Goal: Task Accomplishment & Management: Complete application form

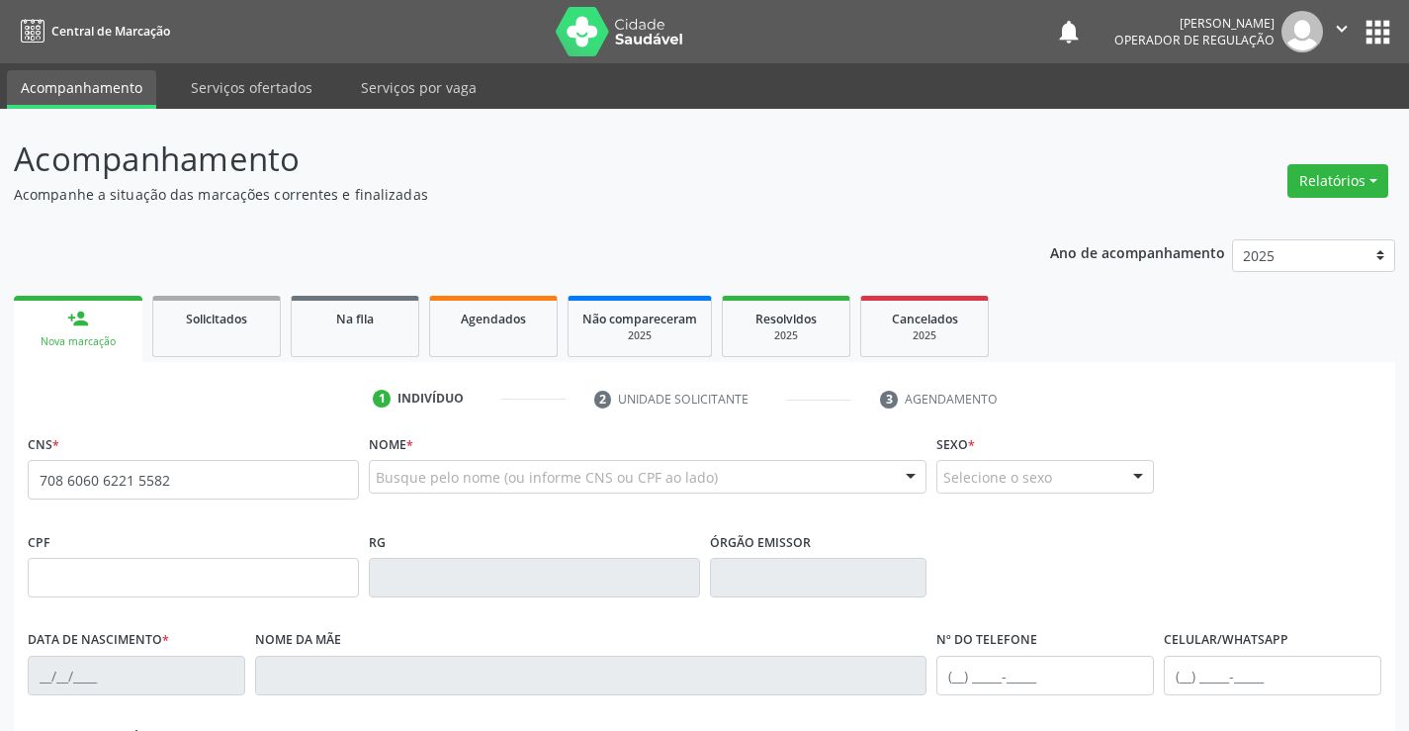
type input "708 6060 6221 5582"
type input "503.950.505-10"
type input "0503352519"
type input "[DATE]"
type input "[PHONE_NUMBER]"
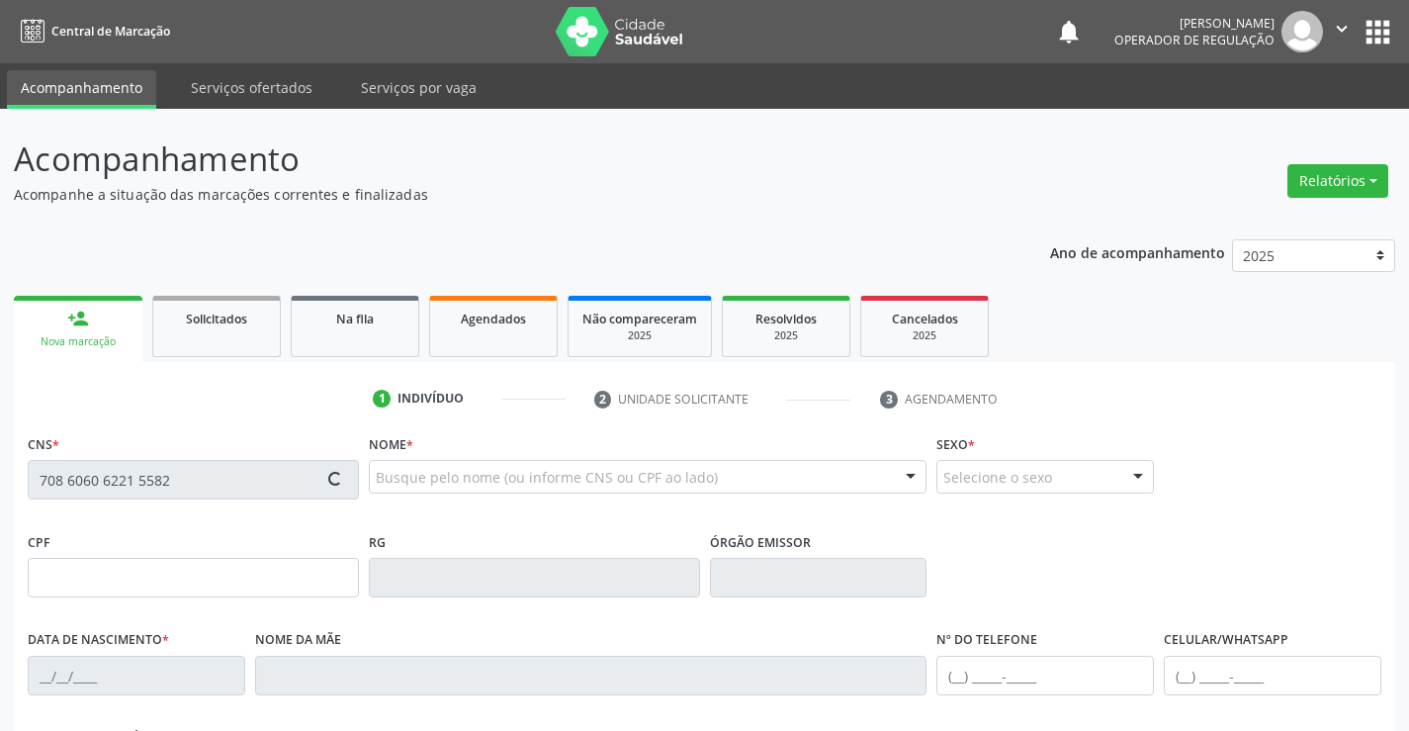
type input "[PHONE_NUMBER]"
type input "S/N"
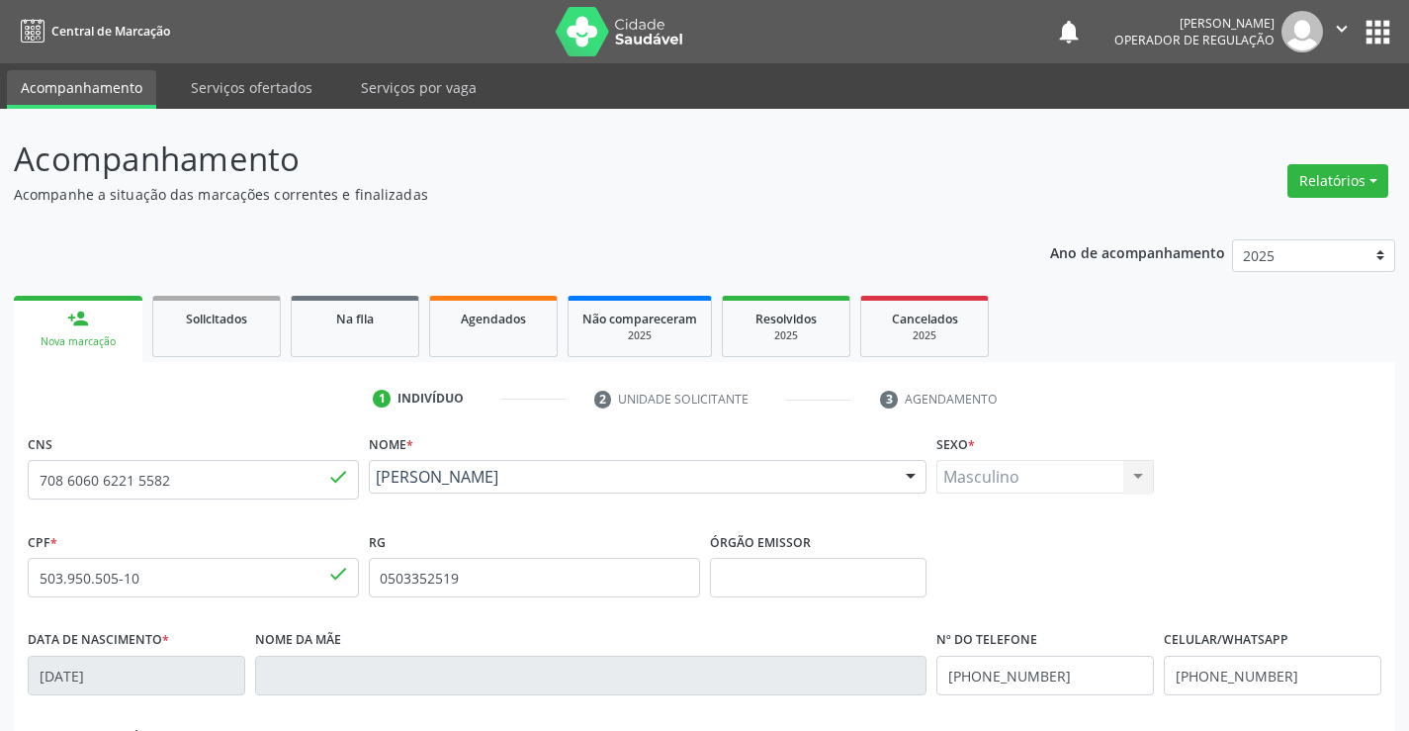
scroll to position [341, 0]
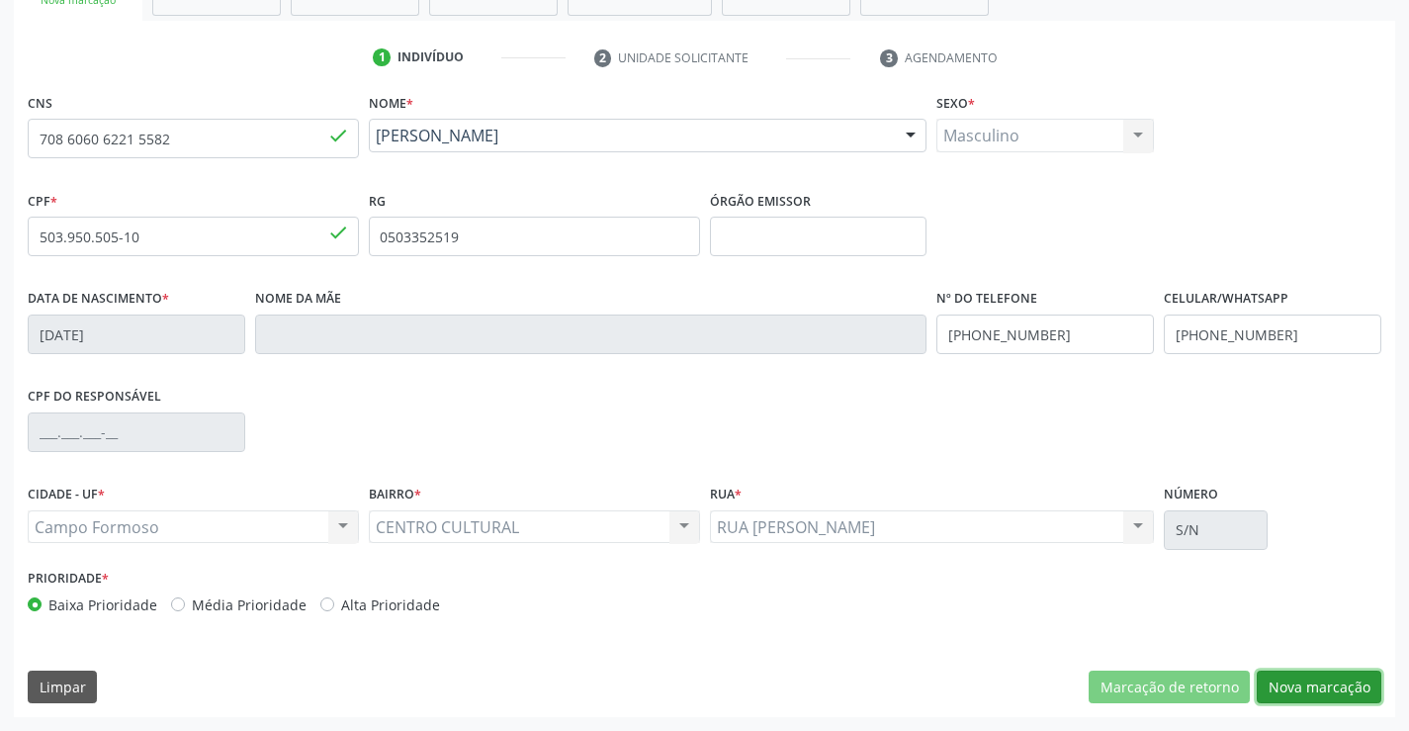
click at [1322, 685] on button "Nova marcação" at bounding box center [1319, 687] width 125 height 34
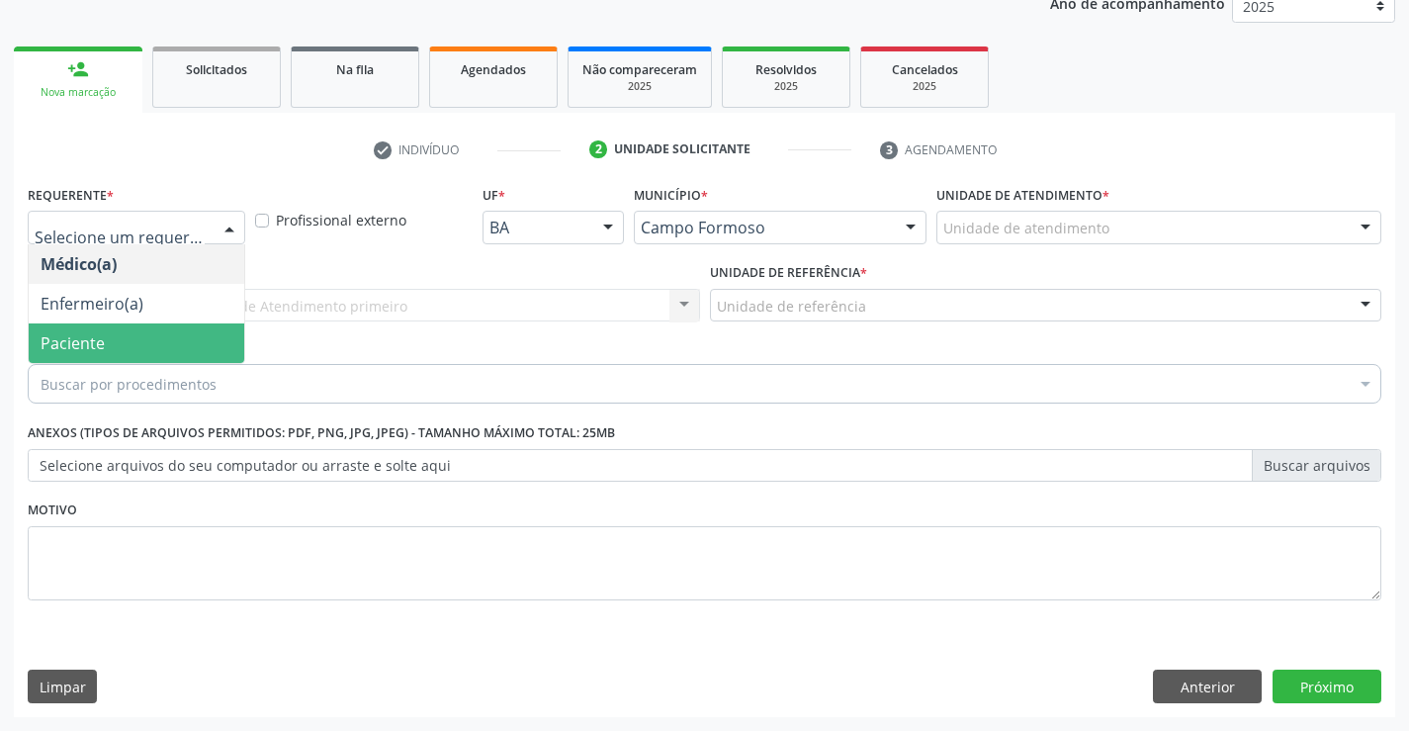
click at [66, 350] on span "Paciente" at bounding box center [73, 343] width 64 height 22
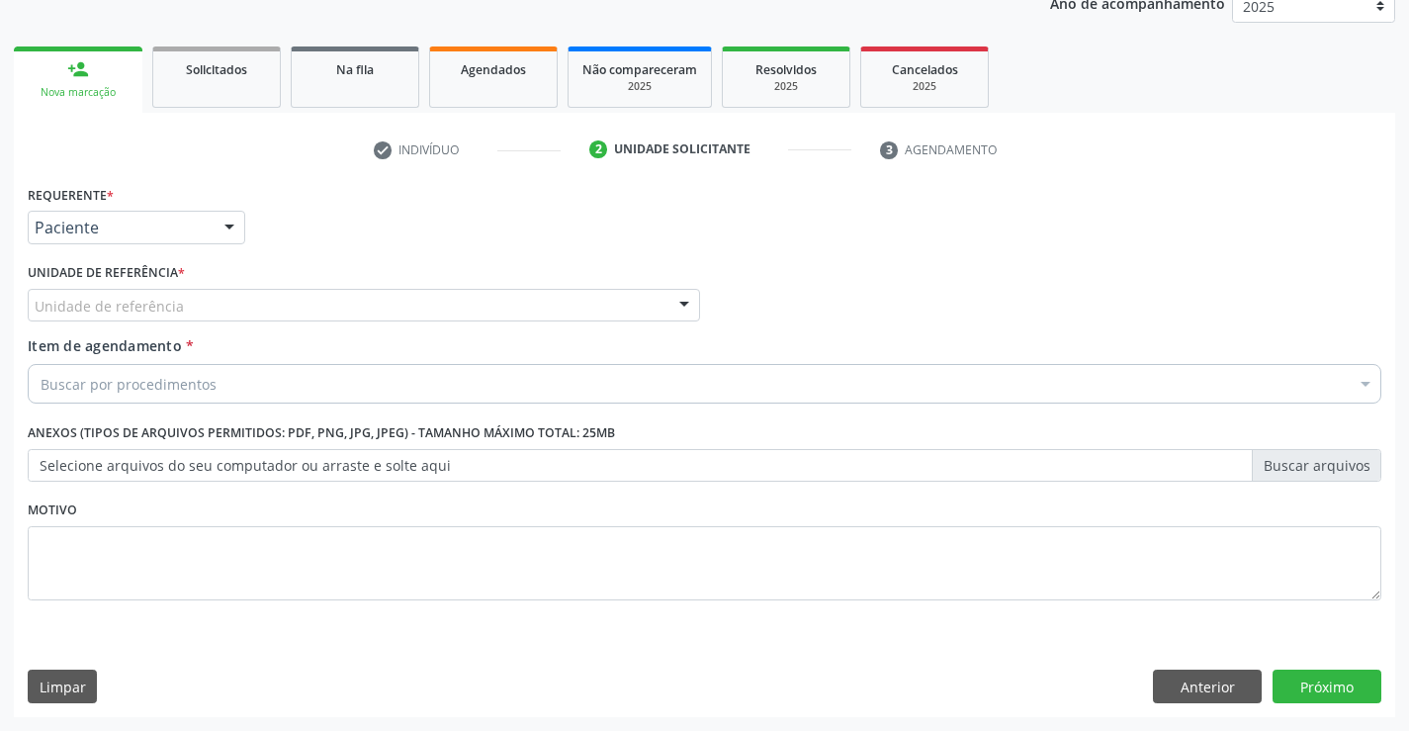
click at [276, 299] on div "Unidade de referência" at bounding box center [364, 306] width 672 height 34
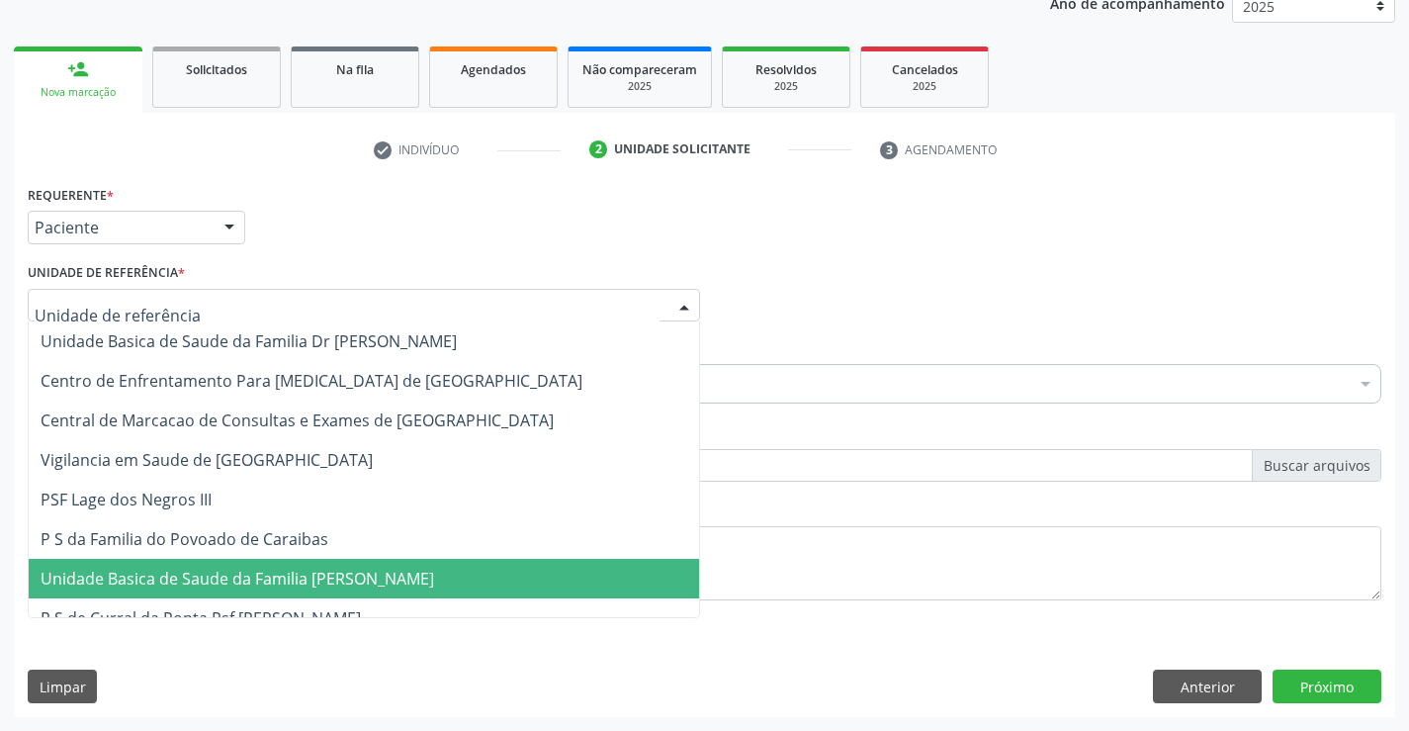
click at [311, 581] on span "Unidade Basica de Saude da Familia [PERSON_NAME]" at bounding box center [238, 579] width 394 height 22
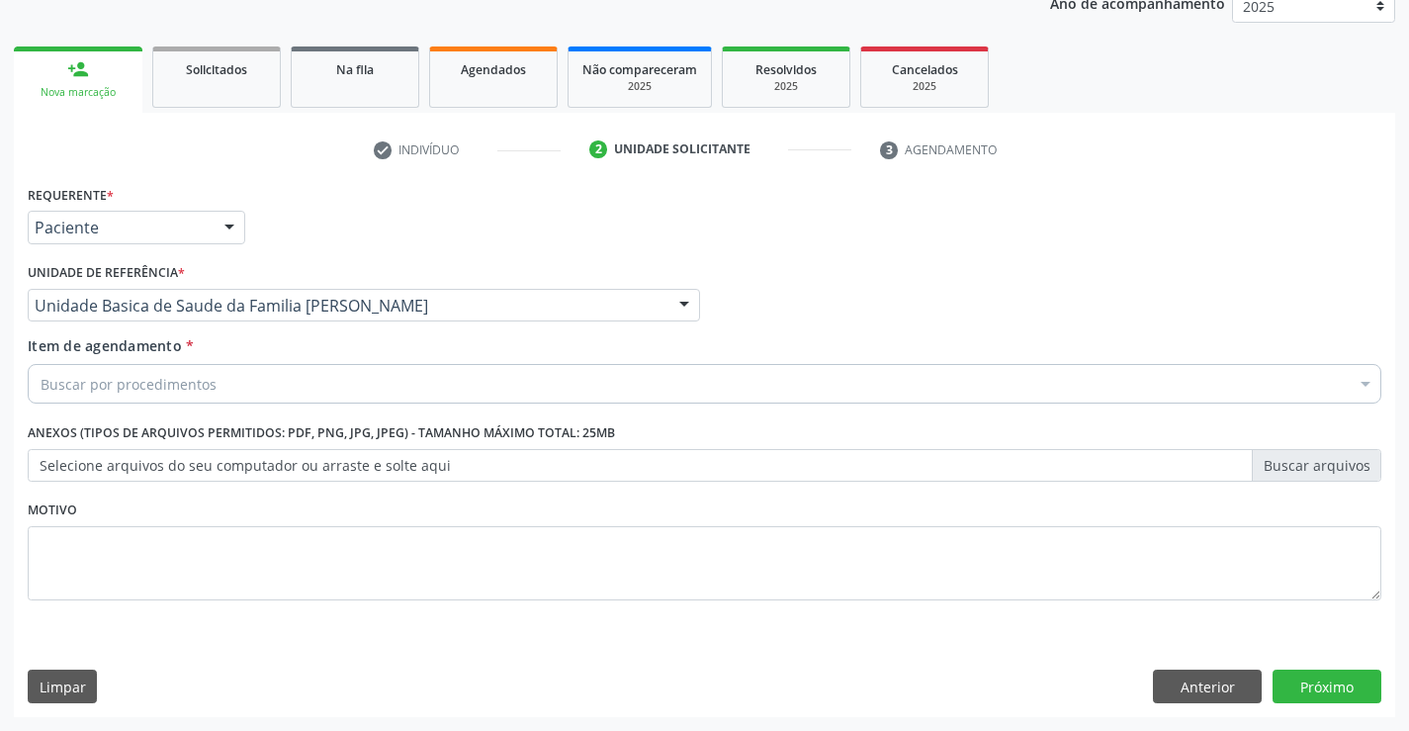
click at [225, 384] on div "Buscar por procedimentos" at bounding box center [705, 384] width 1354 height 40
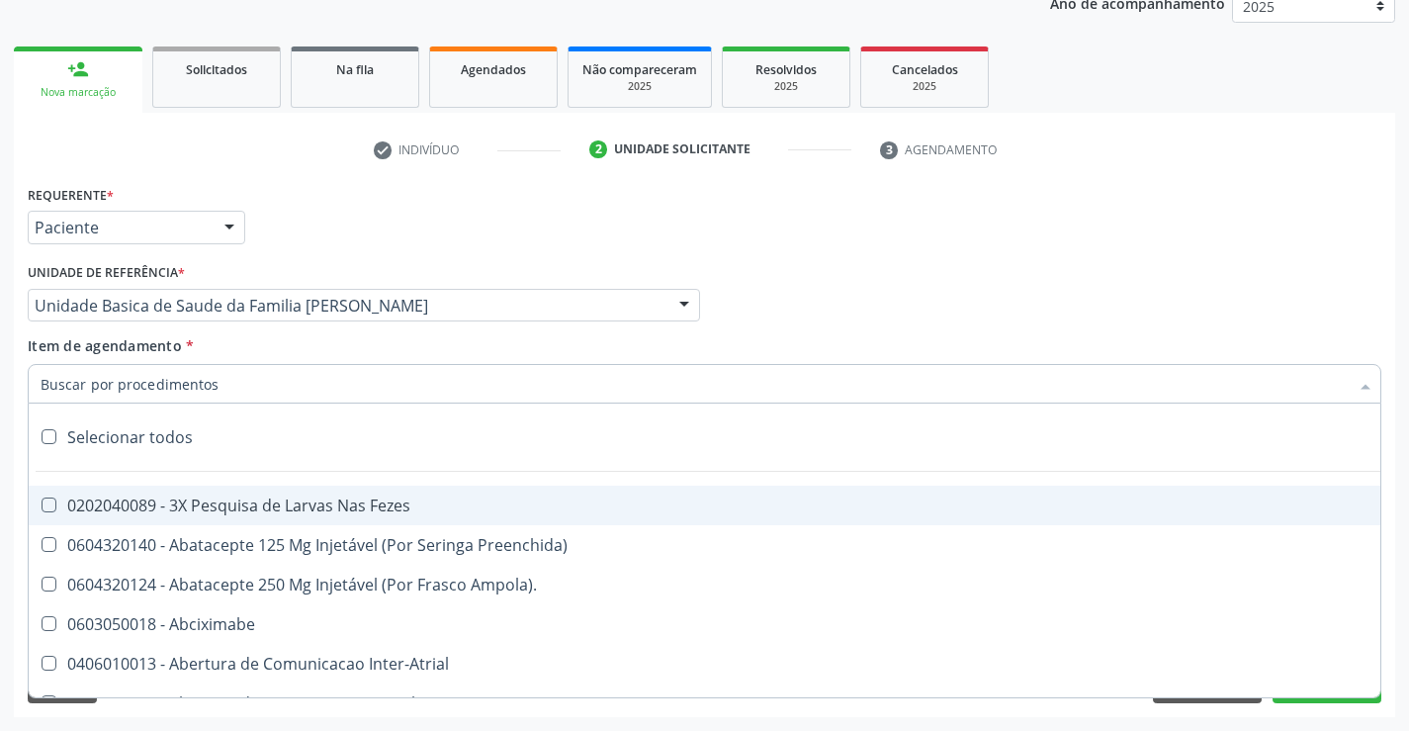
click at [225, 384] on input "Item de agendamento *" at bounding box center [695, 384] width 1308 height 40
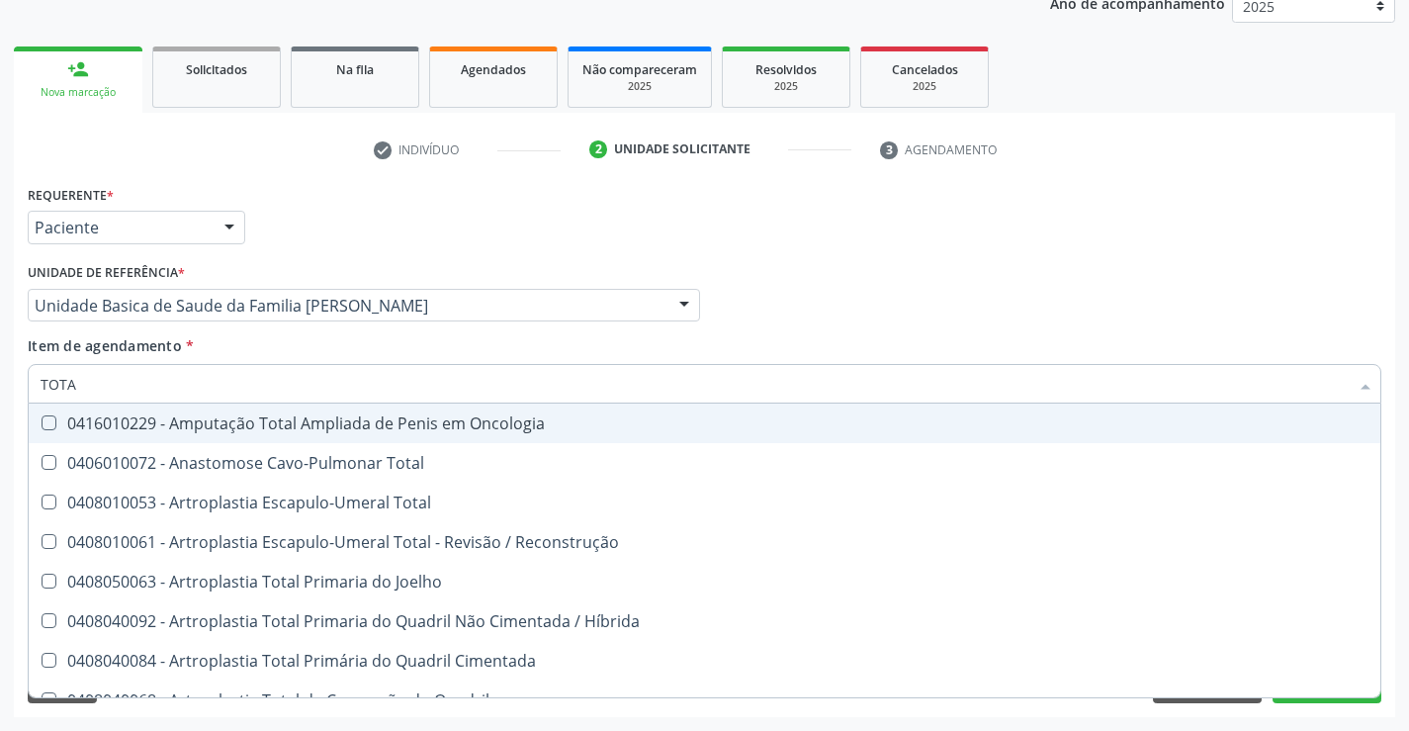
type input "TOTAL"
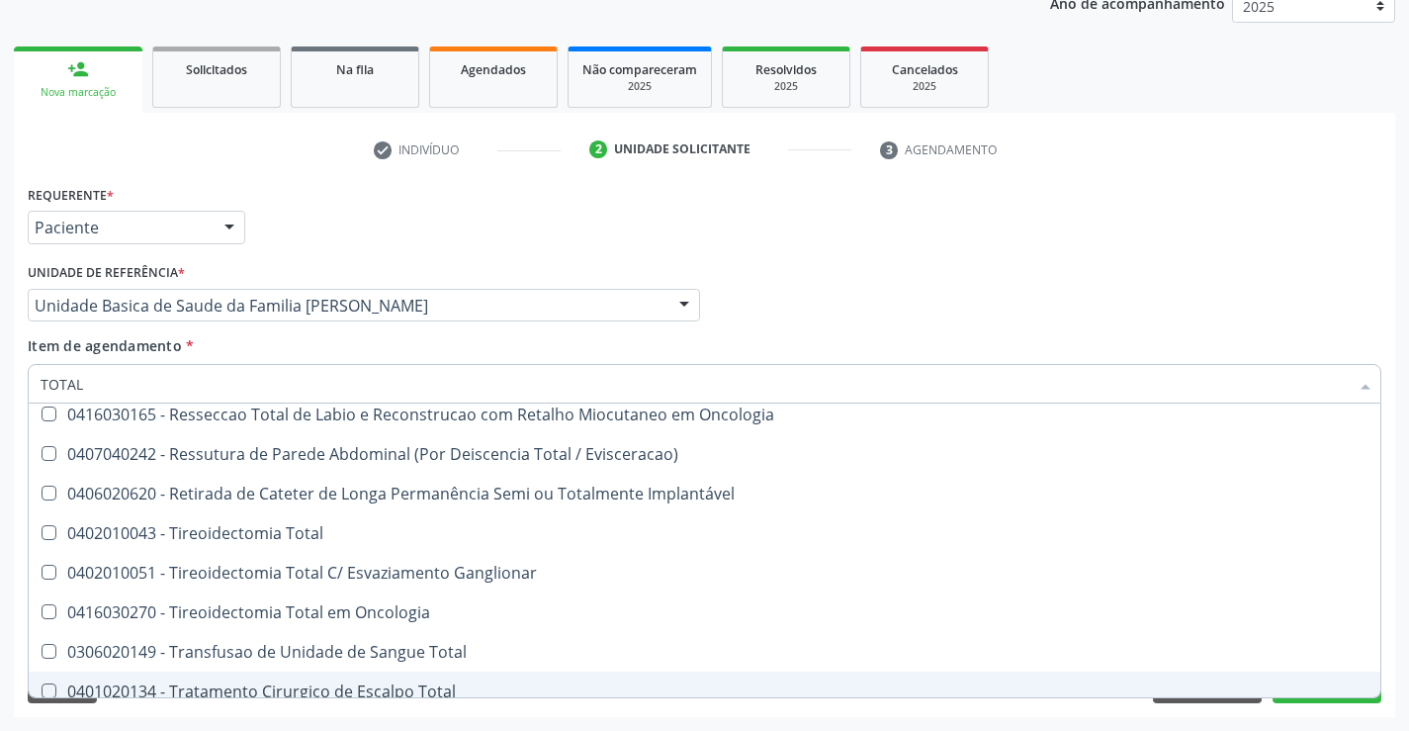
scroll to position [3226, 0]
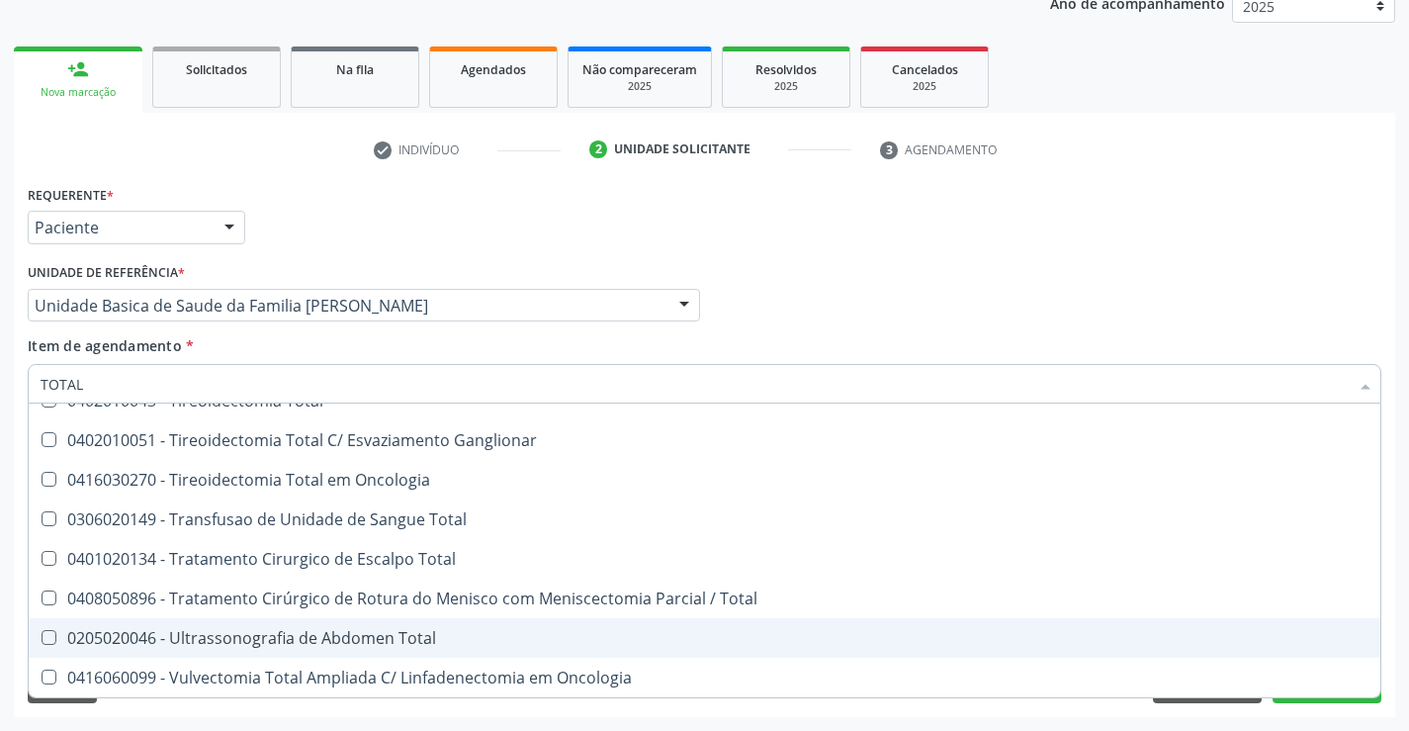
drag, startPoint x: 359, startPoint y: 645, endPoint x: 48, endPoint y: 654, distance: 310.6
click at [359, 646] on div "0205020046 - Ultrassonografia de Abdomen Total" at bounding box center [705, 638] width 1328 height 16
checkbox Total "true"
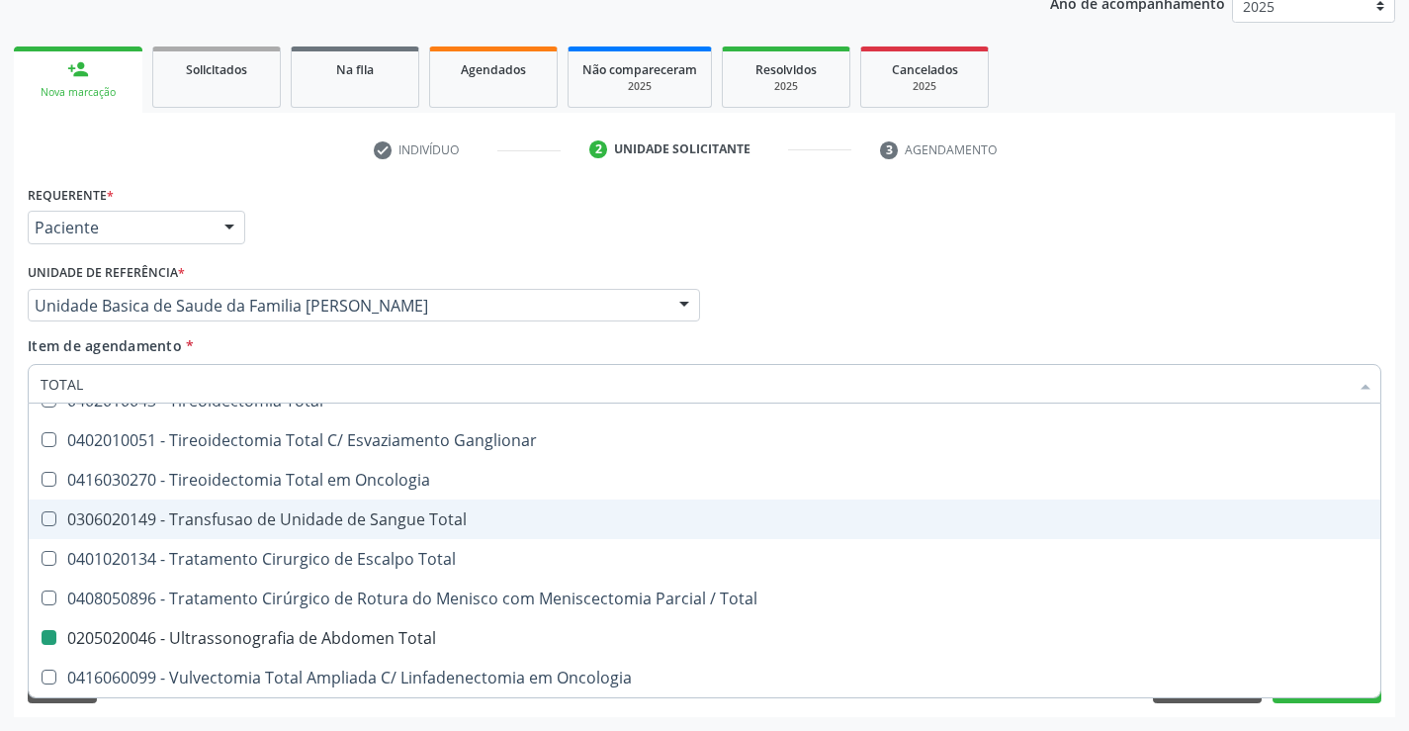
click at [1333, 227] on div "Requerente * Paciente Médico(a) Enfermeiro(a) Paciente Nenhum resultado encontr…" at bounding box center [705, 218] width 1364 height 77
checkbox Total "true"
checkbox Total "false"
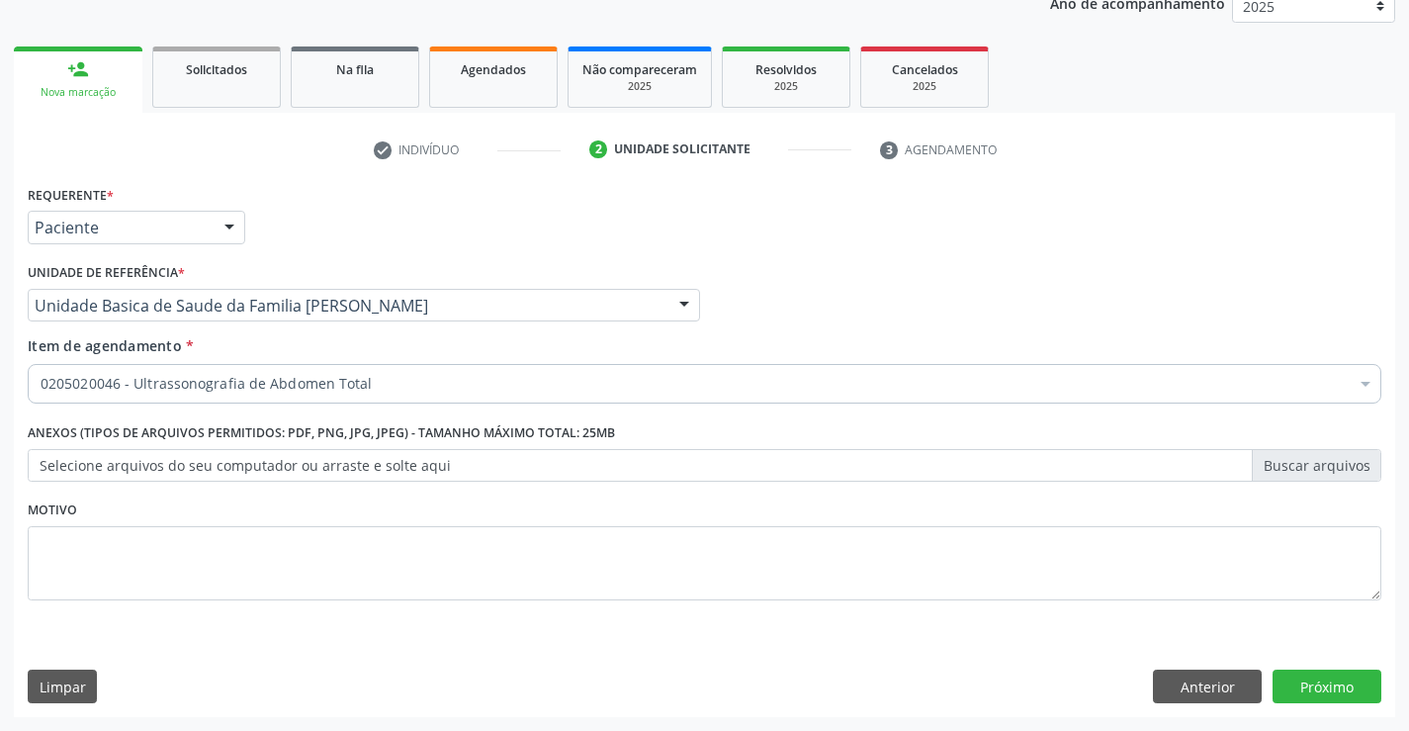
scroll to position [0, 0]
click at [1305, 686] on button "Próximo" at bounding box center [1327, 686] width 109 height 34
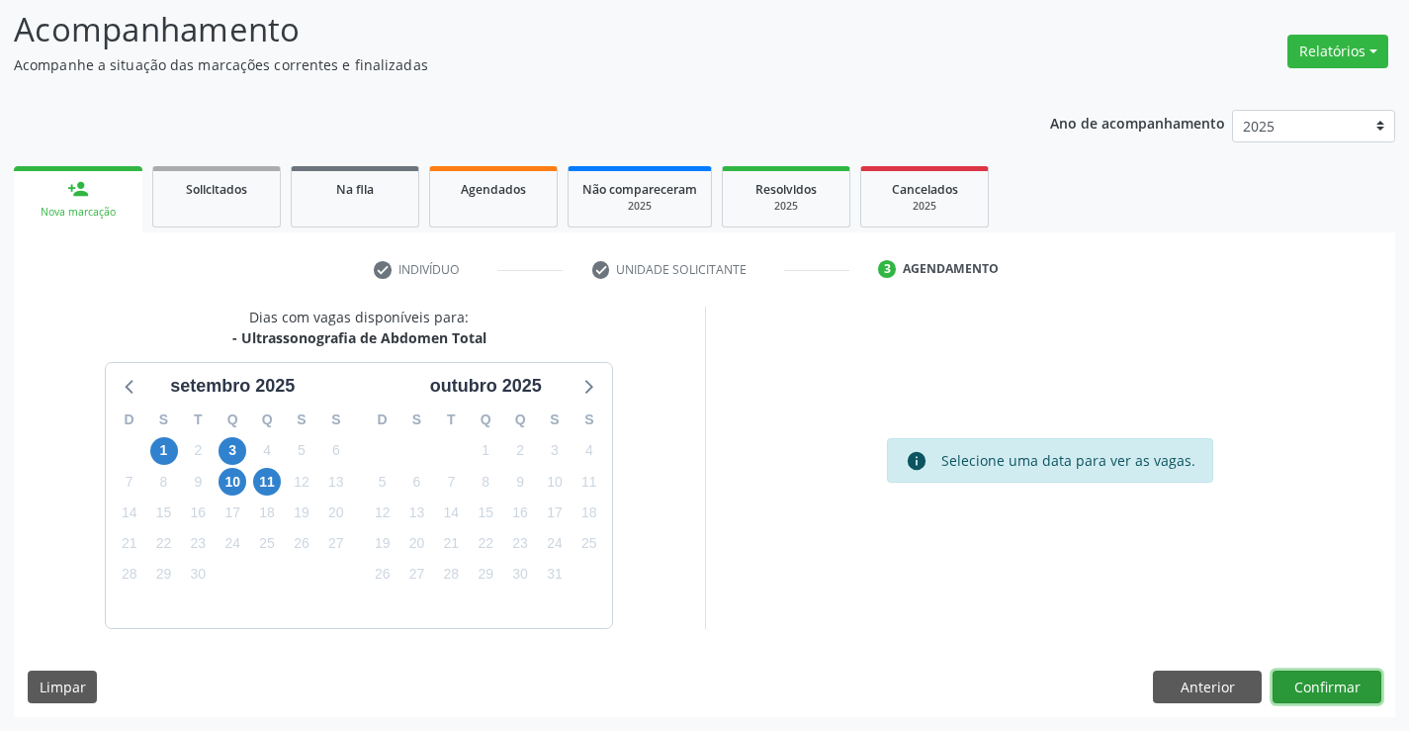
click at [1332, 692] on button "Confirmar" at bounding box center [1327, 687] width 109 height 34
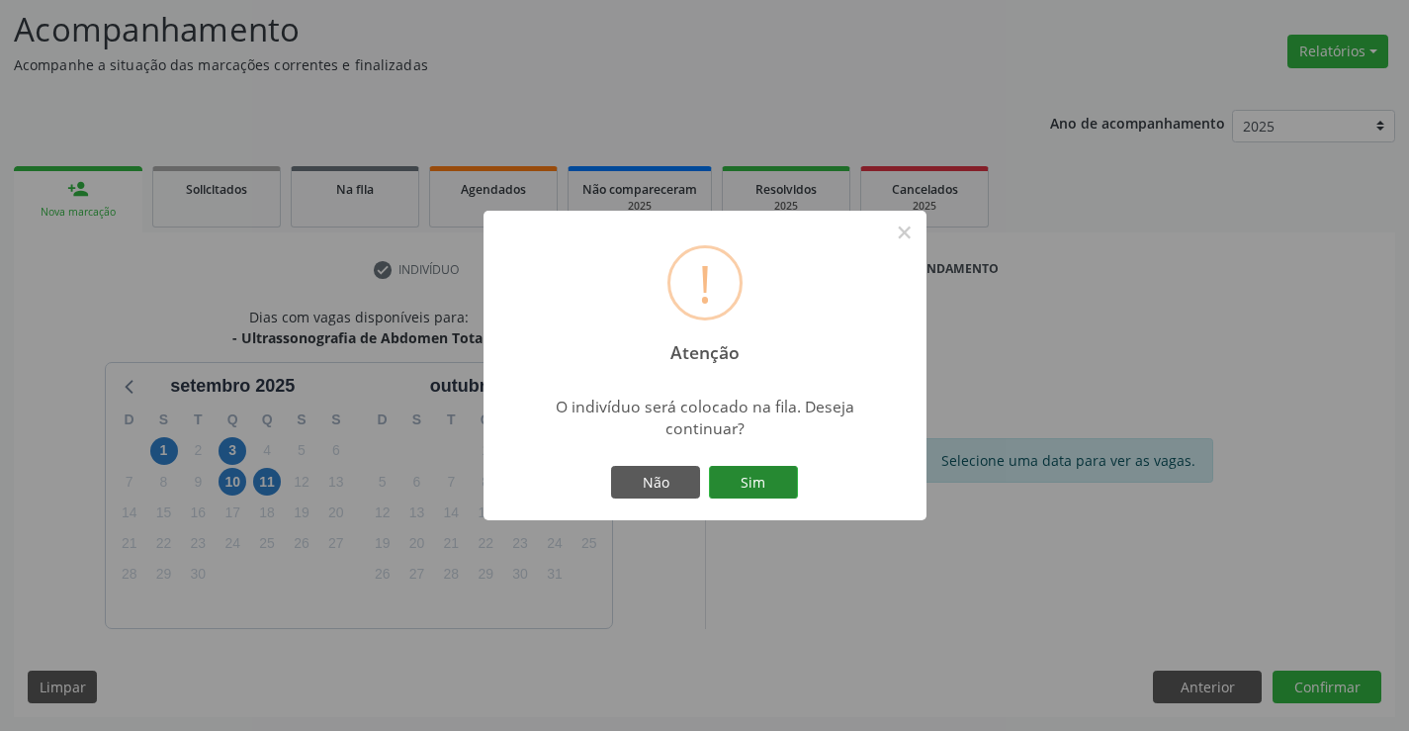
click at [772, 476] on button "Sim" at bounding box center [753, 483] width 89 height 34
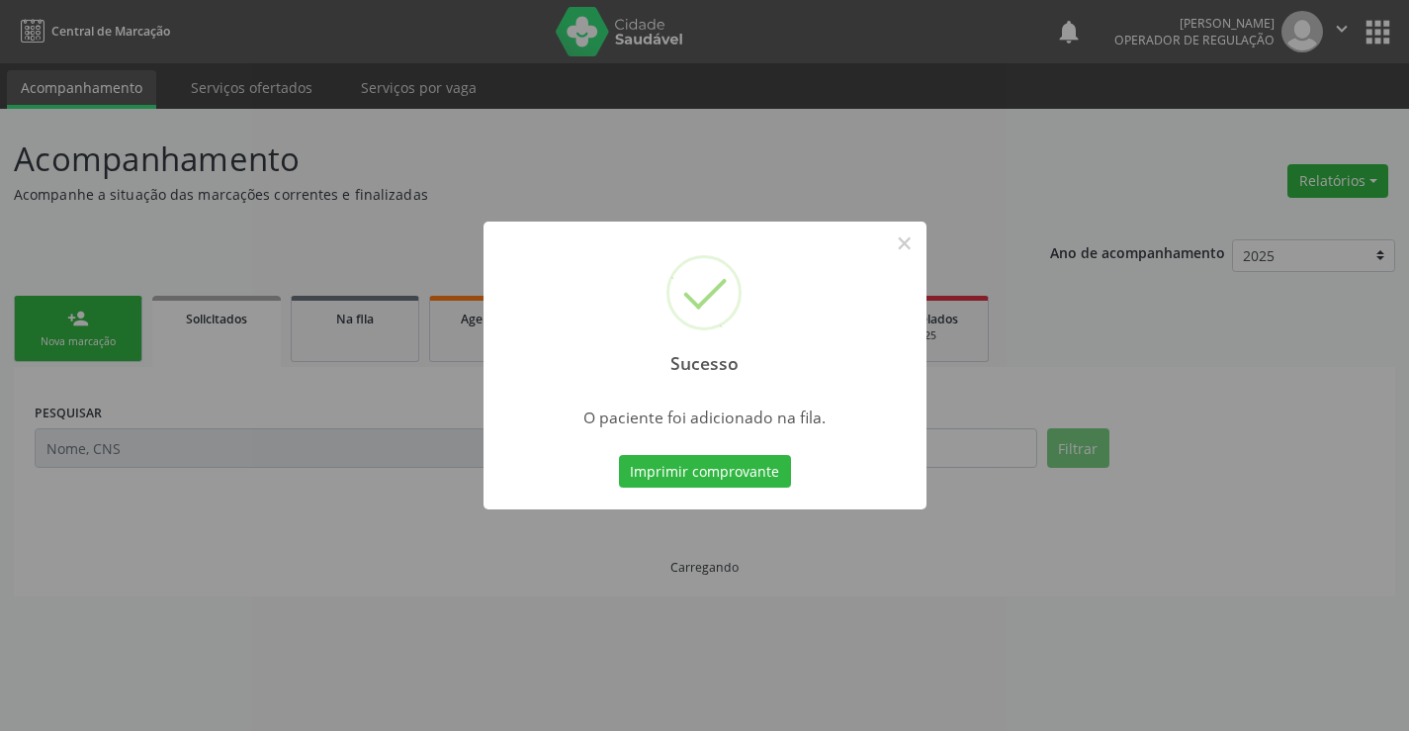
scroll to position [0, 0]
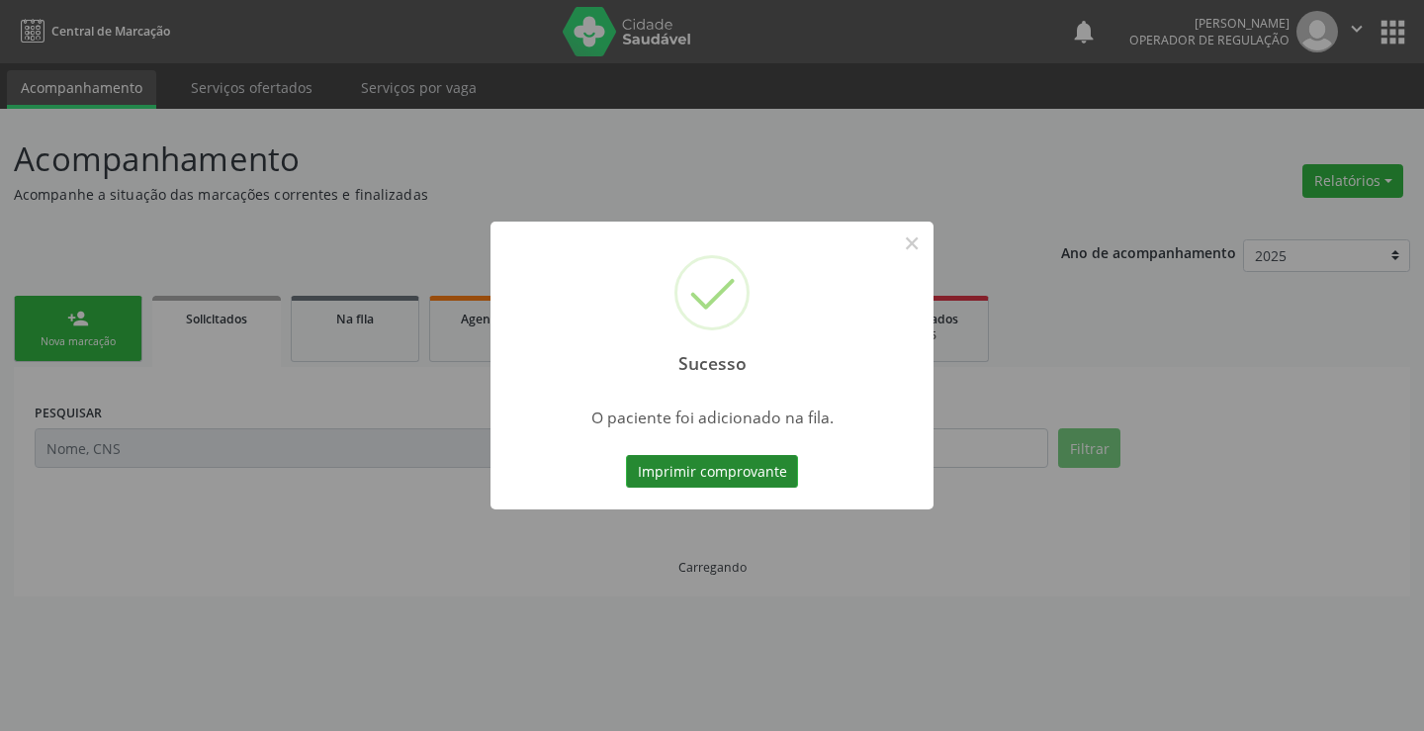
click at [709, 471] on button "Imprimir comprovante" at bounding box center [712, 472] width 172 height 34
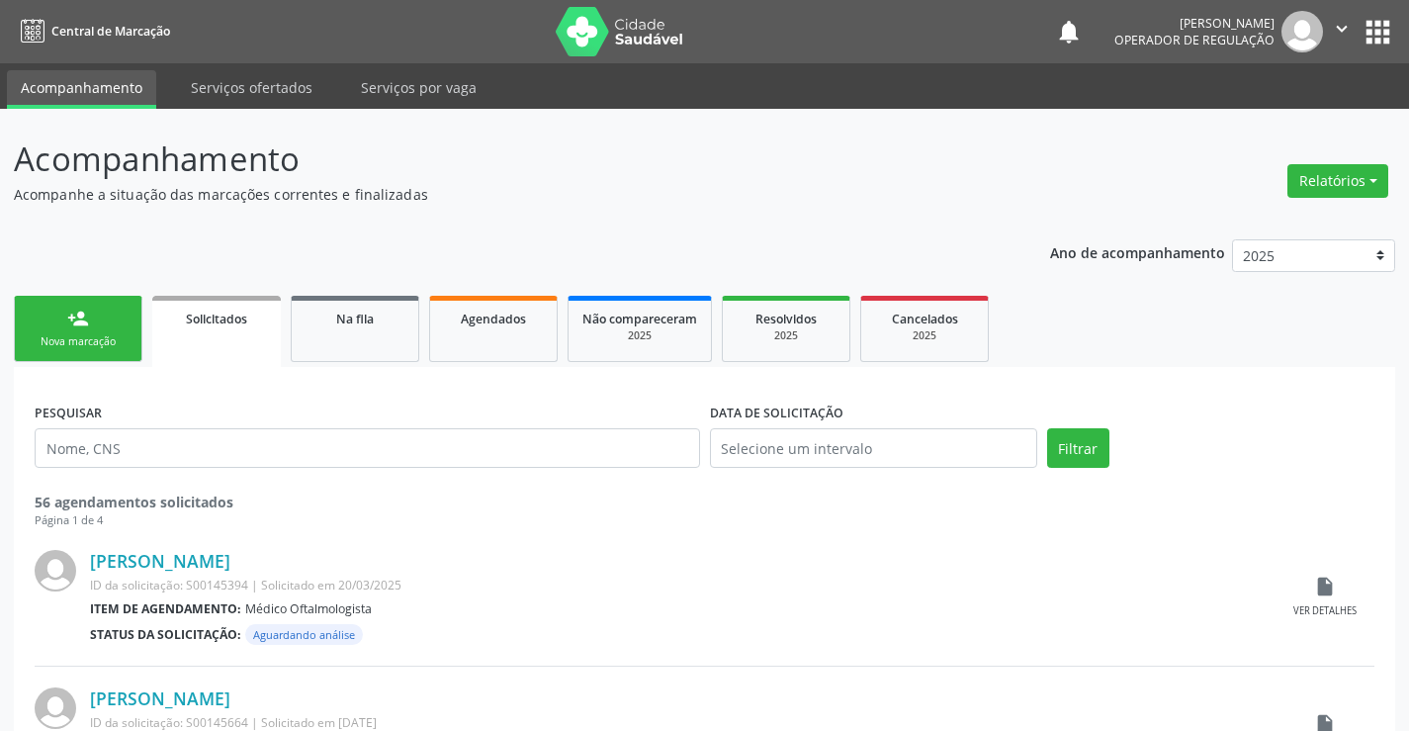
click at [97, 326] on link "person_add Nova marcação" at bounding box center [78, 329] width 129 height 66
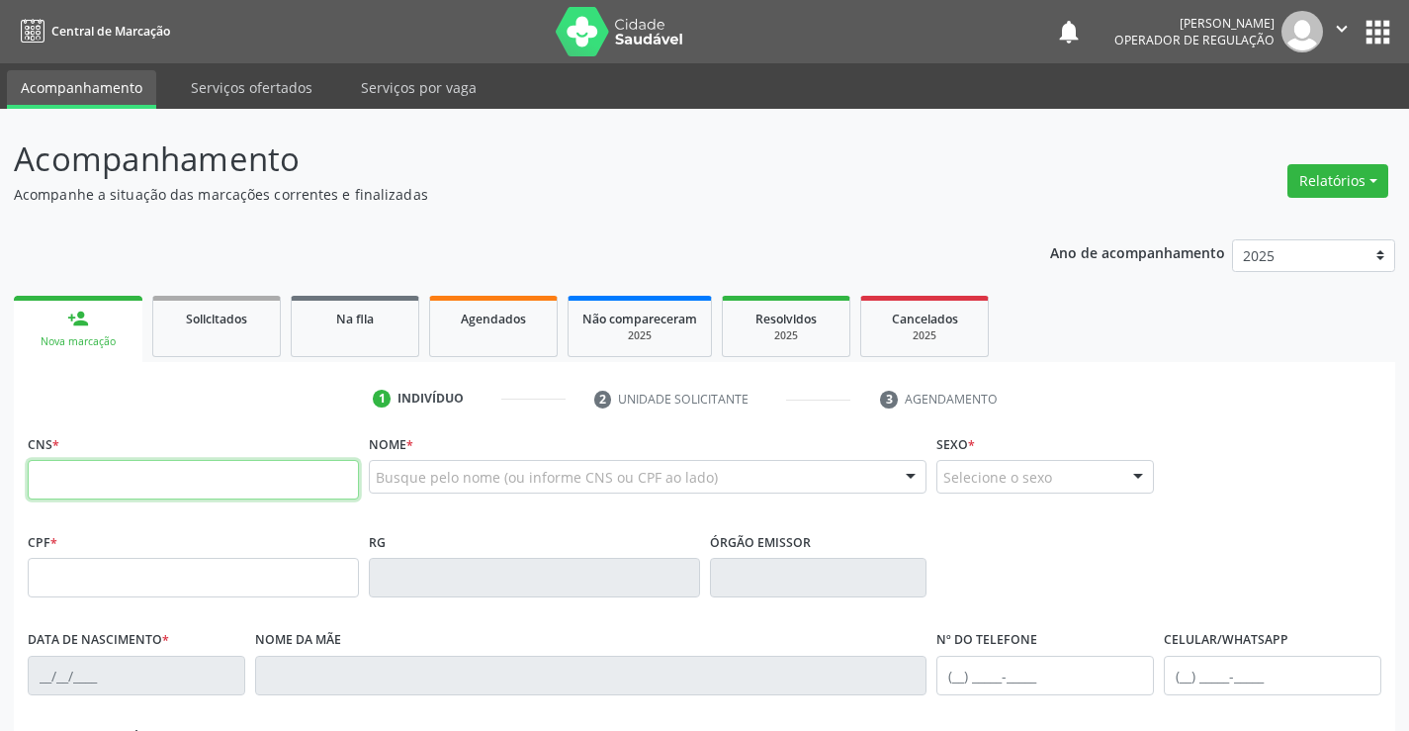
click at [84, 469] on input "text" at bounding box center [193, 480] width 331 height 40
type input "702 1047 0841 8094"
type input "786.806.895-72"
type input "0851999409"
type input "SSPBA"
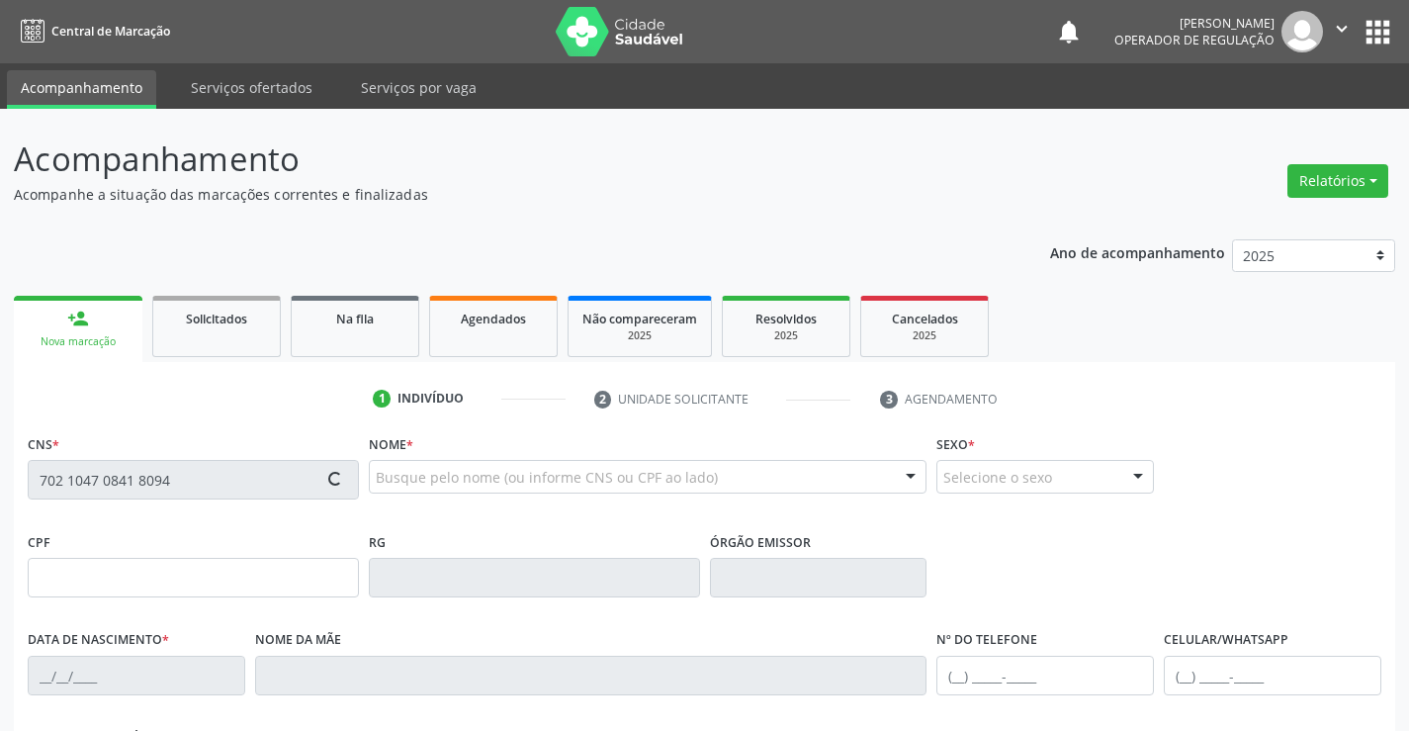
type input "30/11/1977"
type input "(74) 99115-9380"
type input "786.806.895-72"
type input "SN"
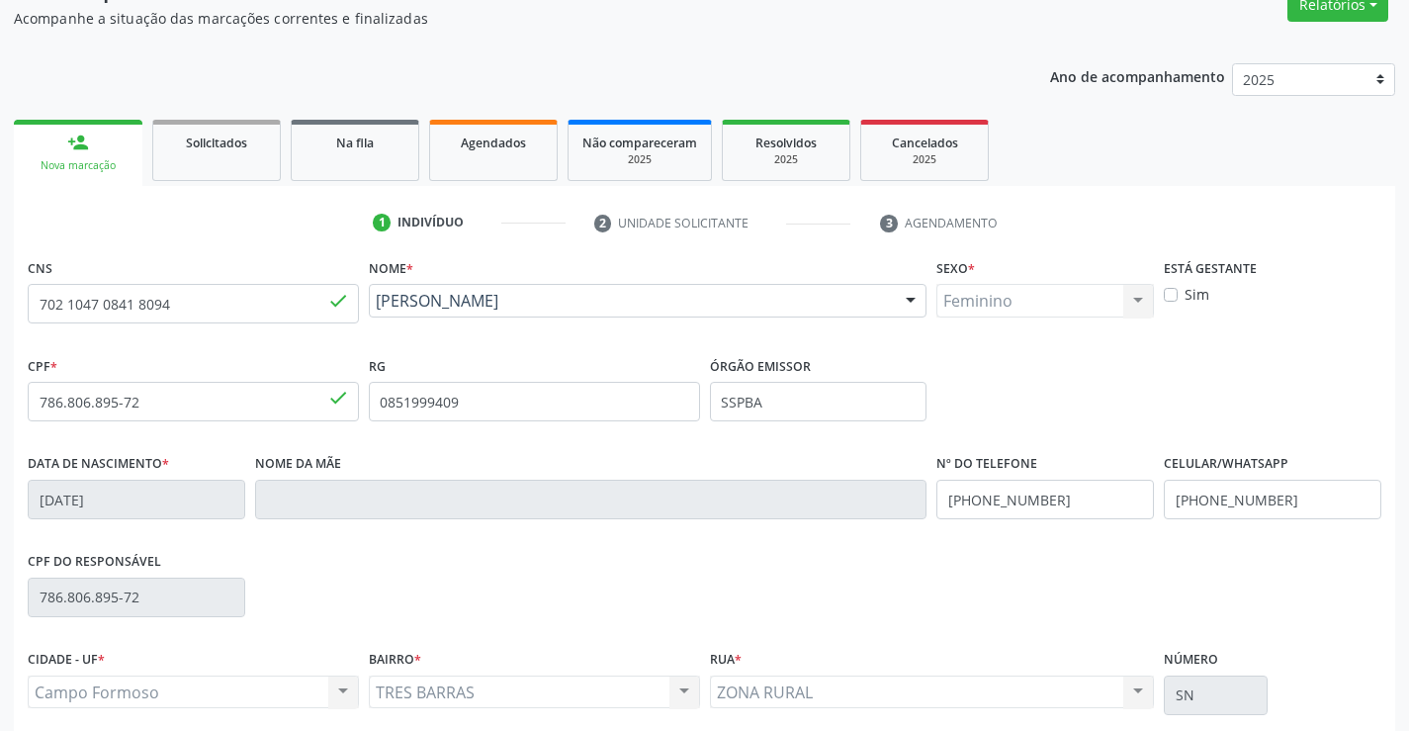
scroll to position [341, 0]
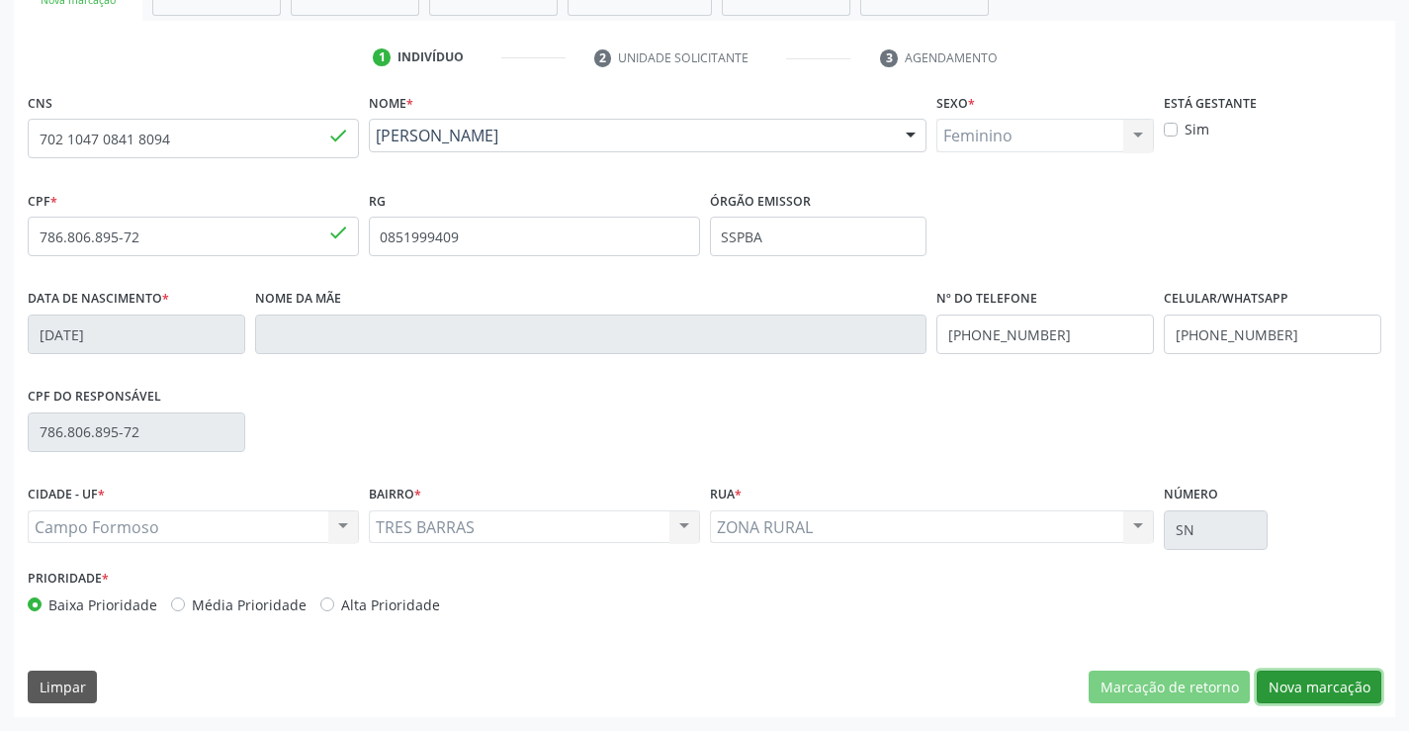
click at [1305, 682] on button "Nova marcação" at bounding box center [1319, 687] width 125 height 34
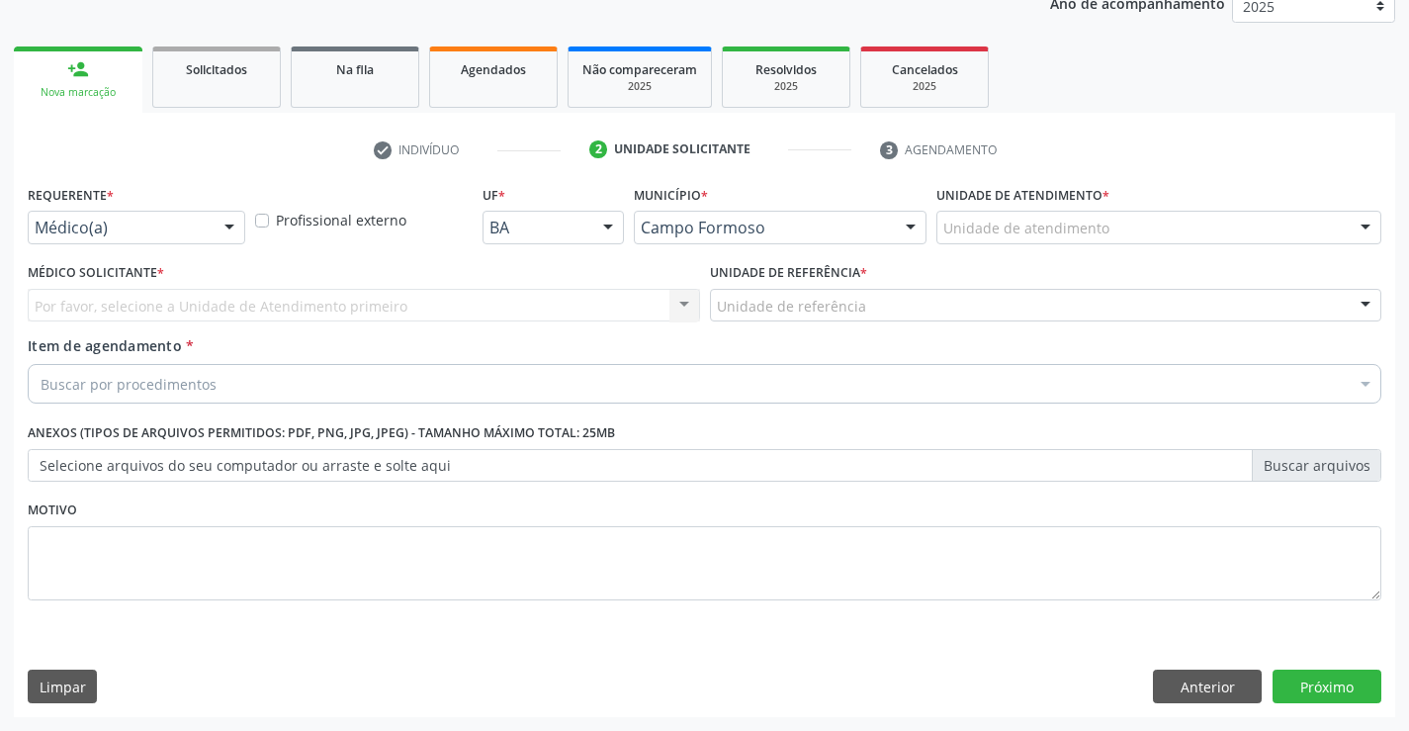
scroll to position [249, 0]
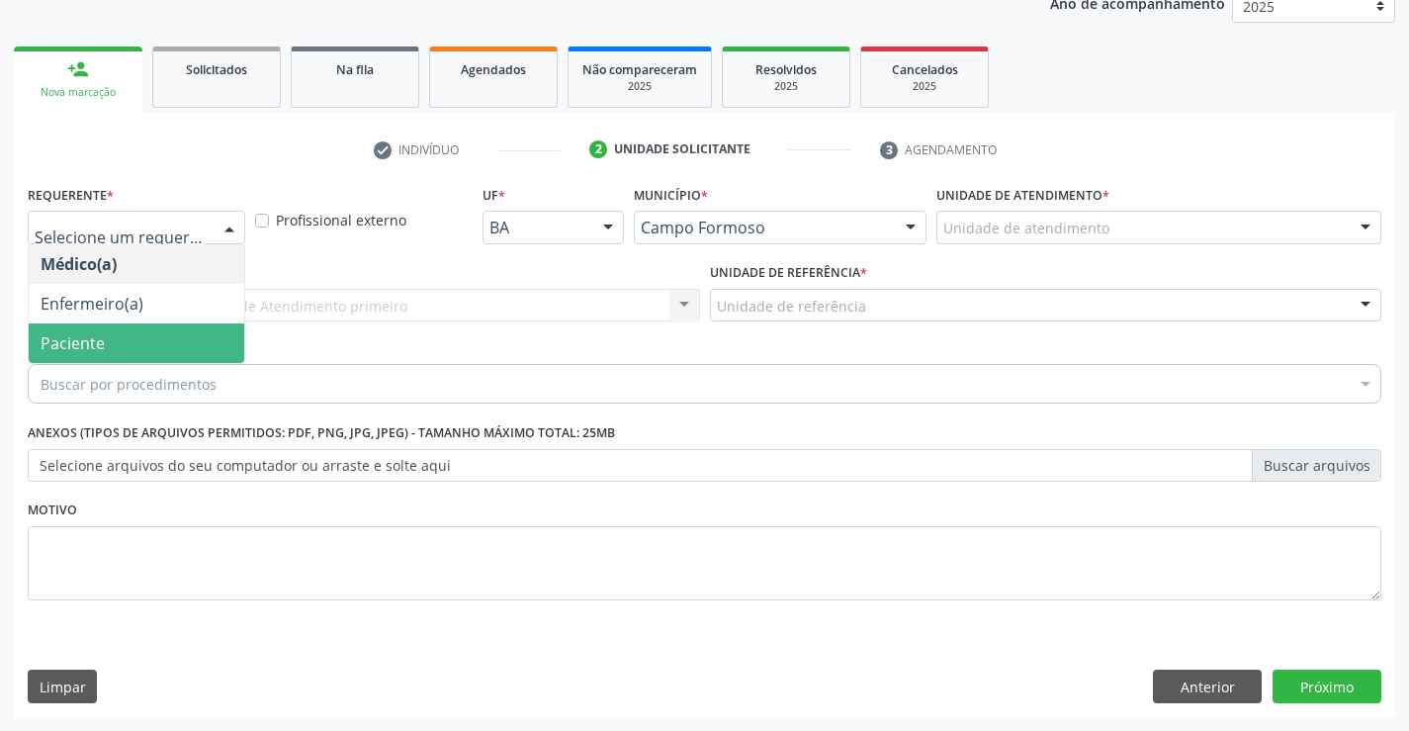
click at [118, 357] on span "Paciente" at bounding box center [137, 343] width 216 height 40
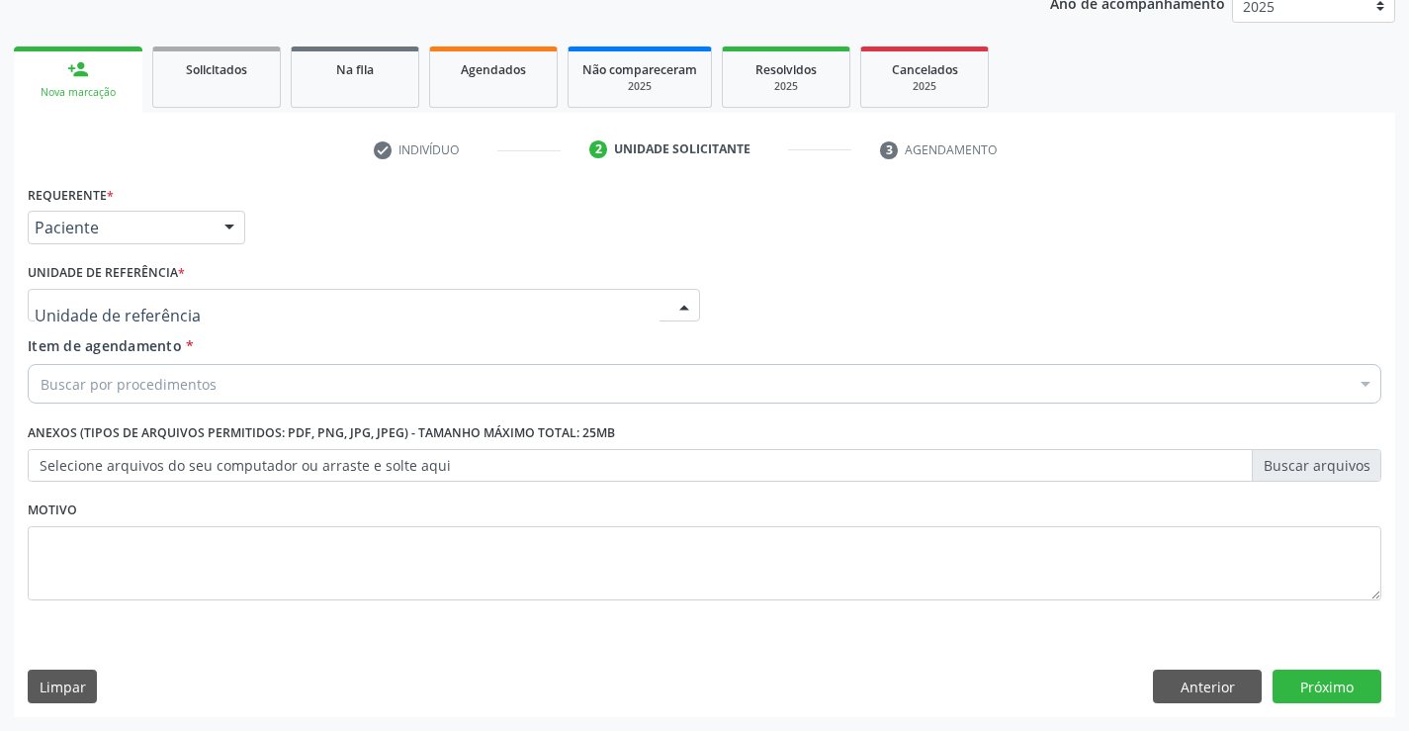
click at [283, 296] on div at bounding box center [364, 306] width 672 height 34
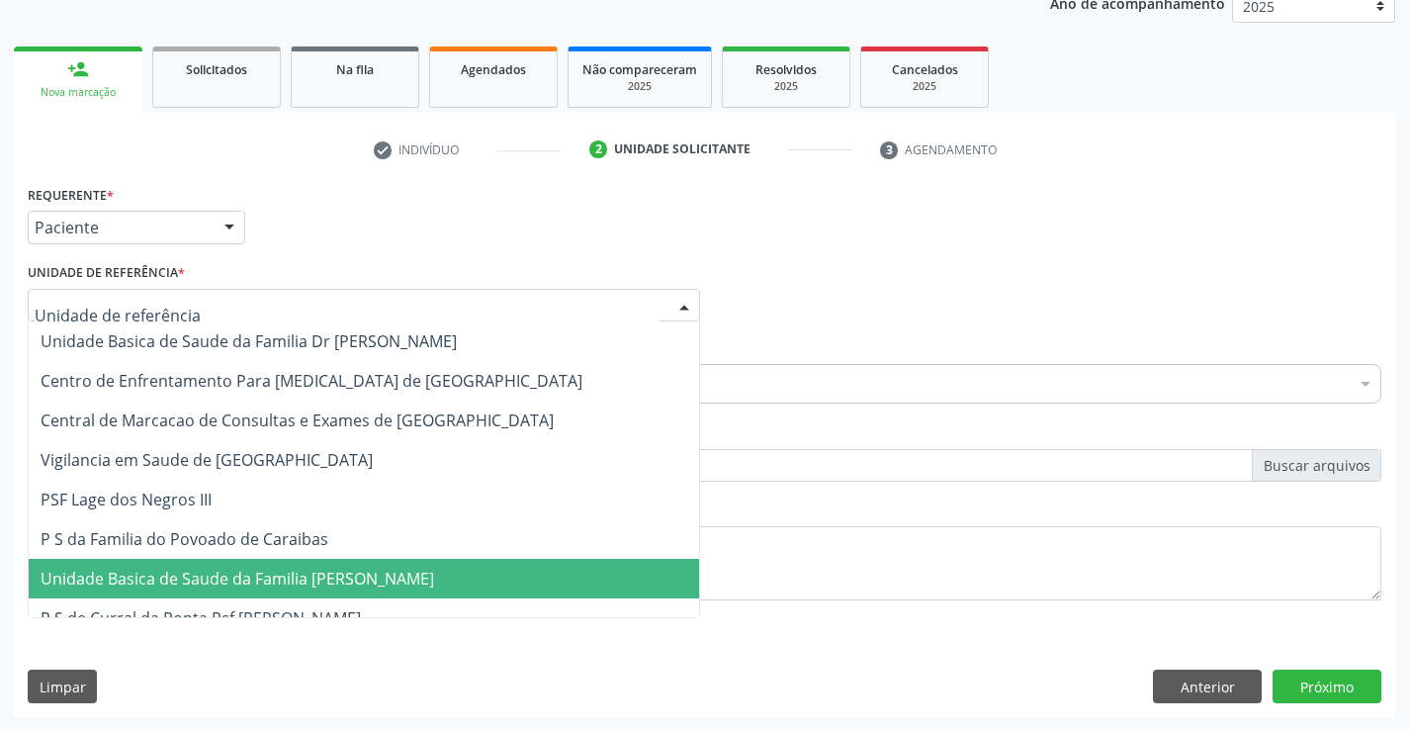
click at [278, 587] on span "Unidade Basica de Saude da Familia [PERSON_NAME]" at bounding box center [238, 579] width 394 height 22
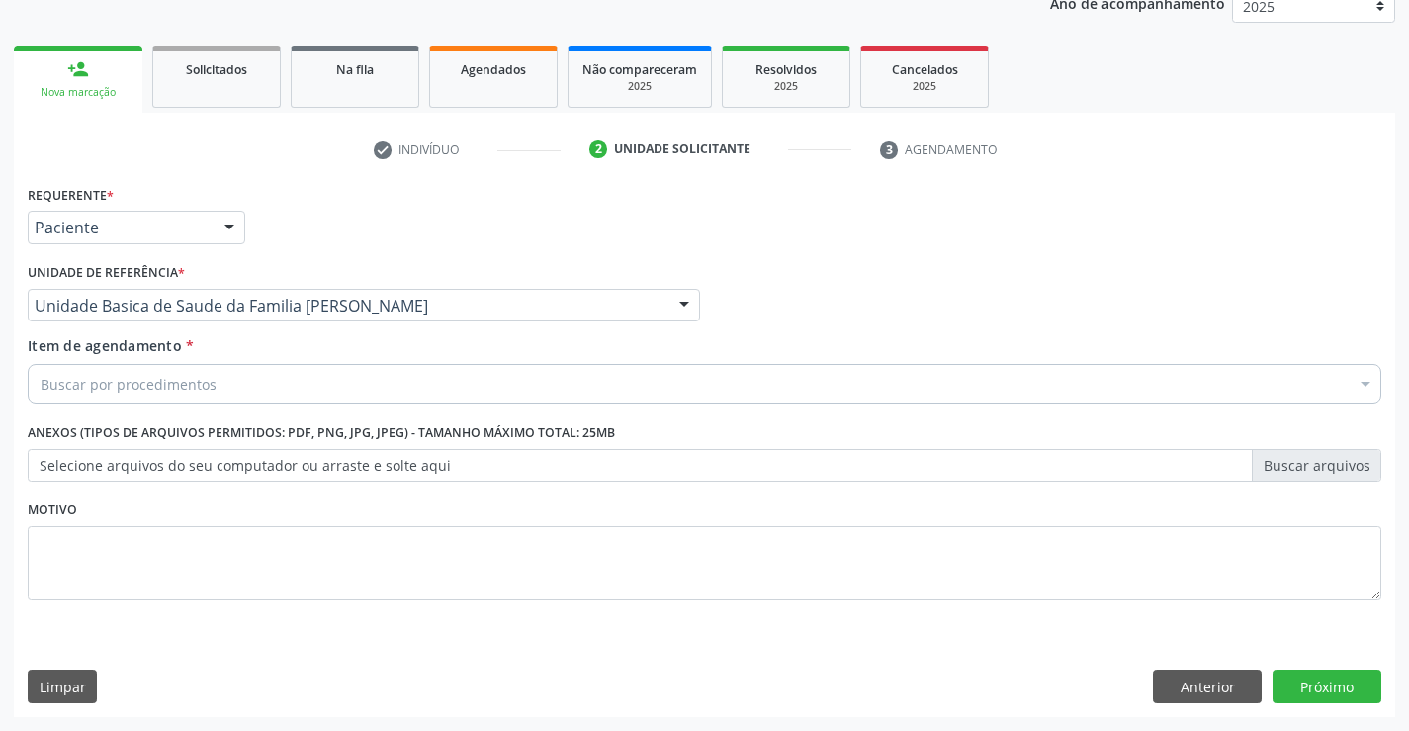
click at [239, 384] on div "Buscar por procedimentos" at bounding box center [705, 384] width 1354 height 40
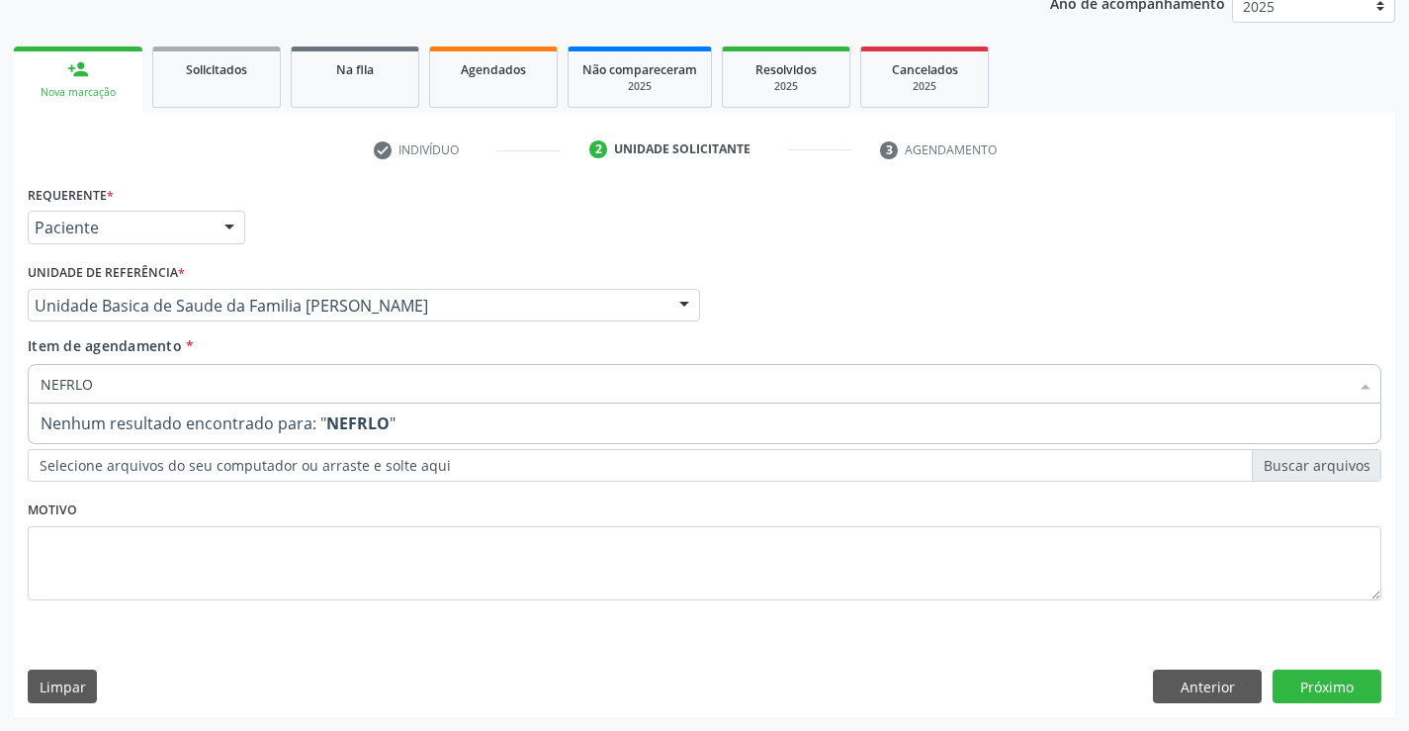
click at [73, 382] on input "NEFRLO" at bounding box center [695, 384] width 1308 height 40
type input "NEFROLO"
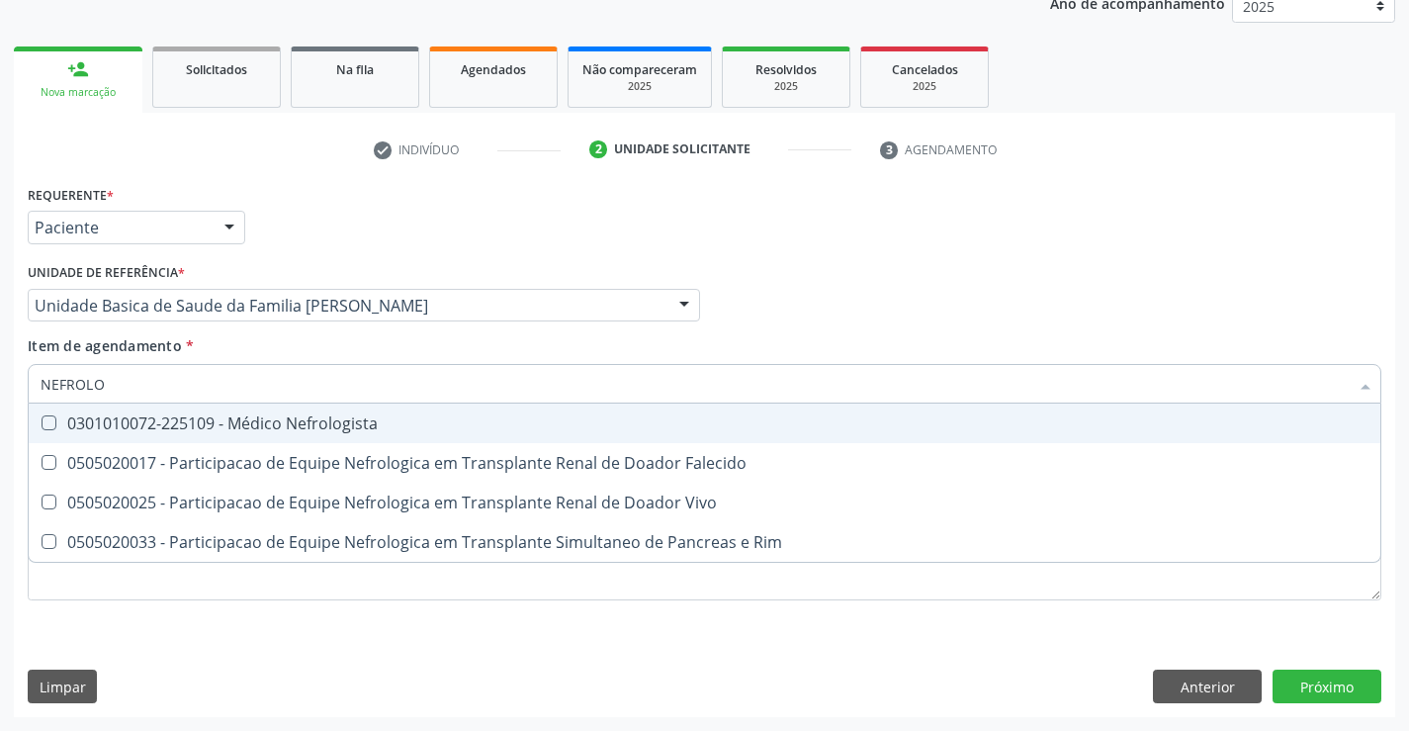
click at [324, 438] on span "0301010072-225109 - Médico Nefrologista" at bounding box center [705, 423] width 1352 height 40
checkbox Nefrologista "true"
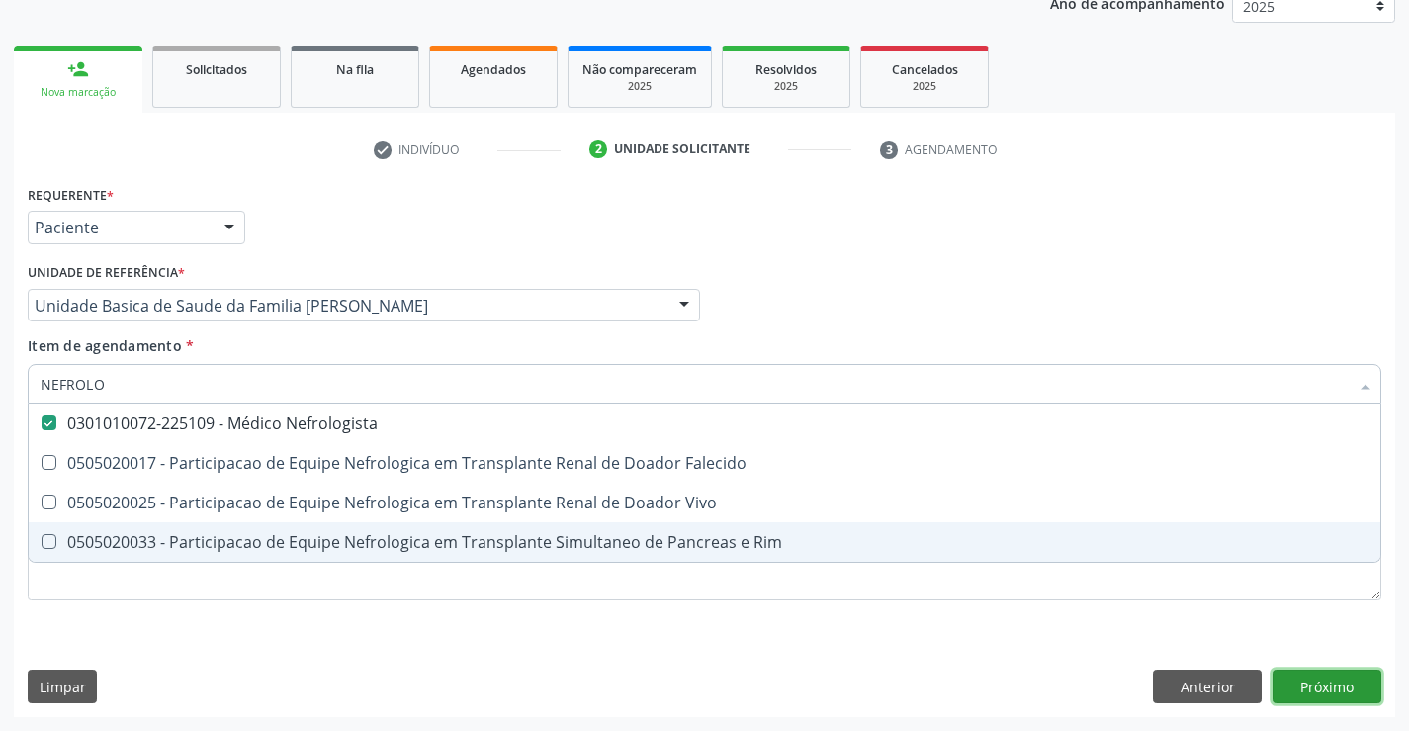
click at [1323, 686] on div "Requerente * Paciente Médico(a) Enfermeiro(a) Paciente Nenhum resultado encontr…" at bounding box center [704, 448] width 1381 height 537
checkbox Falecido "true"
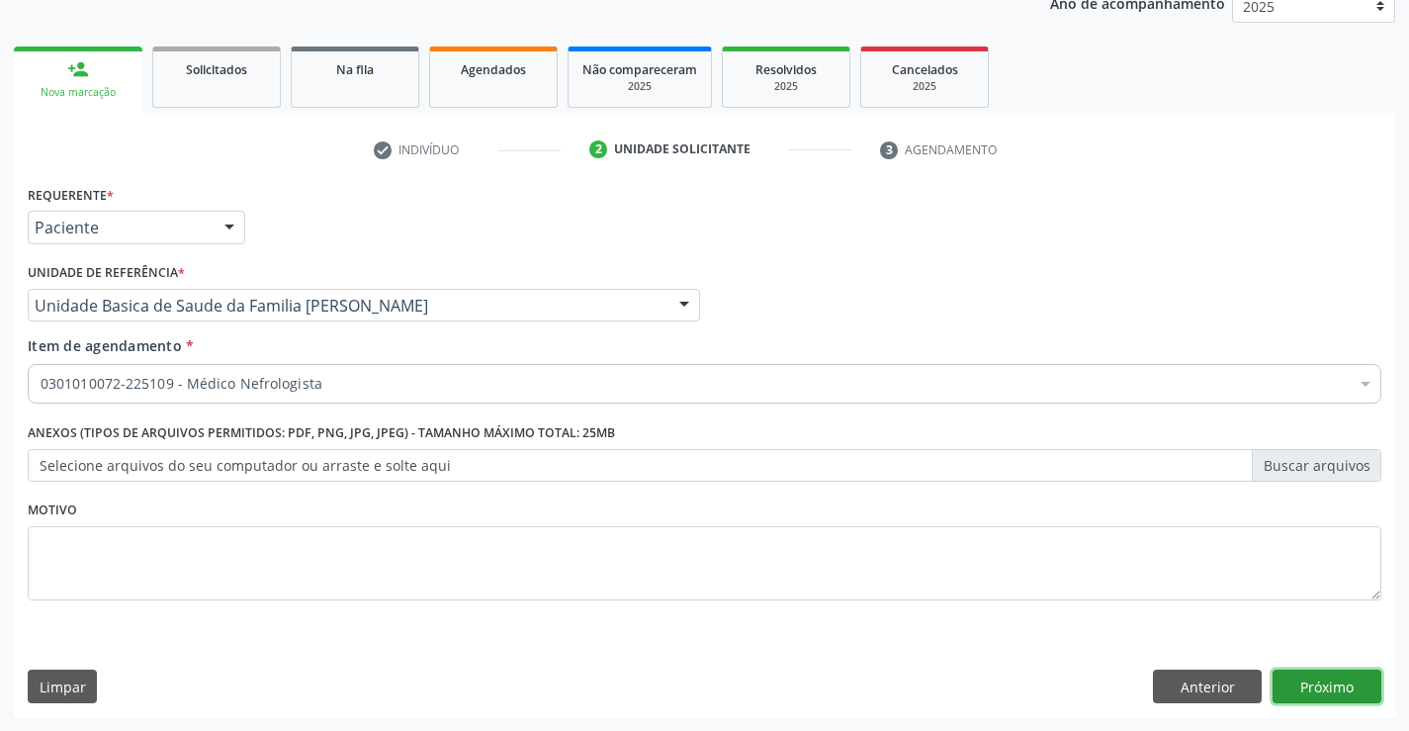
click at [1323, 686] on button "Próximo" at bounding box center [1327, 686] width 109 height 34
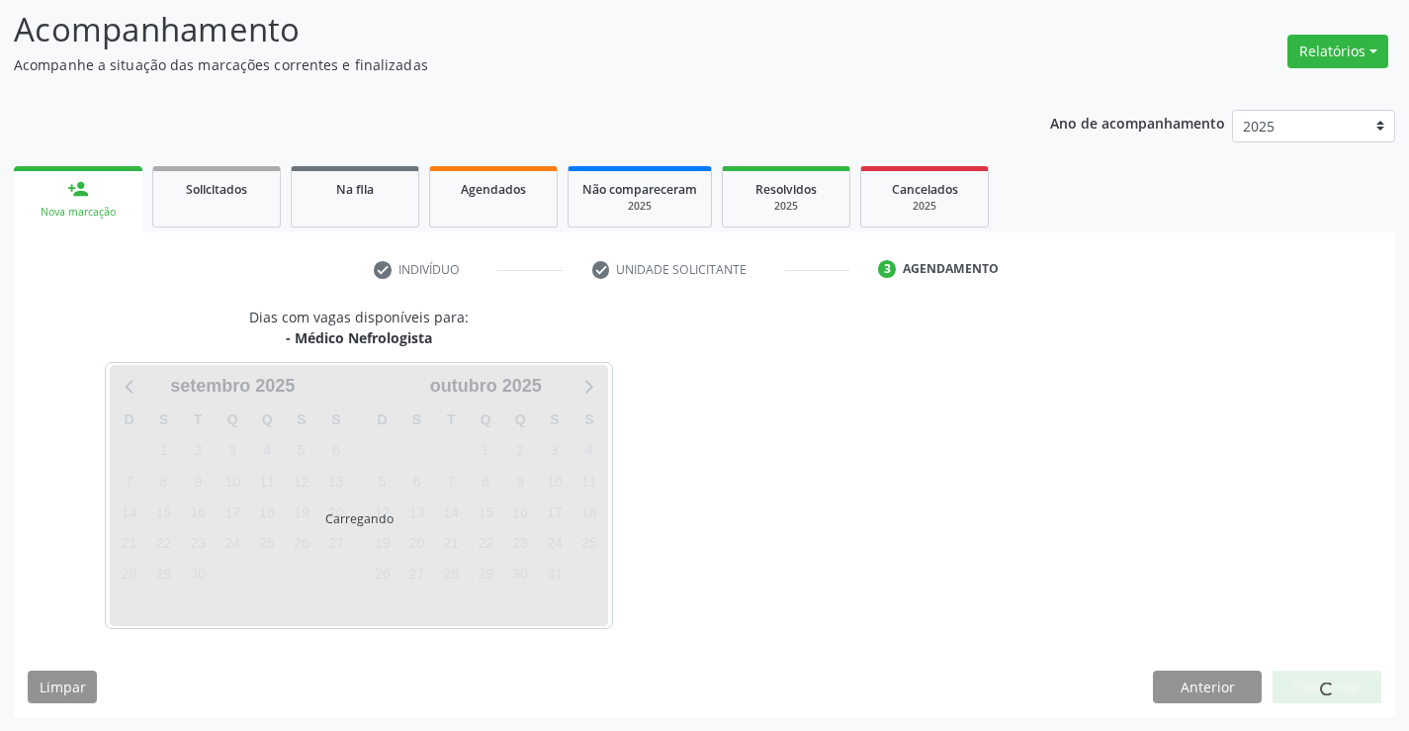
scroll to position [130, 0]
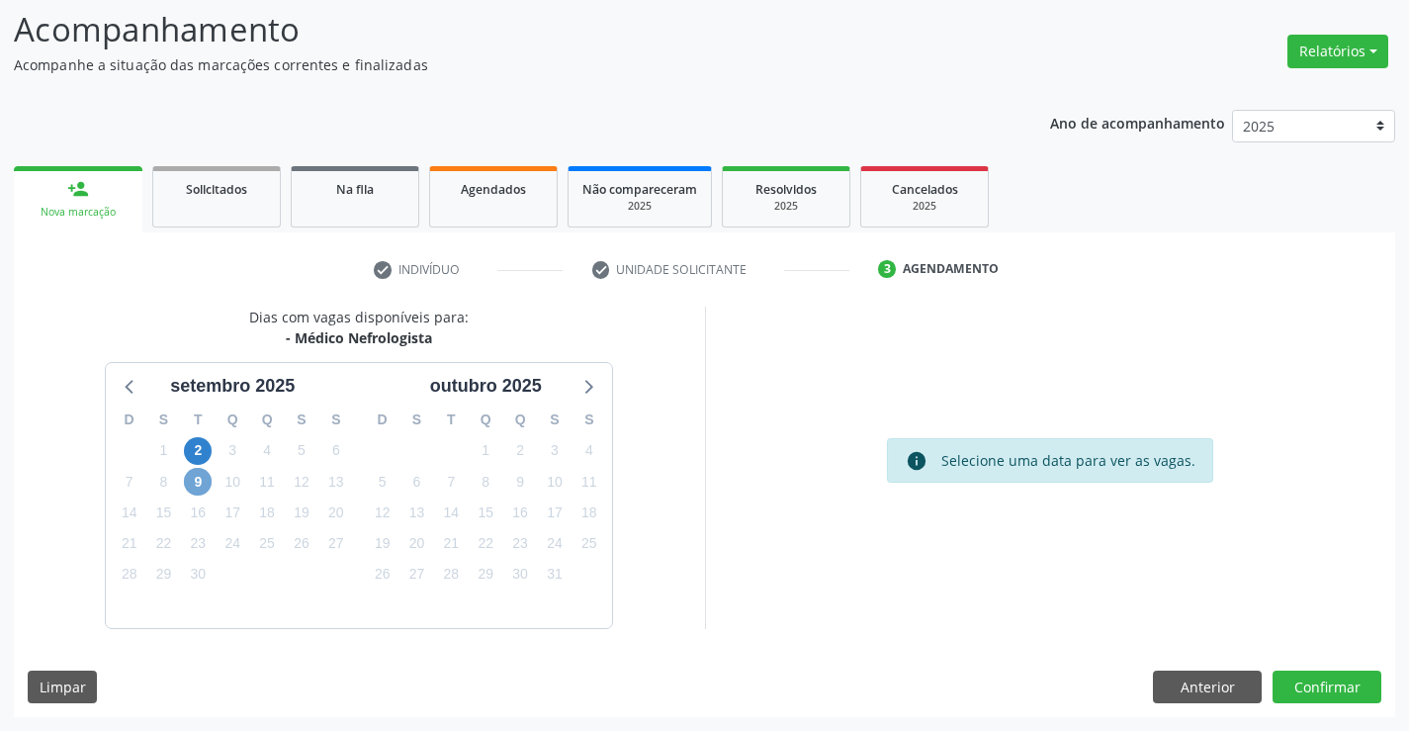
click at [200, 486] on span "9" at bounding box center [198, 482] width 28 height 28
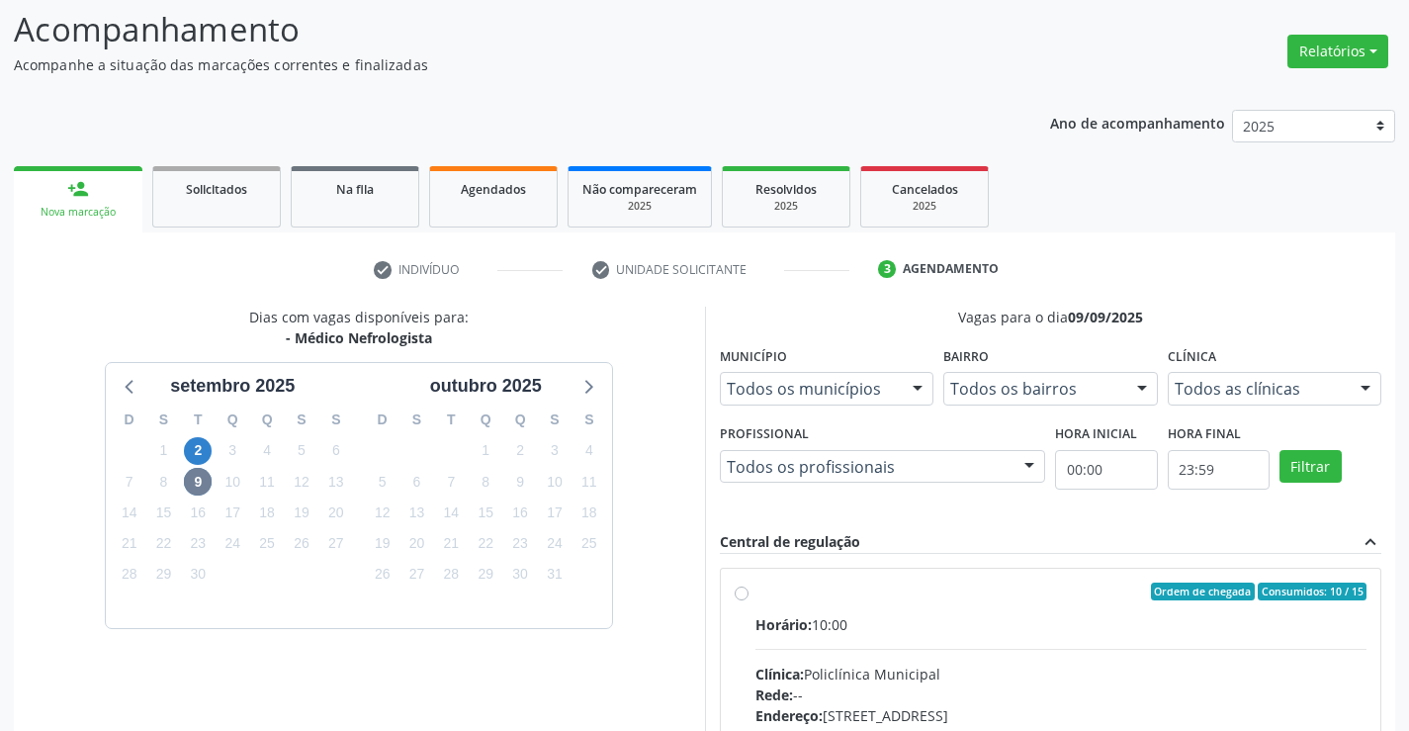
click at [1109, 619] on div "Horário: 10:00" at bounding box center [1061, 624] width 612 height 21
click at [749, 600] on input "Ordem de chegada Consumidos: 10 / 15 Horário: 10:00 Clínica: Policlínica Munici…" at bounding box center [742, 591] width 14 height 18
radio input "true"
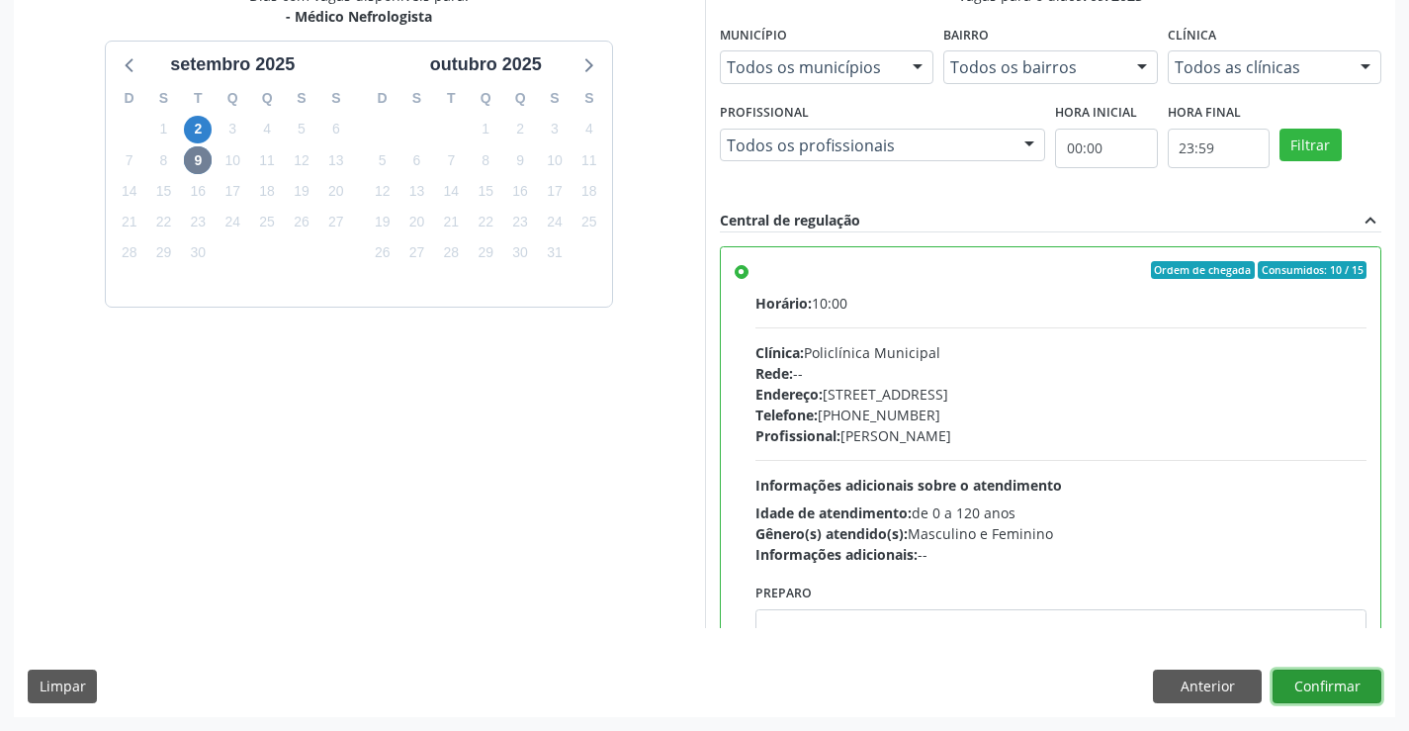
click at [1329, 697] on button "Confirmar" at bounding box center [1327, 686] width 109 height 34
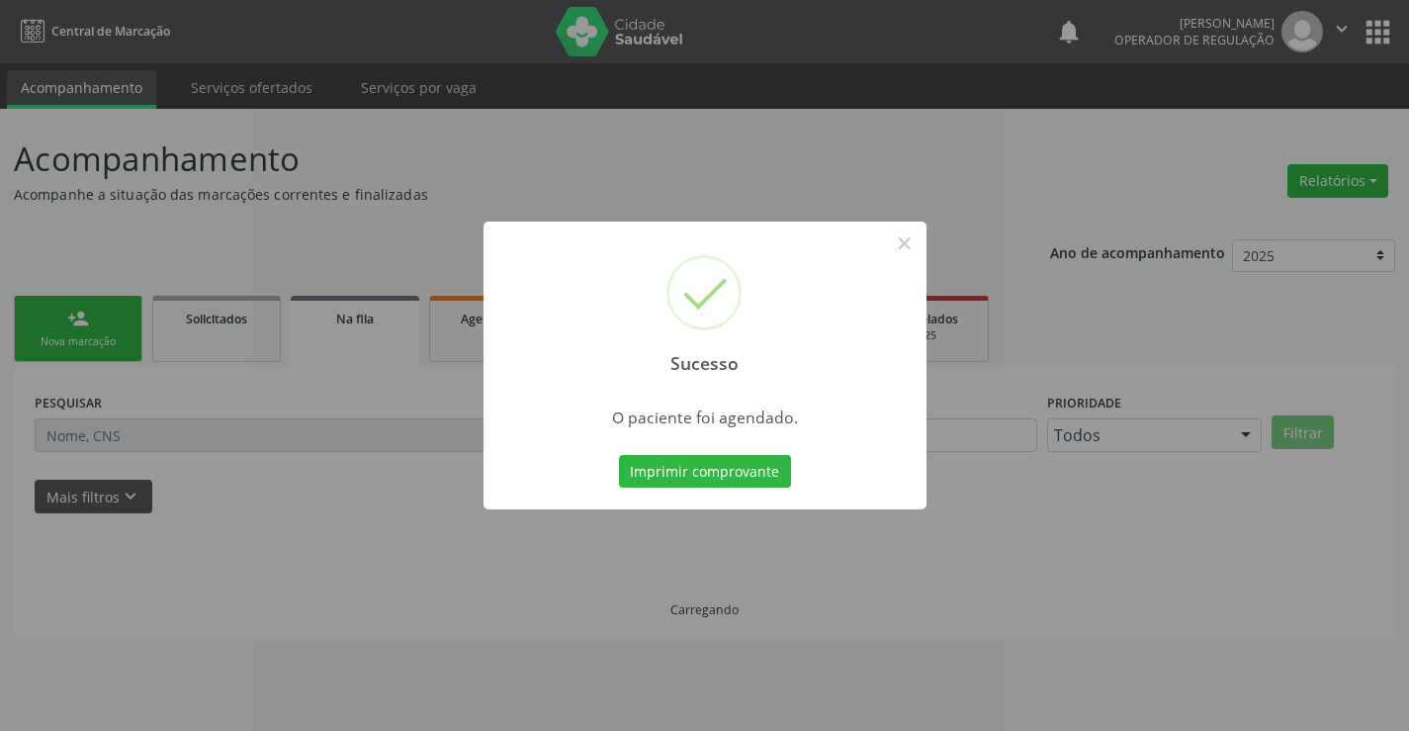
scroll to position [0, 0]
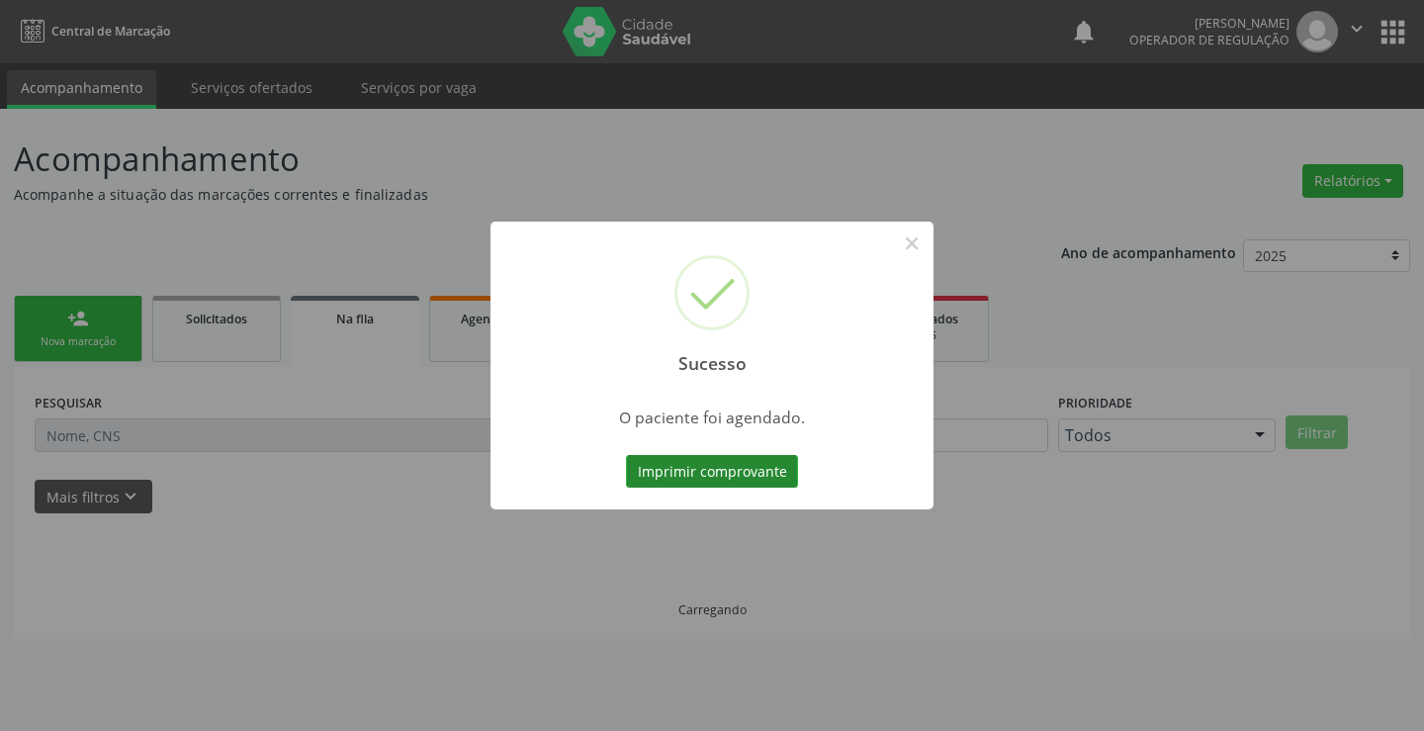
click at [662, 460] on button "Imprimir comprovante" at bounding box center [712, 472] width 172 height 34
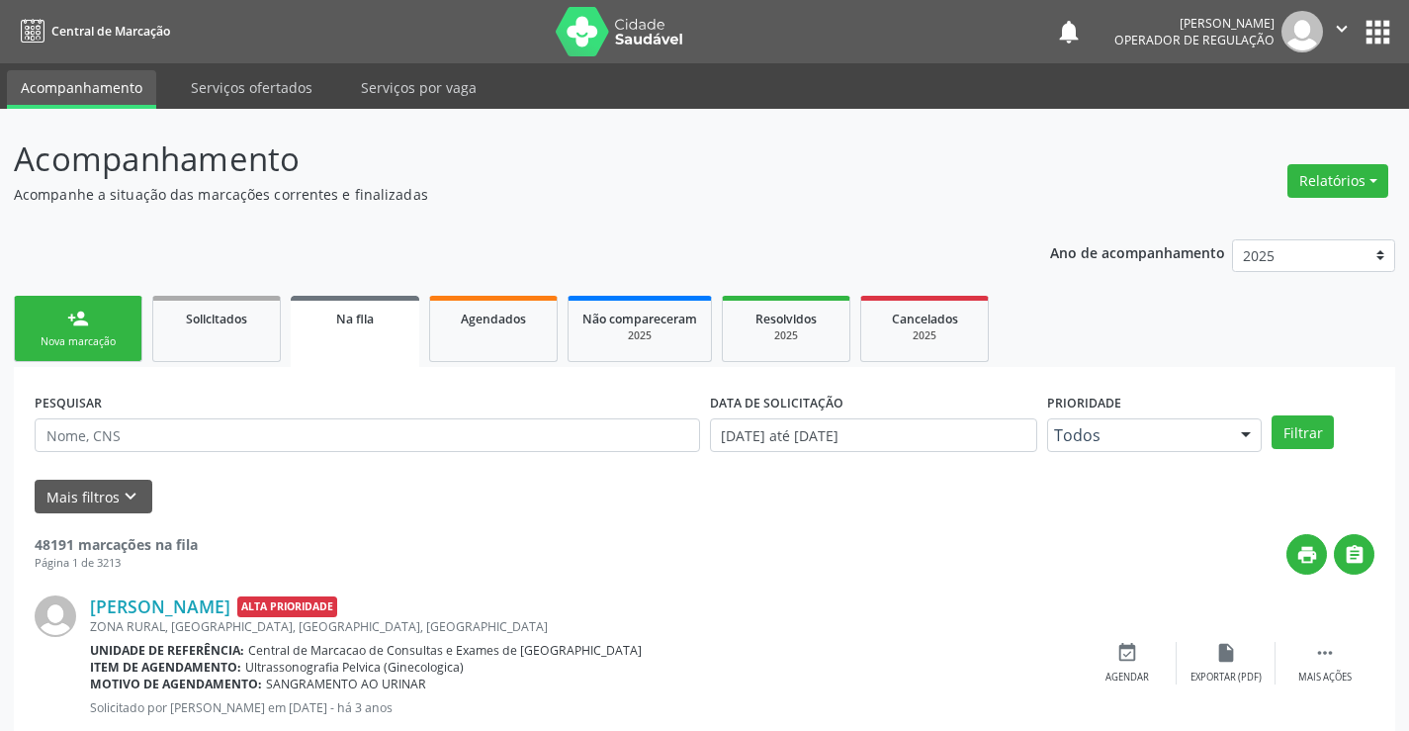
click at [416, 323] on link "Na fila" at bounding box center [355, 331] width 129 height 71
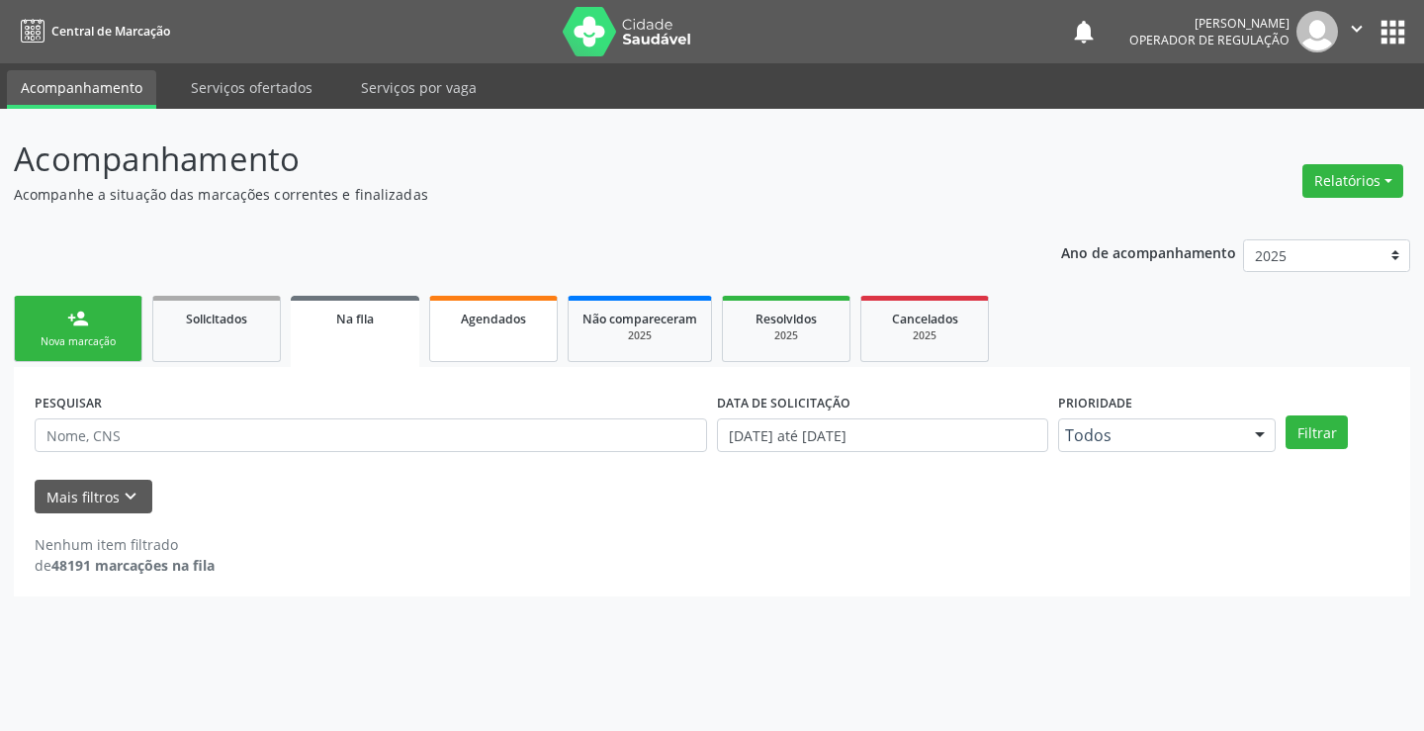
drag, startPoint x: 488, startPoint y: 328, endPoint x: 452, endPoint y: 314, distance: 39.1
click at [488, 330] on link "Agendados" at bounding box center [493, 329] width 129 height 66
select select "8"
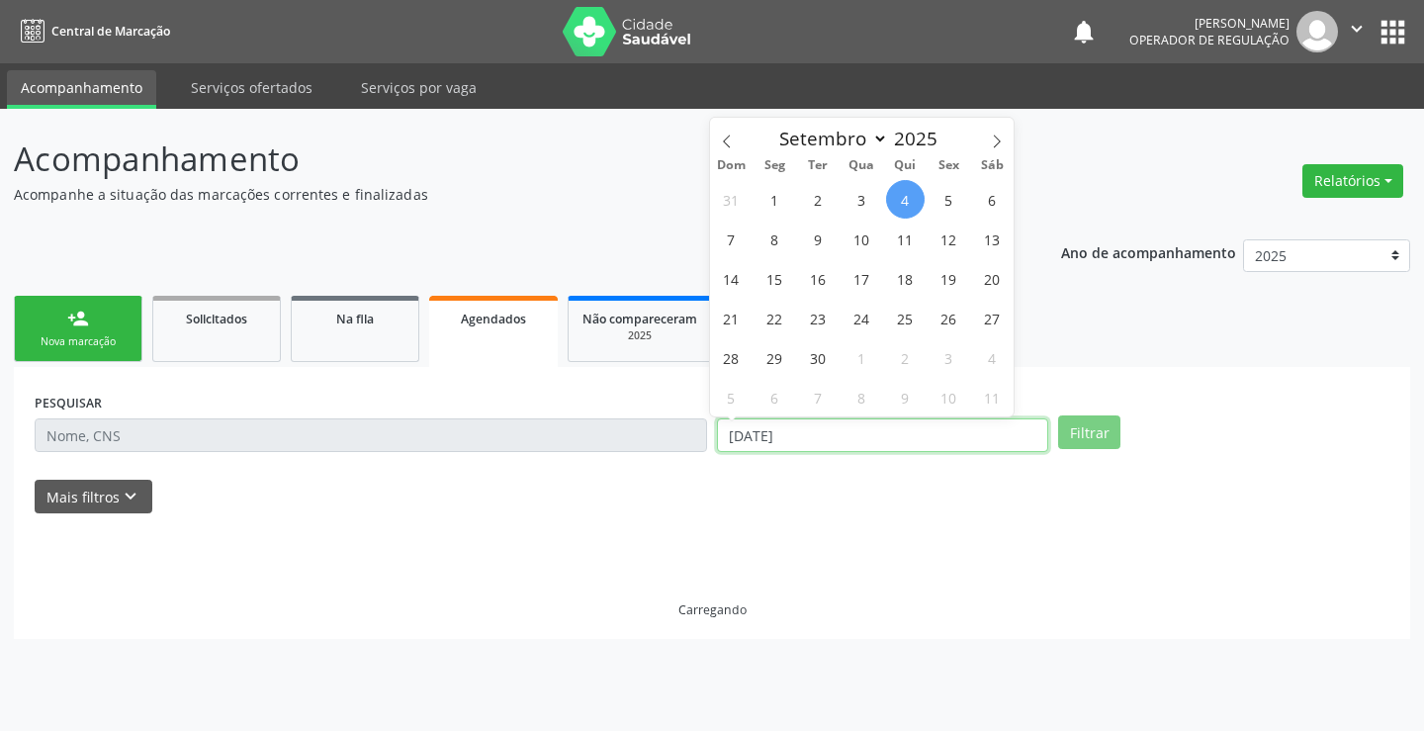
click at [861, 430] on input "04/09/2025" at bounding box center [882, 435] width 331 height 34
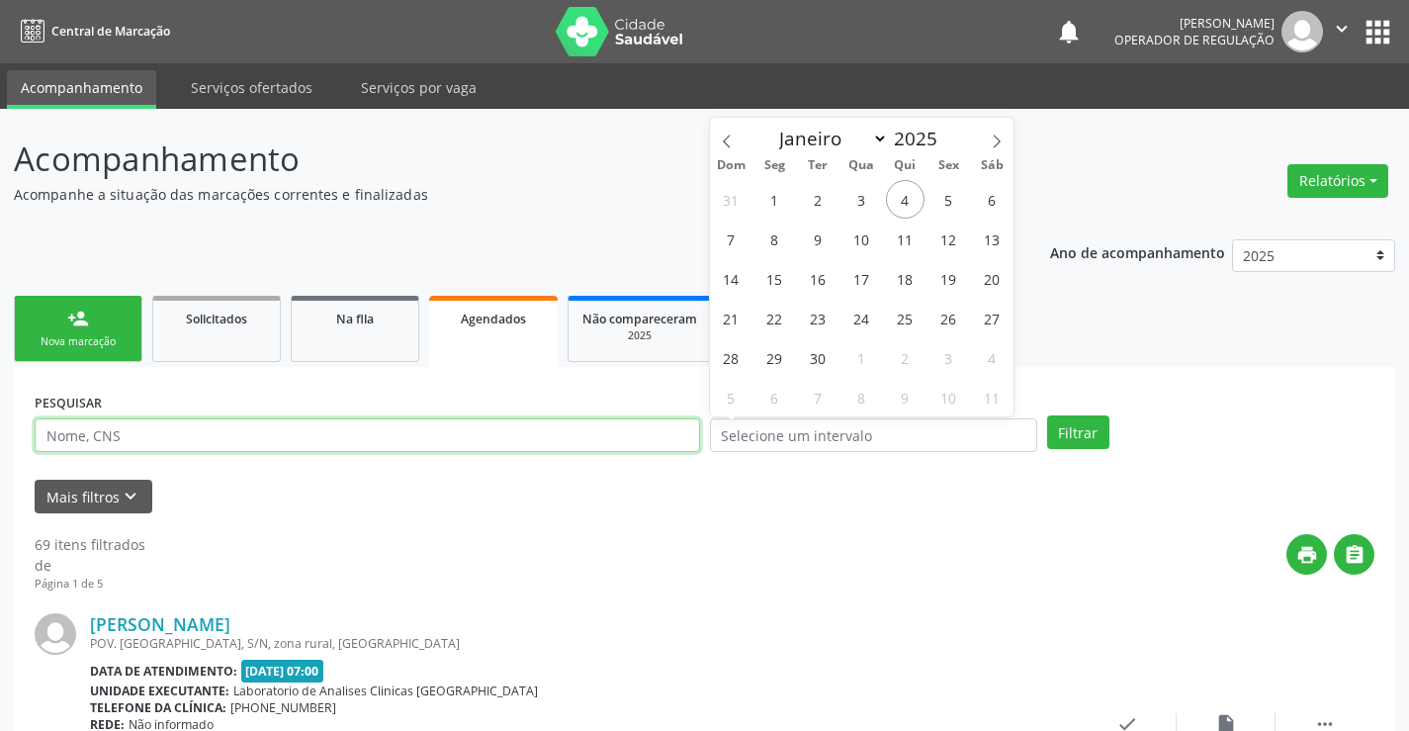
click at [557, 433] on input "text" at bounding box center [367, 435] width 665 height 34
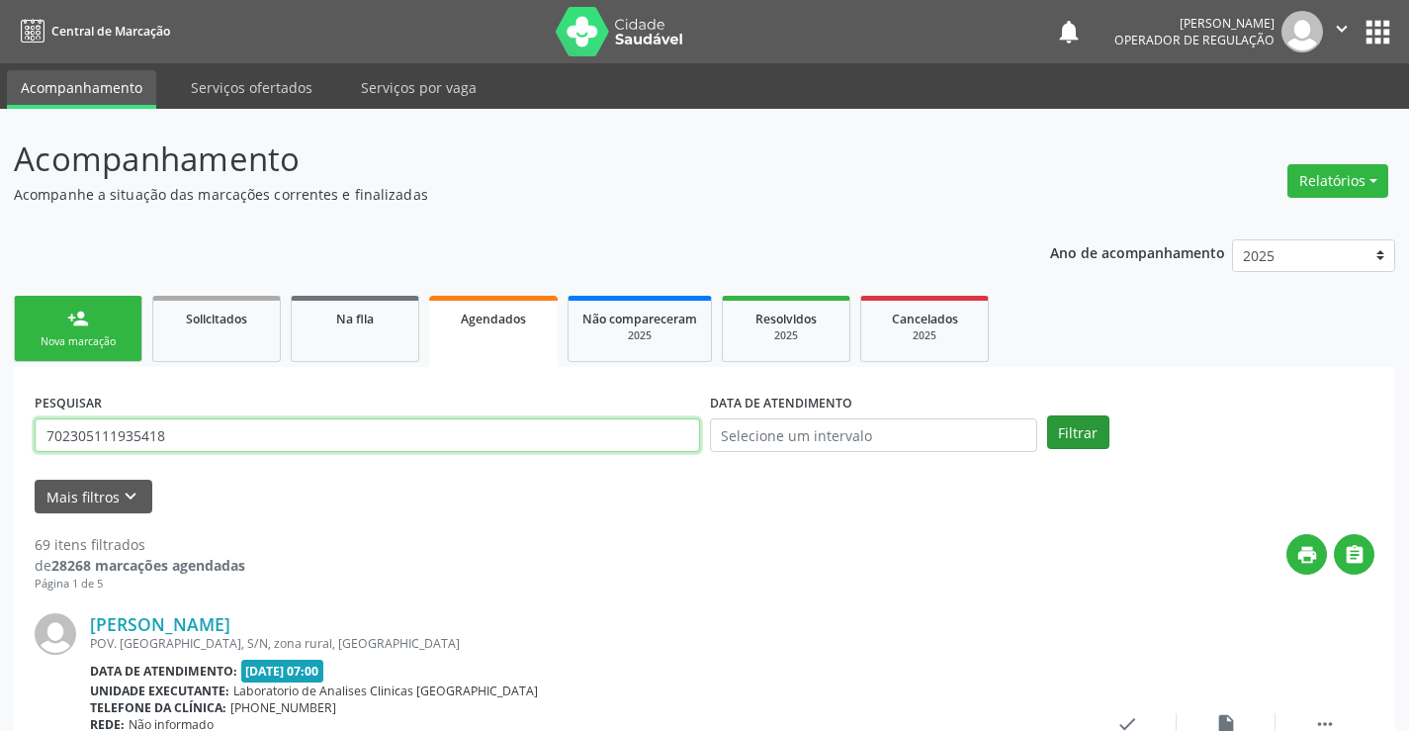
type input "702305111935418"
click at [1070, 430] on button "Filtrar" at bounding box center [1078, 432] width 62 height 34
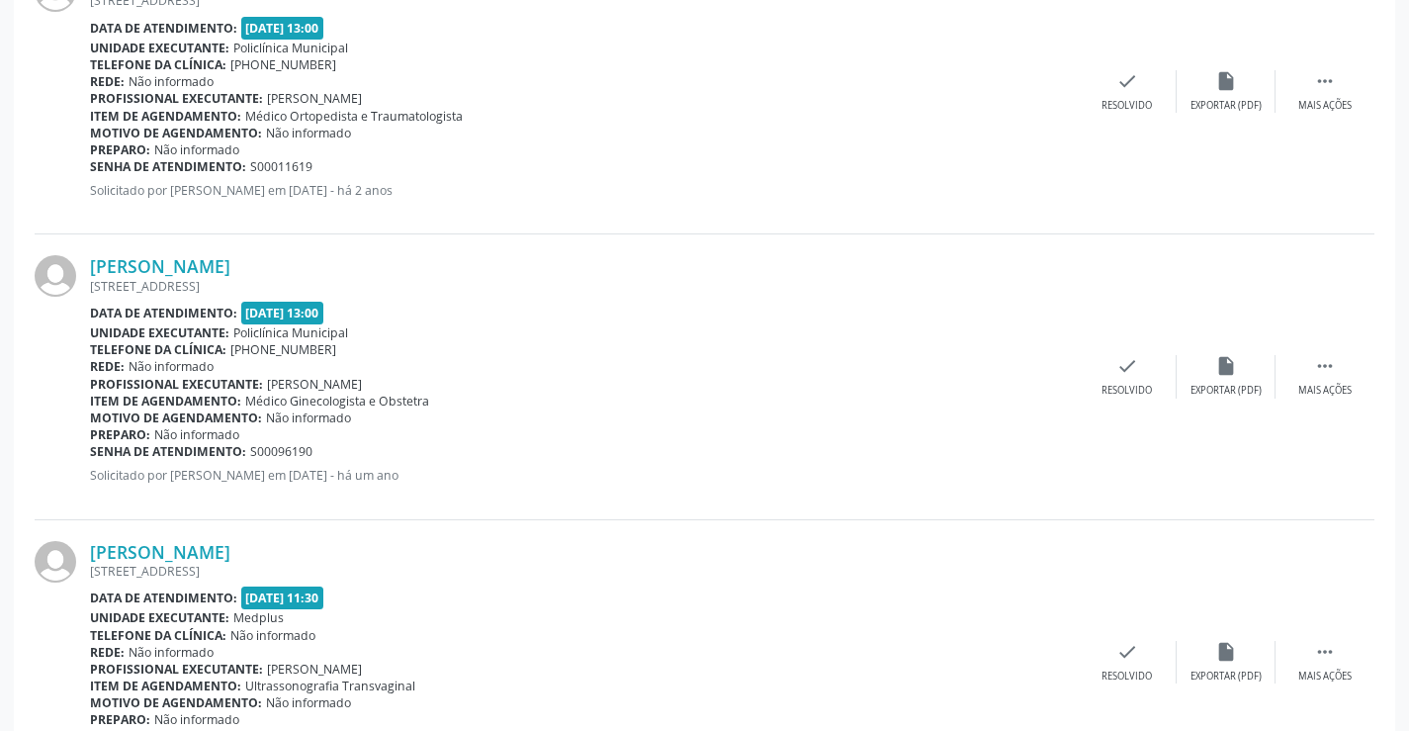
scroll to position [750, 0]
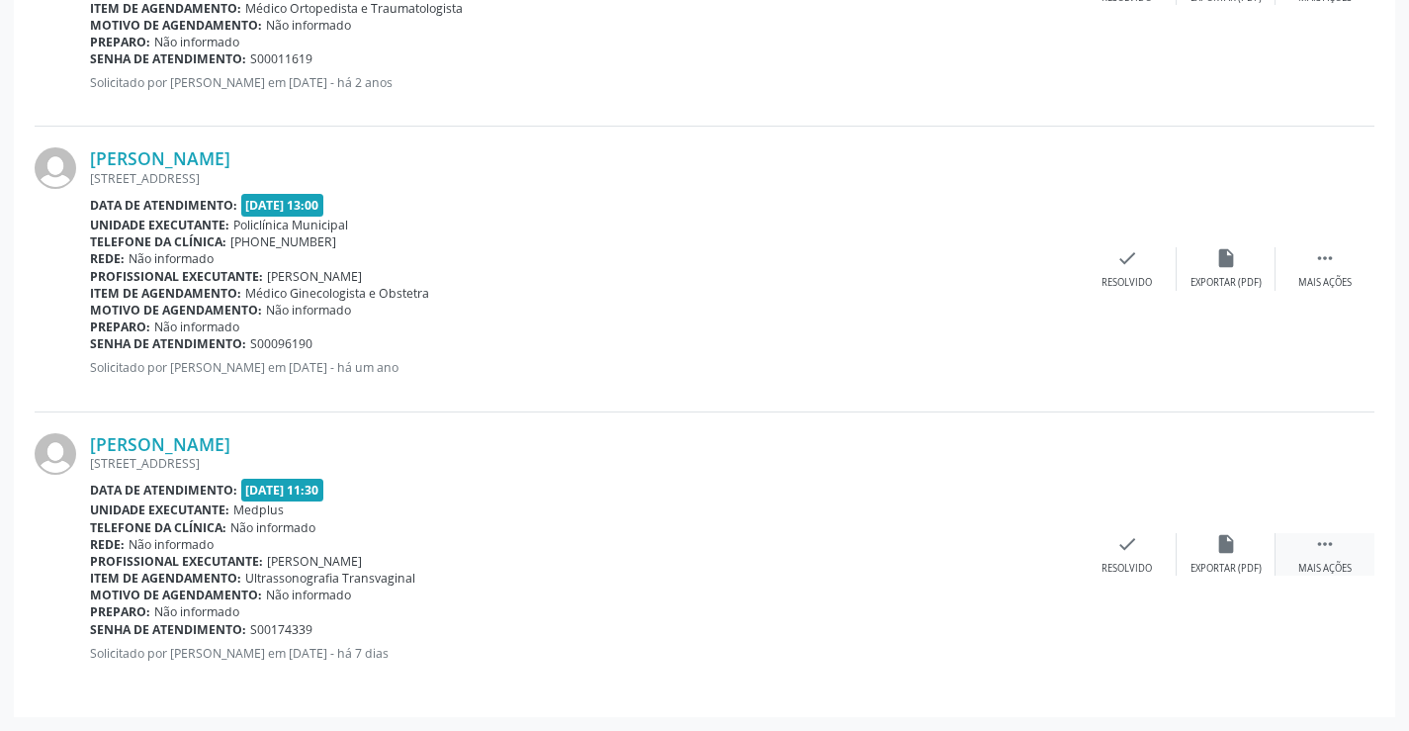
click at [1314, 533] on icon "" at bounding box center [1325, 544] width 22 height 22
click at [915, 549] on div "print Imprimir" at bounding box center [929, 554] width 99 height 43
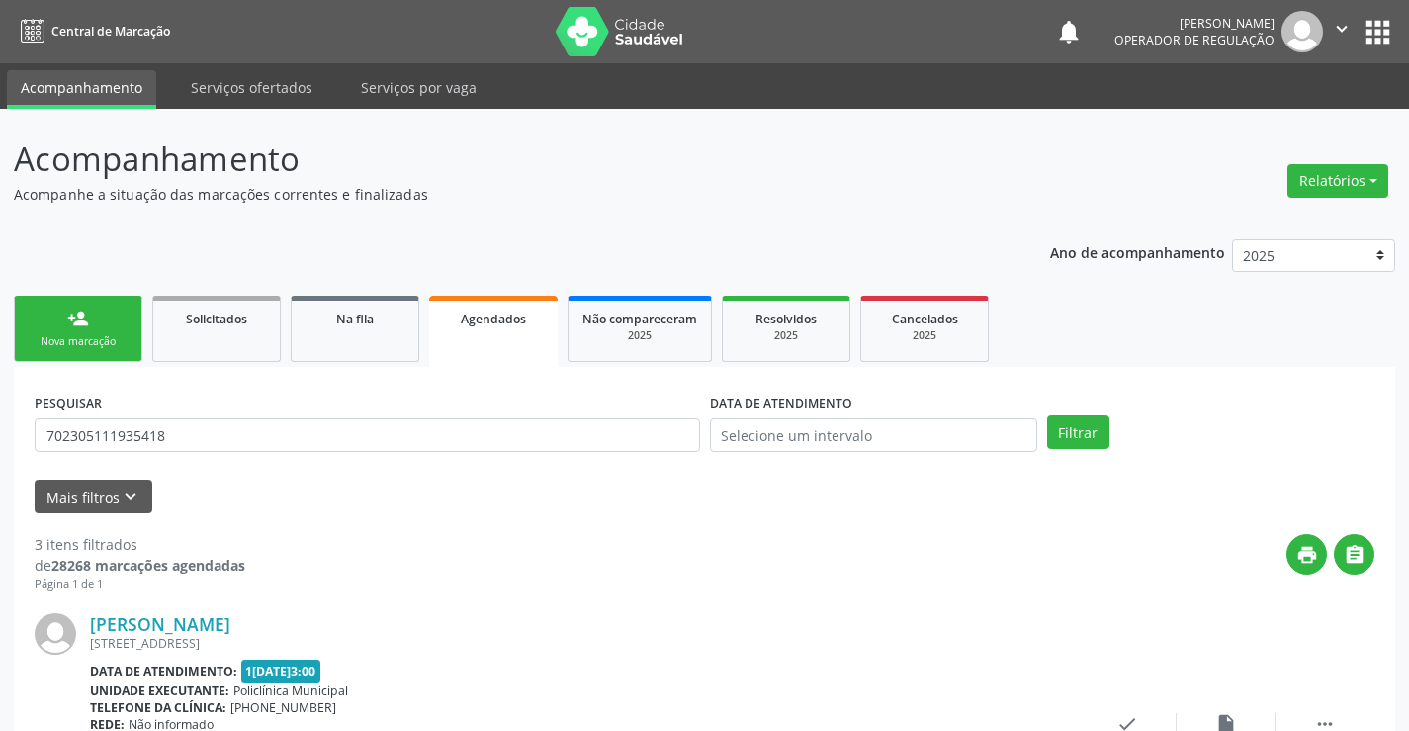
click at [38, 336] on div "Nova marcação" at bounding box center [78, 341] width 99 height 15
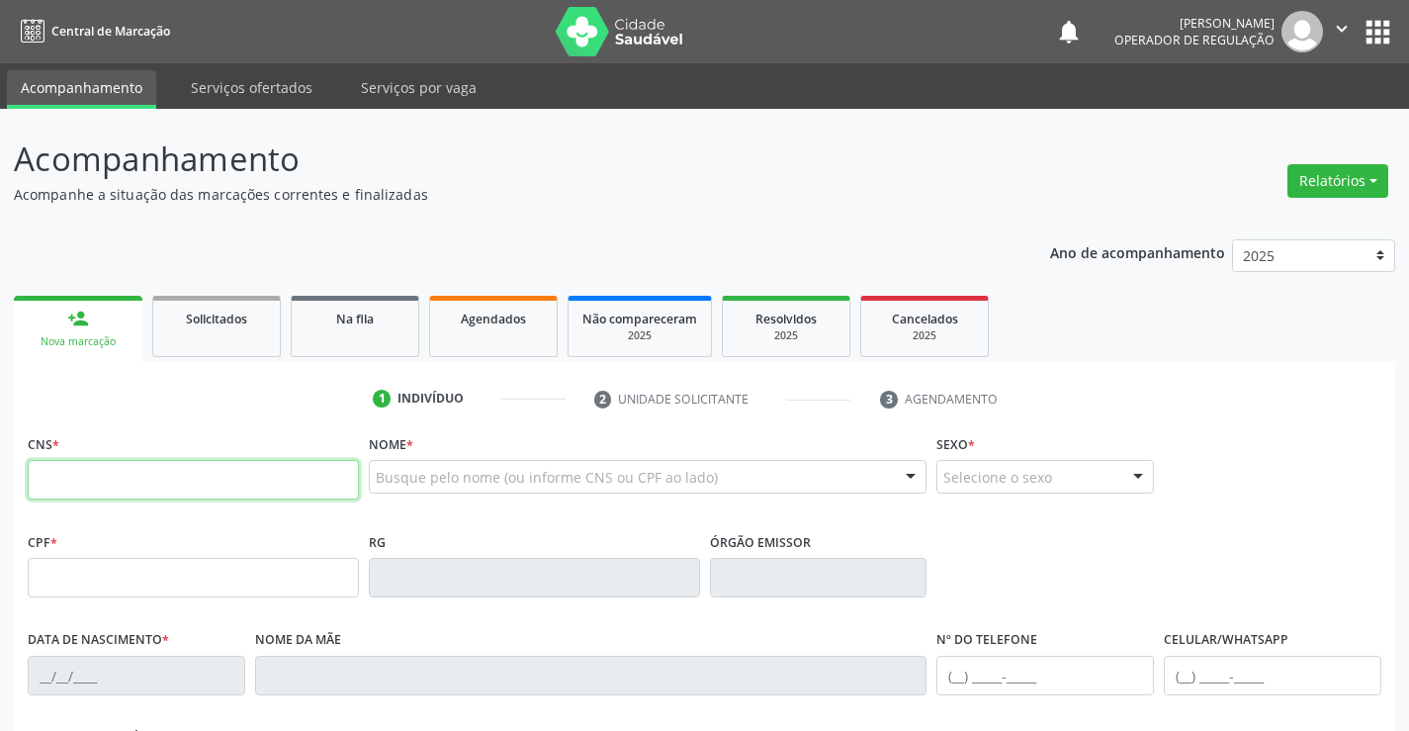
click at [78, 463] on input "text" at bounding box center [193, 480] width 331 height 40
type input "702 0083 6545 3488"
type input "1629260657"
type input "15/12/1992"
type input "(74) 99141-5402"
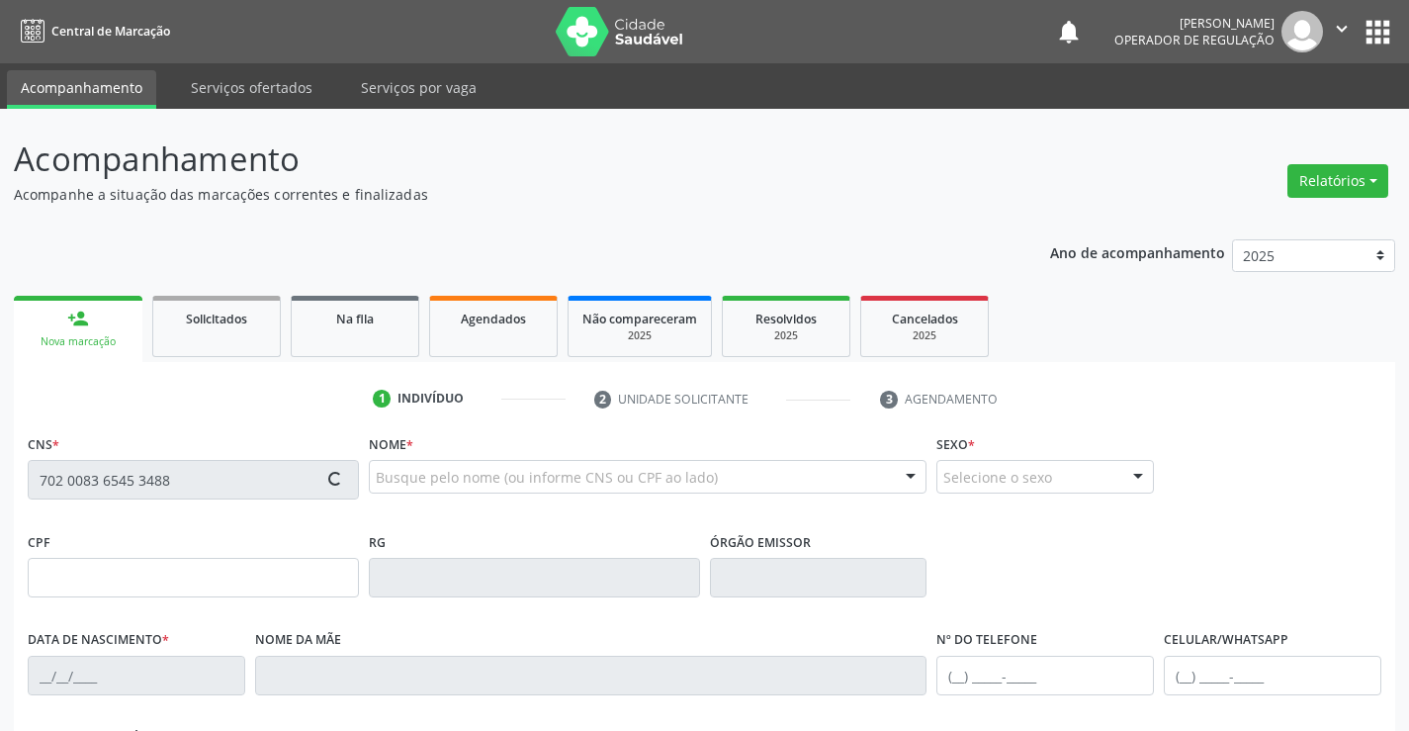
type input "(74) 99141-5402"
type input "045.317.685-23"
type input "S/N"
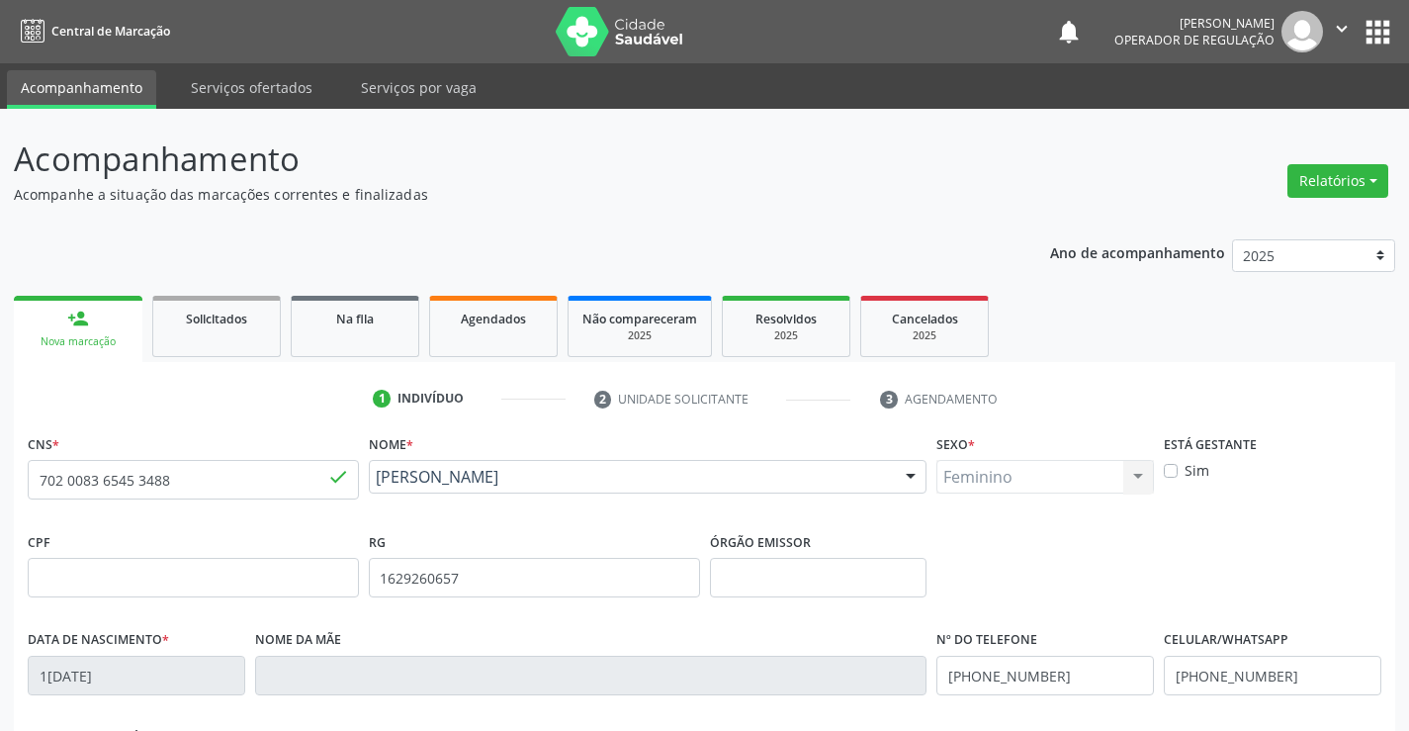
scroll to position [297, 0]
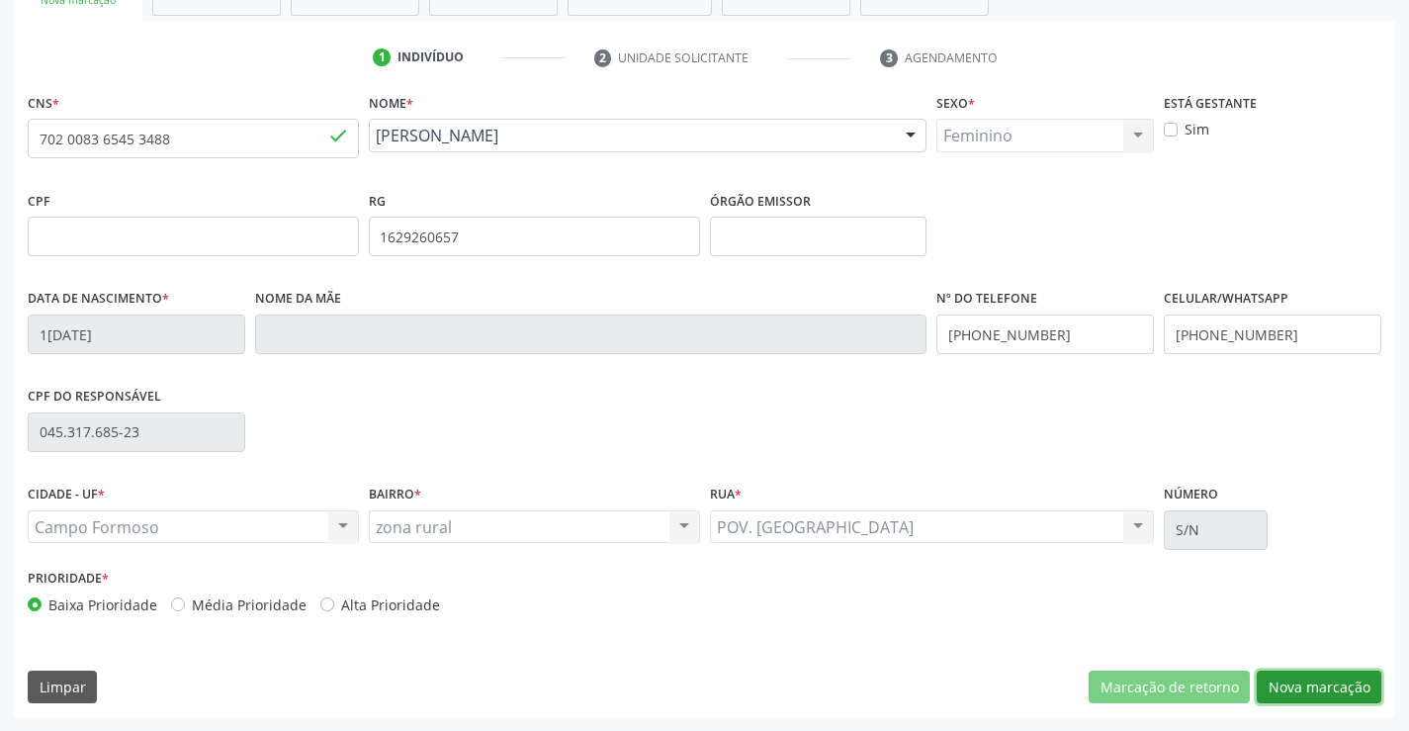
click at [1306, 683] on button "Nova marcação" at bounding box center [1319, 687] width 125 height 34
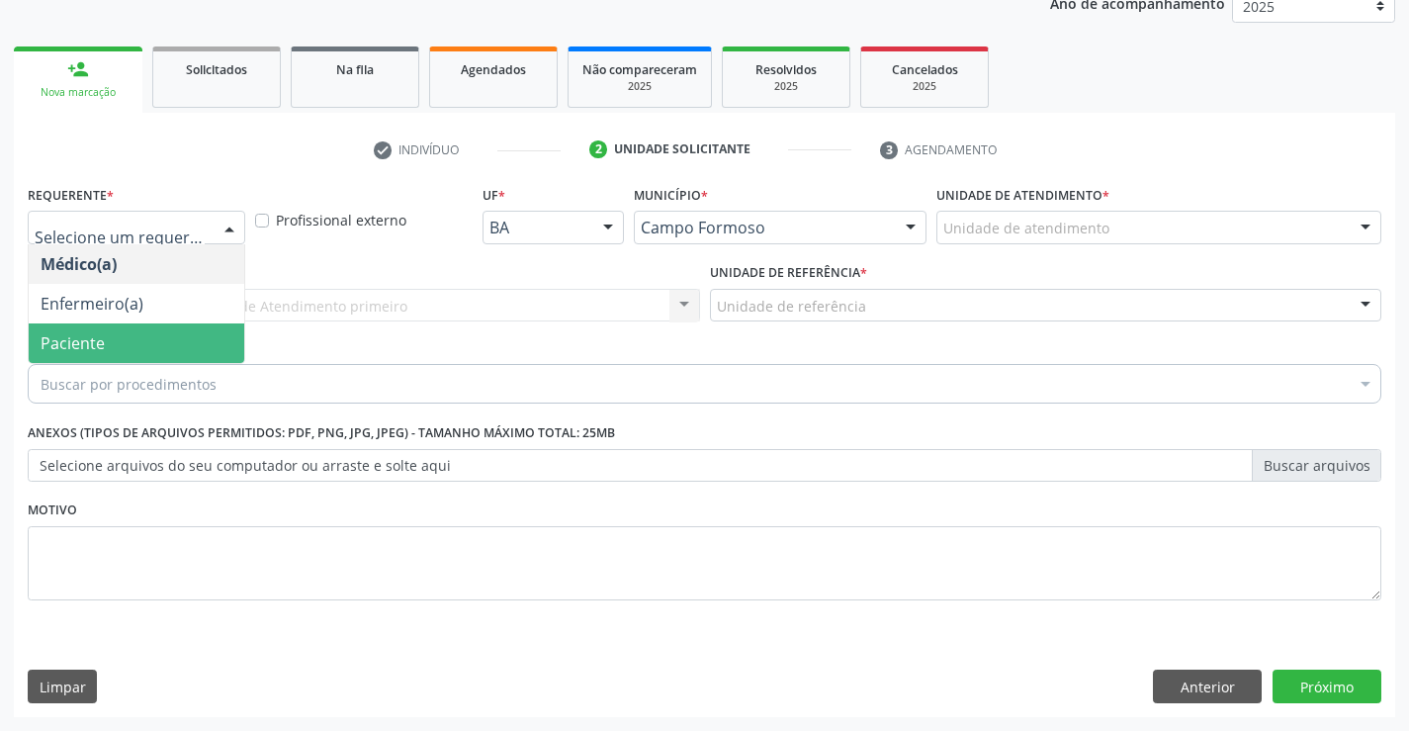
click at [67, 343] on span "Paciente" at bounding box center [73, 343] width 64 height 22
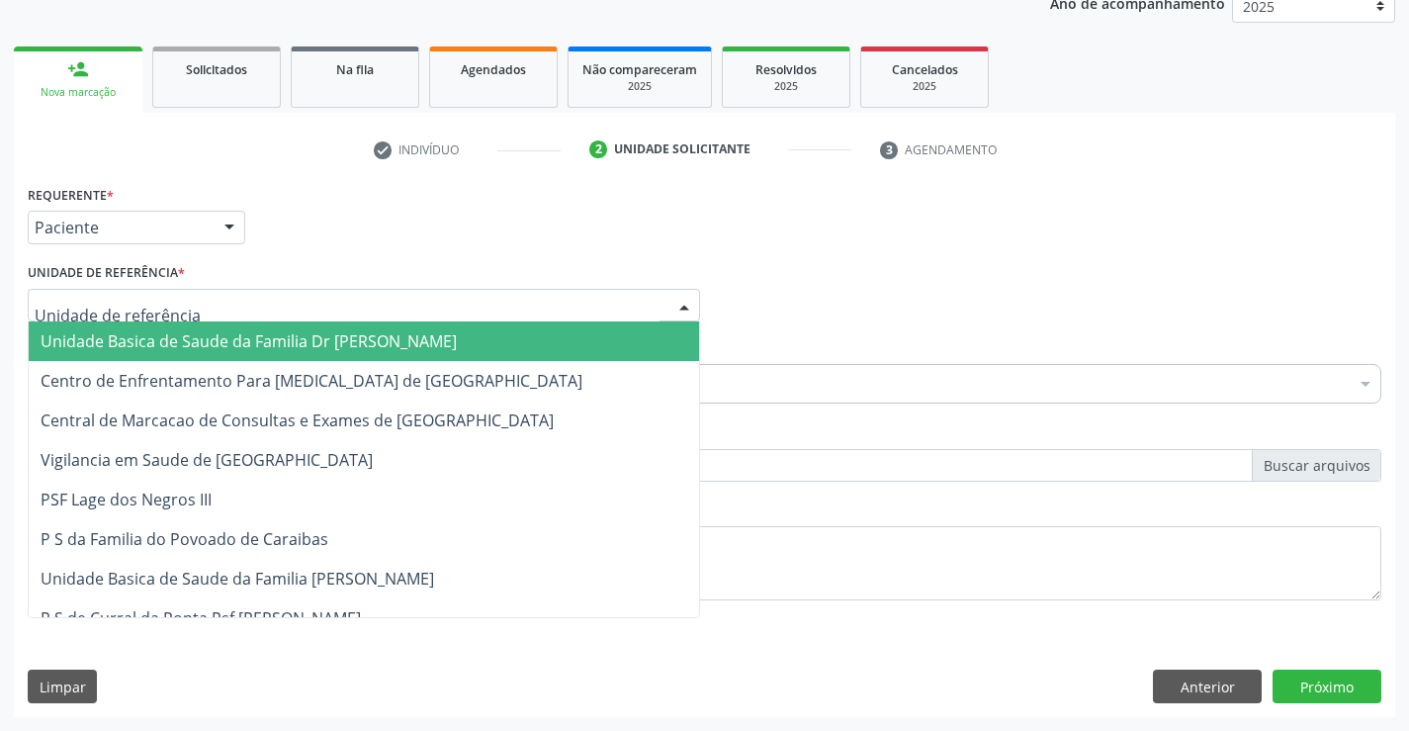
click at [262, 303] on div at bounding box center [364, 306] width 672 height 34
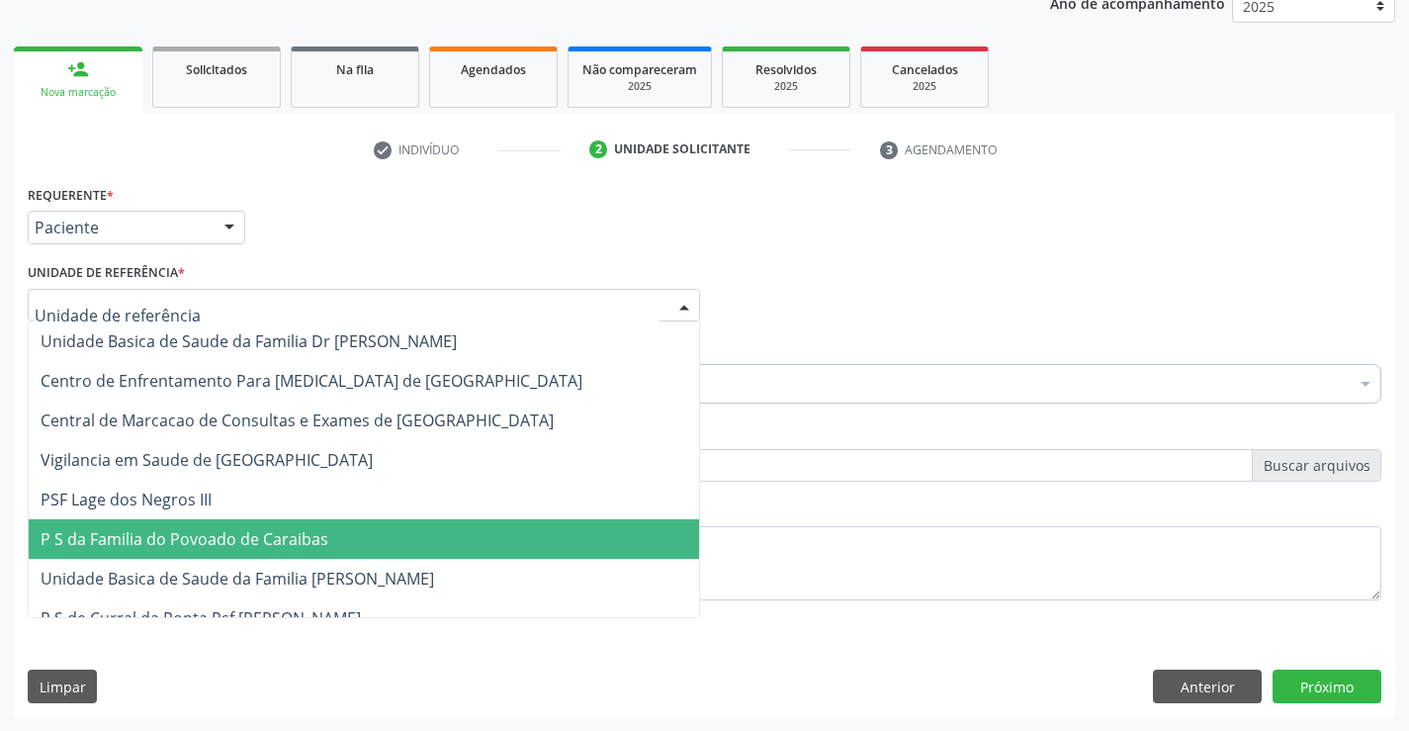
click at [247, 538] on span "P S da Familia do Povoado de Caraibas" at bounding box center [185, 539] width 288 height 22
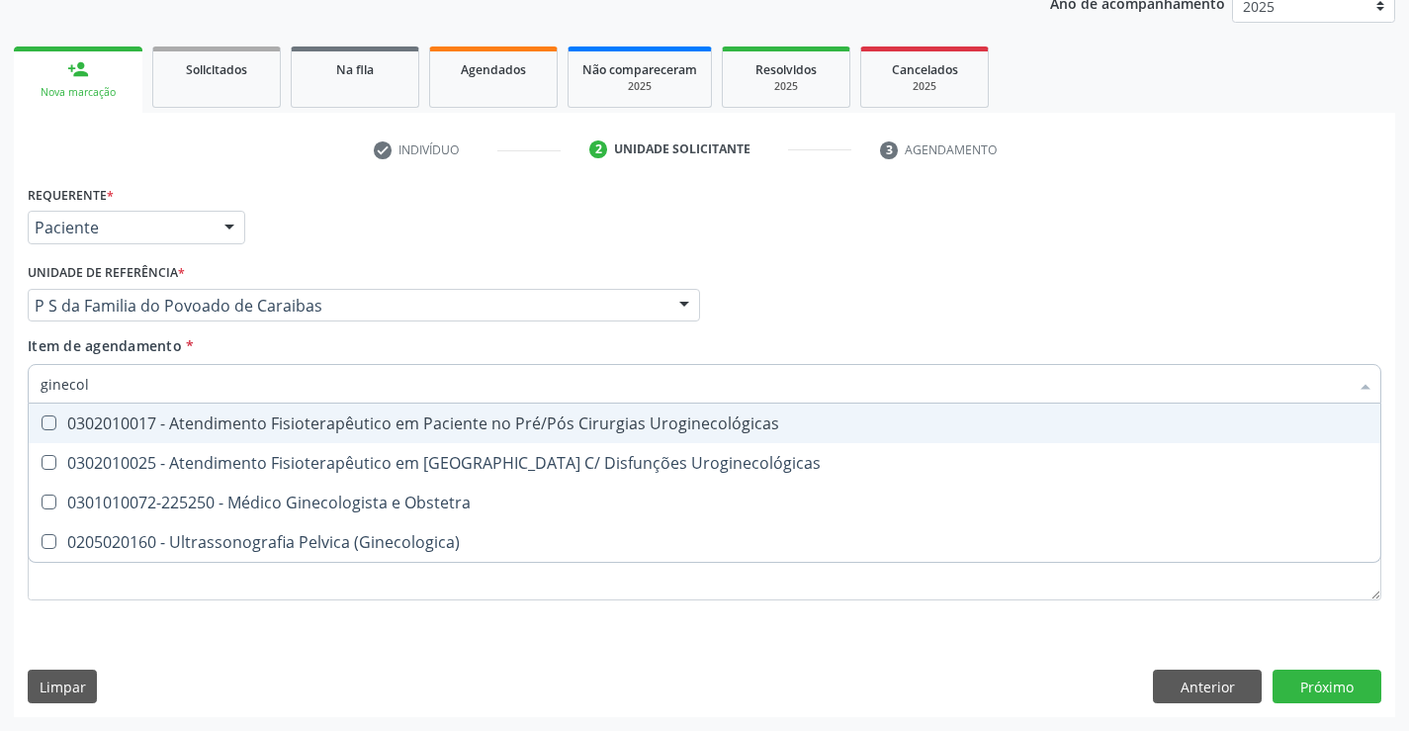
type input "ginecolo"
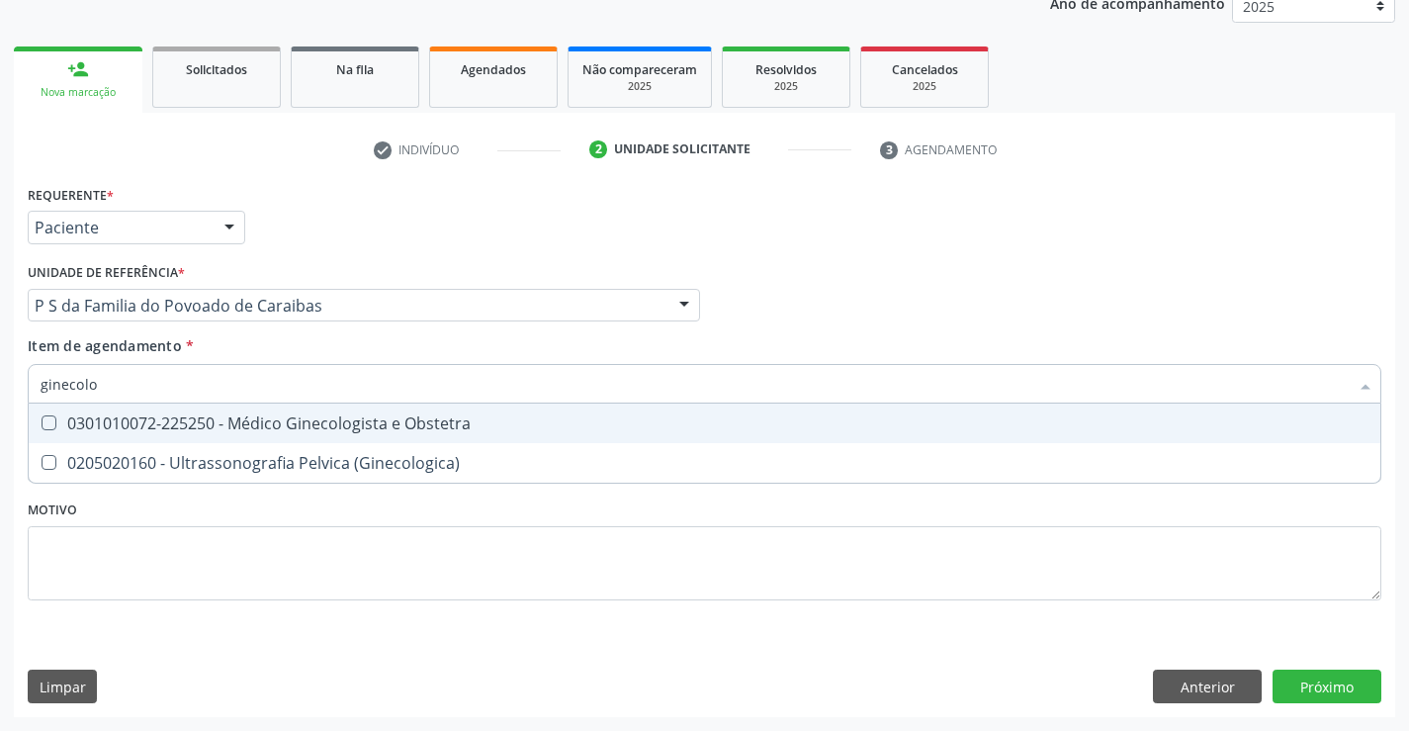
drag, startPoint x: 232, startPoint y: 424, endPoint x: 15, endPoint y: 424, distance: 217.5
click at [232, 425] on div "0301010072-225250 - Médico Ginecologista e Obstetra" at bounding box center [705, 423] width 1328 height 16
checkbox Obstetra "true"
click at [1333, 697] on div "Requerente * Paciente Médico(a) Enfermeiro(a) Paciente Nenhum resultado encontr…" at bounding box center [704, 448] width 1381 height 537
checkbox \(Ginecologica\) "true"
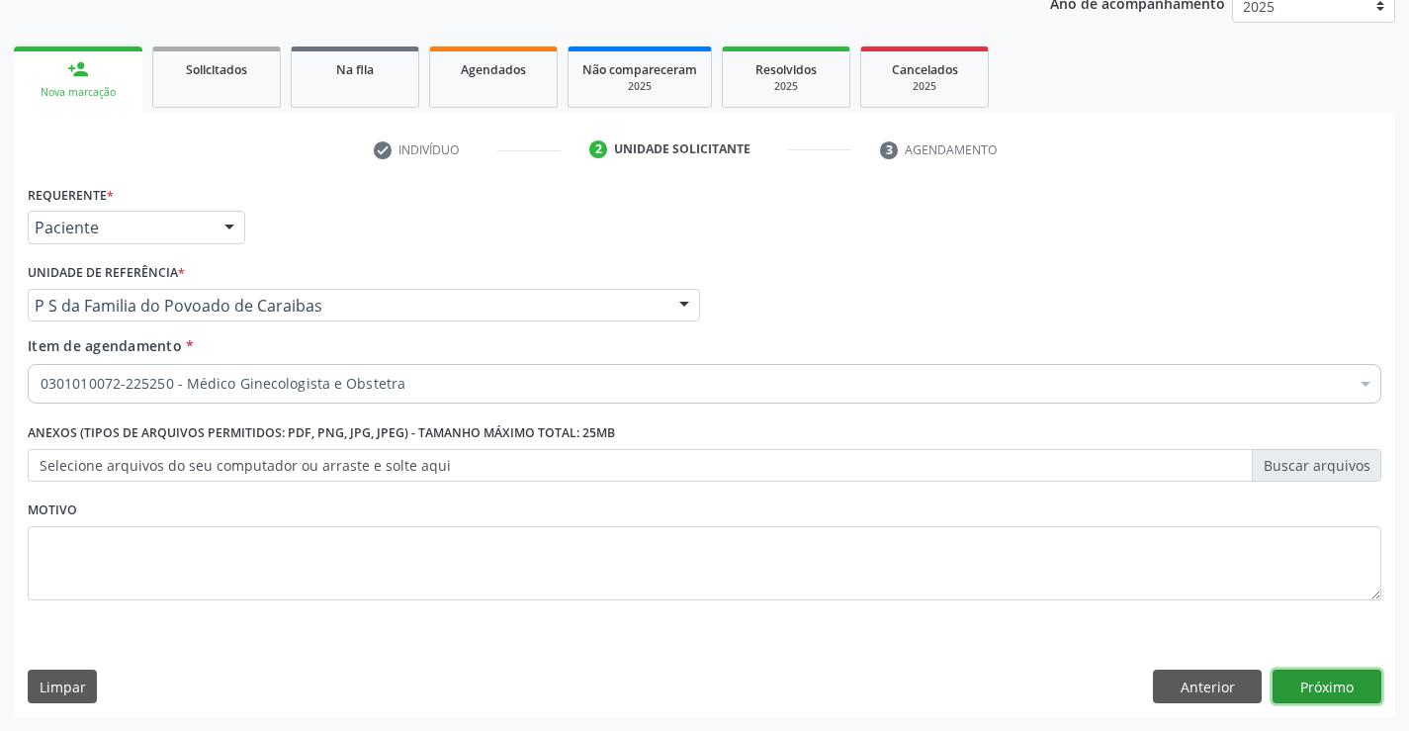
click at [1320, 683] on button "Próximo" at bounding box center [1327, 686] width 109 height 34
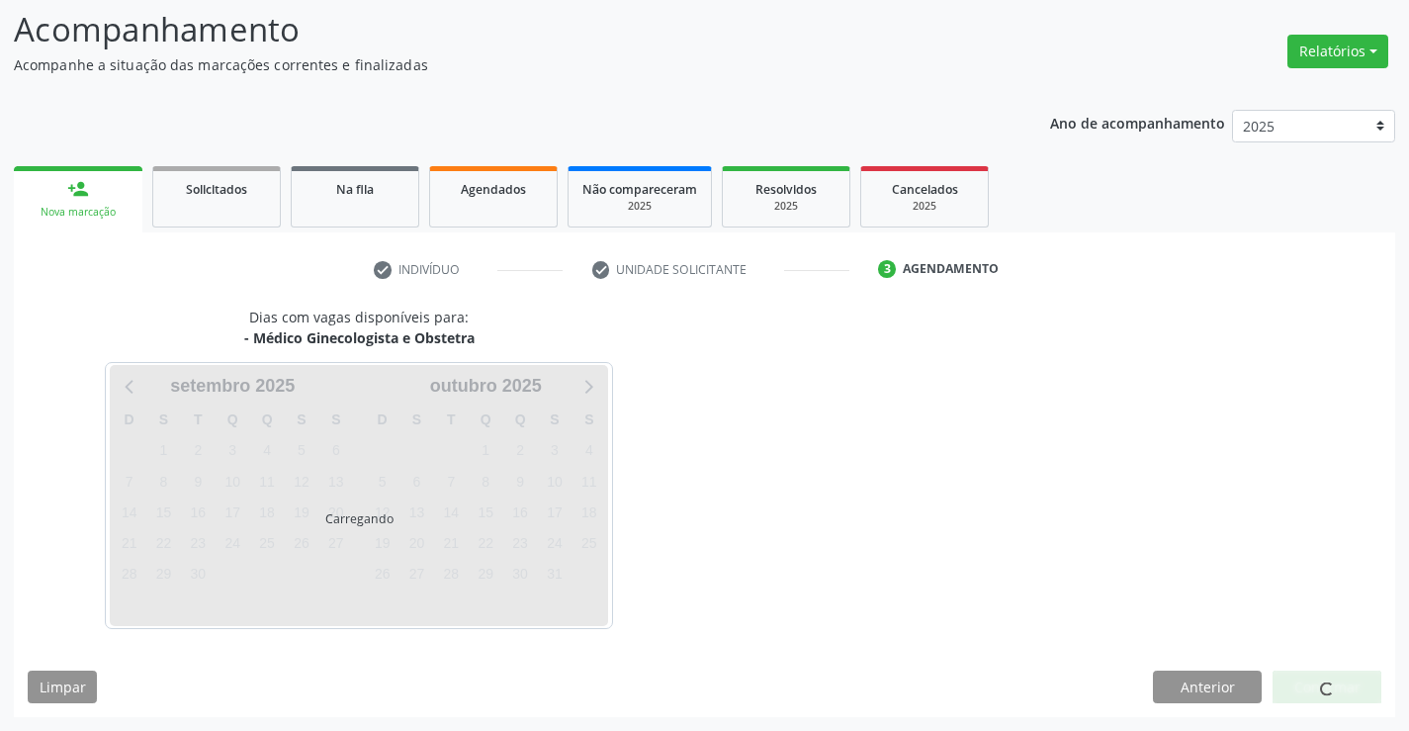
scroll to position [130, 0]
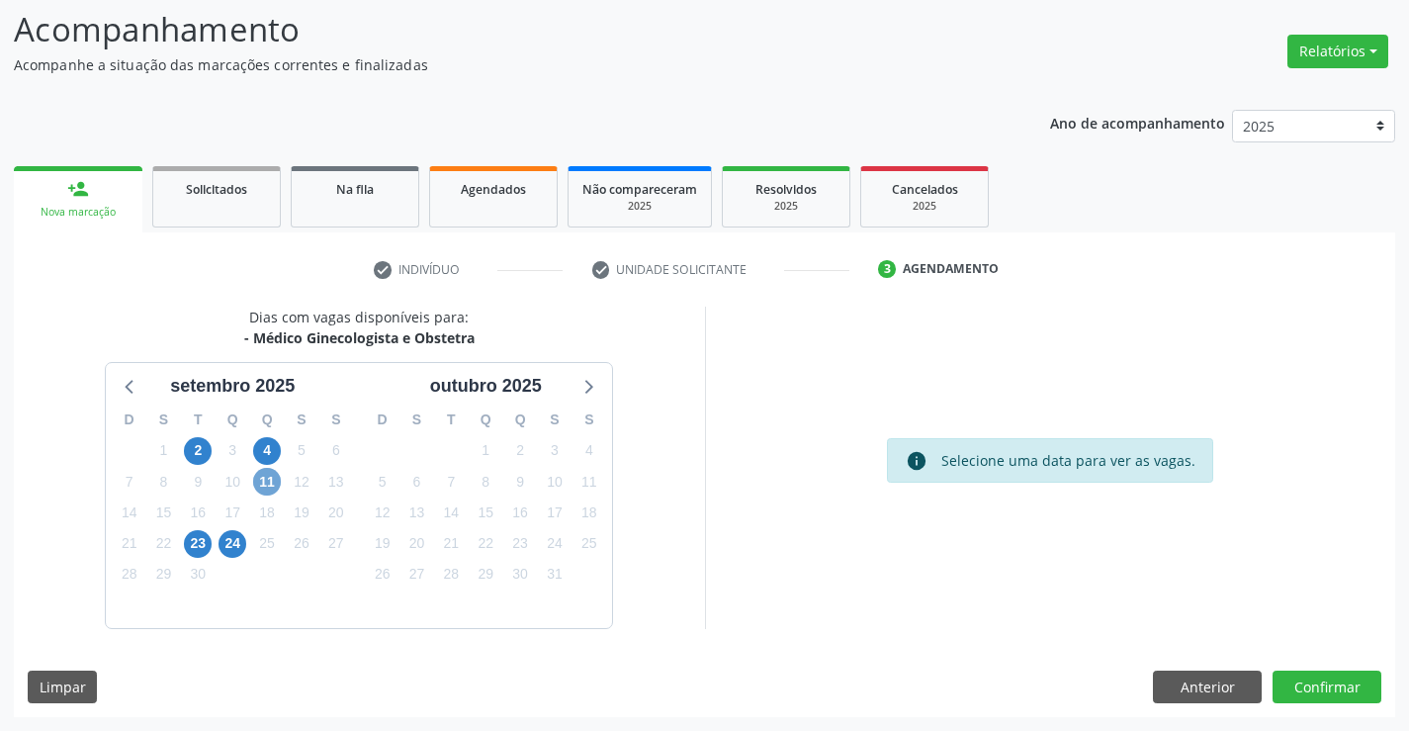
click at [274, 484] on span "11" at bounding box center [267, 482] width 28 height 28
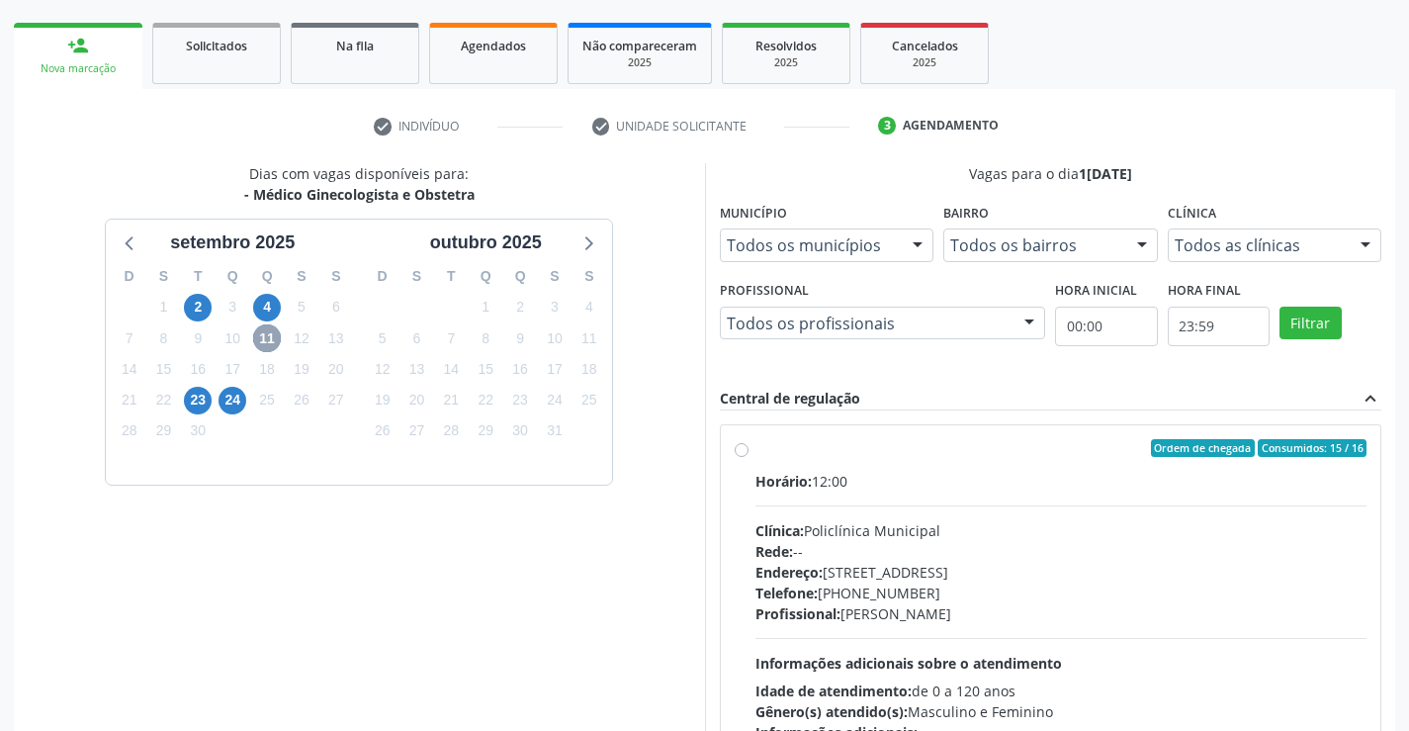
scroll to position [415, 0]
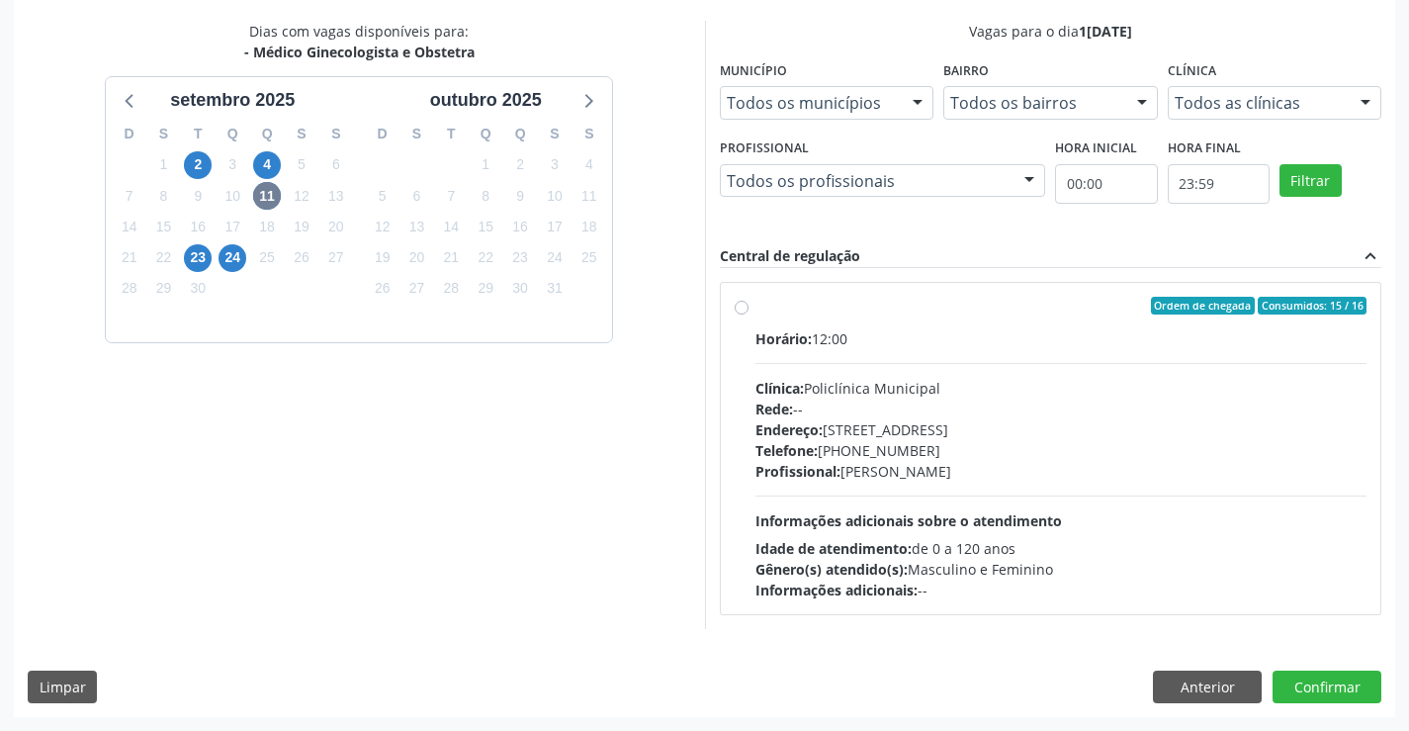
click at [1035, 410] on div "Rede: --" at bounding box center [1061, 408] width 612 height 21
click at [749, 314] on input "Ordem de chegada Consumidos: 15 / 16 Horário: 12:00 Clínica: Policlínica Munici…" at bounding box center [742, 306] width 14 height 18
radio input "true"
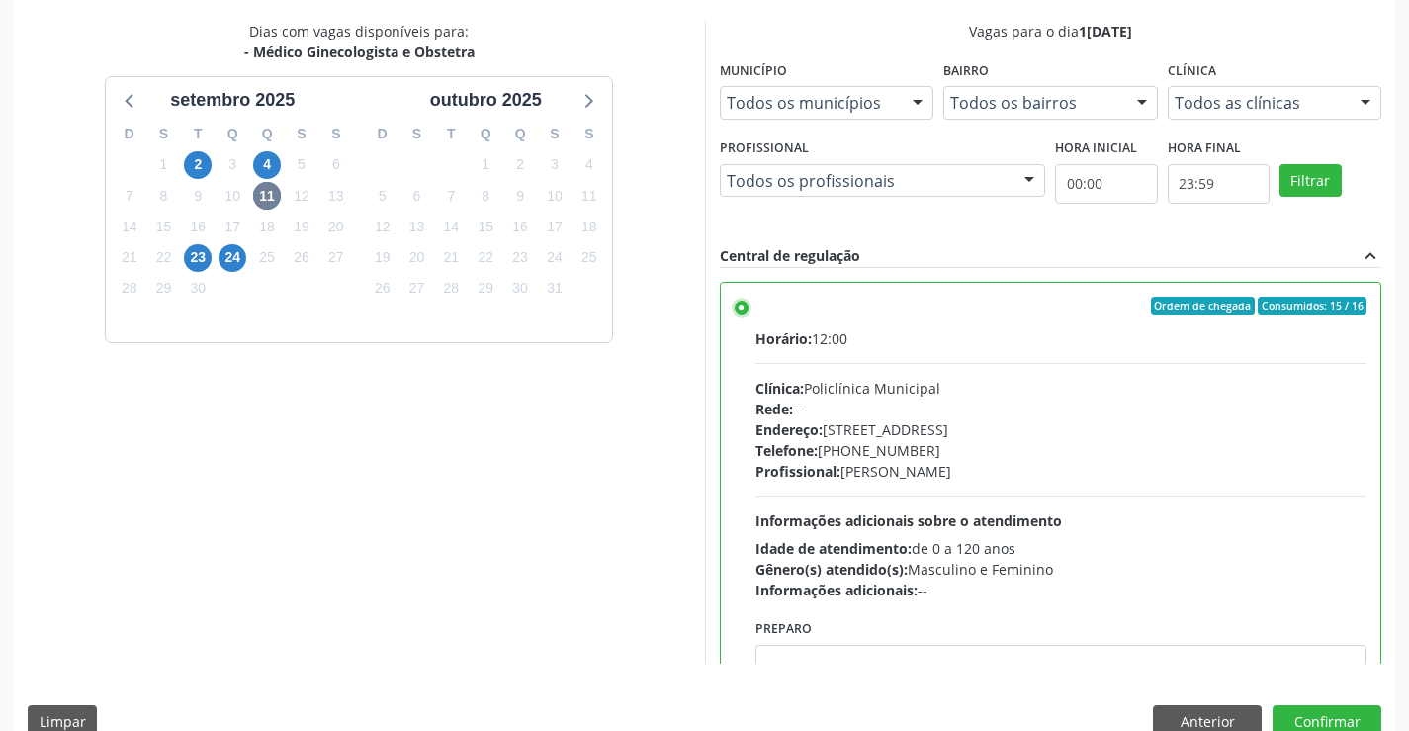
scroll to position [98, 0]
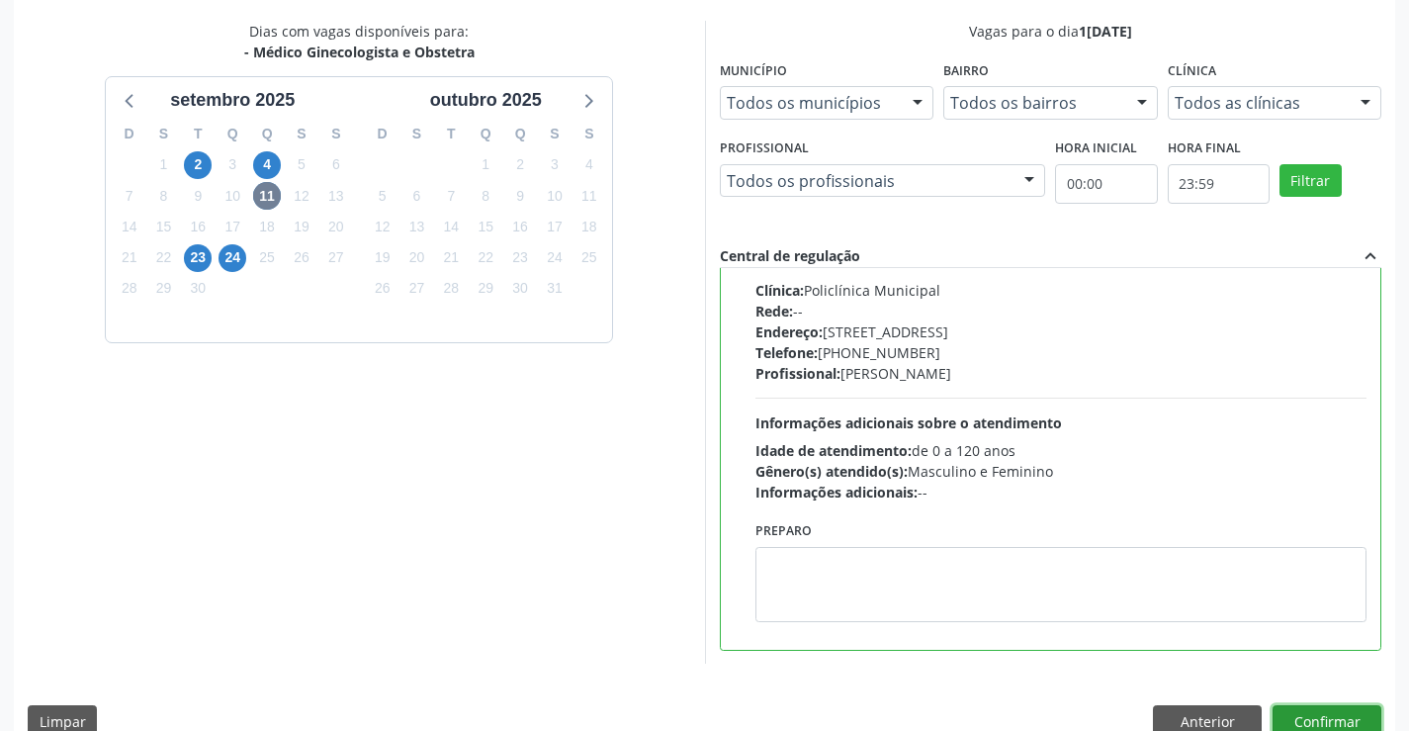
drag, startPoint x: 1318, startPoint y: 705, endPoint x: 1284, endPoint y: 703, distance: 33.7
click at [1316, 705] on button "Confirmar" at bounding box center [1327, 722] width 109 height 34
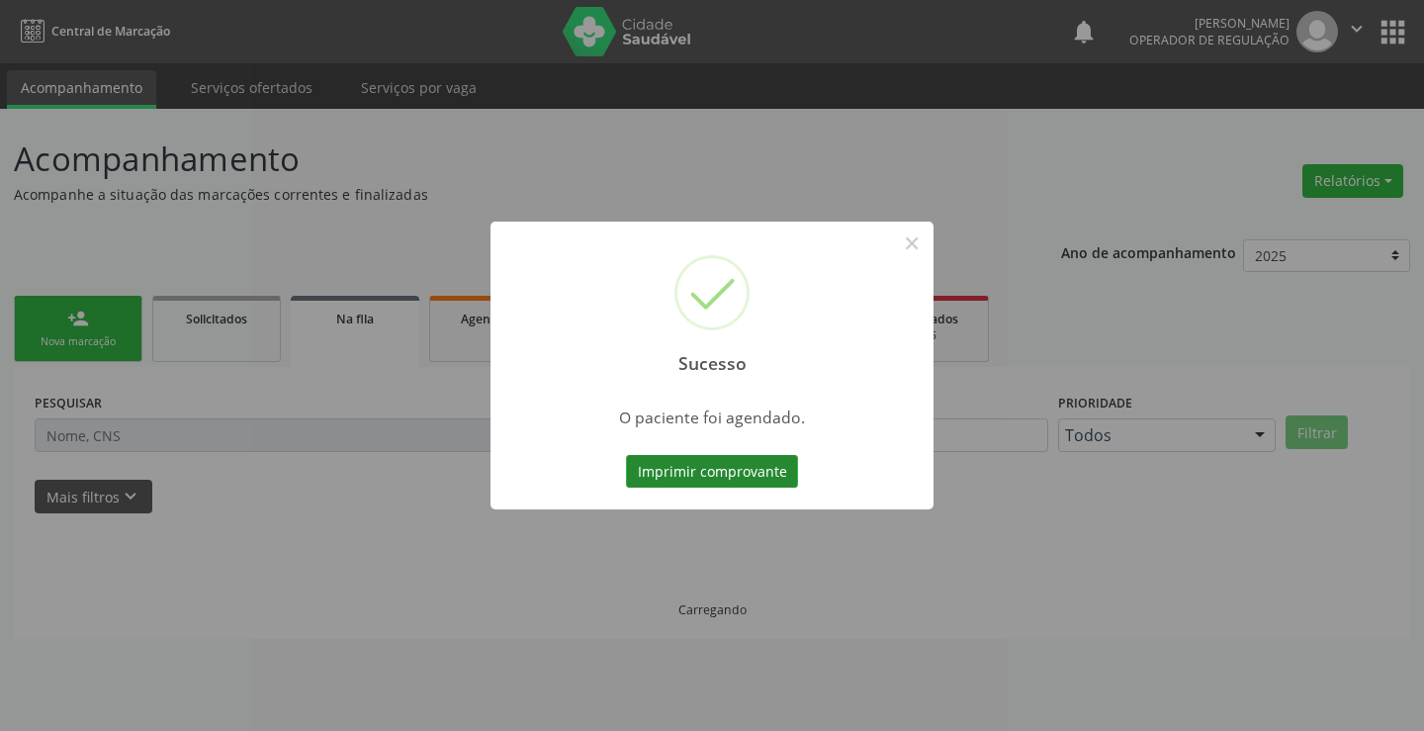
click at [749, 475] on button "Imprimir comprovante" at bounding box center [712, 472] width 172 height 34
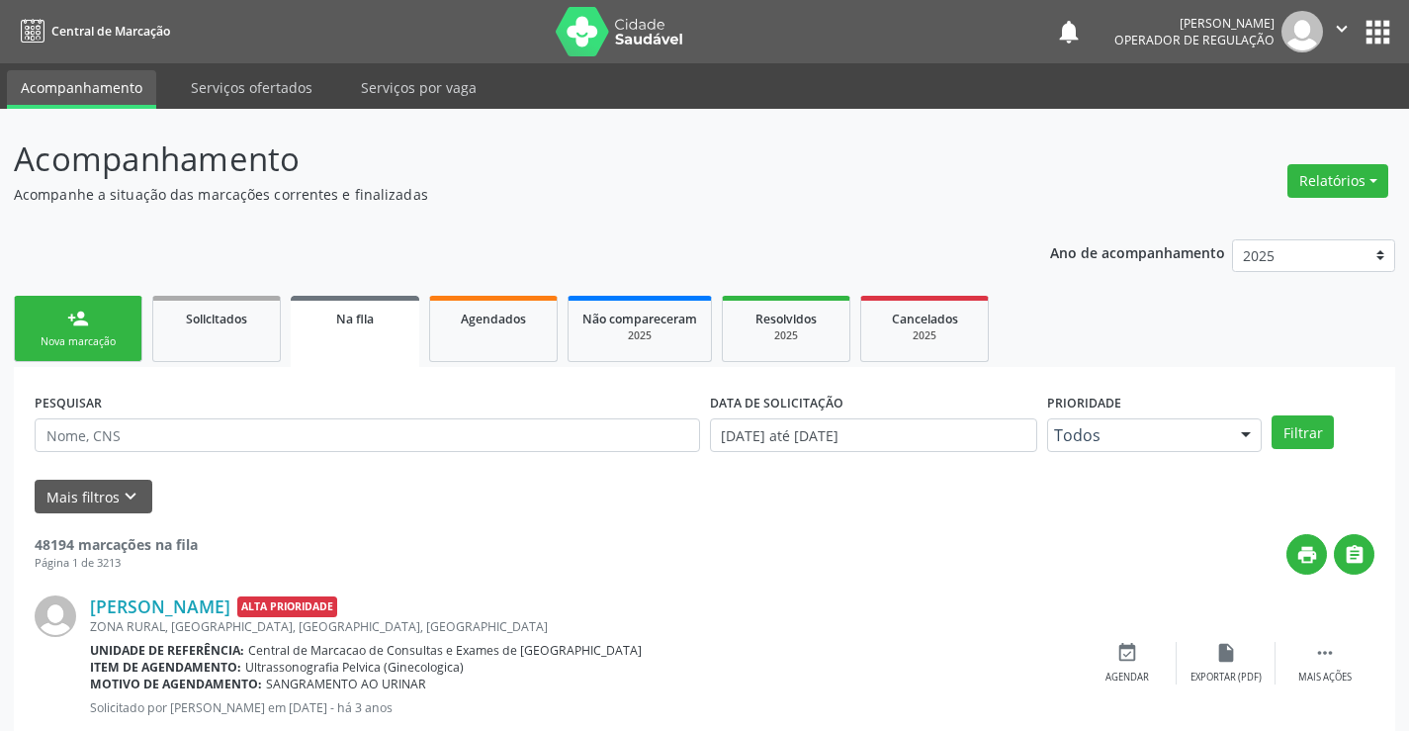
click at [70, 329] on link "person_add Nova marcação" at bounding box center [78, 329] width 129 height 66
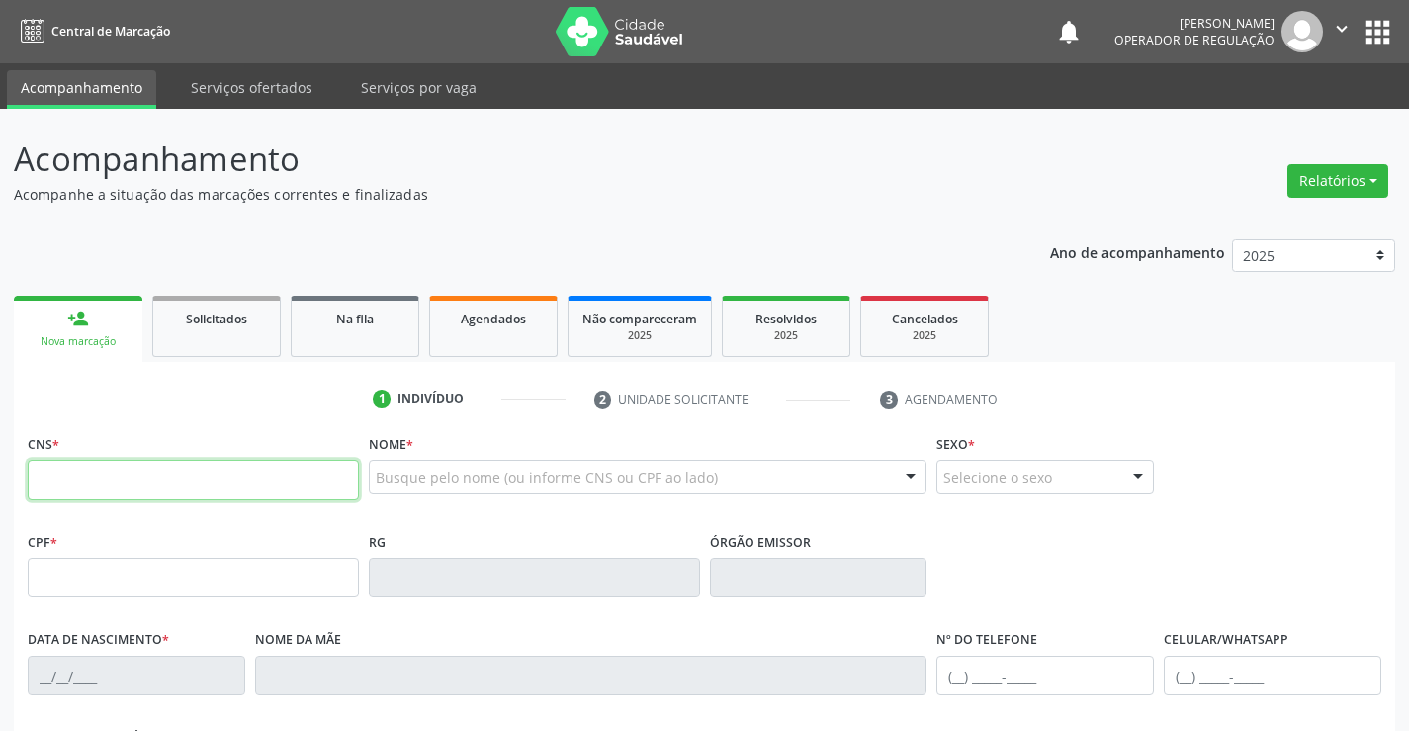
click at [109, 483] on input "text" at bounding box center [193, 480] width 331 height 40
type input "707 8056 7776 1618"
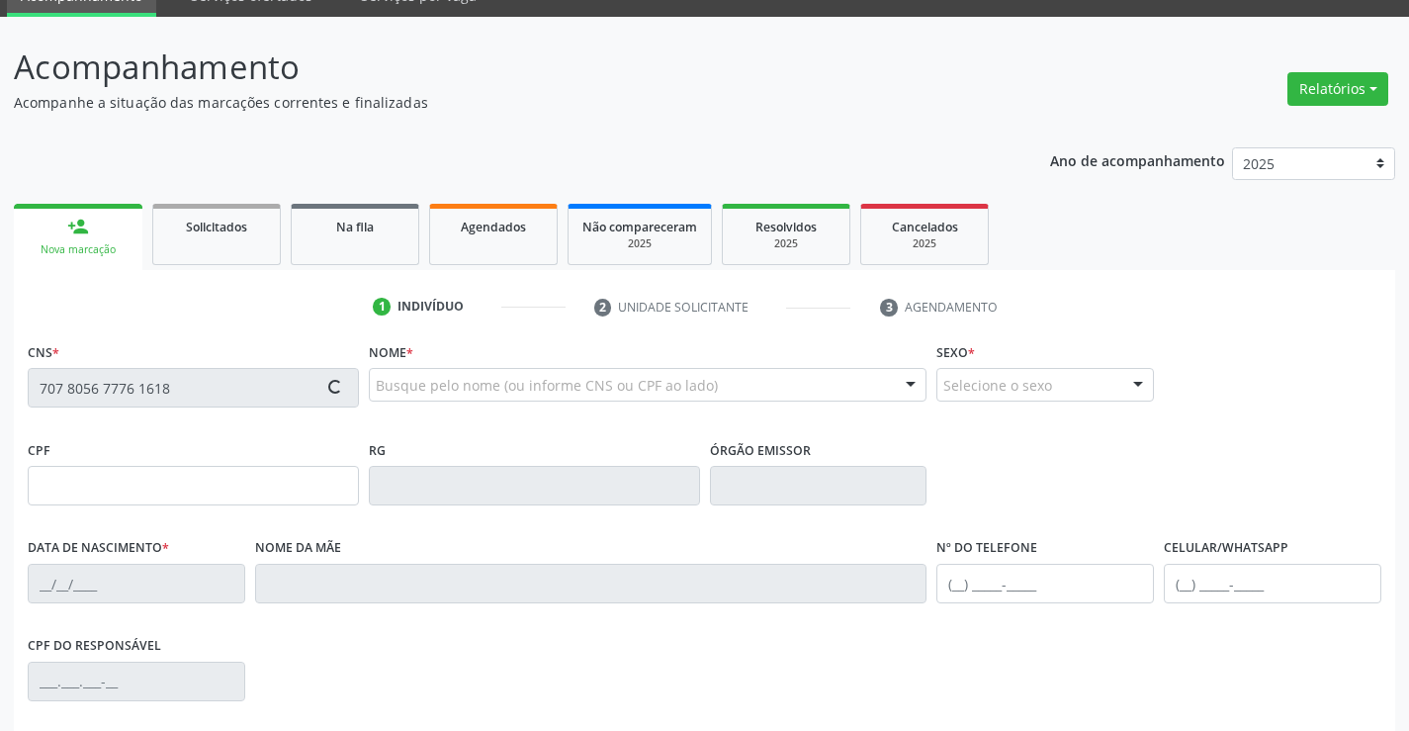
type input "09/11/2023"
type input "(74) 99191-0339"
type input "S/N"
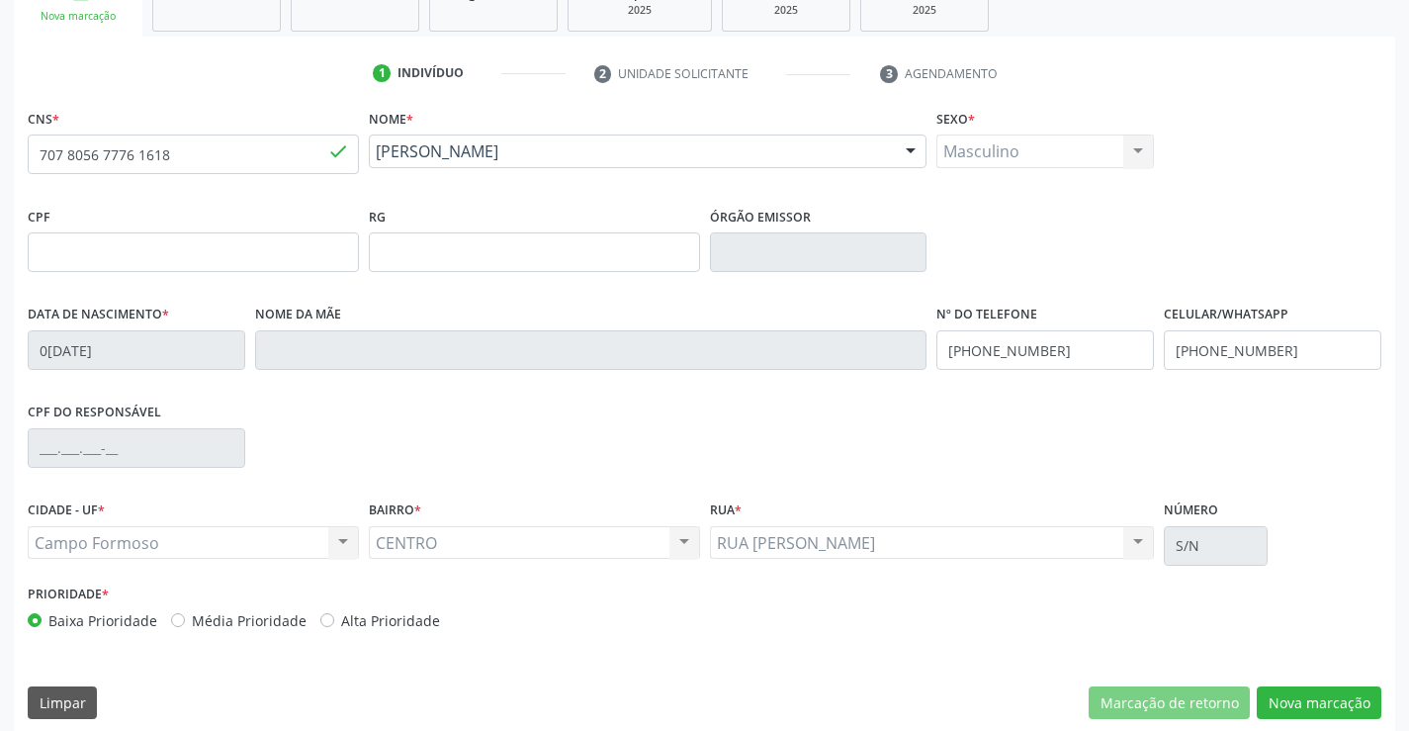
scroll to position [341, 0]
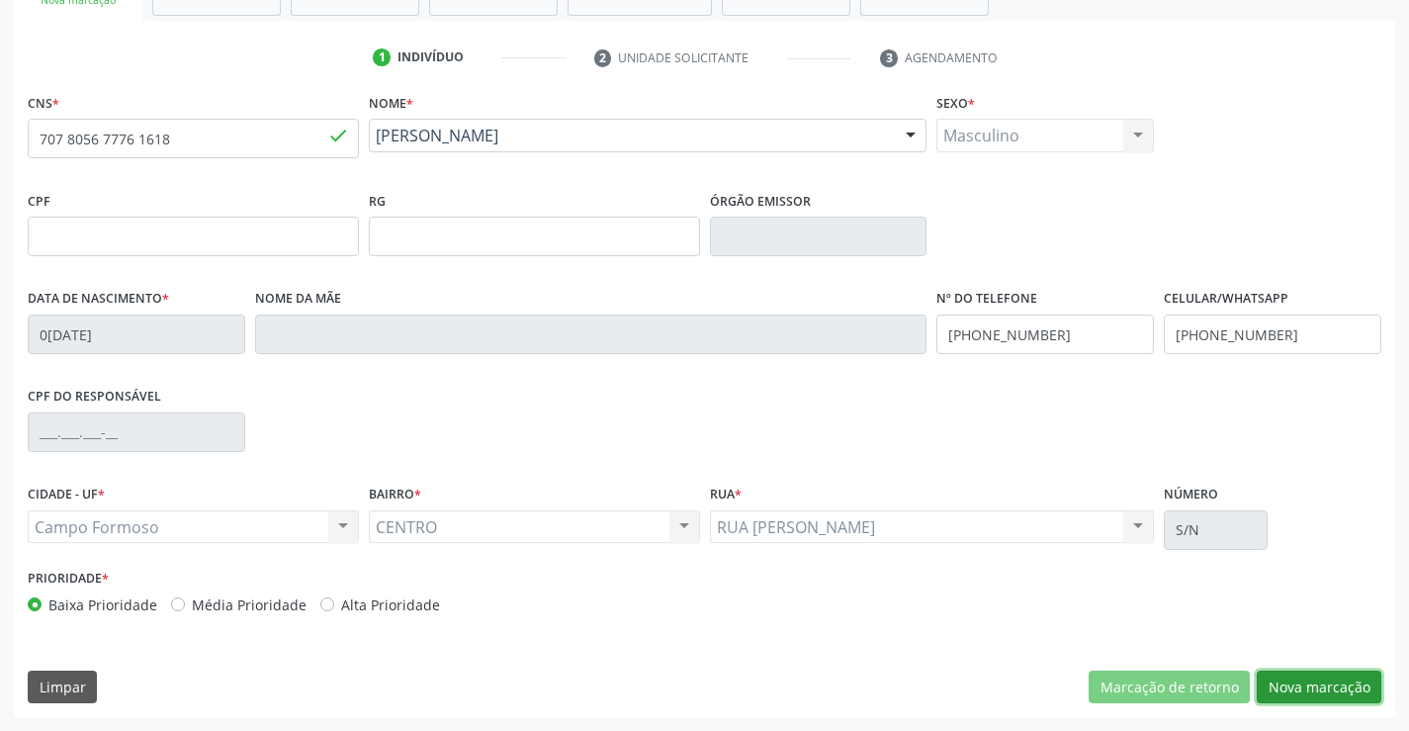
click at [1339, 682] on button "Nova marcação" at bounding box center [1319, 687] width 125 height 34
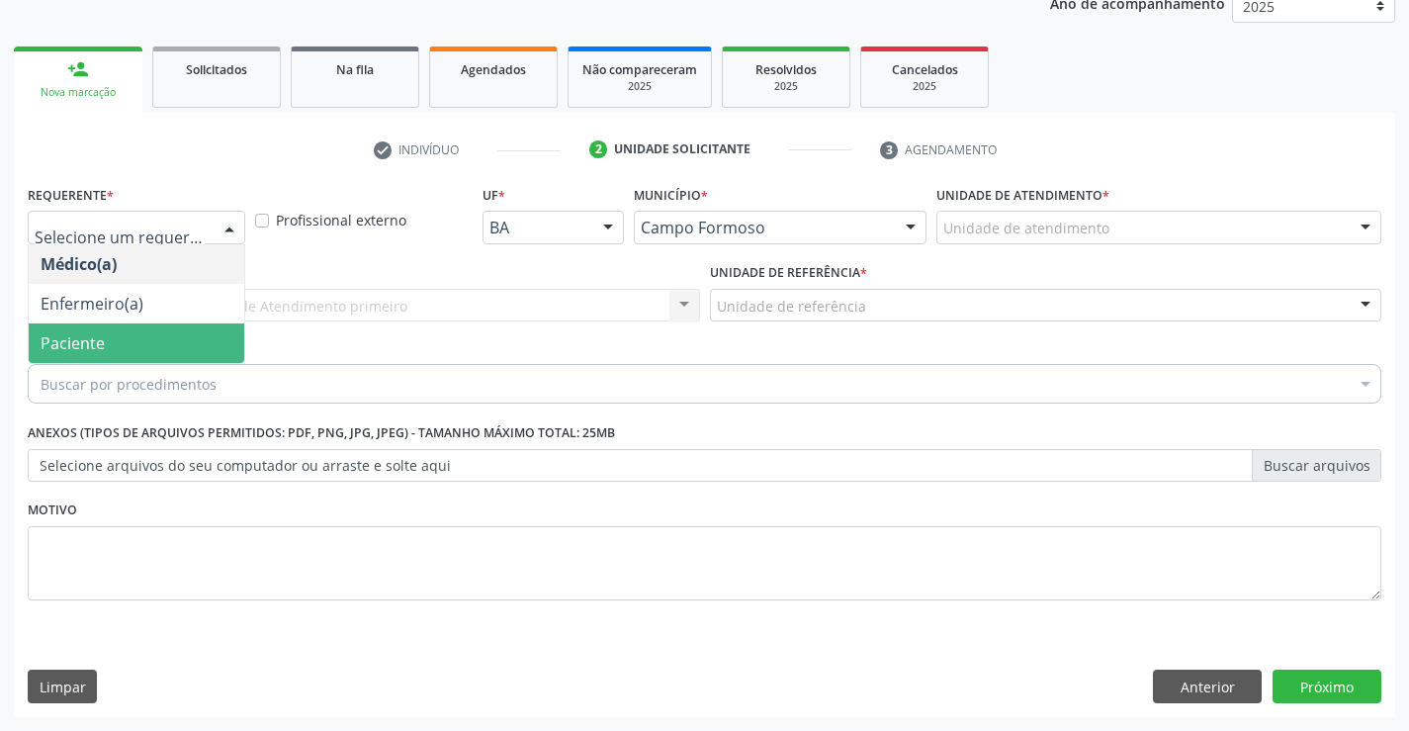
click at [108, 332] on span "Paciente" at bounding box center [137, 343] width 216 height 40
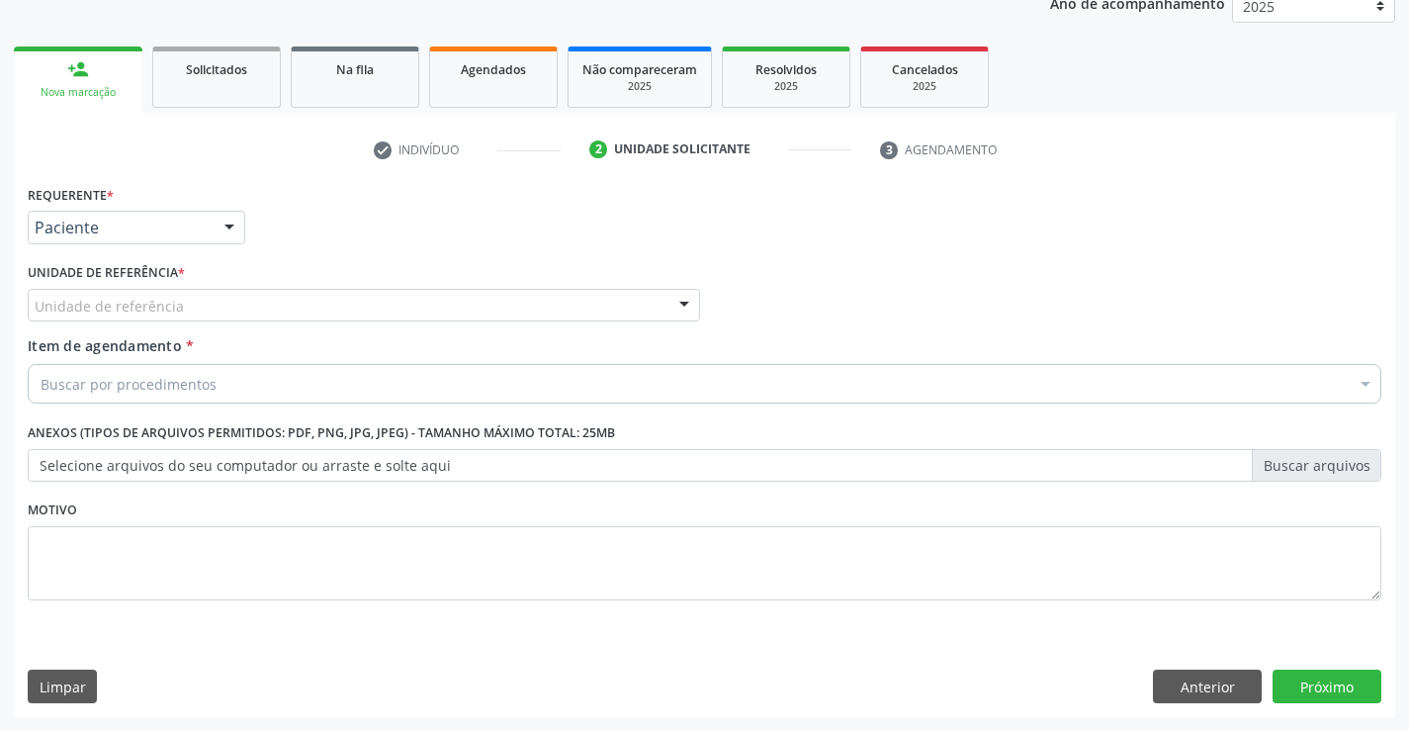
click at [193, 312] on div "Unidade de referência" at bounding box center [364, 306] width 672 height 34
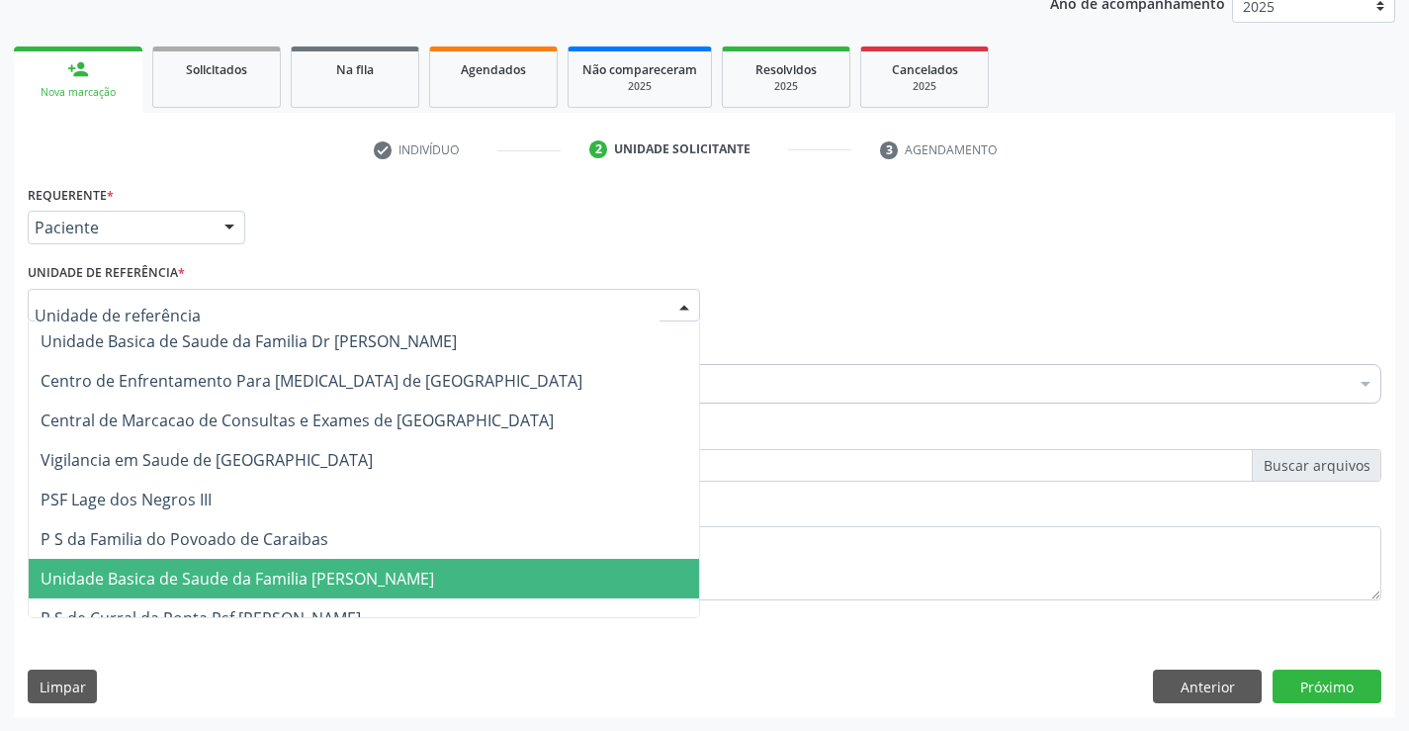
click at [268, 576] on span "Unidade Basica de Saude da Familia [PERSON_NAME]" at bounding box center [238, 579] width 394 height 22
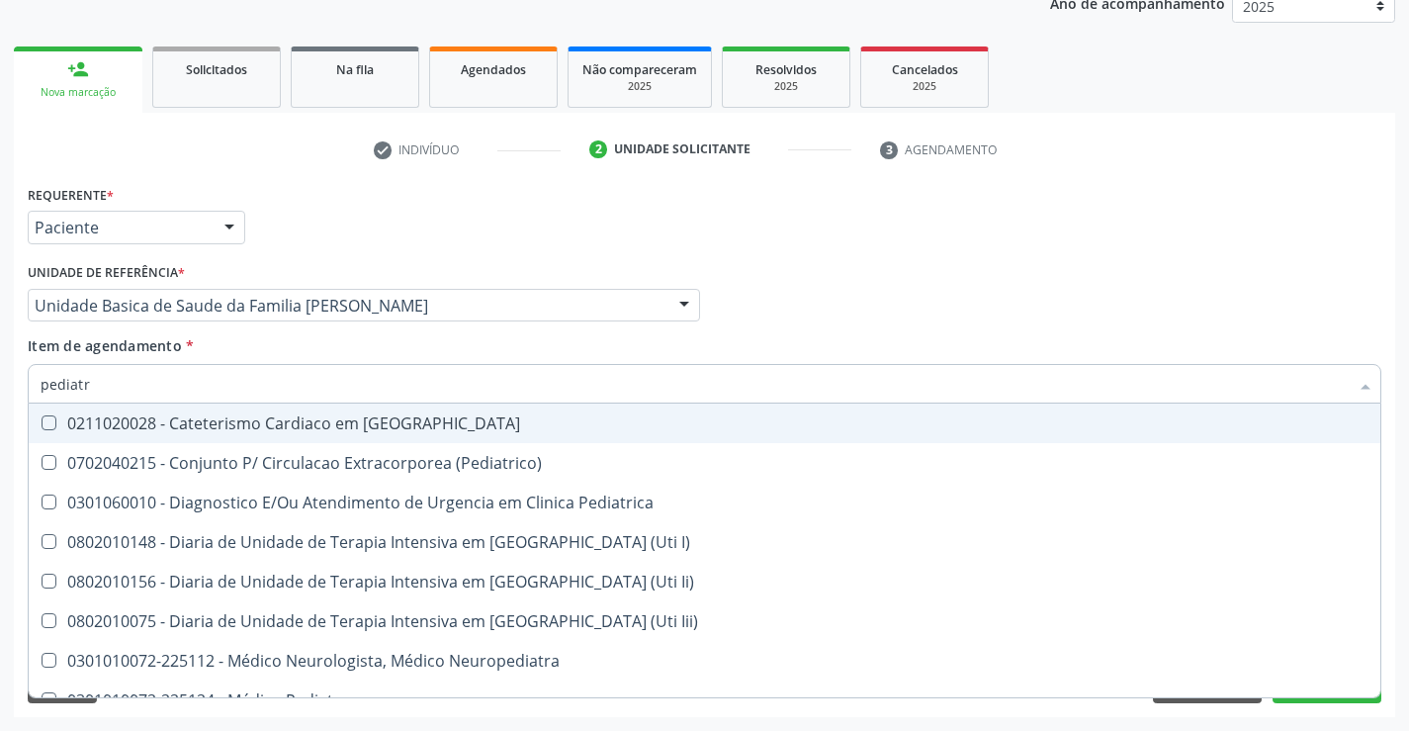
type input "pediatra"
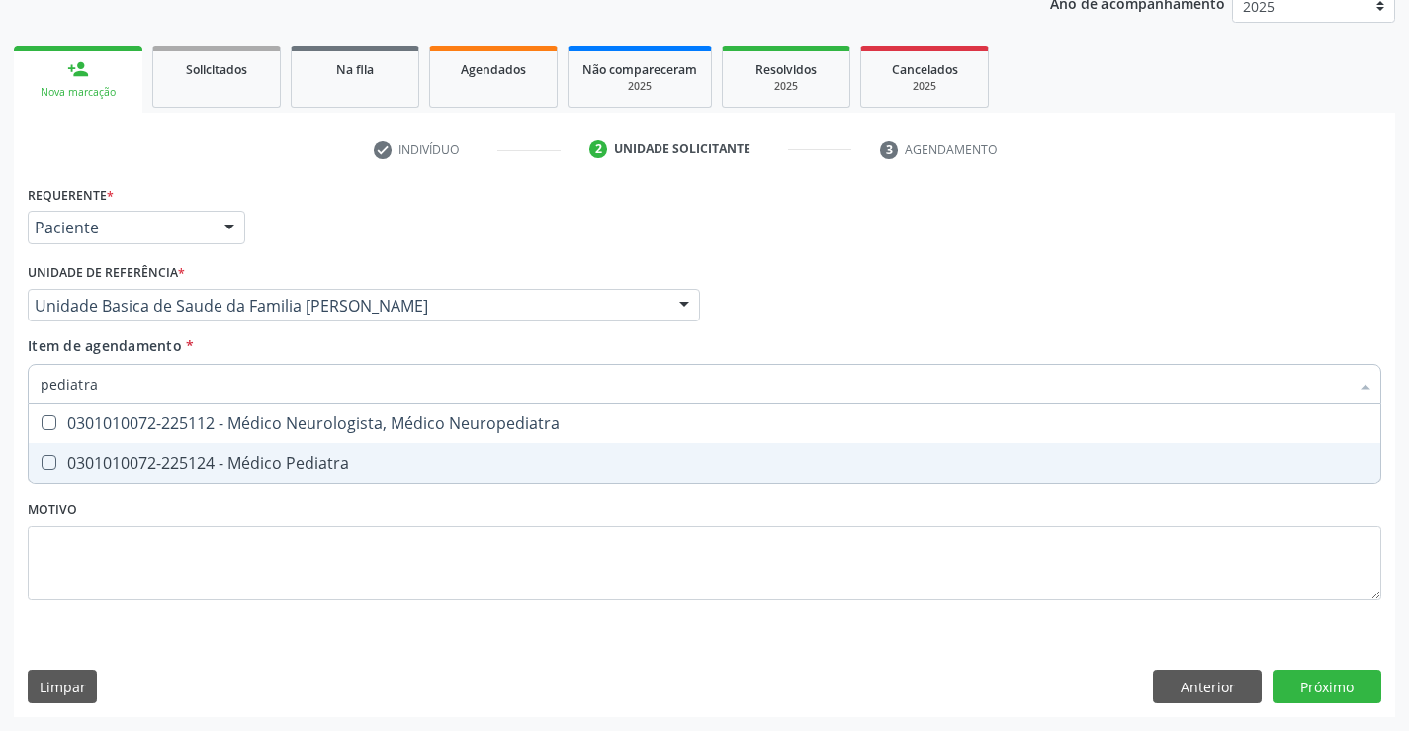
click at [196, 461] on div "0301010072-225124 - Médico Pediatra" at bounding box center [705, 463] width 1328 height 16
checkbox Pediatra "true"
click at [1336, 693] on div "Requerente * Paciente Médico(a) Enfermeiro(a) Paciente Nenhum resultado encontr…" at bounding box center [704, 448] width 1381 height 537
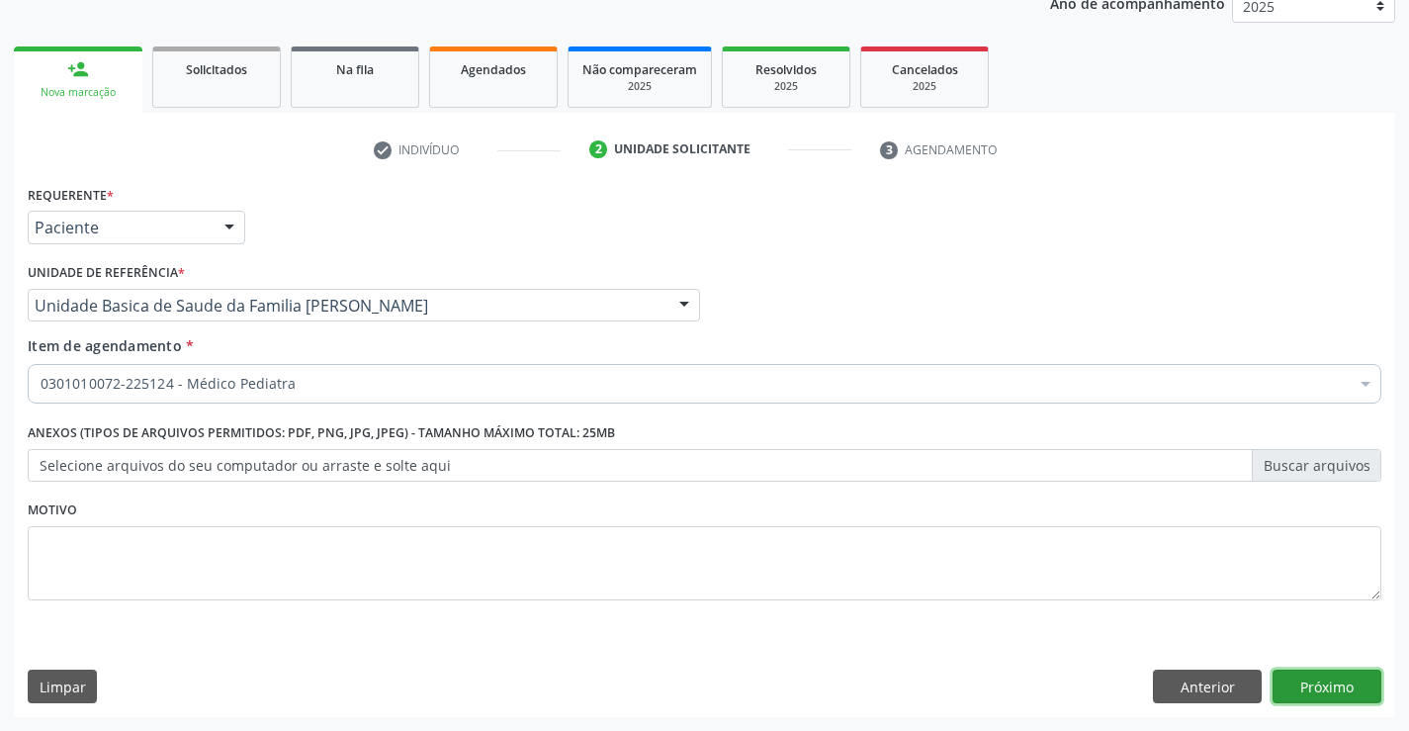
click at [1322, 689] on button "Próximo" at bounding box center [1327, 686] width 109 height 34
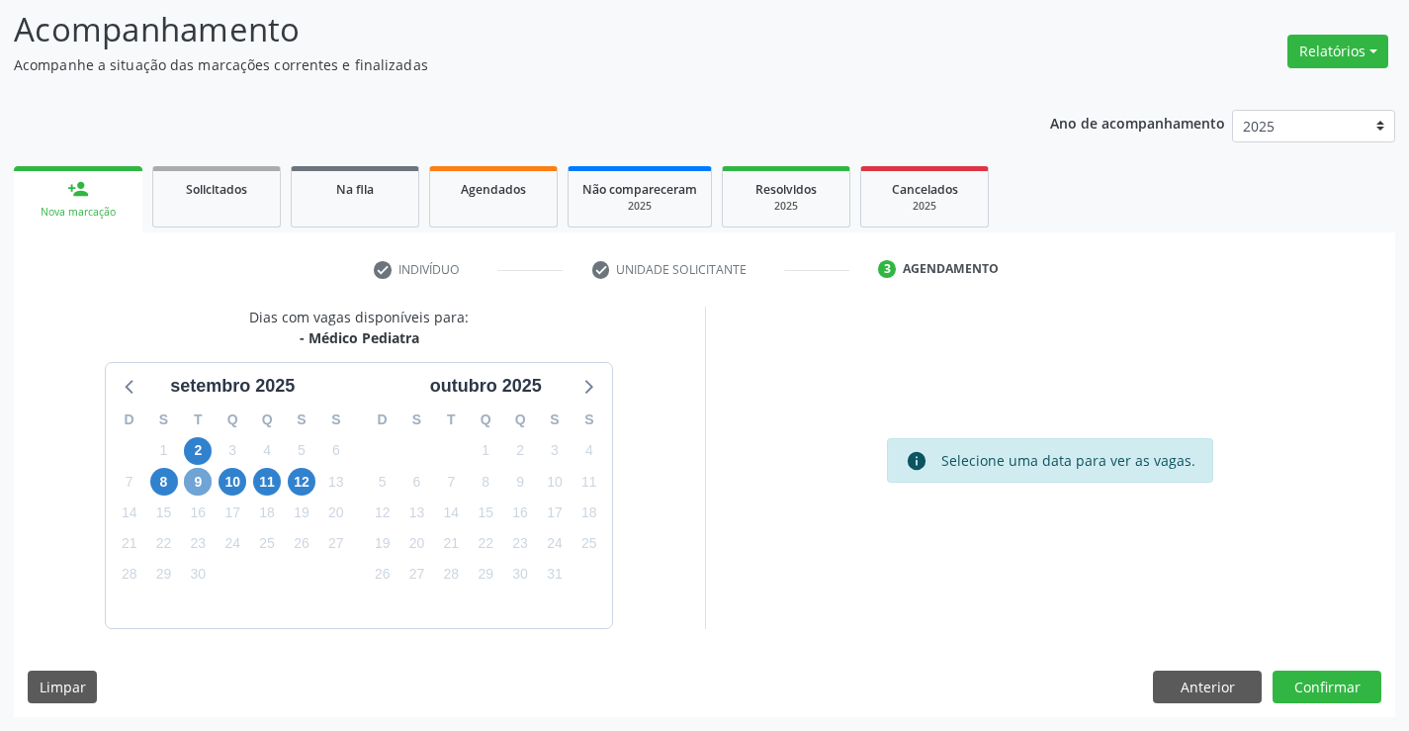
click at [190, 483] on span "9" at bounding box center [198, 482] width 28 height 28
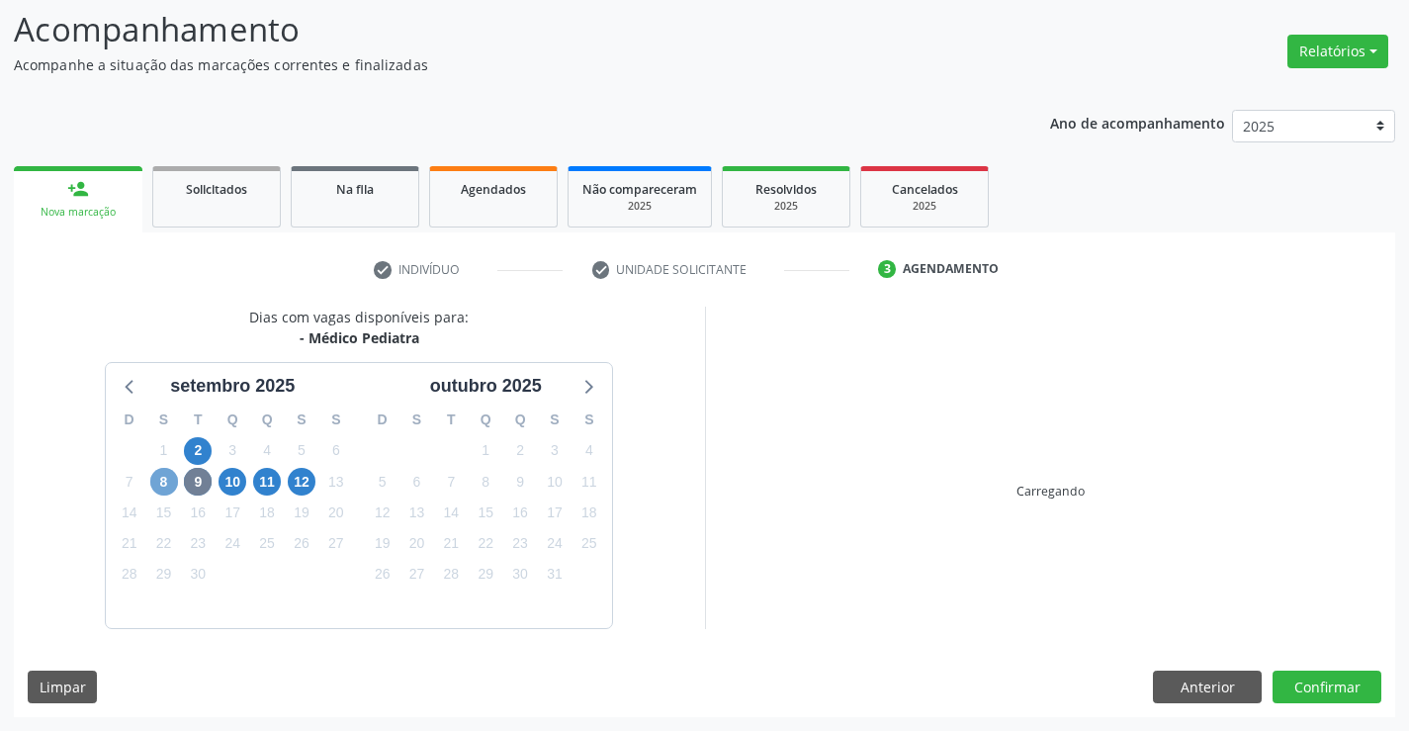
click at [165, 481] on span "8" at bounding box center [164, 482] width 28 height 28
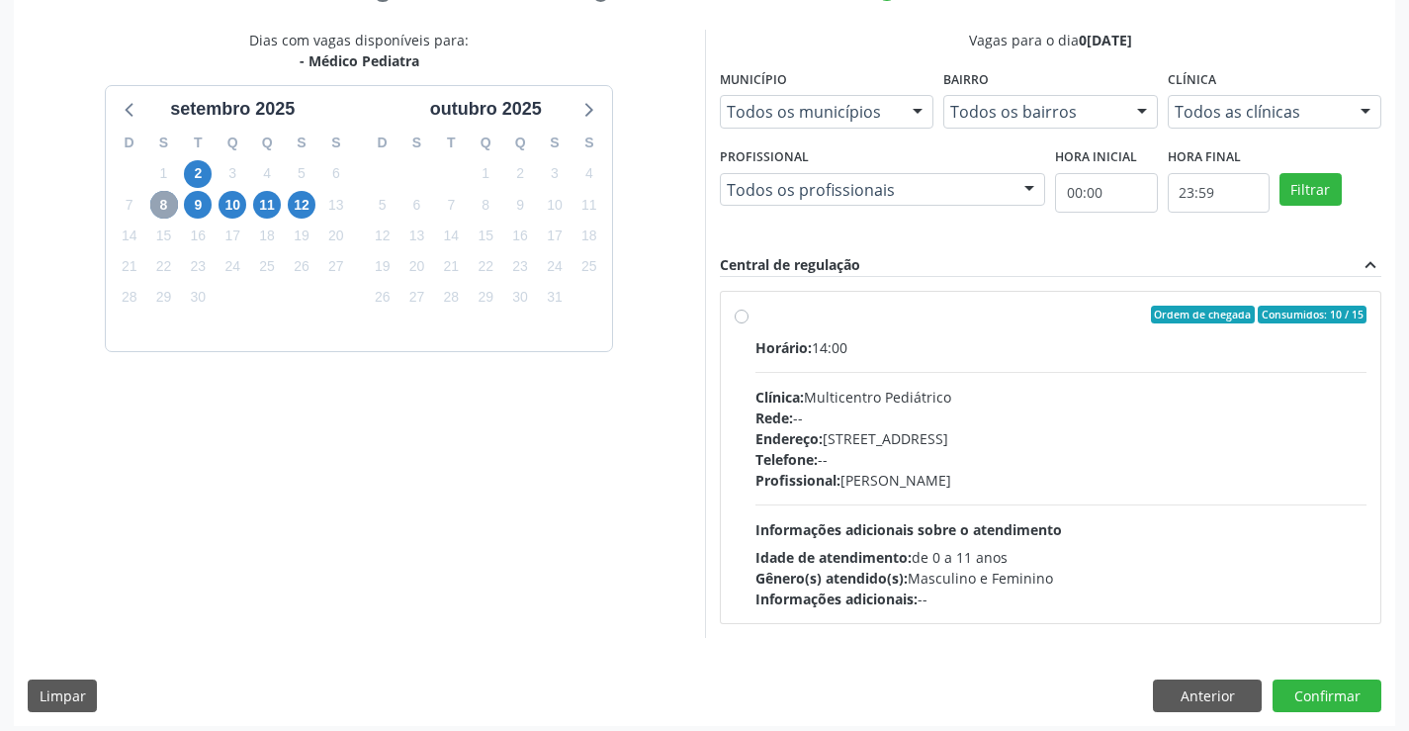
scroll to position [415, 0]
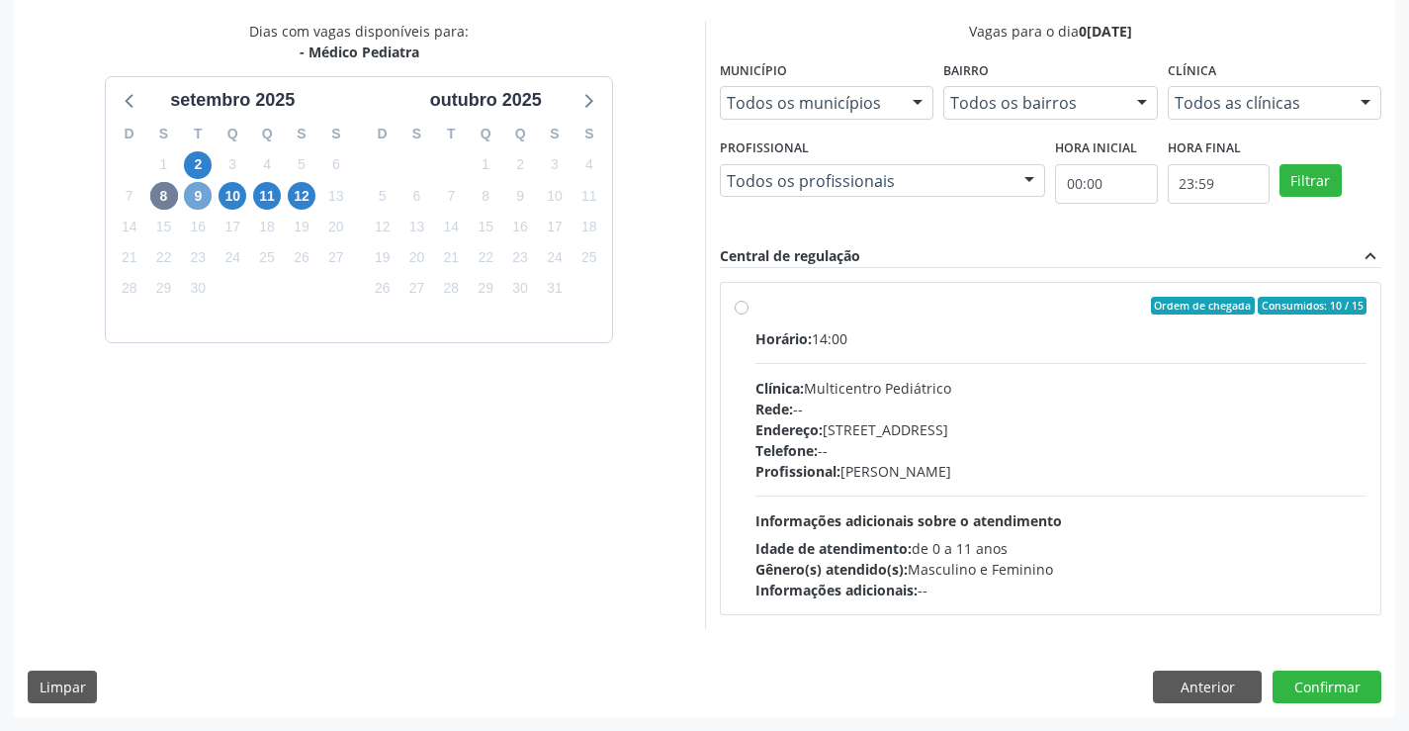
click at [197, 200] on span "9" at bounding box center [198, 196] width 28 height 28
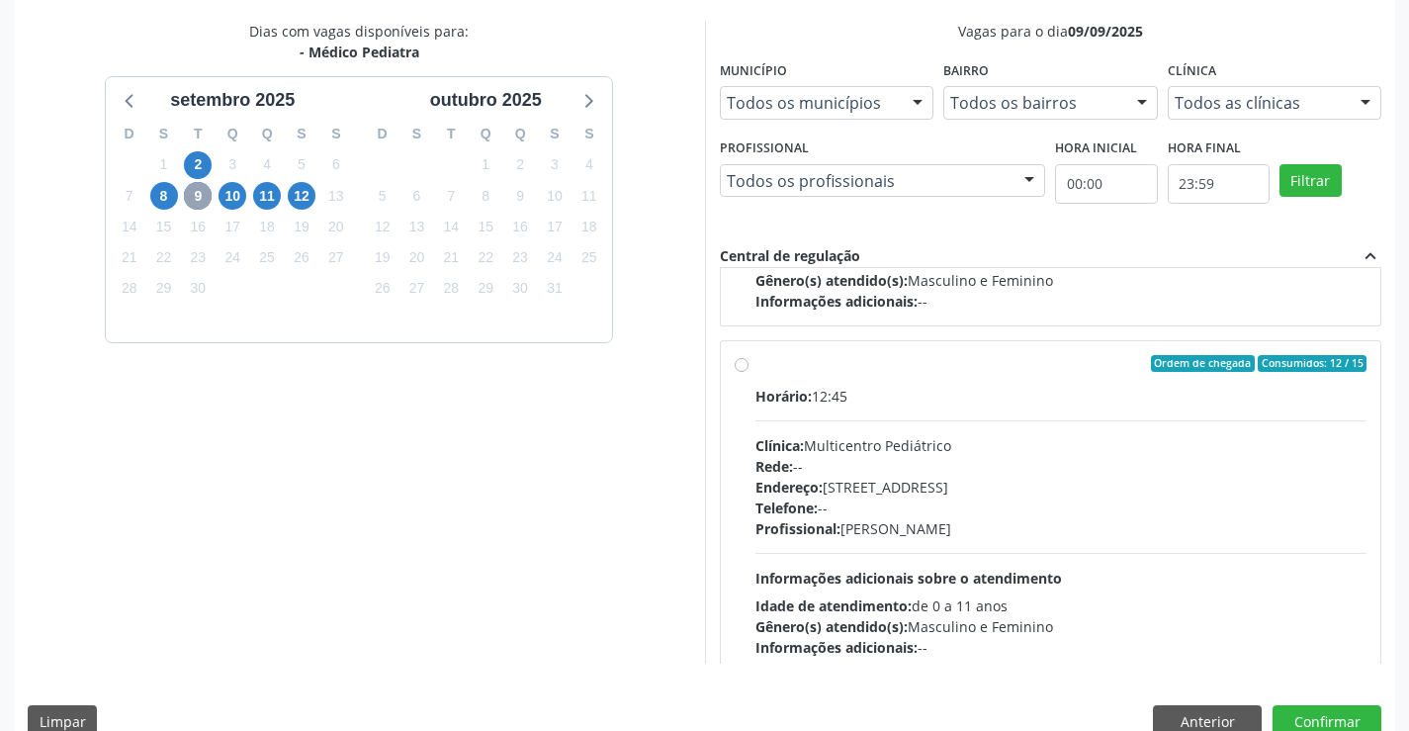
scroll to position [311, 0]
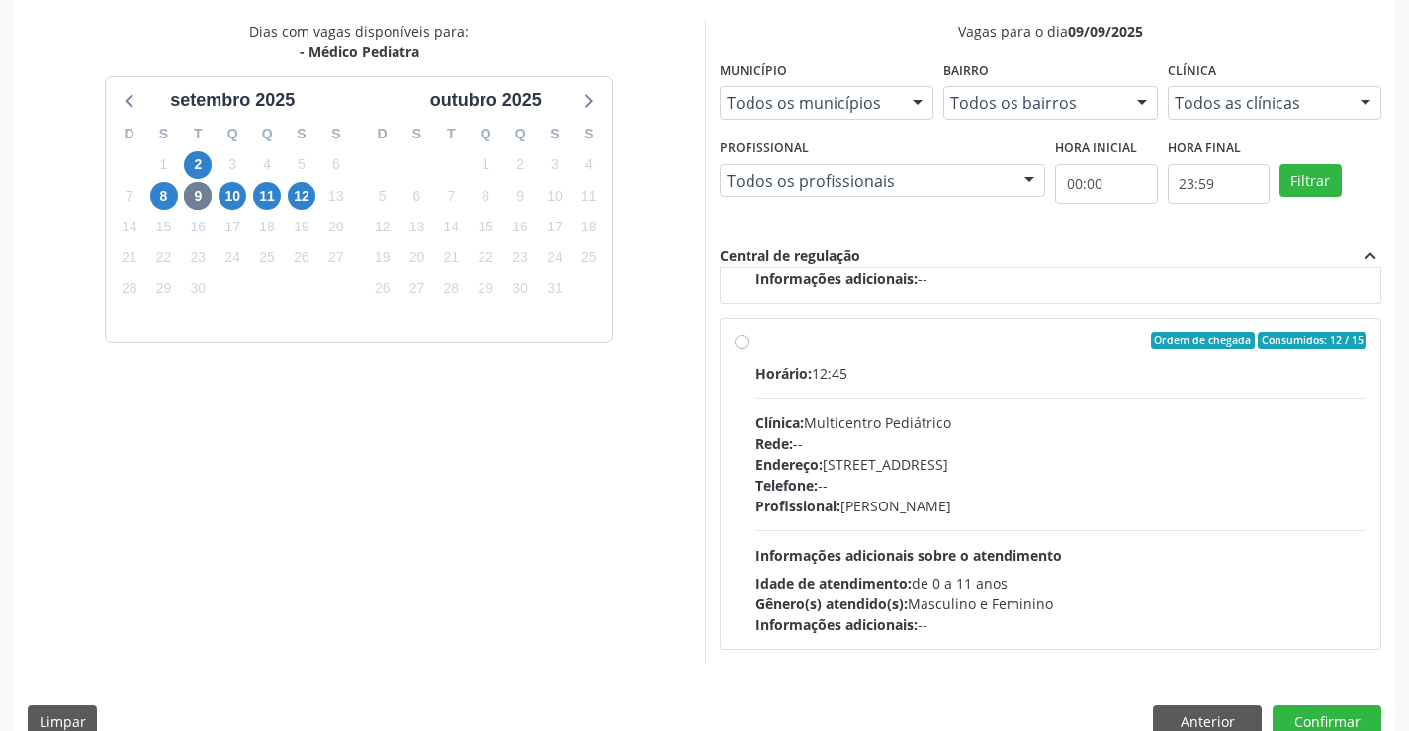
click at [1114, 504] on div "Profissional: Maria Ubaldina Silva Calixto Sobreira" at bounding box center [1061, 505] width 612 height 21
click at [749, 350] on input "Ordem de chegada Consumidos: 12 / 15 Horário: 12:45 Clínica: Multicentro Pediát…" at bounding box center [742, 341] width 14 height 18
radio input "true"
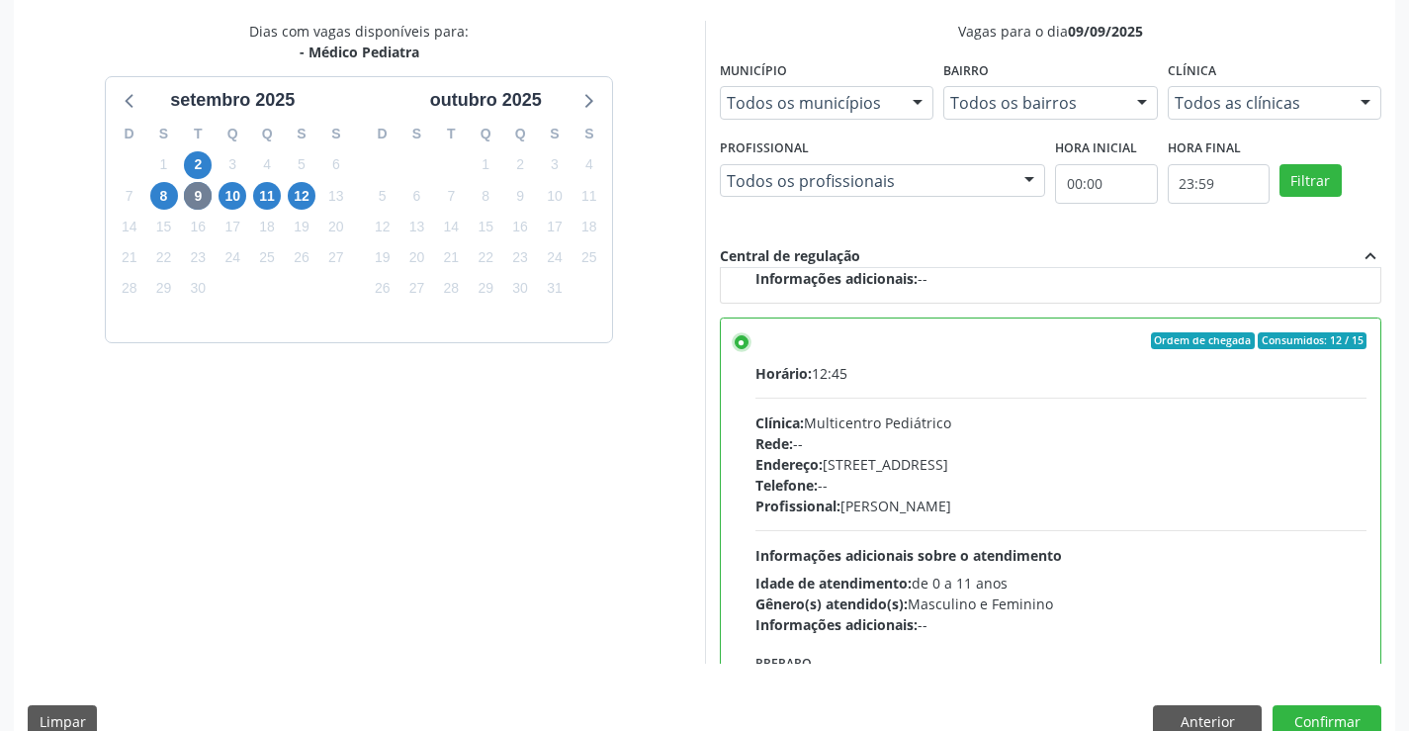
scroll to position [410, 0]
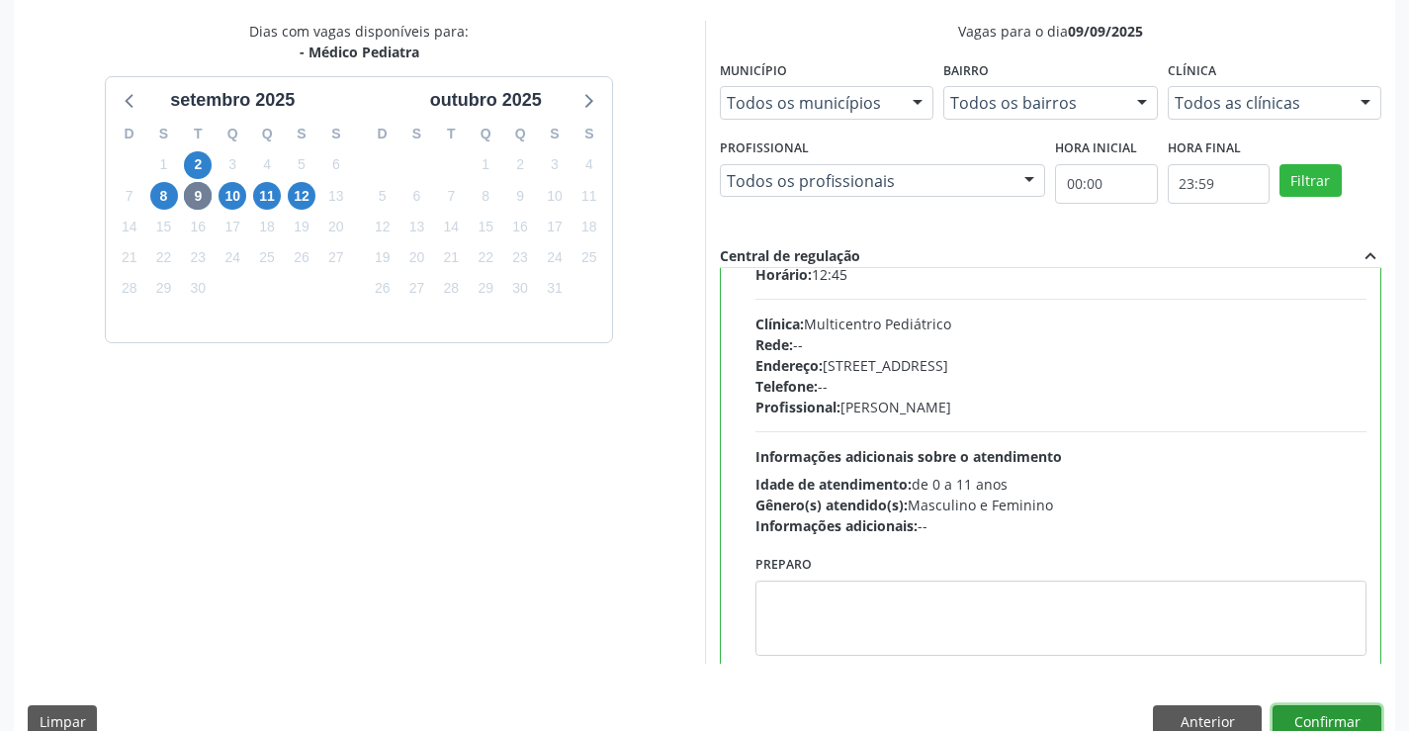
click at [1320, 712] on button "Confirmar" at bounding box center [1327, 722] width 109 height 34
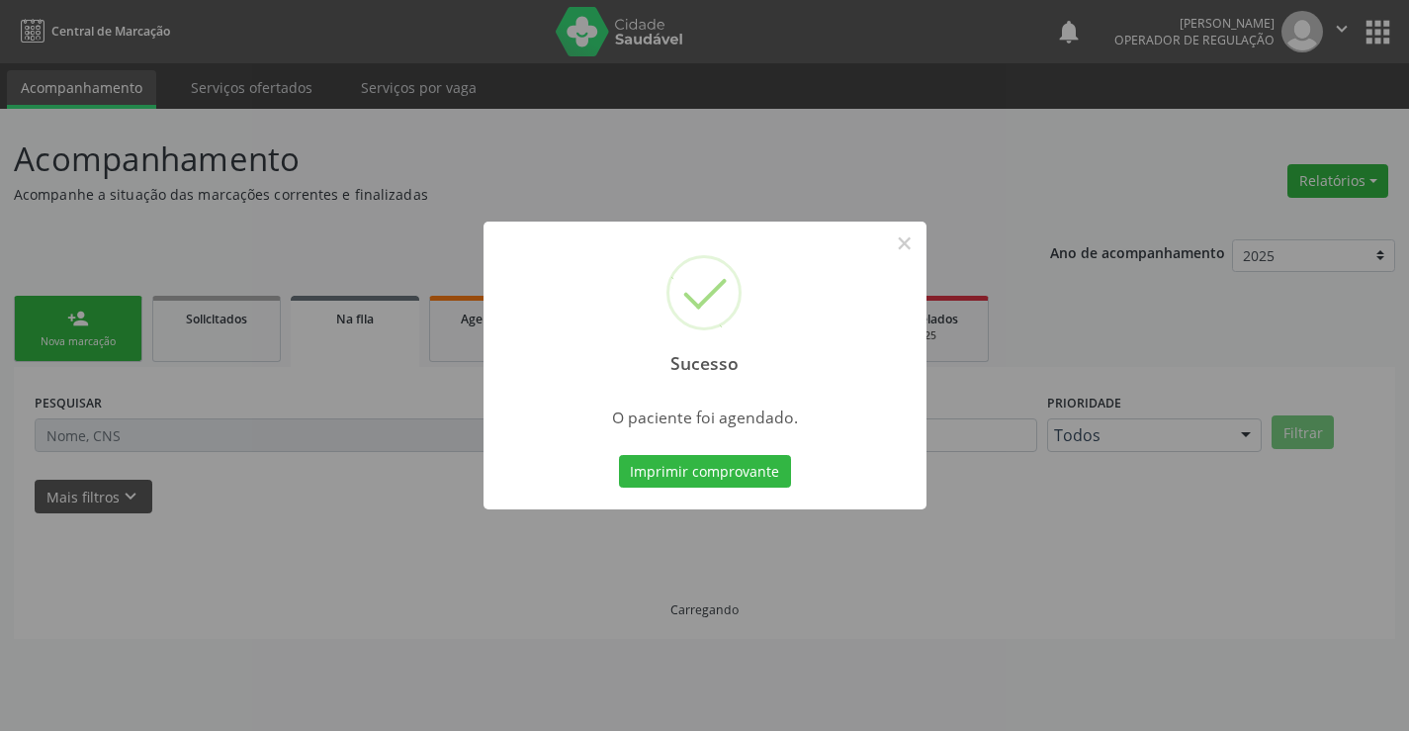
scroll to position [0, 0]
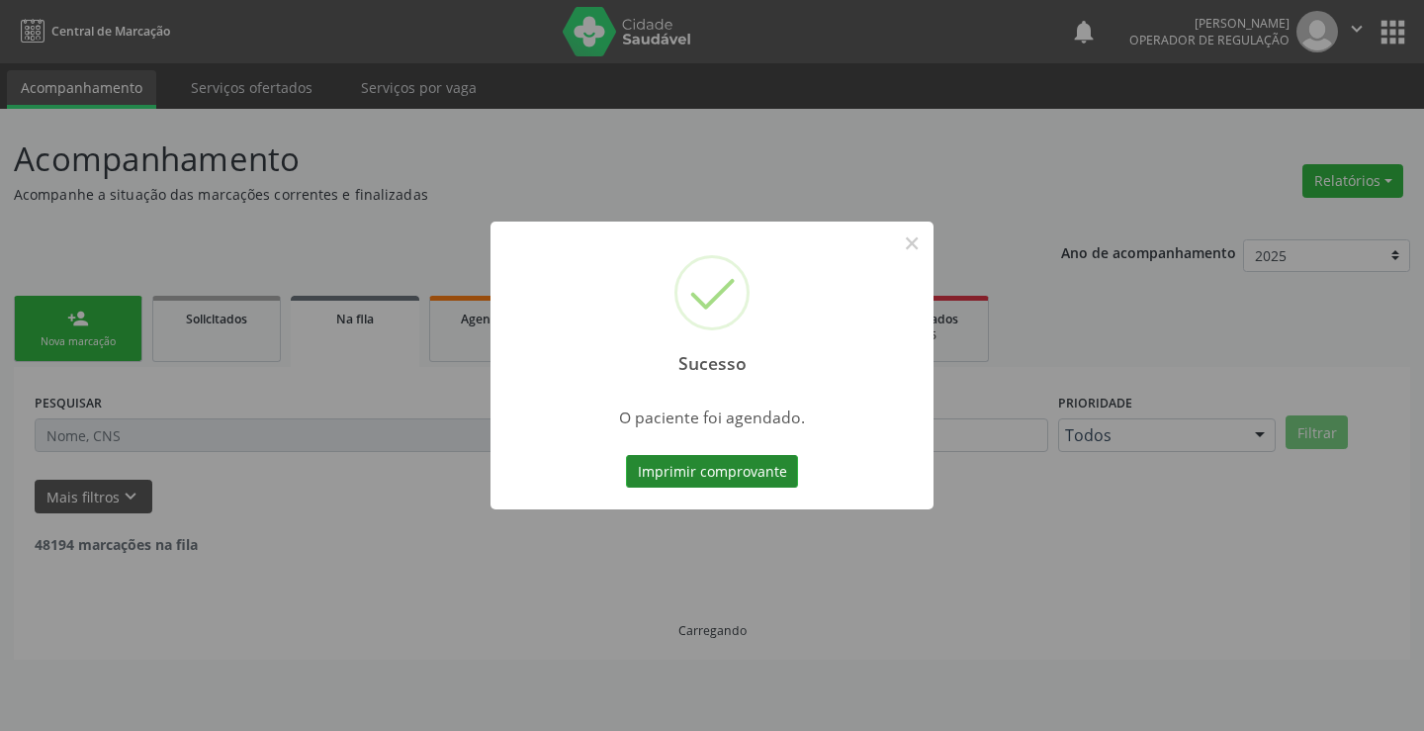
click at [648, 465] on button "Imprimir comprovante" at bounding box center [712, 472] width 172 height 34
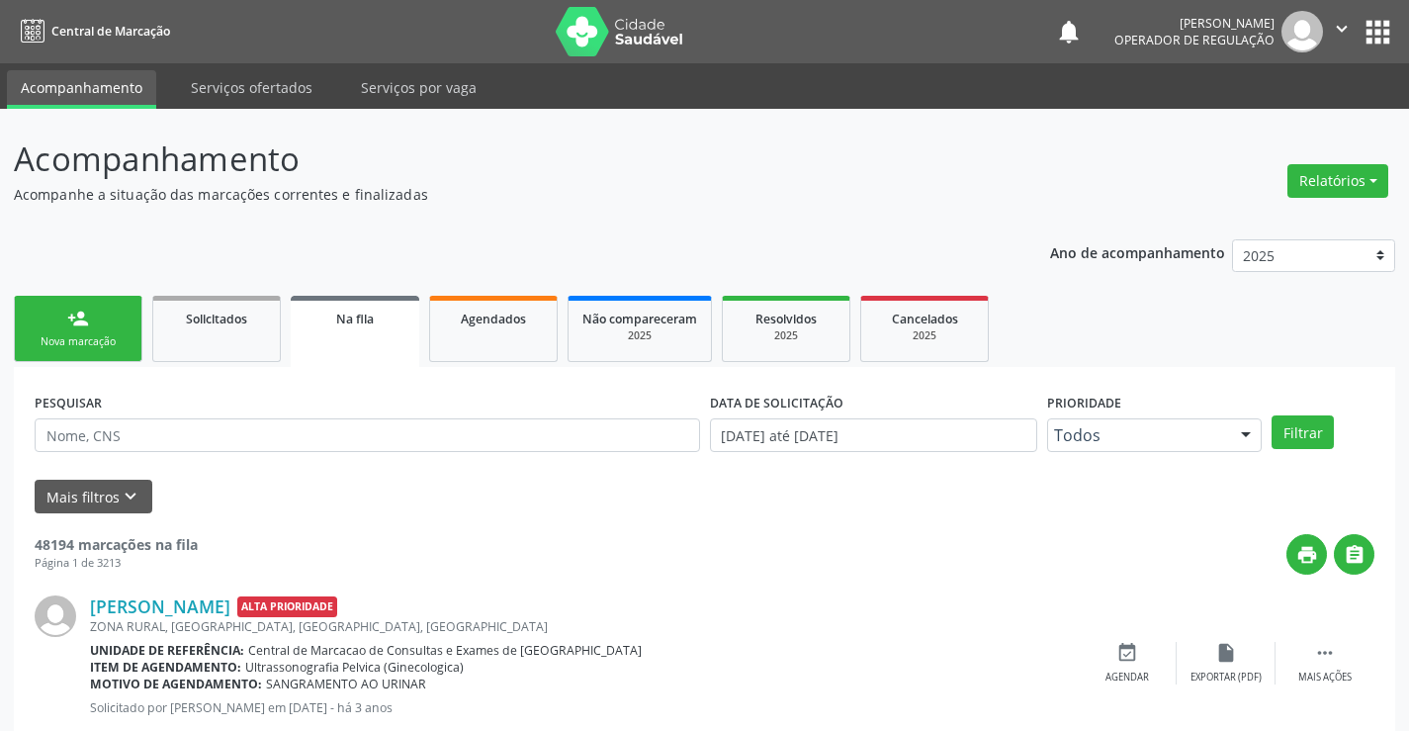
click at [107, 327] on link "person_add Nova marcação" at bounding box center [78, 329] width 129 height 66
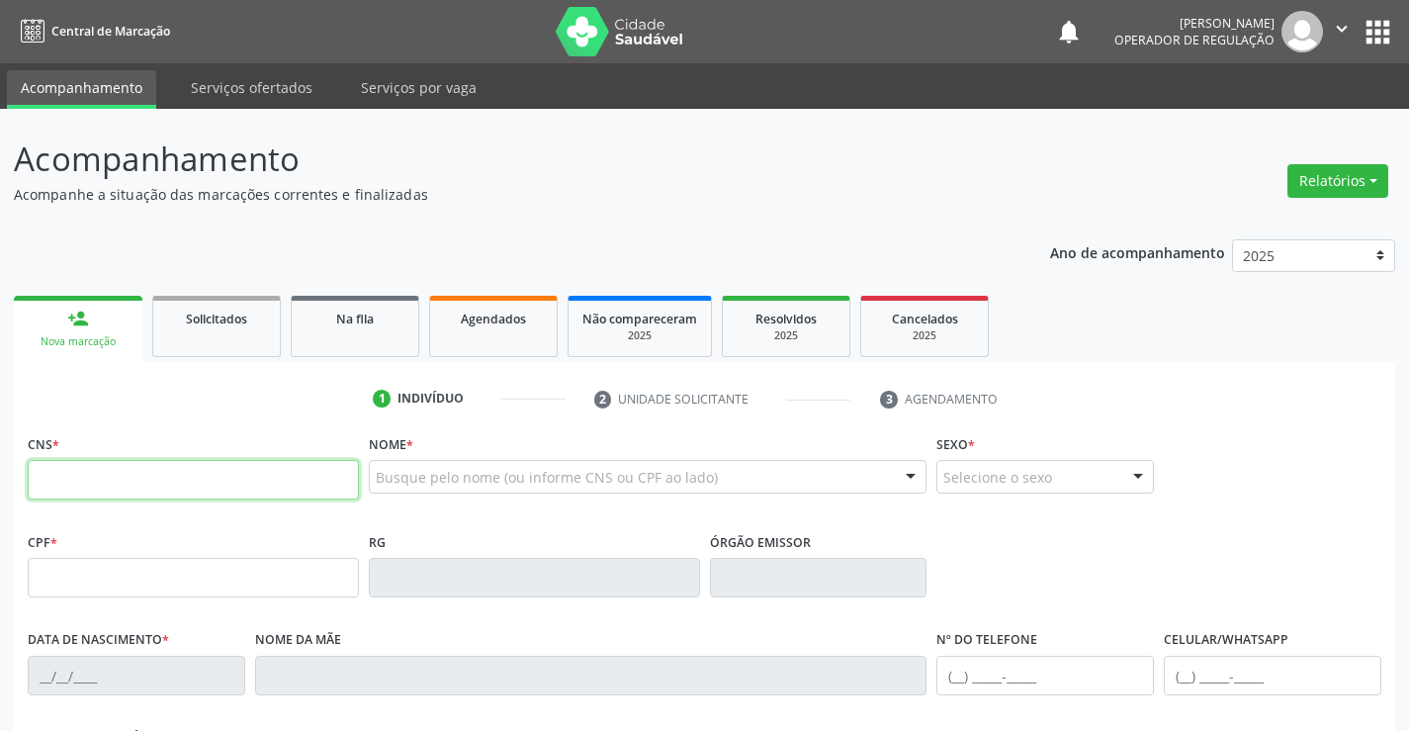
click at [143, 484] on input "text" at bounding box center [193, 480] width 331 height 40
type input "700 4054 7806 0446"
type input "30845337752"
type input "05/05/2020"
type input "S/N"
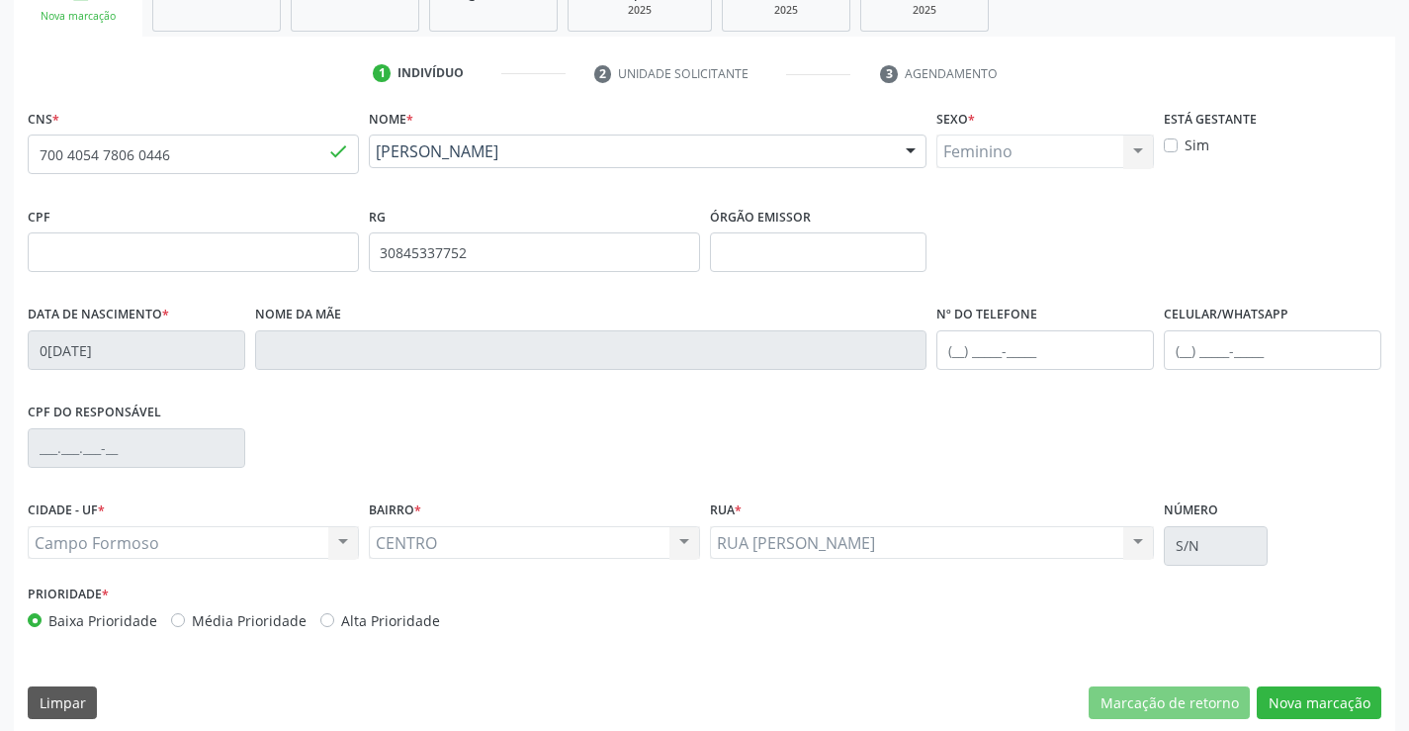
scroll to position [341, 0]
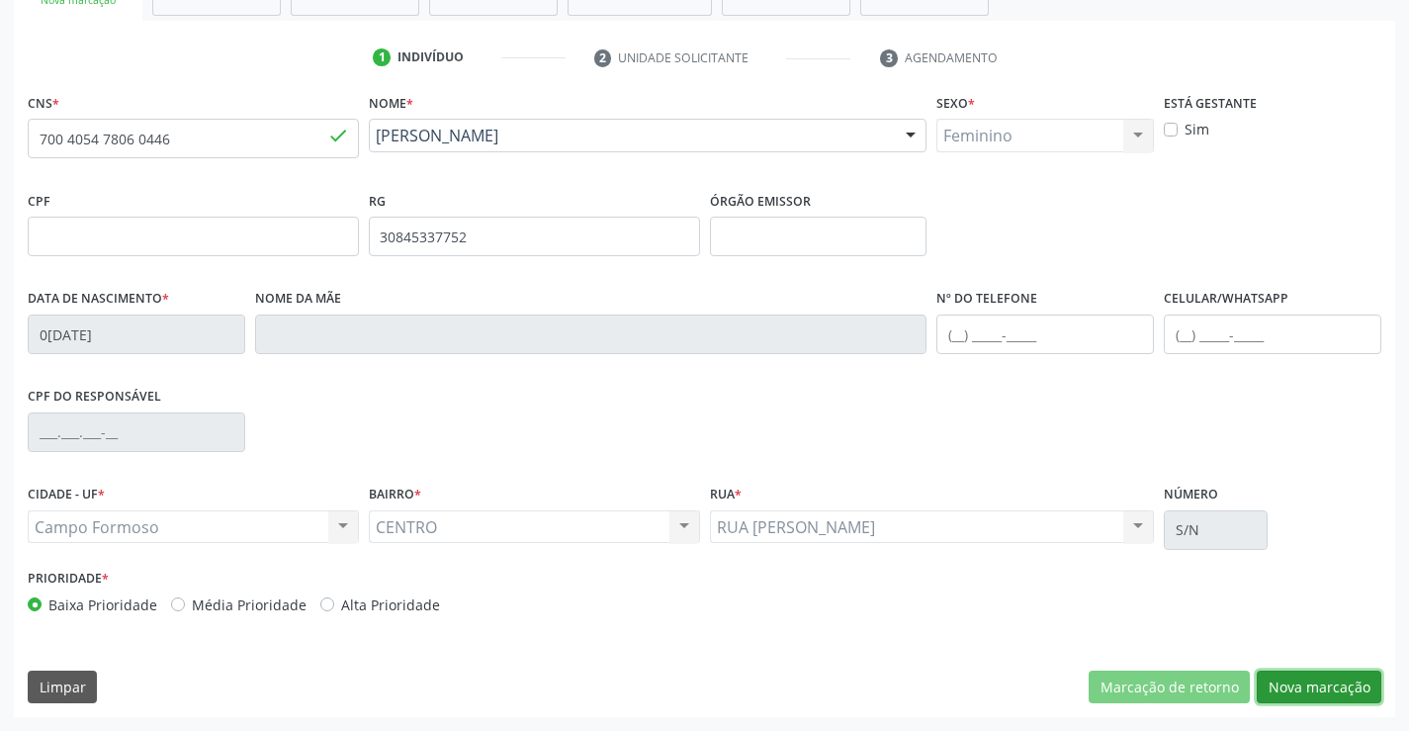
click at [1337, 679] on button "Nova marcação" at bounding box center [1319, 687] width 125 height 34
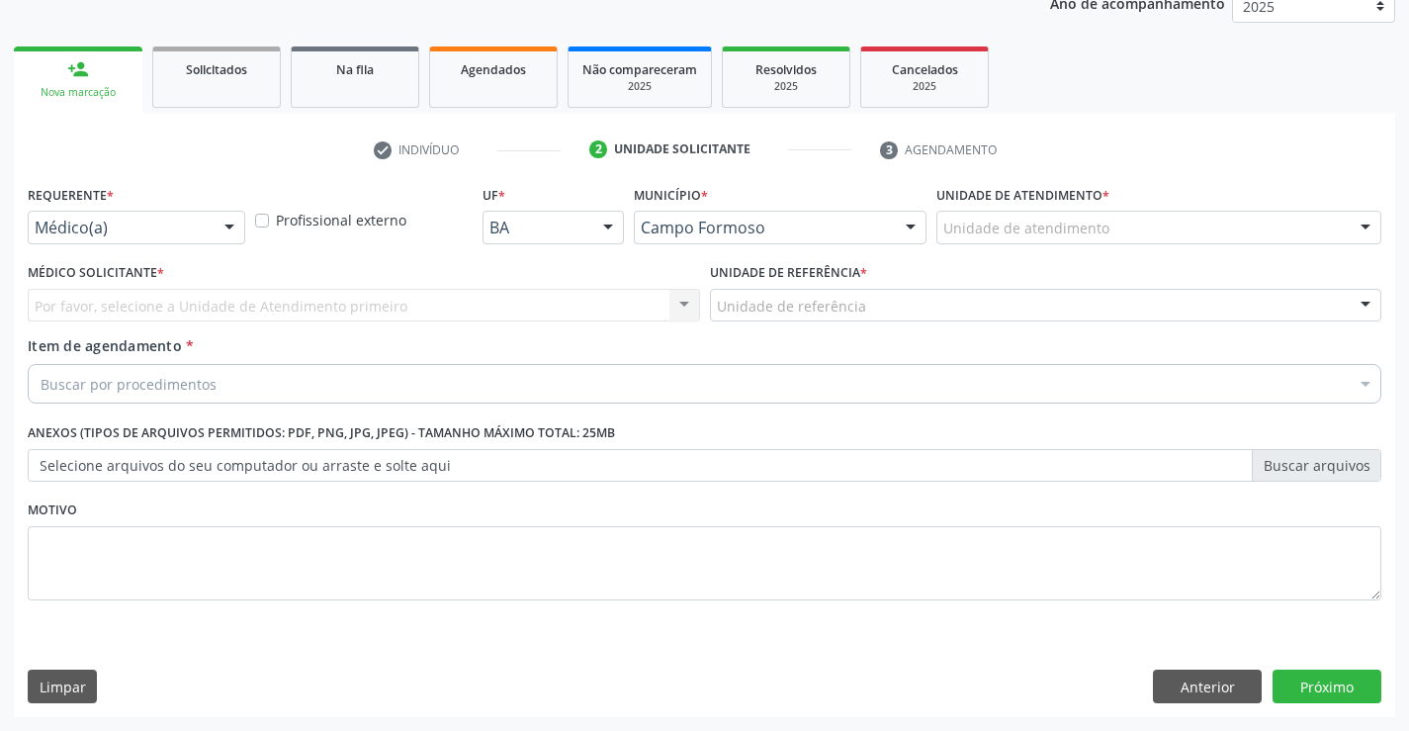
scroll to position [249, 0]
drag, startPoint x: 222, startPoint y: 230, endPoint x: 163, endPoint y: 272, distance: 72.4
click at [222, 229] on div at bounding box center [230, 229] width 30 height 34
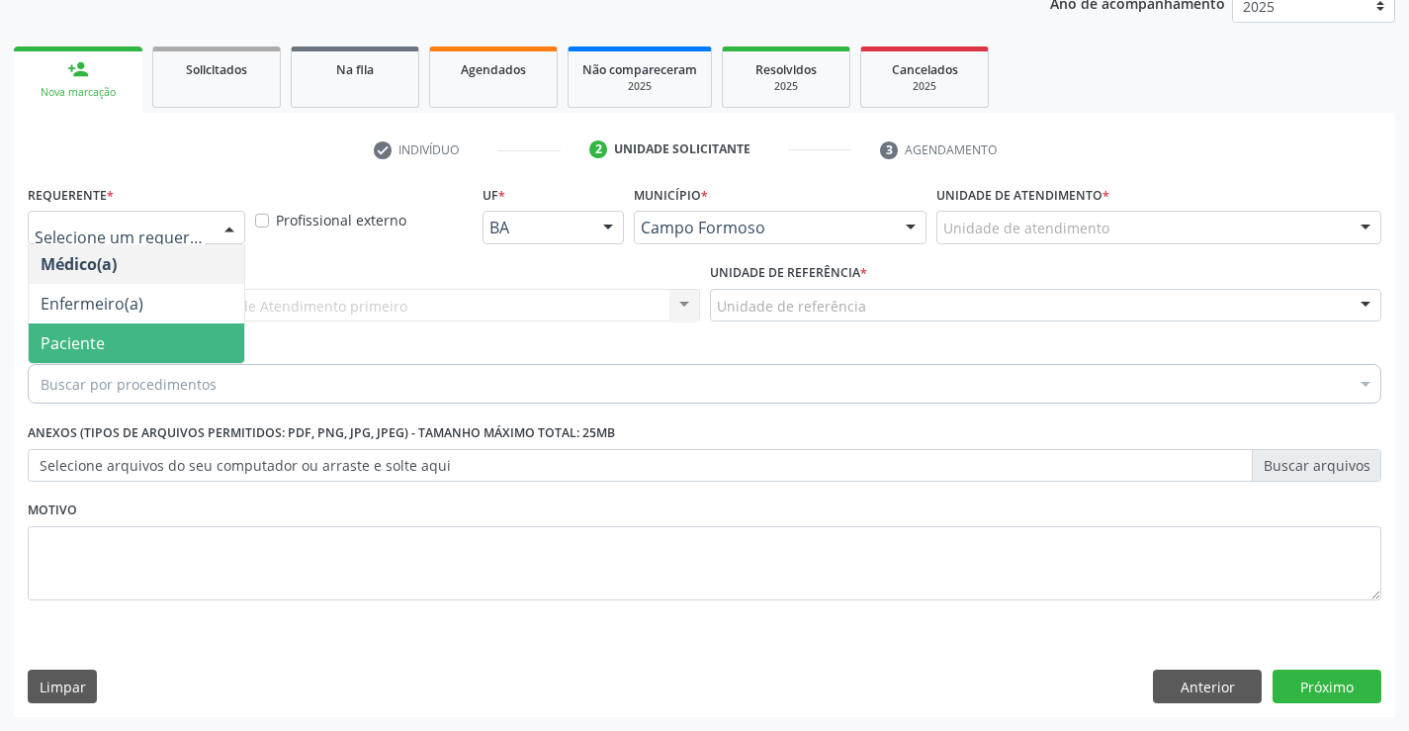
click at [162, 341] on span "Paciente" at bounding box center [137, 343] width 216 height 40
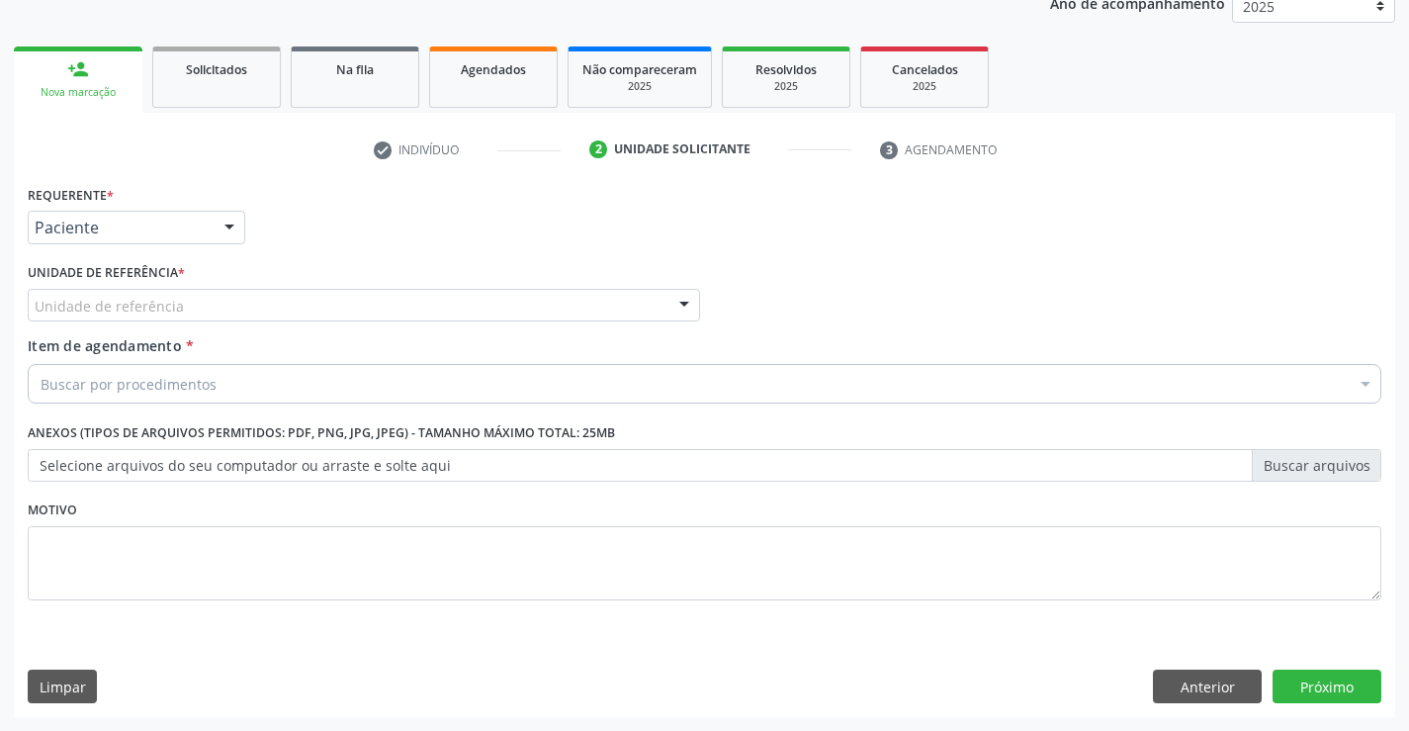
drag, startPoint x: 297, startPoint y: 307, endPoint x: 306, endPoint y: 340, distance: 34.8
click at [298, 307] on div "Unidade de referência" at bounding box center [364, 306] width 672 height 34
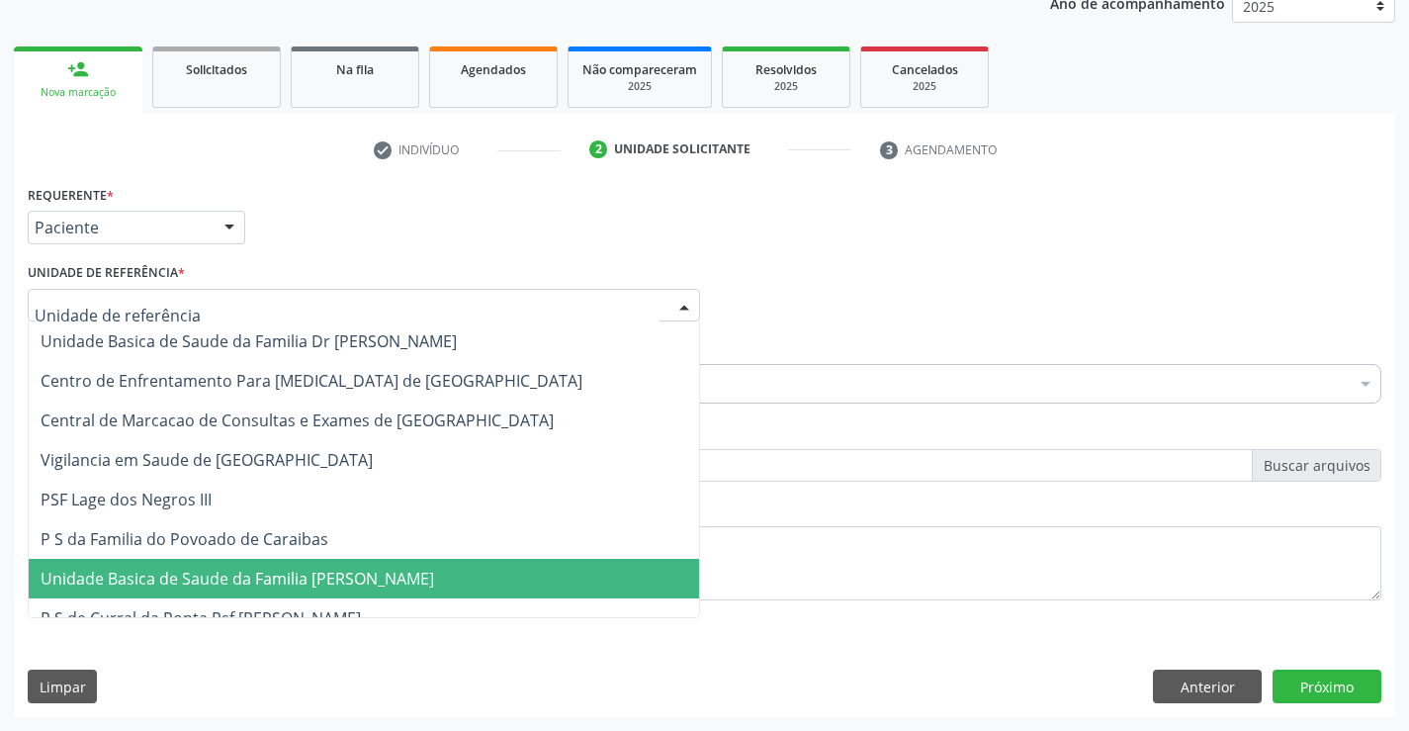
click at [378, 577] on span "Unidade Basica de Saude da Familia [PERSON_NAME]" at bounding box center [238, 579] width 394 height 22
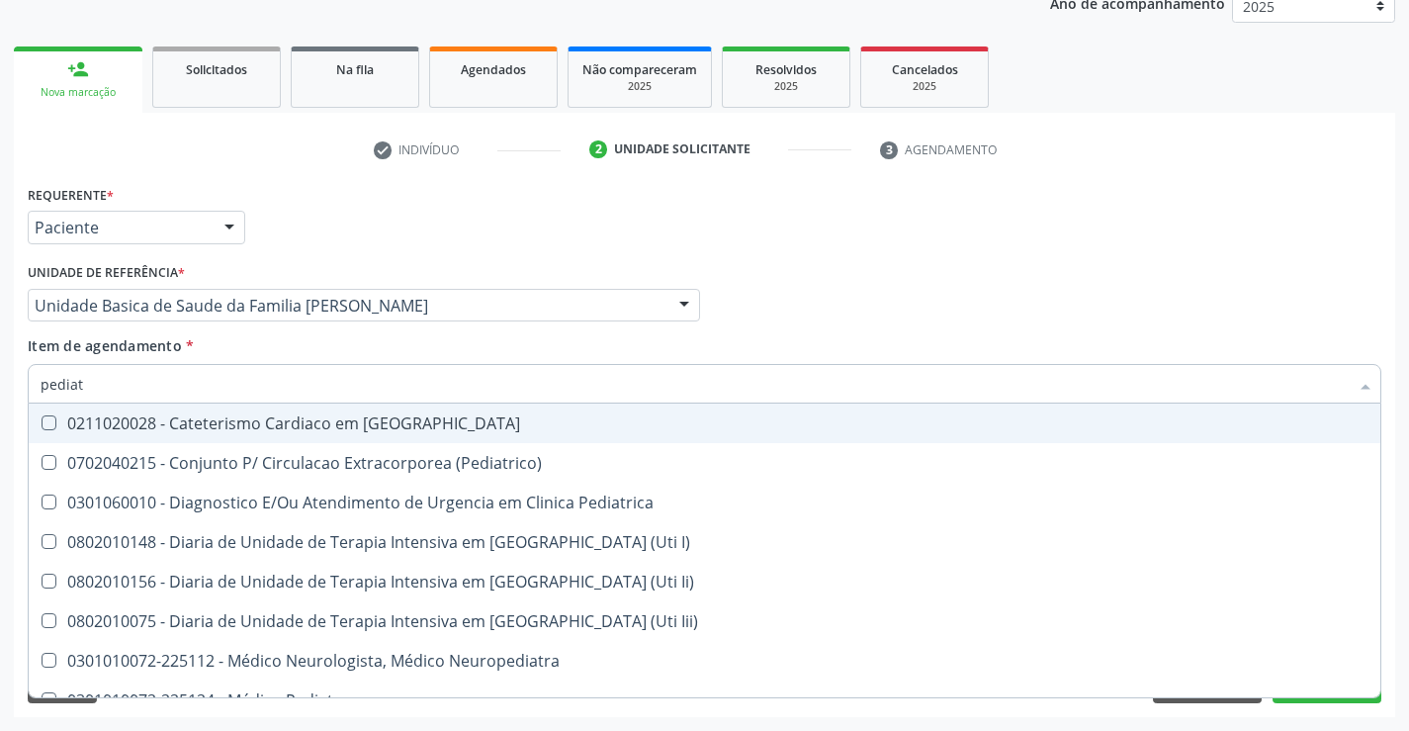
type input "pediatr"
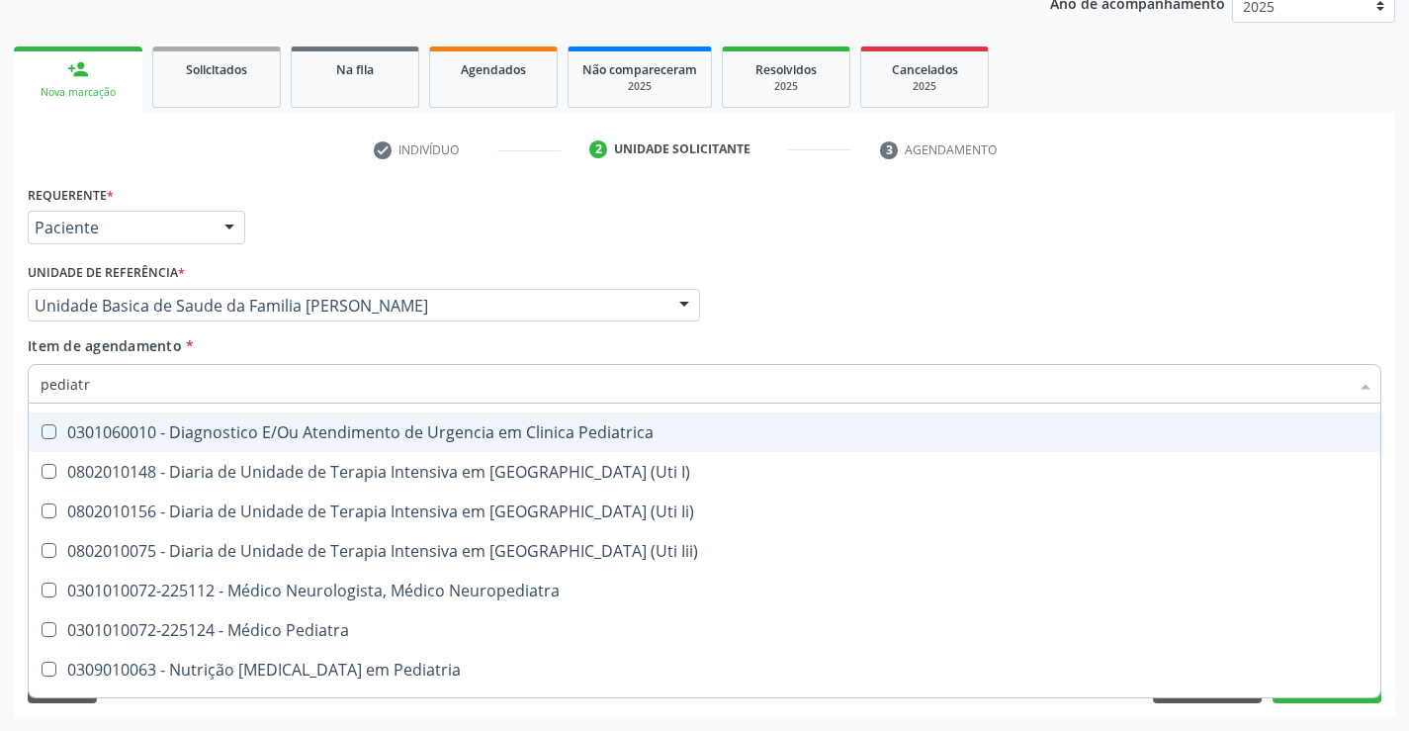
scroll to position [141, 0]
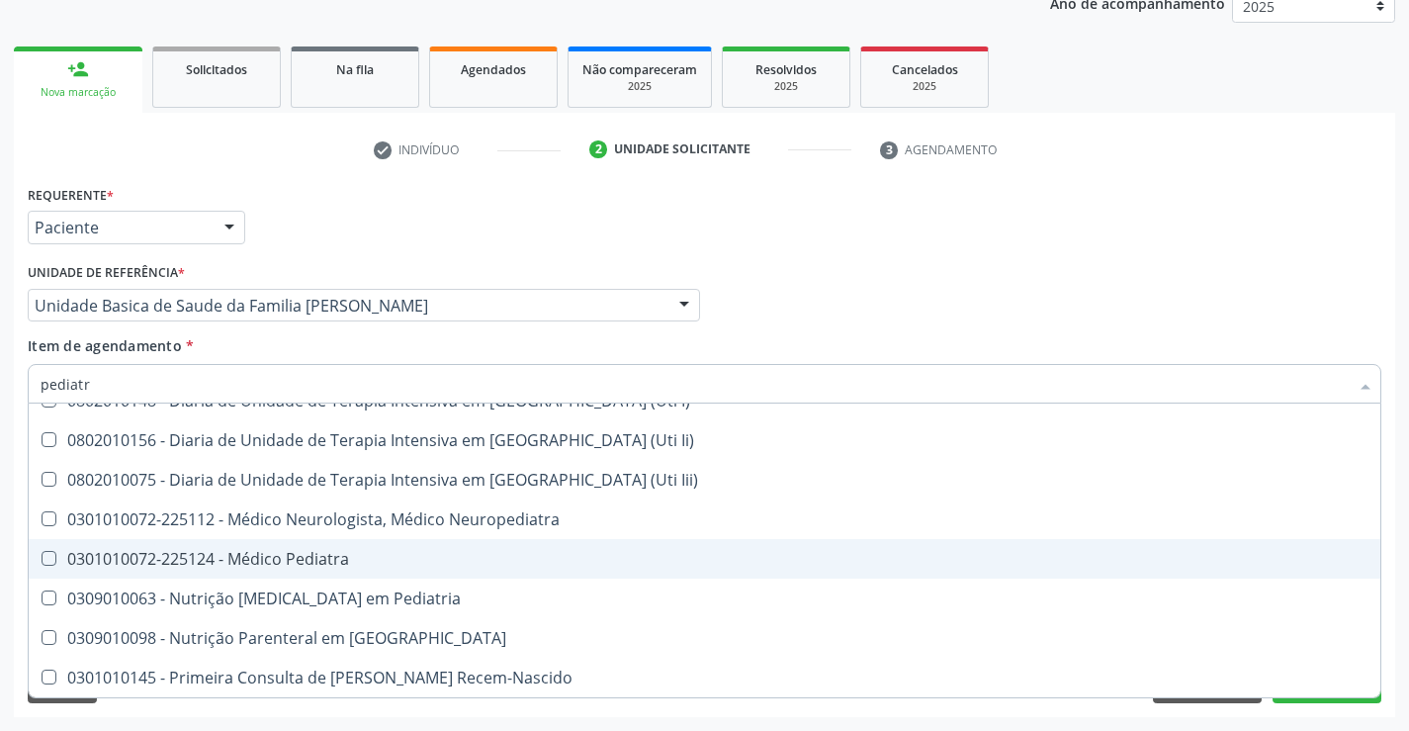
click at [321, 551] on div "0301010072-225124 - Médico Pediatra" at bounding box center [705, 559] width 1328 height 16
checkbox Pediatra "true"
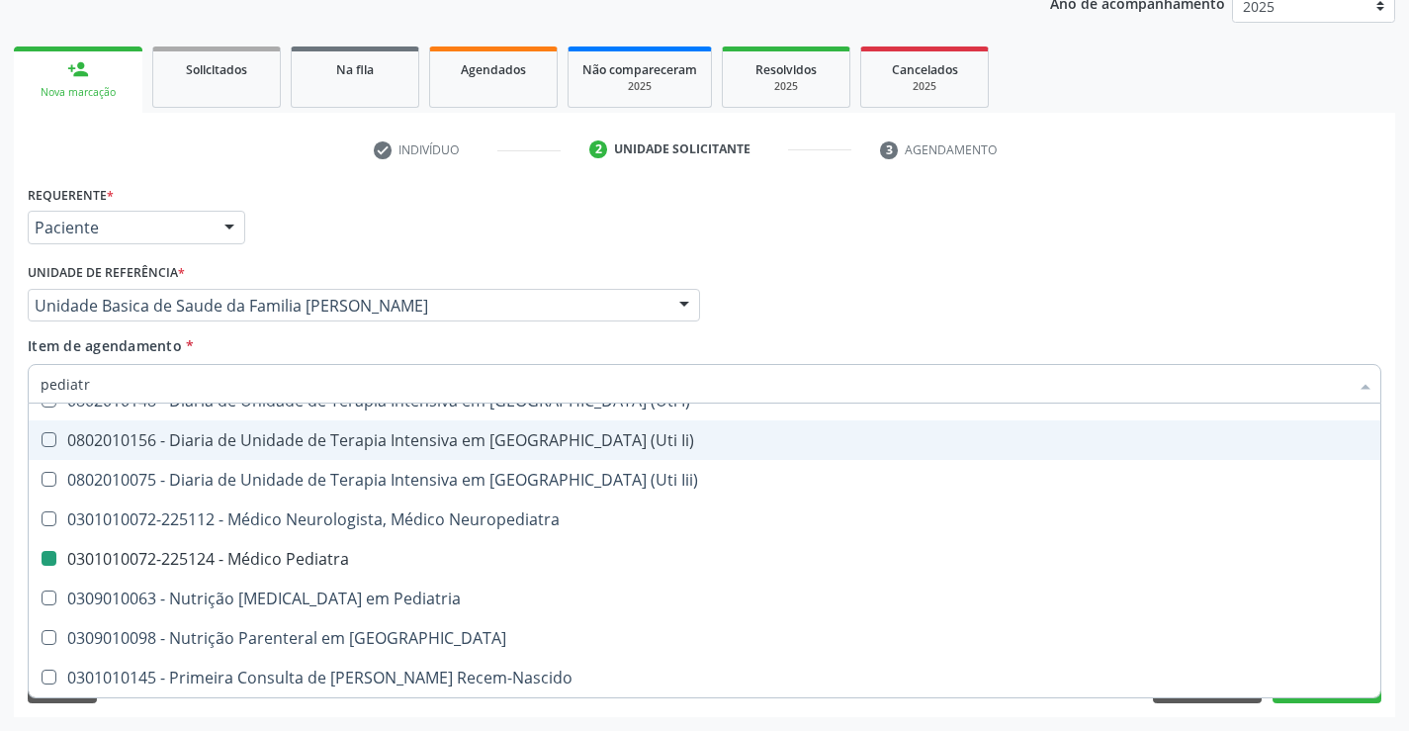
click at [1220, 163] on ul "check Indivíduo 2 Unidade solicitante 3 Agendamento" at bounding box center [704, 149] width 1381 height 33
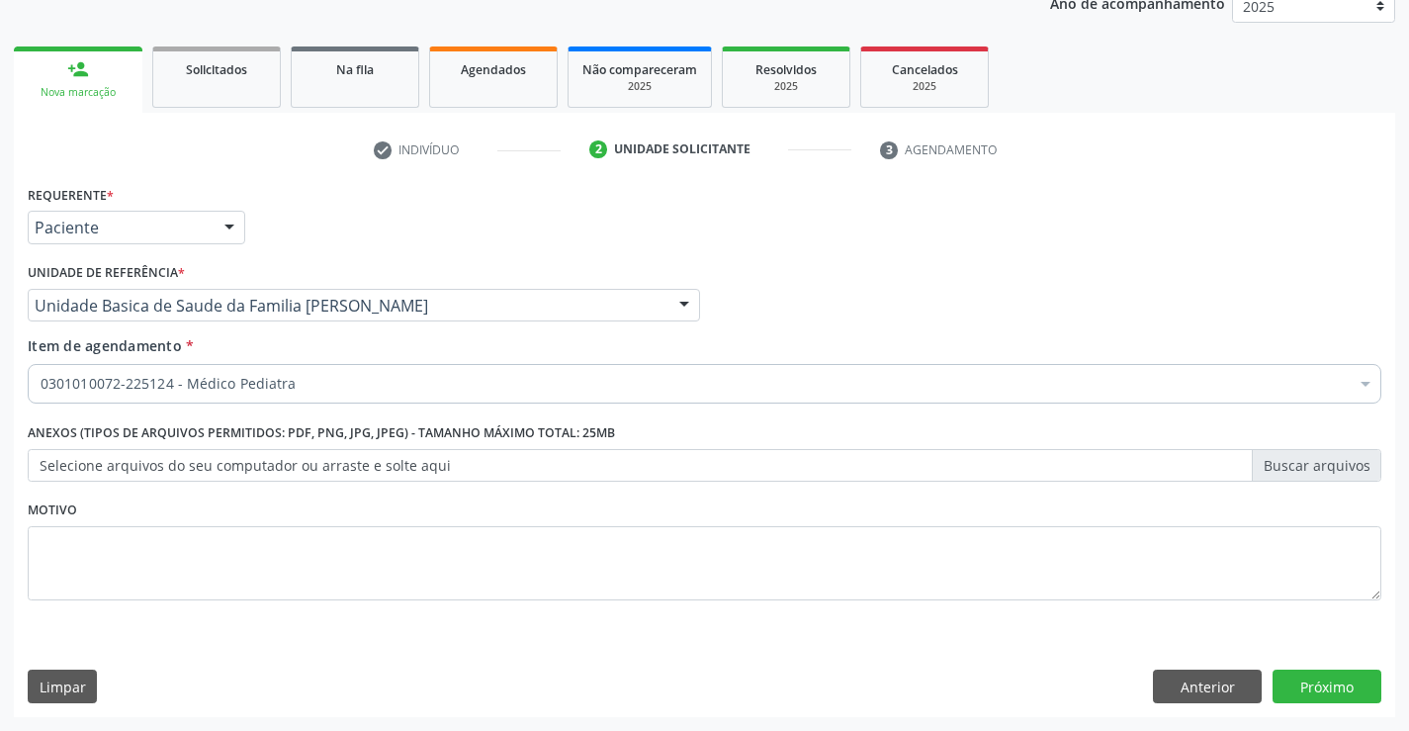
scroll to position [0, 0]
click at [1314, 674] on button "Próximo" at bounding box center [1327, 686] width 109 height 34
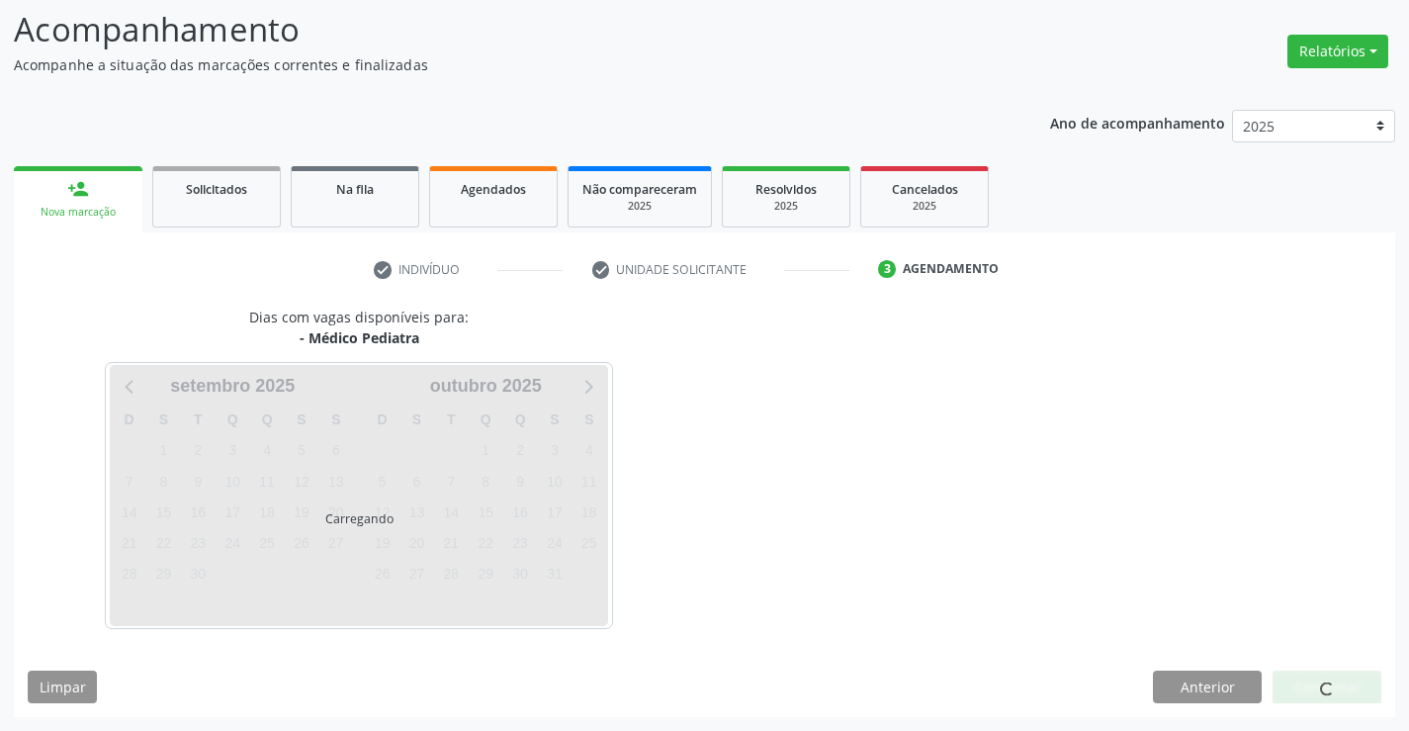
scroll to position [130, 0]
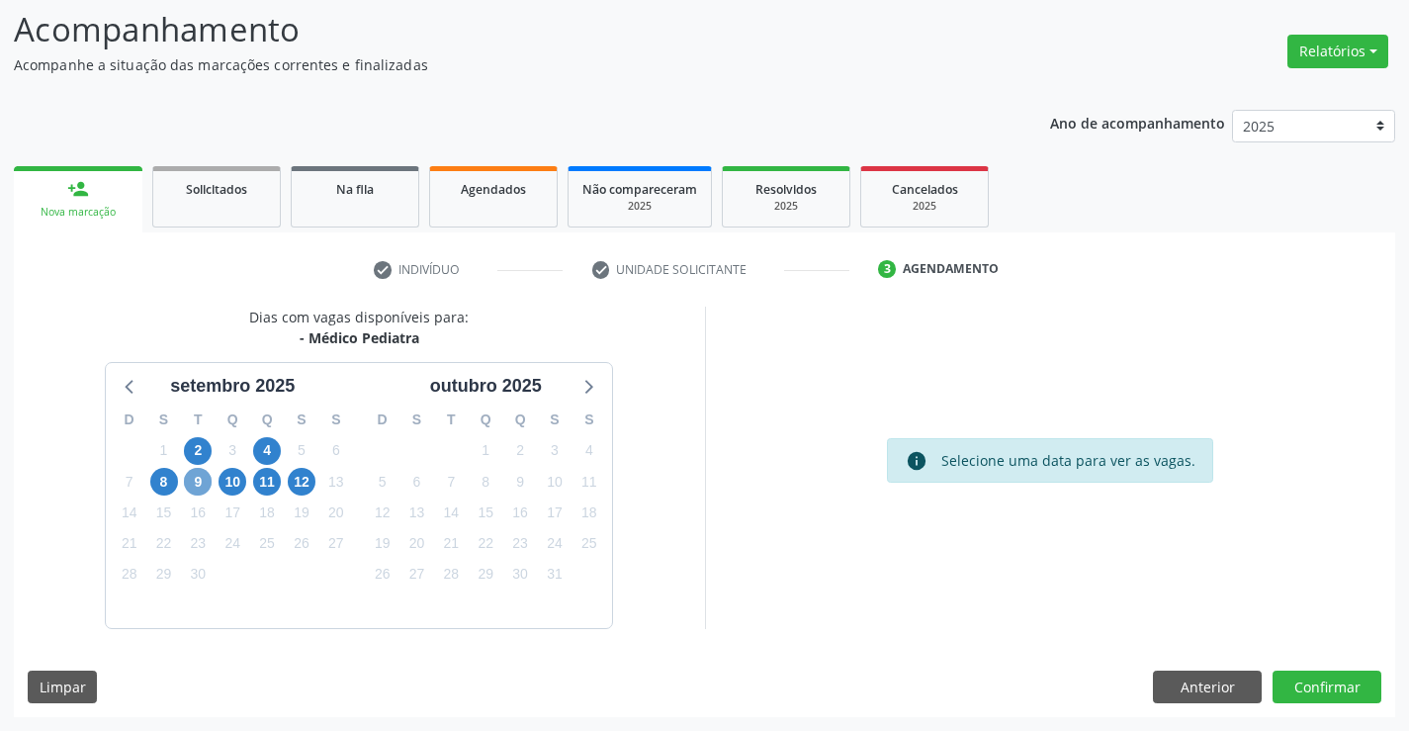
click at [194, 483] on span "9" at bounding box center [198, 482] width 28 height 28
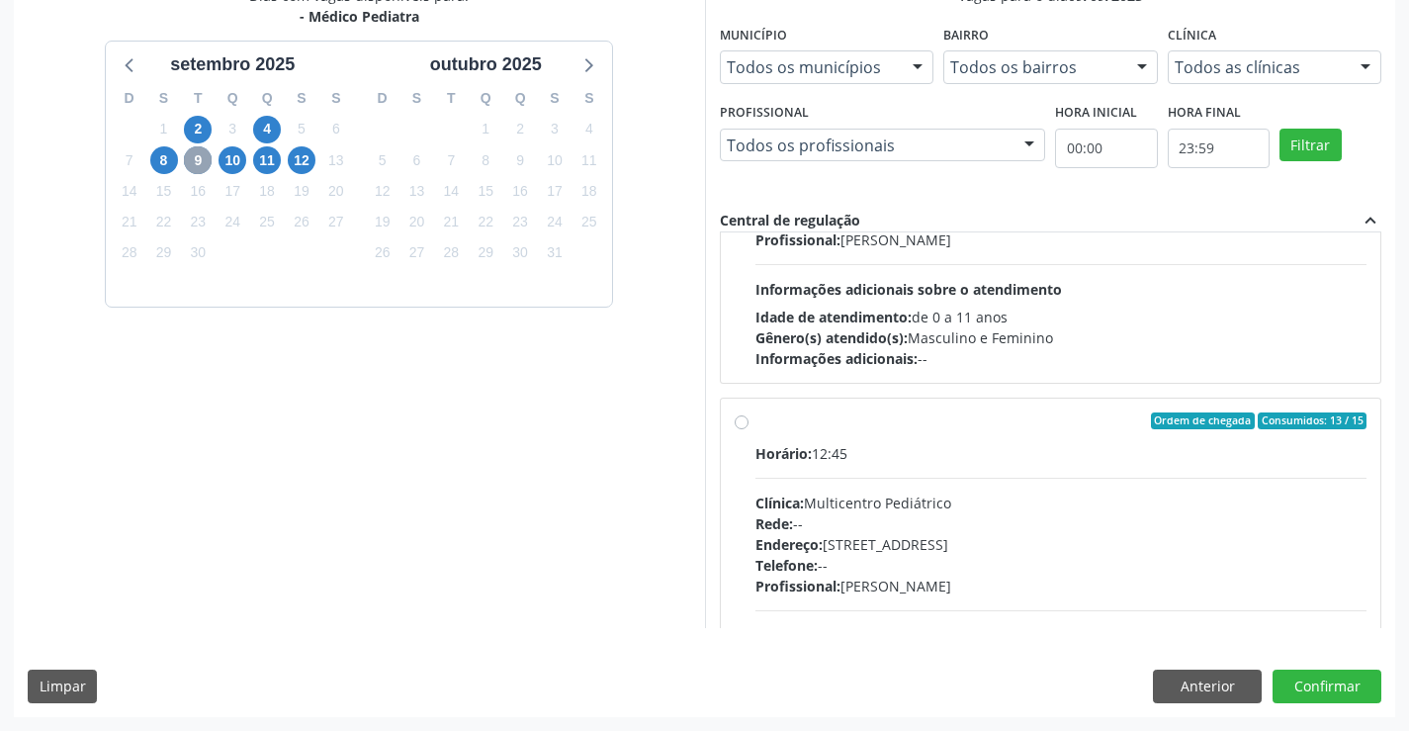
scroll to position [198, 0]
click at [907, 526] on div "Rede: --" at bounding box center [1061, 521] width 612 height 21
click at [749, 428] on input "Ordem de chegada Consumidos: 13 / 15 Horário: 12:45 Clínica: Multicentro Pediát…" at bounding box center [742, 419] width 14 height 18
radio input "true"
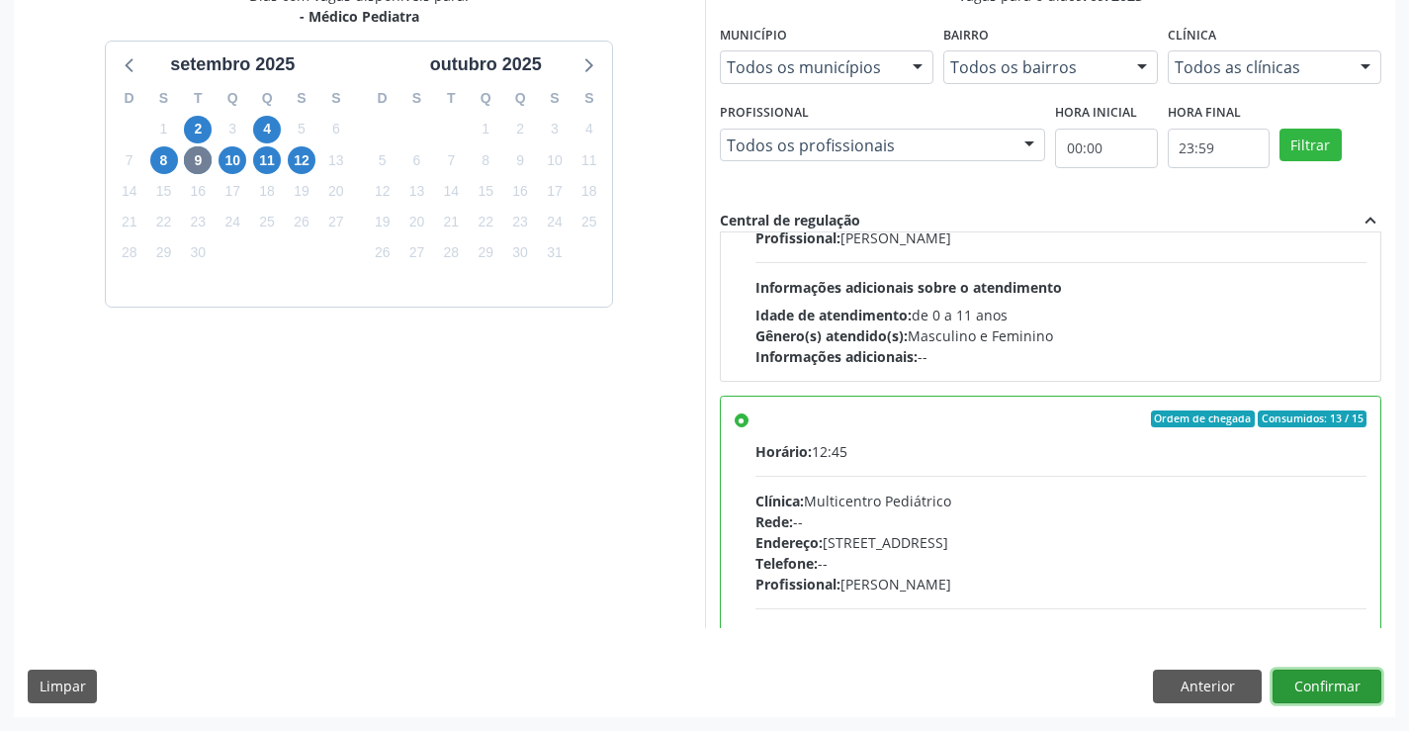
click at [1293, 682] on button "Confirmar" at bounding box center [1327, 686] width 109 height 34
click at [1307, 681] on button "Confirmar" at bounding box center [1327, 686] width 109 height 34
click at [1323, 694] on button "Confirmar" at bounding box center [1327, 686] width 109 height 34
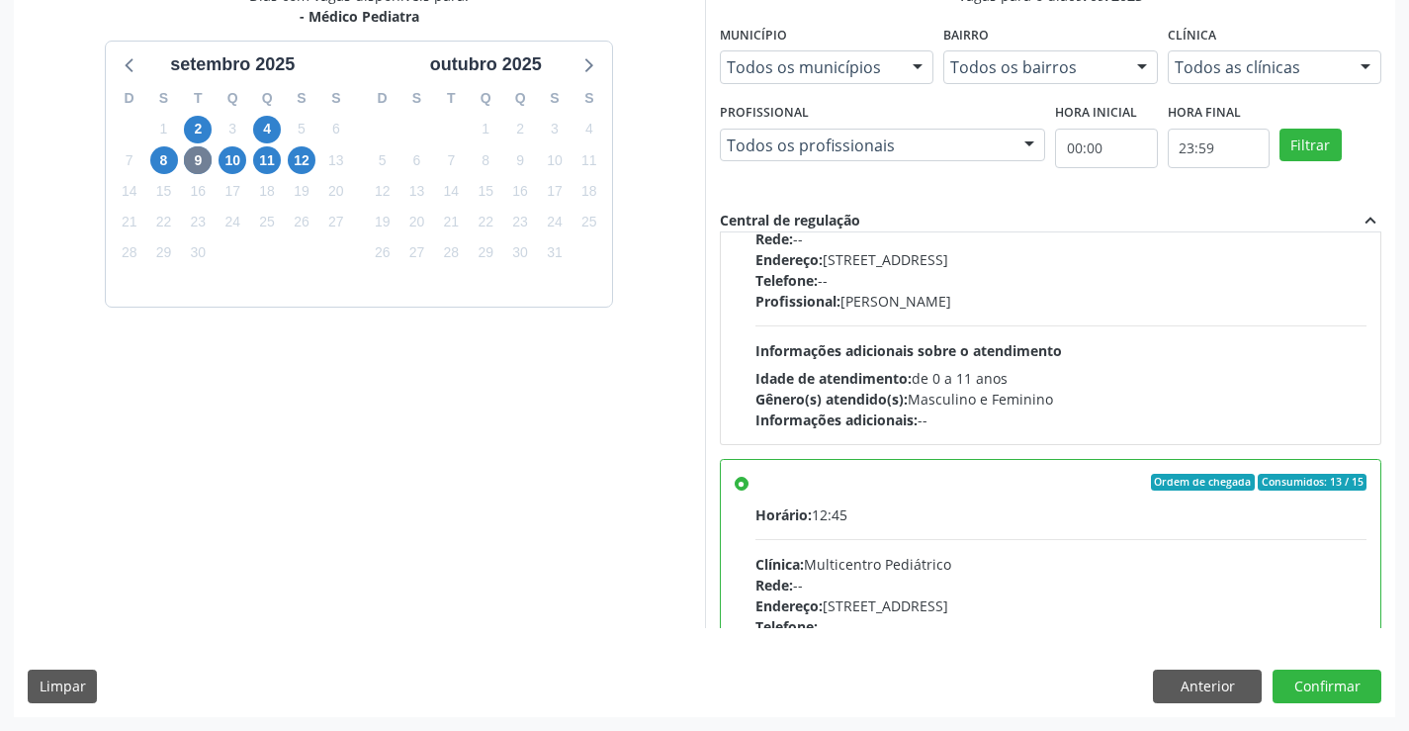
scroll to position [297, 0]
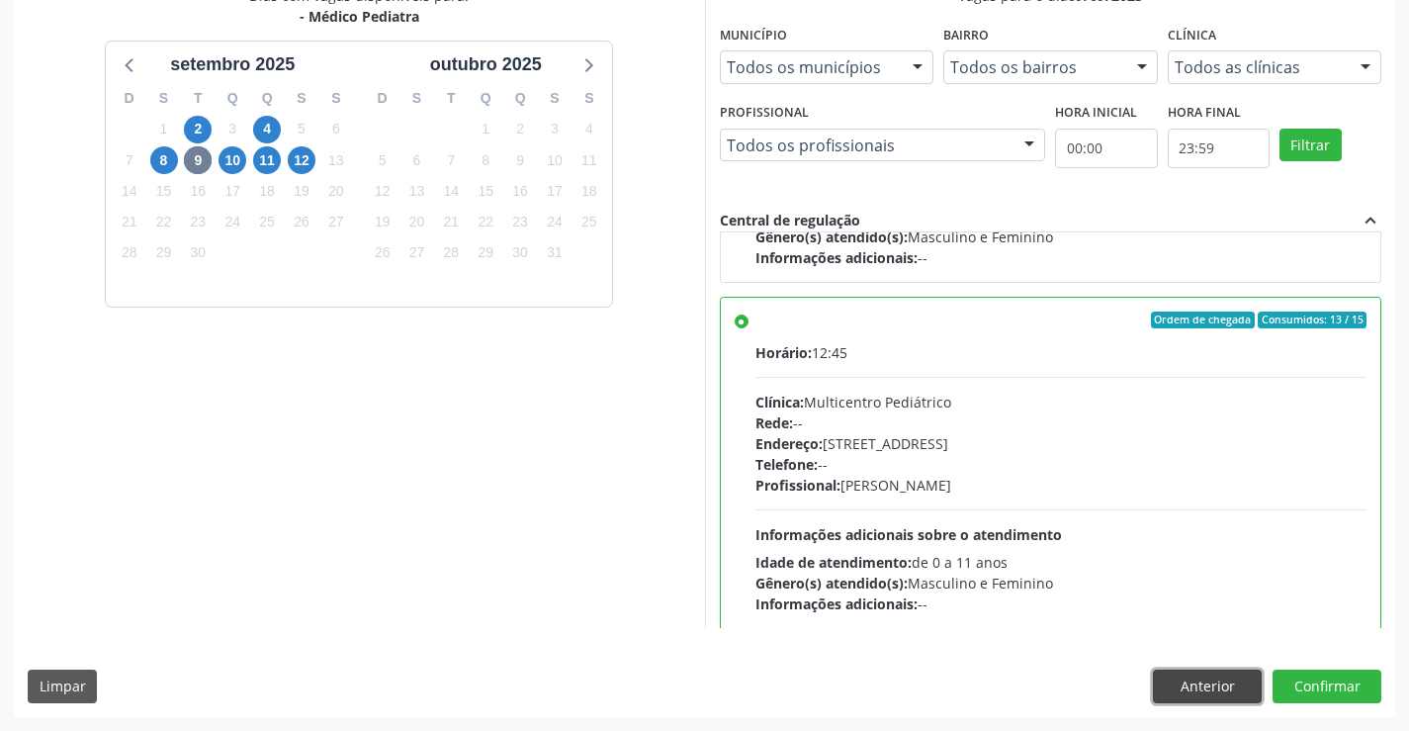
click at [1233, 699] on button "Anterior" at bounding box center [1207, 686] width 109 height 34
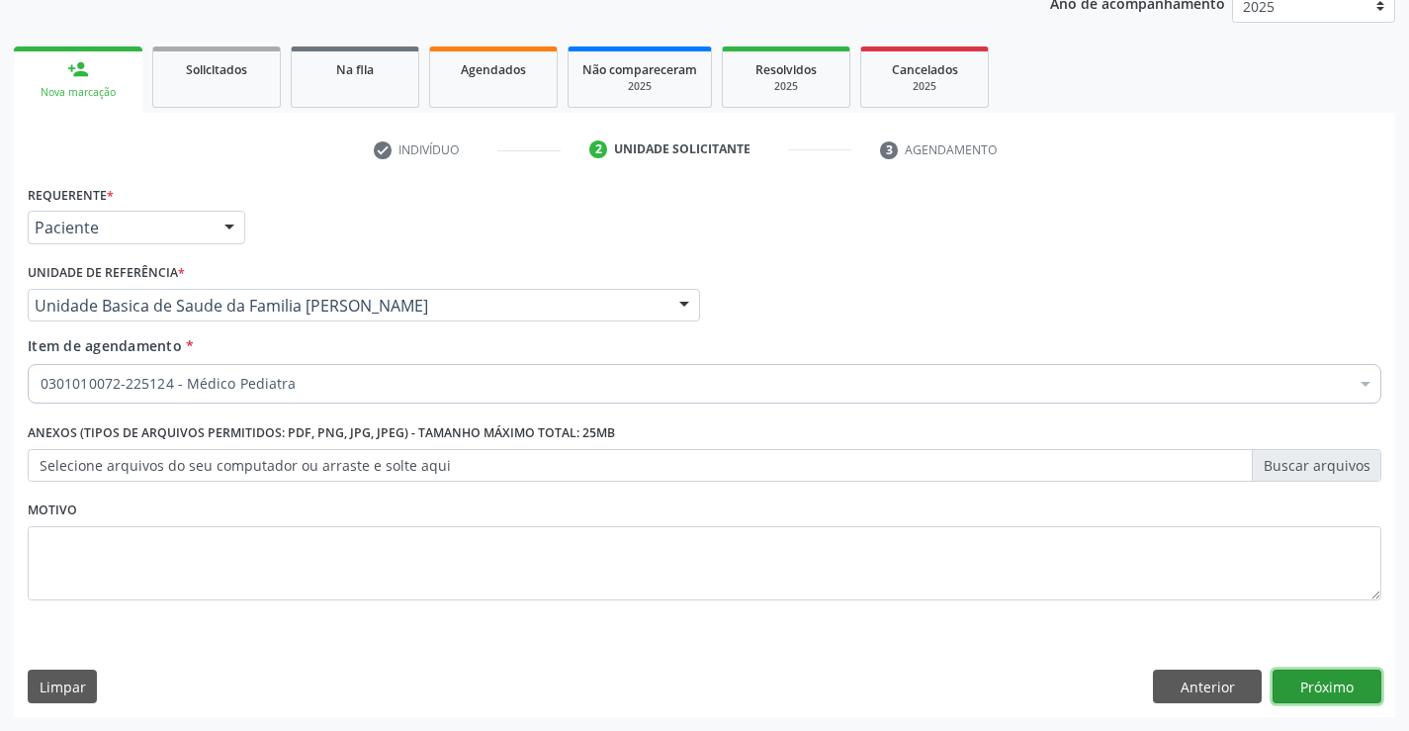
click at [1330, 681] on button "Próximo" at bounding box center [1327, 686] width 109 height 34
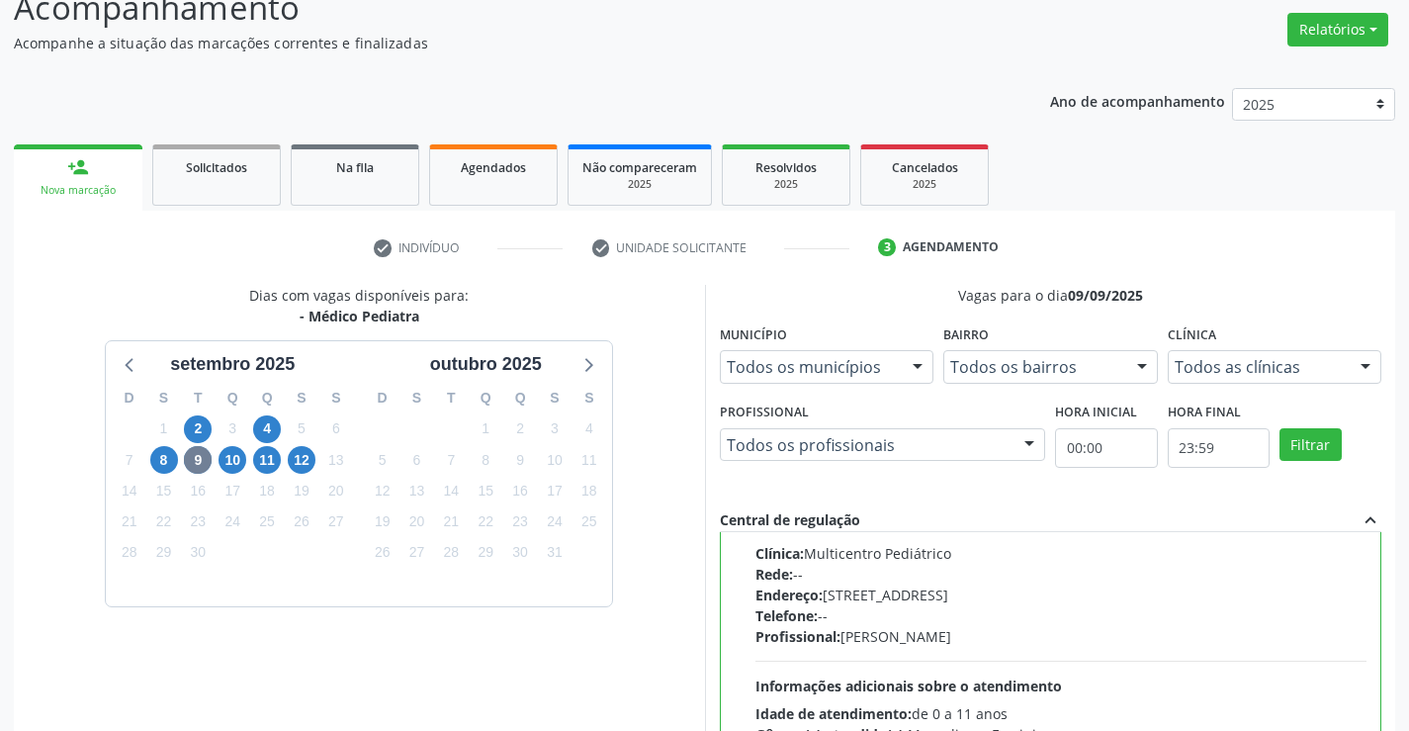
scroll to position [150, 0]
click at [1407, 327] on div "Acompanhamento Acompanhe a situação das marcações correntes e finalizadas Relat…" at bounding box center [704, 494] width 1409 height 1073
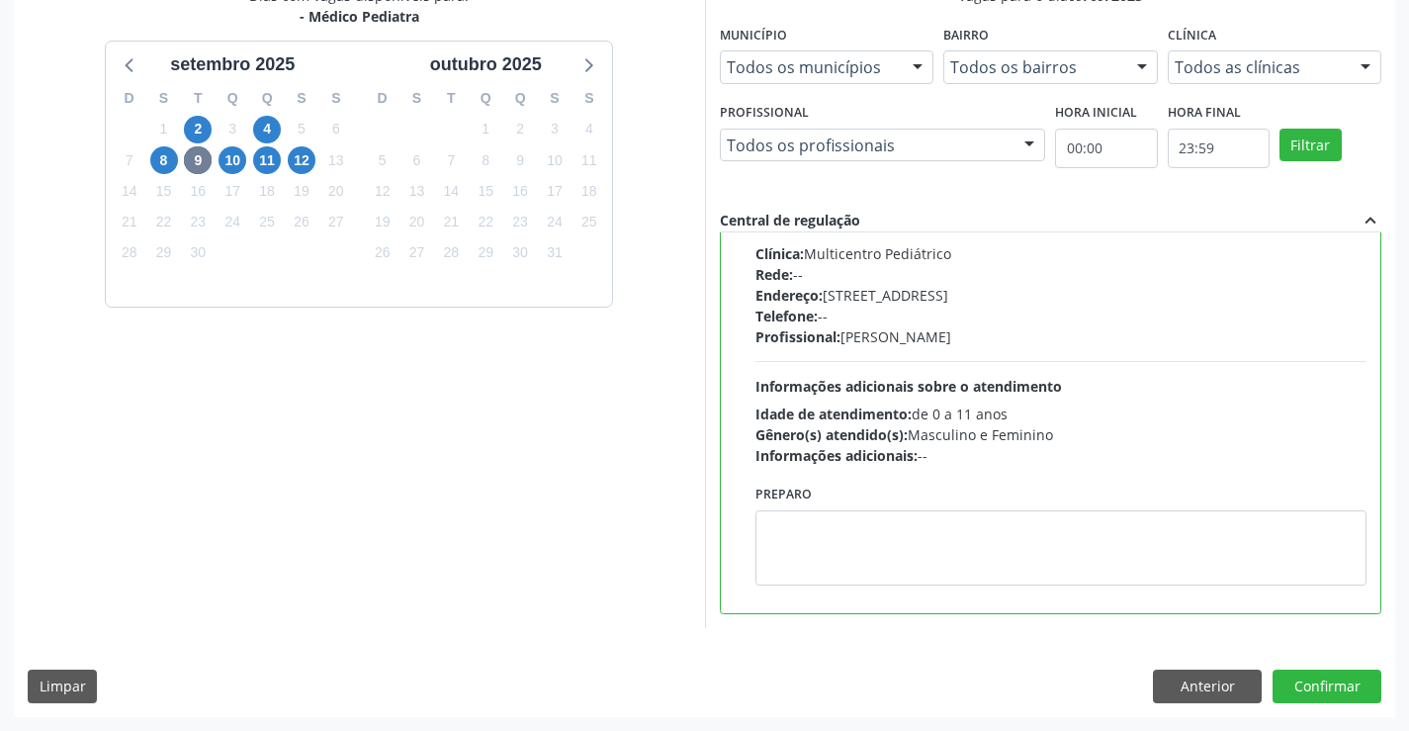
scroll to position [346, 0]
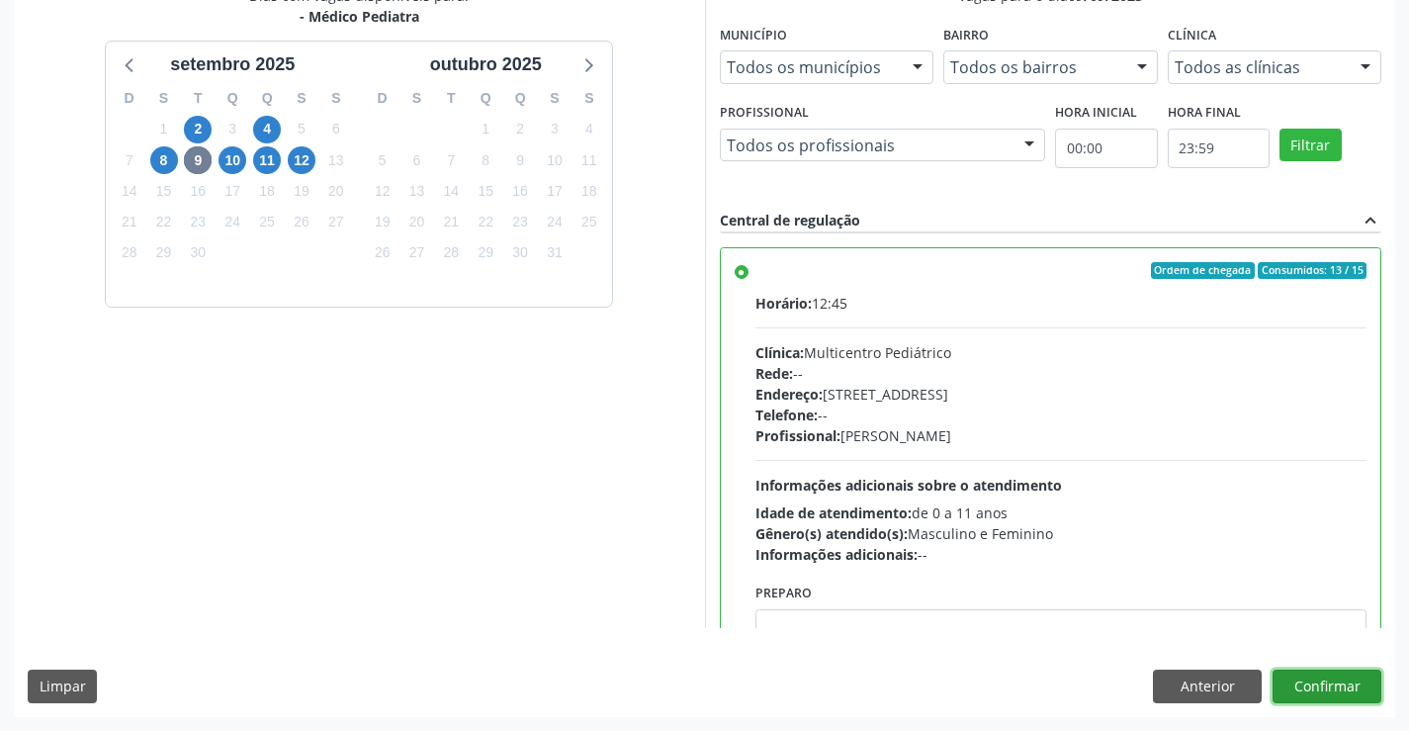
click at [1314, 700] on button "Confirmar" at bounding box center [1327, 686] width 109 height 34
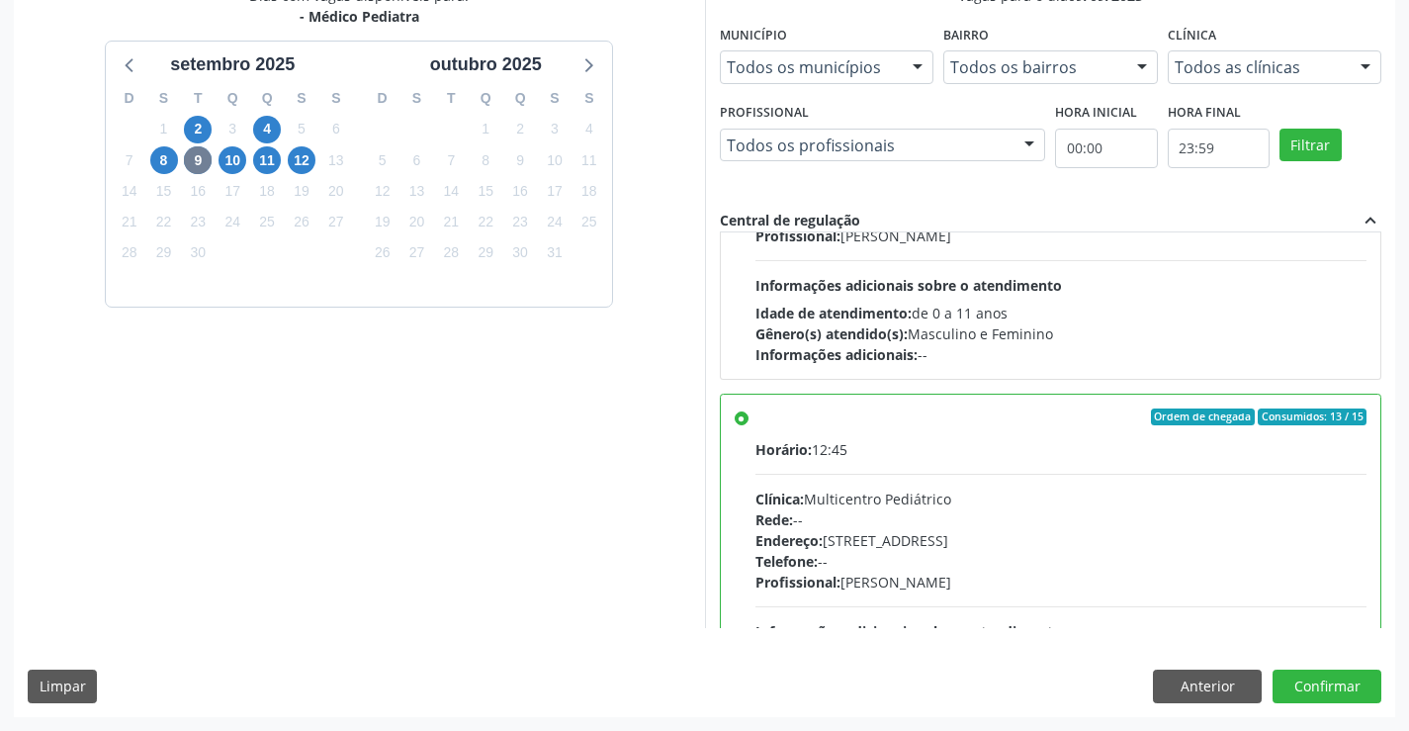
scroll to position [0, 0]
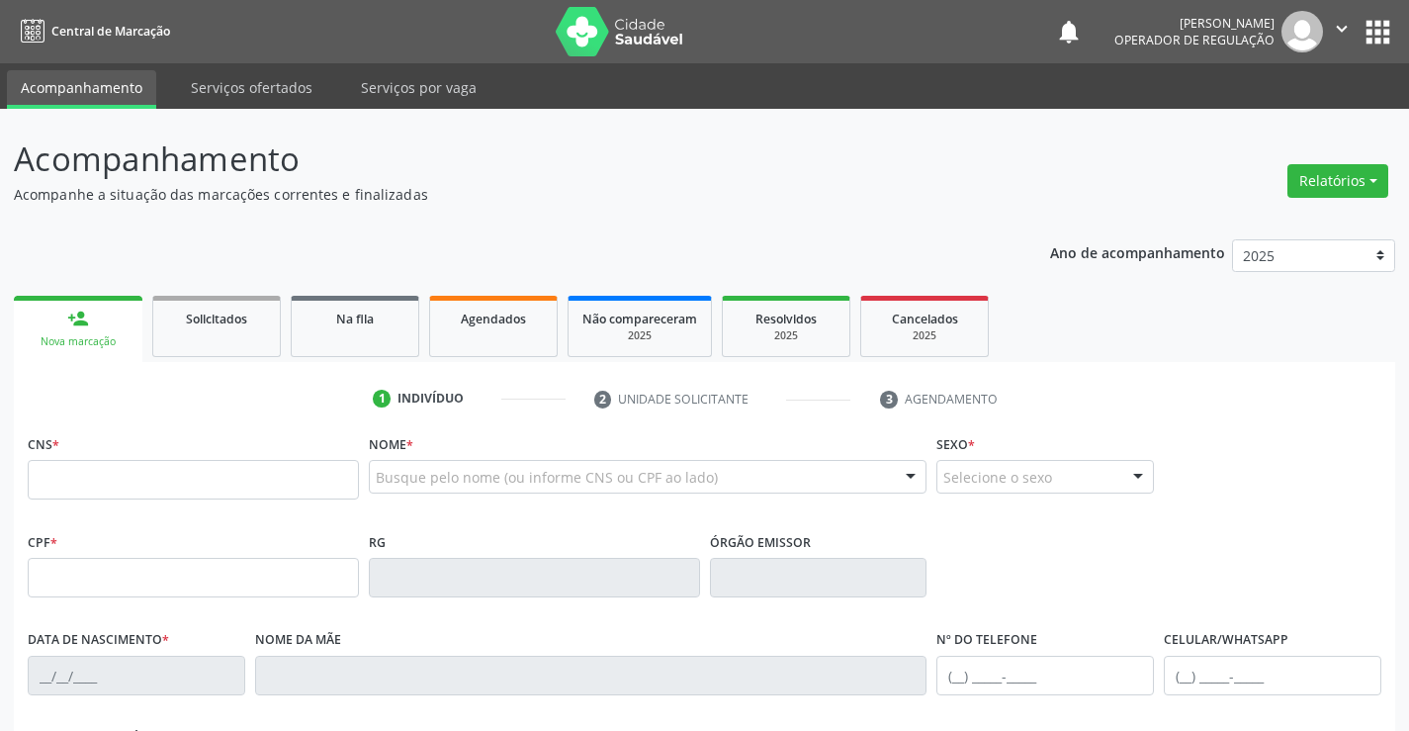
click at [91, 479] on input "text" at bounding box center [193, 480] width 331 height 40
type input "700 4054 7806 0446"
type input "30845337752"
type input "05/05/2020"
type input "S/N"
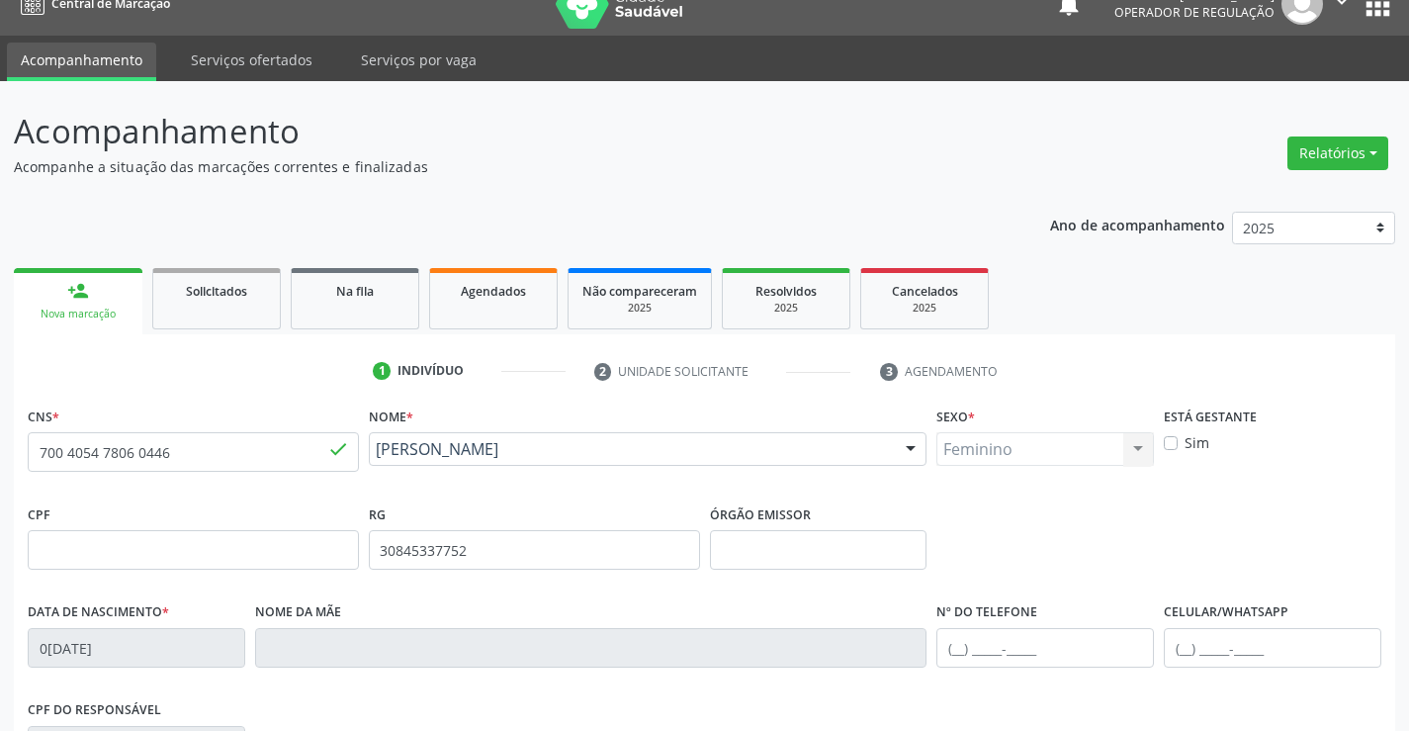
scroll to position [341, 0]
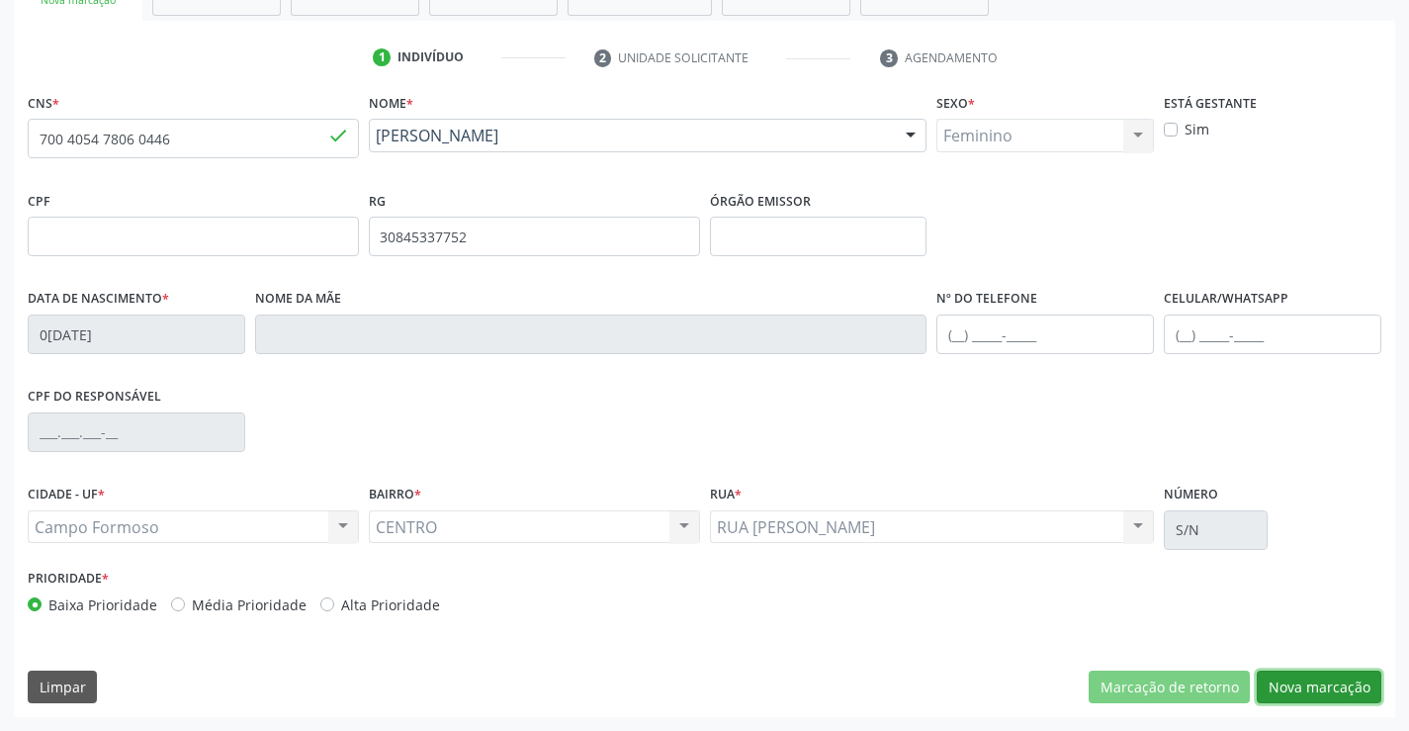
click at [1338, 684] on button "Nova marcação" at bounding box center [1319, 687] width 125 height 34
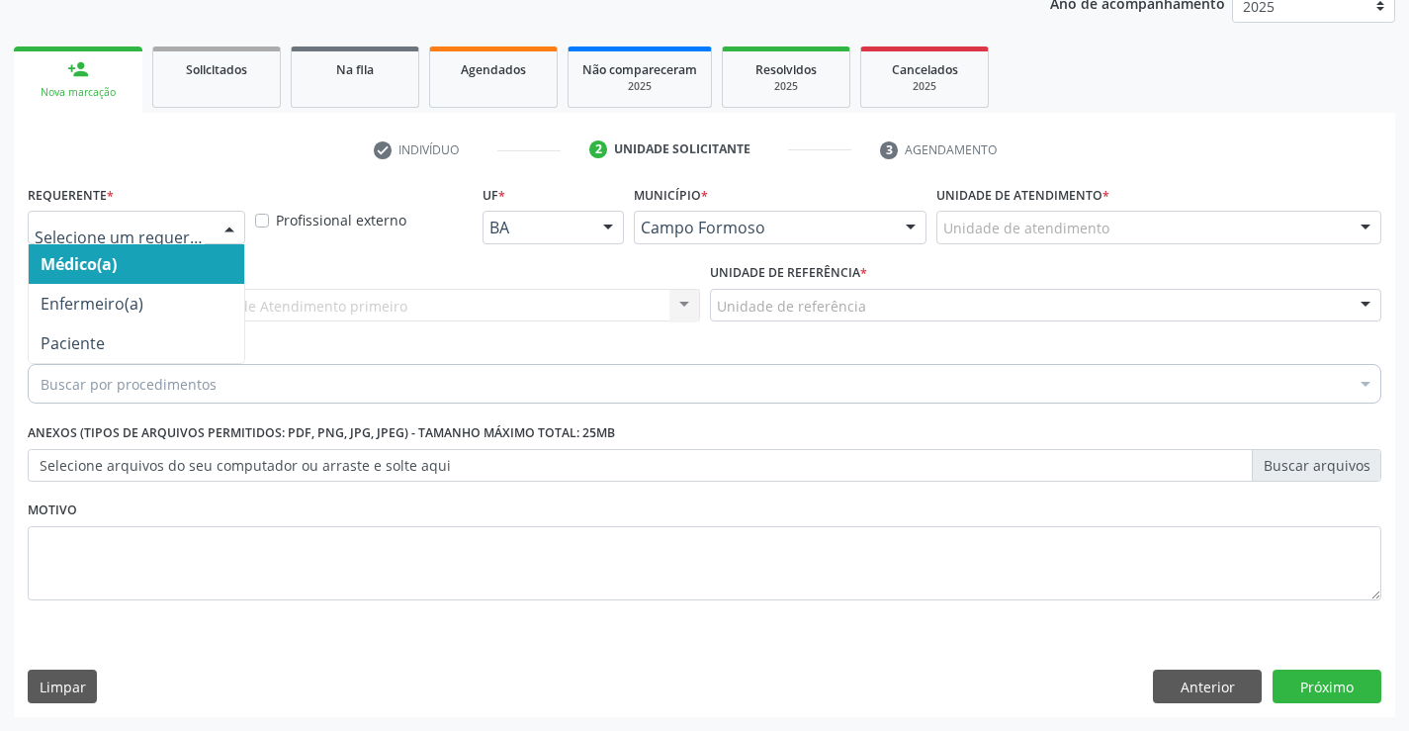
click at [220, 227] on div at bounding box center [230, 229] width 30 height 34
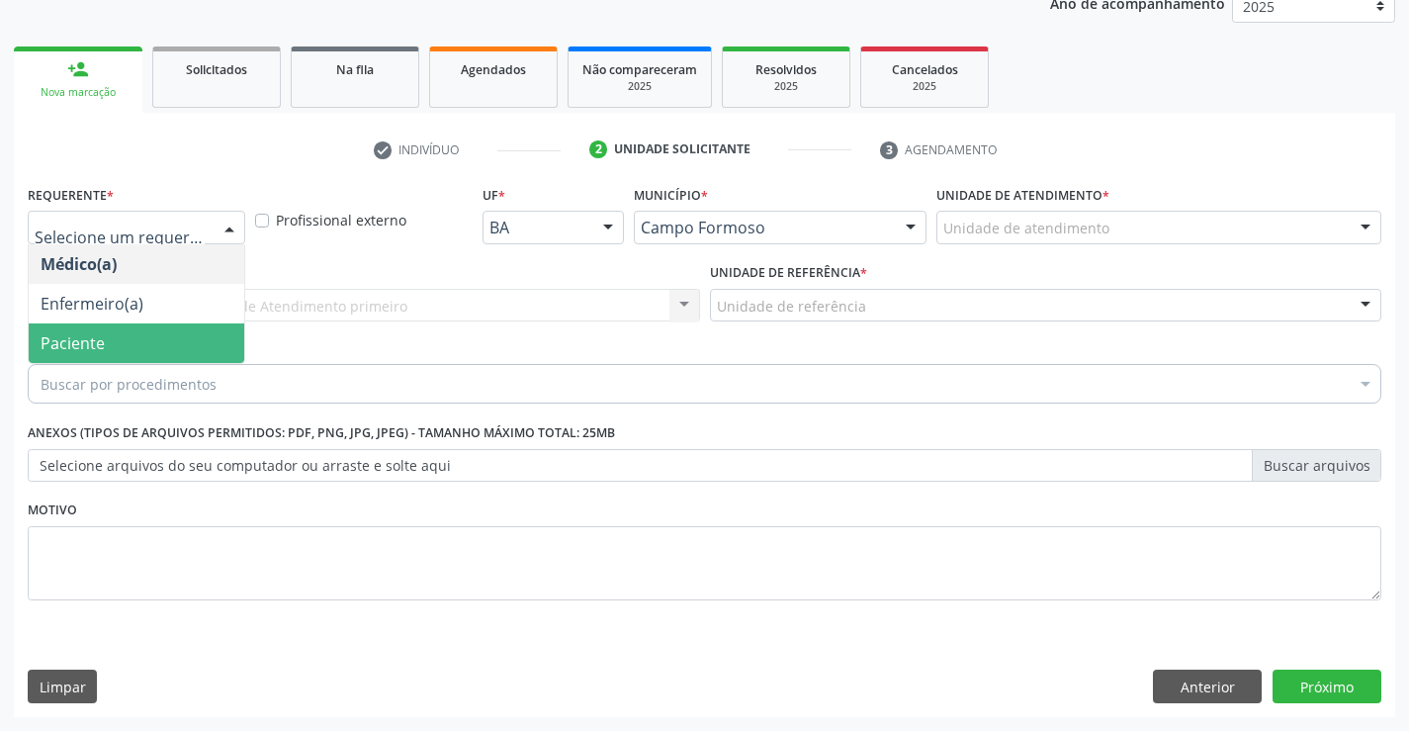
click at [149, 337] on span "Paciente" at bounding box center [137, 343] width 216 height 40
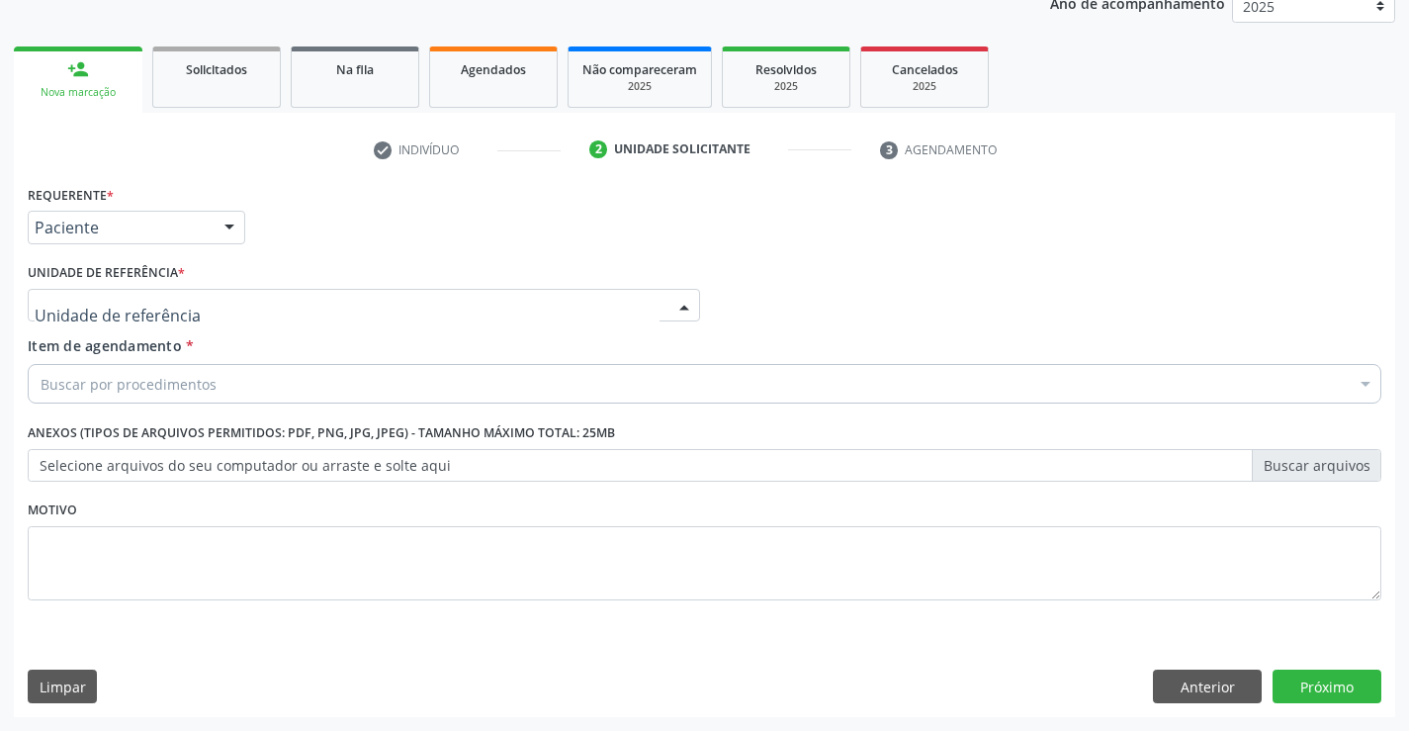
drag, startPoint x: 350, startPoint y: 303, endPoint x: 328, endPoint y: 304, distance: 21.8
click at [349, 302] on div at bounding box center [364, 306] width 672 height 34
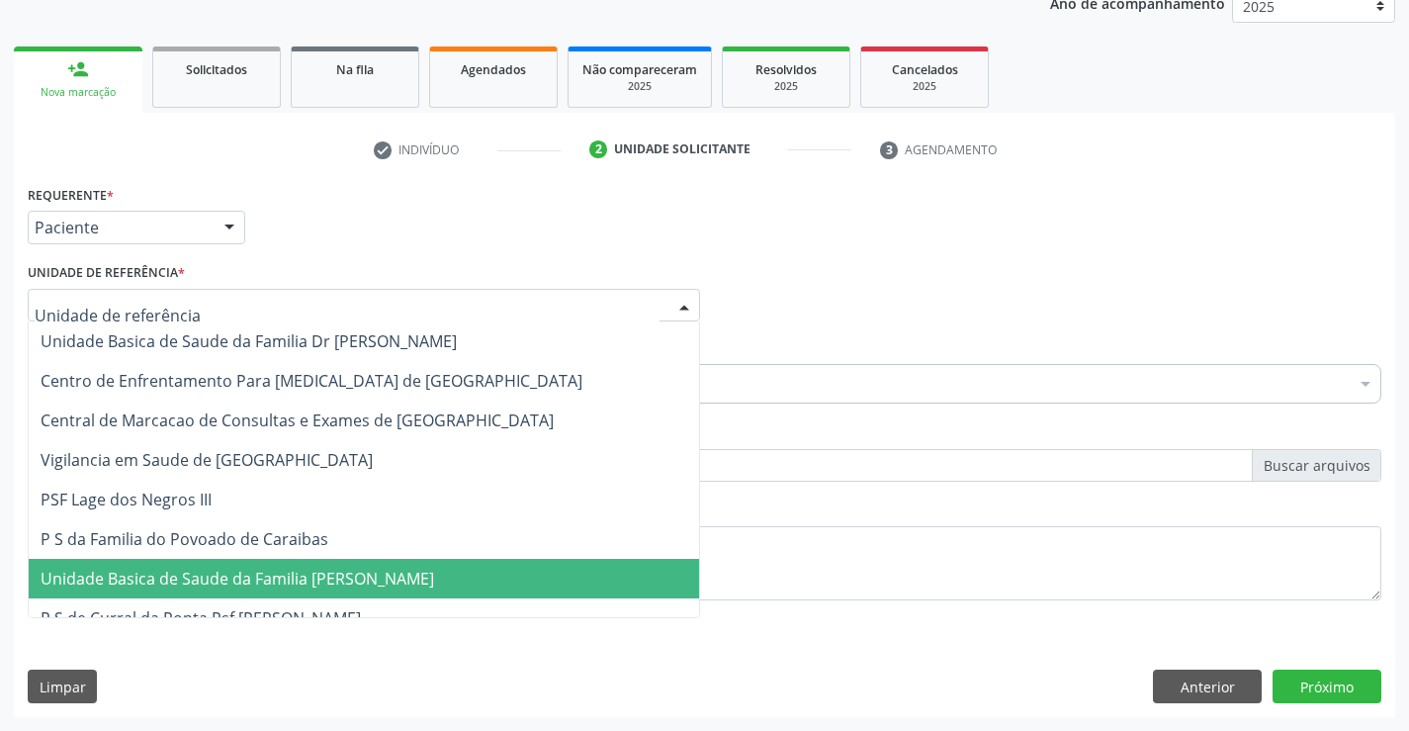
drag, startPoint x: 374, startPoint y: 570, endPoint x: 351, endPoint y: 548, distance: 31.5
click at [373, 570] on span "Unidade Basica de Saude da Familia [PERSON_NAME]" at bounding box center [238, 579] width 394 height 22
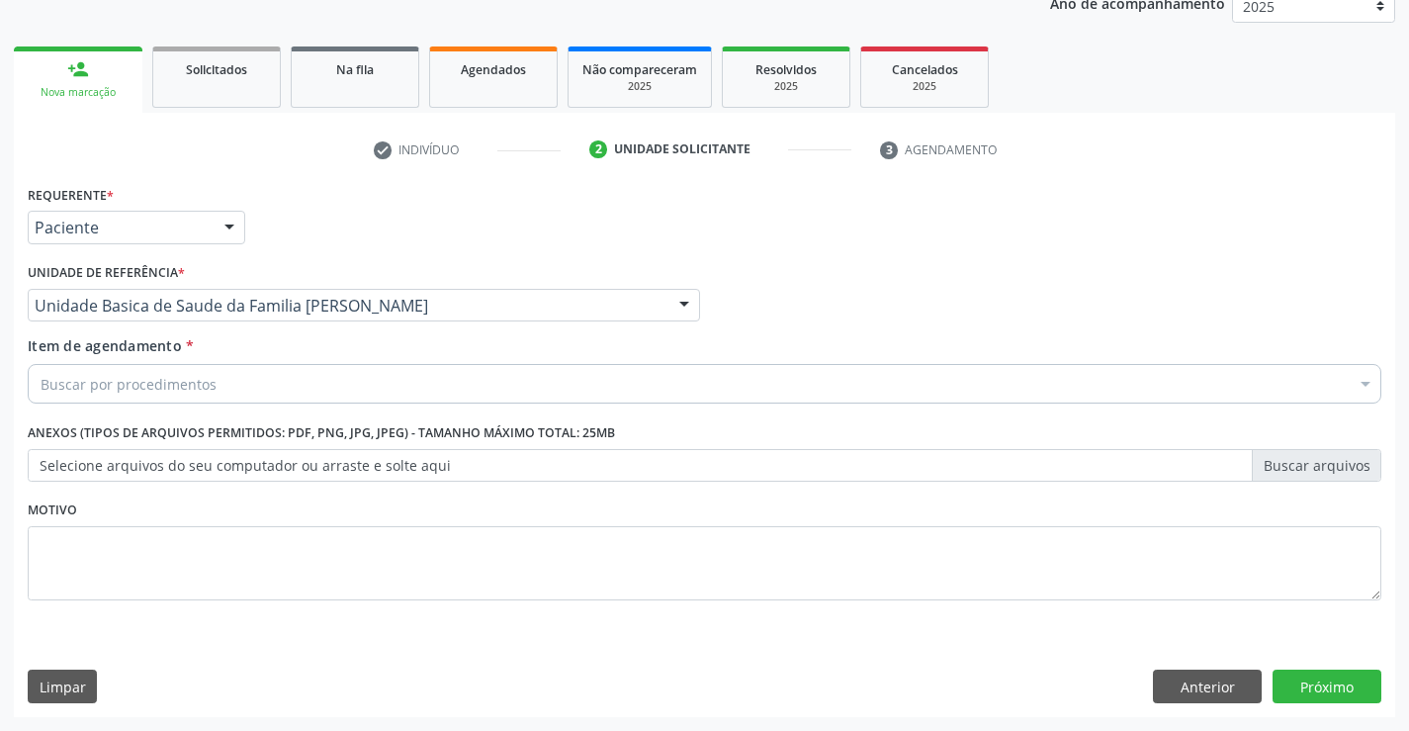
click at [269, 395] on div "Buscar por procedimentos" at bounding box center [705, 384] width 1354 height 40
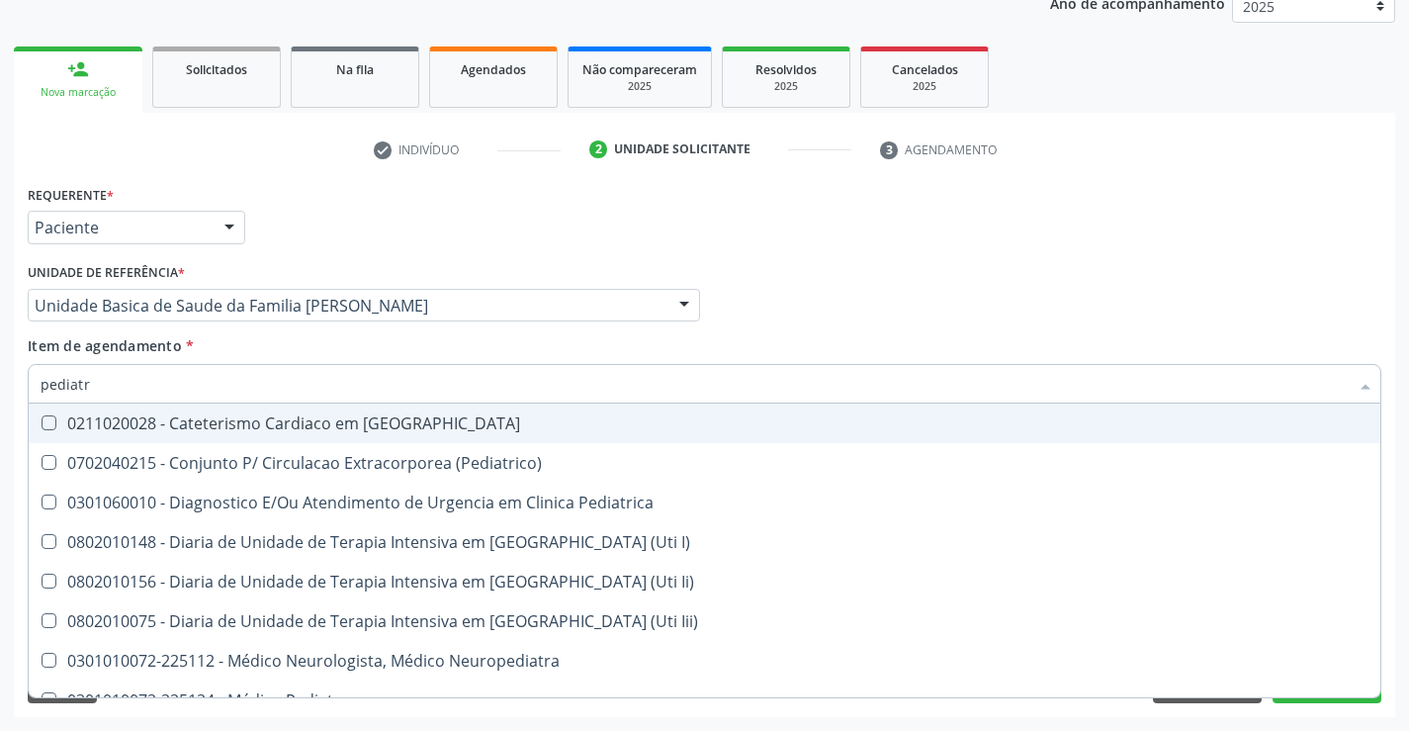
type input "pediatra"
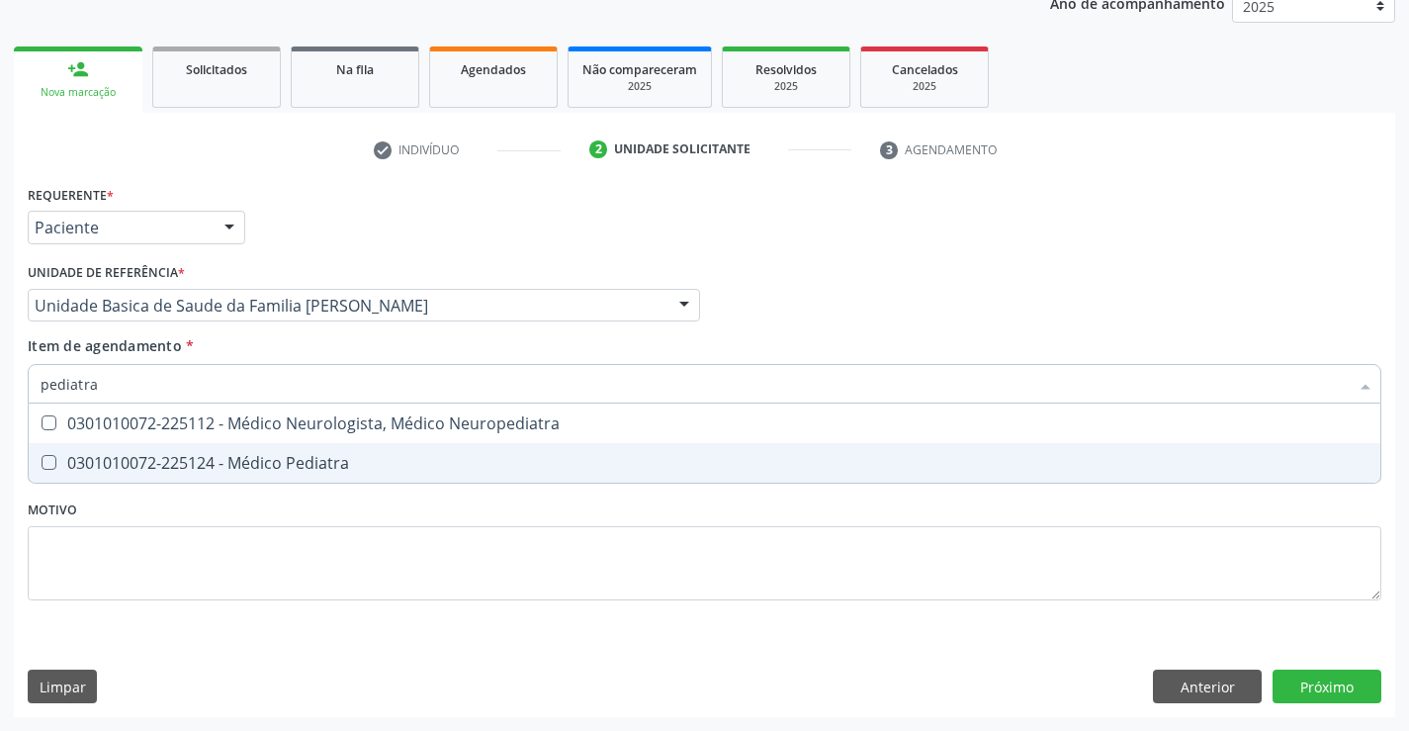
drag, startPoint x: 297, startPoint y: 475, endPoint x: 284, endPoint y: 473, distance: 13.0
click at [297, 476] on span "0301010072-225124 - Médico Pediatra" at bounding box center [705, 463] width 1352 height 40
checkbox Pediatra "true"
click at [1334, 679] on div "Requerente * Paciente Médico(a) Enfermeiro(a) Paciente Nenhum resultado encontr…" at bounding box center [704, 448] width 1381 height 537
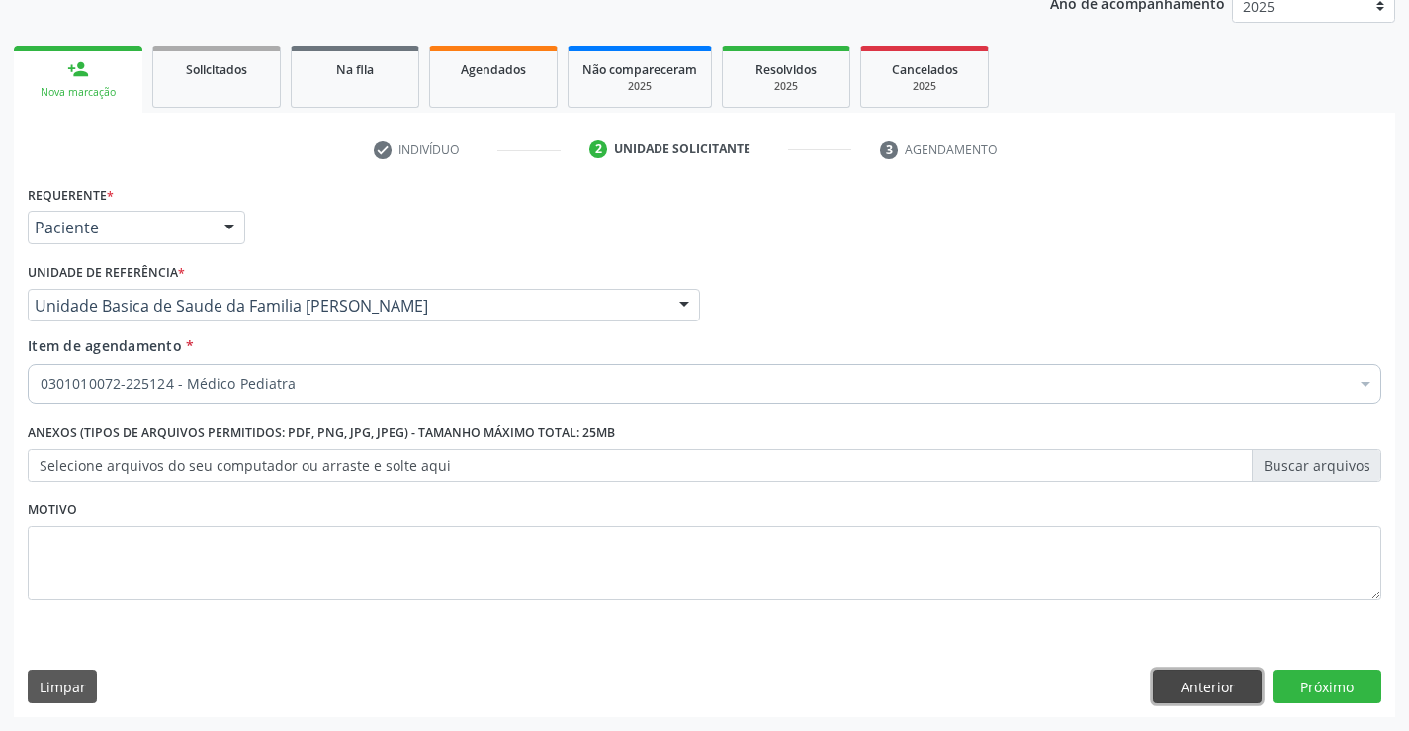
click at [1217, 685] on button "Anterior" at bounding box center [1207, 686] width 109 height 34
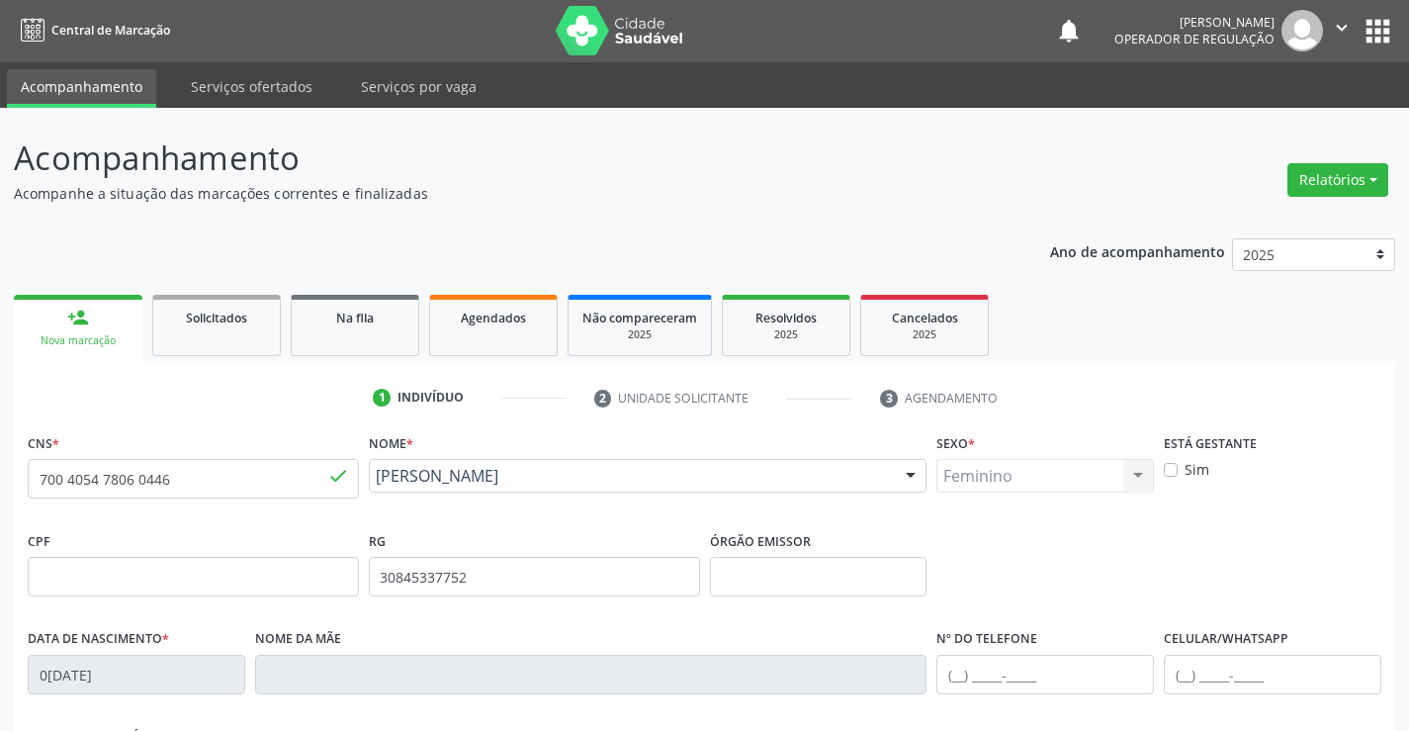
scroll to position [0, 0]
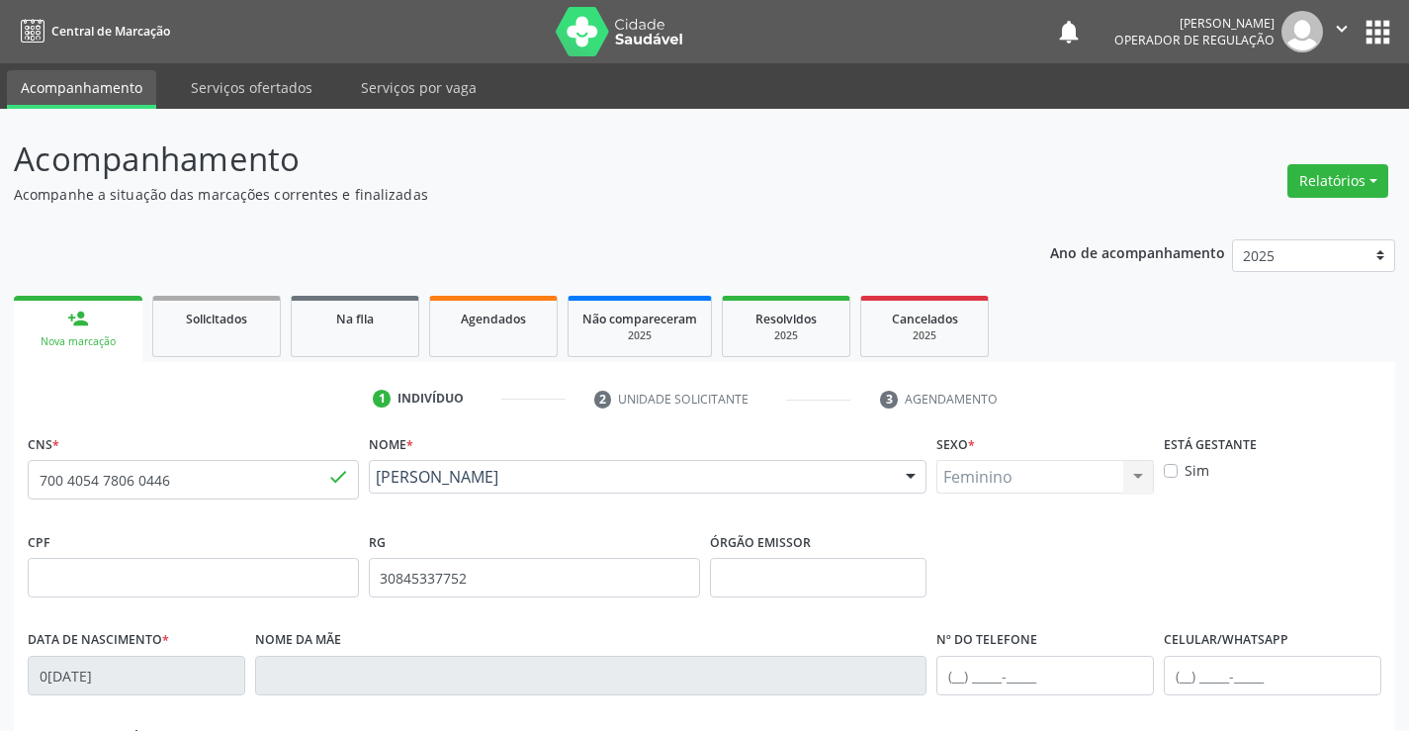
click at [69, 322] on div "person_add" at bounding box center [78, 319] width 22 height 22
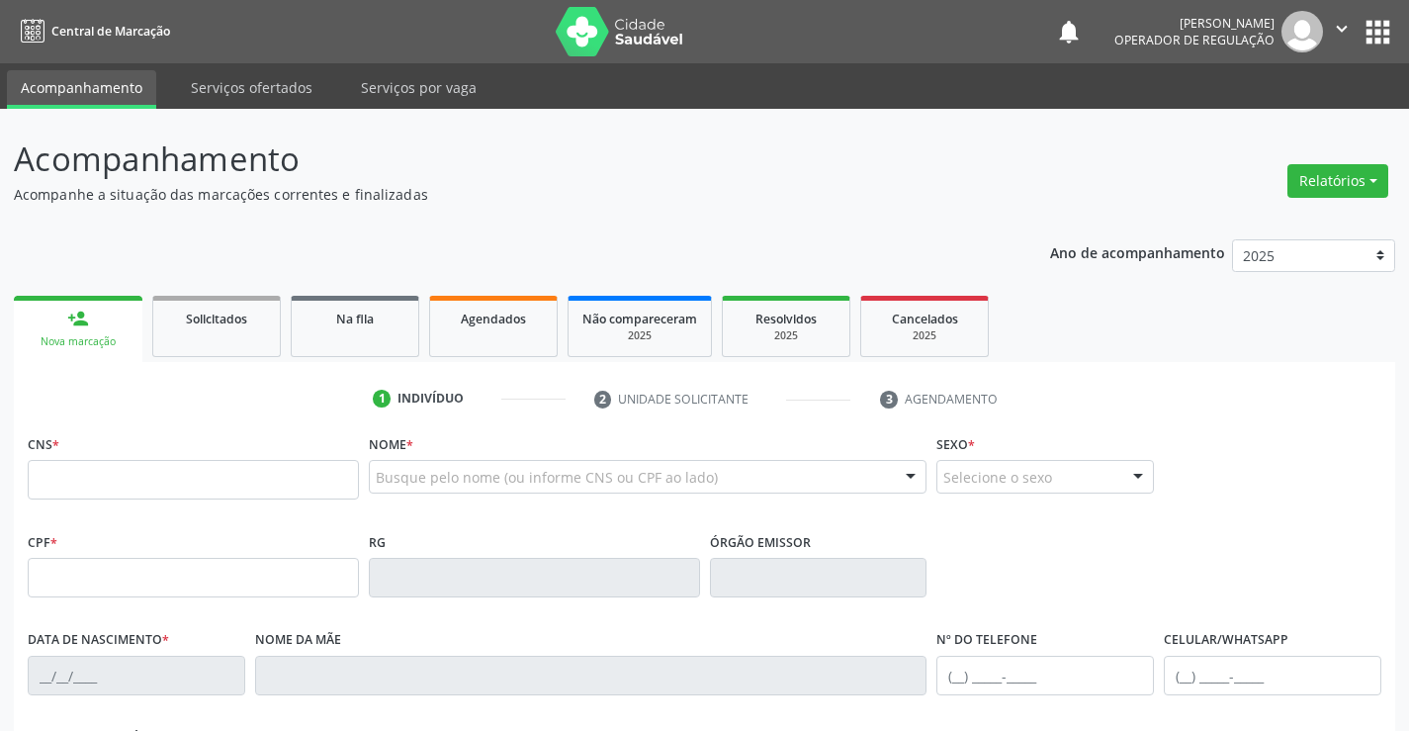
click at [117, 485] on input "text" at bounding box center [193, 480] width 331 height 40
type input "707 6042 3816 4292"
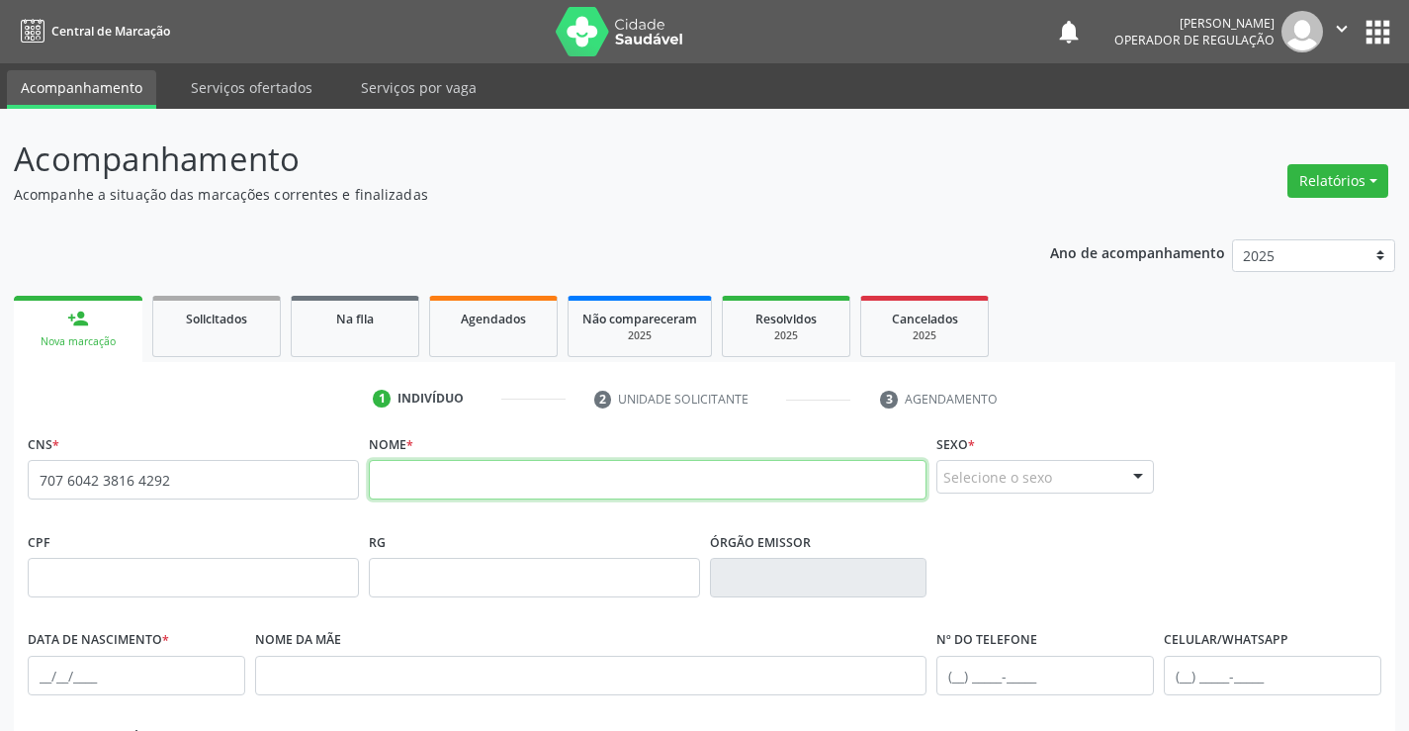
click at [525, 485] on input "text" at bounding box center [648, 480] width 559 height 40
type input "maria luiza pereira araujo"
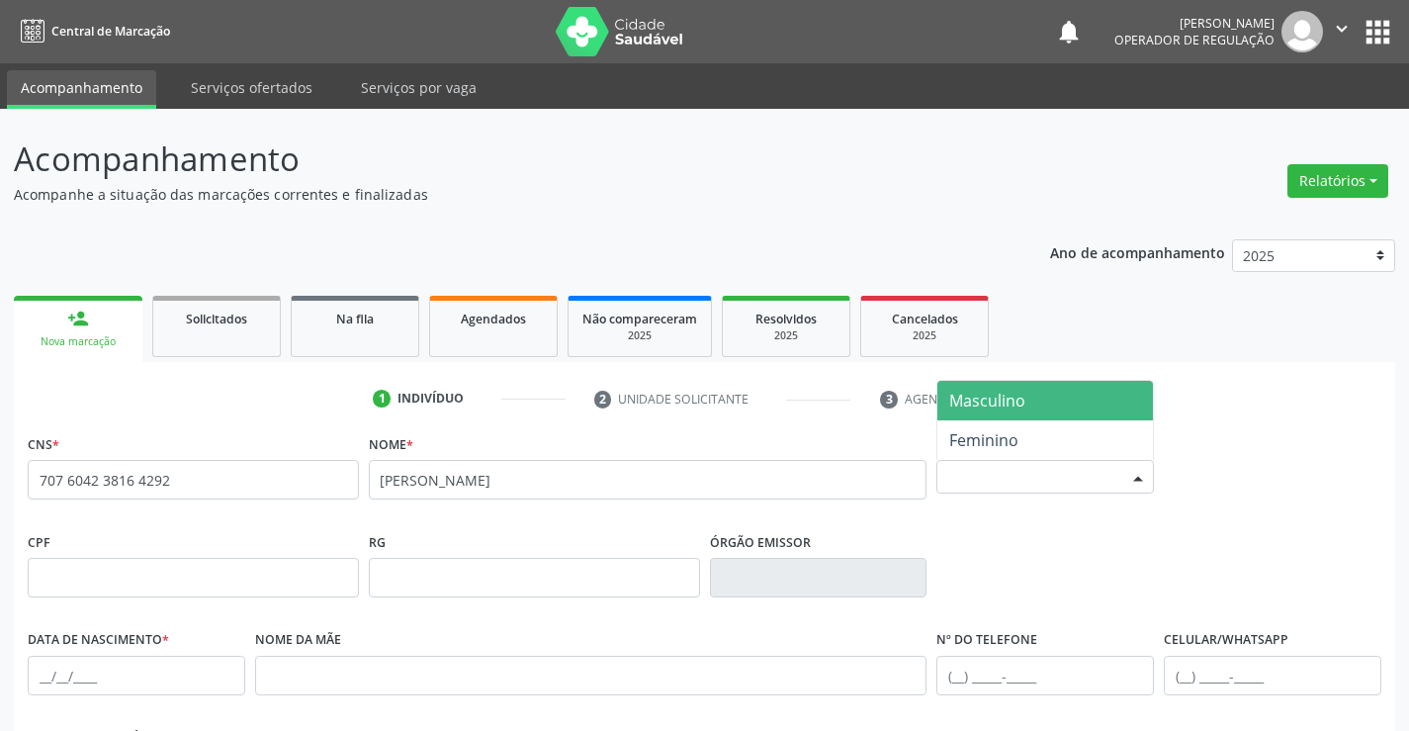
click at [1127, 471] on div at bounding box center [1138, 478] width 30 height 34
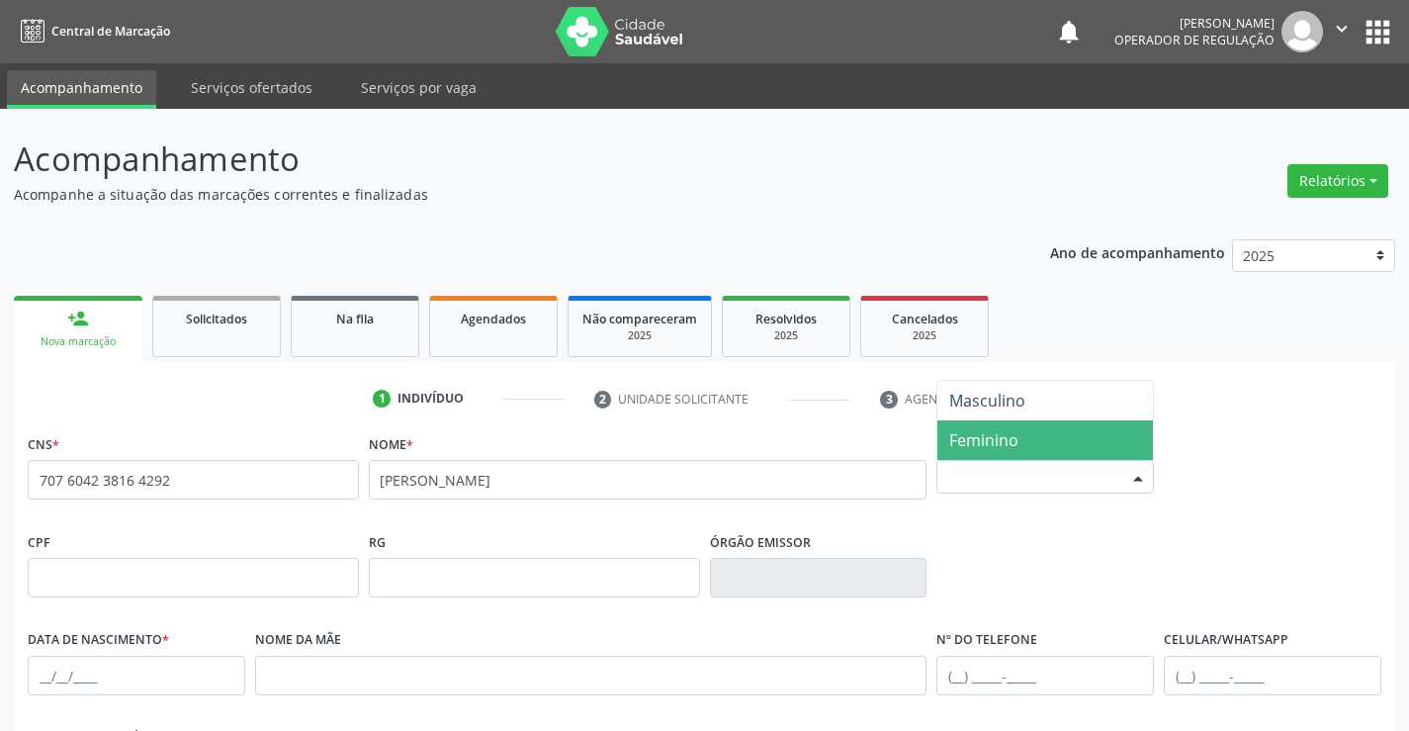
click at [1033, 445] on span "Feminino" at bounding box center [1045, 440] width 216 height 40
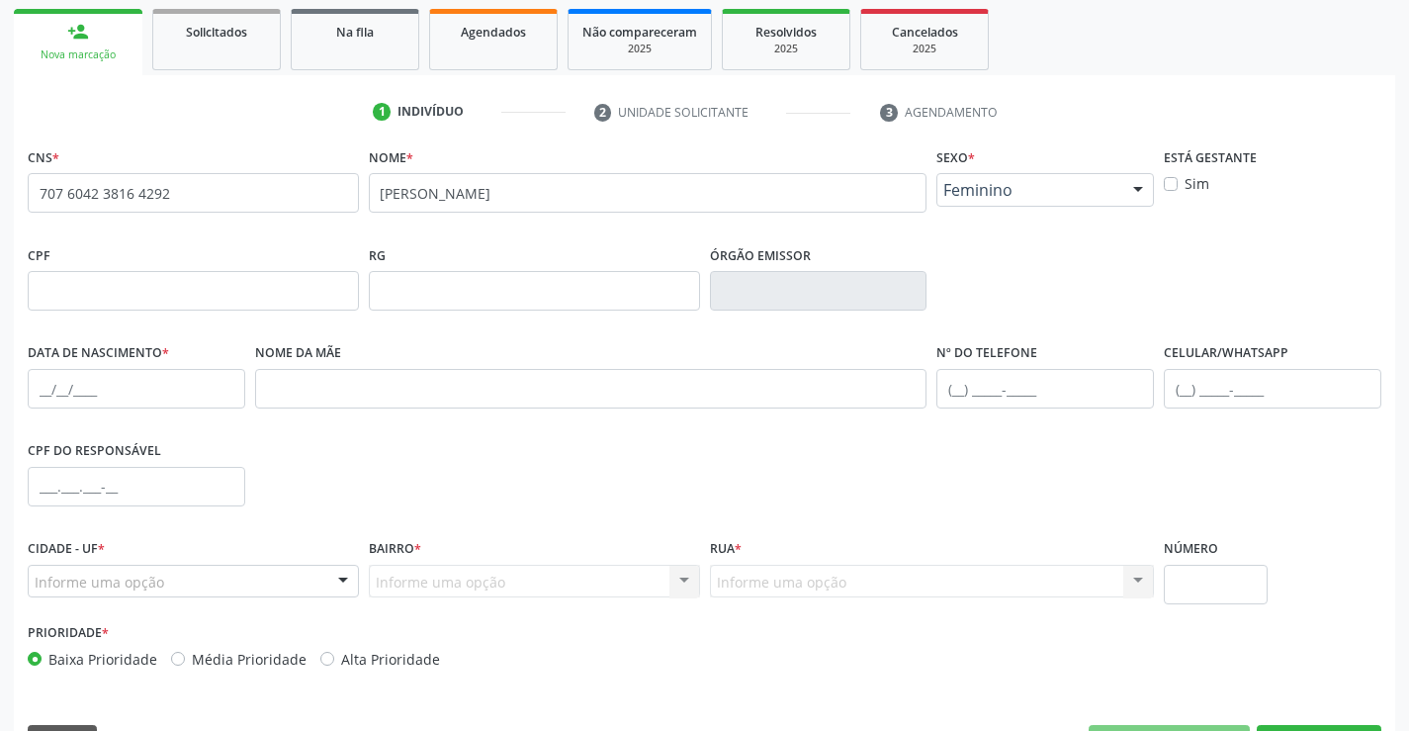
scroll to position [297, 0]
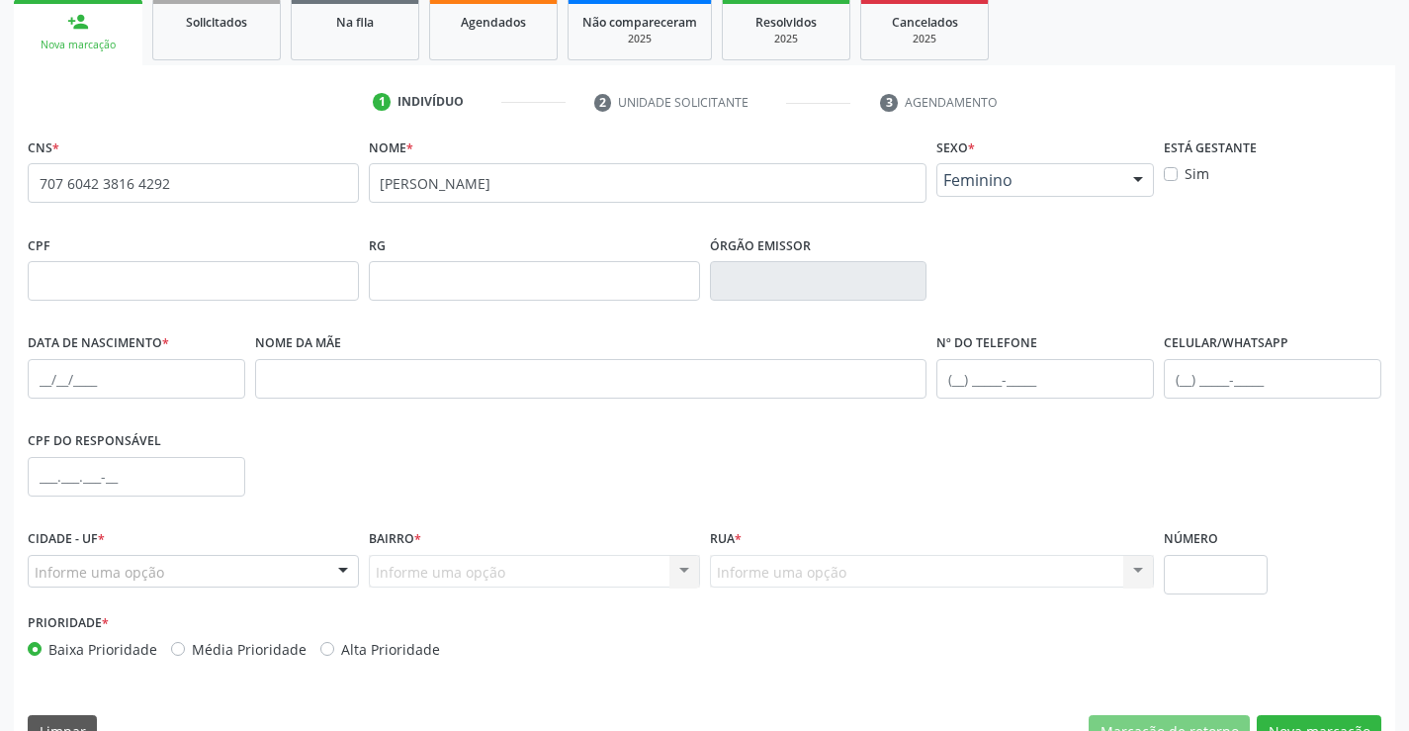
click at [334, 564] on div at bounding box center [343, 573] width 30 height 34
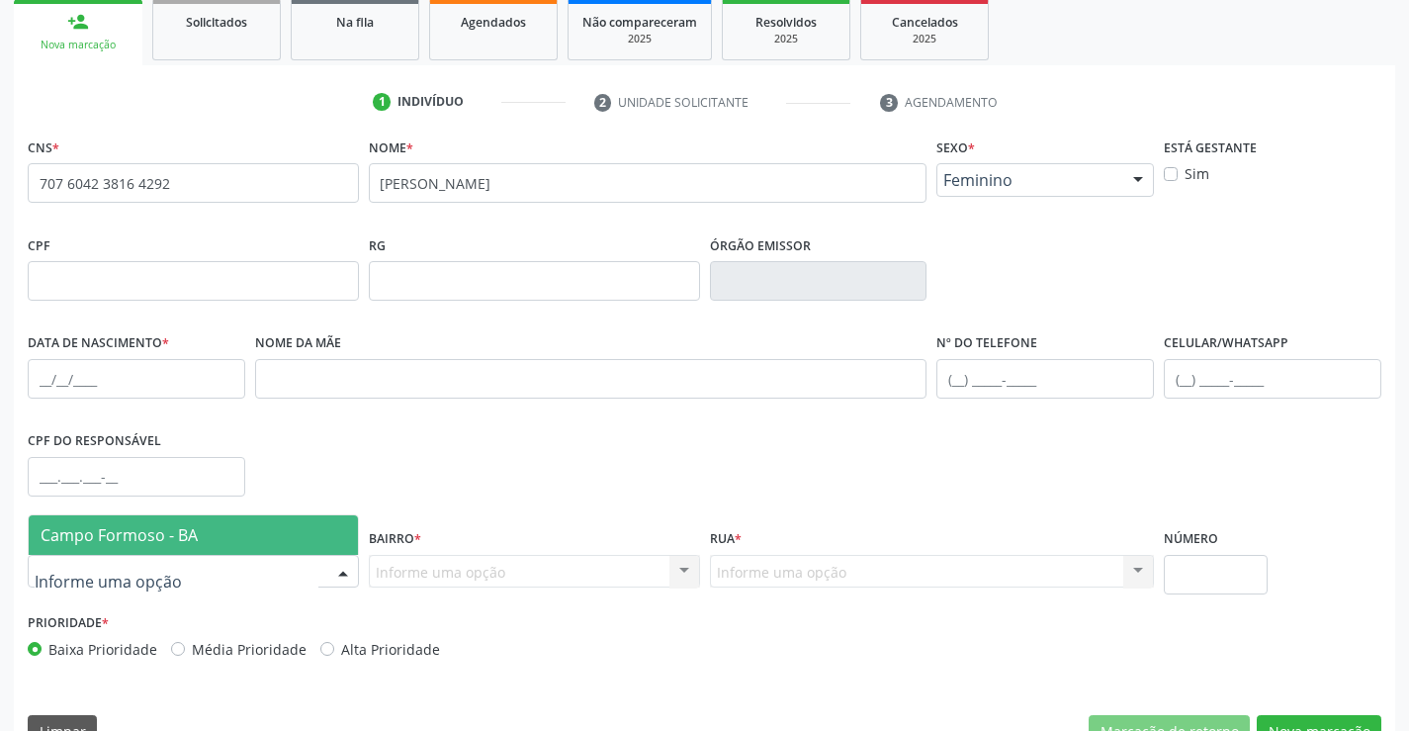
click at [269, 535] on span "Campo Formoso - BA" at bounding box center [193, 535] width 329 height 40
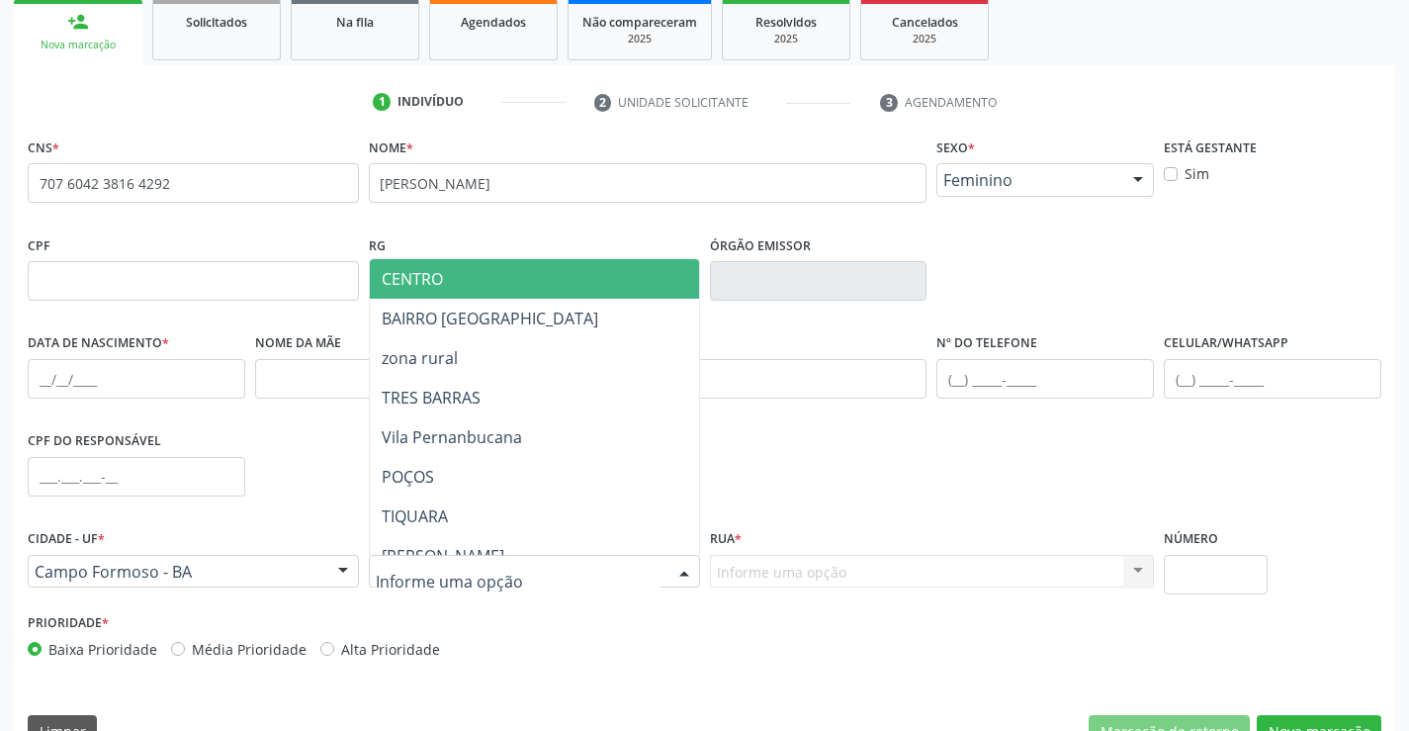
click at [663, 570] on div "CENTRO BAIRRO SÃO FRANCISCO zona rural TRES BARRAS Vila Pernanbucana POÇOS TIQU…" at bounding box center [534, 572] width 331 height 34
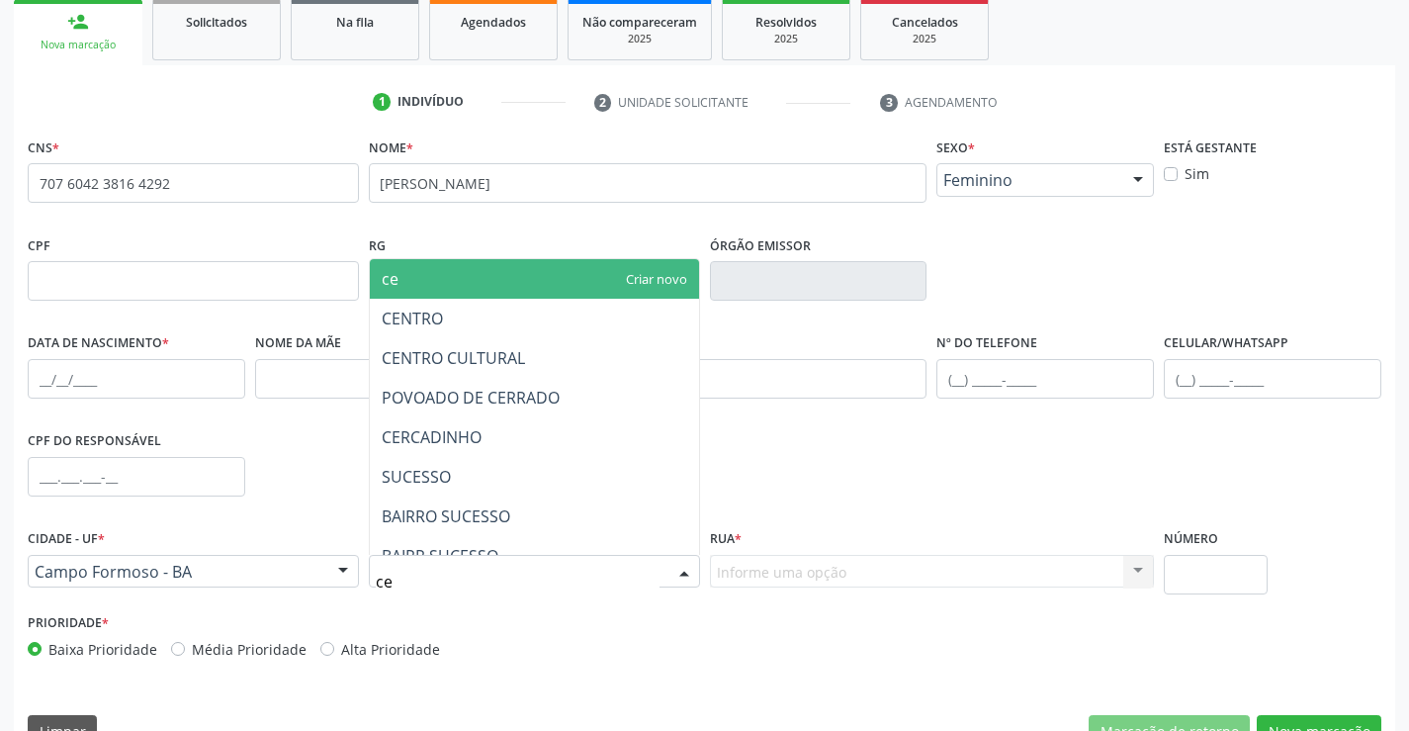
type input "c"
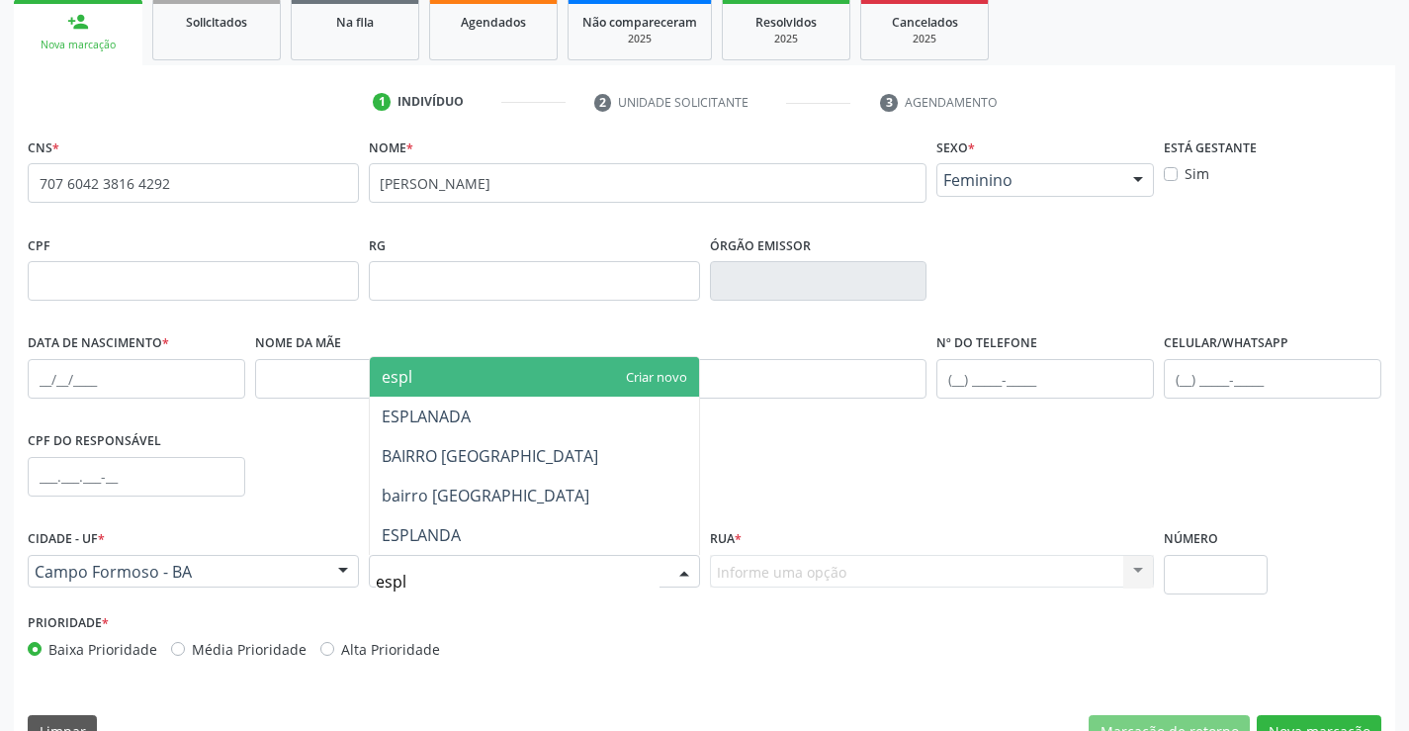
type input "espla"
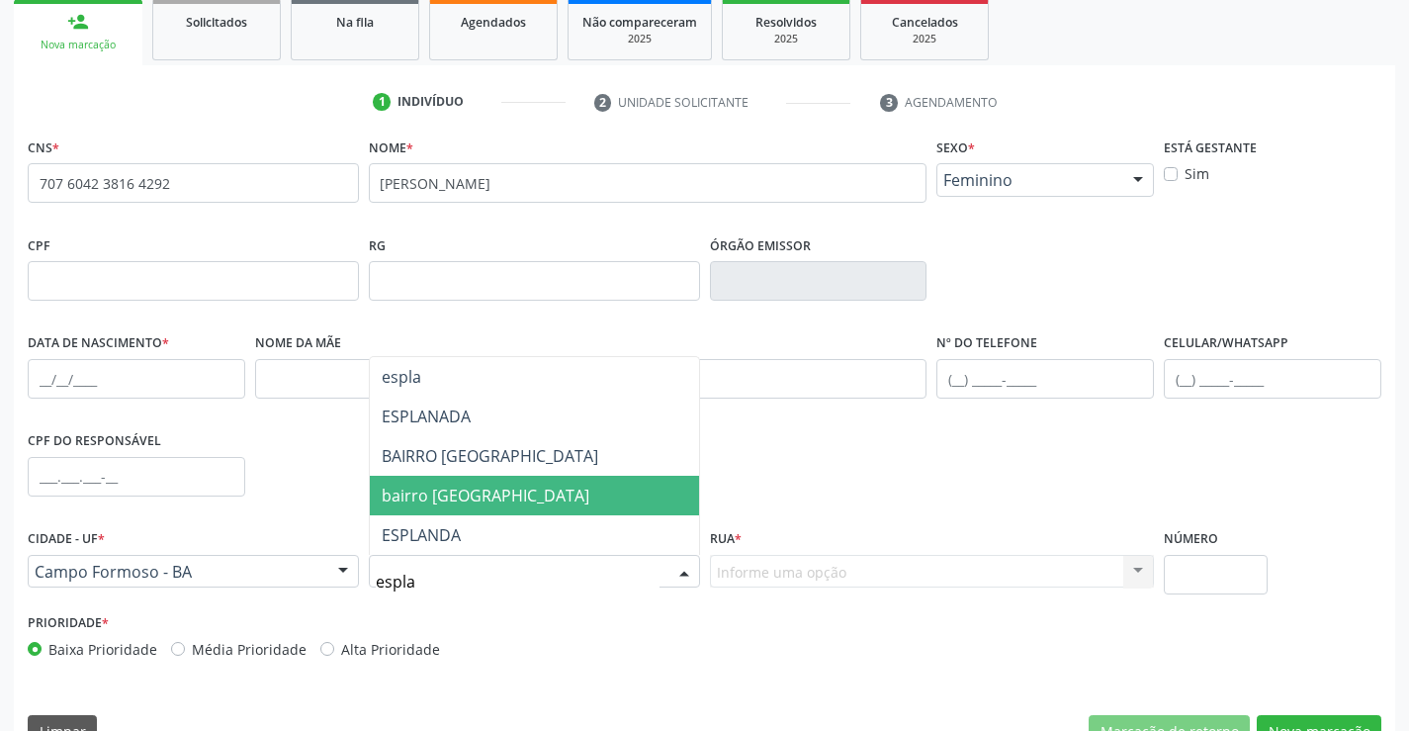
click at [439, 476] on span "bairro esplanada" at bounding box center [534, 496] width 329 height 40
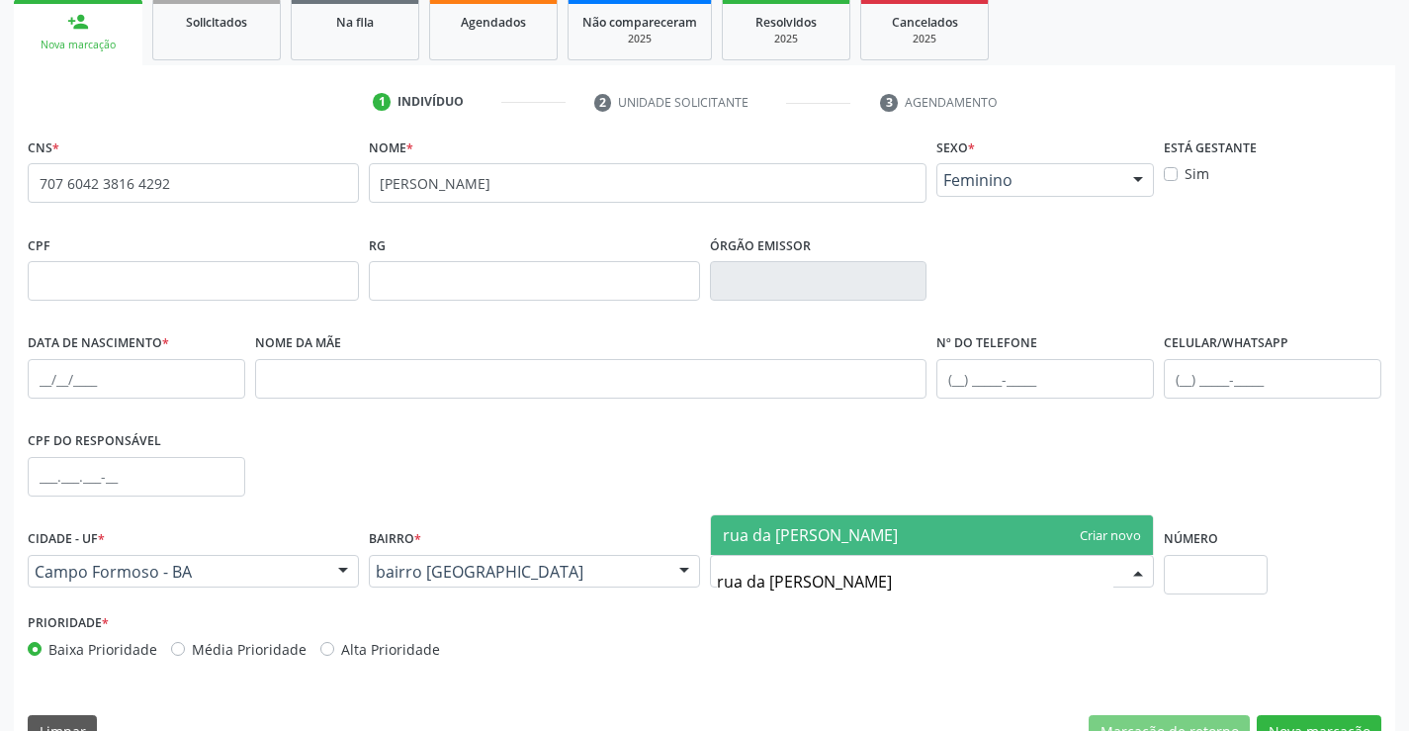
type input "rua da silva bastos"
click at [939, 522] on span "rua da silva bastos" at bounding box center [932, 535] width 443 height 40
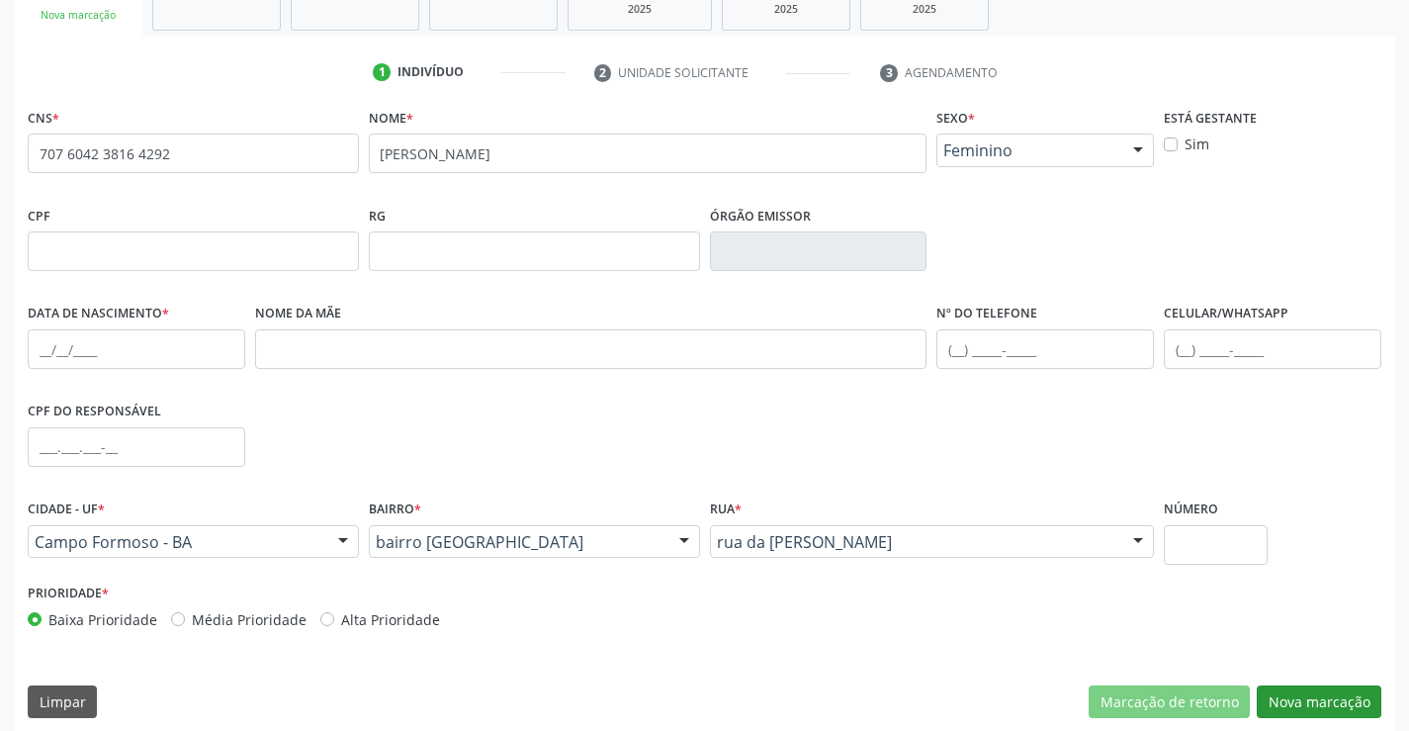
scroll to position [341, 0]
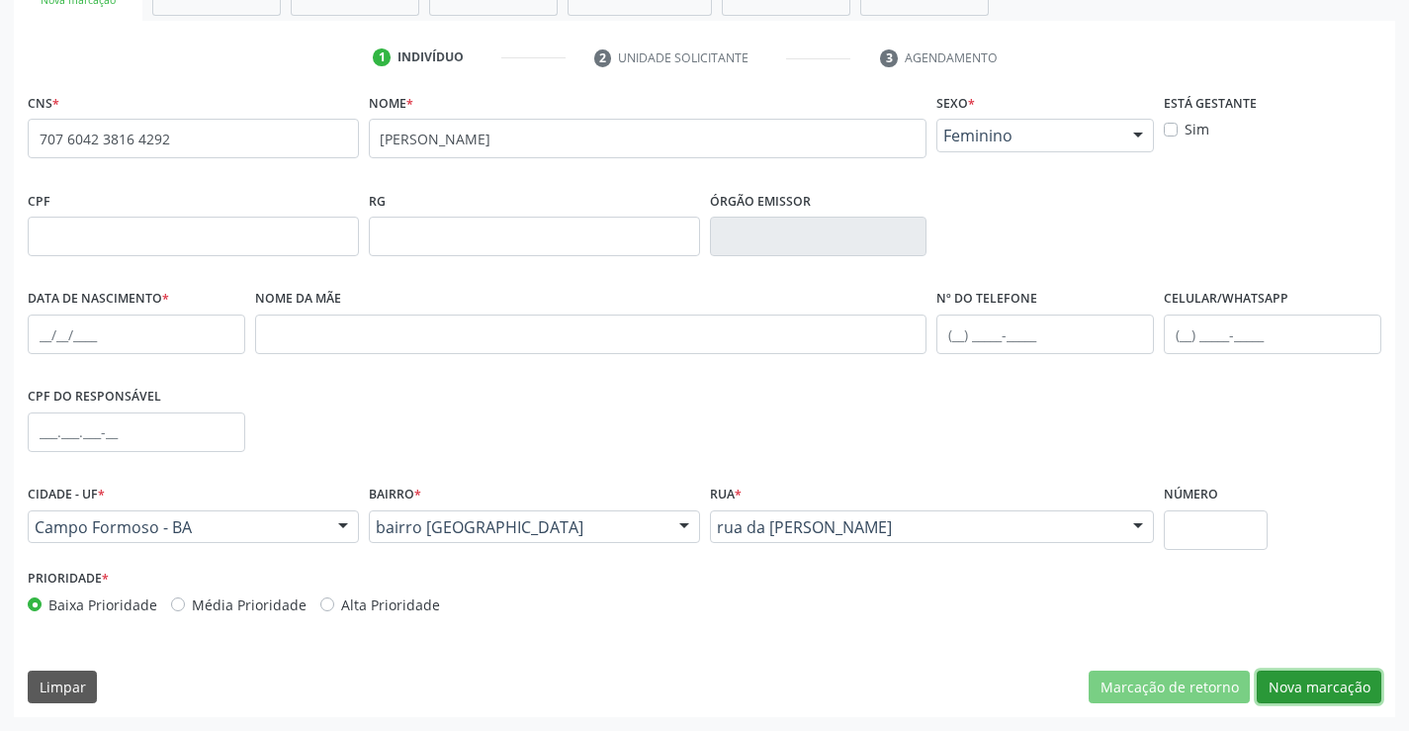
click at [1282, 684] on button "Nova marcação" at bounding box center [1319, 687] width 125 height 34
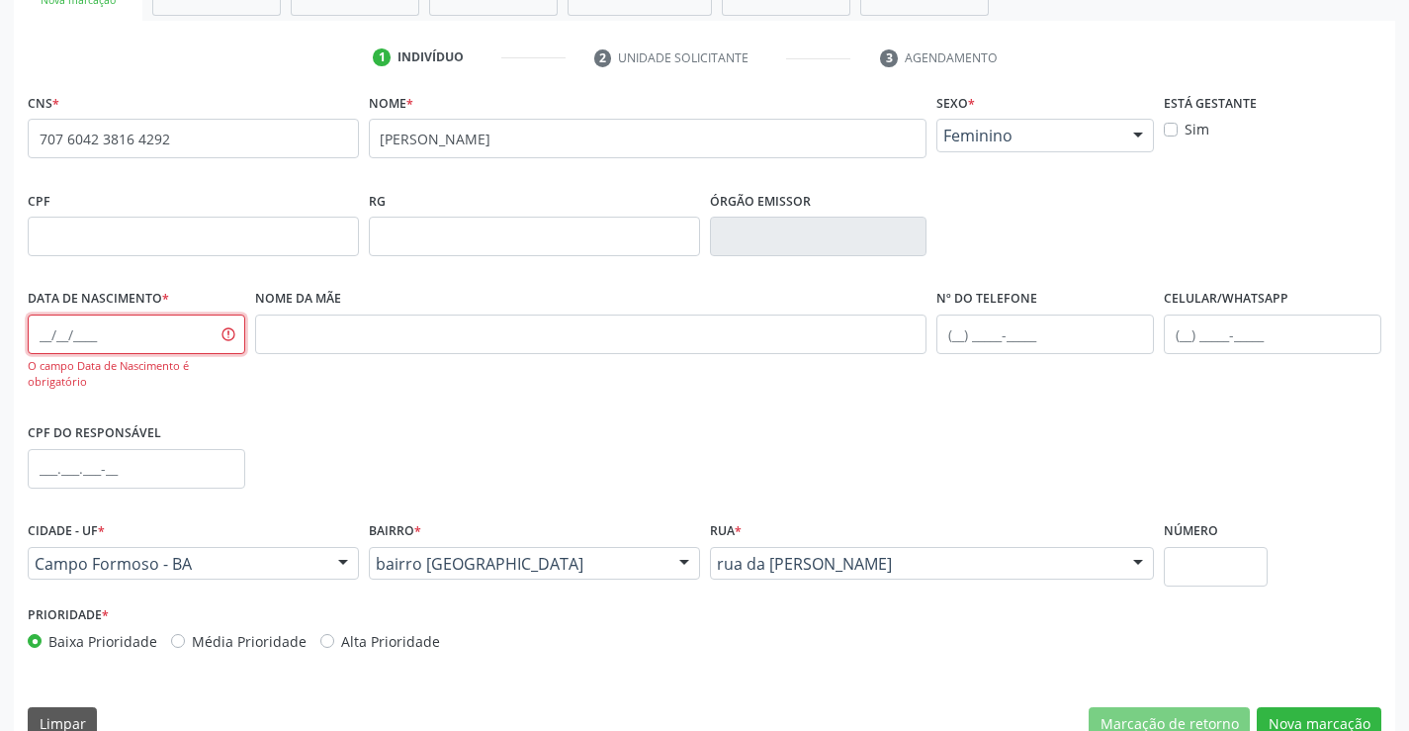
click at [111, 344] on input "text" at bounding box center [137, 334] width 218 height 40
type input "1[DATE]"
click at [1031, 423] on div "CNS * 707 6042 3816 4292 none Nome * maria luiza pereira araujo Sexo * Feminino…" at bounding box center [705, 376] width 1354 height 576
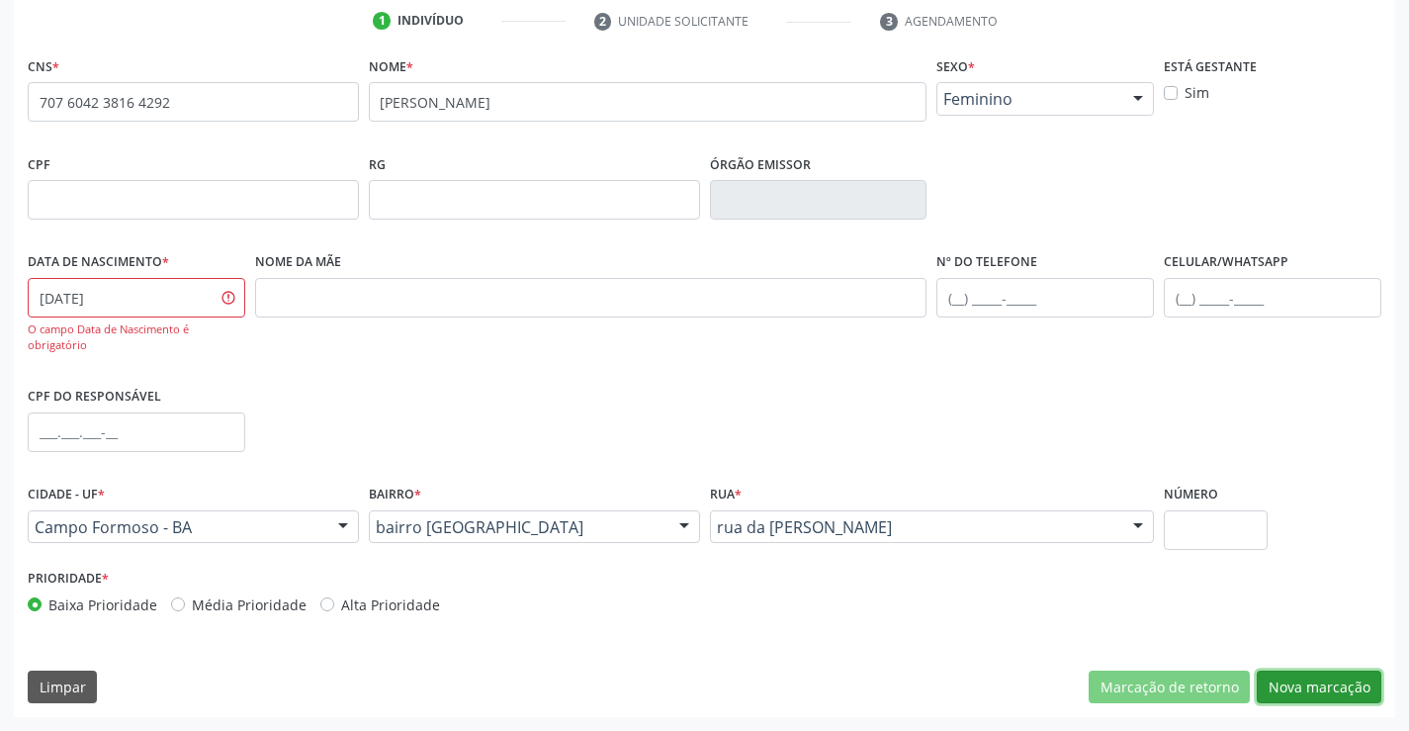
click at [1324, 679] on button "Nova marcação" at bounding box center [1319, 687] width 125 height 34
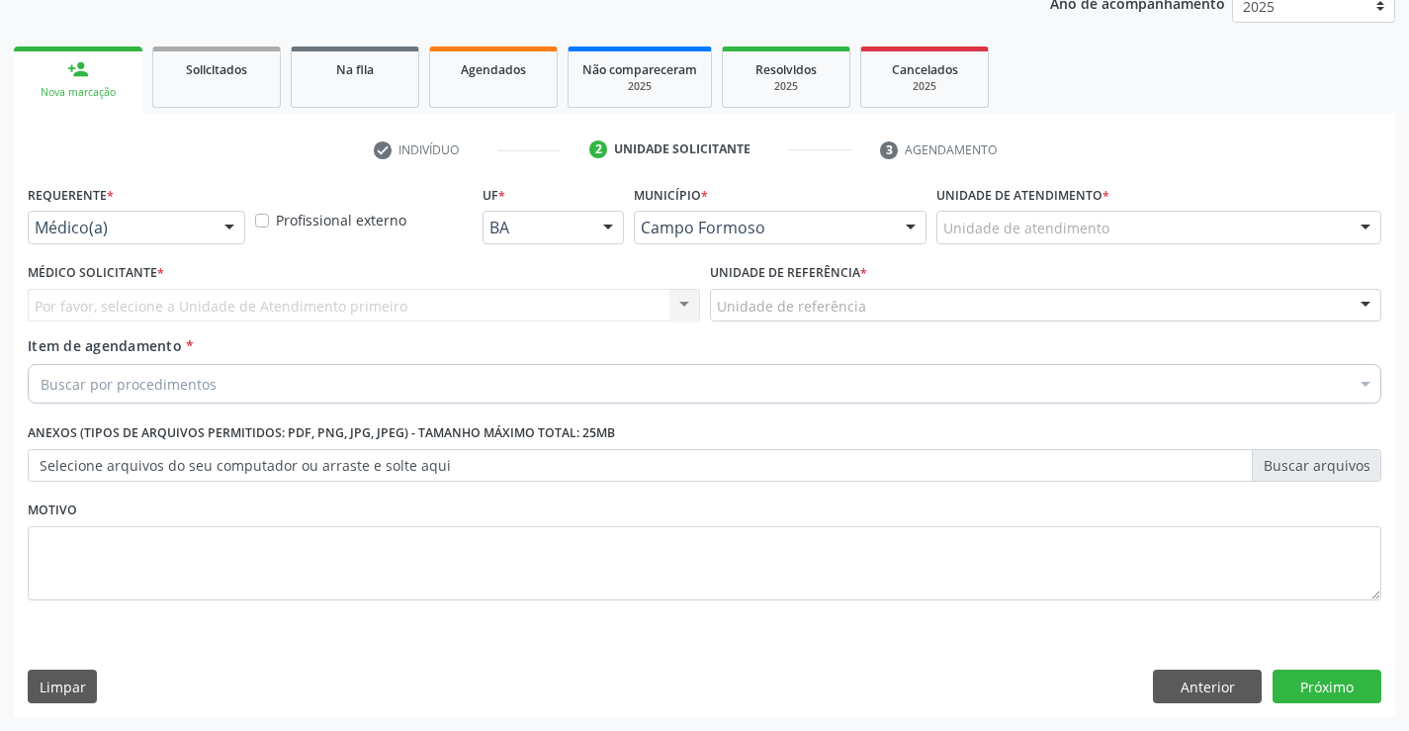
scroll to position [249, 0]
click at [183, 213] on div at bounding box center [137, 228] width 218 height 34
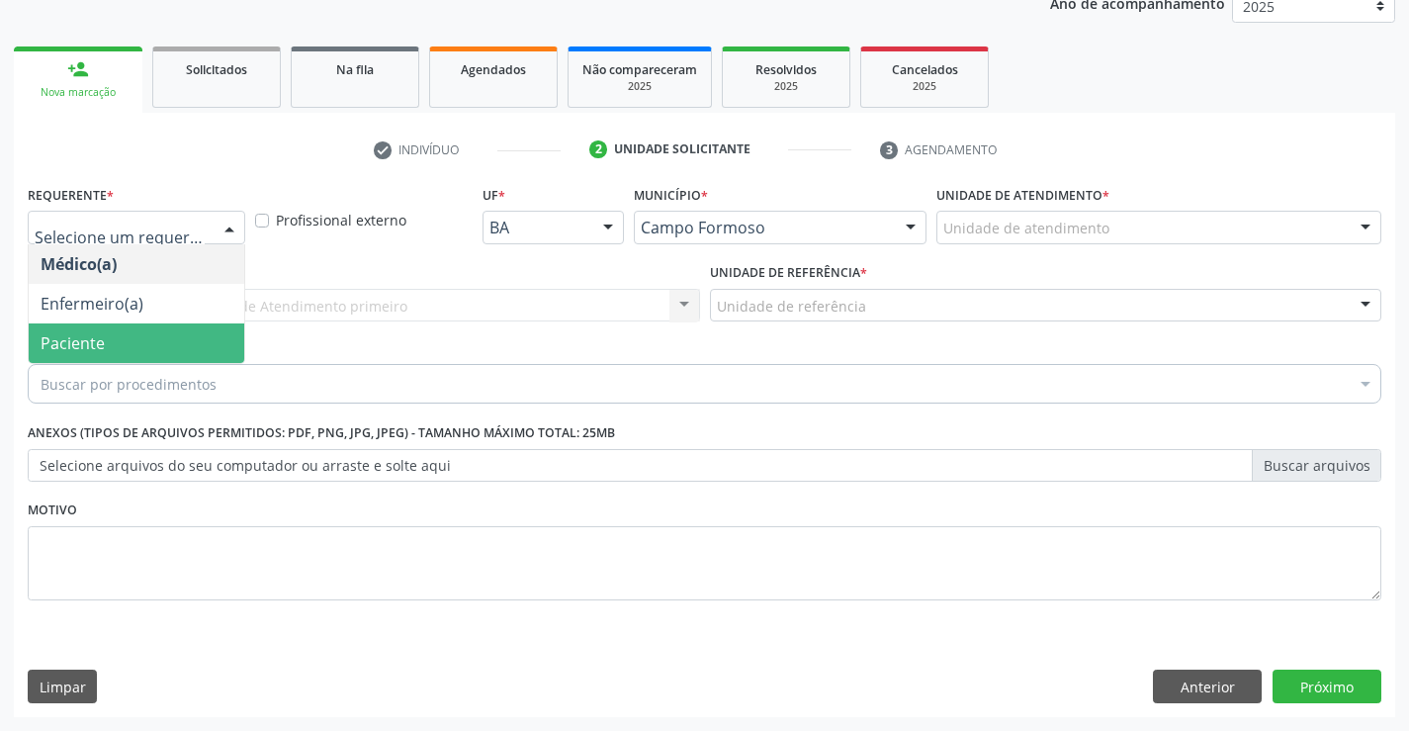
click at [98, 340] on span "Paciente" at bounding box center [73, 343] width 64 height 22
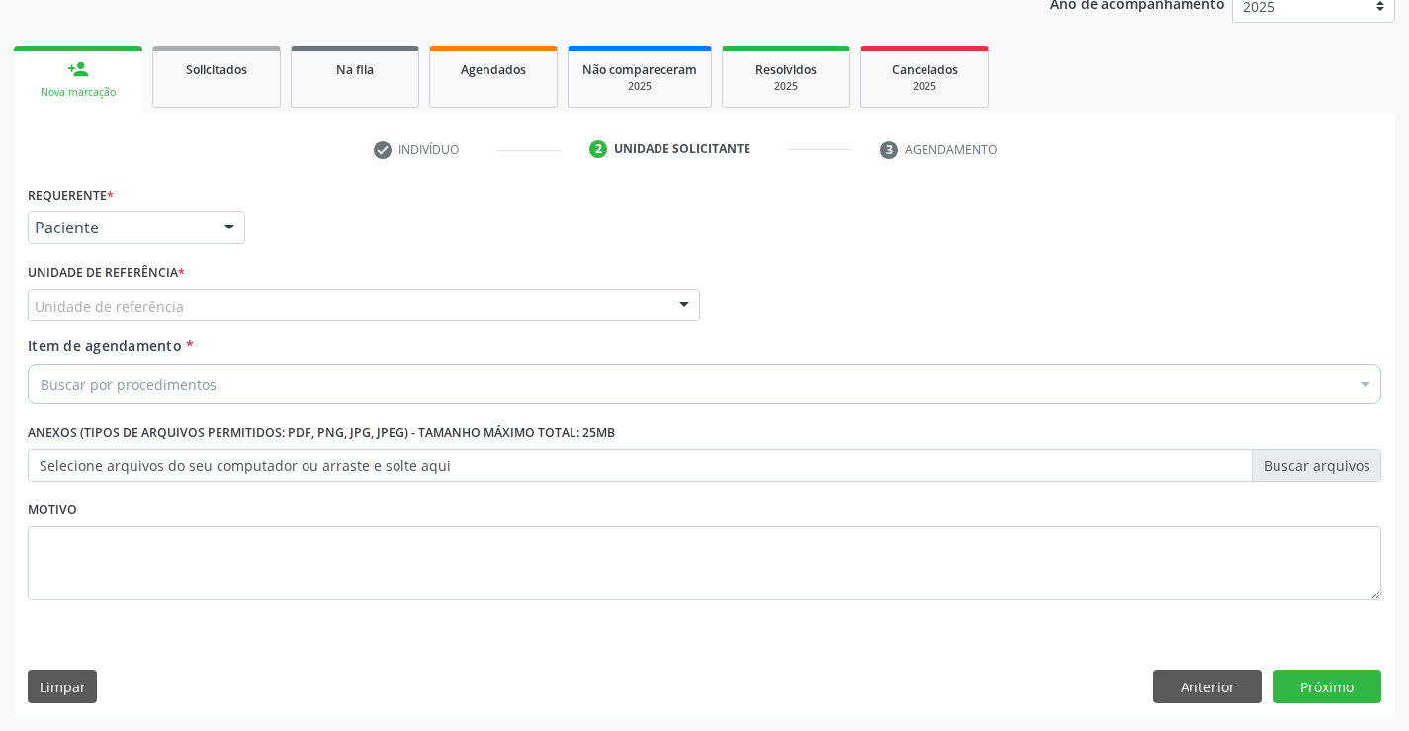
drag, startPoint x: 208, startPoint y: 313, endPoint x: 215, endPoint y: 435, distance: 121.8
click at [207, 312] on div "Unidade de referência" at bounding box center [364, 306] width 672 height 34
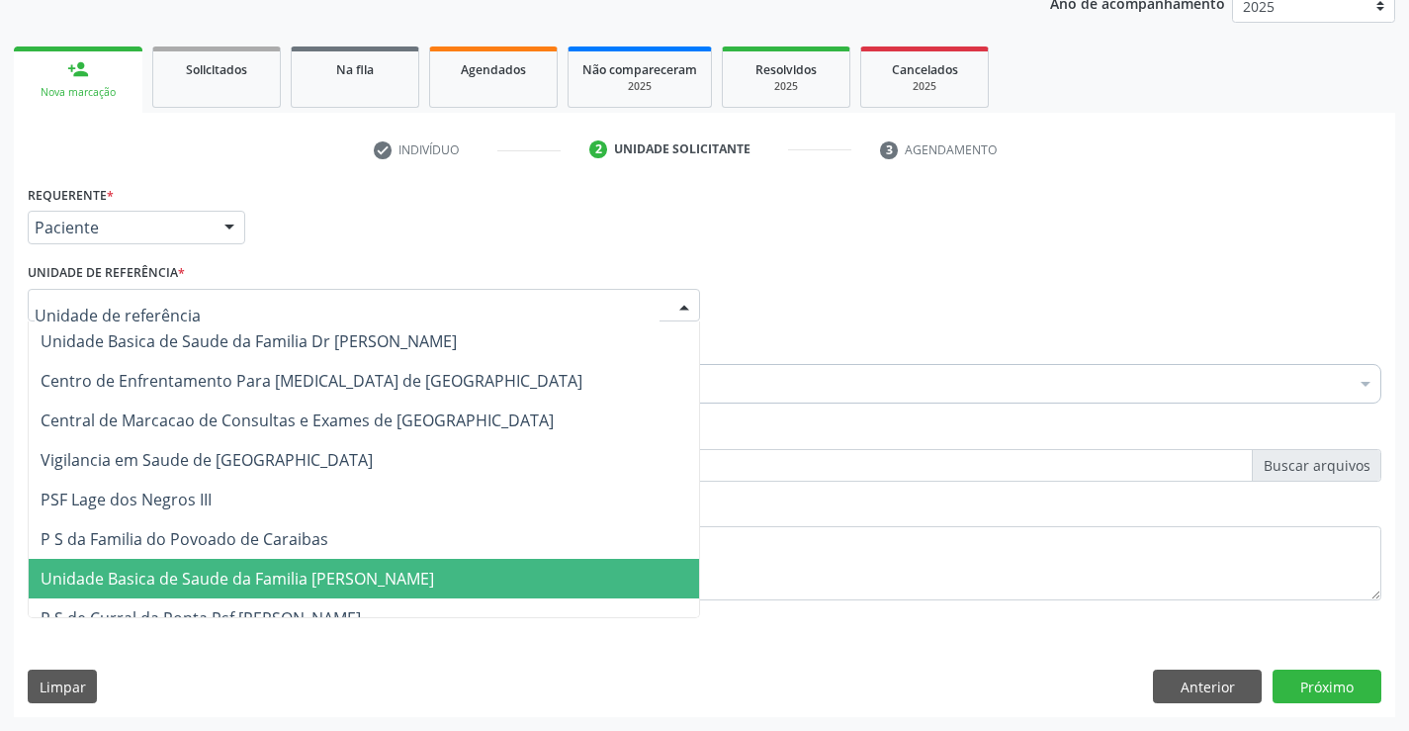
drag, startPoint x: 274, startPoint y: 582, endPoint x: 250, endPoint y: 465, distance: 120.0
click at [274, 568] on span "Unidade Basica de Saude da Familia [PERSON_NAME]" at bounding box center [238, 579] width 394 height 22
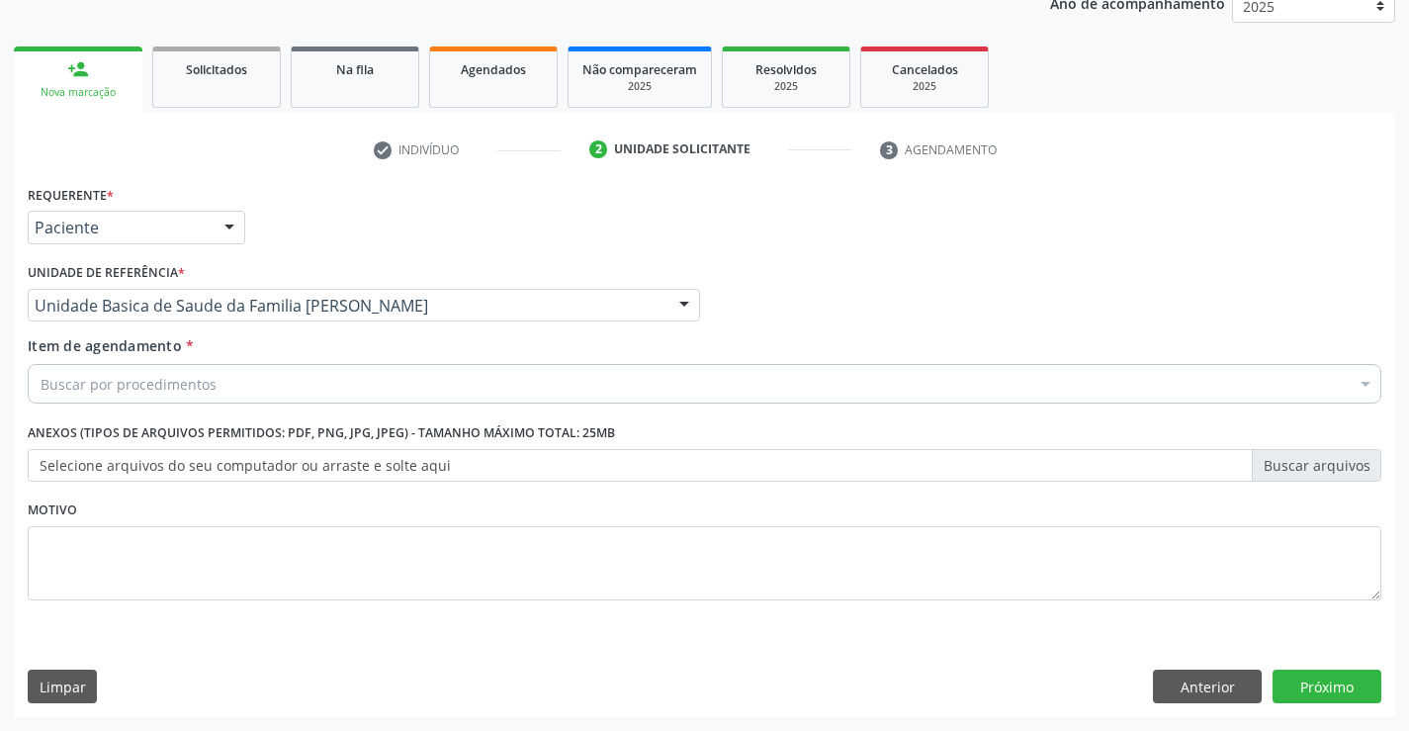
click at [244, 384] on div "Buscar por procedimentos" at bounding box center [705, 384] width 1354 height 40
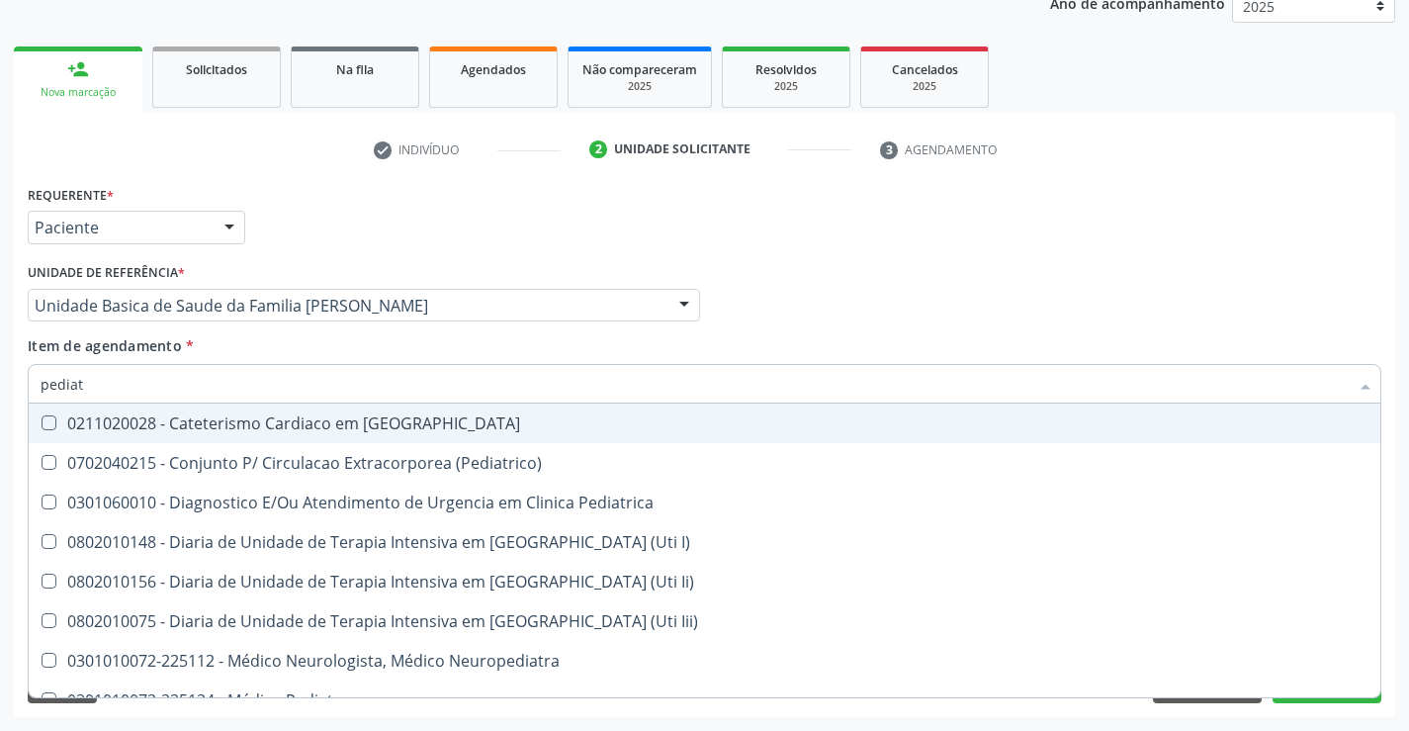
type input "pediatr"
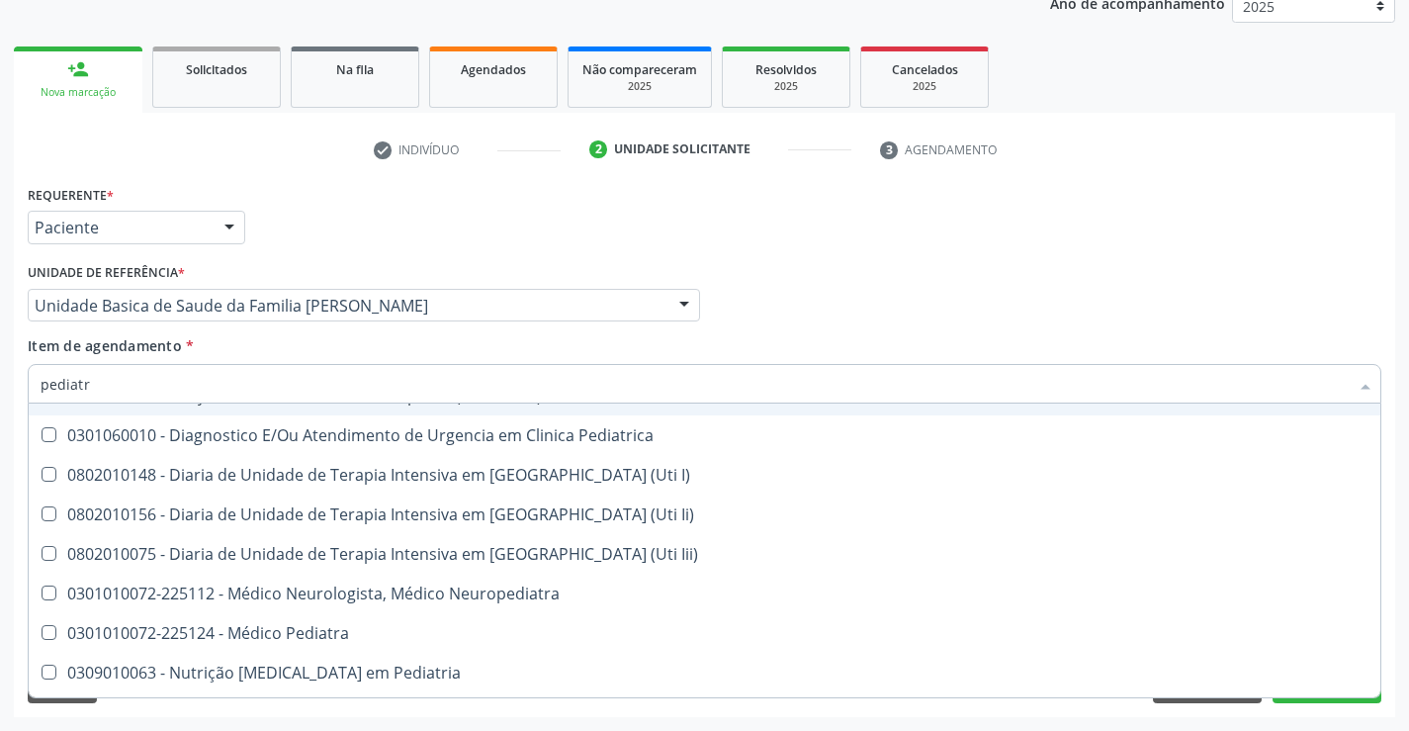
scroll to position [141, 0]
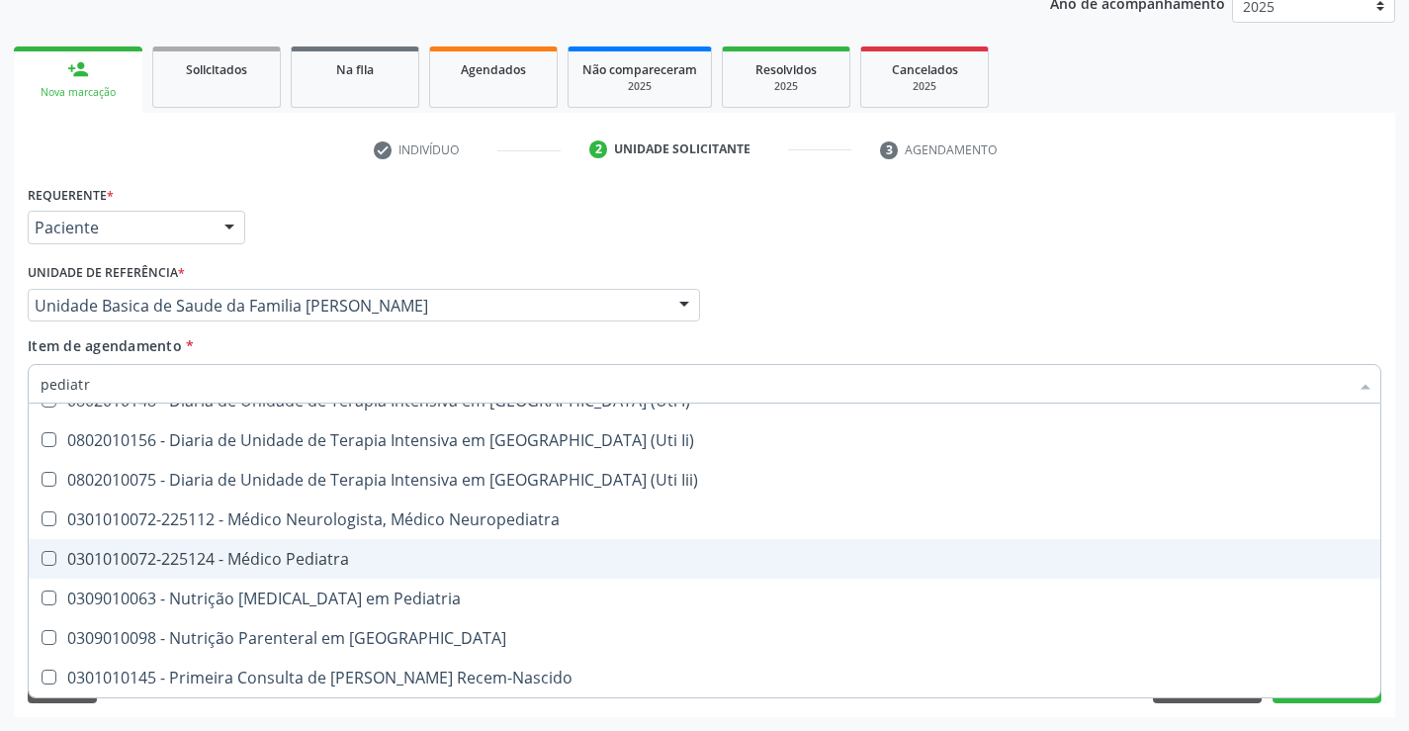
drag, startPoint x: 320, startPoint y: 550, endPoint x: 0, endPoint y: 524, distance: 321.4
click at [309, 551] on div "0301010072-225124 - Médico Pediatra" at bounding box center [705, 559] width 1328 height 16
checkbox Pediatra "true"
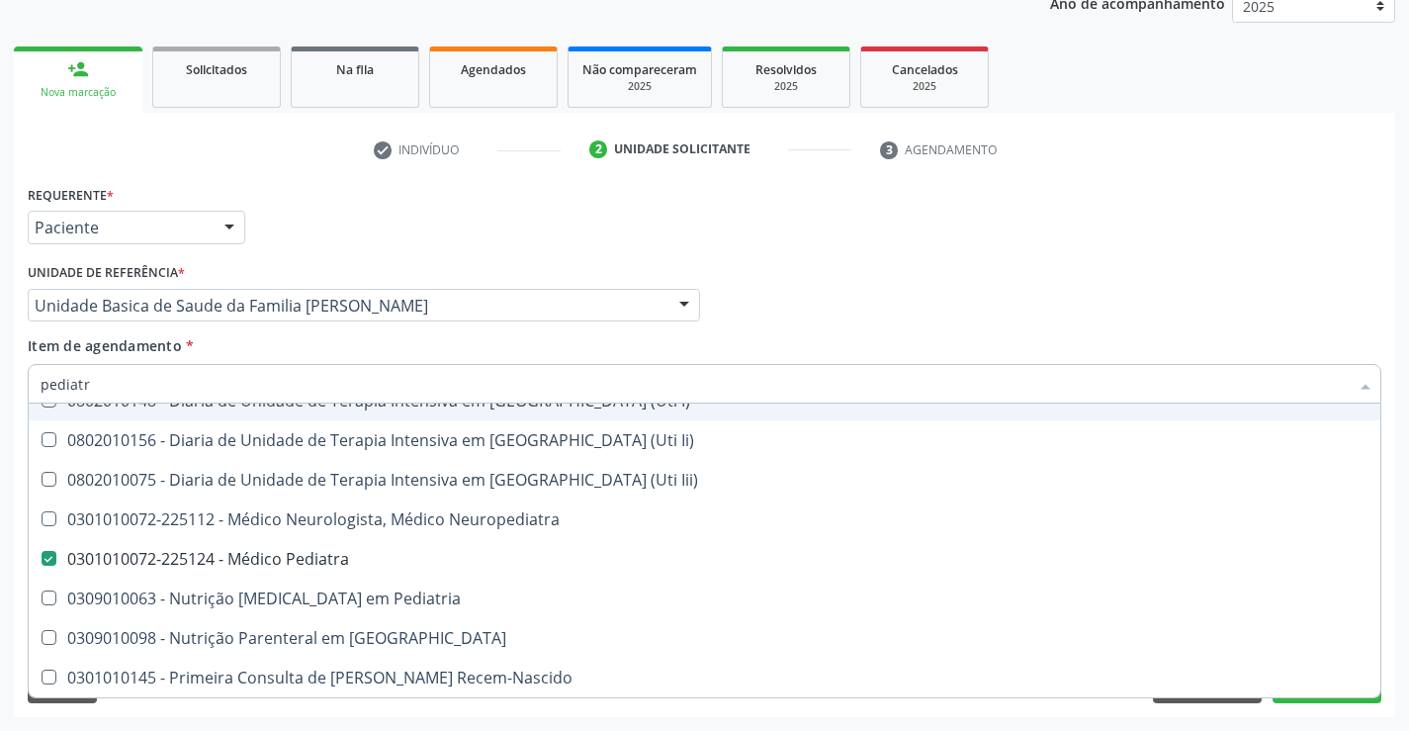
click at [1163, 290] on div "Médico Solicitante Por favor, selecione a Unidade de Atendimento primeiro Nenhu…" at bounding box center [705, 296] width 1364 height 77
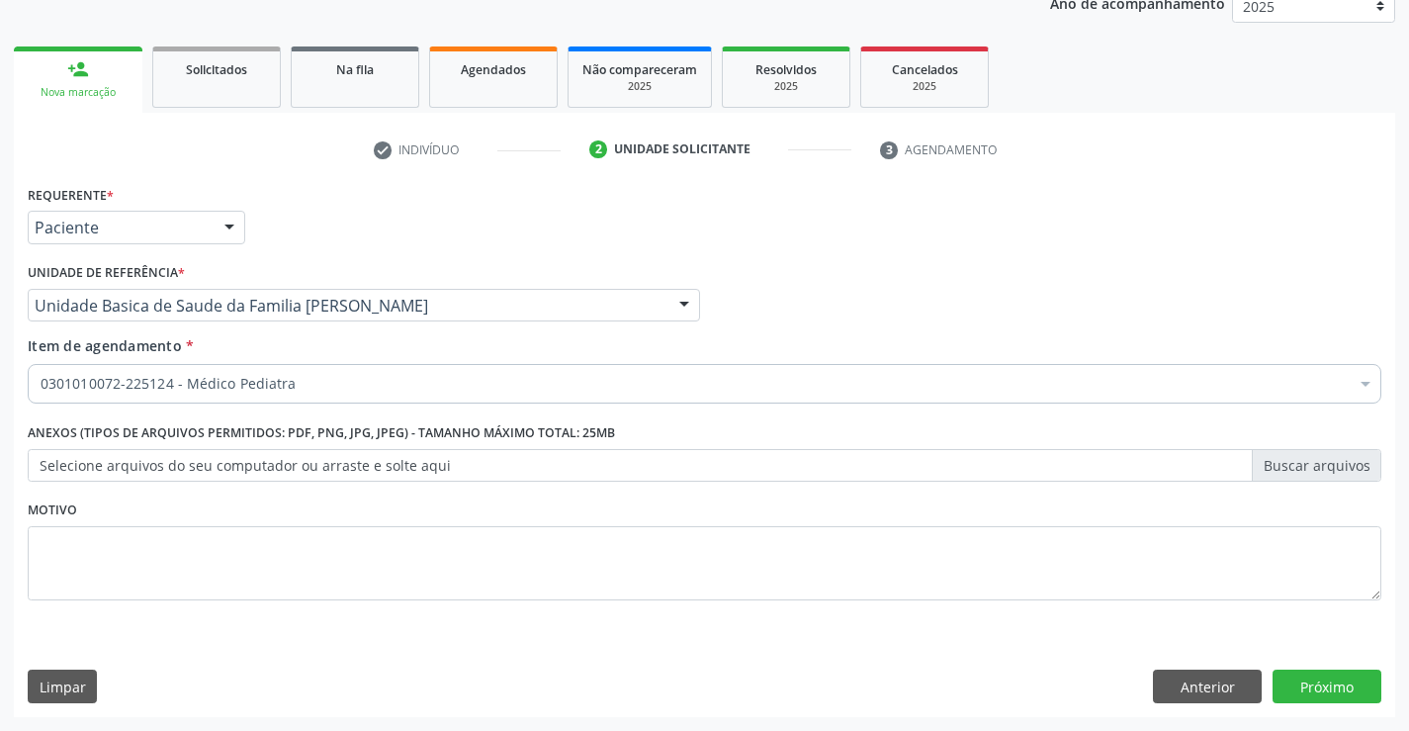
scroll to position [0, 0]
click at [1328, 695] on button "Próximo" at bounding box center [1327, 686] width 109 height 34
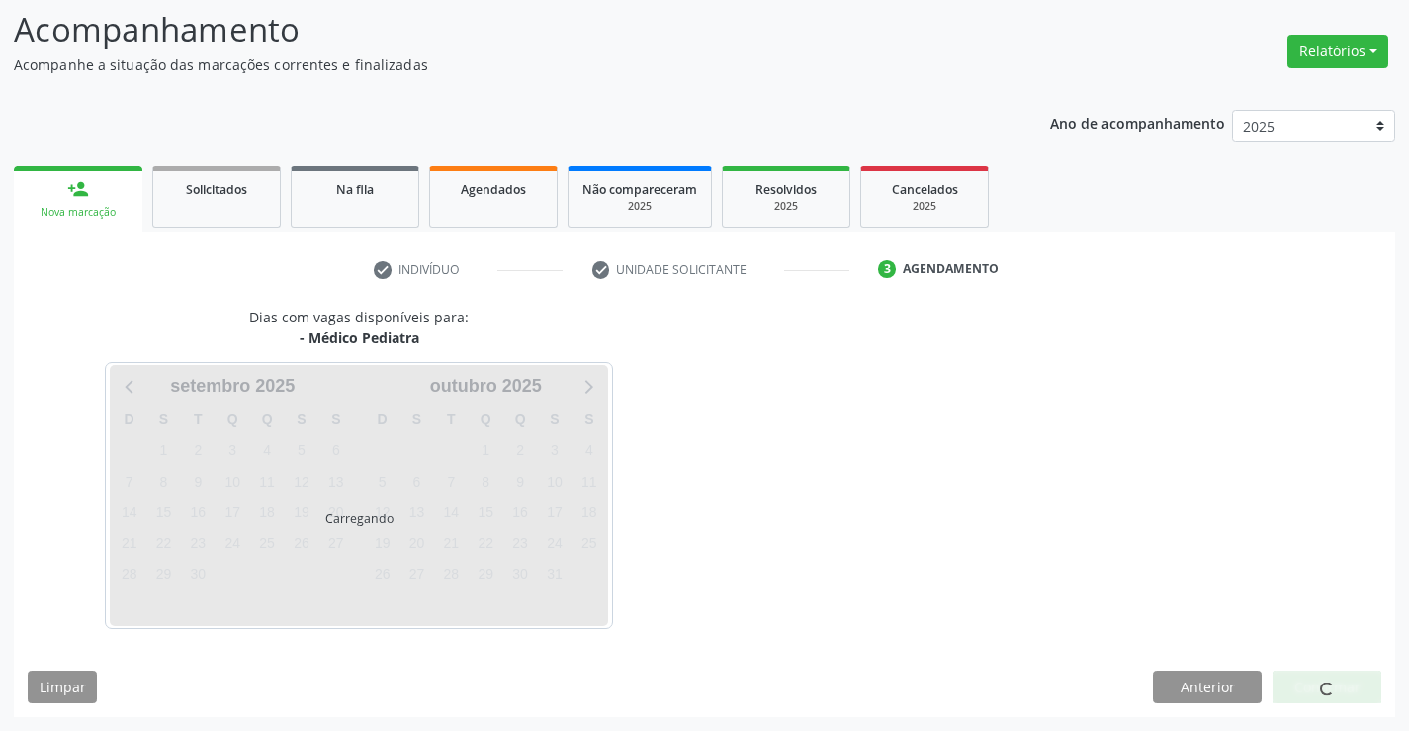
scroll to position [130, 0]
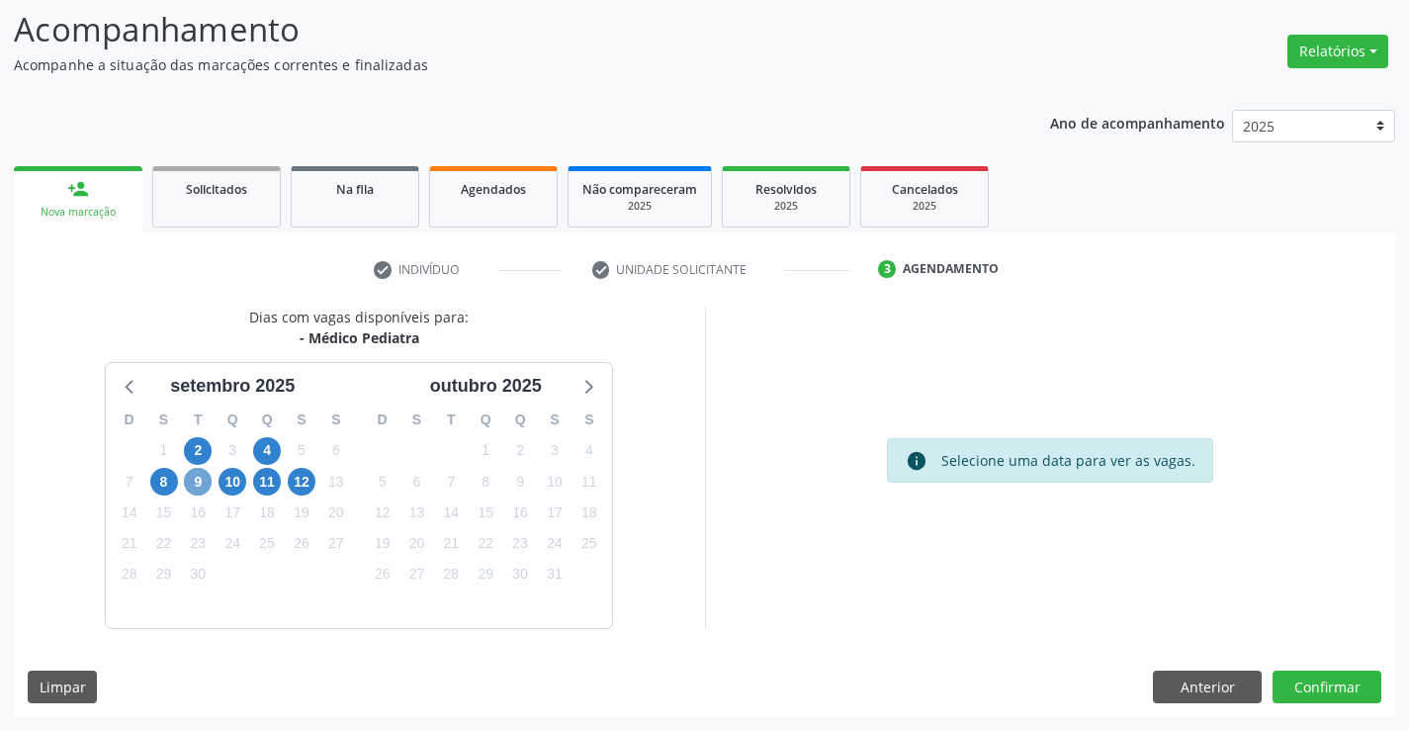
click at [198, 488] on span "9" at bounding box center [198, 482] width 28 height 28
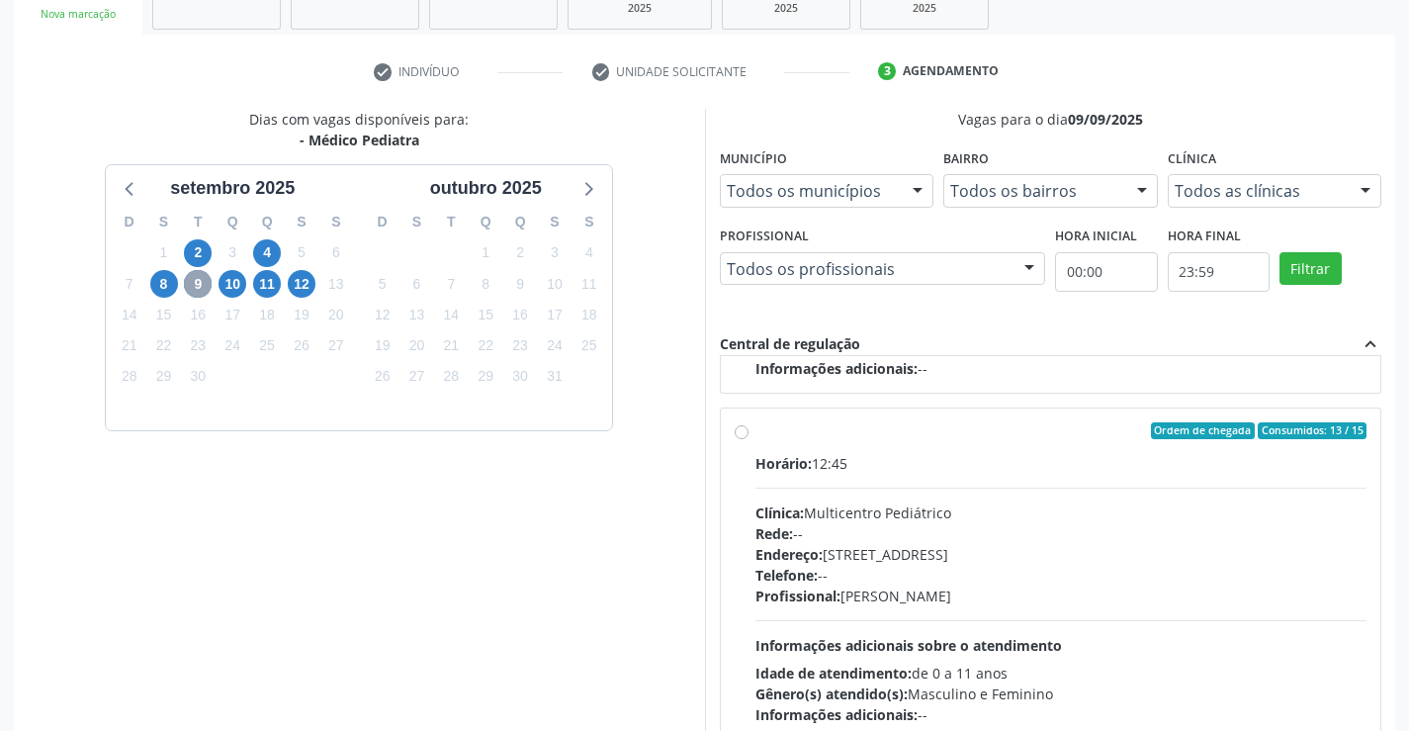
scroll to position [311, 0]
click at [1215, 550] on div "Endereço: Antigo Casa Grande, nº 37, Centro, Campo Formoso - BA" at bounding box center [1061, 552] width 612 height 21
click at [749, 438] on input "Ordem de chegada Consumidos: 13 / 15 Horário: 12:45 Clínica: Multicentro Pediát…" at bounding box center [742, 429] width 14 height 18
radio input "true"
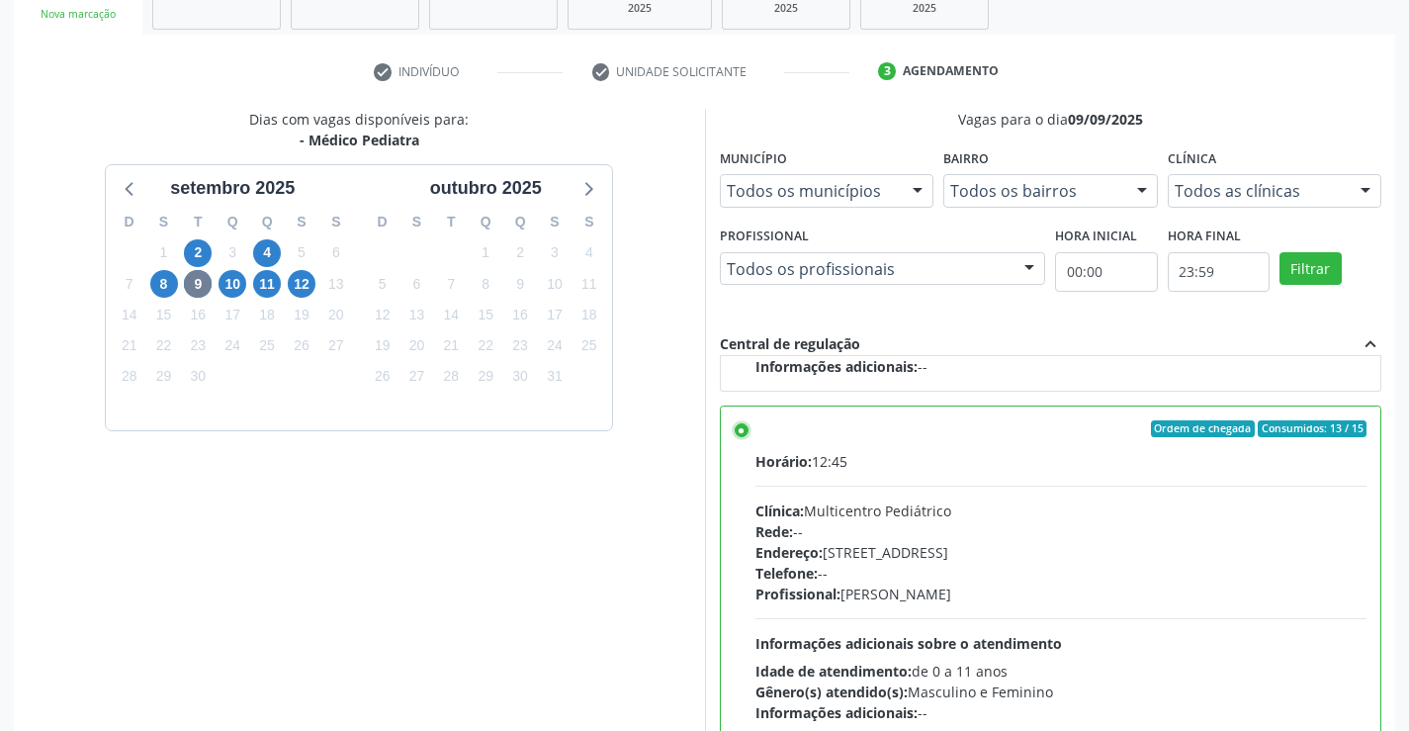
scroll to position [451, 0]
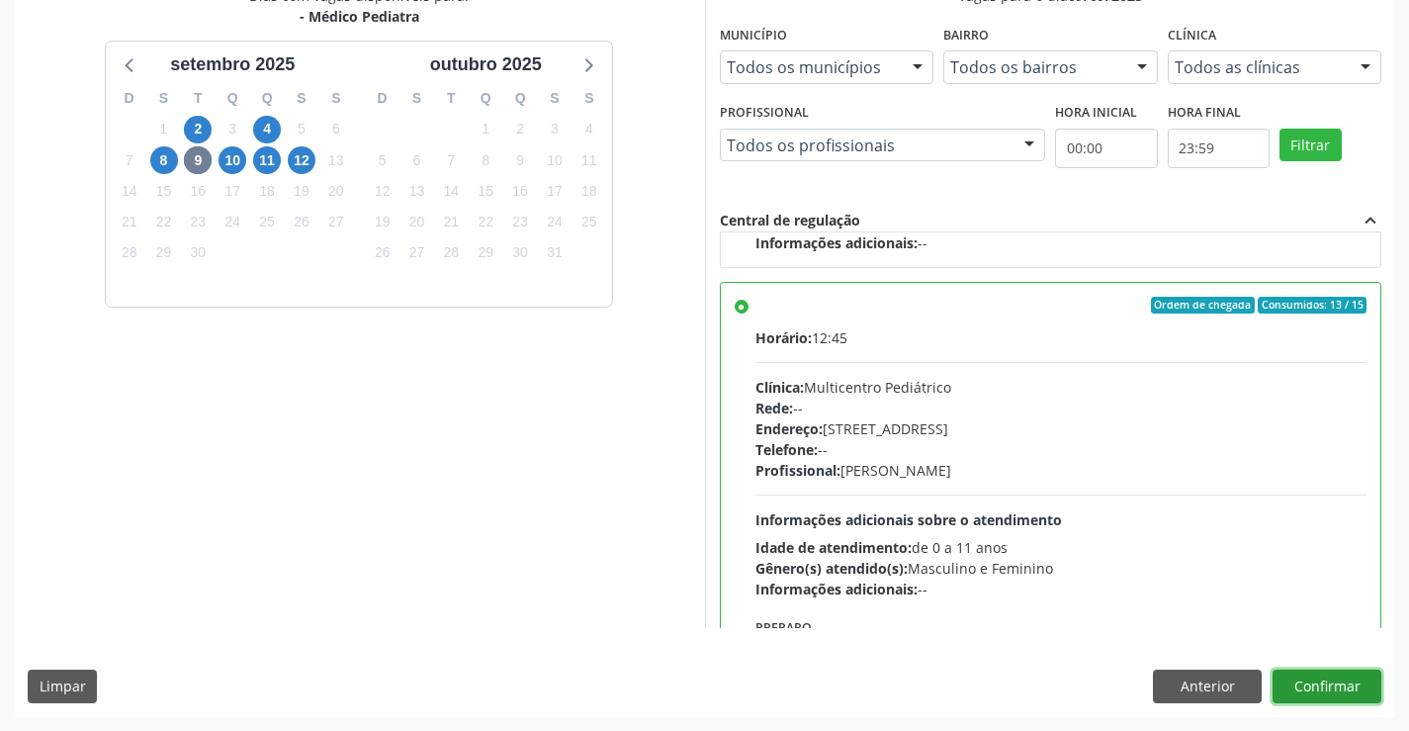
click at [1329, 687] on button "Confirmar" at bounding box center [1327, 686] width 109 height 34
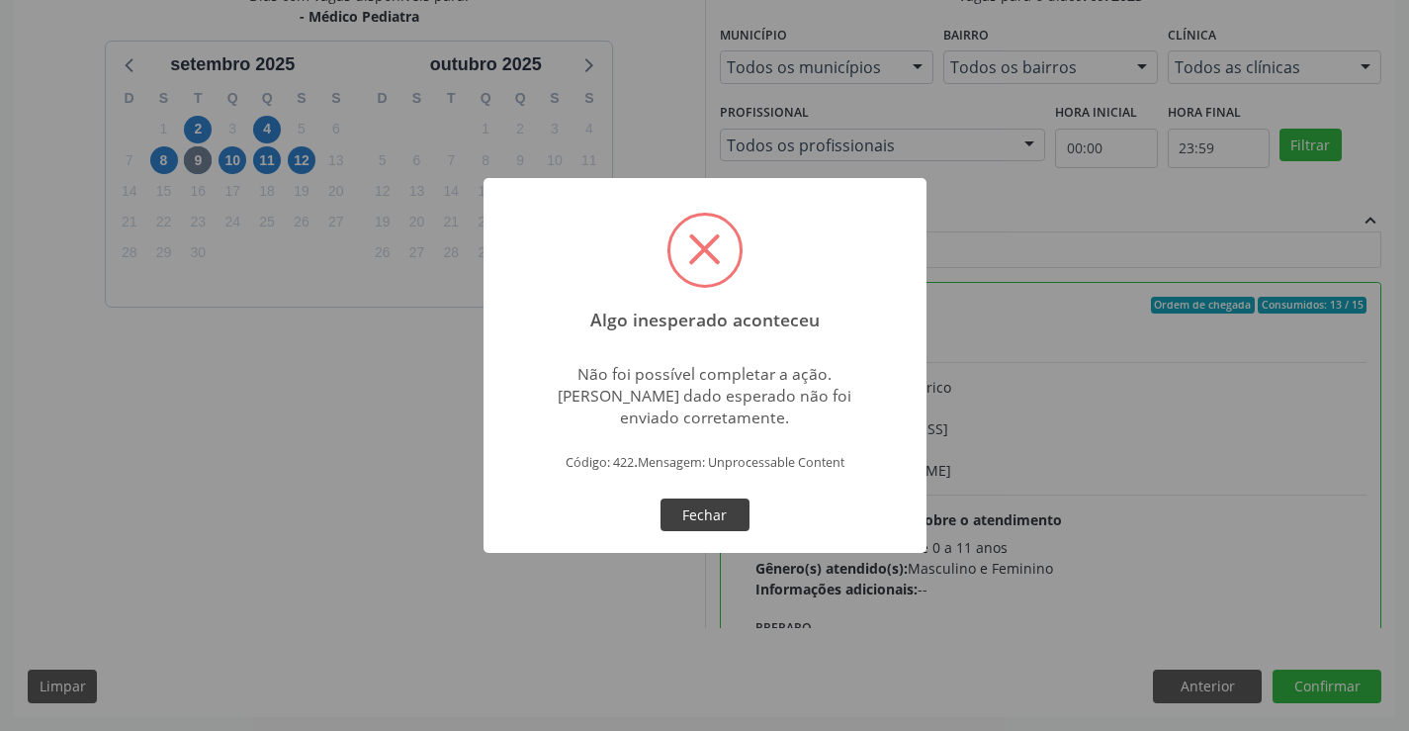
click at [720, 507] on button "Fechar" at bounding box center [705, 515] width 89 height 34
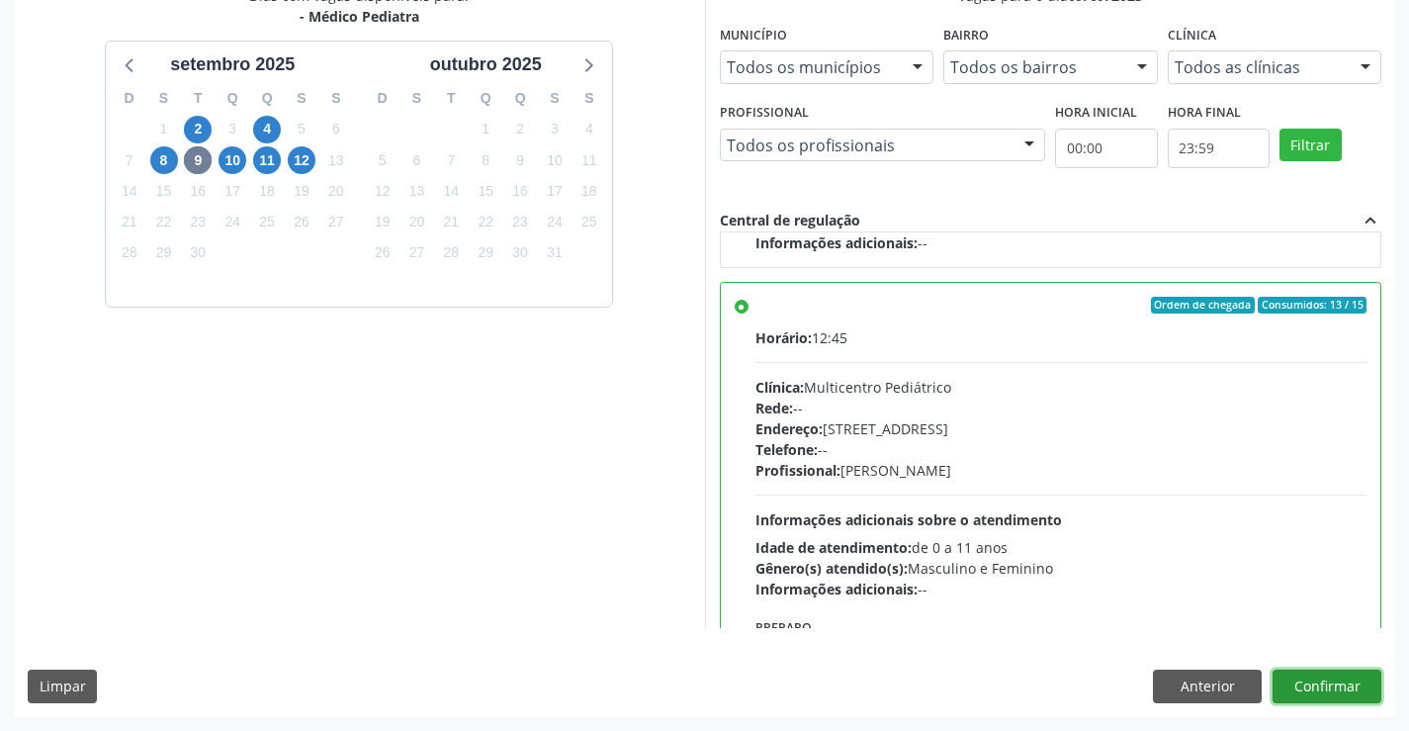
click at [1335, 672] on button "Confirmar" at bounding box center [1327, 686] width 109 height 34
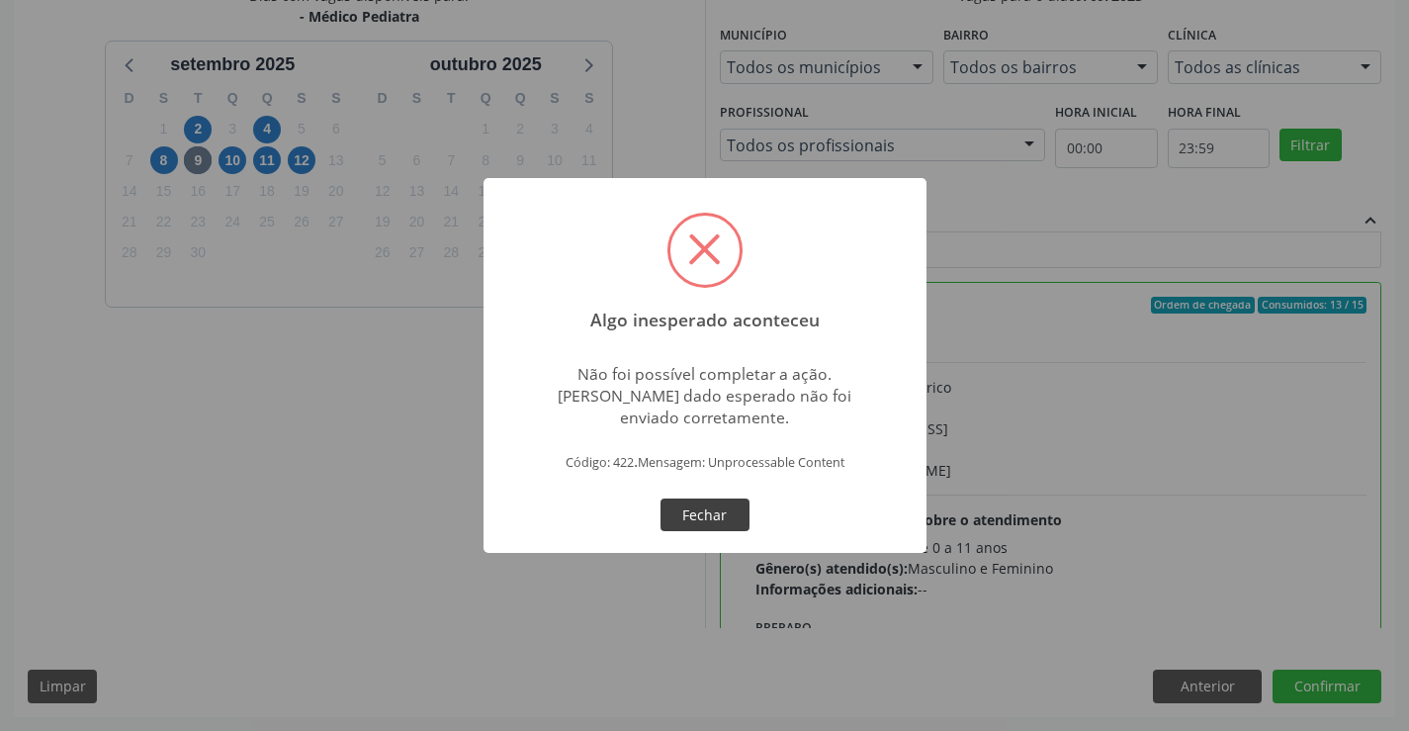
click at [685, 501] on button "Fechar" at bounding box center [705, 515] width 89 height 34
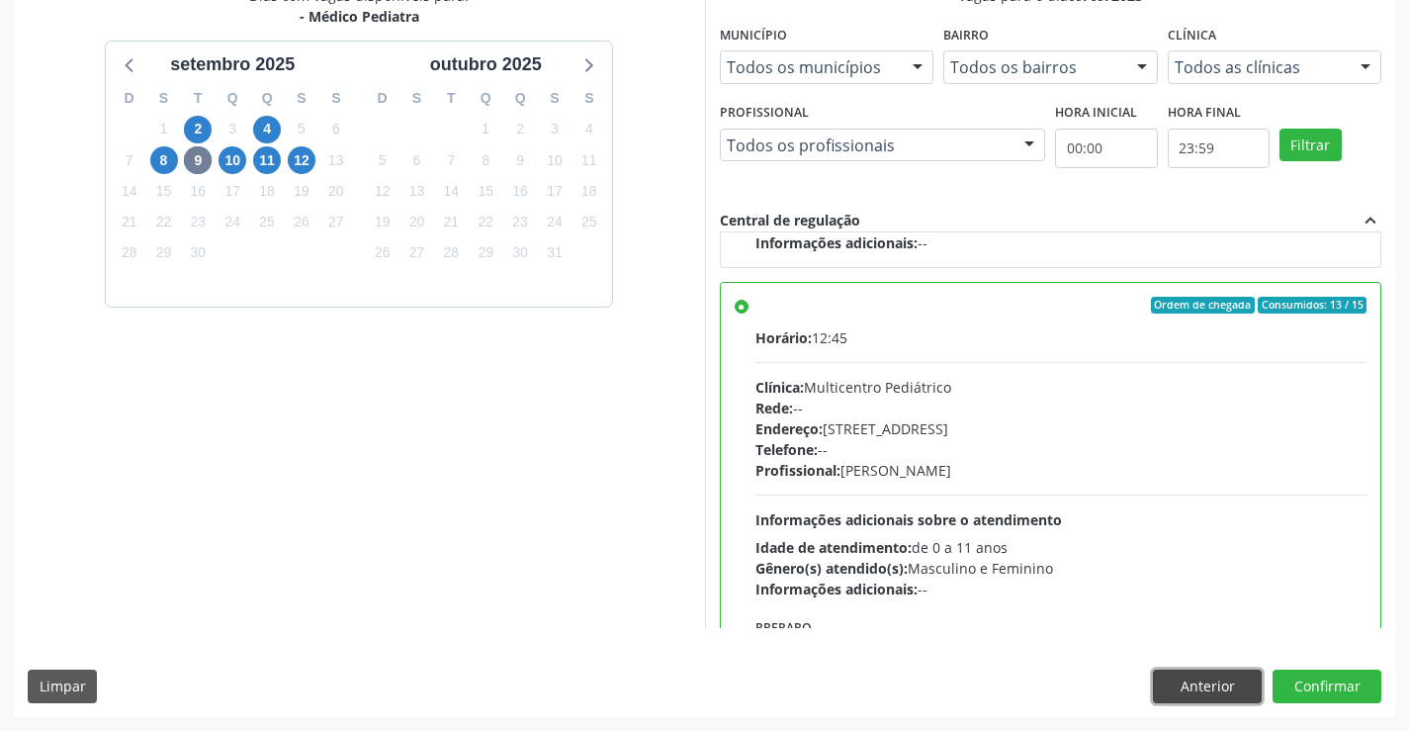
click at [1204, 690] on button "Anterior" at bounding box center [1207, 686] width 109 height 34
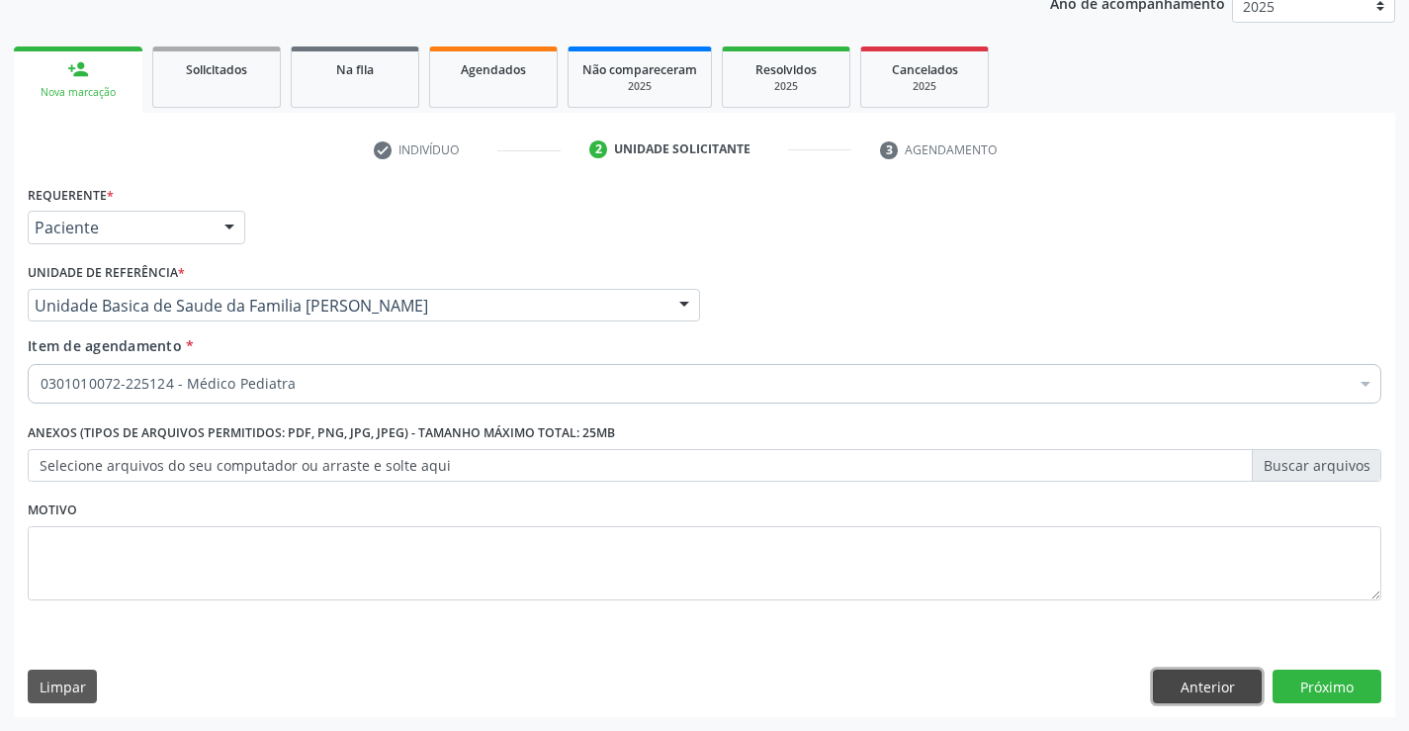
click at [1204, 688] on button "Anterior" at bounding box center [1207, 686] width 109 height 34
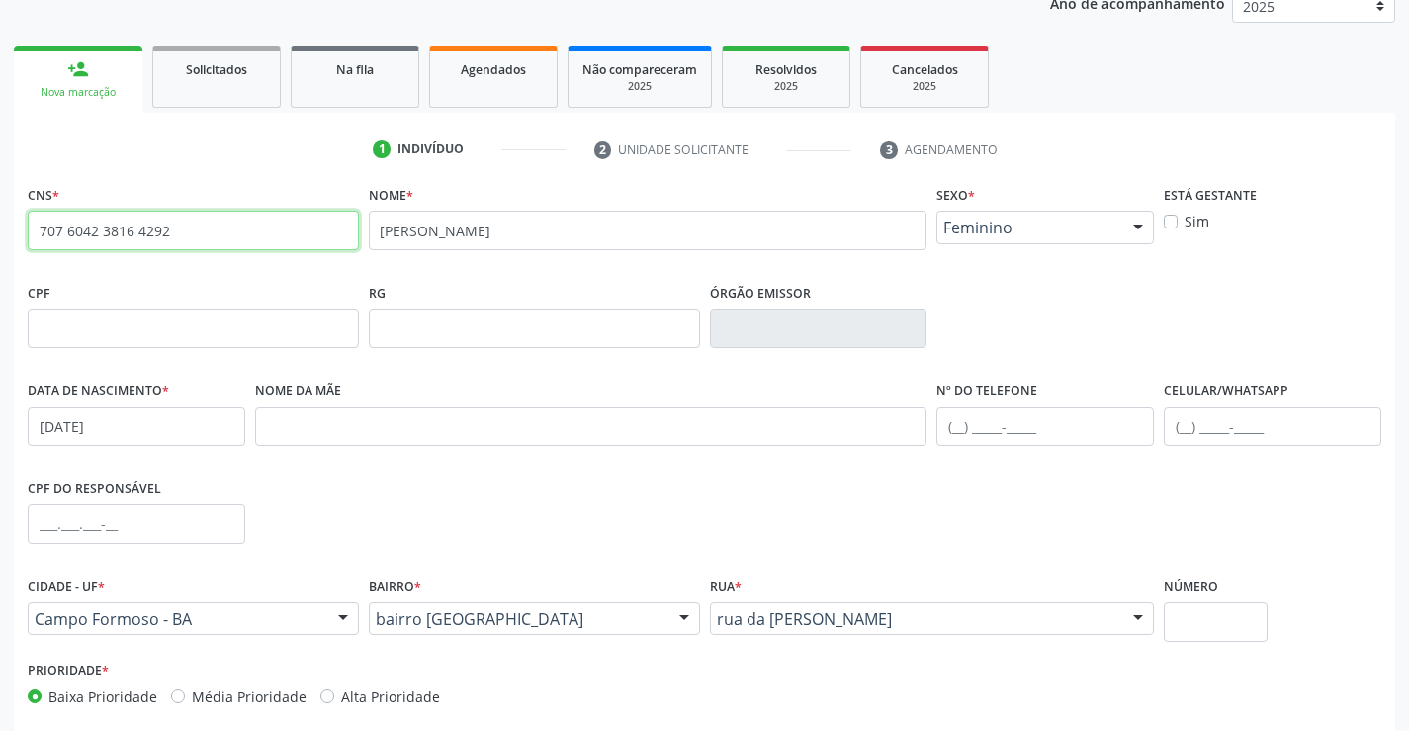
click at [203, 236] on input "707 6042 3816 4292" at bounding box center [193, 231] width 331 height 40
drag, startPoint x: 203, startPoint y: 237, endPoint x: 34, endPoint y: 237, distance: 169.1
click at [34, 237] on input "707 6042 3816 4292" at bounding box center [193, 231] width 331 height 40
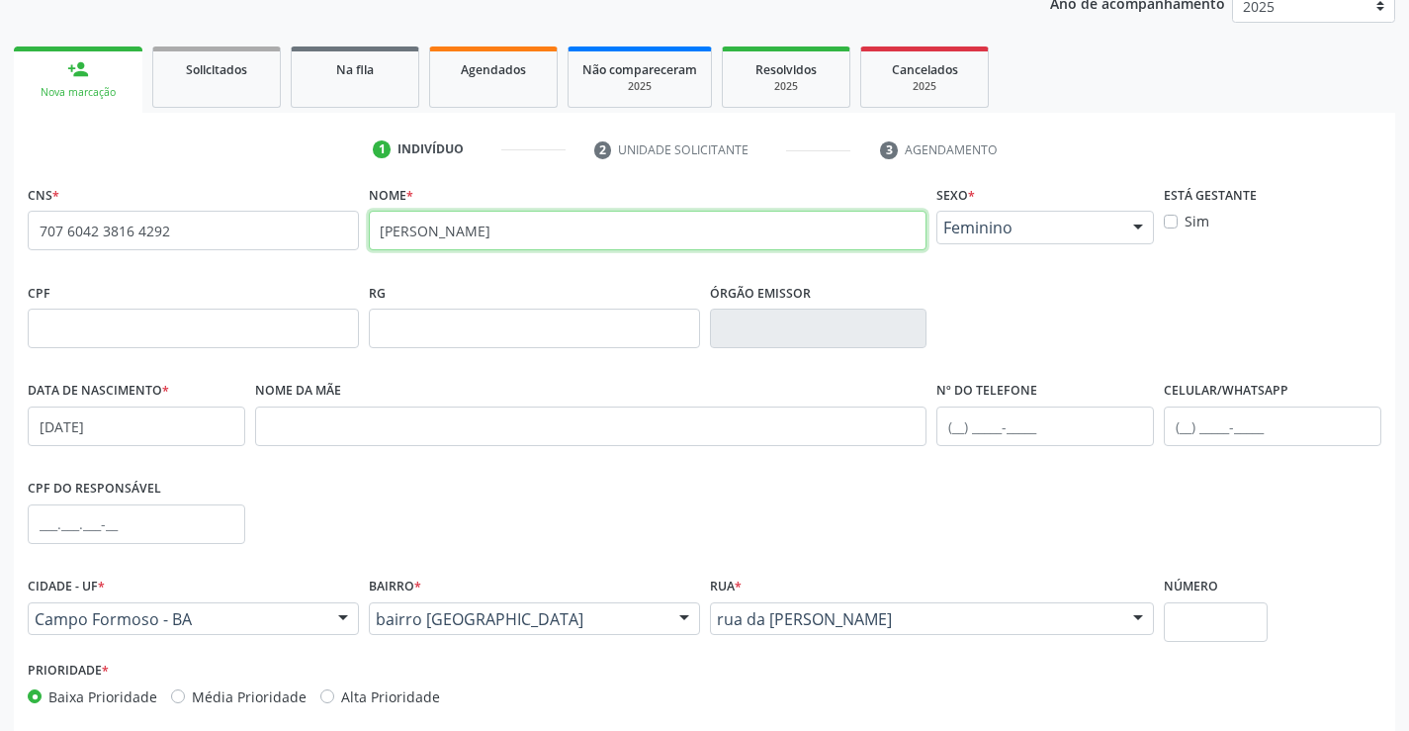
drag, startPoint x: 574, startPoint y: 229, endPoint x: 381, endPoint y: 237, distance: 194.0
click at [381, 237] on input "[PERSON_NAME]" at bounding box center [648, 231] width 559 height 40
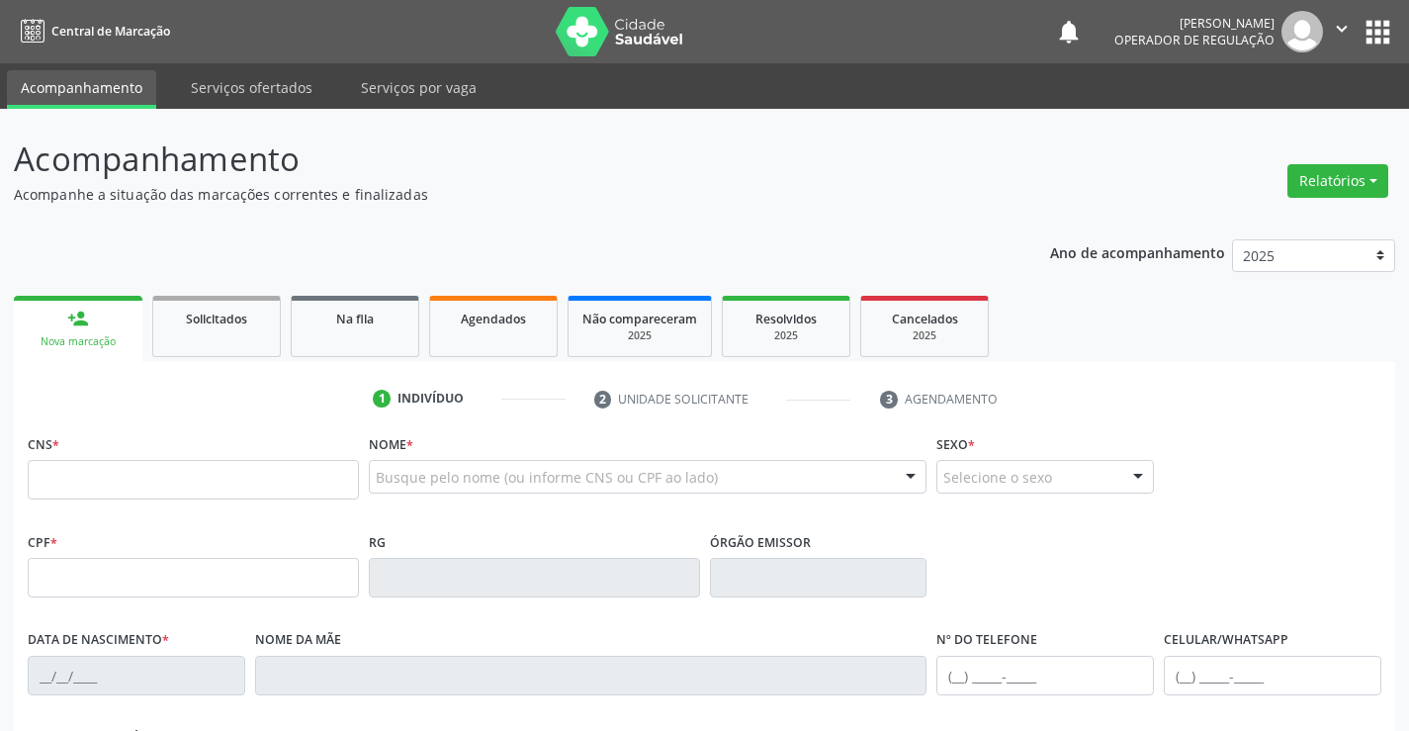
click at [118, 478] on input "text" at bounding box center [193, 480] width 331 height 40
type input "707 6042 3816 4292"
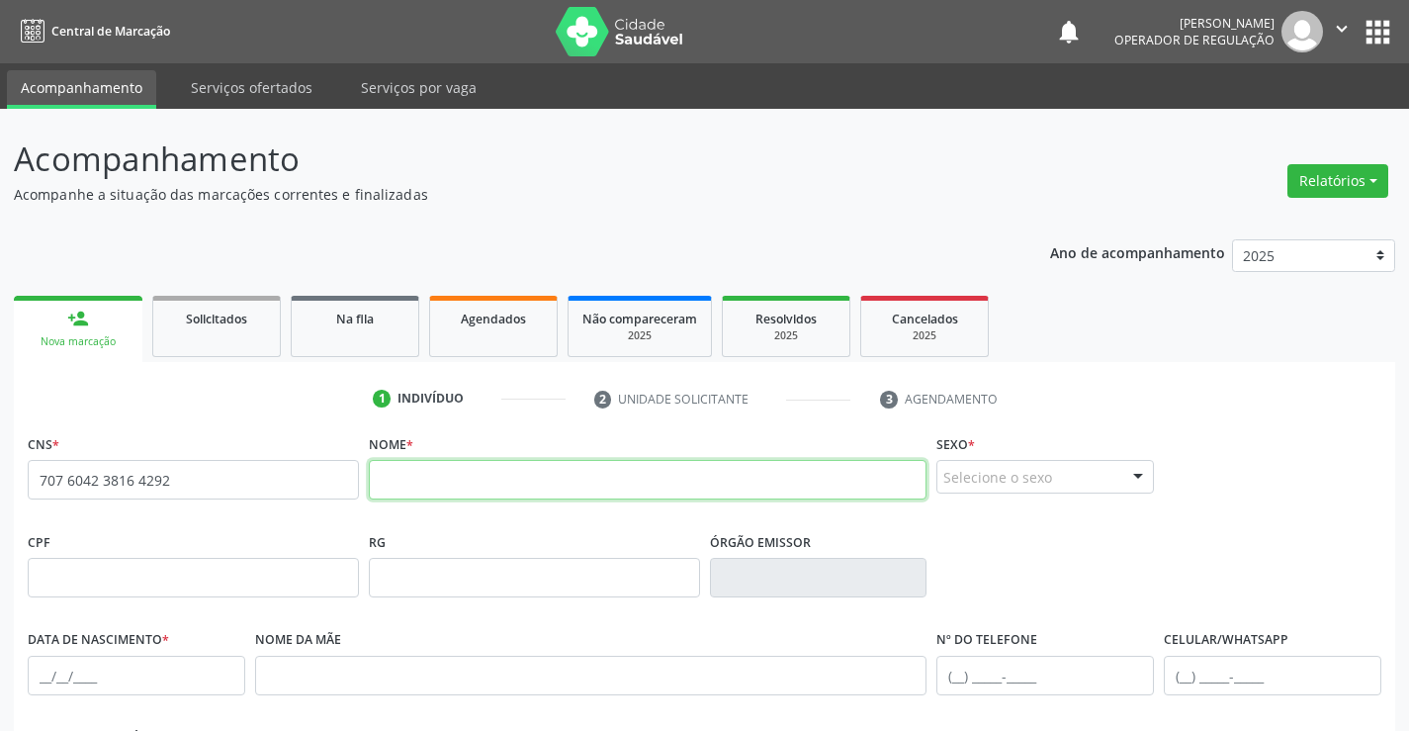
paste input "[PERSON_NAME]"
type input "[PERSON_NAME]"
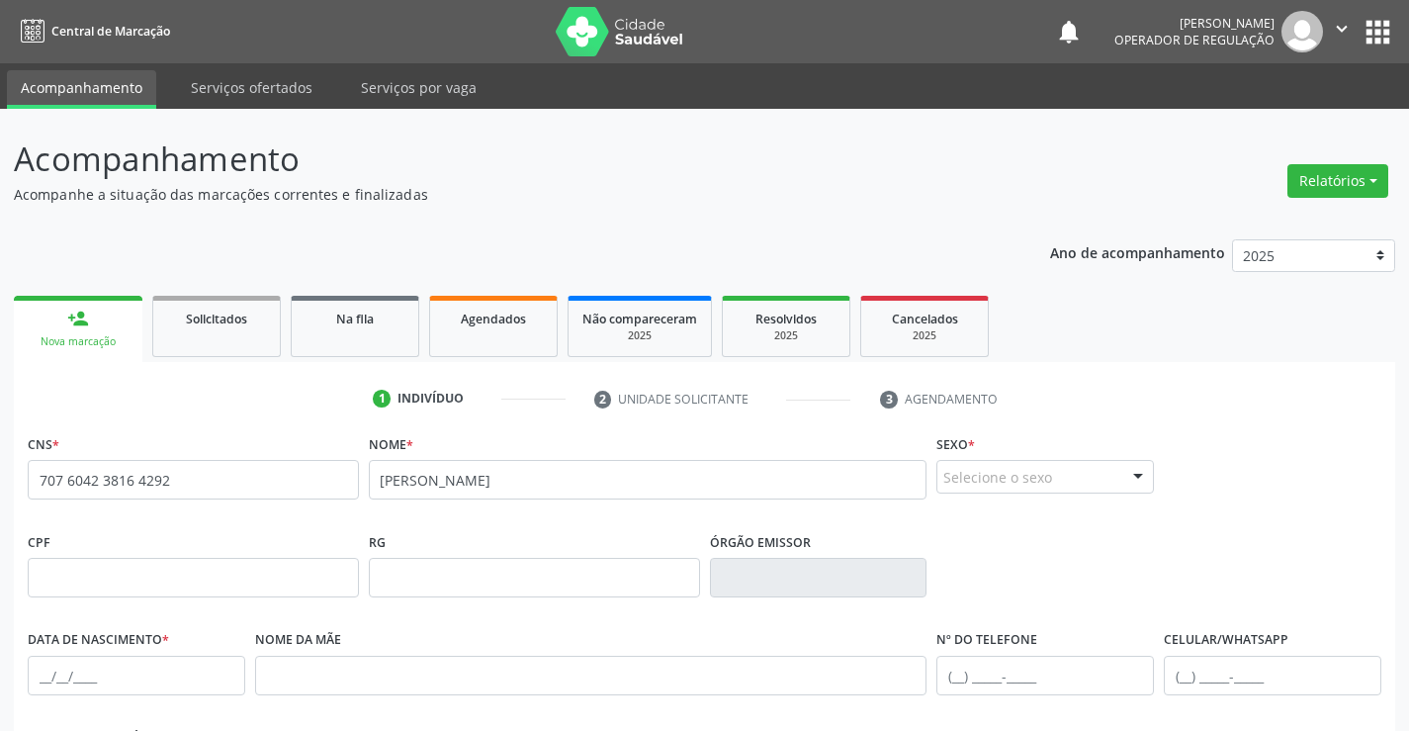
click at [1137, 481] on div at bounding box center [1138, 478] width 30 height 34
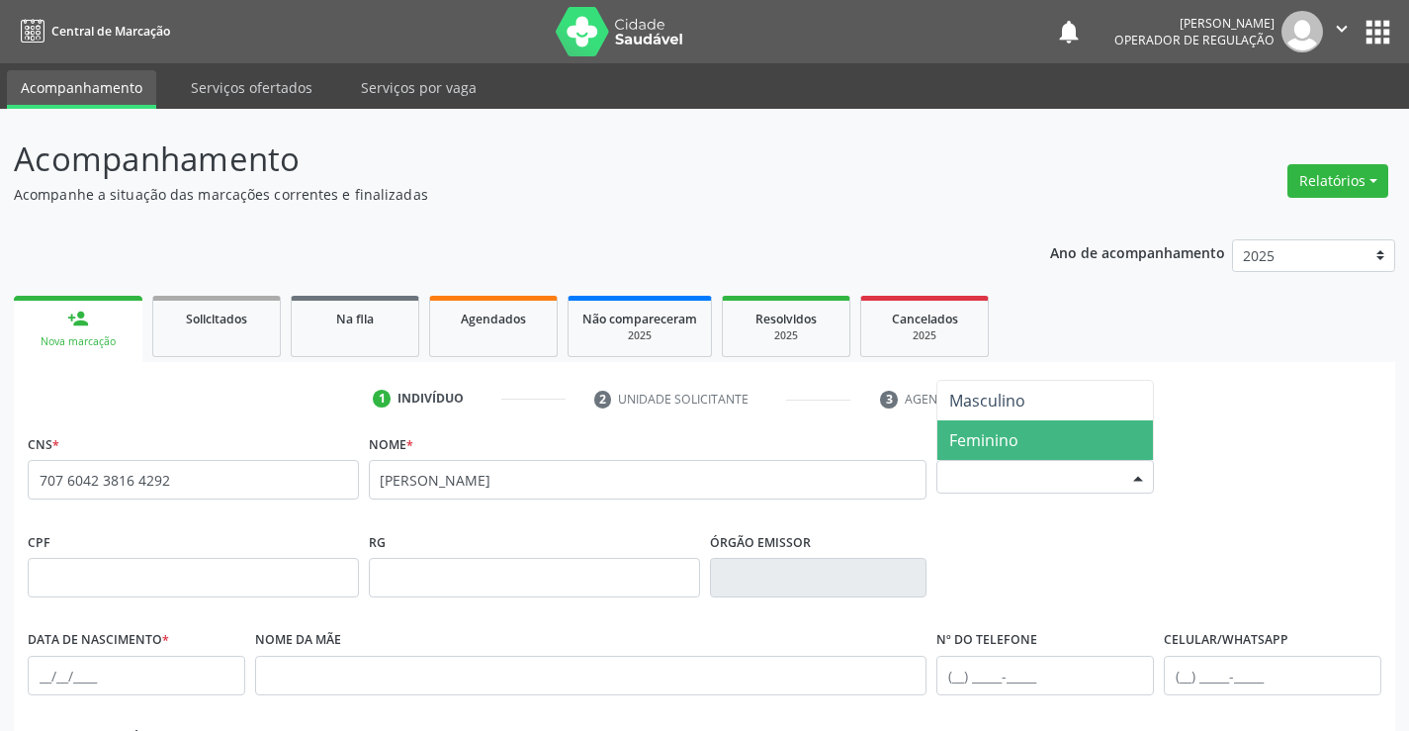
click at [968, 442] on span "Feminino" at bounding box center [983, 440] width 69 height 22
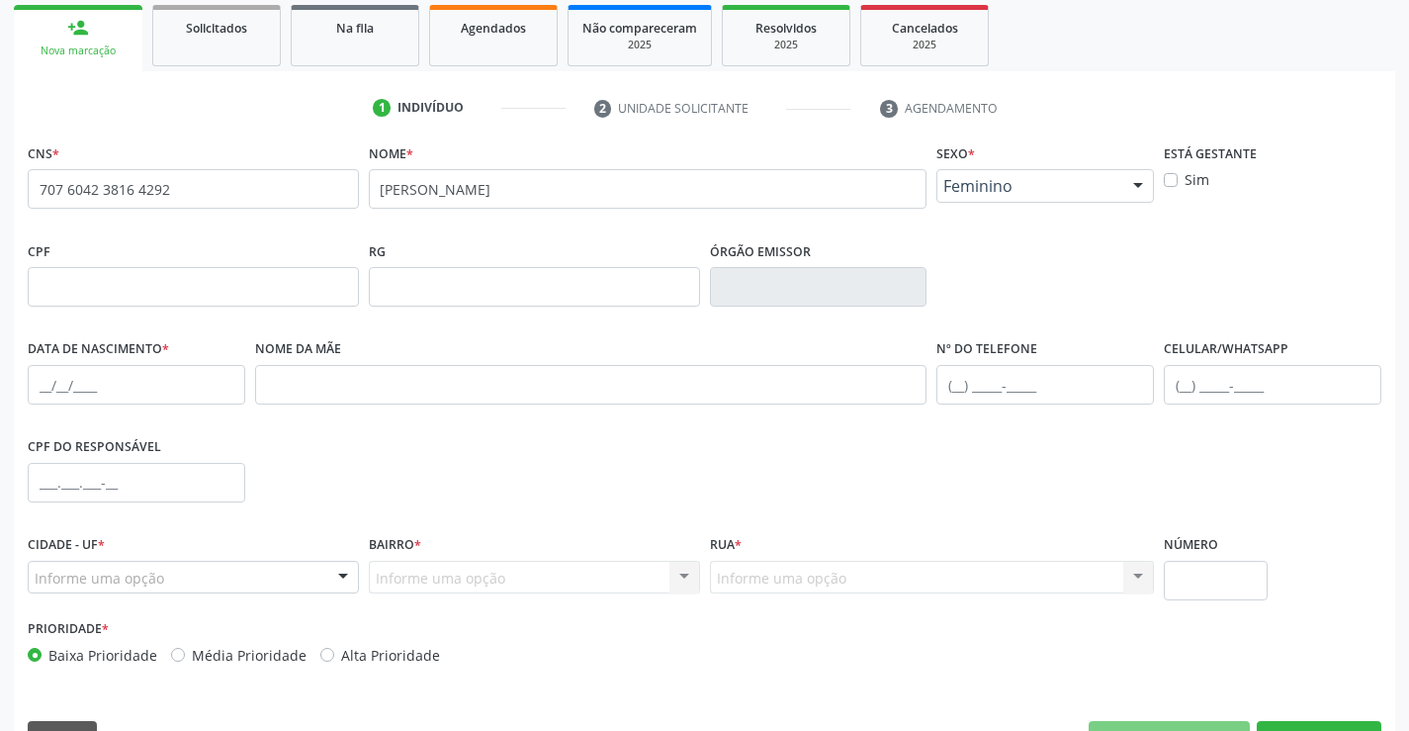
scroll to position [297, 0]
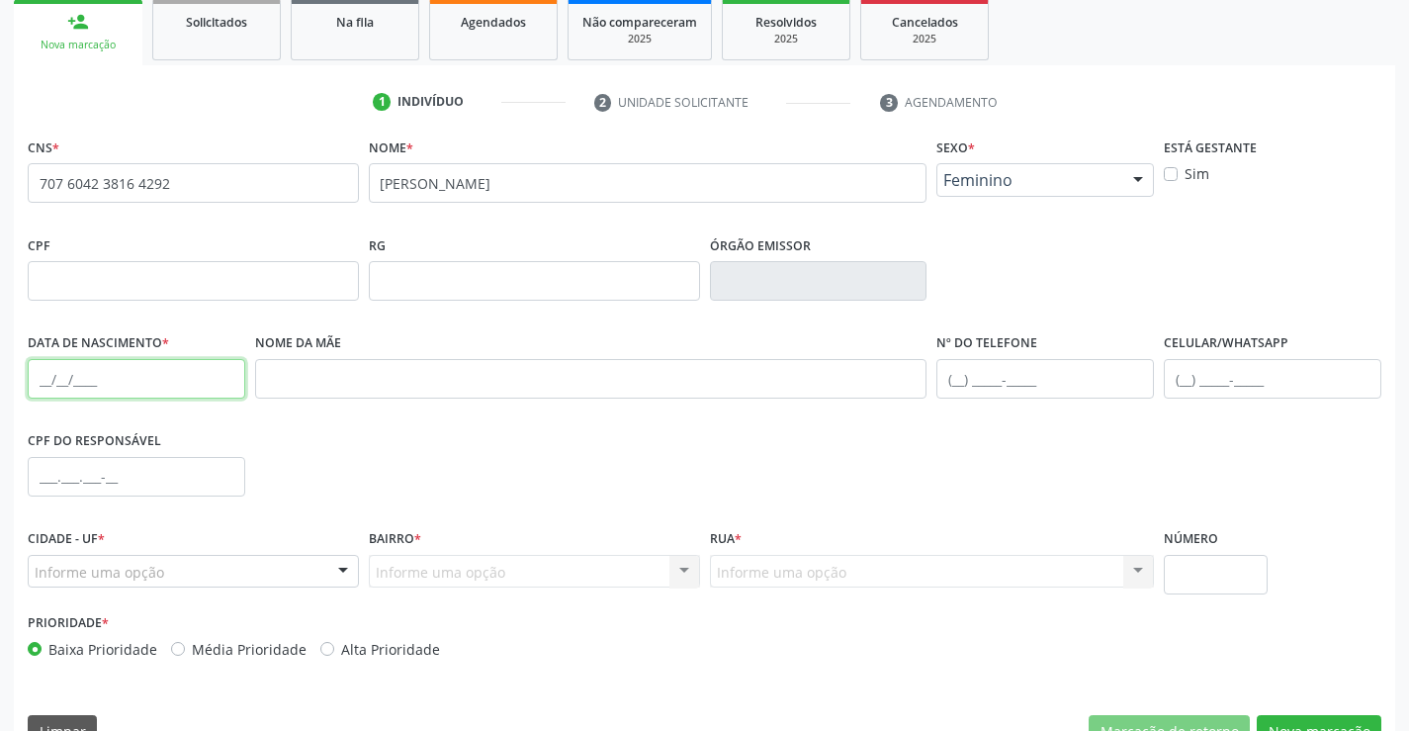
click at [199, 373] on input "text" at bounding box center [137, 379] width 218 height 40
type input "1[DATE]"
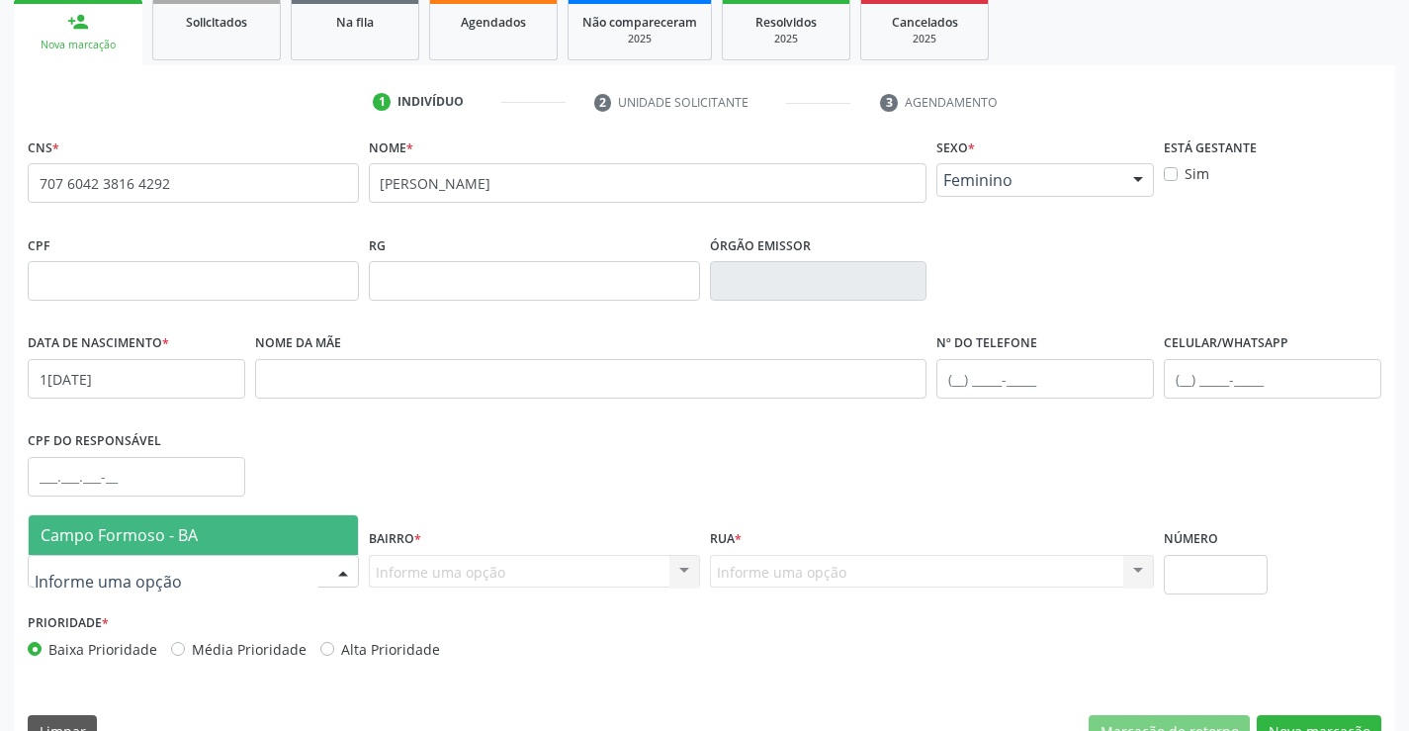
click at [330, 568] on div at bounding box center [343, 573] width 30 height 34
click at [257, 535] on span "Campo Formoso - BA" at bounding box center [193, 535] width 329 height 40
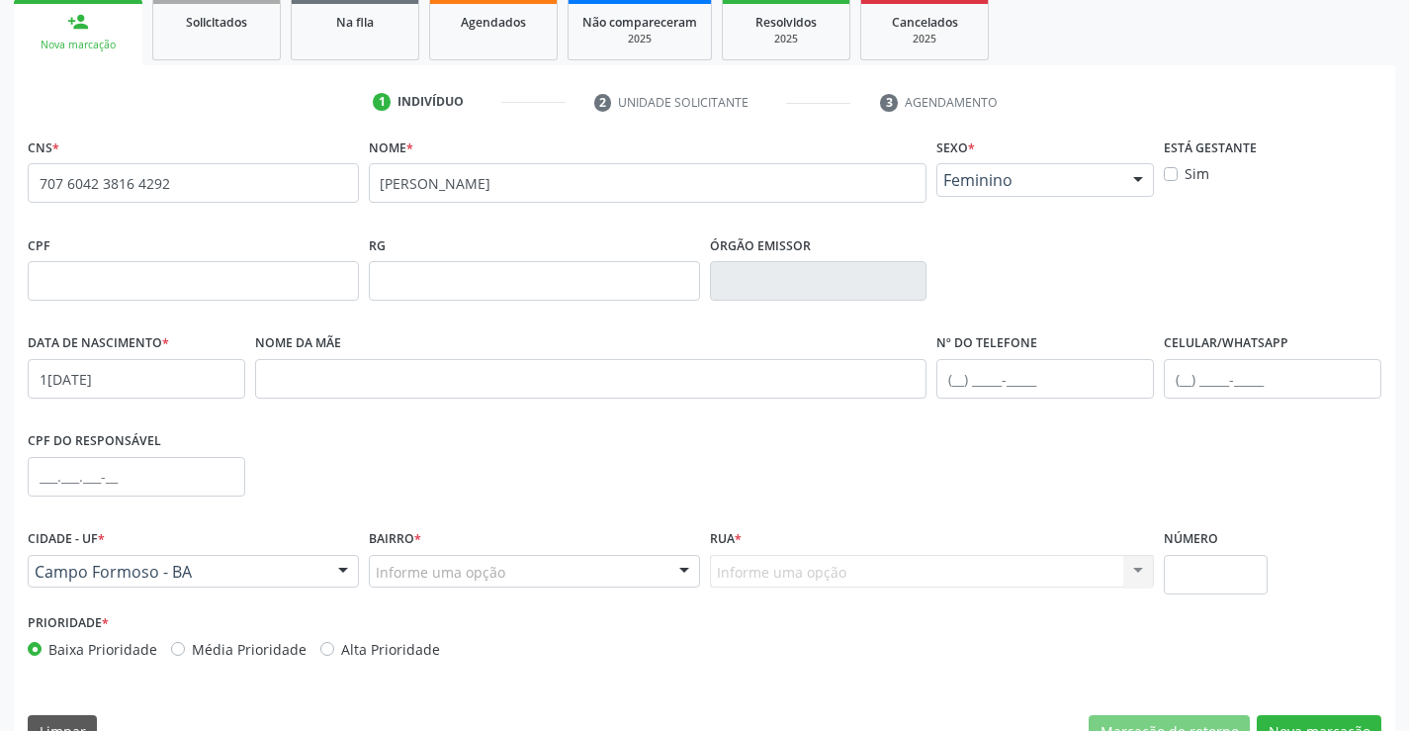
click at [670, 574] on div at bounding box center [684, 573] width 30 height 34
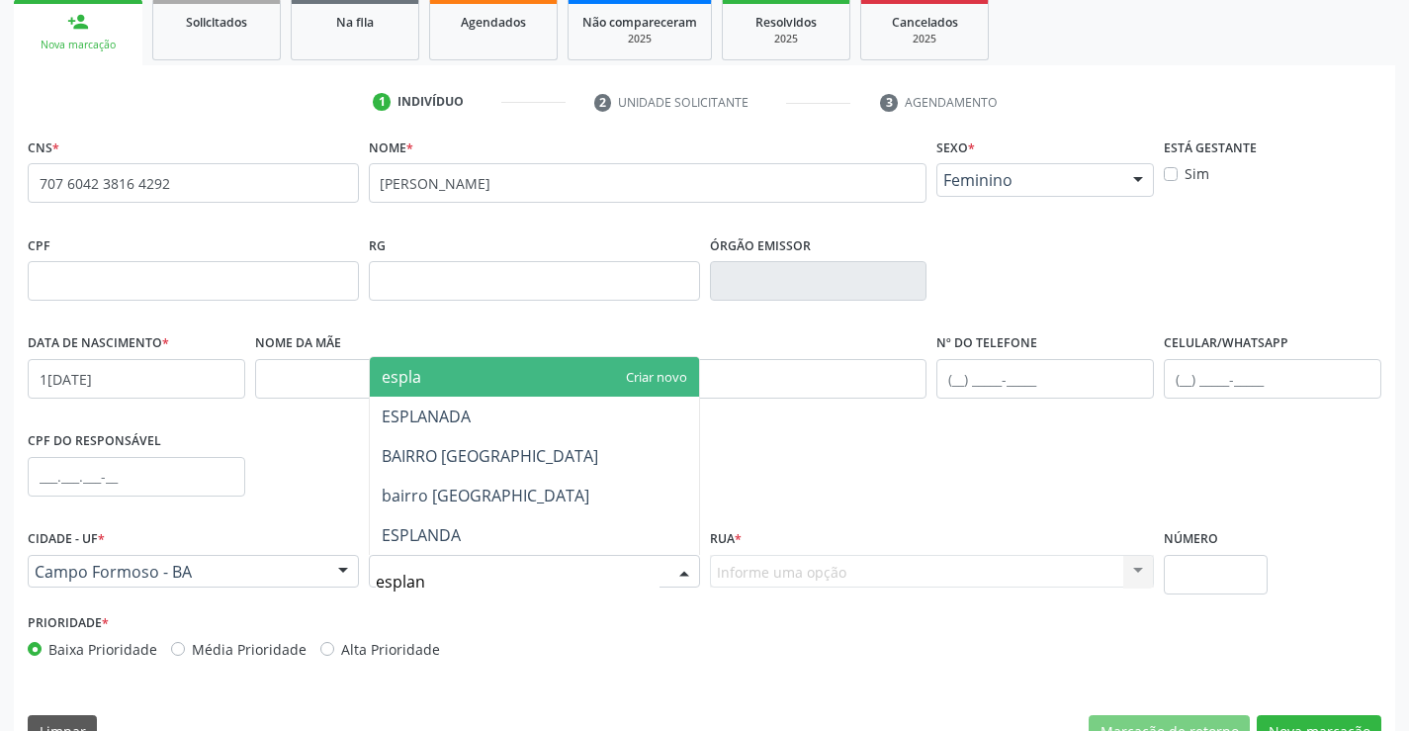
type input "esplana"
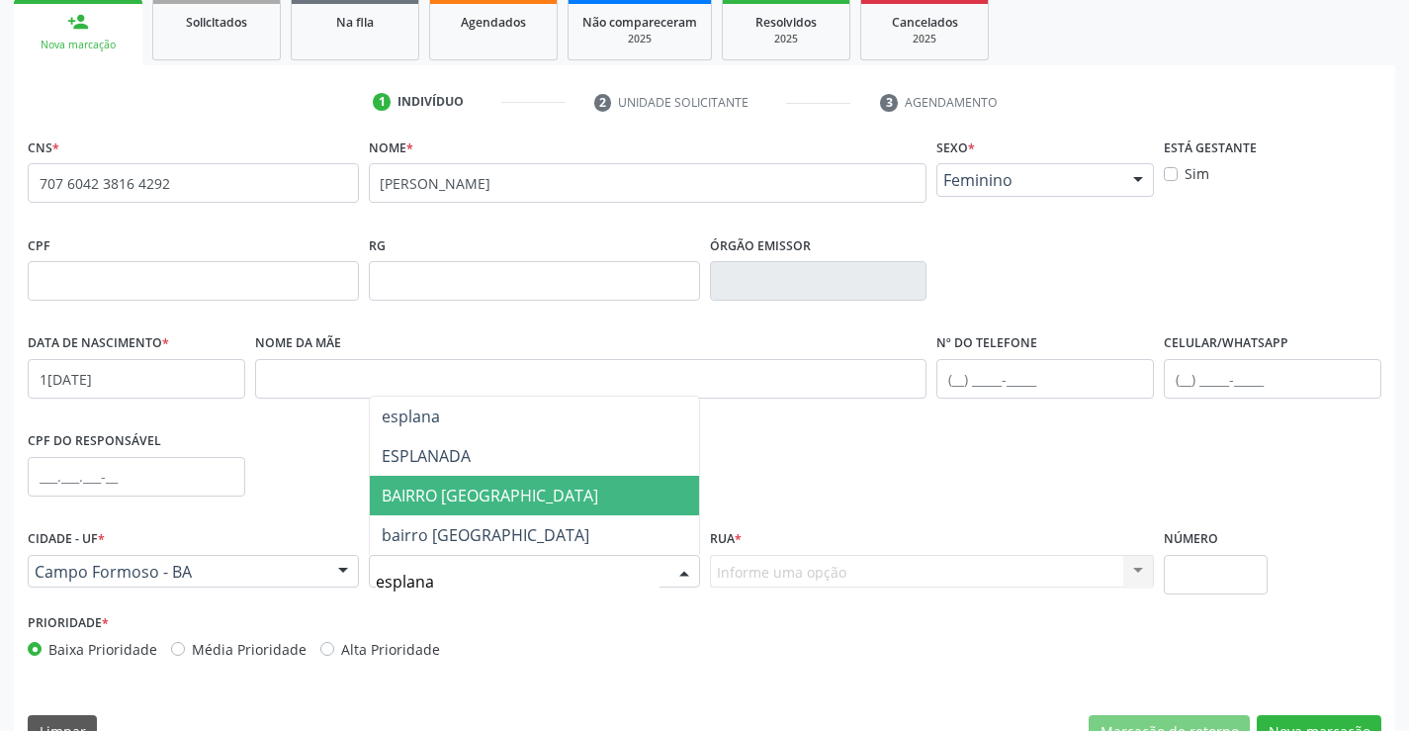
click at [567, 504] on span "BAIRRO [GEOGRAPHIC_DATA]" at bounding box center [534, 496] width 329 height 40
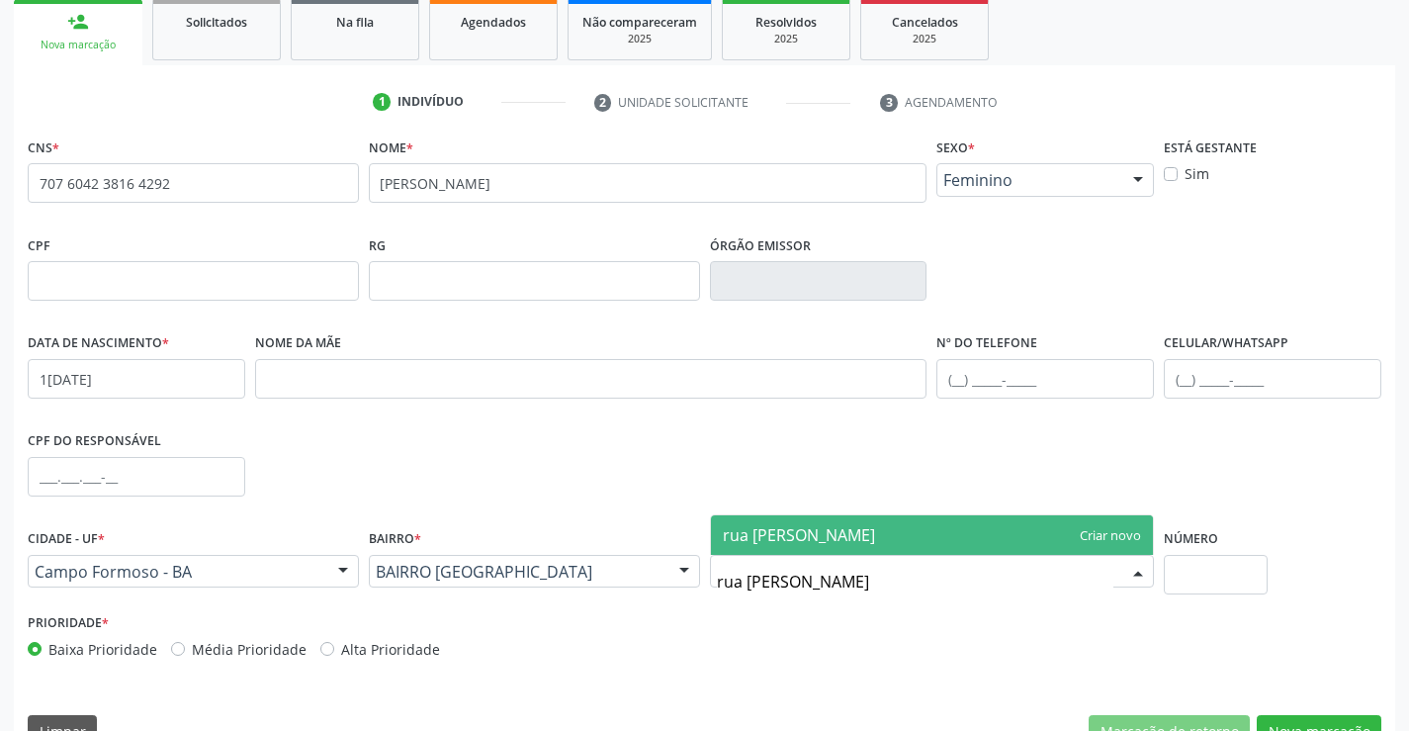
type input "rua [PERSON_NAME]"
click at [1018, 524] on span "rua [PERSON_NAME]" at bounding box center [932, 535] width 443 height 40
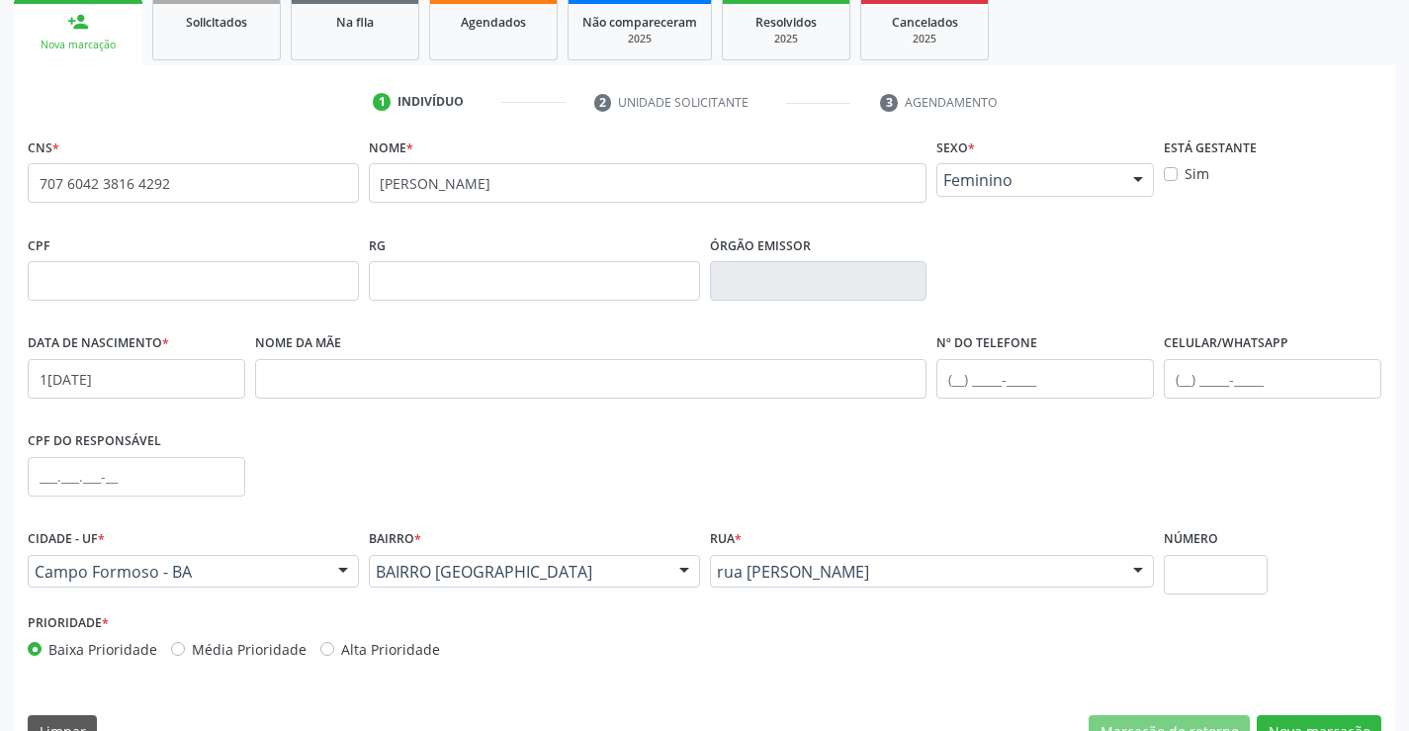
scroll to position [341, 0]
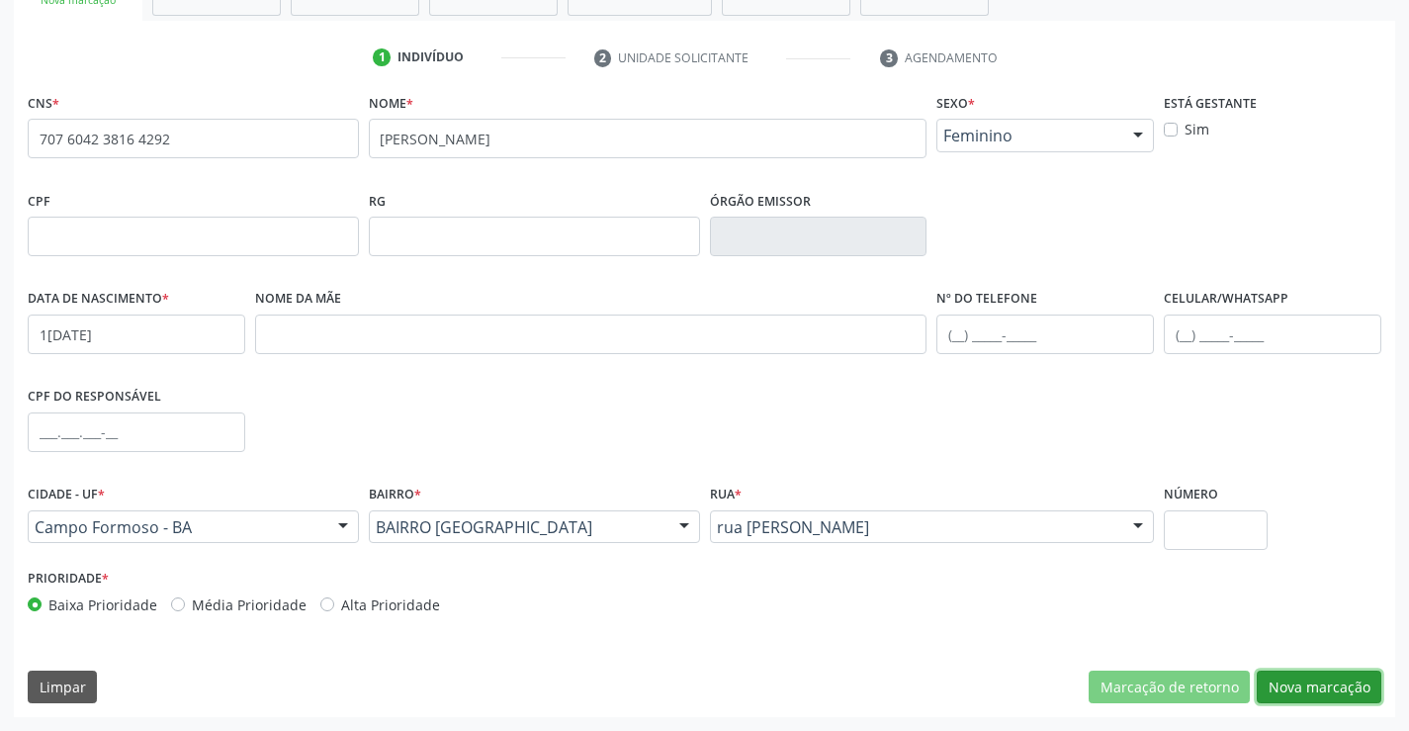
click at [1300, 683] on button "Nova marcação" at bounding box center [1319, 687] width 125 height 34
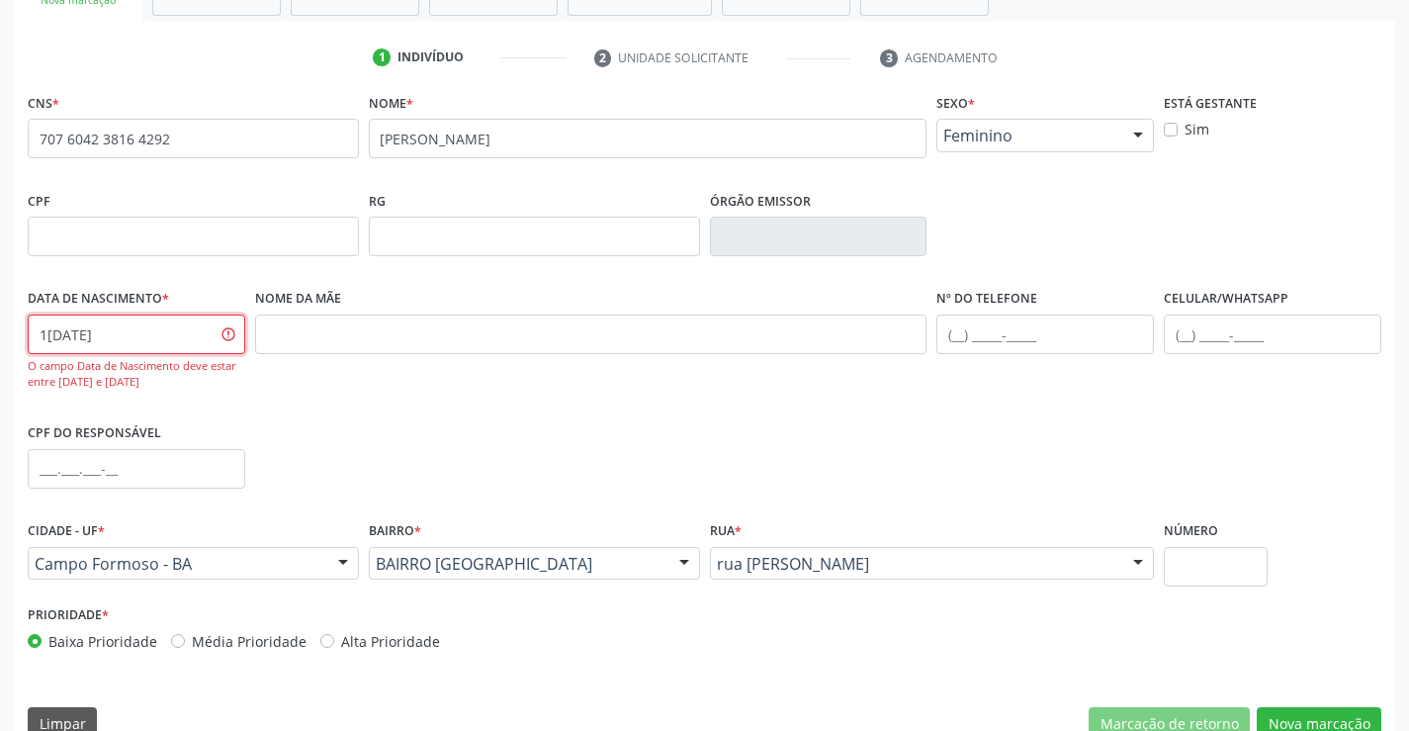
click at [75, 336] on input "1[DATE]" at bounding box center [137, 334] width 218 height 40
drag, startPoint x: 131, startPoint y: 341, endPoint x: 9, endPoint y: 339, distance: 121.6
click at [9, 339] on div "Acompanhamento Acompanhe a situação das marcações correntes e finalizadas Relat…" at bounding box center [704, 268] width 1409 height 1000
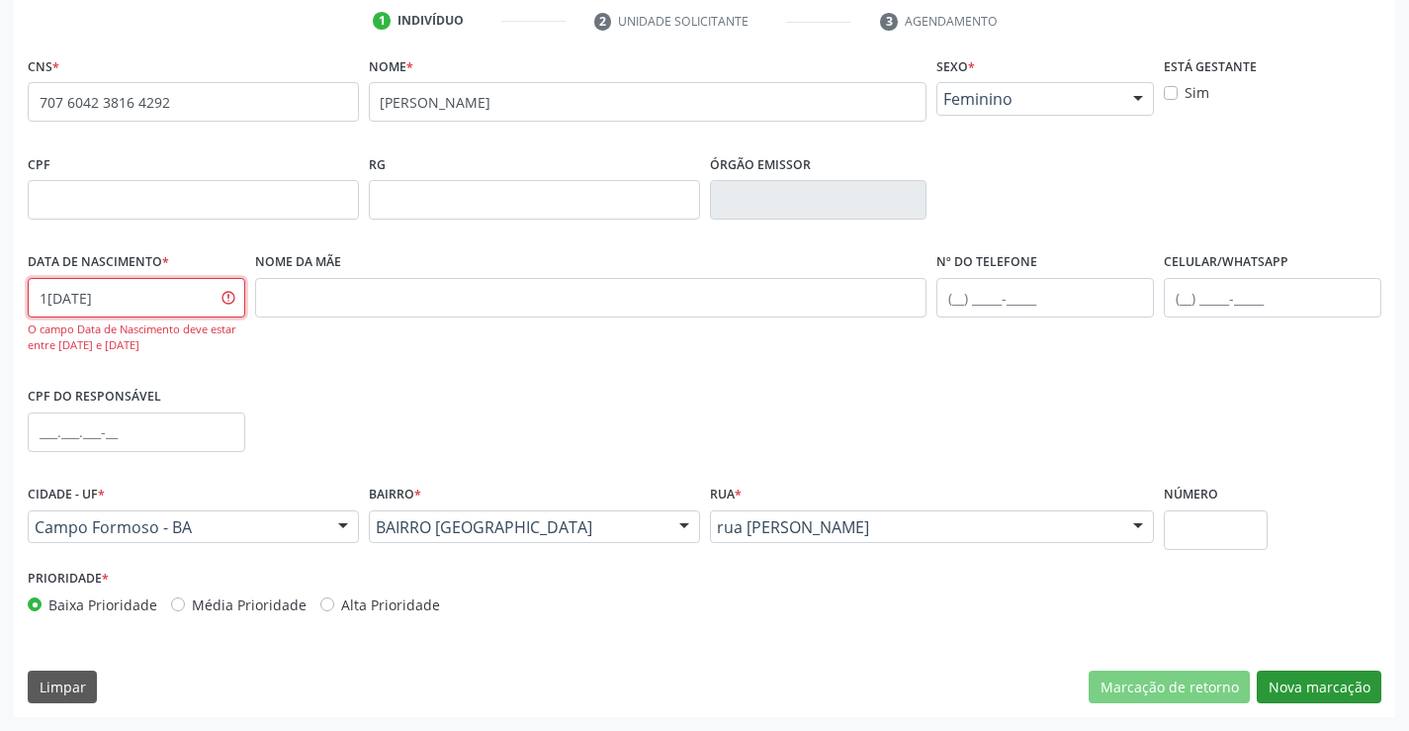
type input "1[DATE]"
click at [1300, 693] on button "Nova marcação" at bounding box center [1319, 687] width 125 height 34
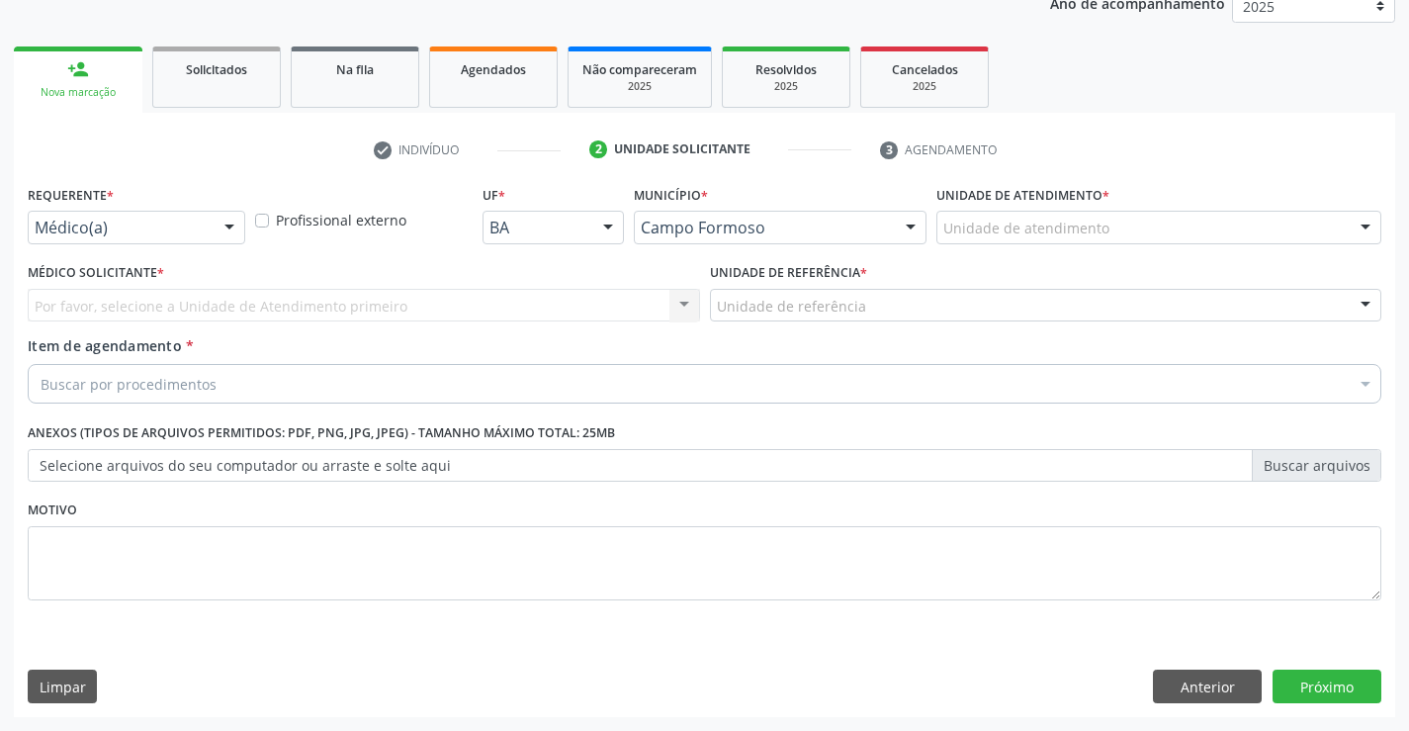
scroll to position [249, 0]
click at [1309, 689] on button "Próximo" at bounding box center [1327, 686] width 109 height 34
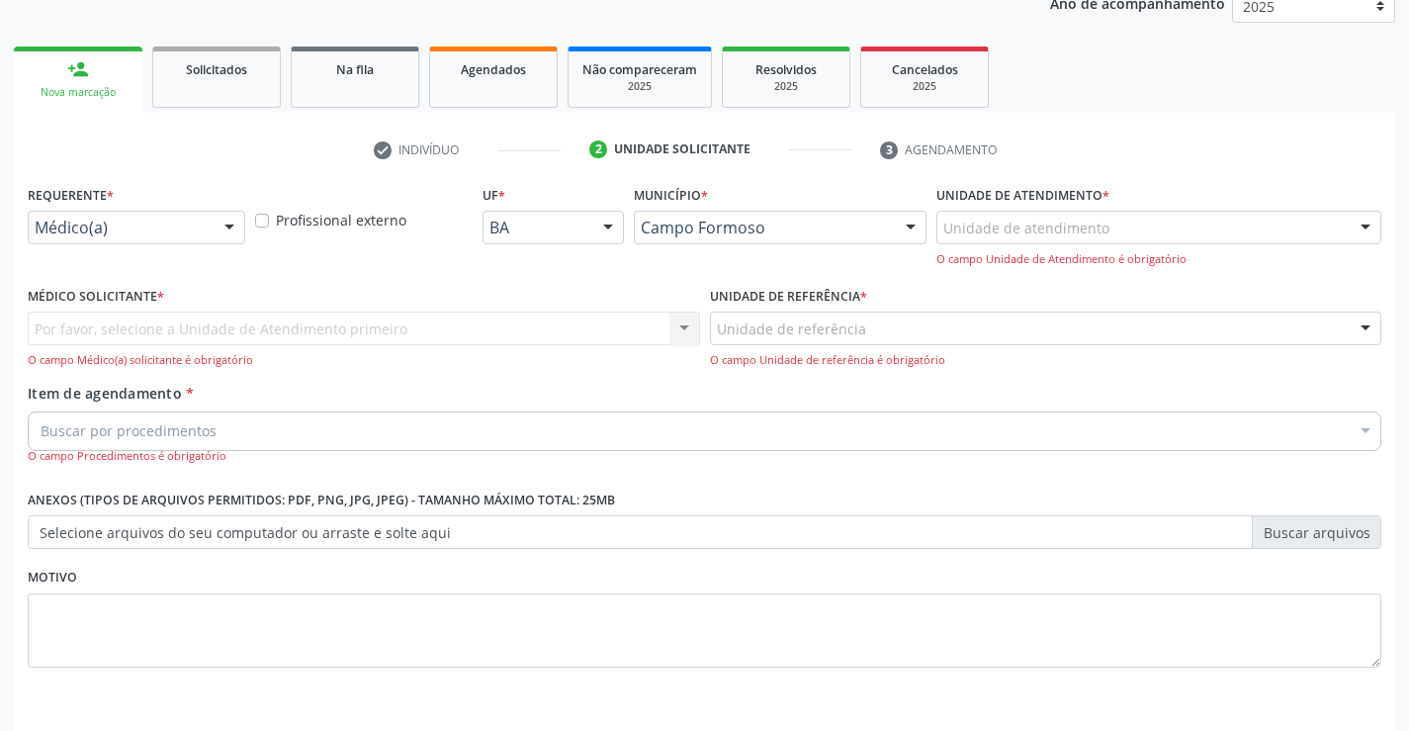
drag, startPoint x: 194, startPoint y: 211, endPoint x: 59, endPoint y: 297, distance: 159.6
click at [191, 212] on div "Médico(a)" at bounding box center [137, 228] width 218 height 34
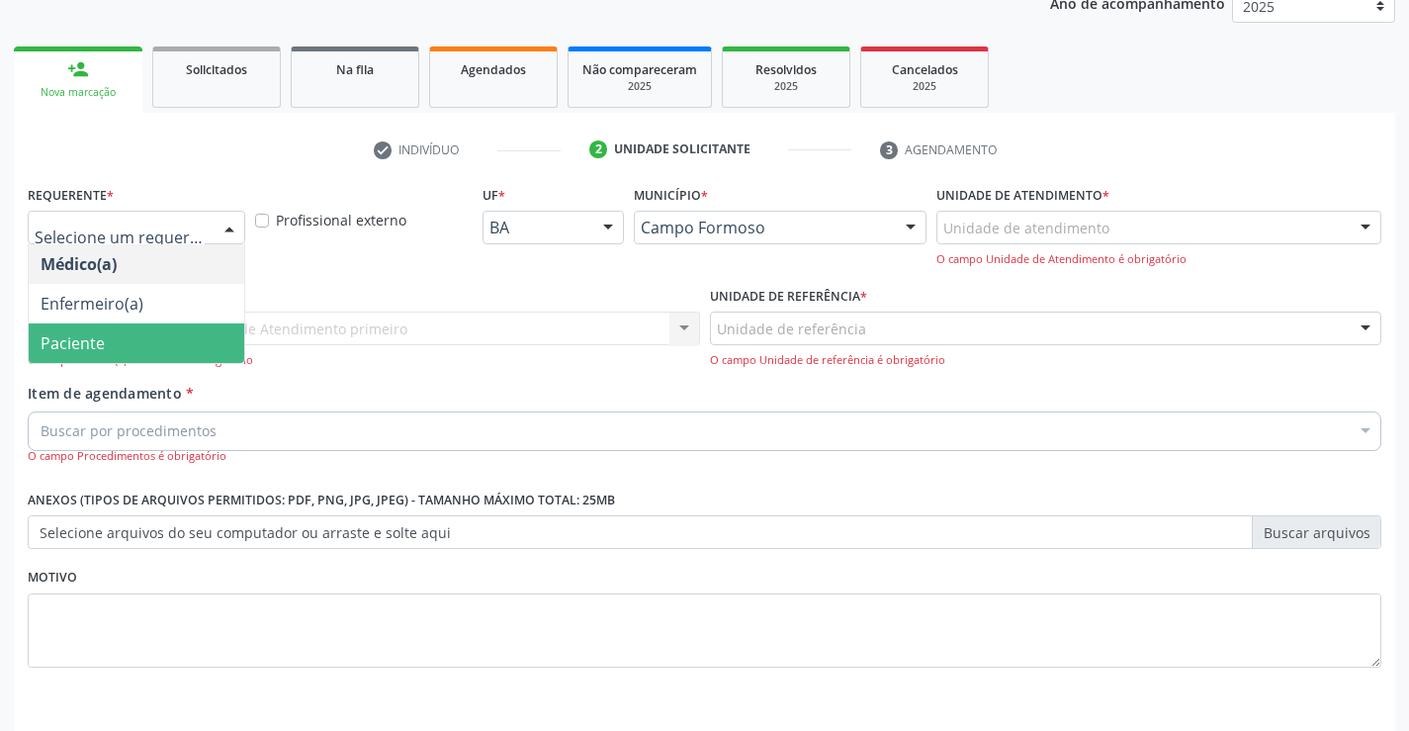
click at [58, 334] on span "Paciente" at bounding box center [73, 343] width 64 height 22
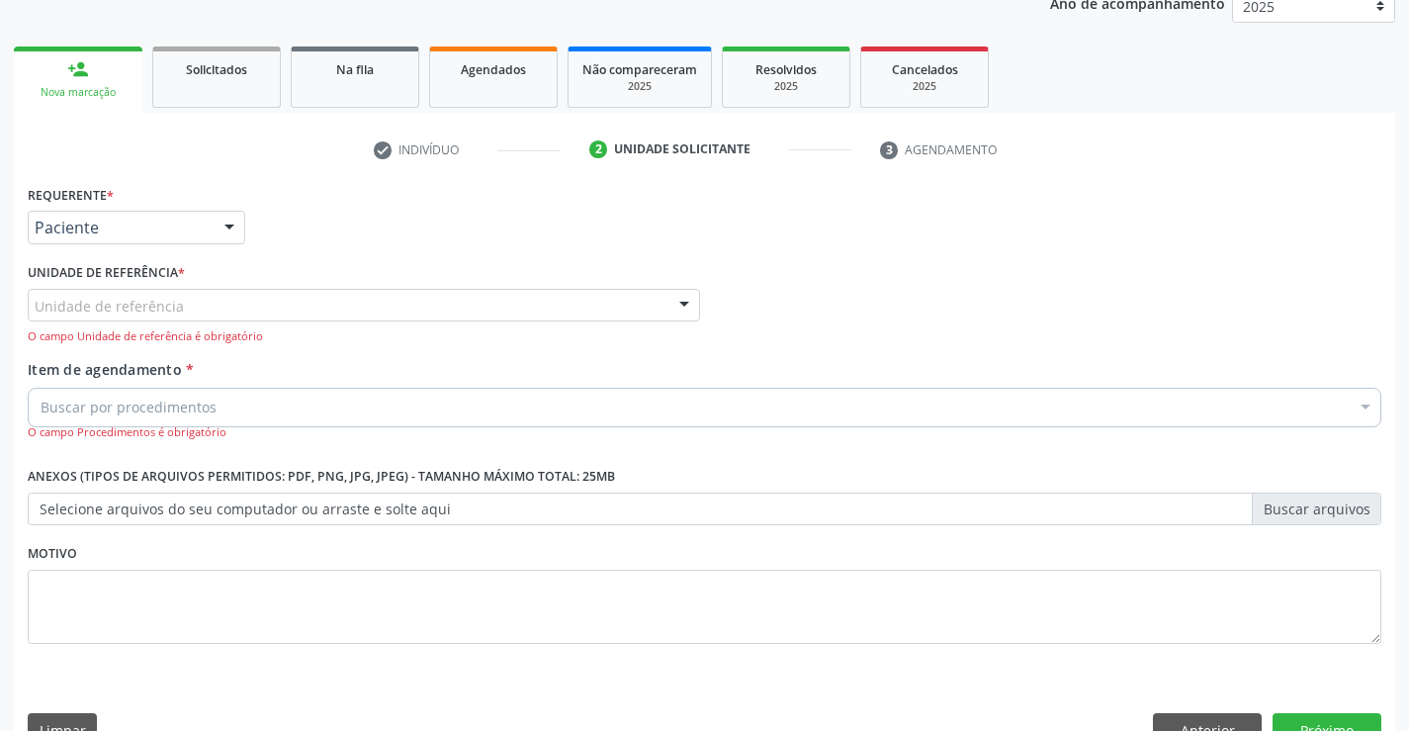
click at [217, 310] on div "Unidade de referência" at bounding box center [364, 306] width 672 height 34
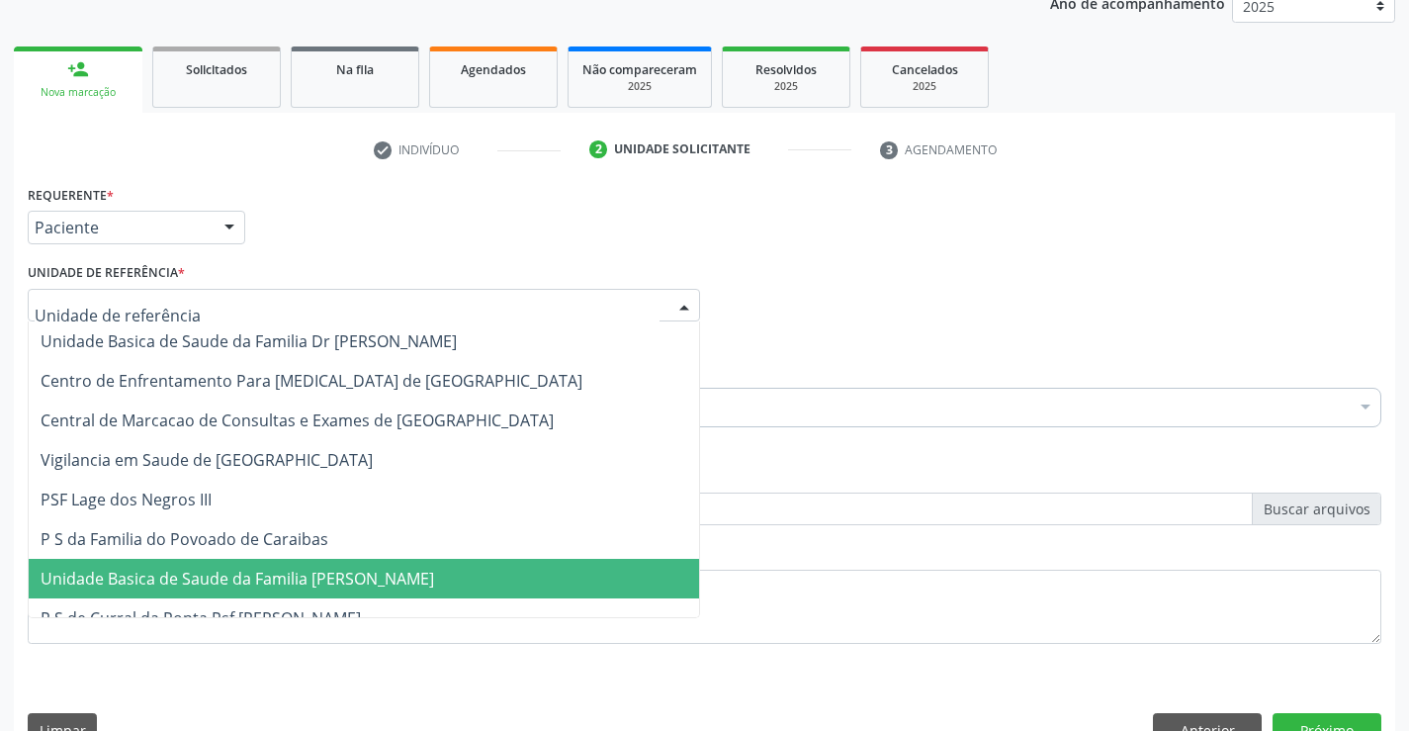
click at [246, 581] on span "Unidade Basica de Saude da Familia [PERSON_NAME]" at bounding box center [238, 579] width 394 height 22
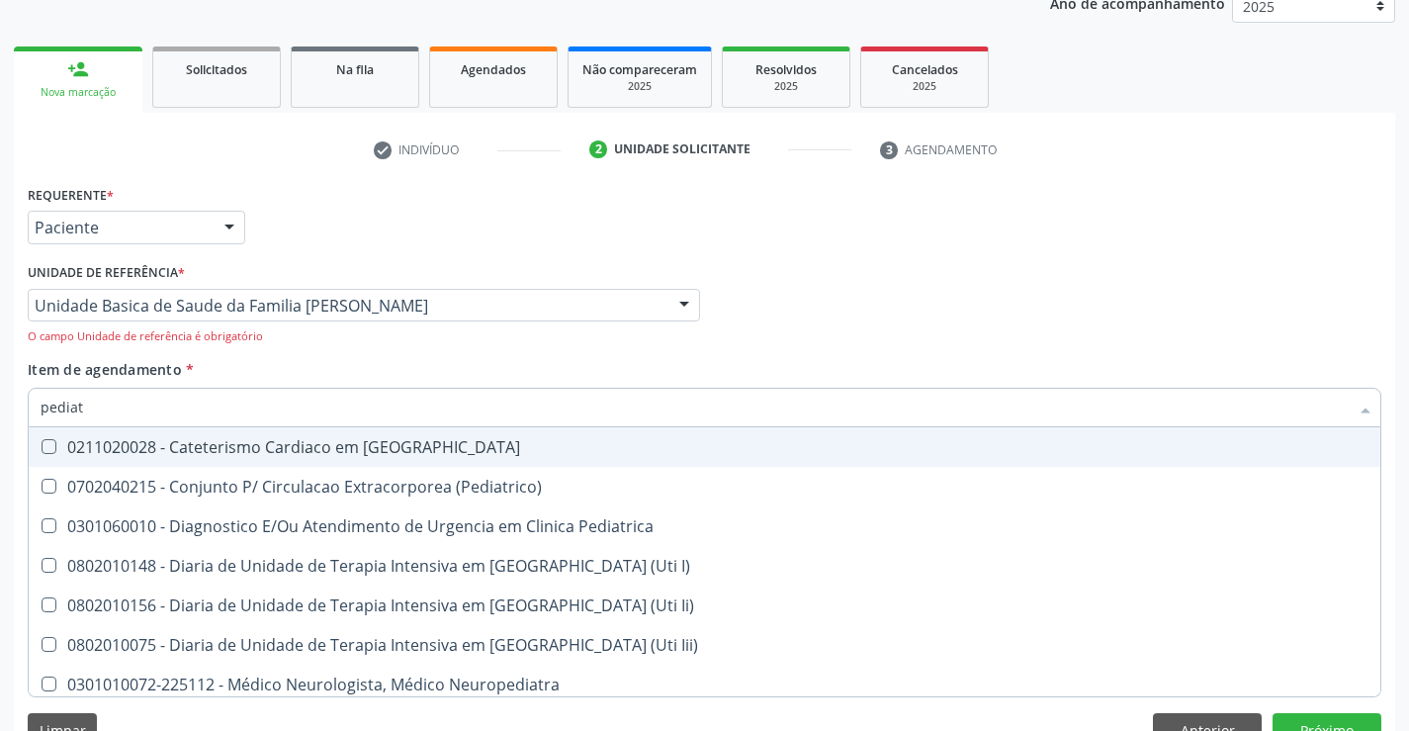
type input "pediatr"
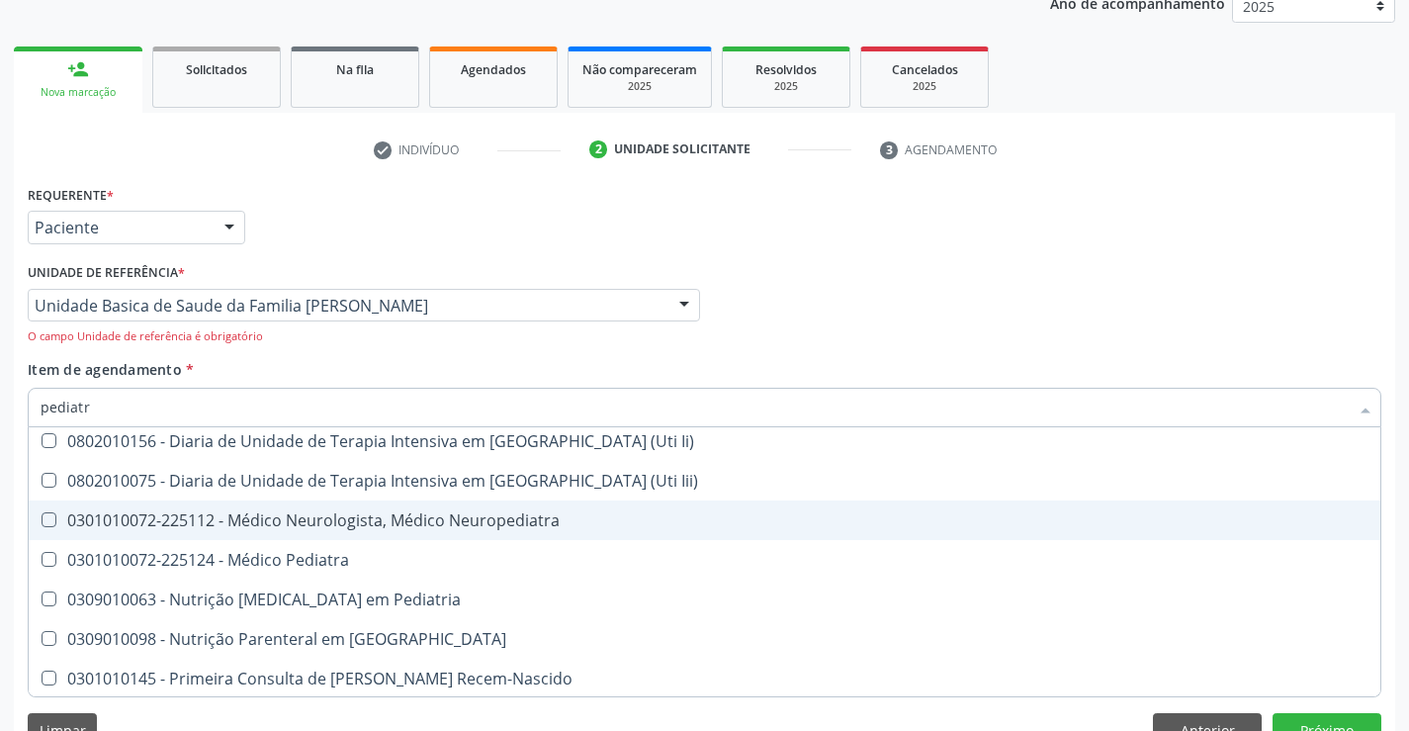
scroll to position [165, 0]
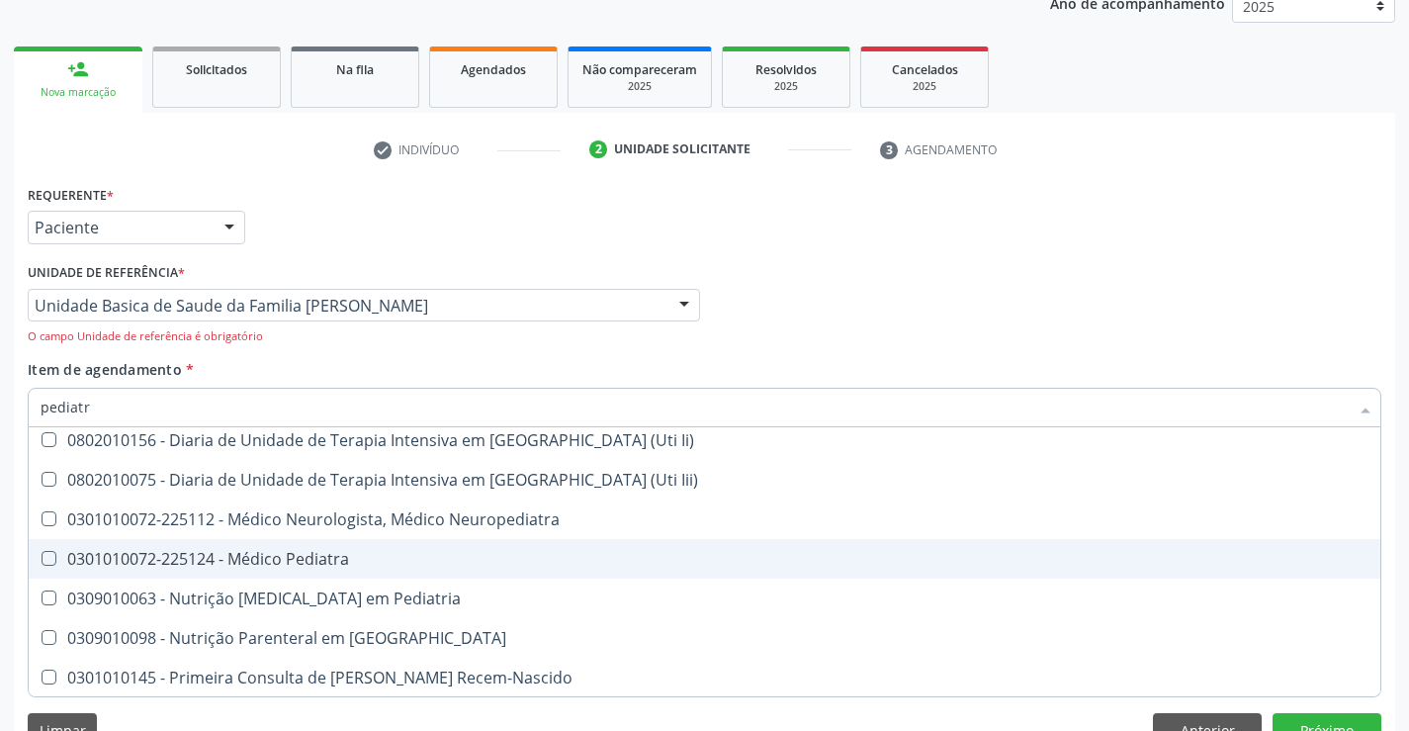
click at [372, 555] on div "0301010072-225124 - Médico Pediatra" at bounding box center [705, 559] width 1328 height 16
checkbox Pediatra "true"
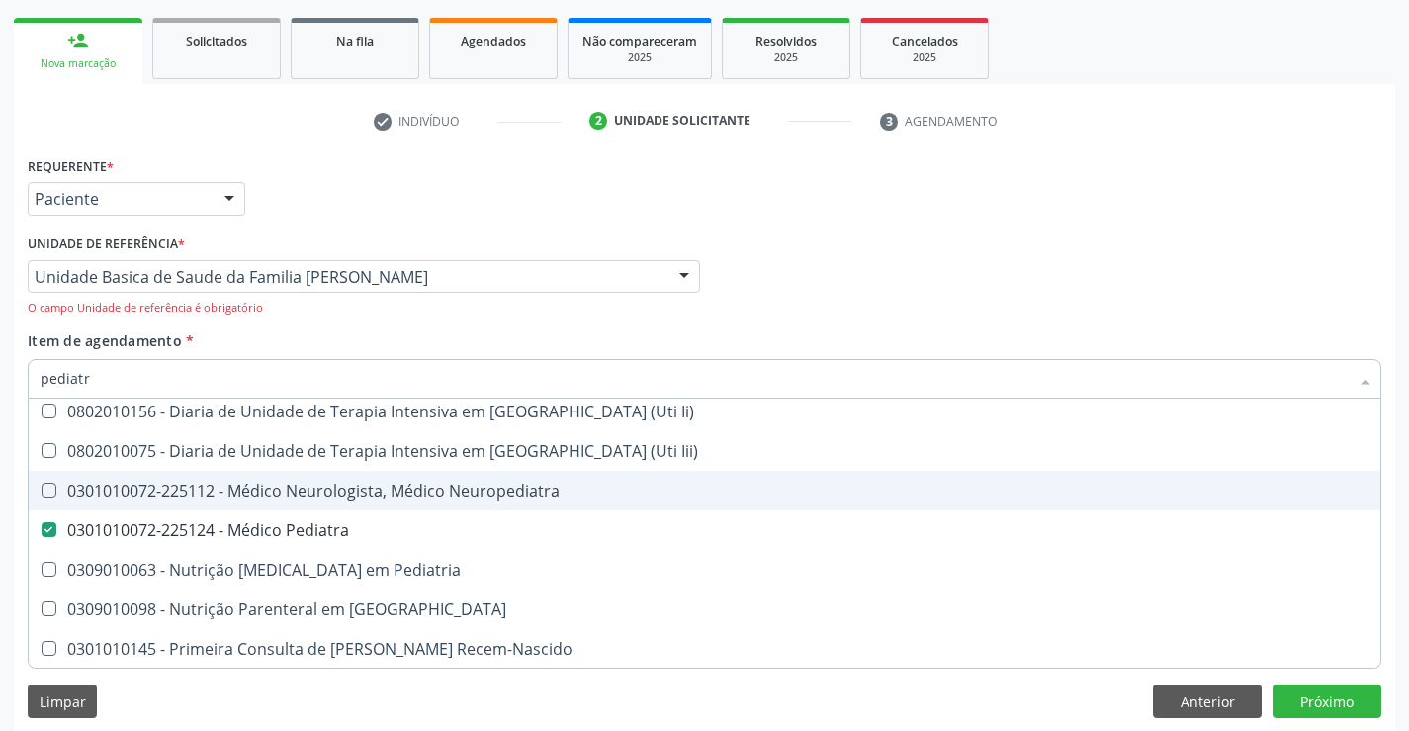
scroll to position [293, 0]
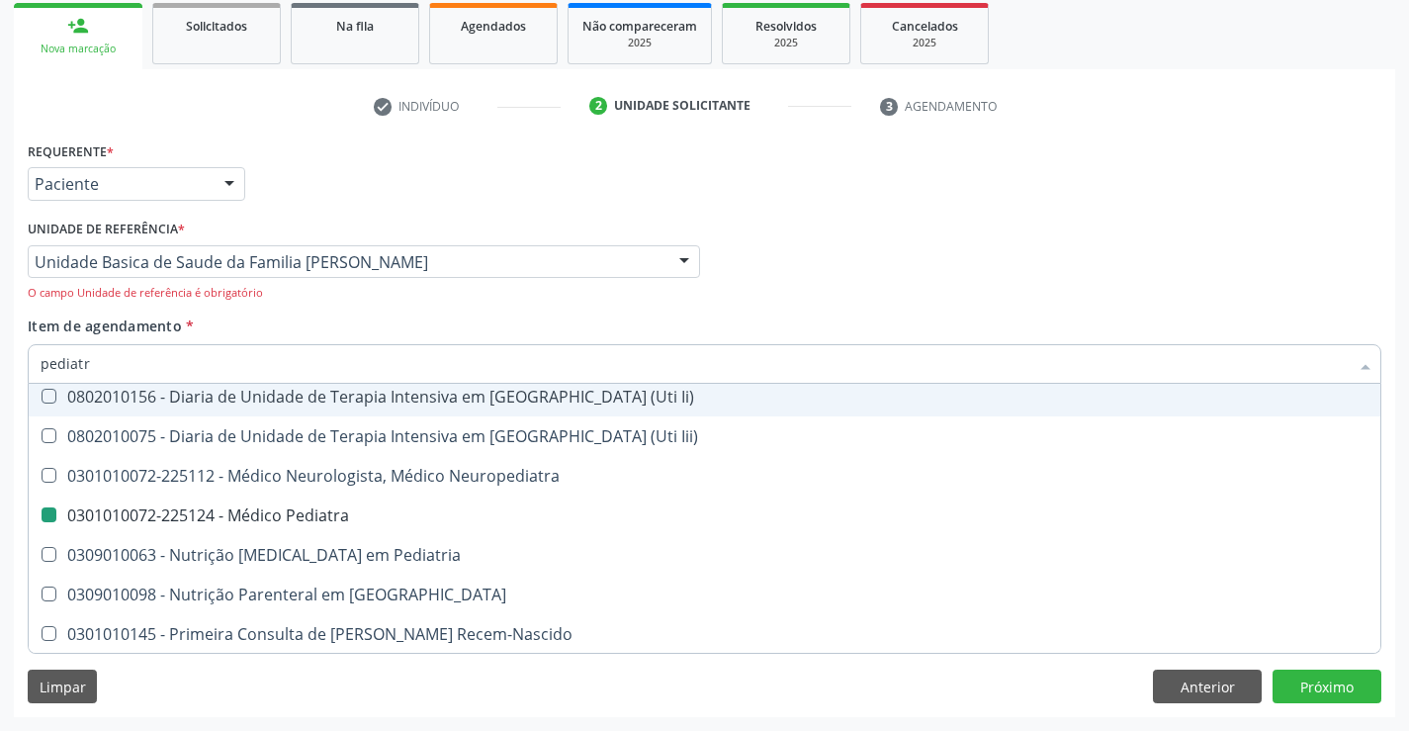
click at [1179, 260] on div "Médico Solicitante Por favor, selecione a Unidade de Atendimento primeiro Nenhu…" at bounding box center [705, 265] width 1364 height 101
checkbox \(Pediatrico\) "true"
checkbox Pediatra "false"
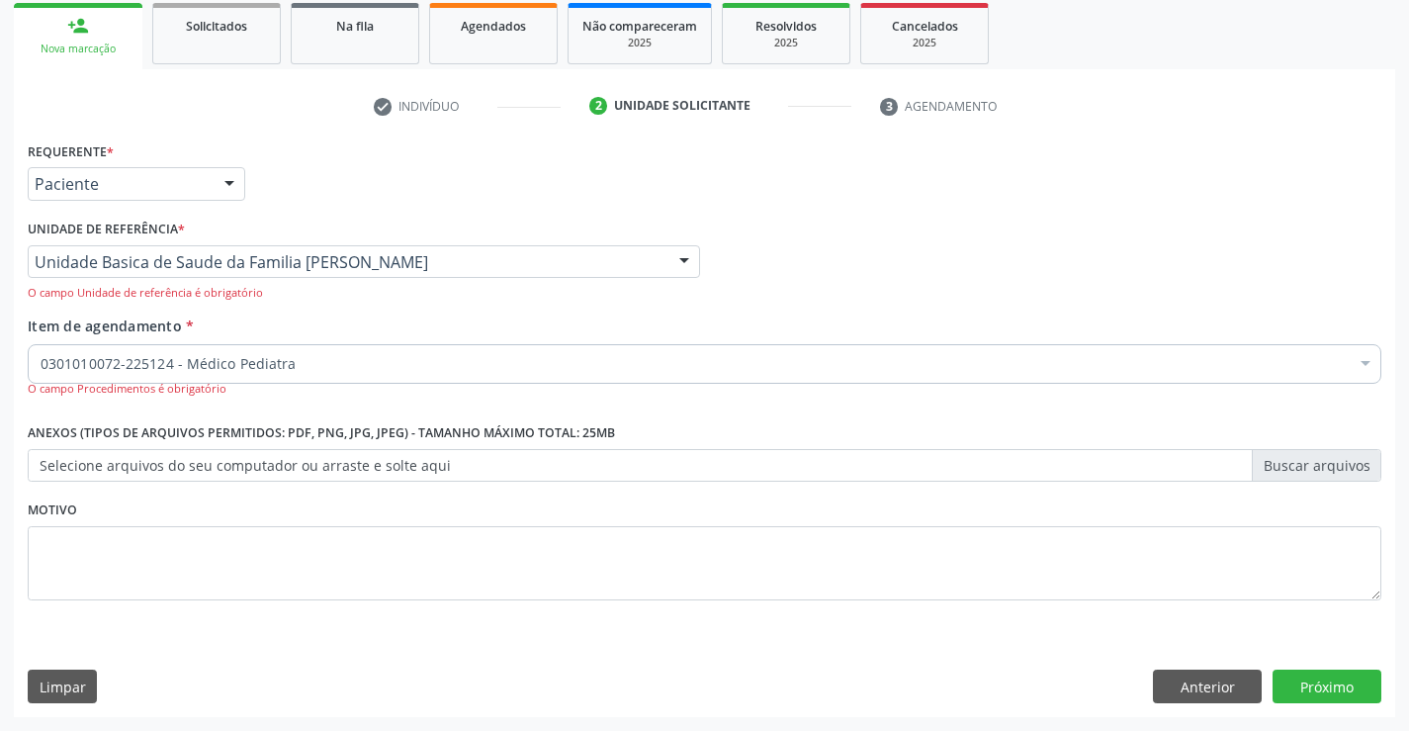
scroll to position [0, 0]
click at [1331, 686] on button "Próximo" at bounding box center [1327, 686] width 109 height 34
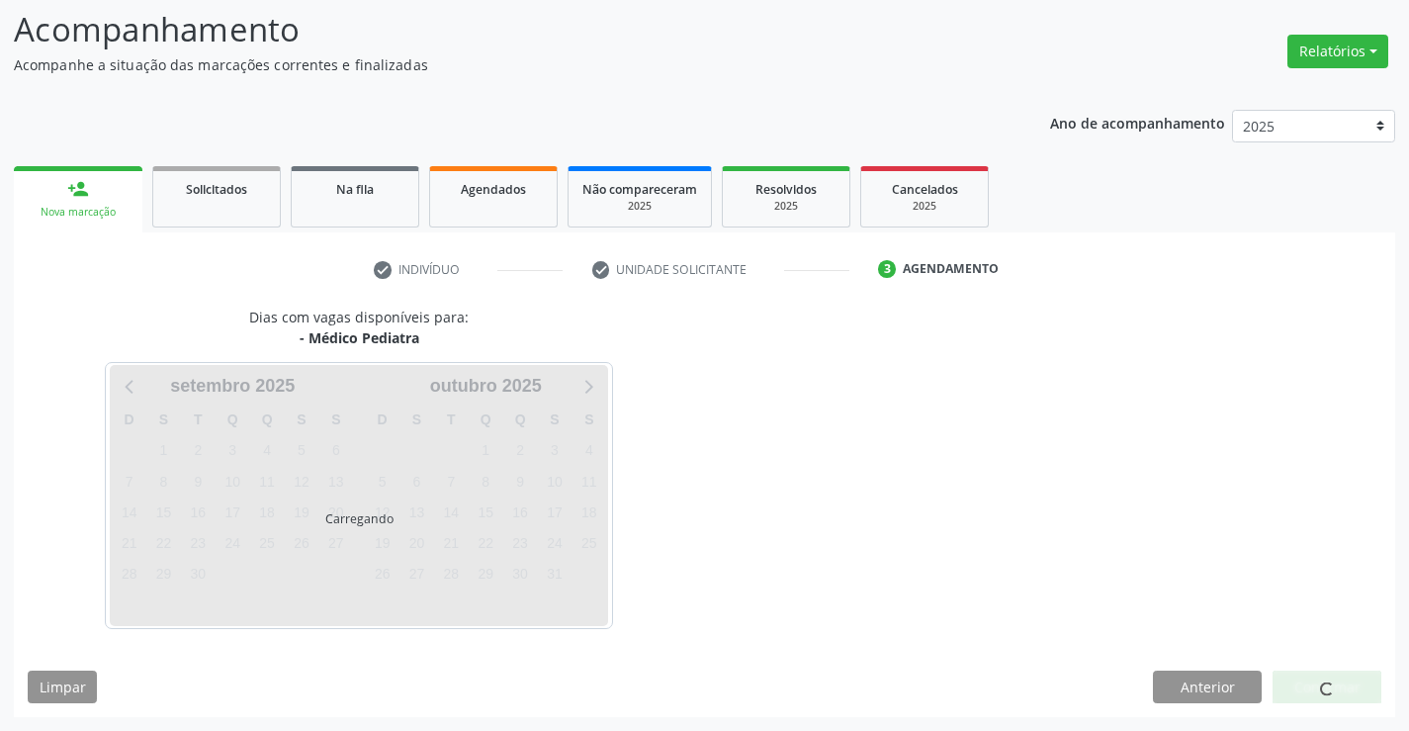
scroll to position [130, 0]
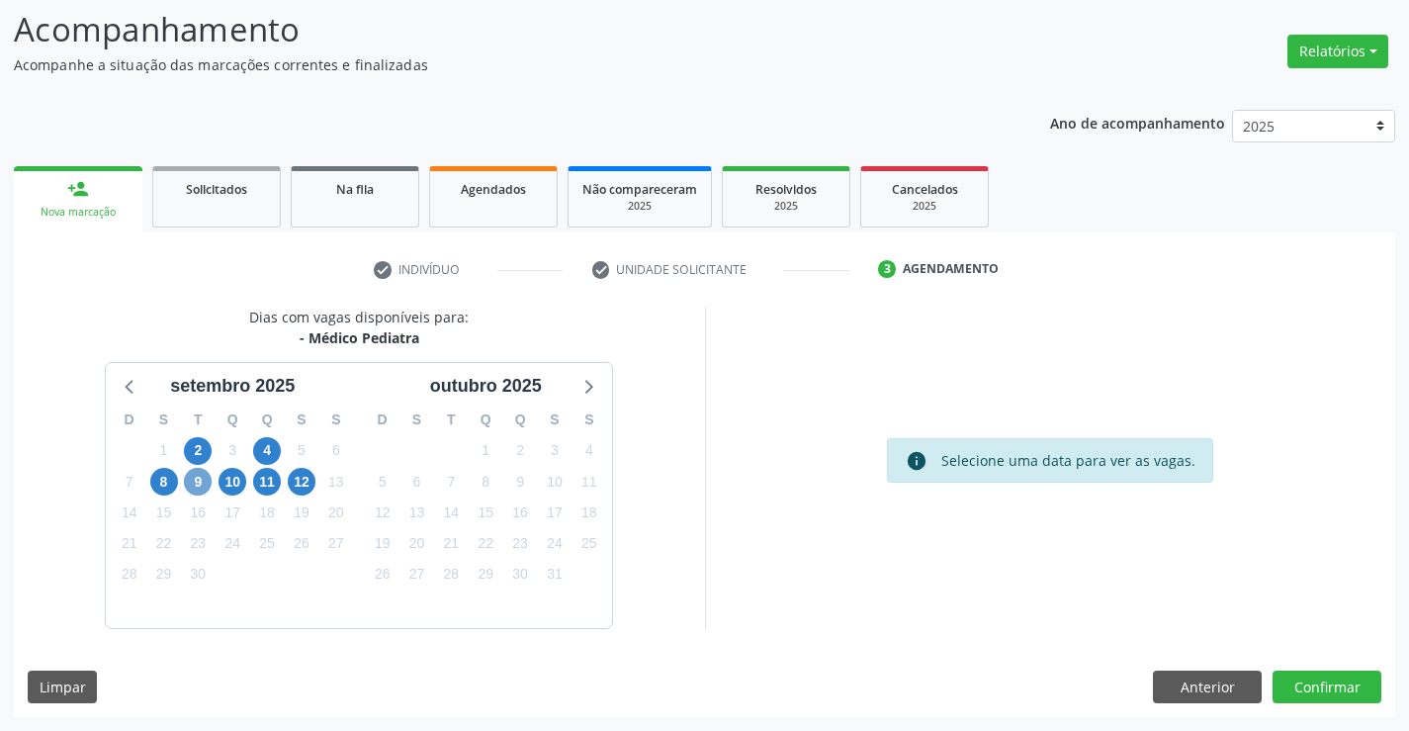
click at [193, 487] on span "9" at bounding box center [198, 482] width 28 height 28
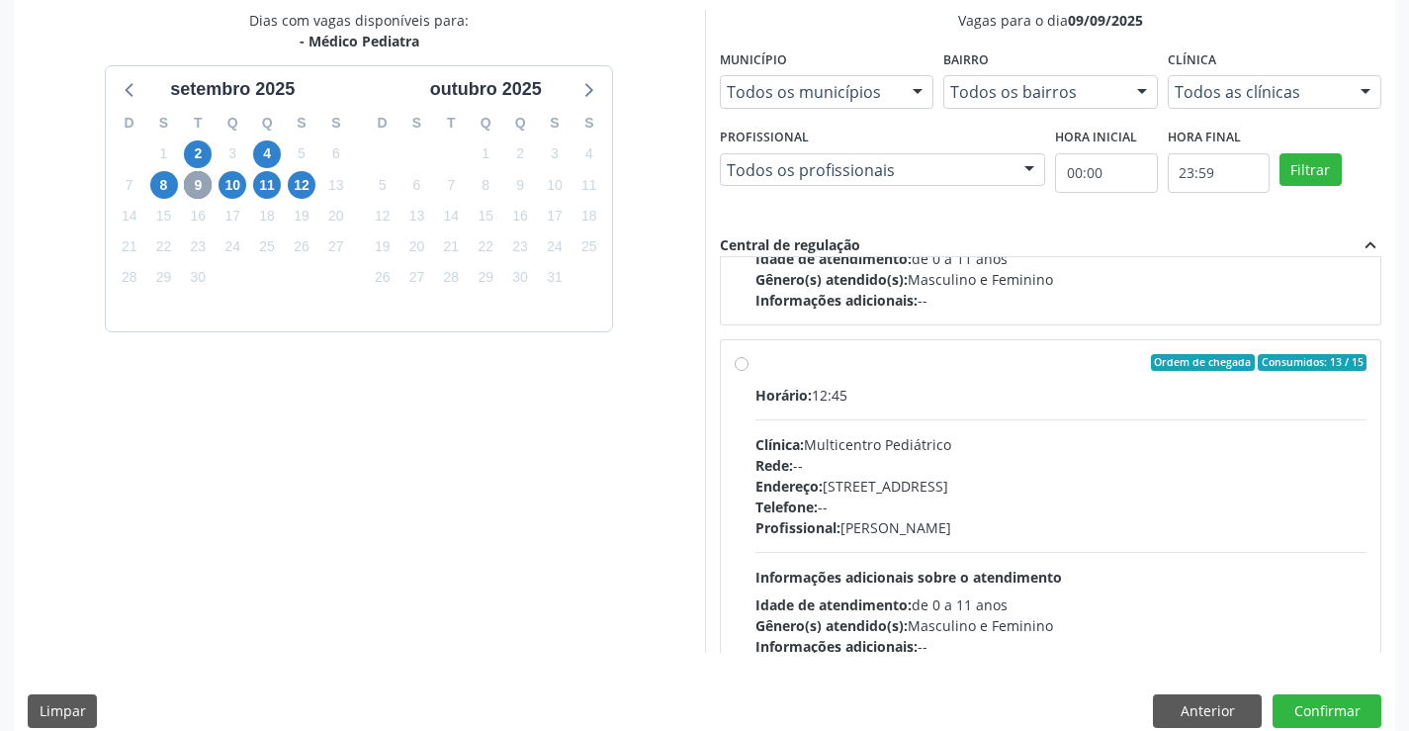
scroll to position [311, 0]
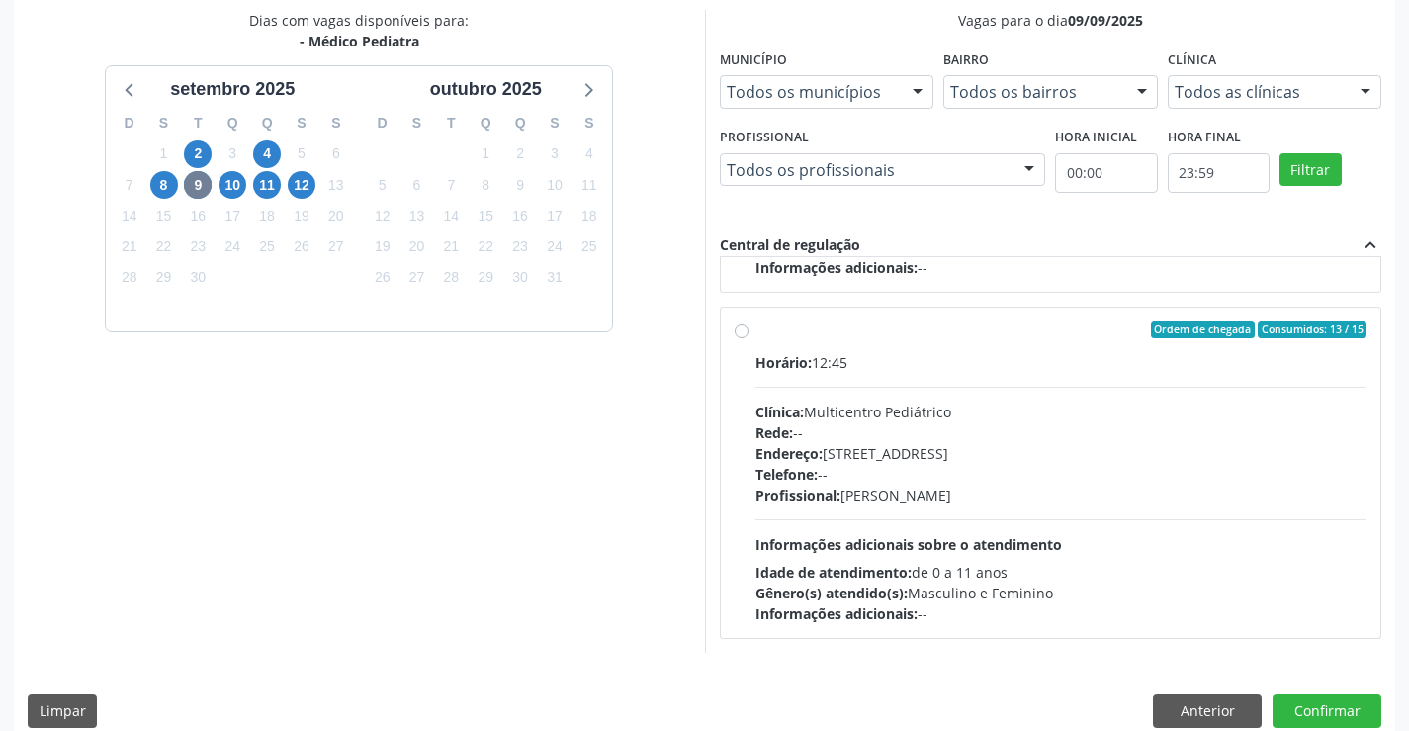
click at [1088, 521] on div "Horário: 12:45 Clínica: Multicentro Pediátrico Rede: -- Endereço: [STREET_ADDRE…" at bounding box center [1061, 488] width 612 height 272
click at [749, 339] on input "Ordem de chegada Consumidos: 13 / 15 Horário: 12:45 Clínica: Multicentro Pediát…" at bounding box center [742, 330] width 14 height 18
radio input "true"
click at [1324, 710] on button "Confirmar" at bounding box center [1327, 711] width 109 height 34
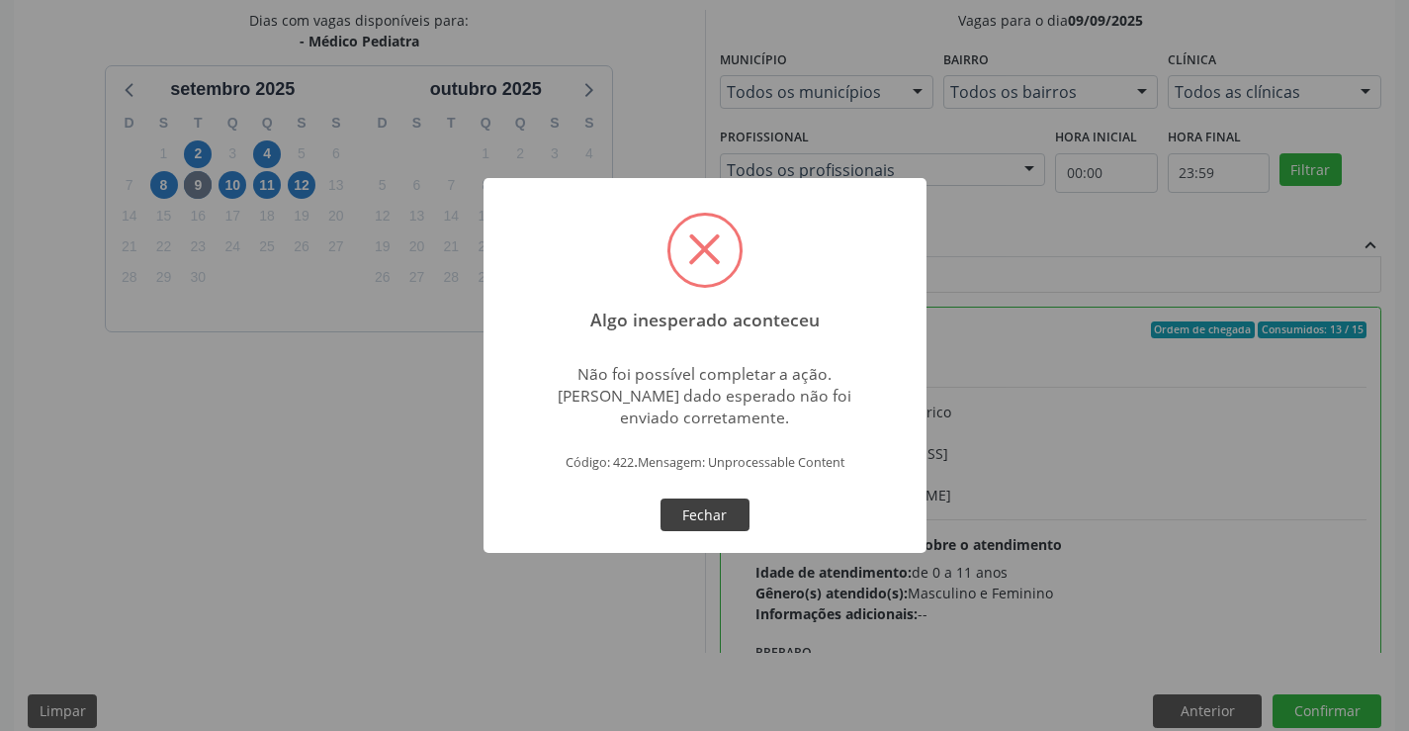
click at [707, 513] on button "Fechar" at bounding box center [705, 515] width 89 height 34
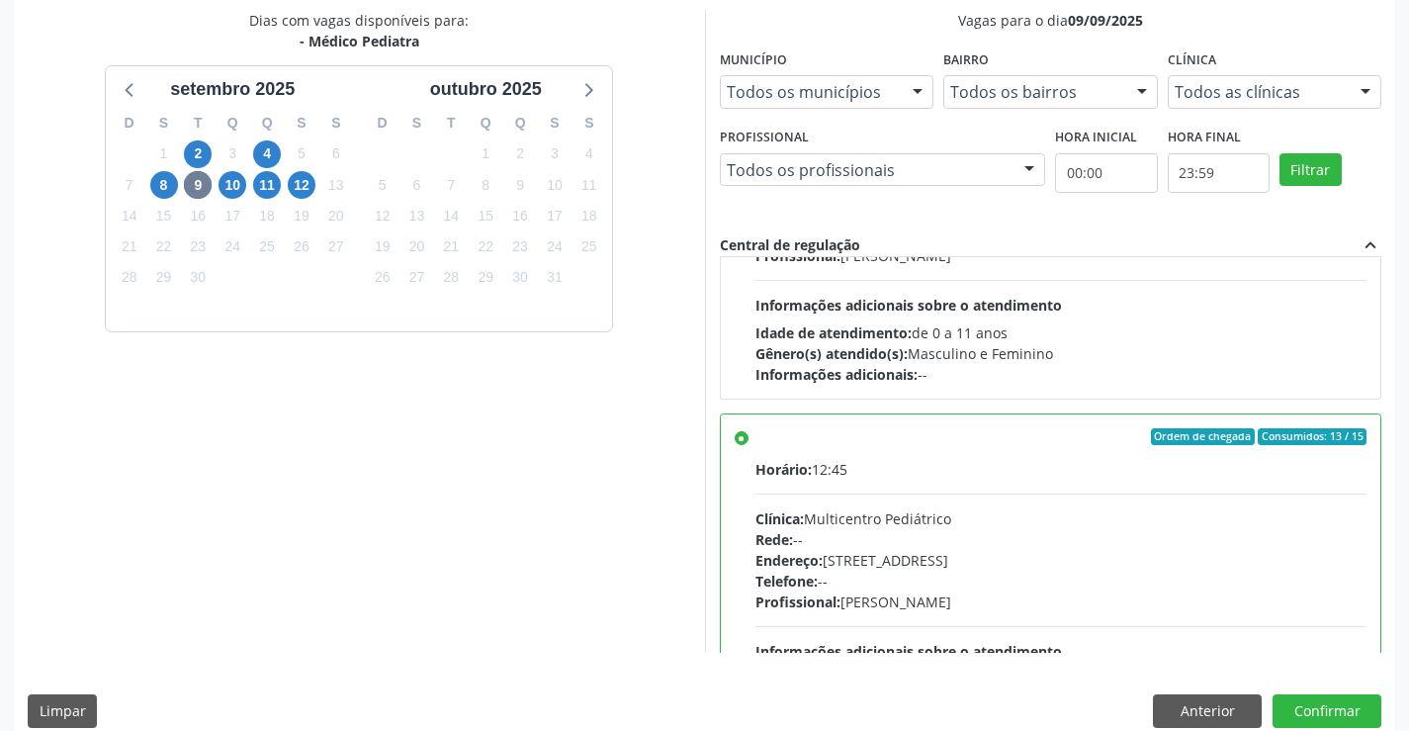
scroll to position [0, 0]
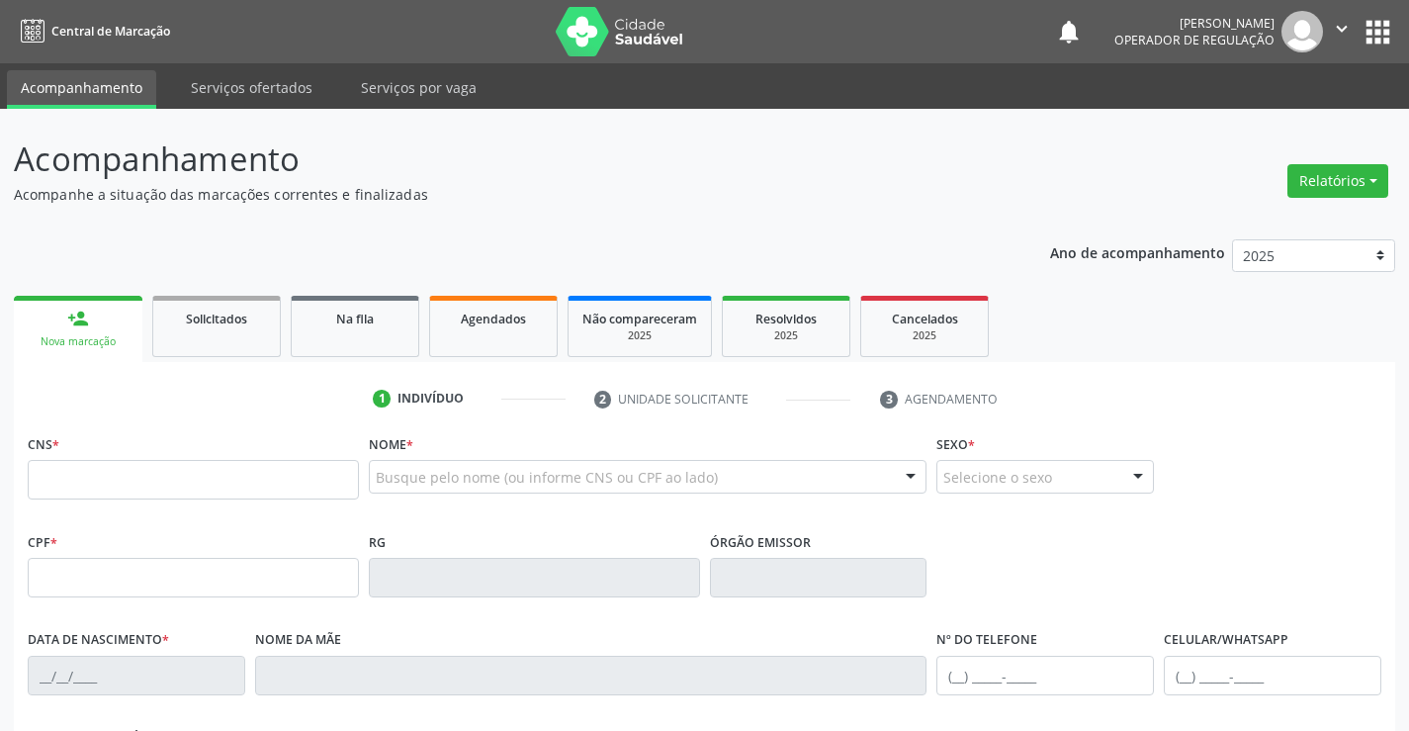
drag, startPoint x: 111, startPoint y: 489, endPoint x: 96, endPoint y: 485, distance: 15.4
click at [101, 489] on input "text" at bounding box center [193, 480] width 331 height 40
click at [214, 485] on input "text" at bounding box center [193, 480] width 331 height 40
click at [185, 496] on input "text" at bounding box center [193, 480] width 331 height 40
type input "707 6042 3816 4292"
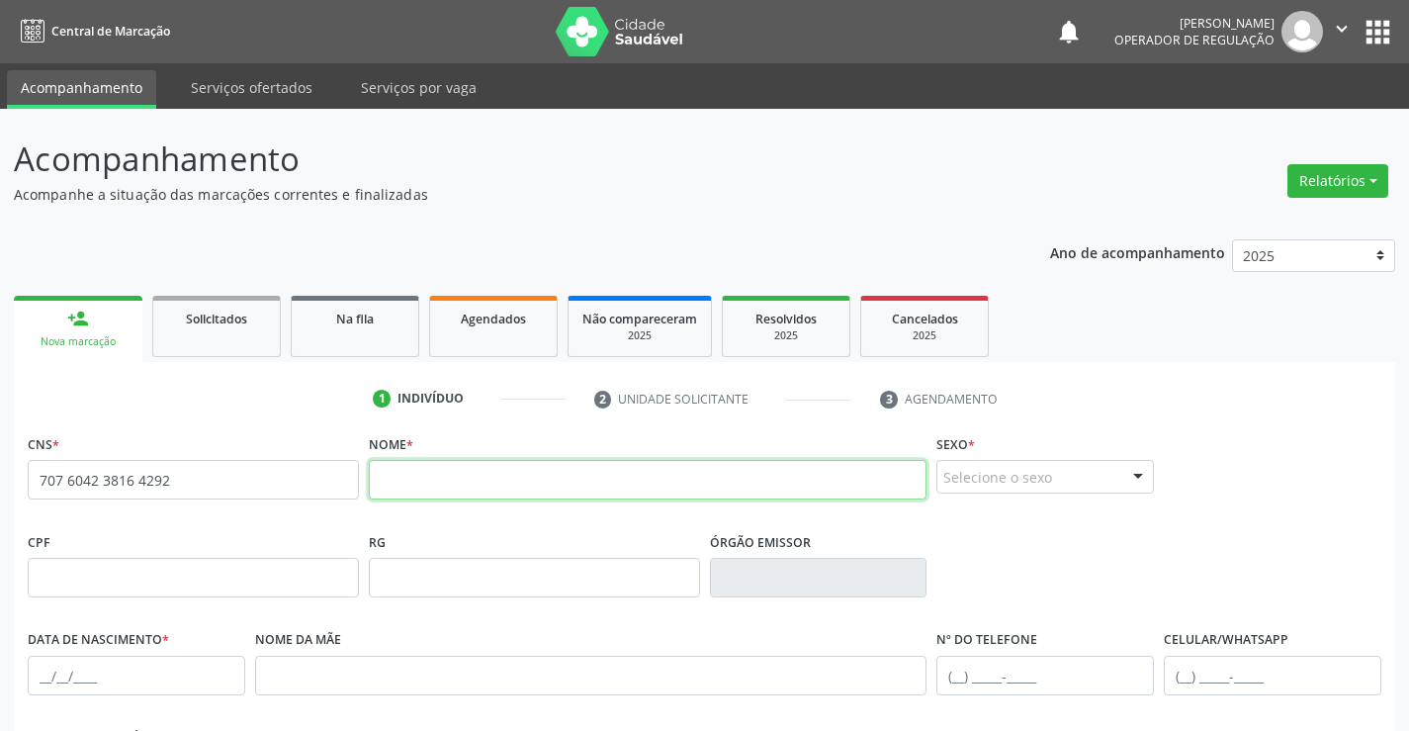
click at [442, 472] on input "text" at bounding box center [648, 480] width 559 height 40
type input "maria luiza pereira araujo"
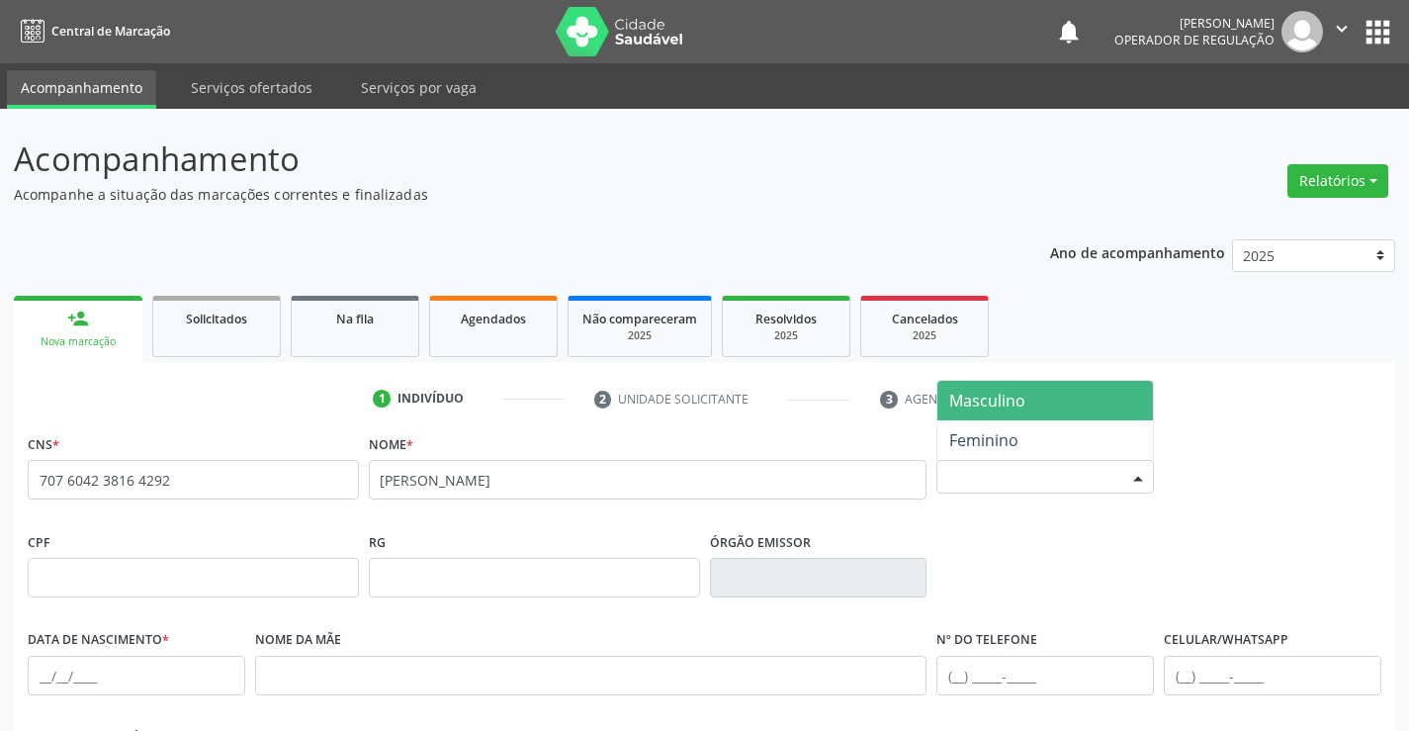
drag, startPoint x: 1126, startPoint y: 476, endPoint x: 1025, endPoint y: 495, distance: 102.8
click at [1123, 477] on div at bounding box center [1138, 478] width 30 height 34
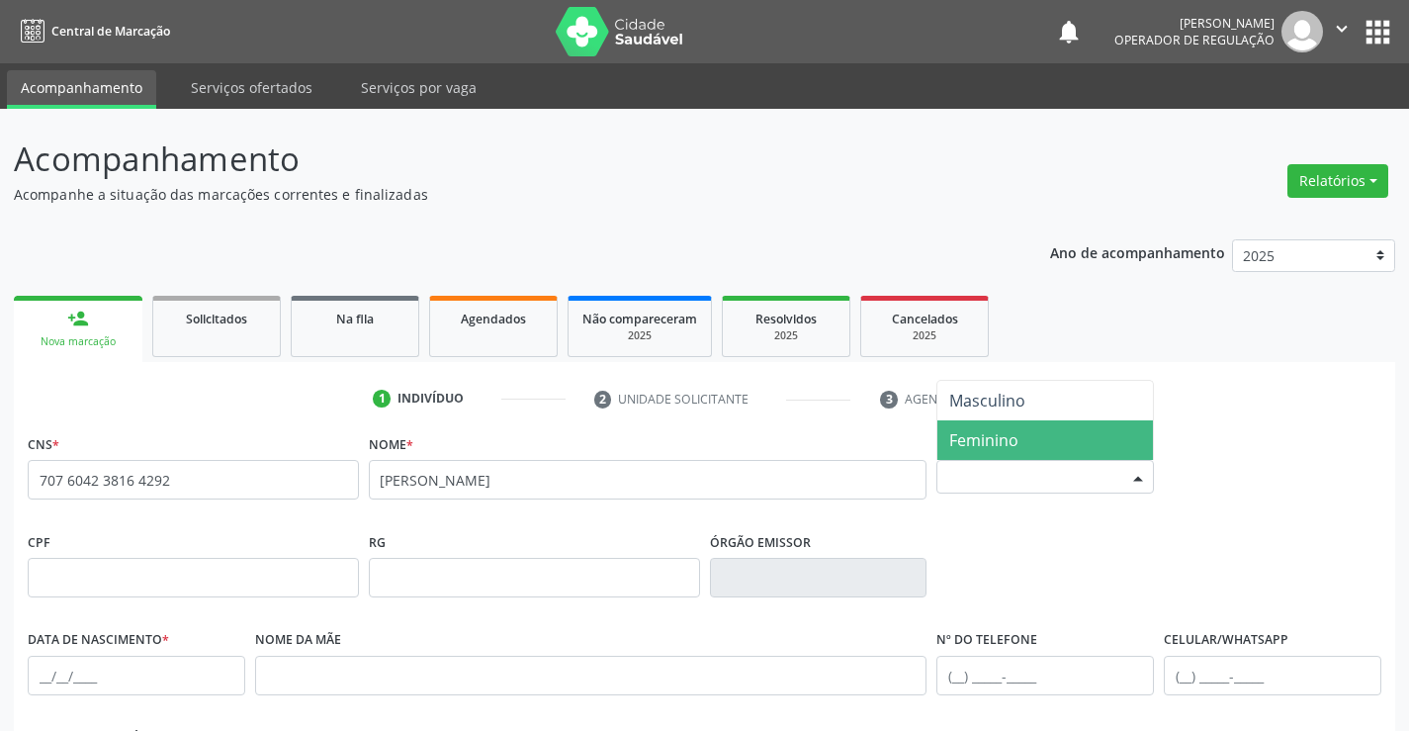
click at [979, 441] on span "Feminino" at bounding box center [983, 440] width 69 height 22
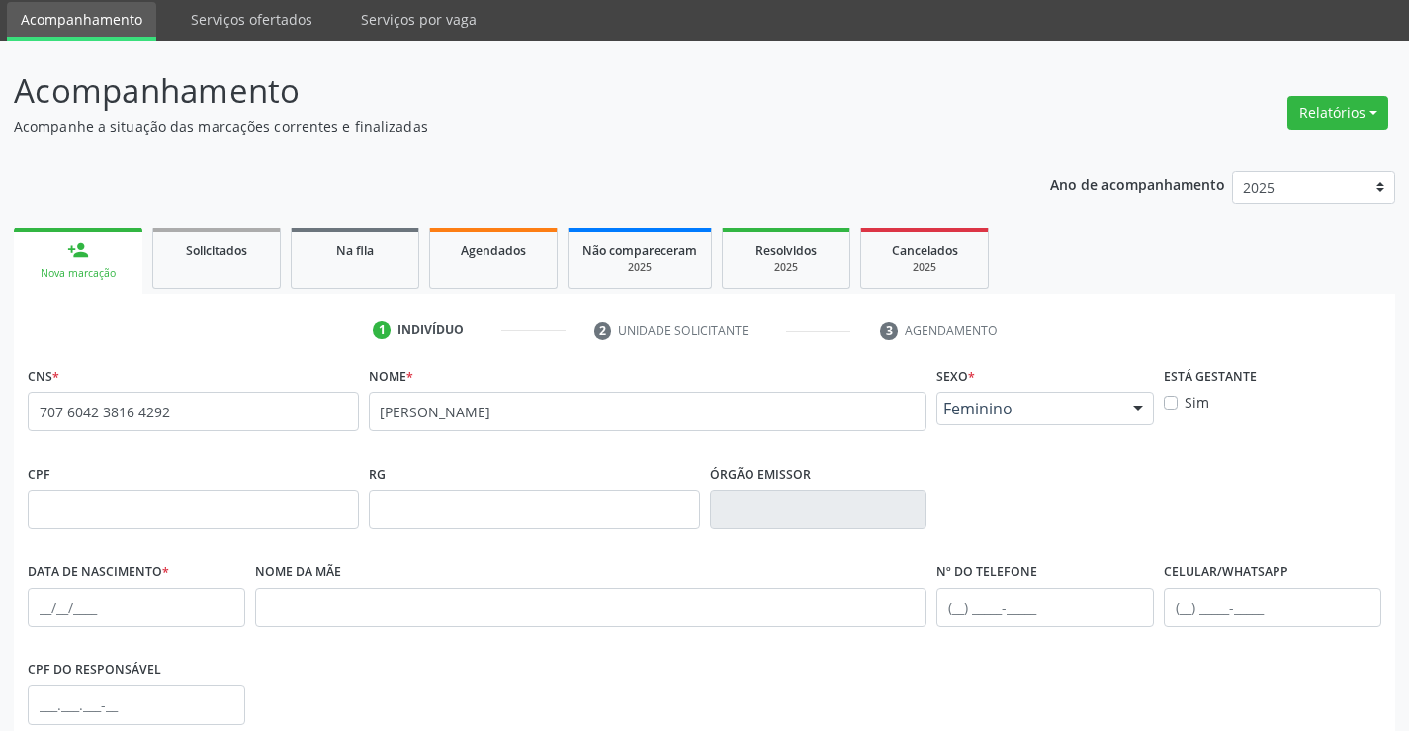
scroll to position [99, 0]
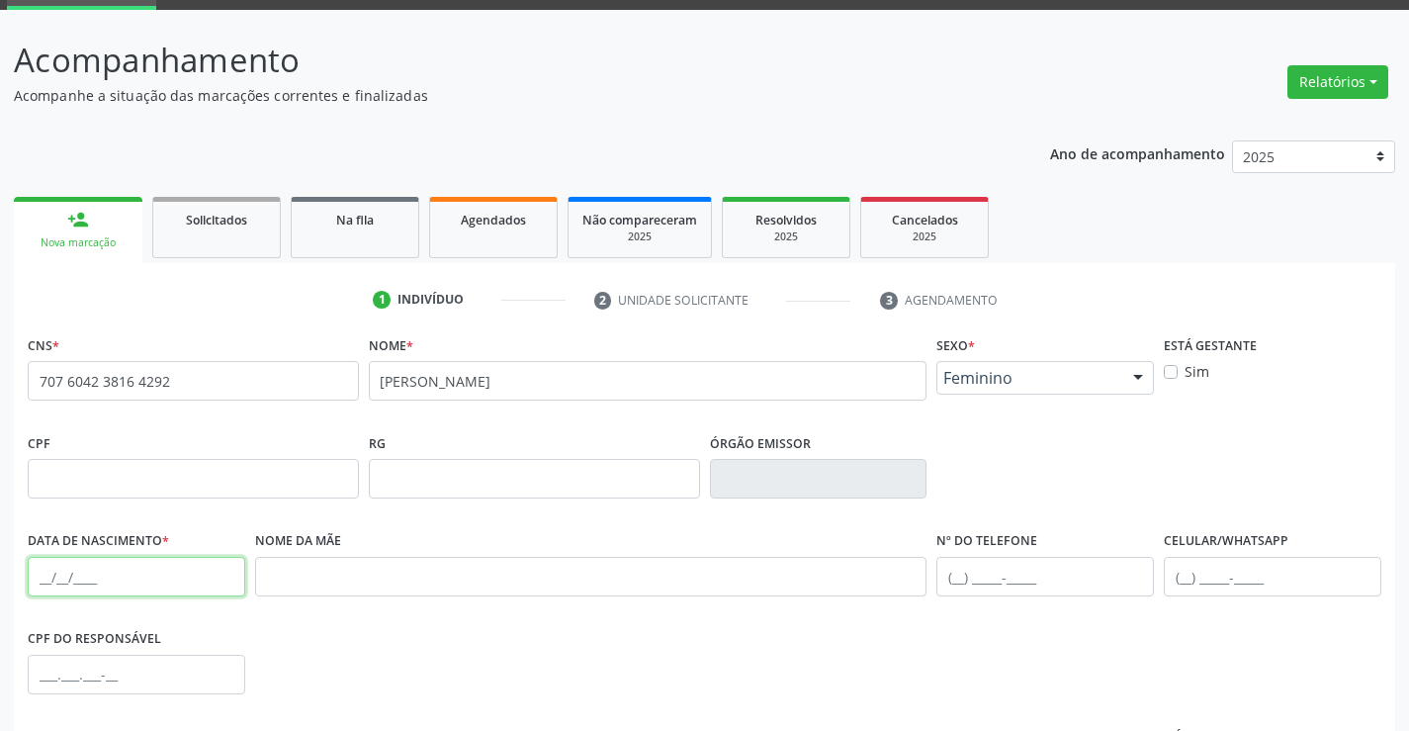
click at [85, 578] on input "text" at bounding box center [137, 577] width 218 height 40
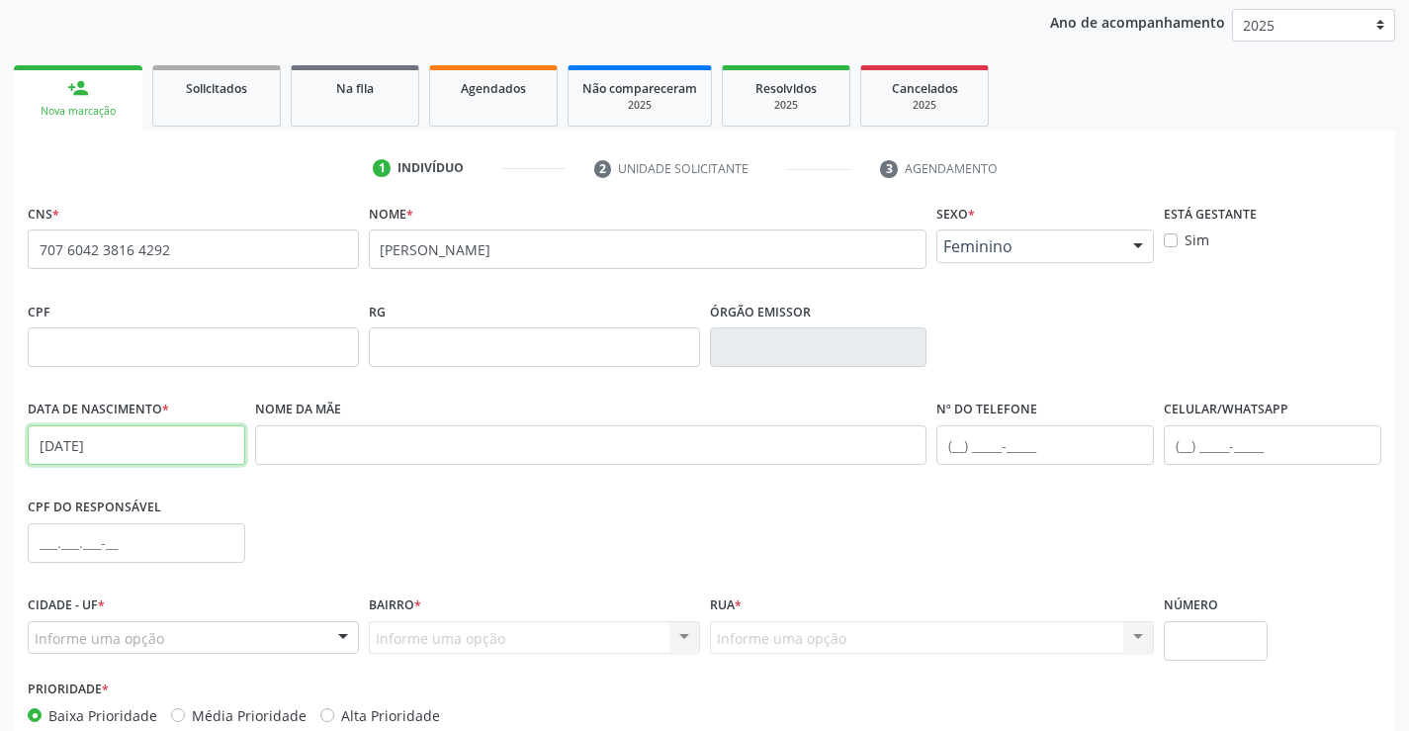
scroll to position [341, 0]
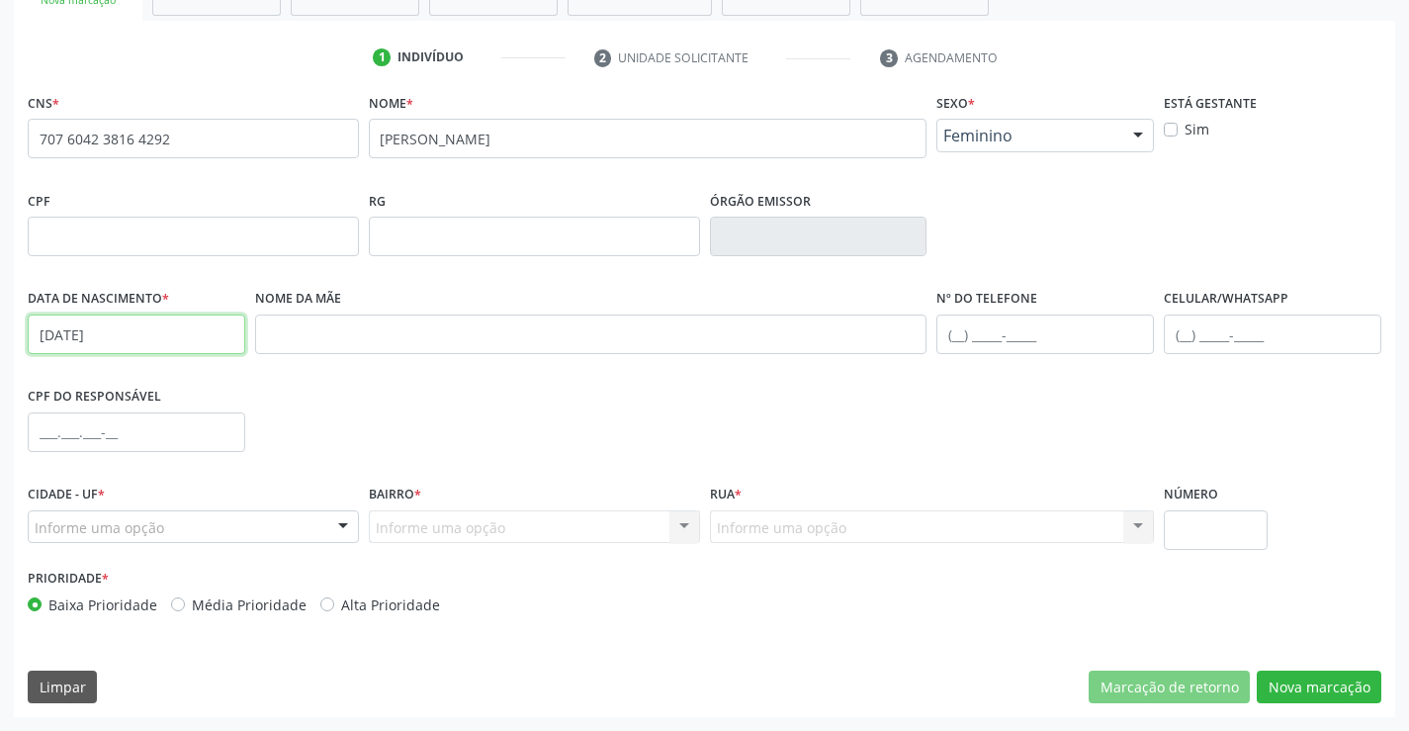
type input "19/08/2025"
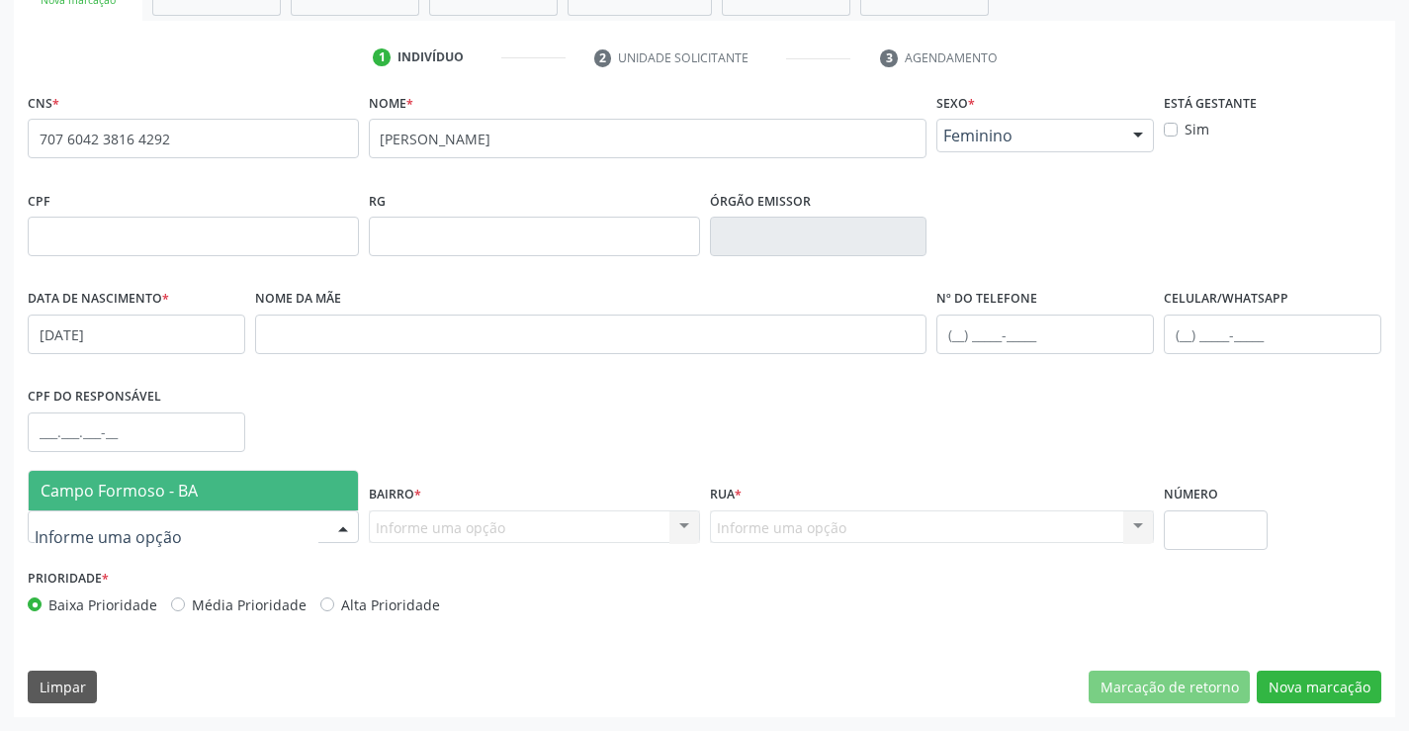
click at [336, 529] on div at bounding box center [343, 528] width 30 height 34
click at [318, 484] on span "Campo Formoso - BA" at bounding box center [193, 491] width 329 height 40
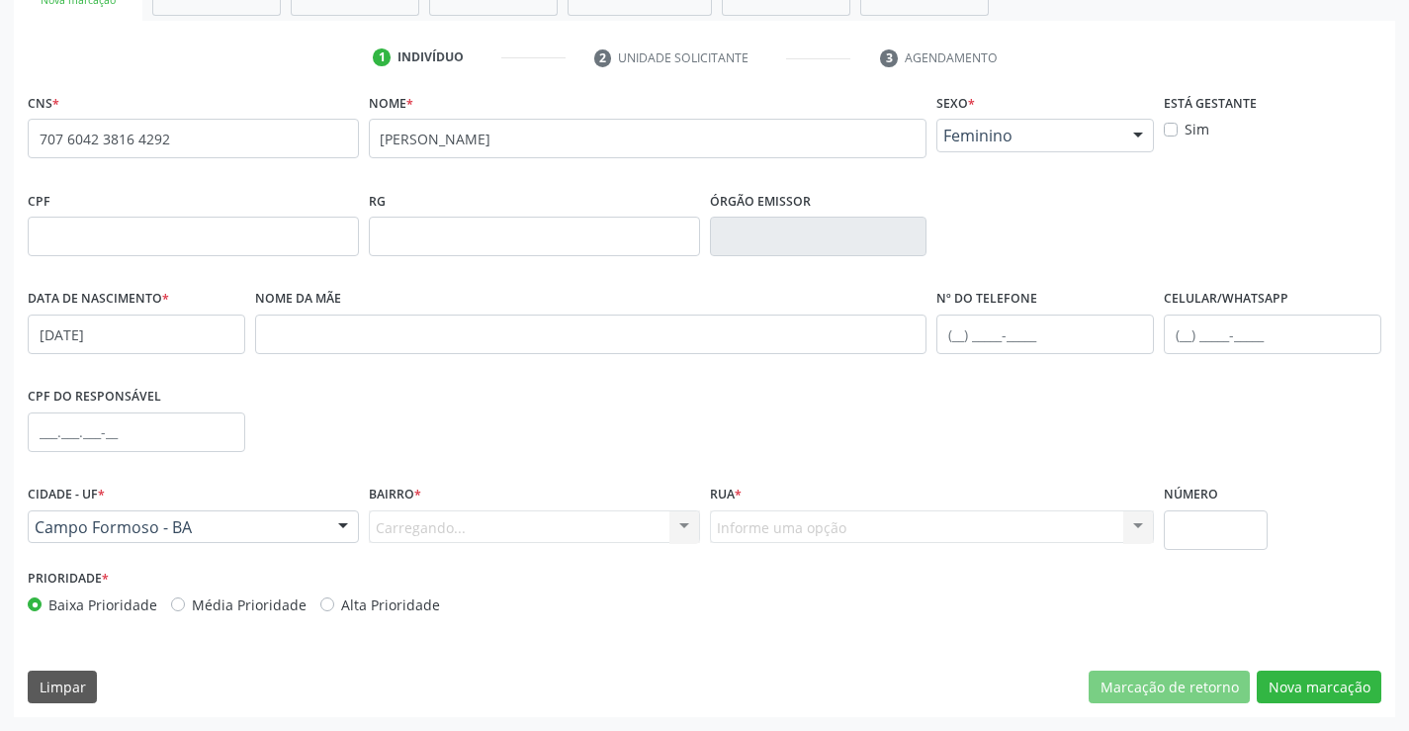
click at [648, 524] on div "Carregando... Nenhum resultado encontrado para: " " Nenhuma opção encontrada. D…" at bounding box center [534, 527] width 331 height 34
click at [670, 526] on div at bounding box center [684, 528] width 30 height 34
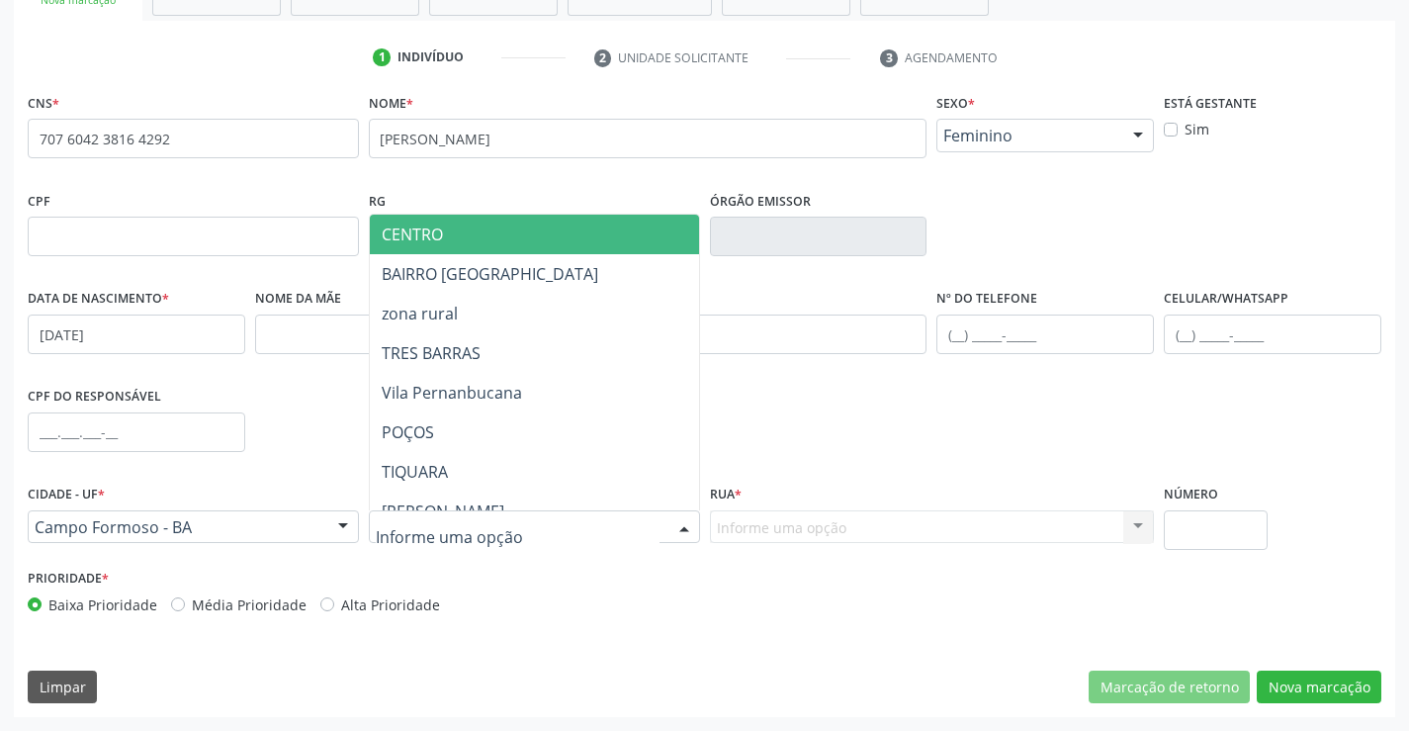
click at [443, 236] on span "CENTRO" at bounding box center [412, 234] width 61 height 22
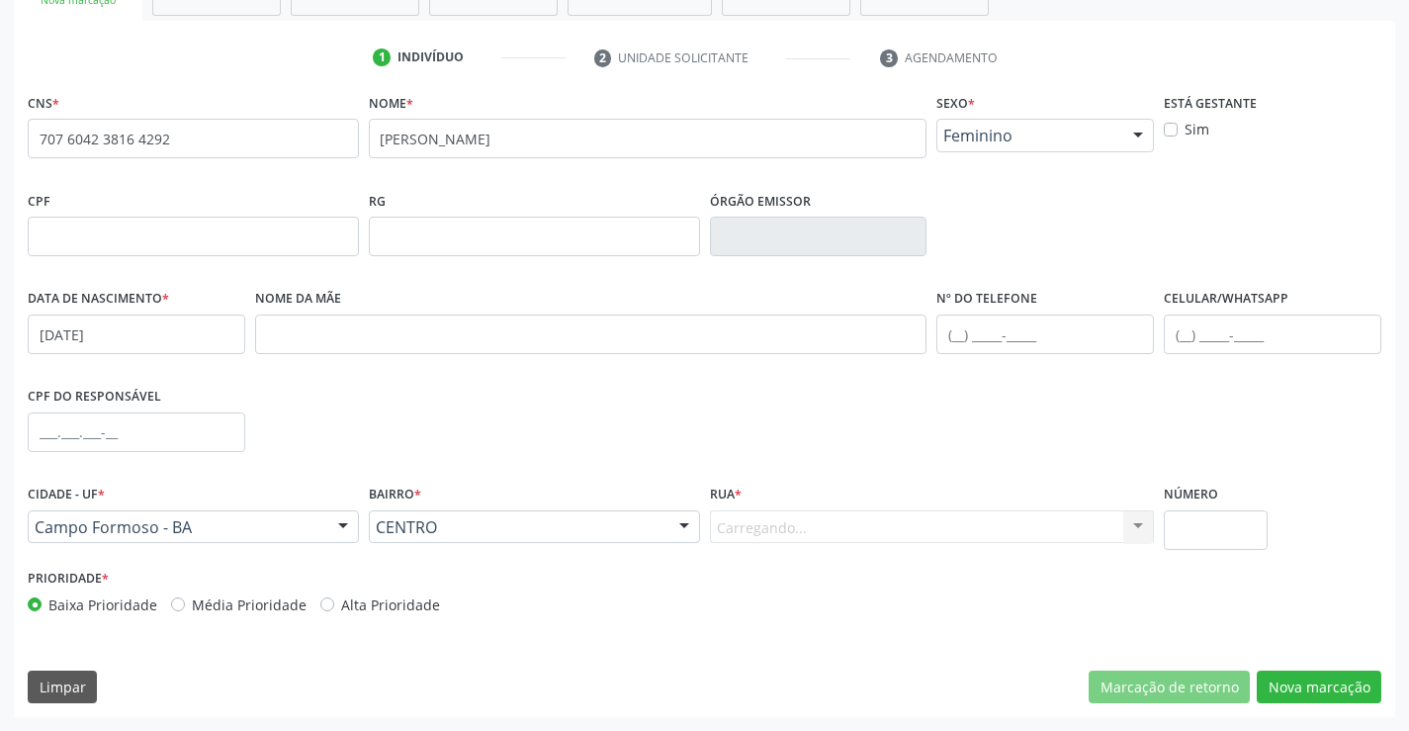
click at [896, 542] on div "Carregando... Nenhum resultado encontrado para: " " Nenhuma opção encontrada. D…" at bounding box center [932, 527] width 445 height 34
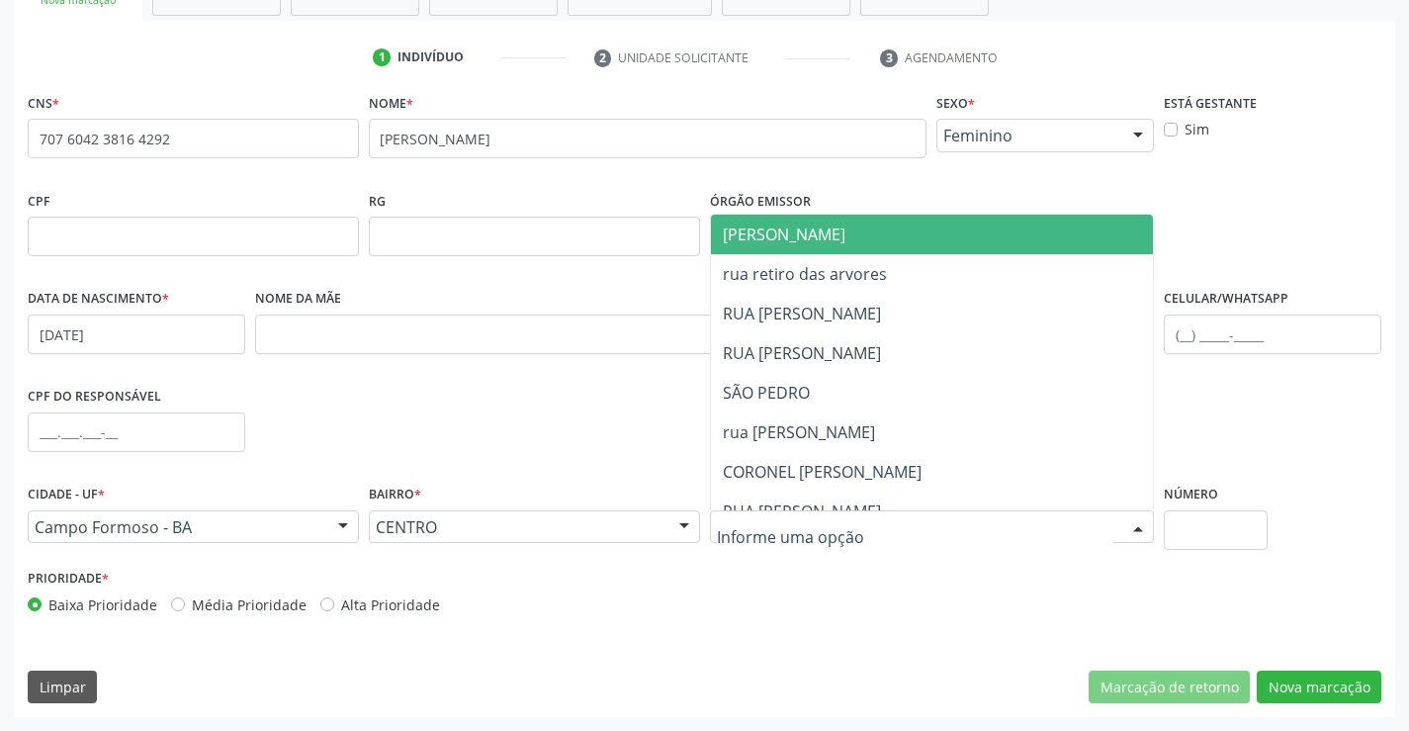
click at [898, 529] on div at bounding box center [932, 527] width 445 height 34
click at [812, 239] on span "JUCA MARQUES" at bounding box center [784, 234] width 123 height 22
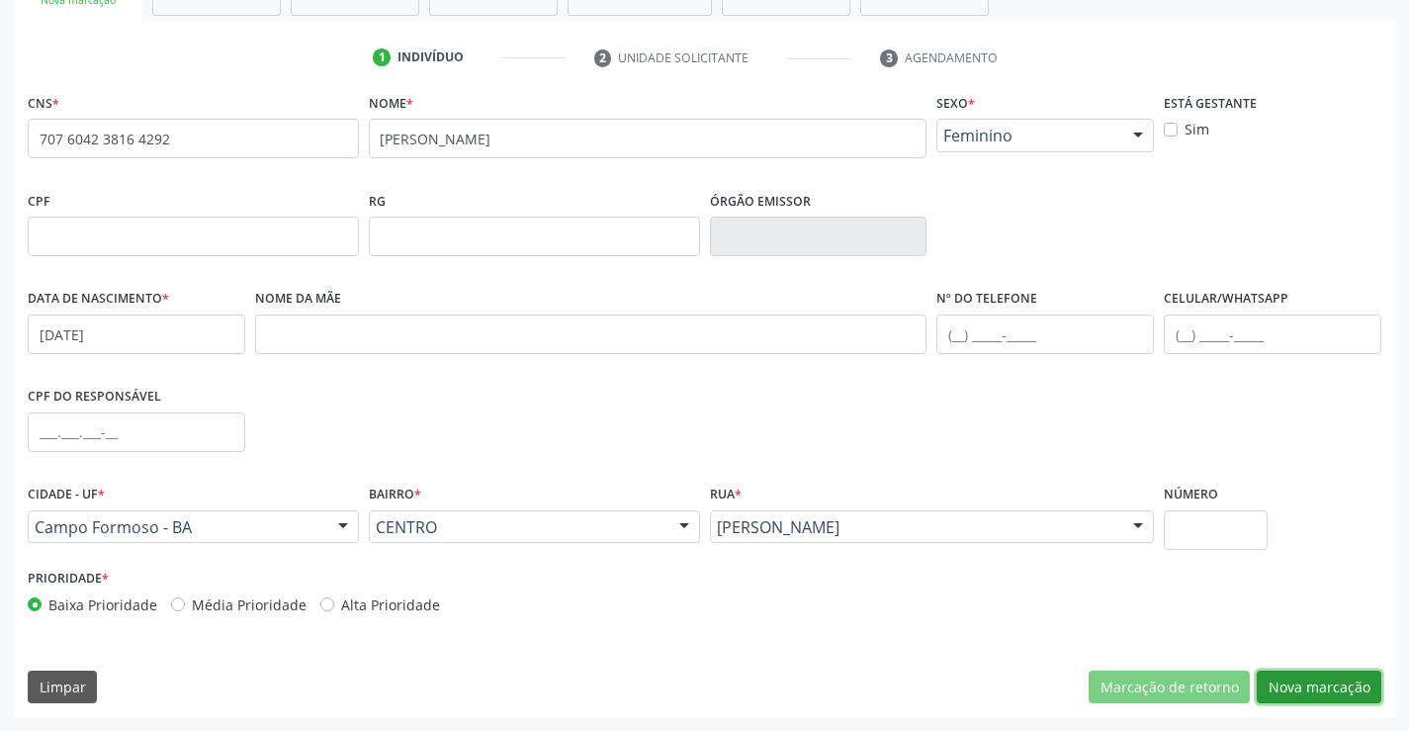
click at [1320, 679] on button "Nova marcação" at bounding box center [1319, 687] width 125 height 34
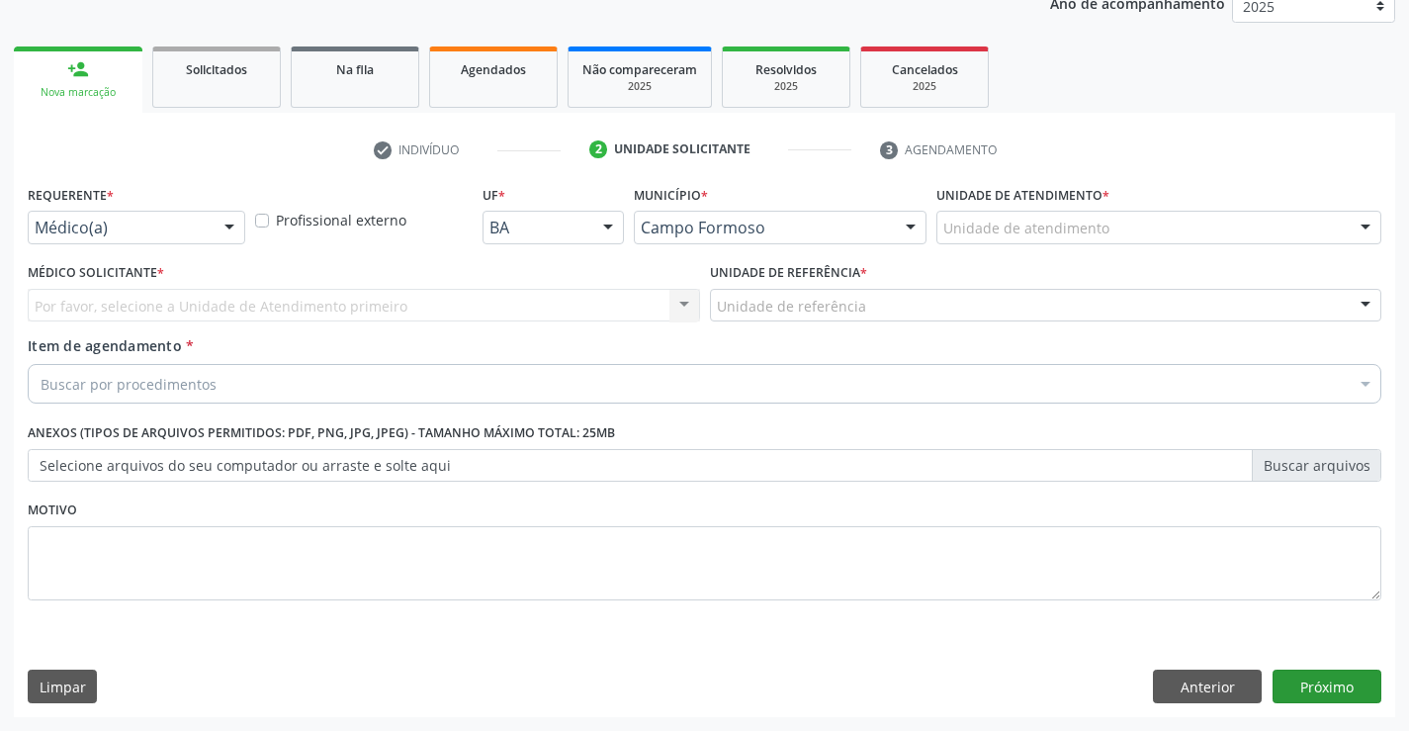
scroll to position [249, 0]
click at [166, 212] on div "Médico(a)" at bounding box center [137, 228] width 218 height 34
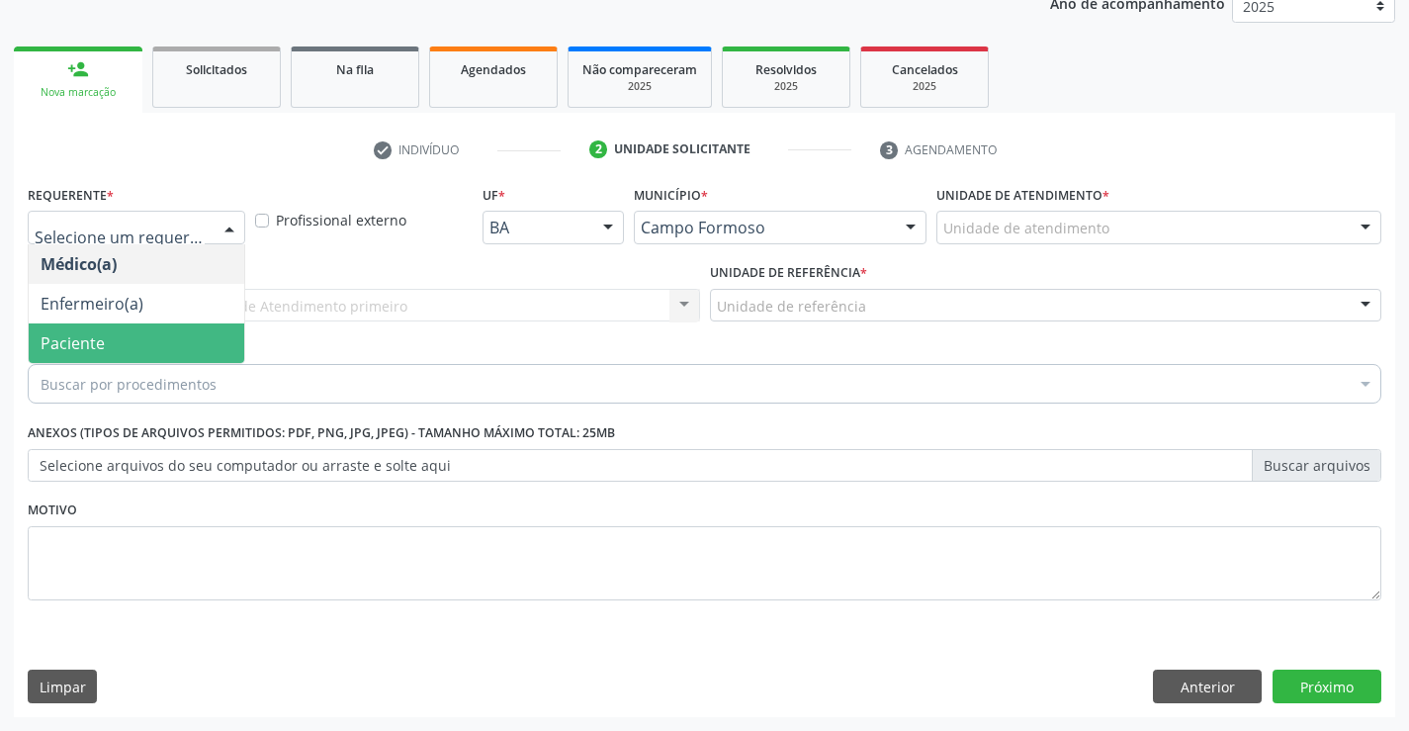
click at [108, 339] on span "Paciente" at bounding box center [137, 343] width 216 height 40
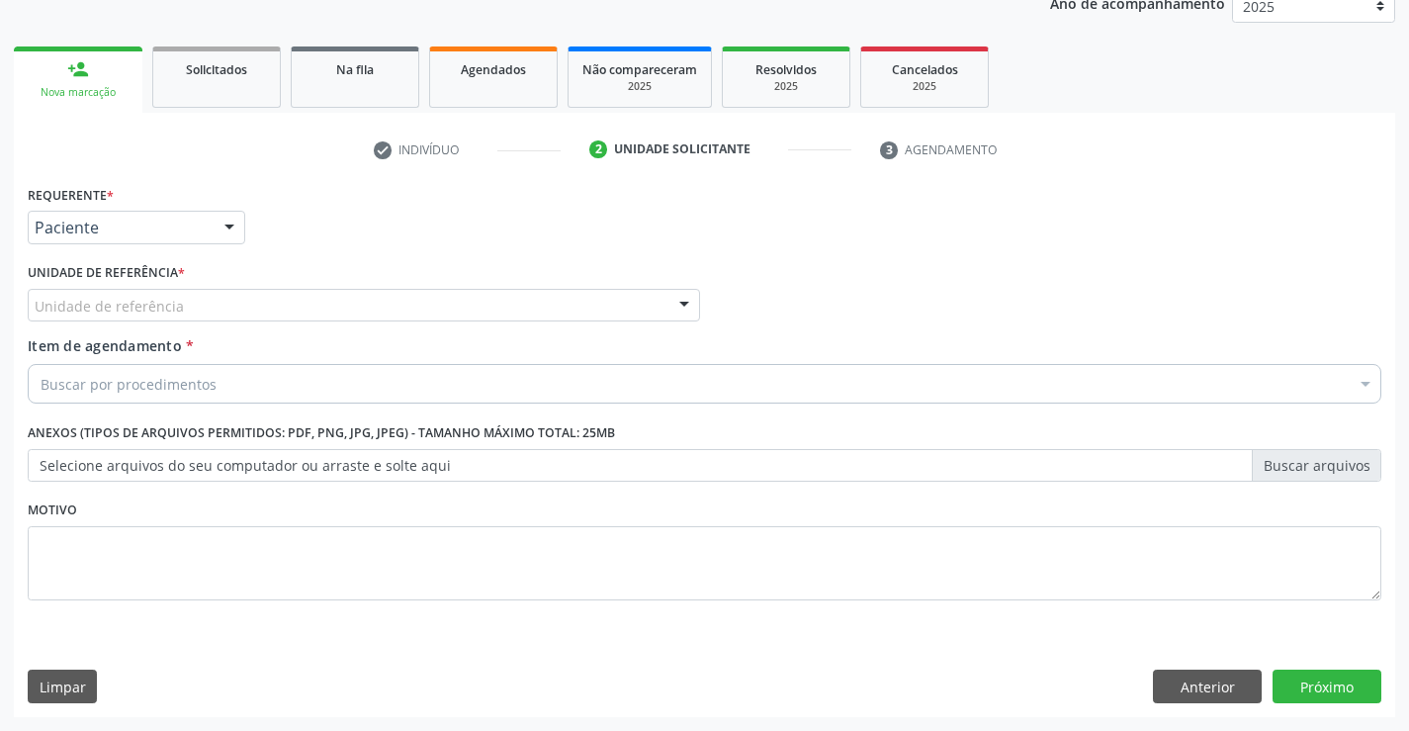
click at [179, 301] on div "Unidade de referência" at bounding box center [364, 306] width 672 height 34
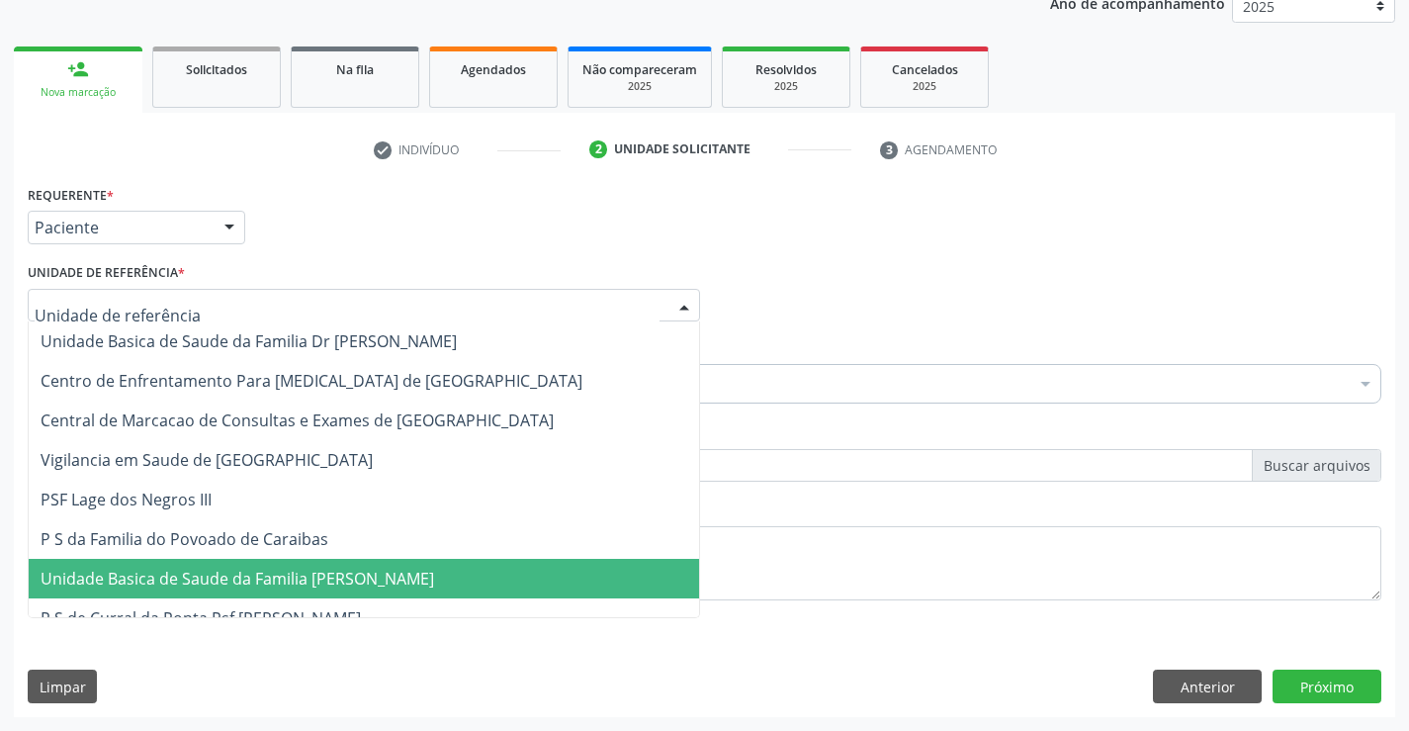
click at [272, 589] on span "Unidade Basica de Saude da Familia [PERSON_NAME]" at bounding box center [238, 579] width 394 height 22
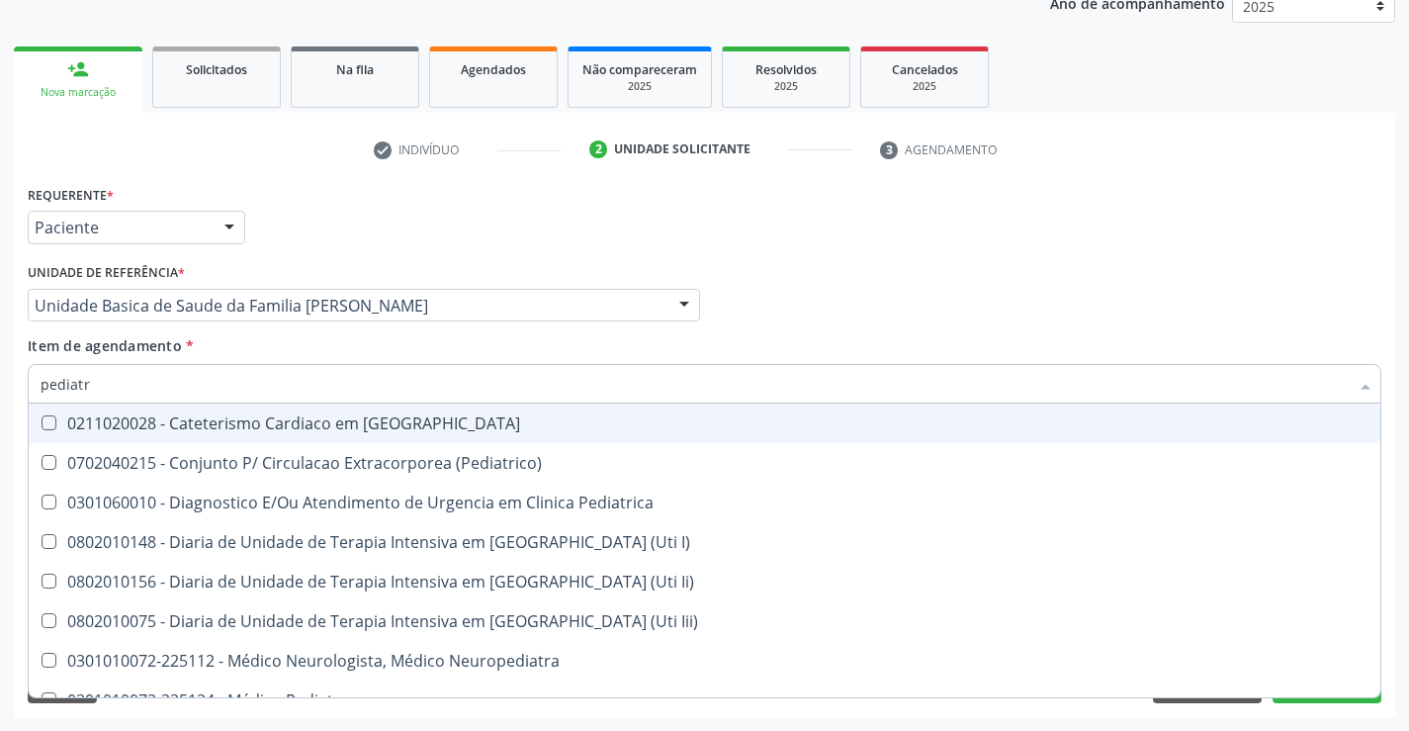
type input "pediatra"
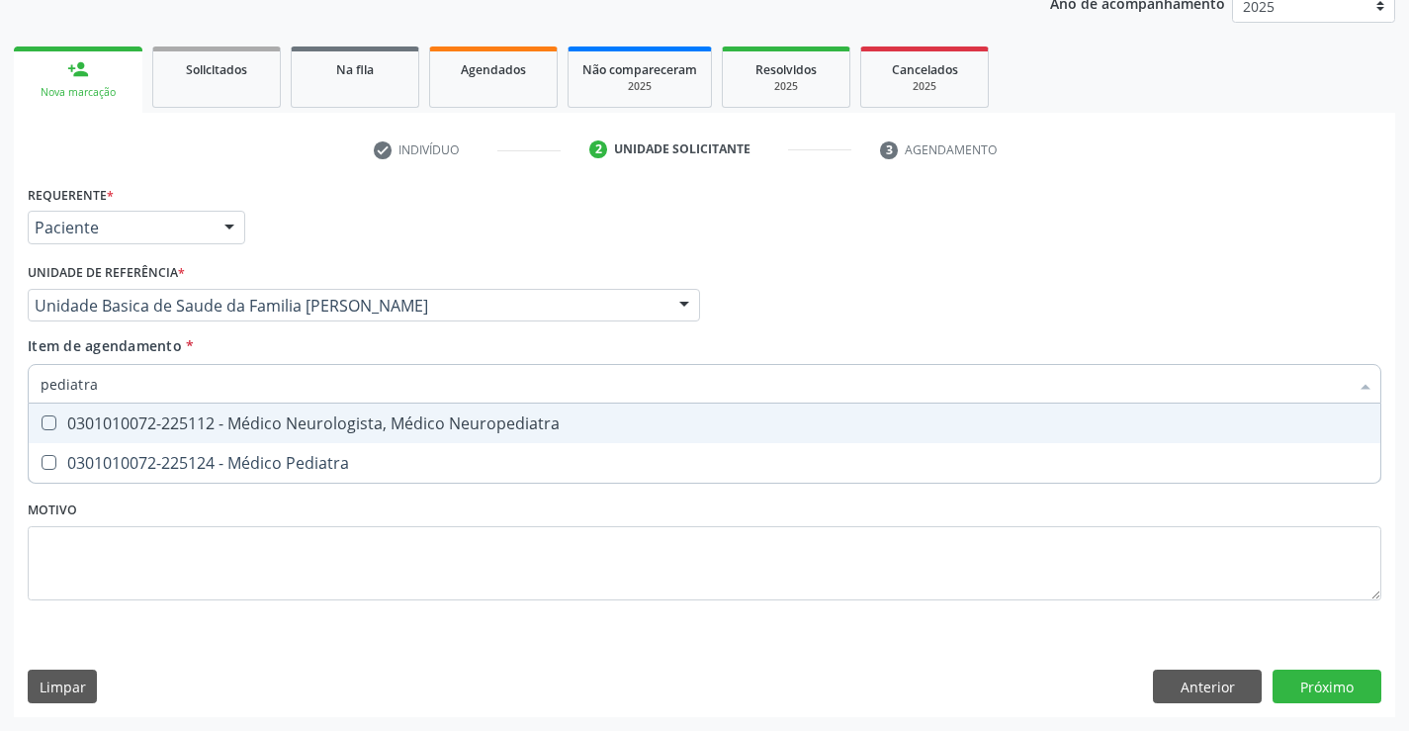
click at [230, 445] on span "0301010072-225124 - Médico Pediatra" at bounding box center [705, 463] width 1352 height 40
checkbox Pediatra "true"
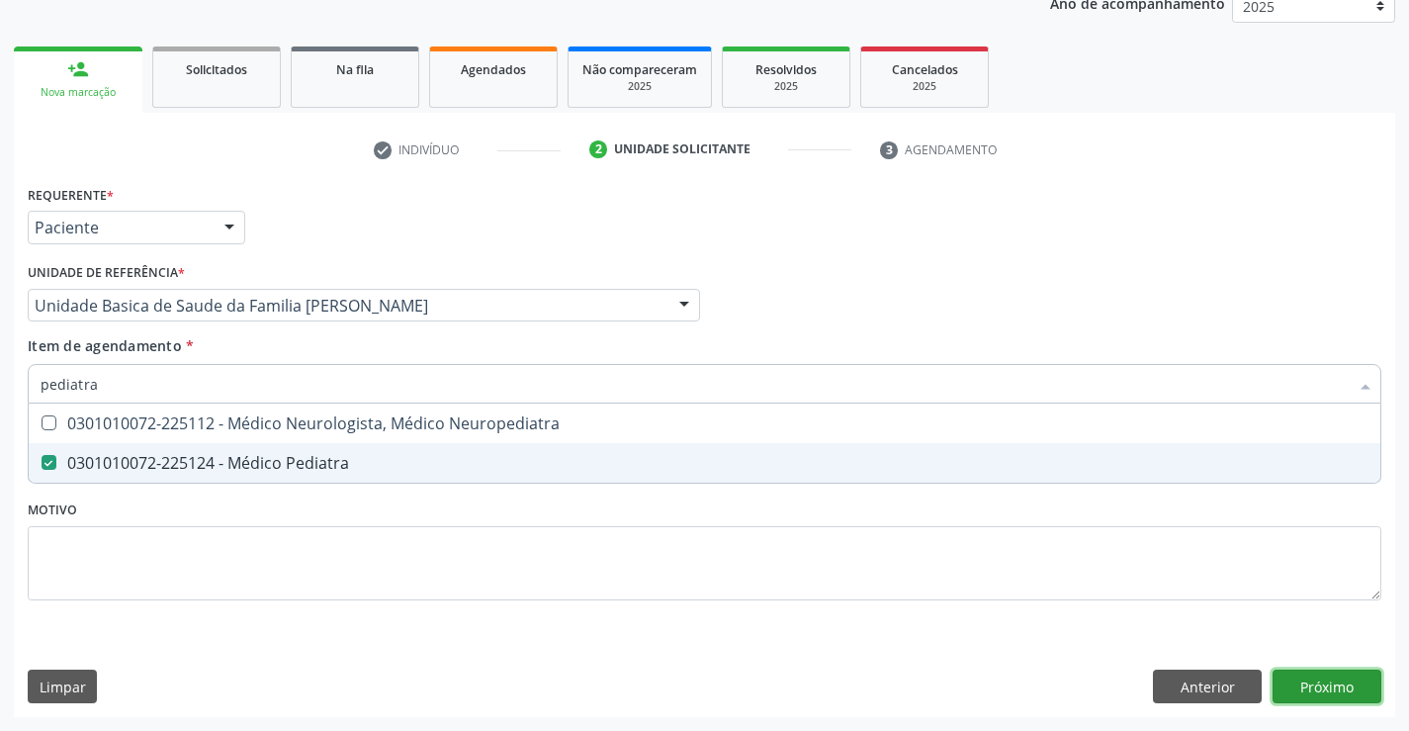
click at [1307, 685] on div "Requerente * Paciente Médico(a) Enfermeiro(a) Paciente Nenhum resultado encontr…" at bounding box center [704, 448] width 1381 height 537
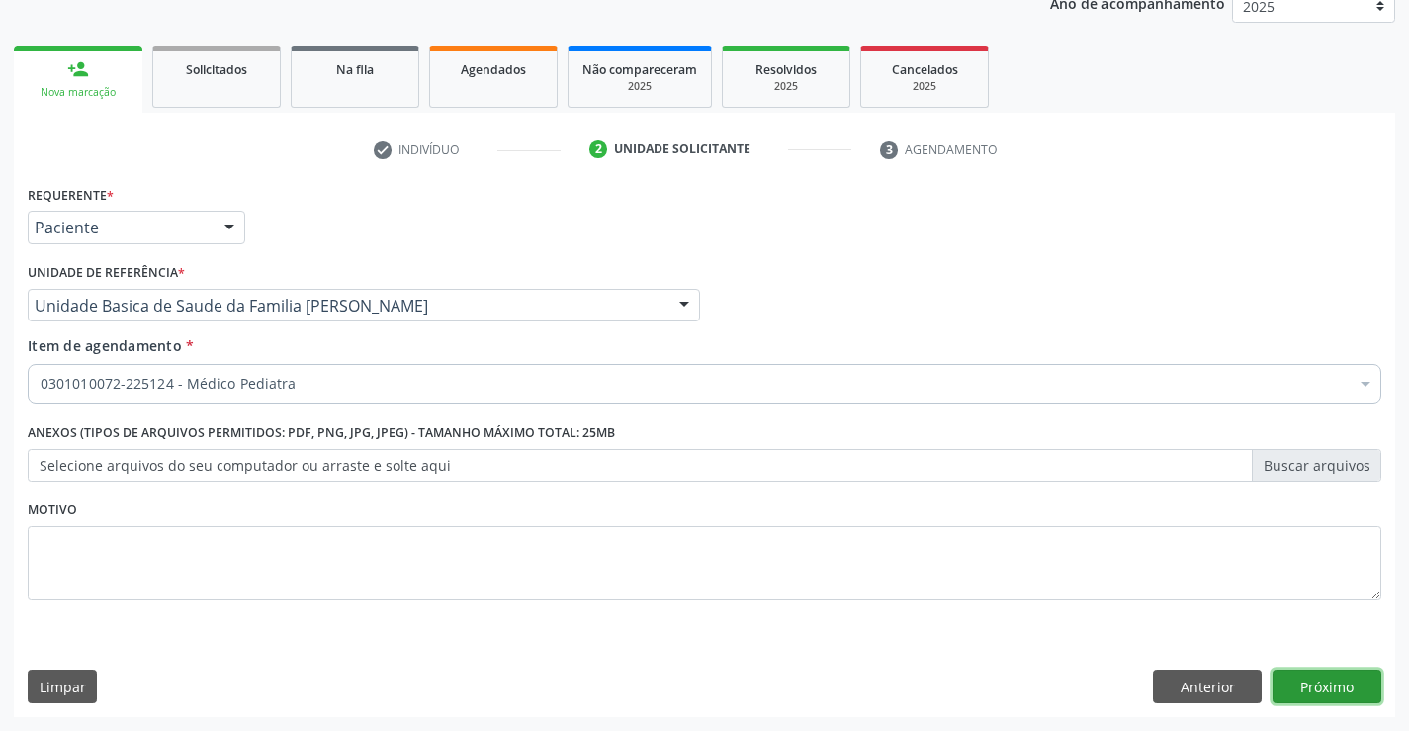
click at [1327, 685] on button "Próximo" at bounding box center [1327, 686] width 109 height 34
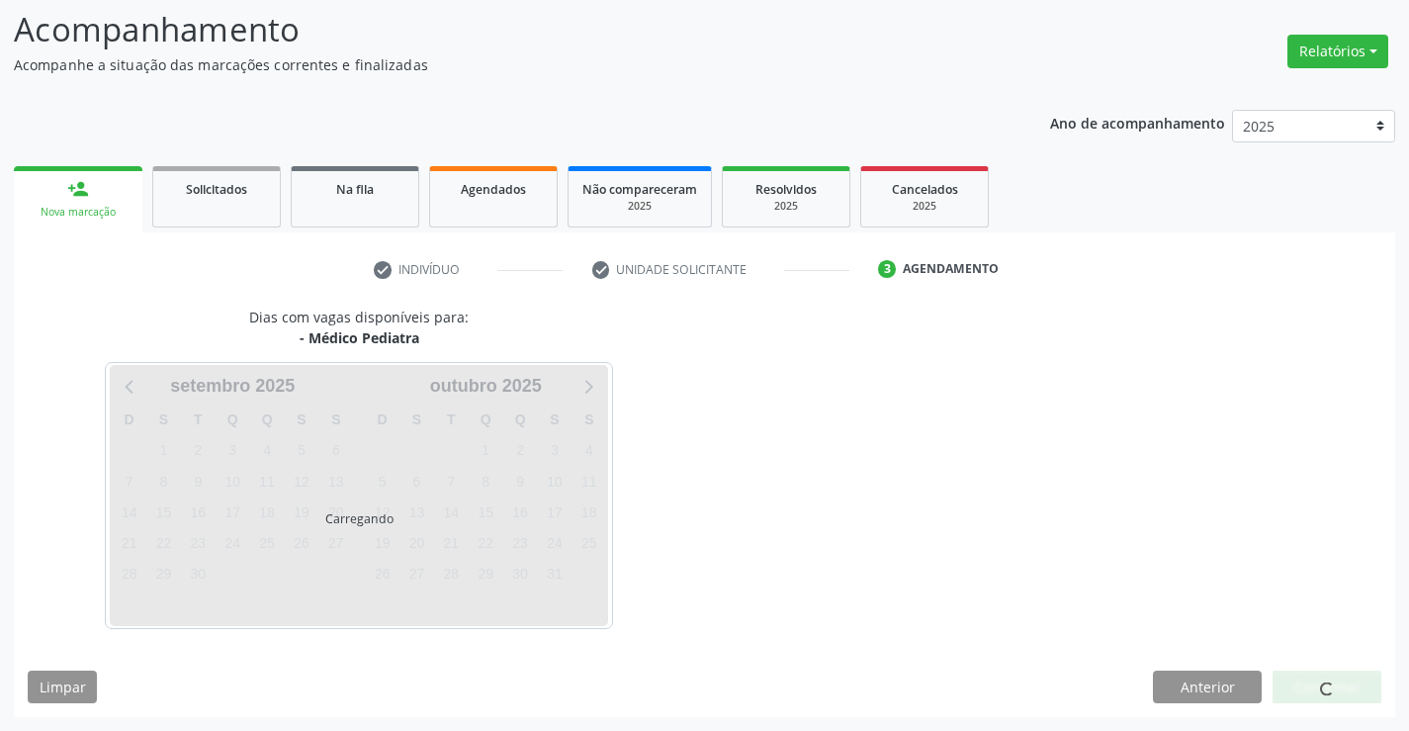
scroll to position [130, 0]
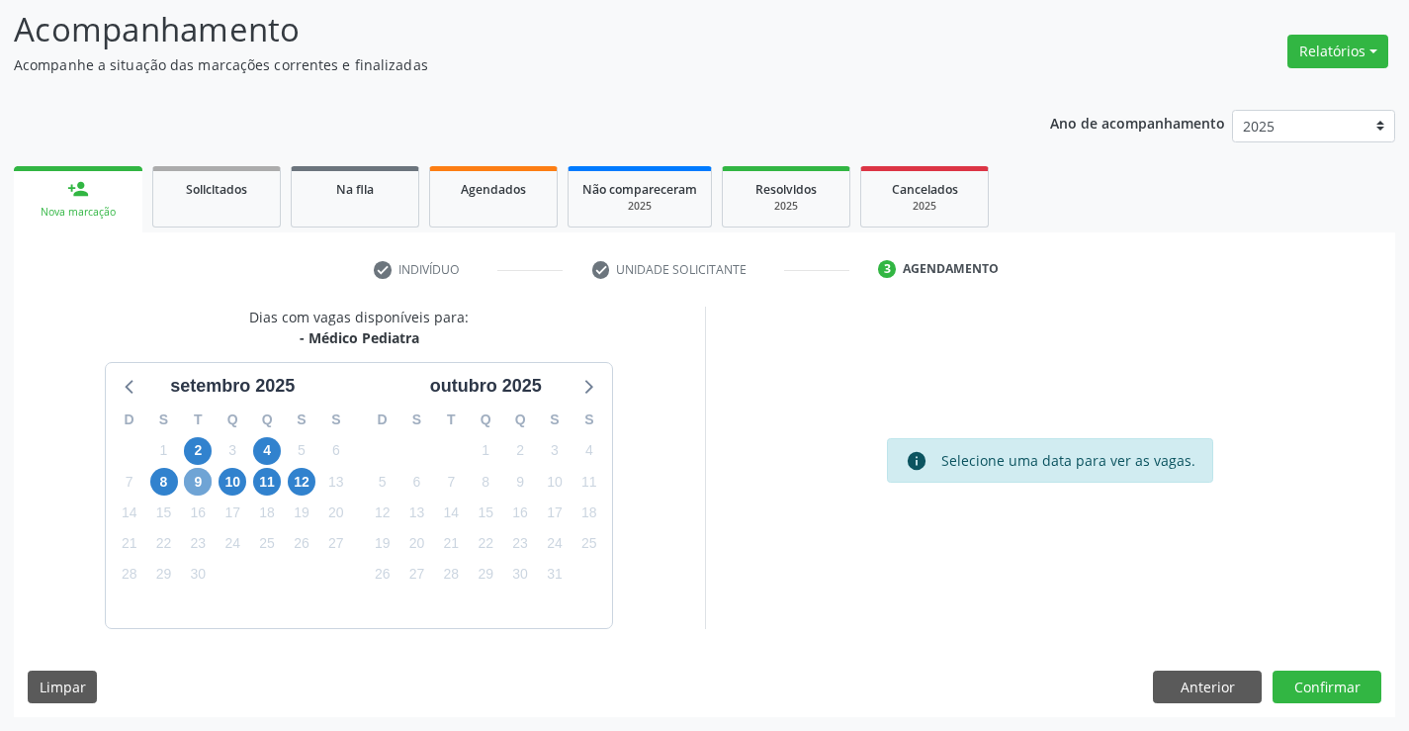
click at [202, 490] on span "9" at bounding box center [198, 482] width 28 height 28
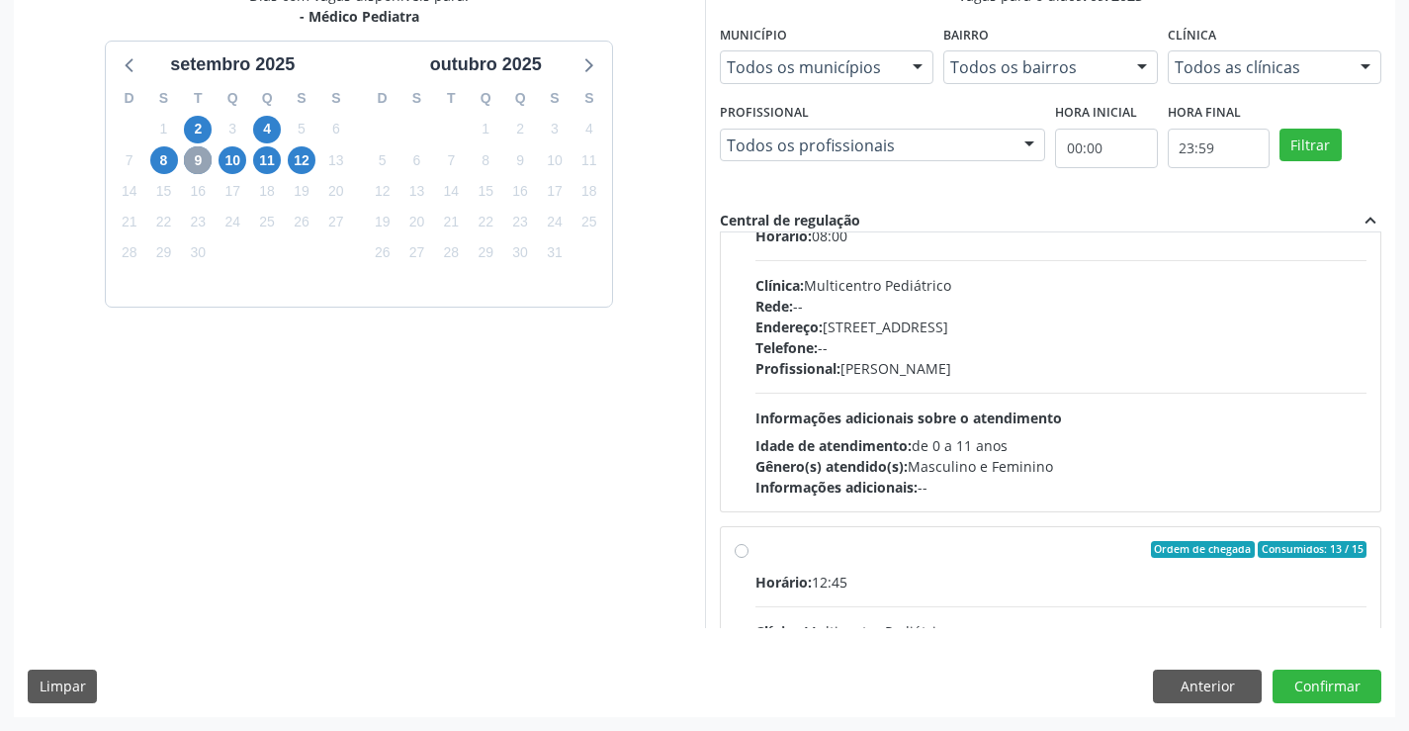
scroll to position [198, 0]
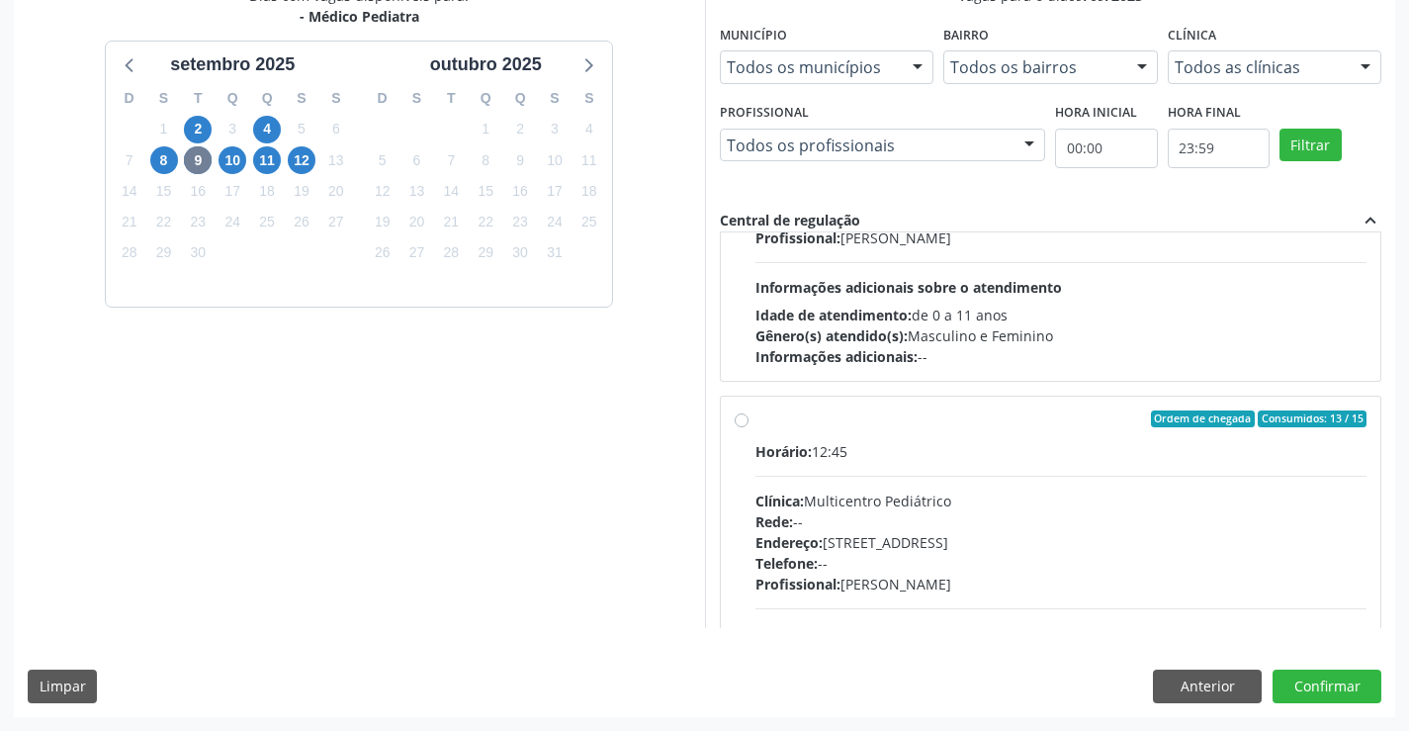
click at [1052, 546] on div "Endereço: Antigo Casa Grande, nº 37, Centro, Campo Formoso - BA" at bounding box center [1061, 542] width 612 height 21
click at [749, 428] on input "Ordem de chegada Consumidos: 13 / 15 Horário: 12:45 Clínica: Multicentro Pediát…" at bounding box center [742, 419] width 14 height 18
radio input "true"
drag, startPoint x: 1306, startPoint y: 686, endPoint x: 1174, endPoint y: 661, distance: 134.8
click at [1306, 687] on button "Confirmar" at bounding box center [1327, 686] width 109 height 34
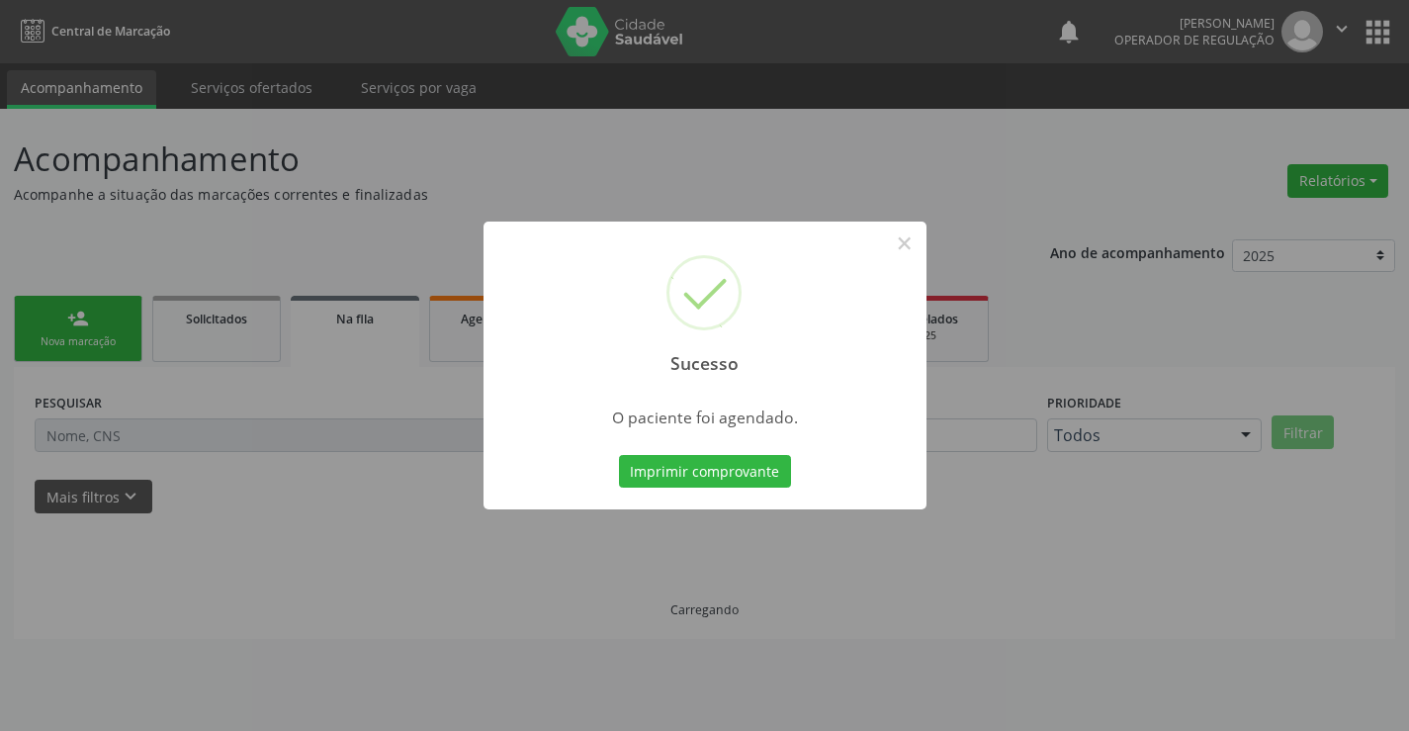
scroll to position [0, 0]
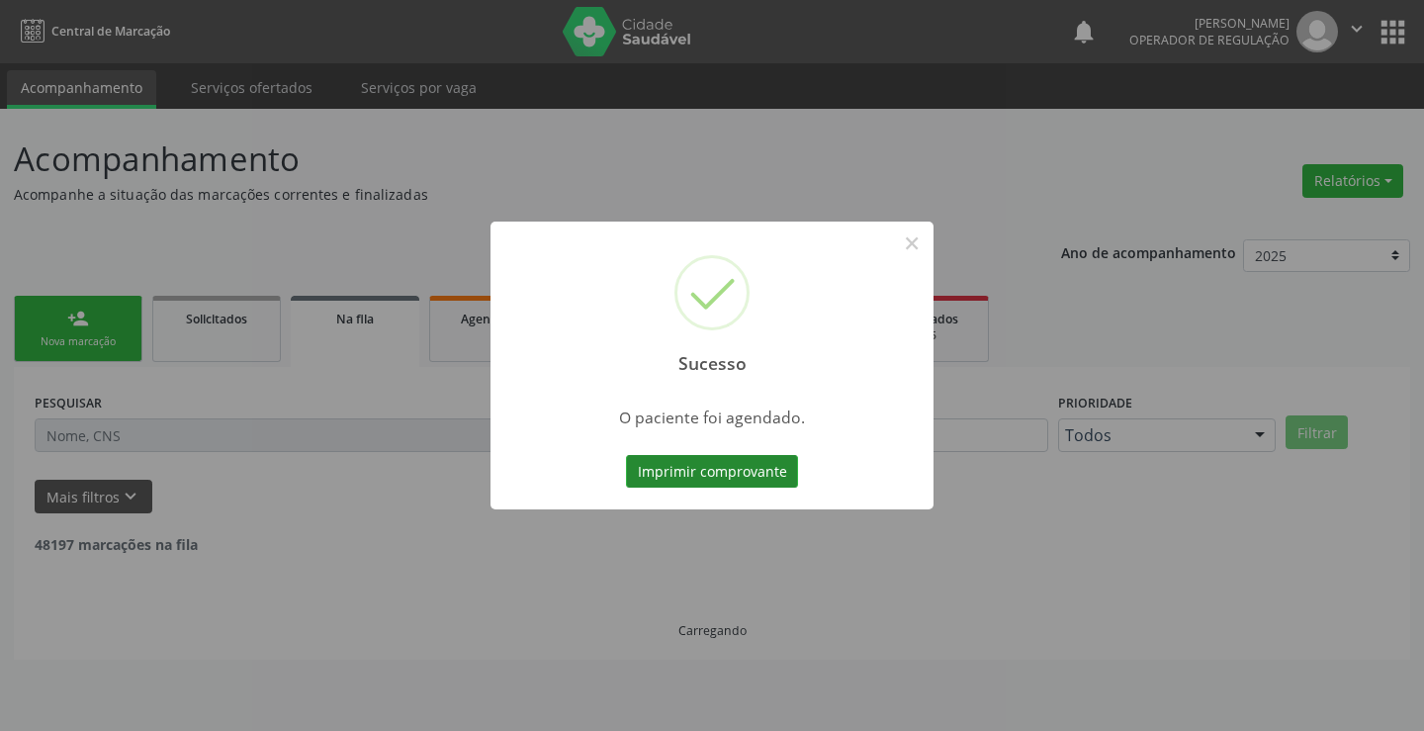
click at [721, 472] on button "Imprimir comprovante" at bounding box center [712, 472] width 172 height 34
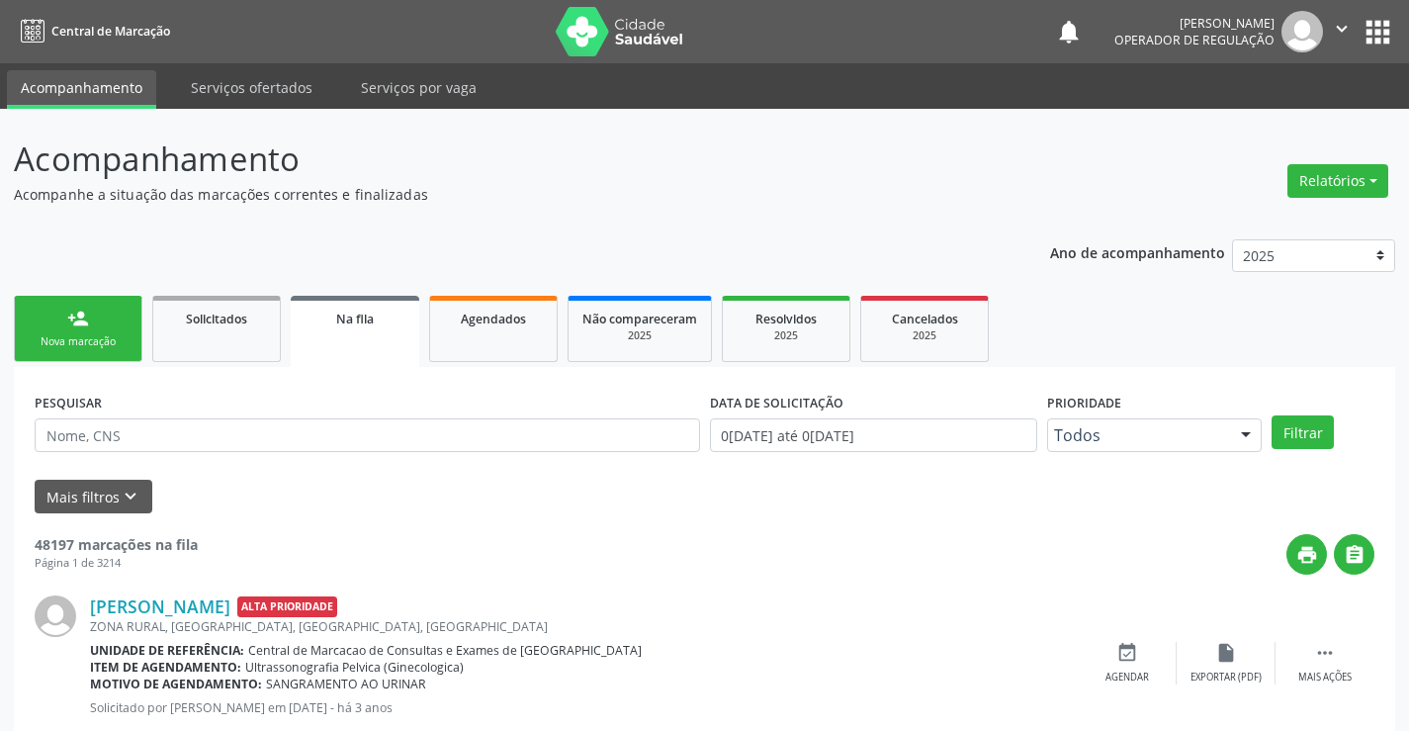
click at [77, 329] on link "person_add Nova marcação" at bounding box center [78, 329] width 129 height 66
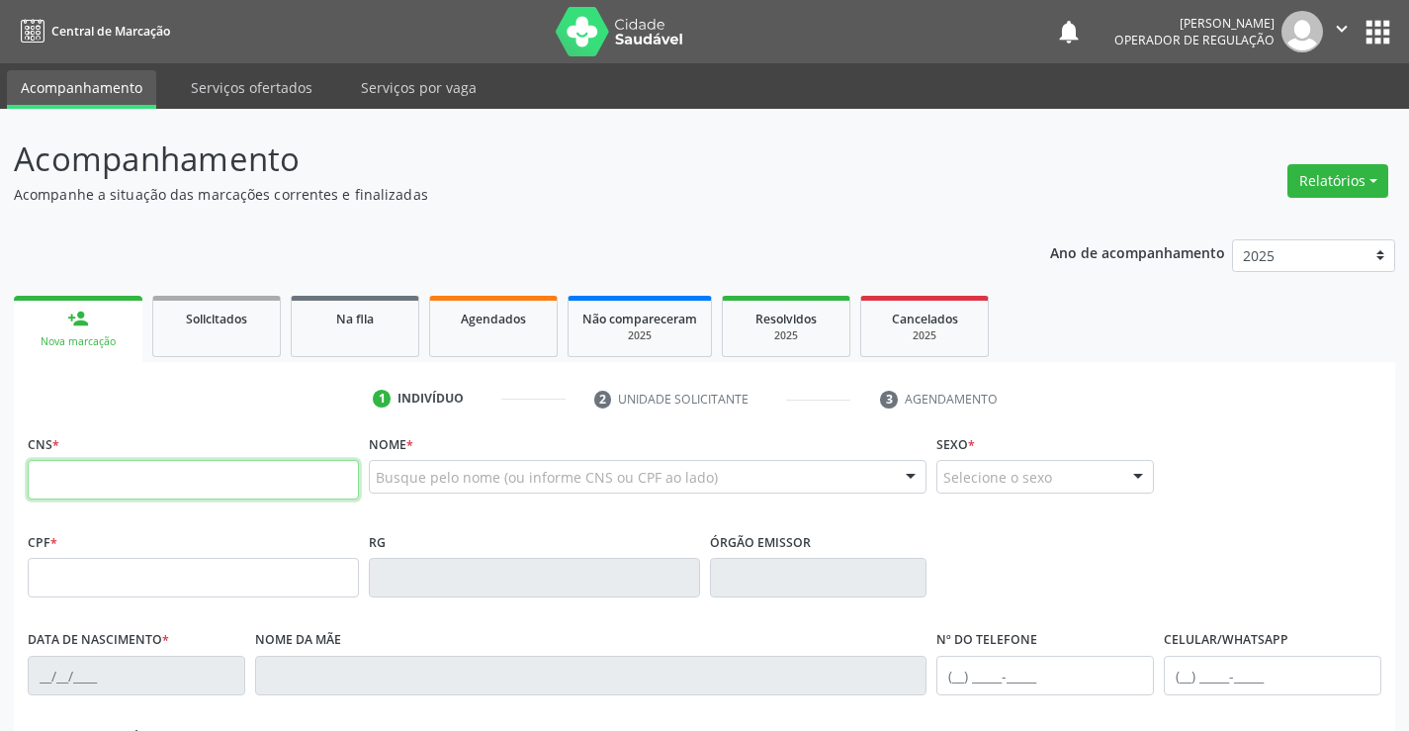
click at [105, 477] on input "text" at bounding box center [193, 480] width 331 height 40
type input "700 0024 1513 5504"
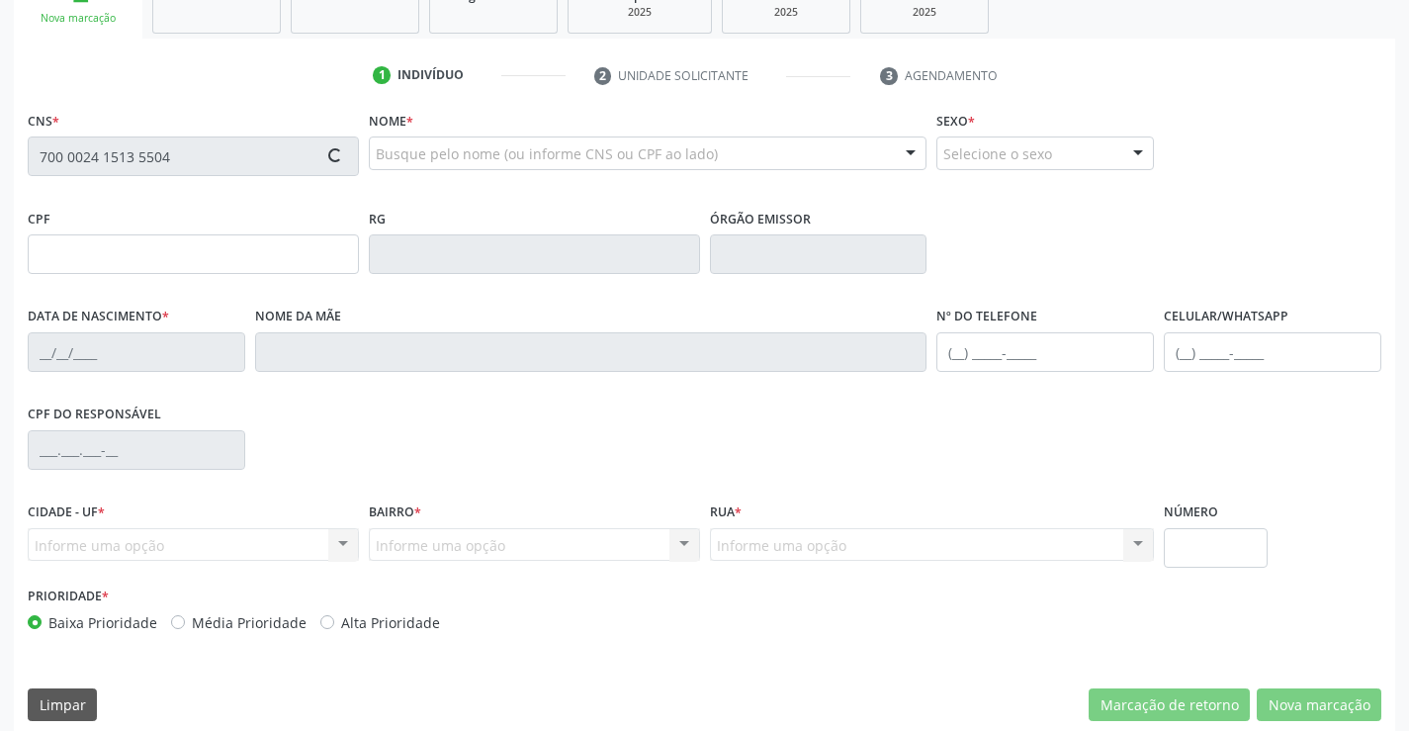
type input "007901709"
type input "01/06/2019"
type input "(74) 99124-1655"
type input "(74) 98851-4896"
type input "S/N"
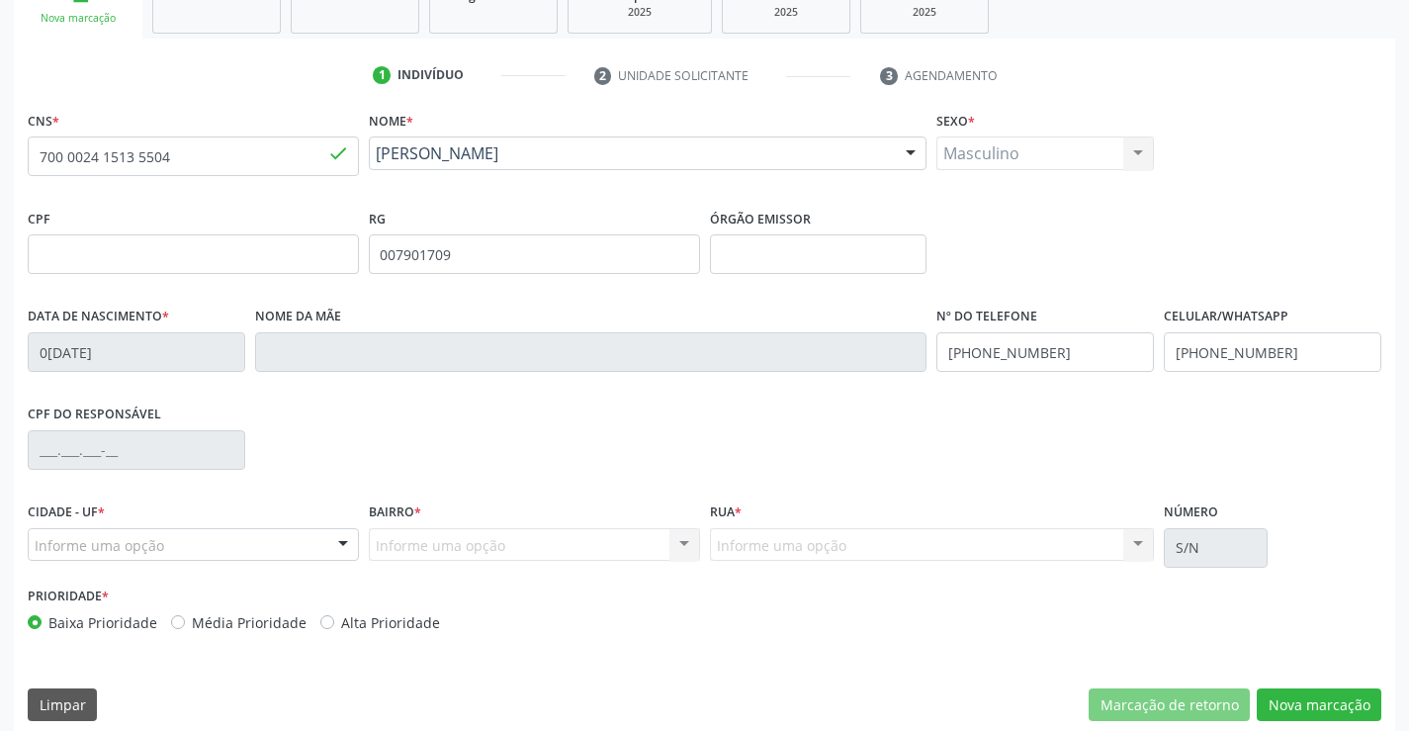
scroll to position [341, 0]
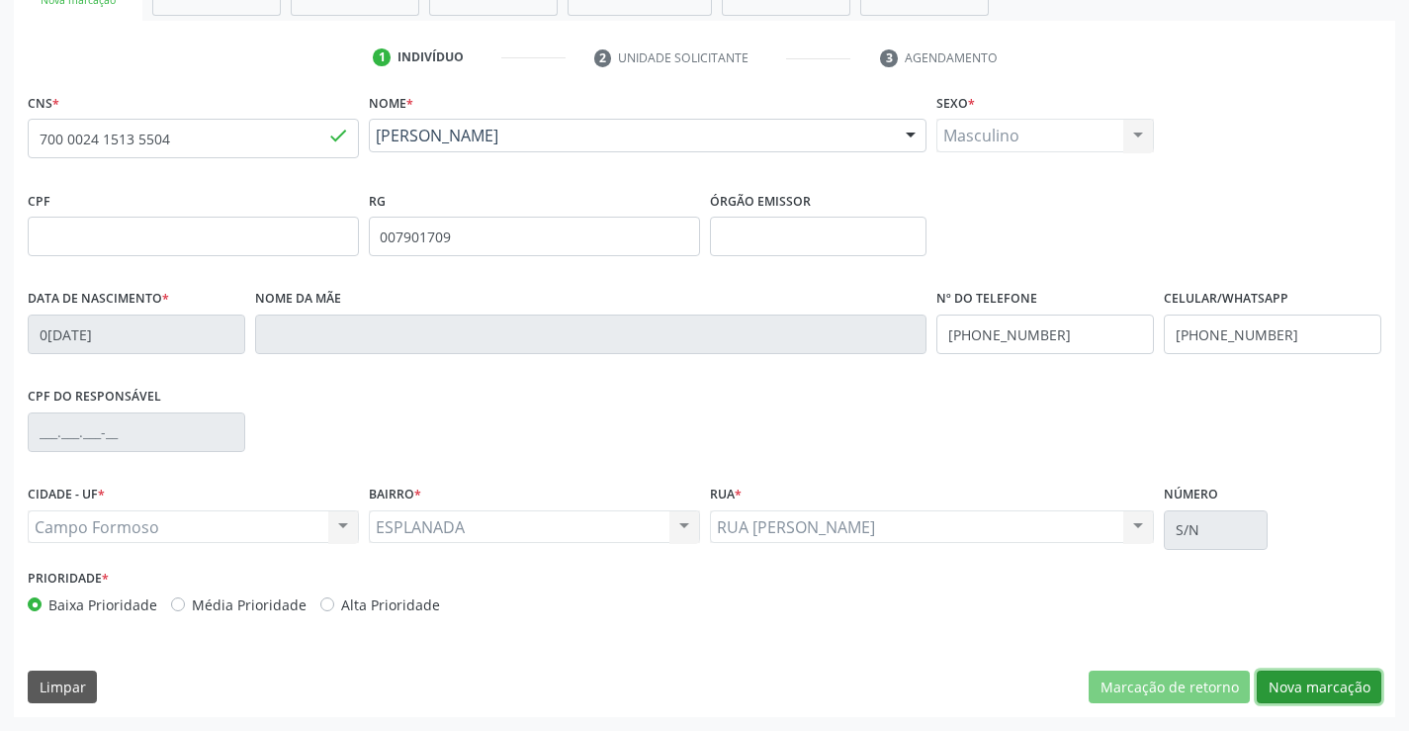
click at [1331, 677] on button "Nova marcação" at bounding box center [1319, 687] width 125 height 34
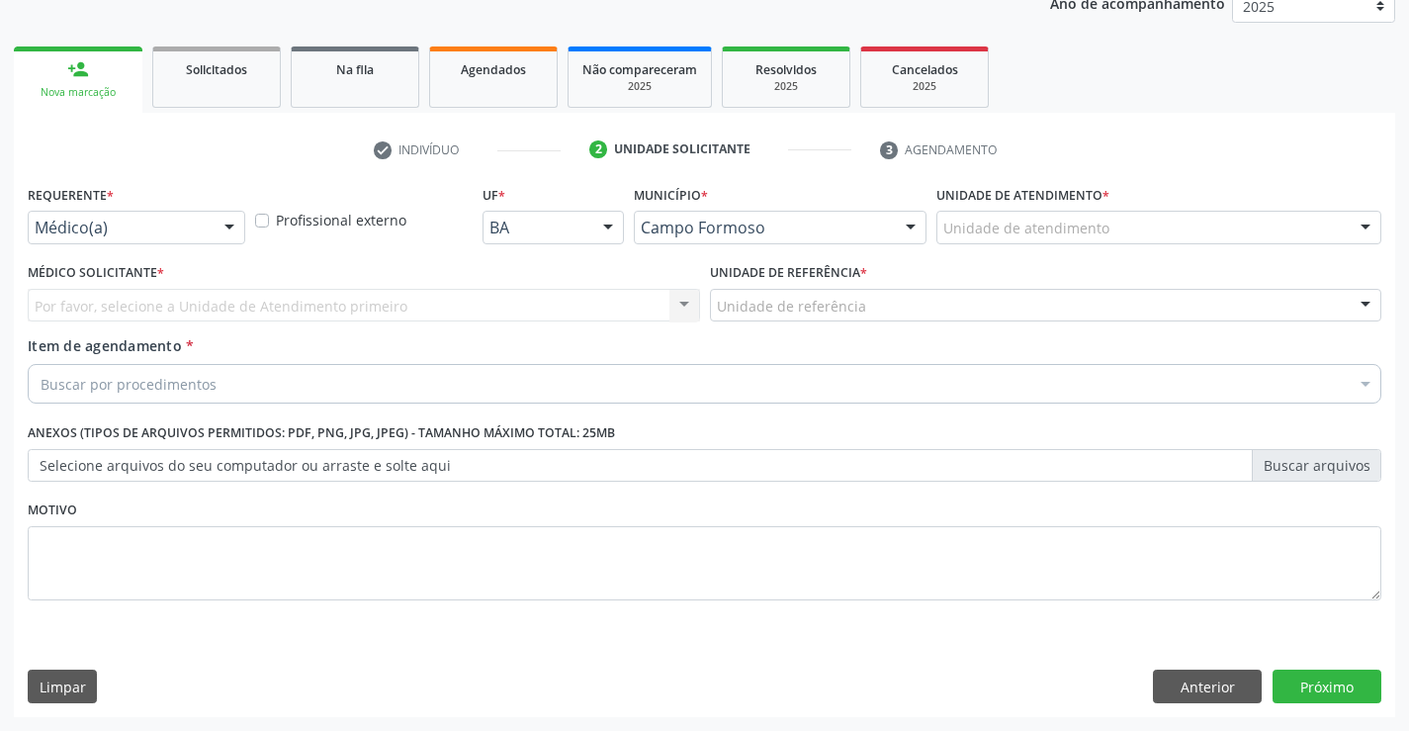
scroll to position [249, 0]
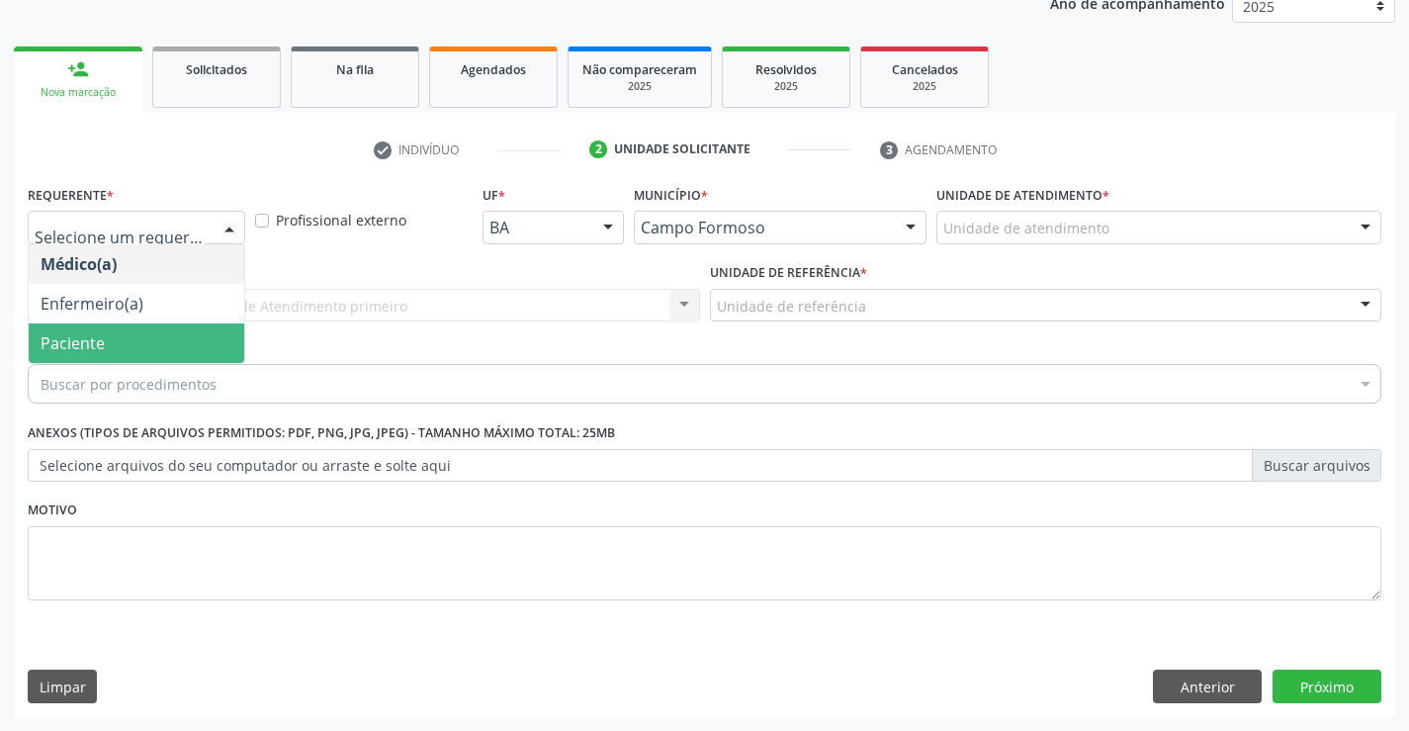
click at [88, 332] on span "Paciente" at bounding box center [73, 343] width 64 height 22
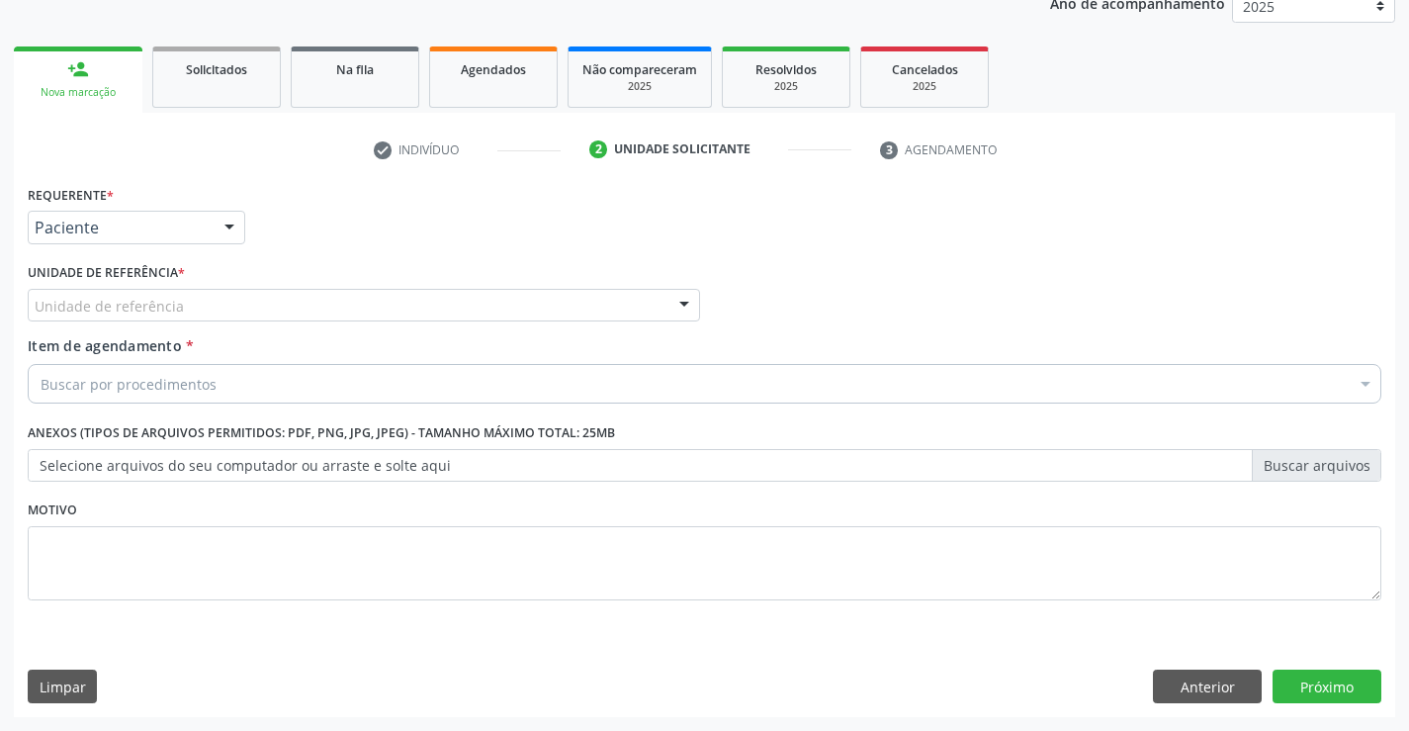
drag, startPoint x: 246, startPoint y: 301, endPoint x: 227, endPoint y: 342, distance: 45.6
click at [245, 301] on div "Unidade de referência" at bounding box center [364, 306] width 672 height 34
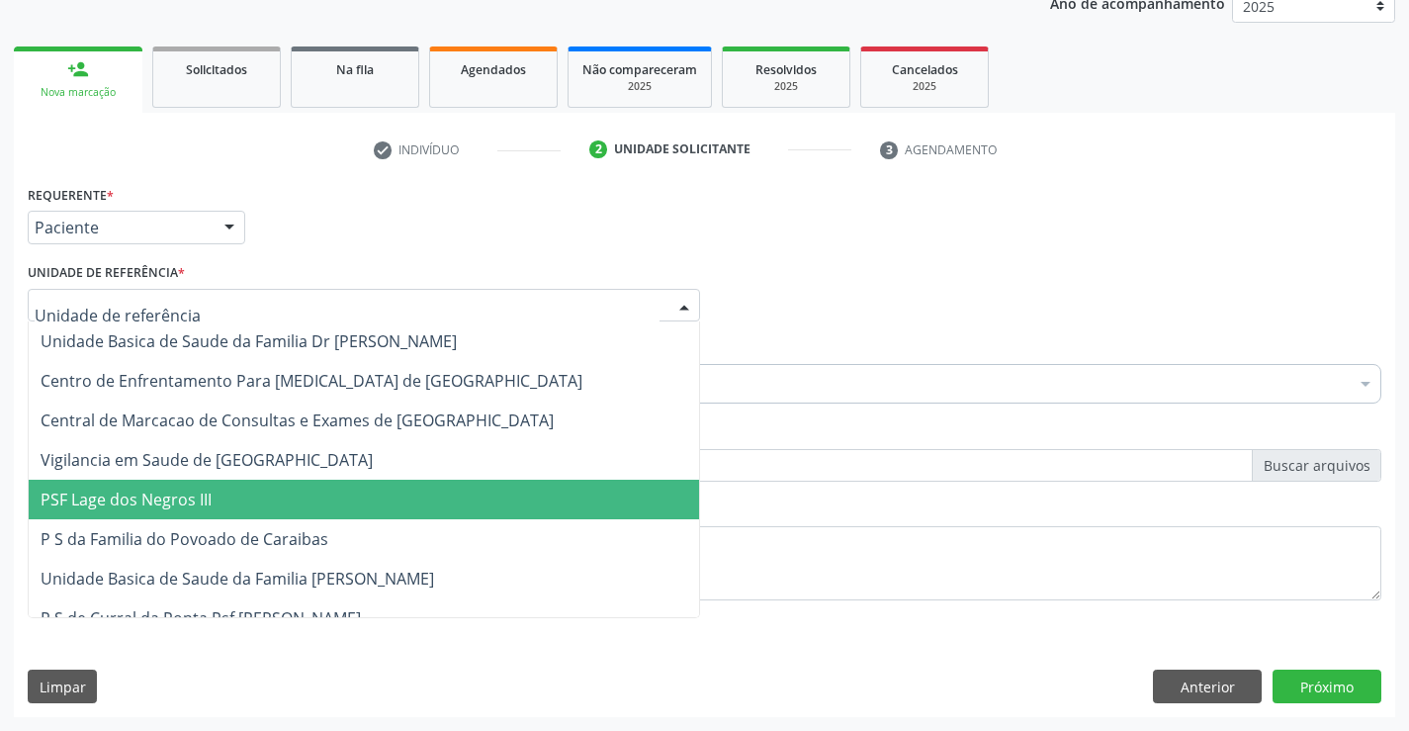
click at [212, 533] on span "P S da Familia do Povoado de Caraibas" at bounding box center [185, 539] width 288 height 22
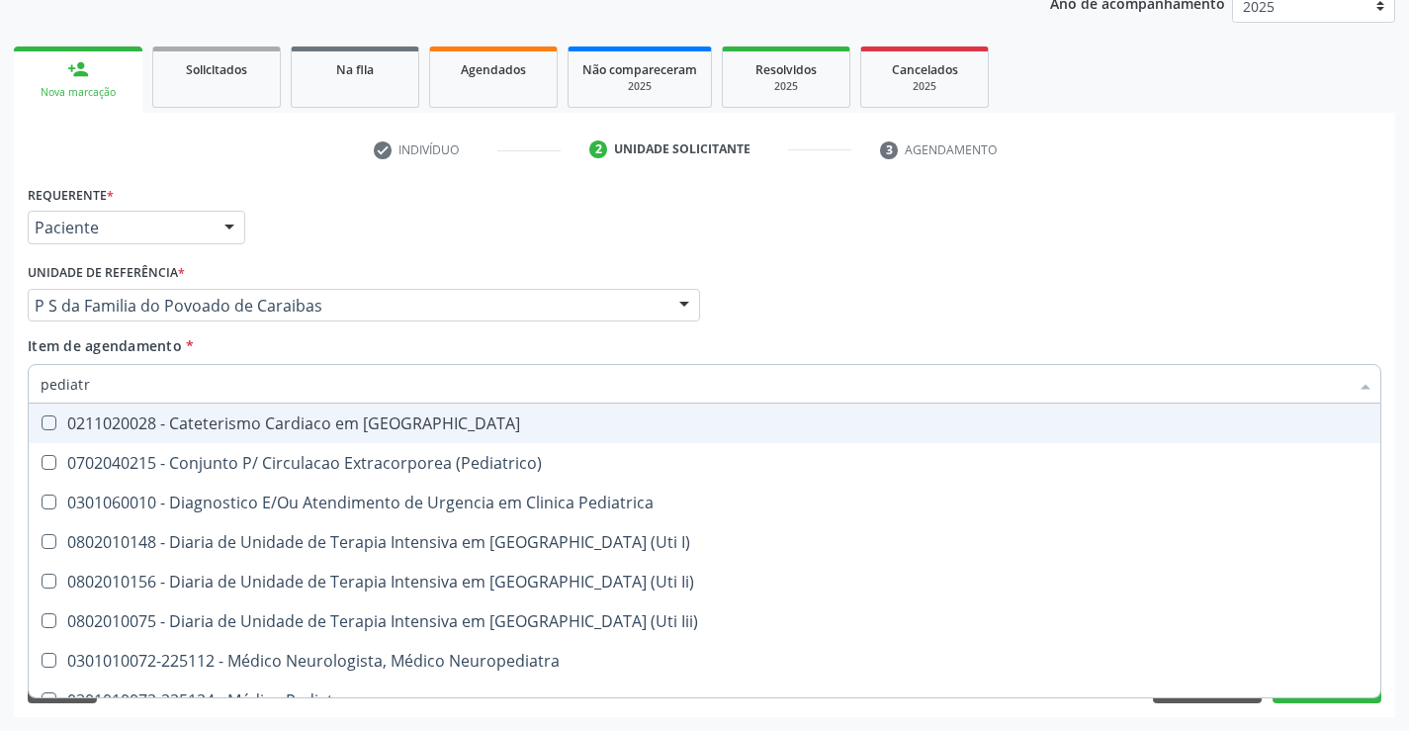
type input "pediatra"
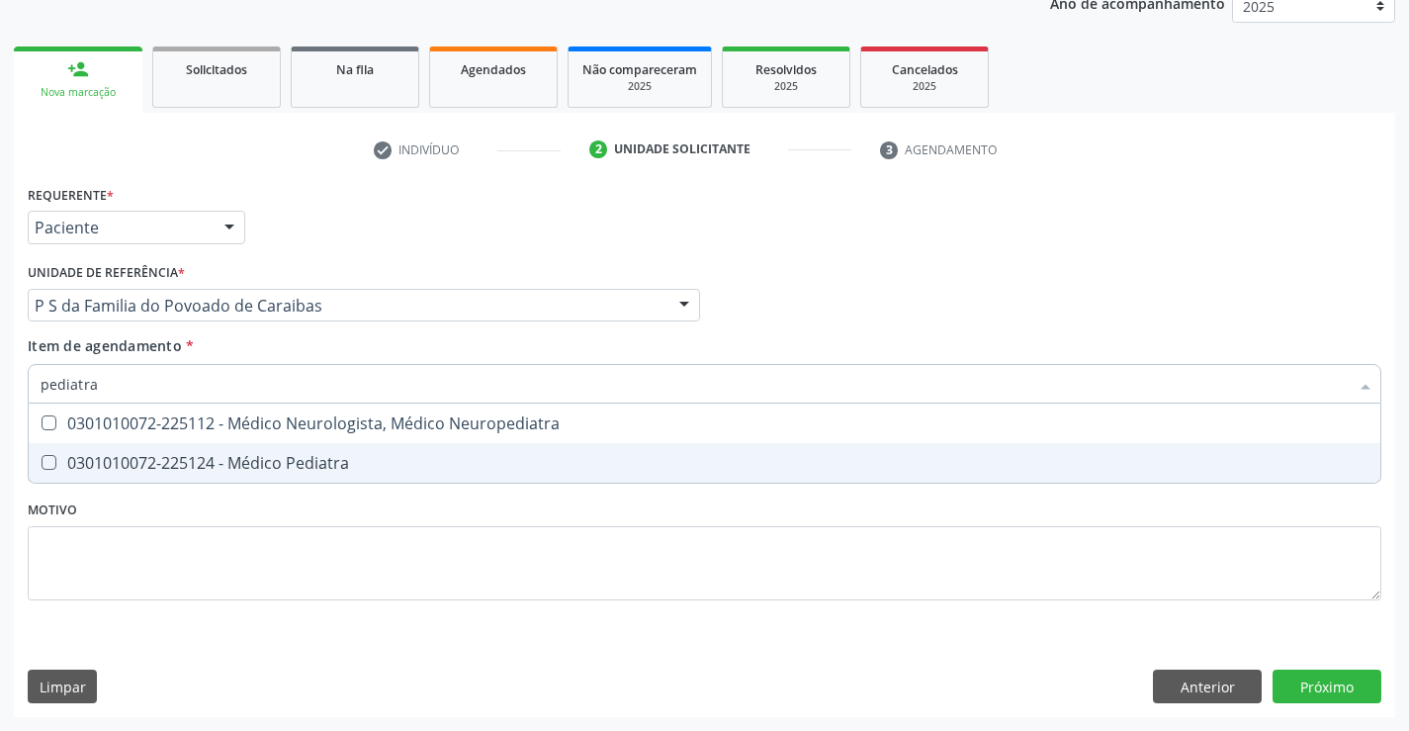
click at [194, 476] on span "0301010072-225124 - Médico Pediatra" at bounding box center [705, 463] width 1352 height 40
checkbox Pediatra "true"
click at [1305, 691] on div "Requerente * Paciente Médico(a) Enfermeiro(a) Paciente Nenhum resultado encontr…" at bounding box center [704, 448] width 1381 height 537
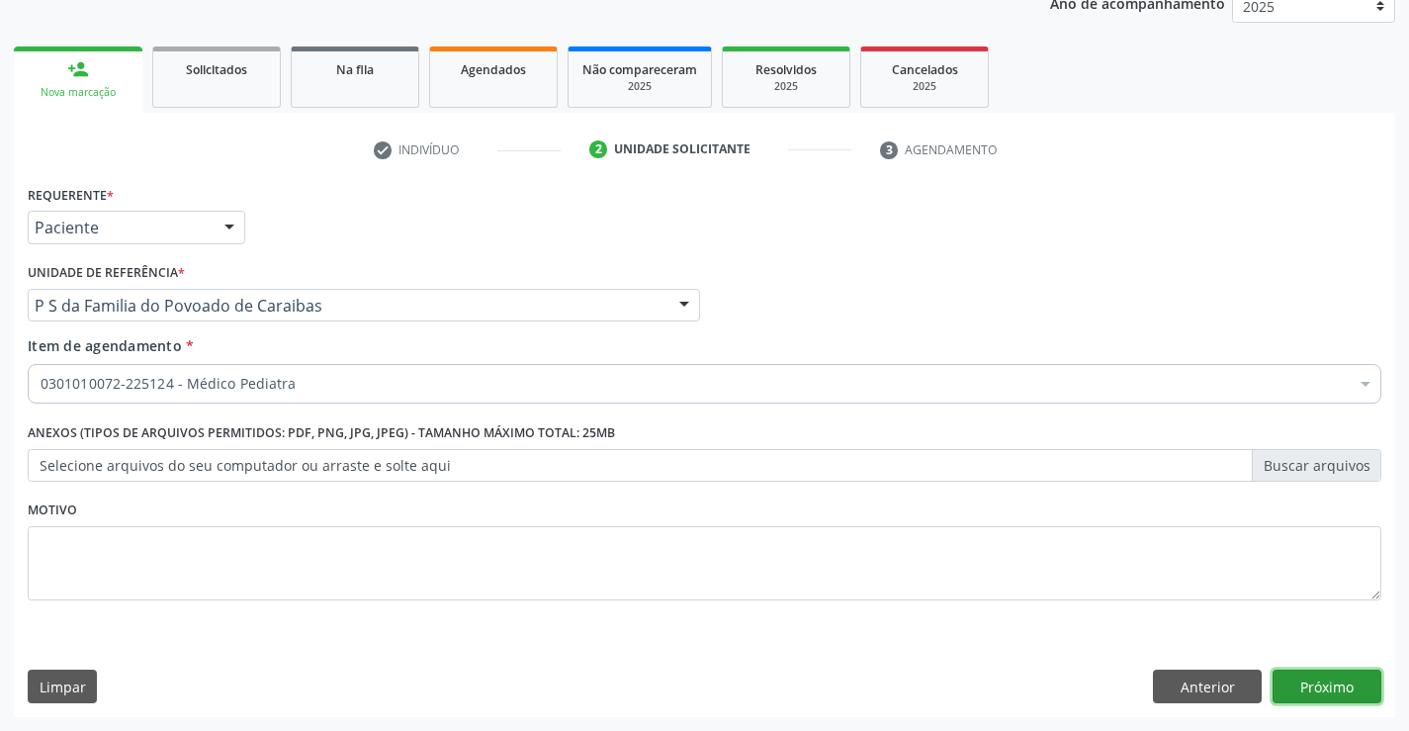
click at [1325, 682] on button "Próximo" at bounding box center [1327, 686] width 109 height 34
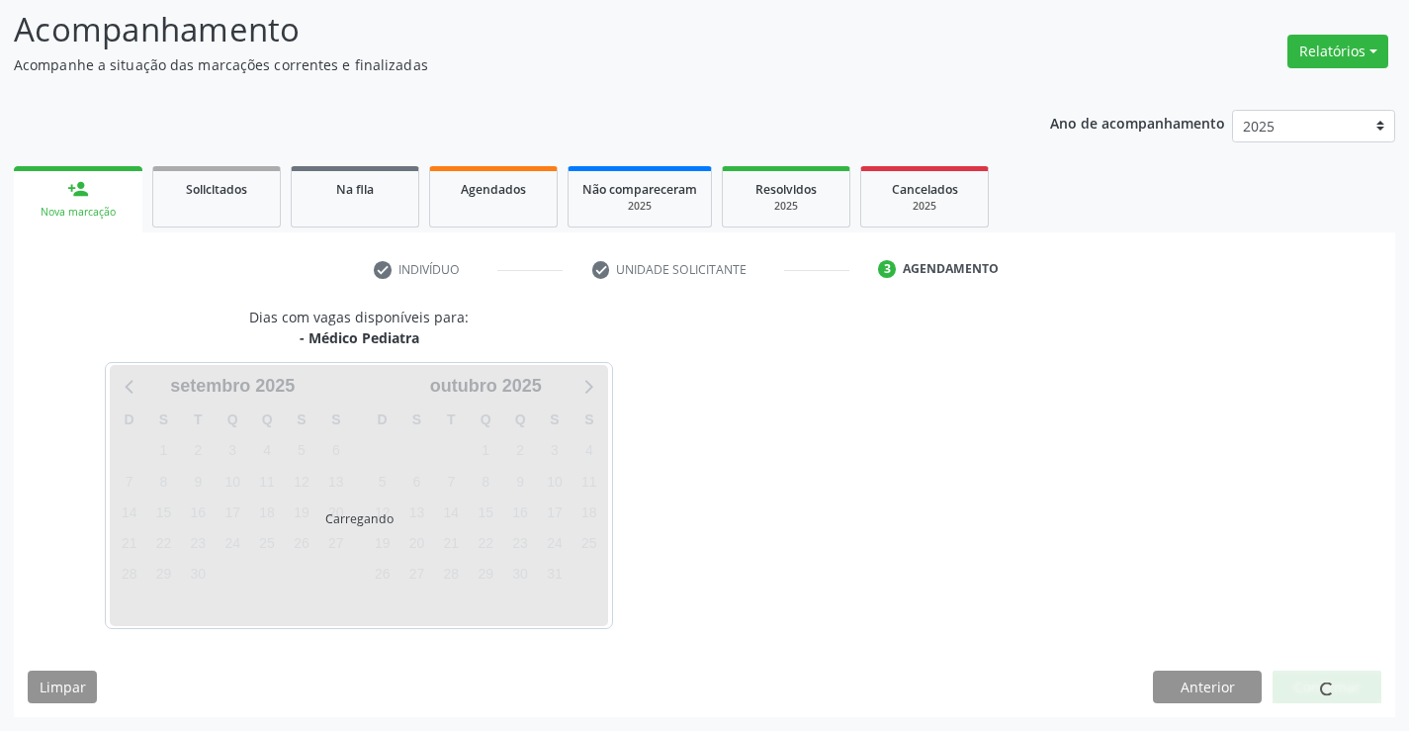
scroll to position [130, 0]
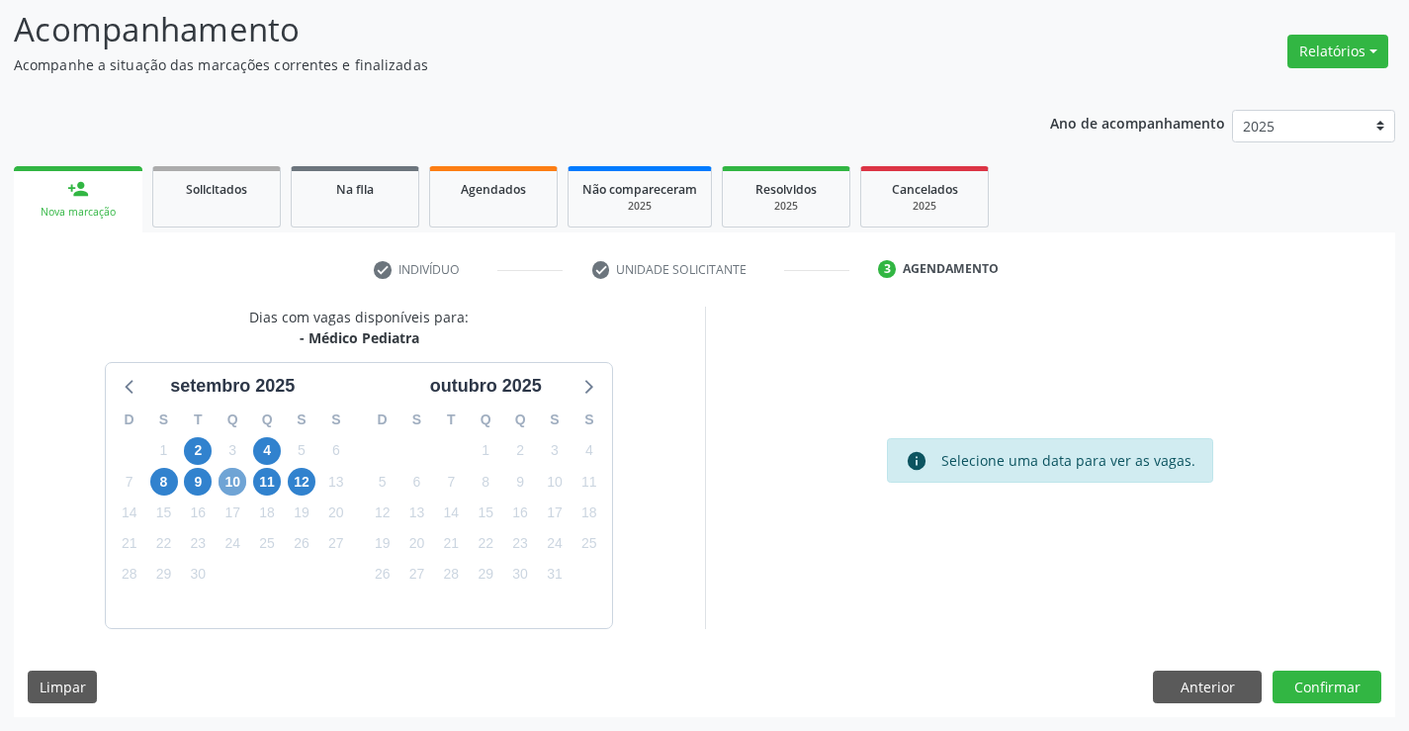
click at [230, 485] on span "10" at bounding box center [233, 482] width 28 height 28
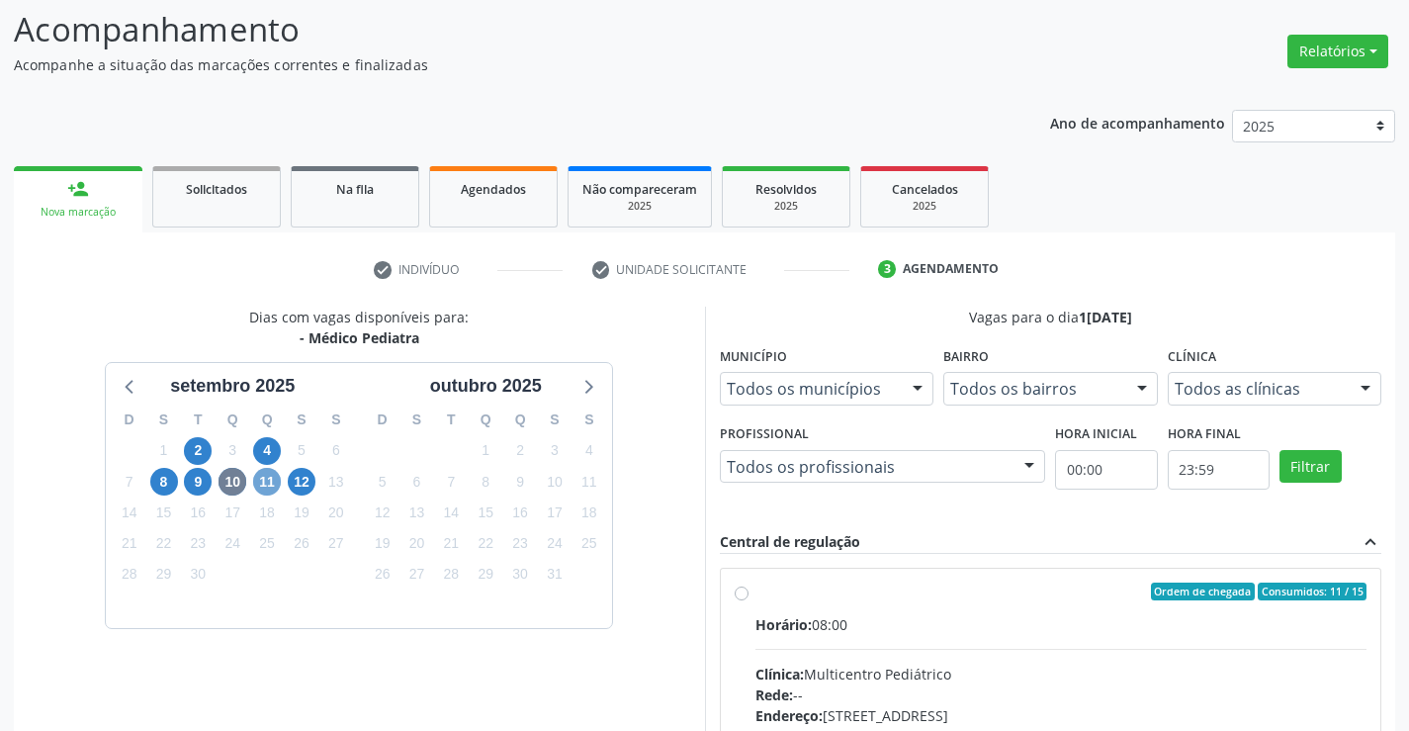
click at [262, 483] on span "11" at bounding box center [267, 482] width 28 height 28
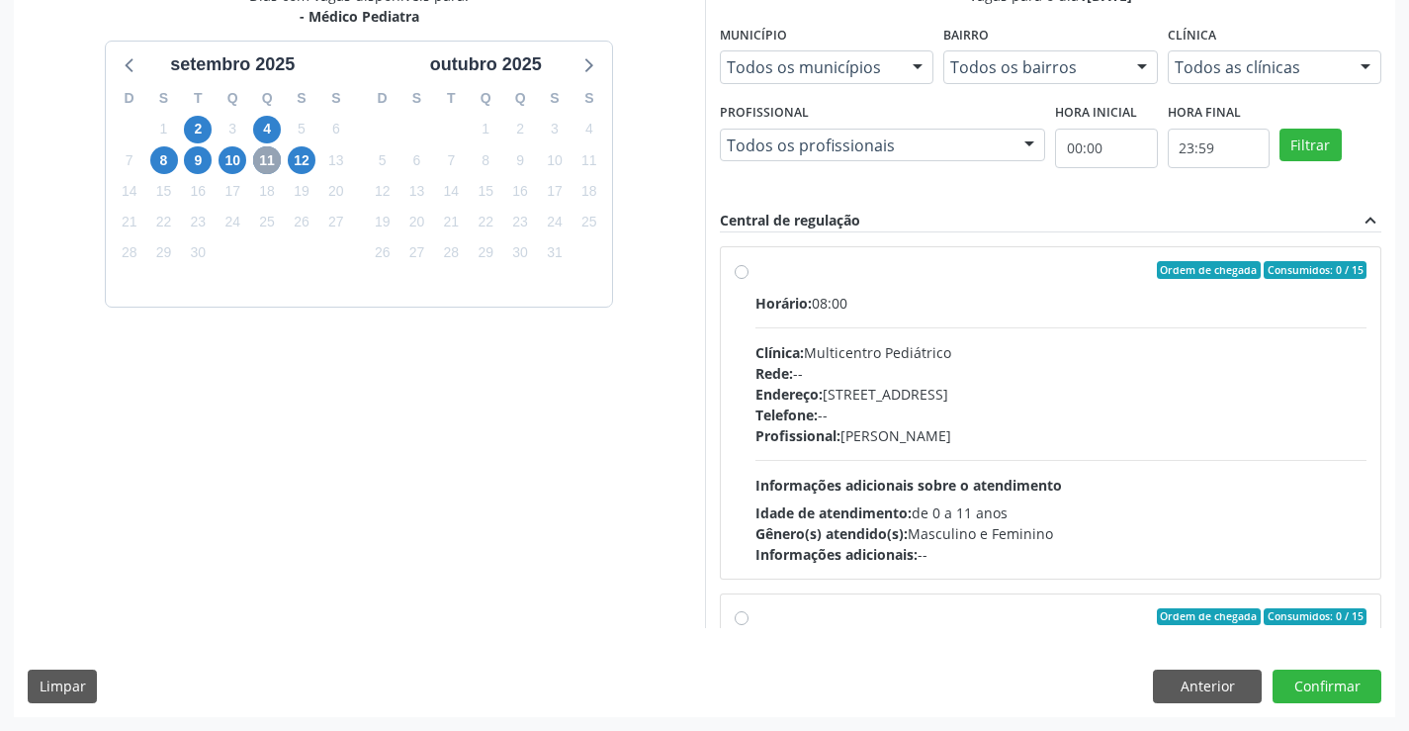
scroll to position [311, 0]
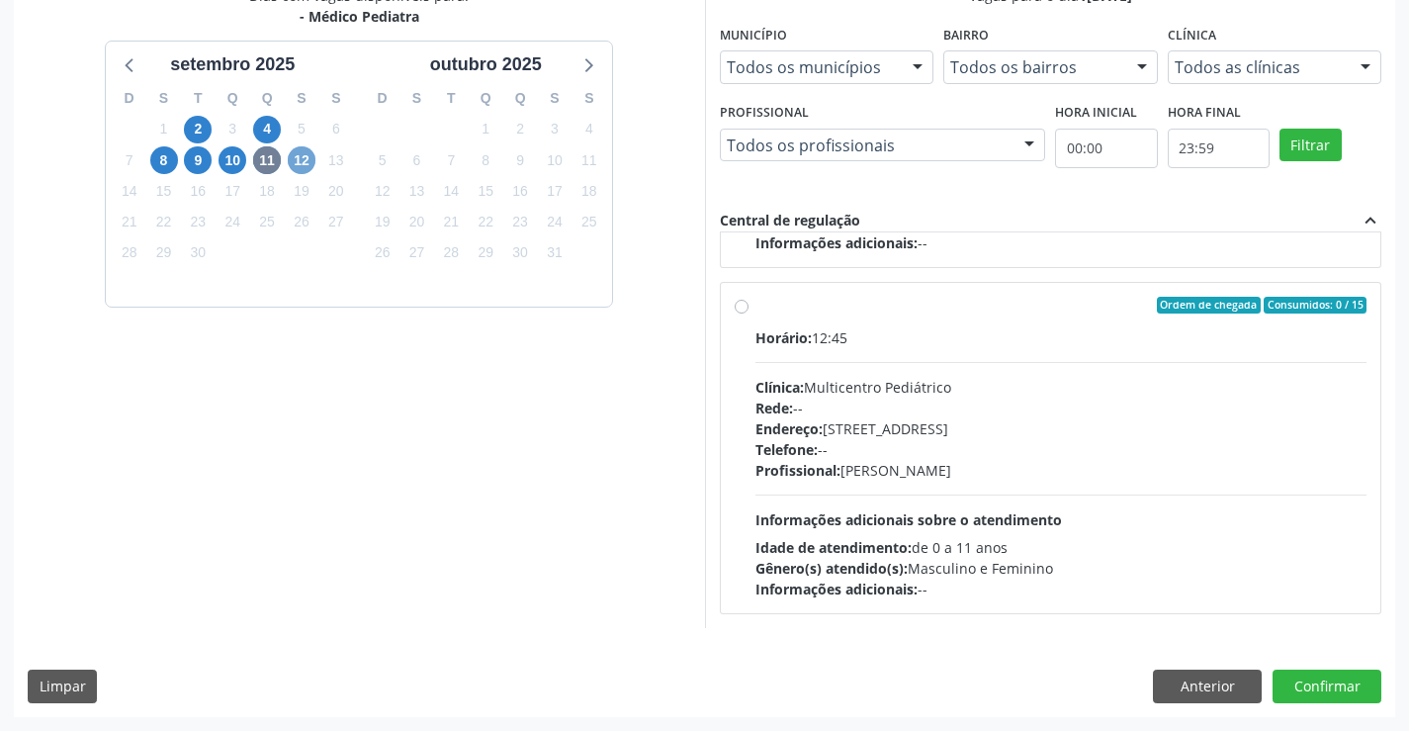
click at [299, 161] on span "12" at bounding box center [302, 160] width 28 height 28
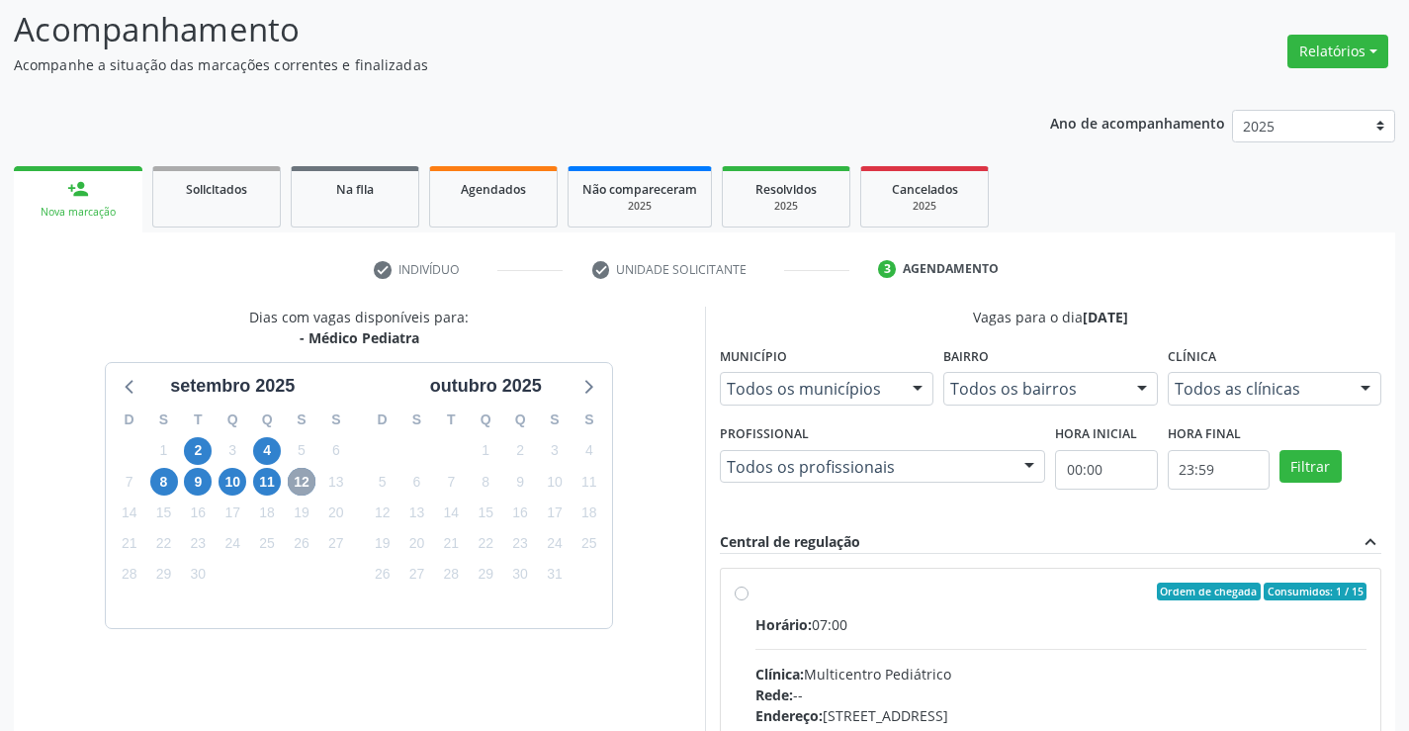
scroll to position [415, 0]
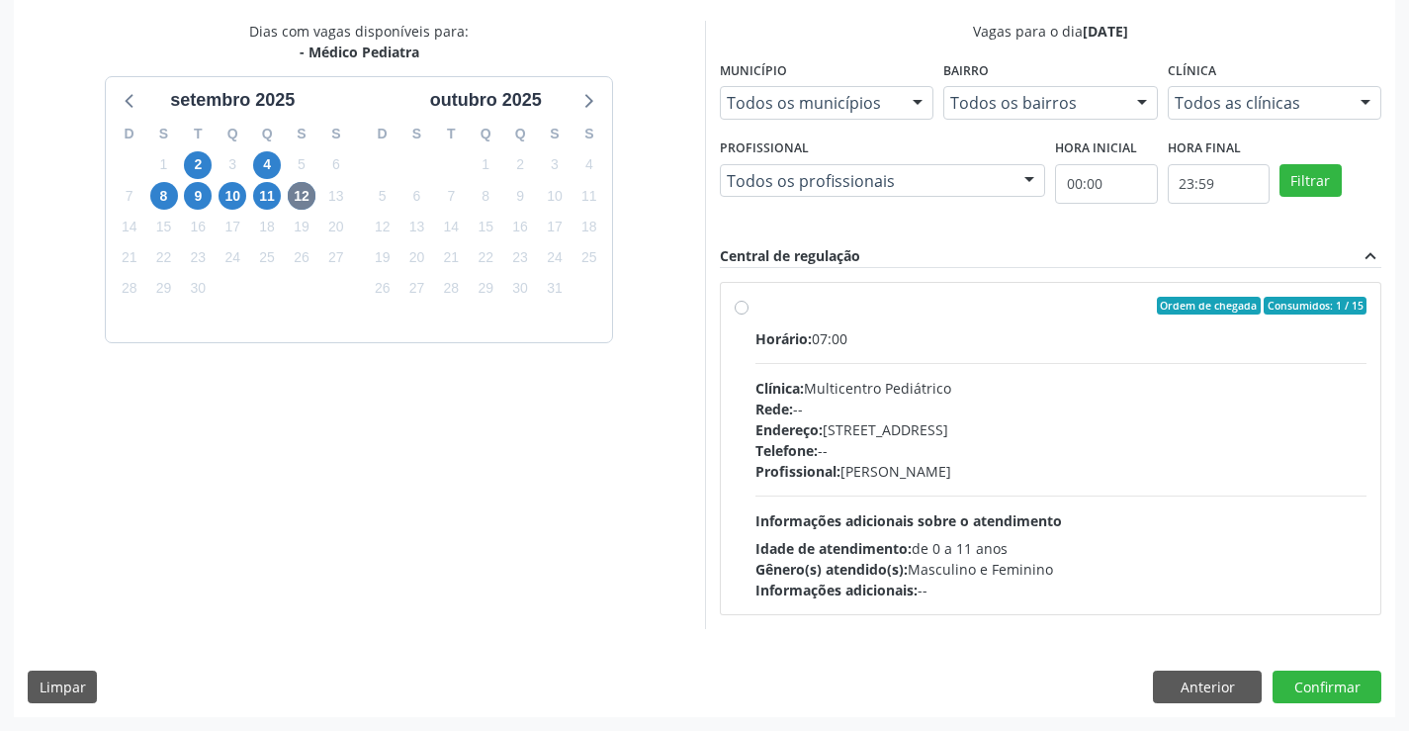
click at [880, 436] on div "Endereço: Antigo Casa Grande, nº 37, Centro, Campo Formoso - BA" at bounding box center [1061, 429] width 612 height 21
click at [749, 314] on input "Ordem de chegada Consumidos: 1 / 15 Horário: 07:00 Clínica: Multicentro Pediátr…" at bounding box center [742, 306] width 14 height 18
radio input "true"
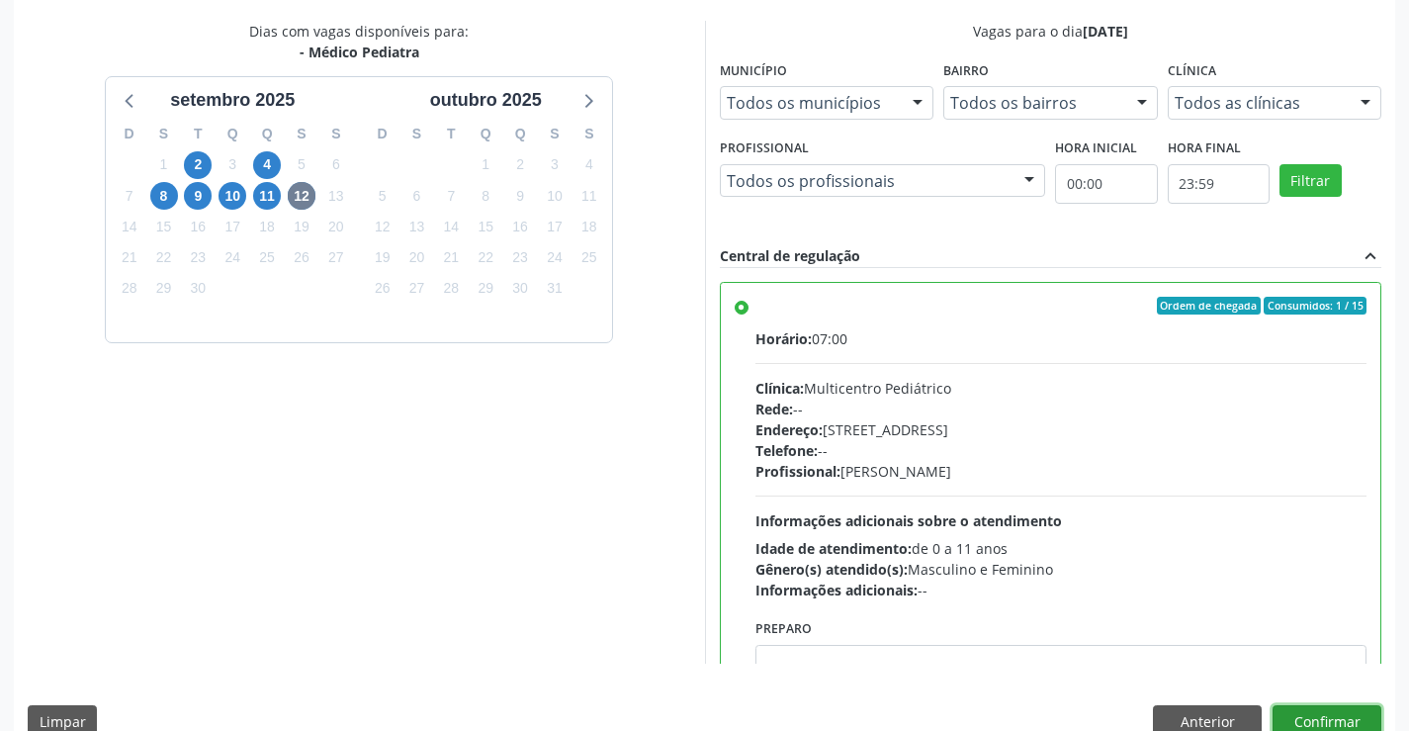
click at [1327, 713] on button "Confirmar" at bounding box center [1327, 722] width 109 height 34
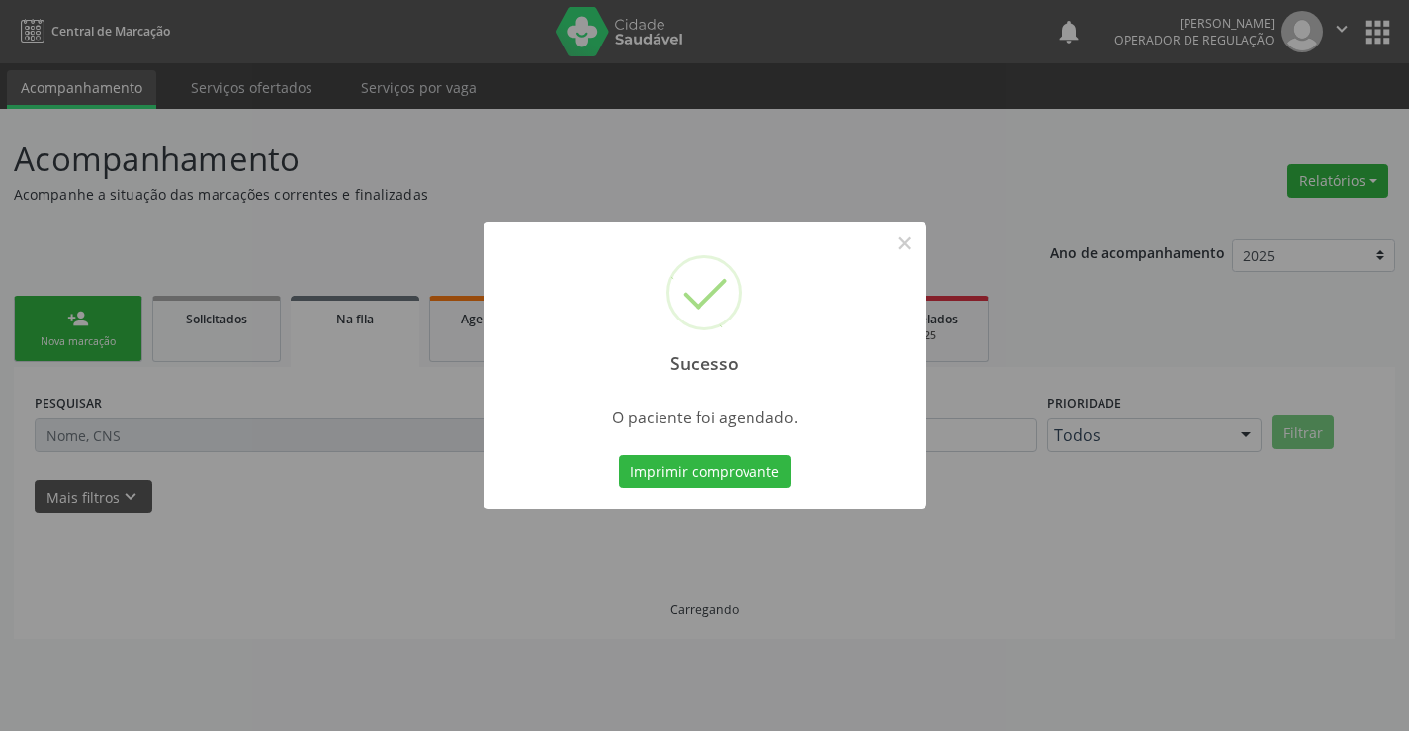
scroll to position [0, 0]
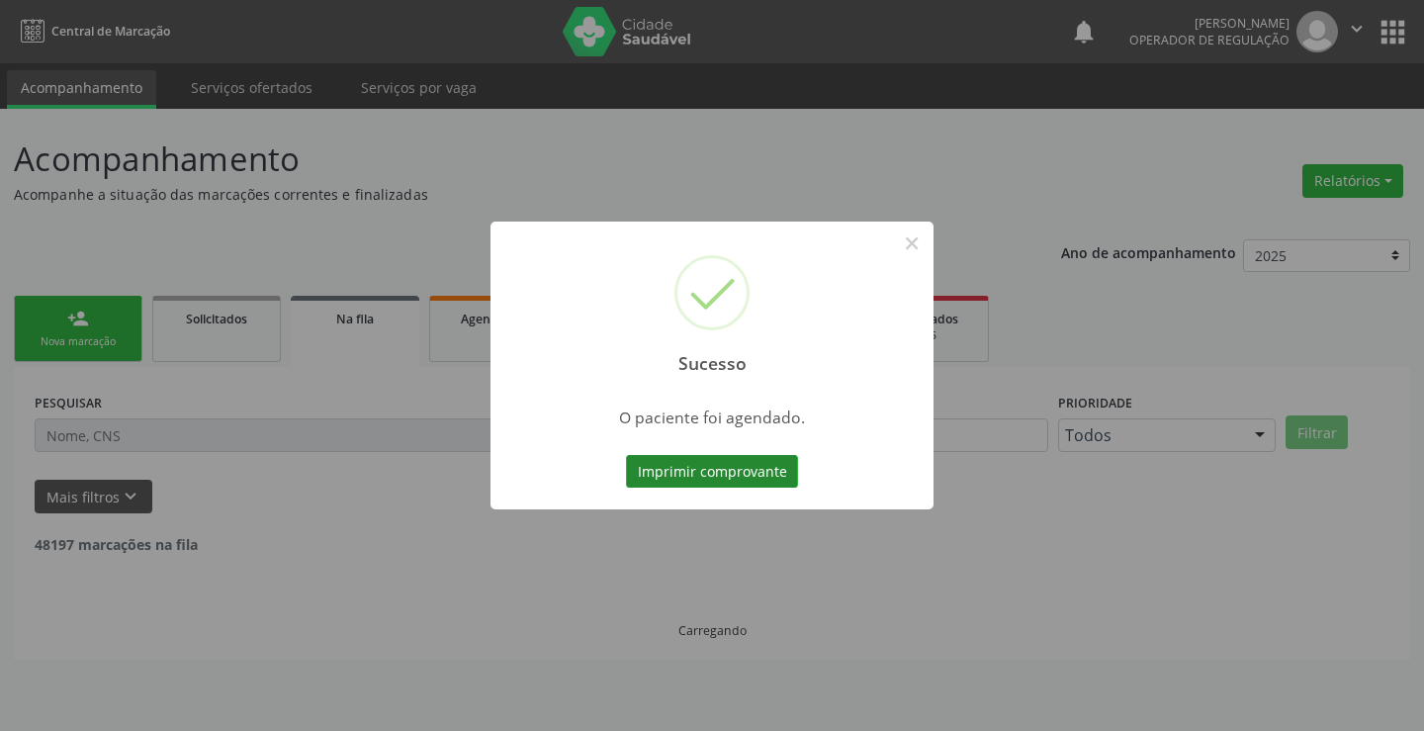
click at [747, 457] on button "Imprimir comprovante" at bounding box center [712, 472] width 172 height 34
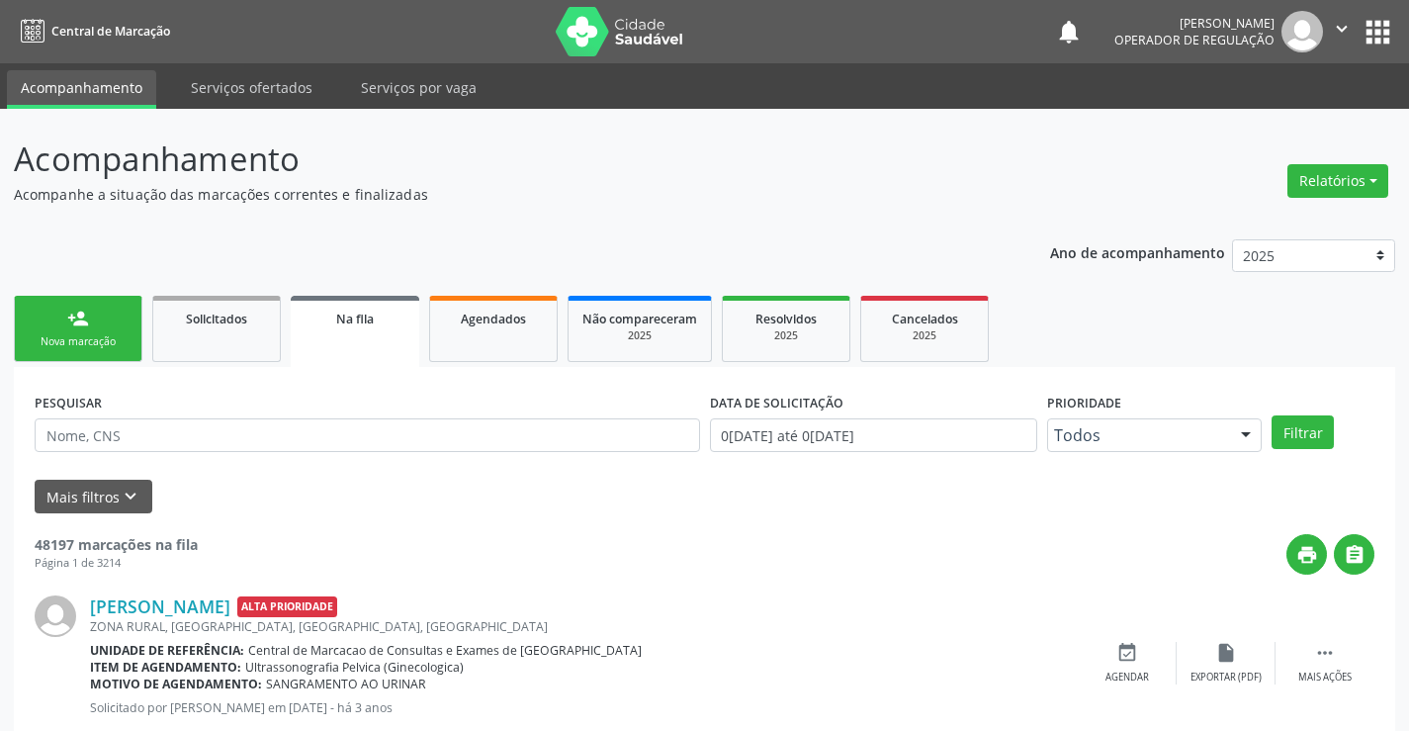
click at [53, 320] on link "person_add Nova marcação" at bounding box center [78, 329] width 129 height 66
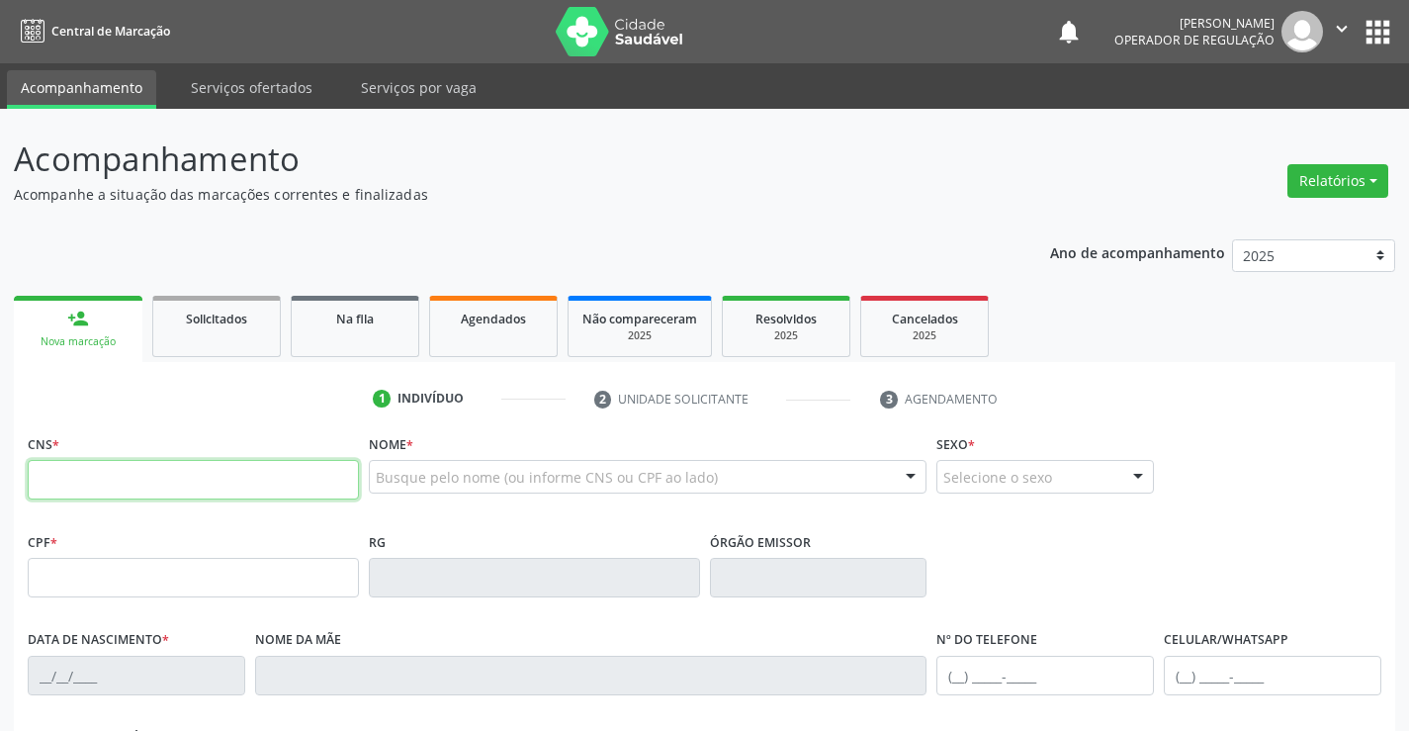
click at [94, 486] on input "text" at bounding box center [193, 480] width 331 height 40
type input "700 4054 7806 0446"
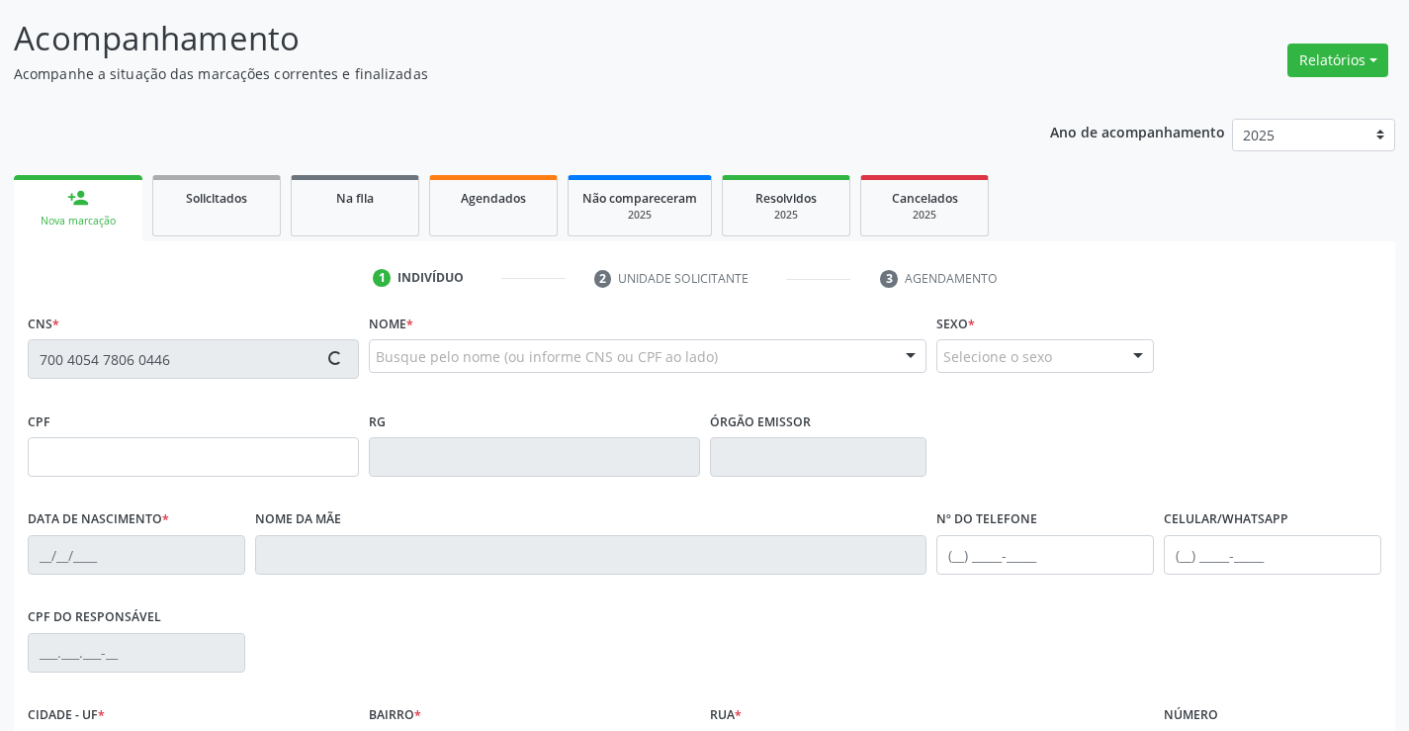
scroll to position [341, 0]
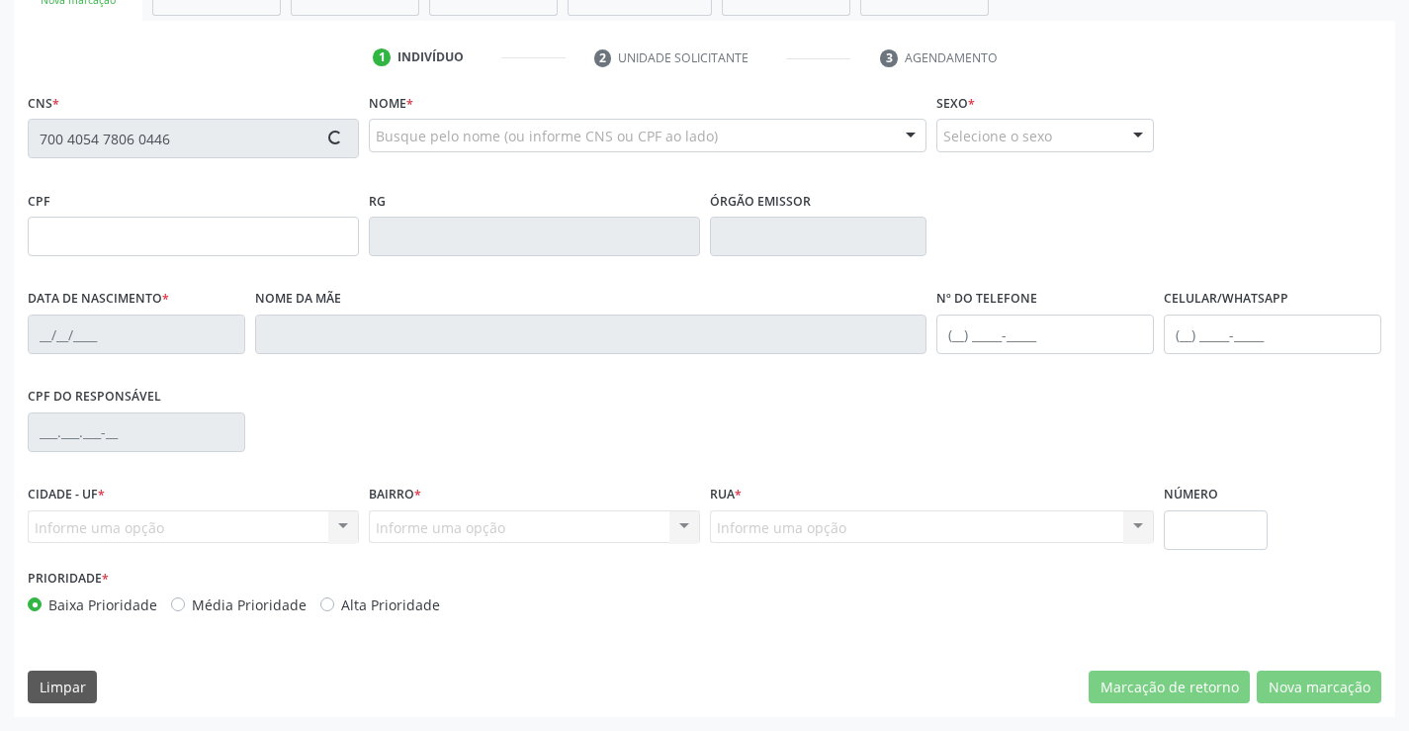
type input "30845337752"
type input "05/05/2020"
type input "S/N"
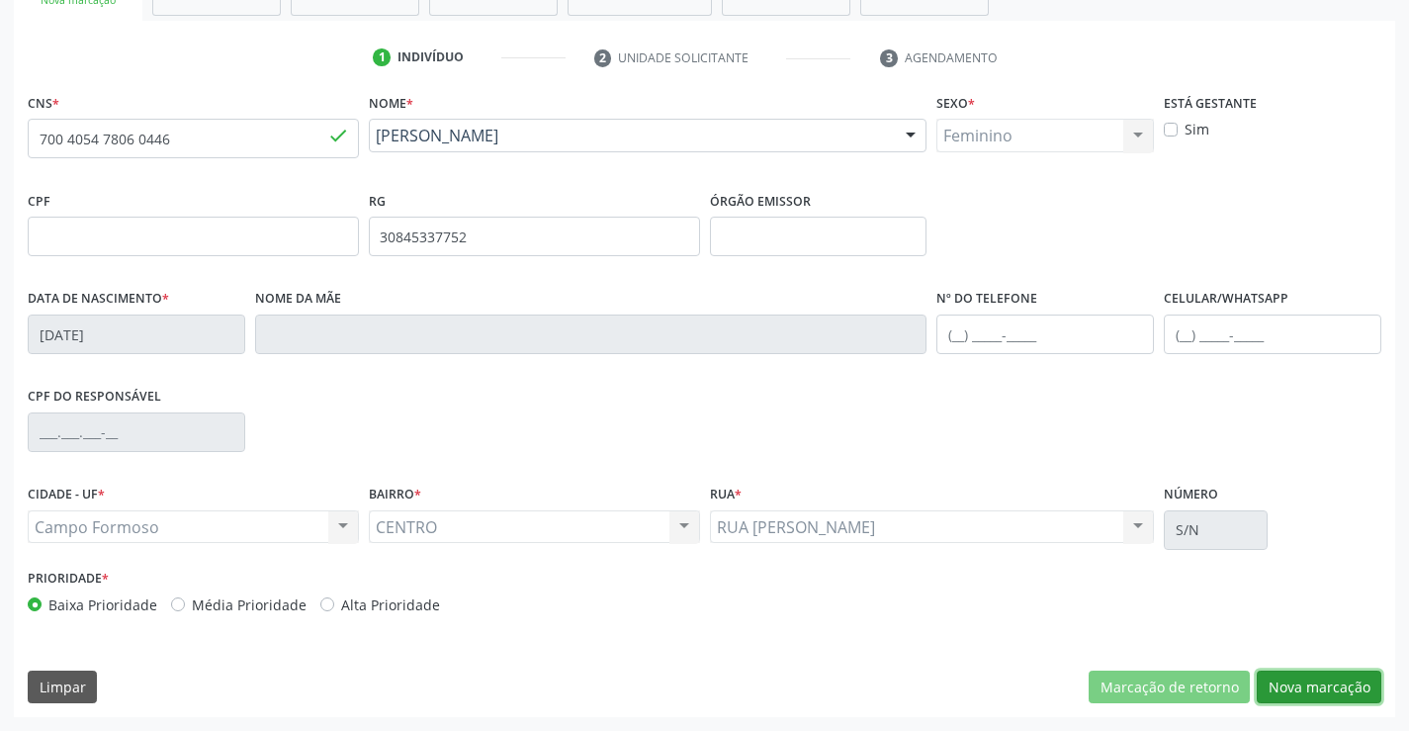
click at [1322, 681] on button "Nova marcação" at bounding box center [1319, 687] width 125 height 34
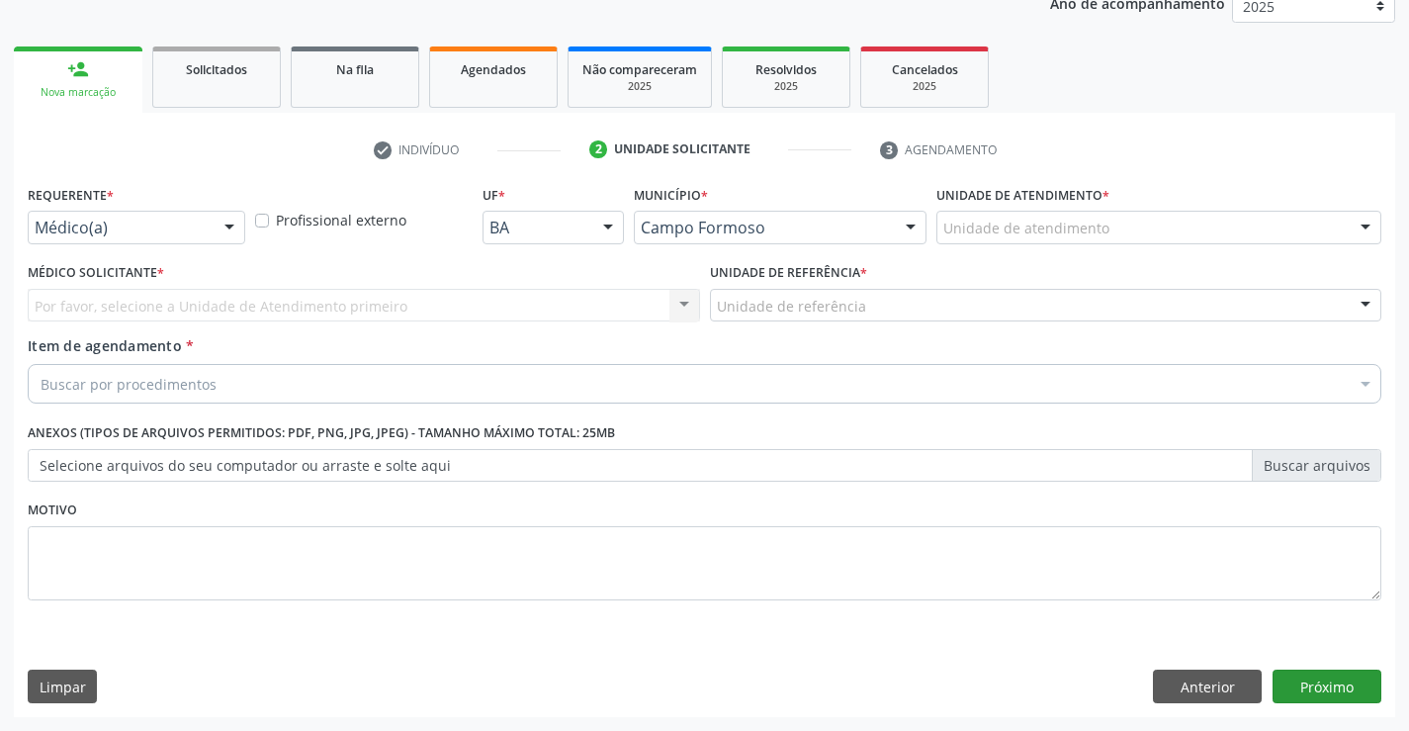
scroll to position [249, 0]
click at [101, 215] on div at bounding box center [137, 228] width 218 height 34
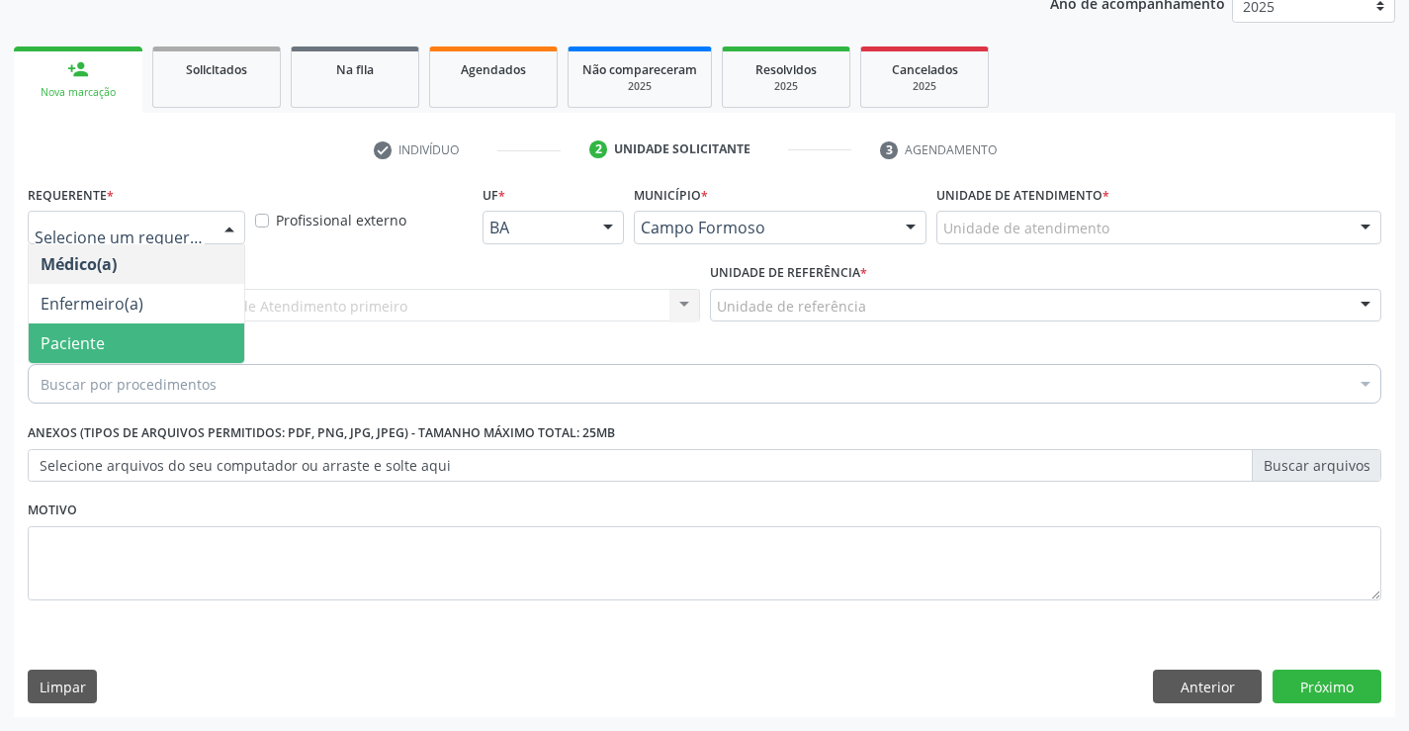
click at [82, 336] on span "Paciente" at bounding box center [73, 343] width 64 height 22
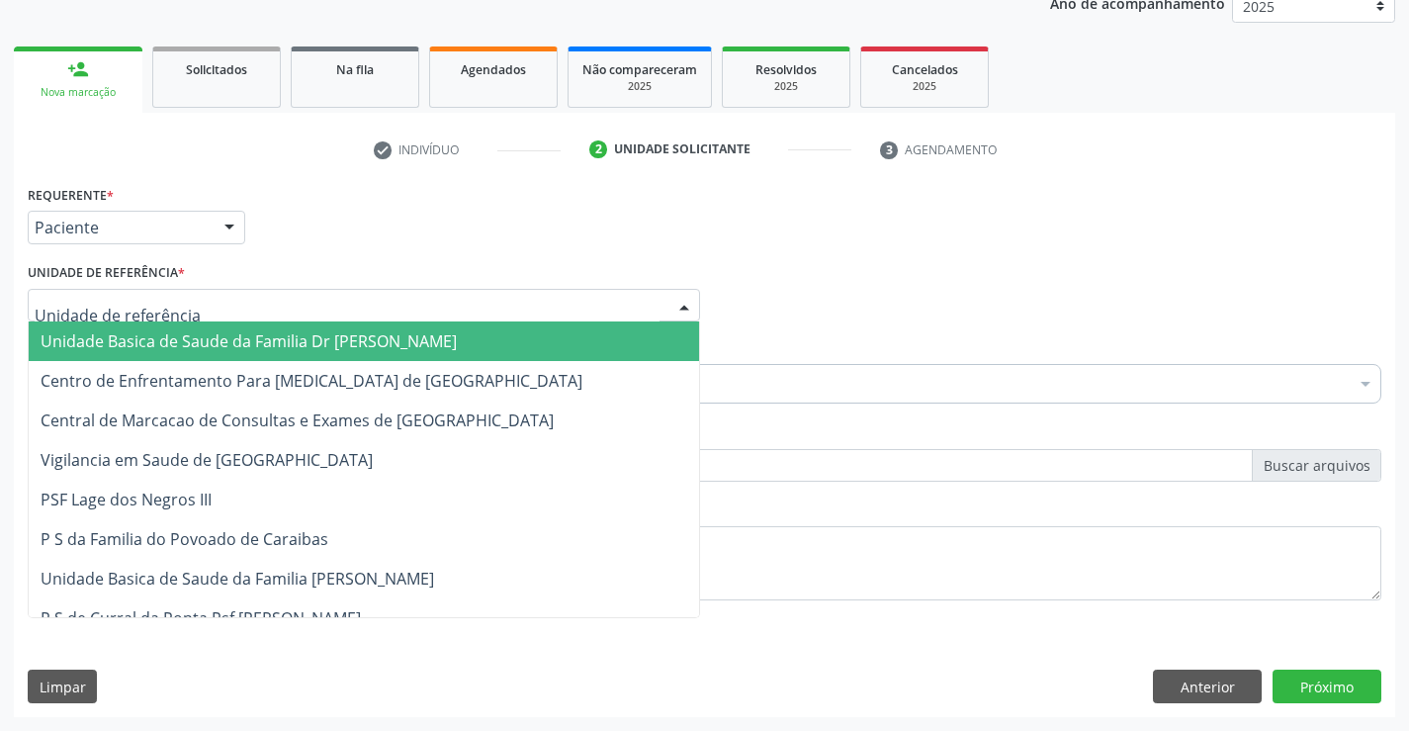
drag, startPoint x: 262, startPoint y: 291, endPoint x: 268, endPoint y: 400, distance: 109.9
click at [263, 297] on div at bounding box center [364, 306] width 672 height 34
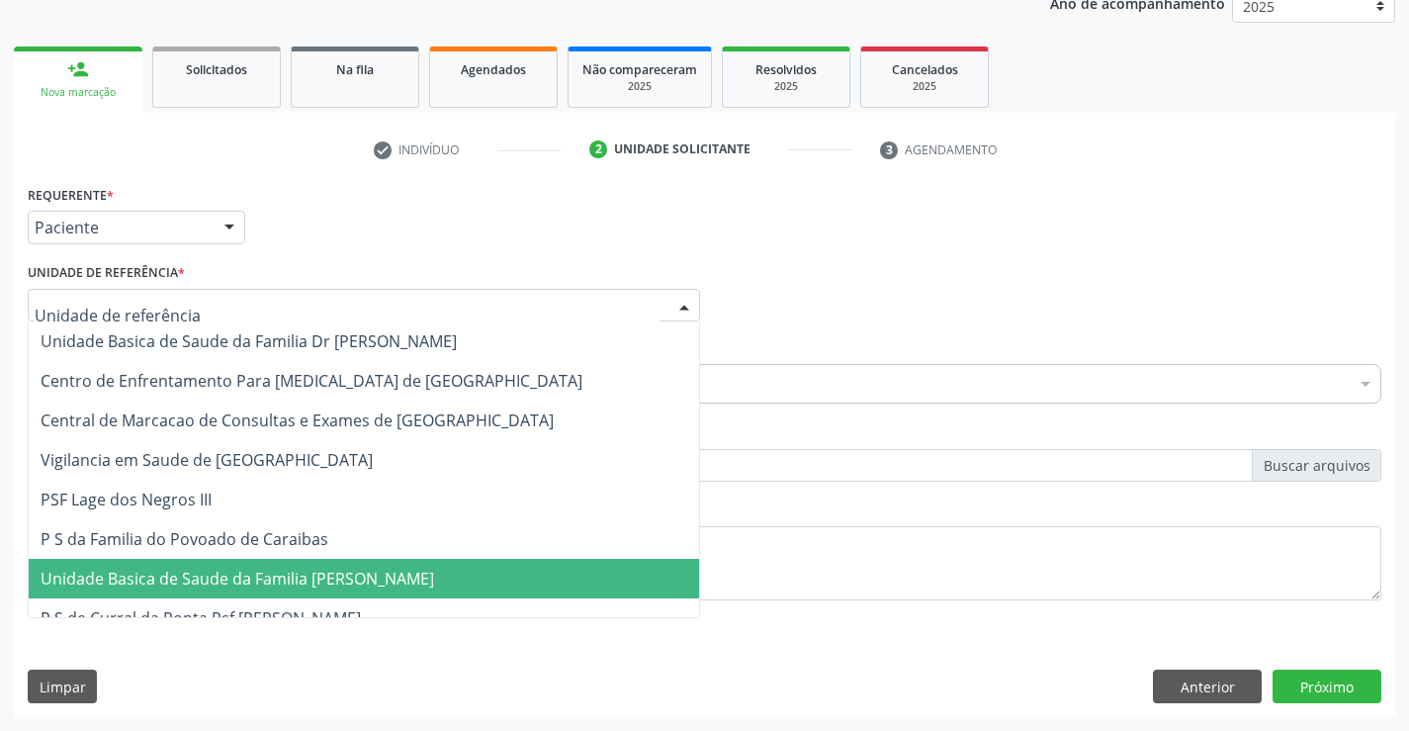
click at [309, 583] on span "Unidade Basica de Saude da Familia [PERSON_NAME]" at bounding box center [238, 579] width 394 height 22
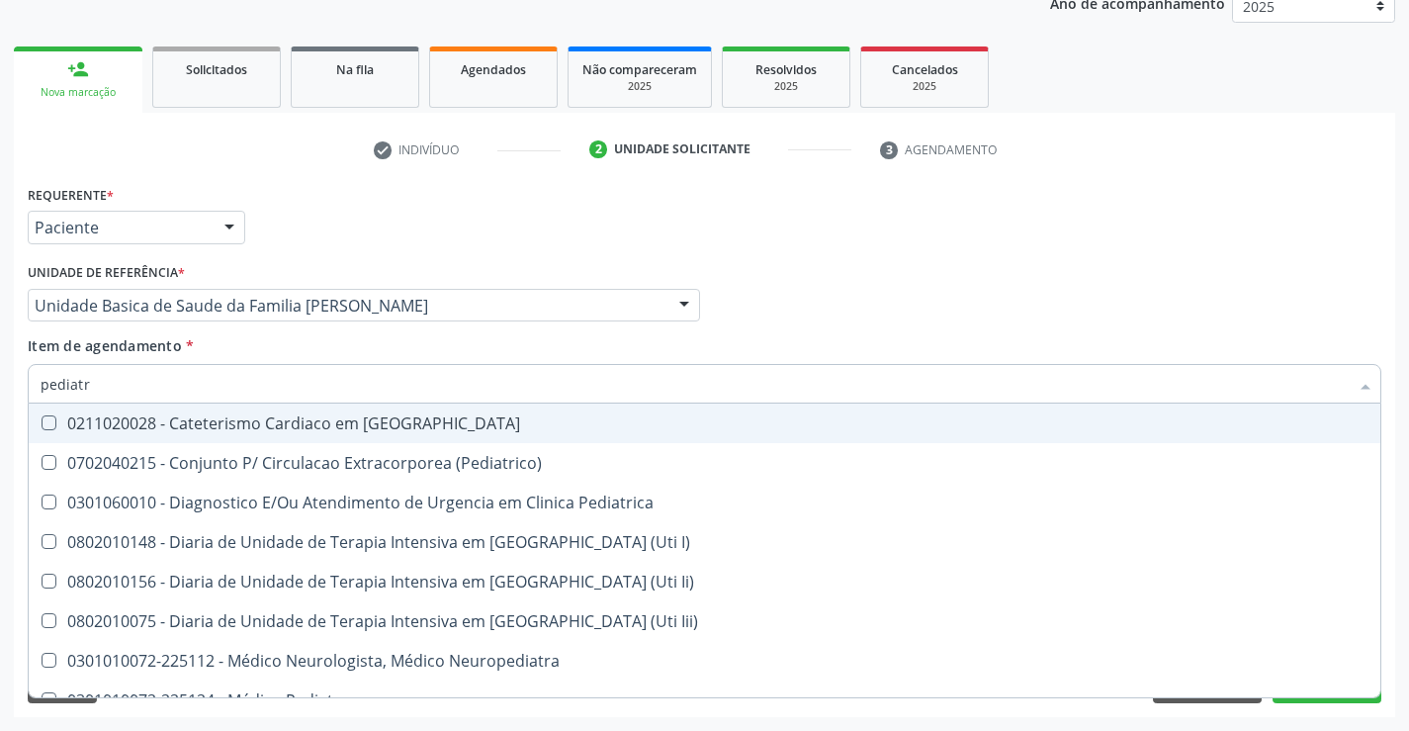
type input "pediatra"
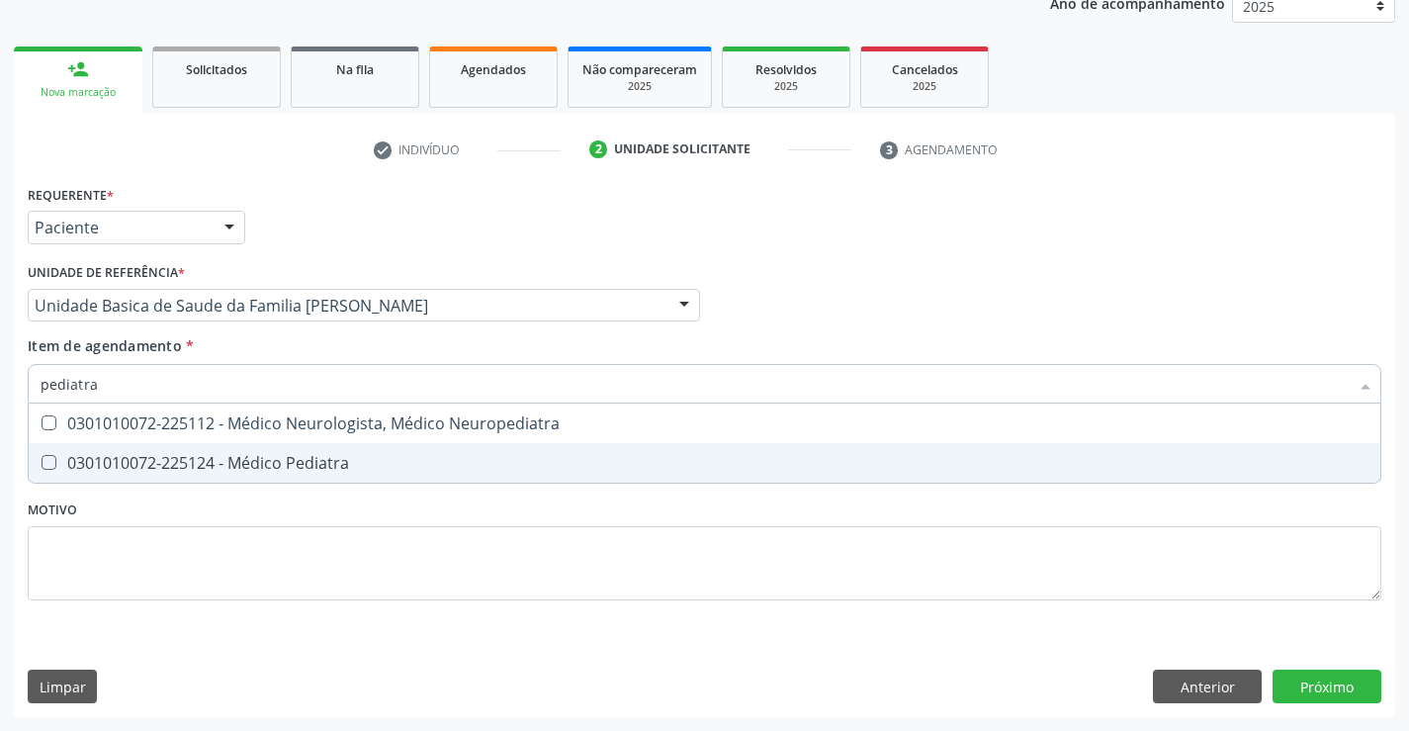
drag, startPoint x: 213, startPoint y: 457, endPoint x: 53, endPoint y: 458, distance: 159.2
click at [213, 458] on div "0301010072-225124 - Médico Pediatra" at bounding box center [705, 463] width 1328 height 16
checkbox Pediatra "true"
click at [1335, 691] on div "Requerente * Paciente Médico(a) Enfermeiro(a) Paciente Nenhum resultado encontr…" at bounding box center [704, 448] width 1381 height 537
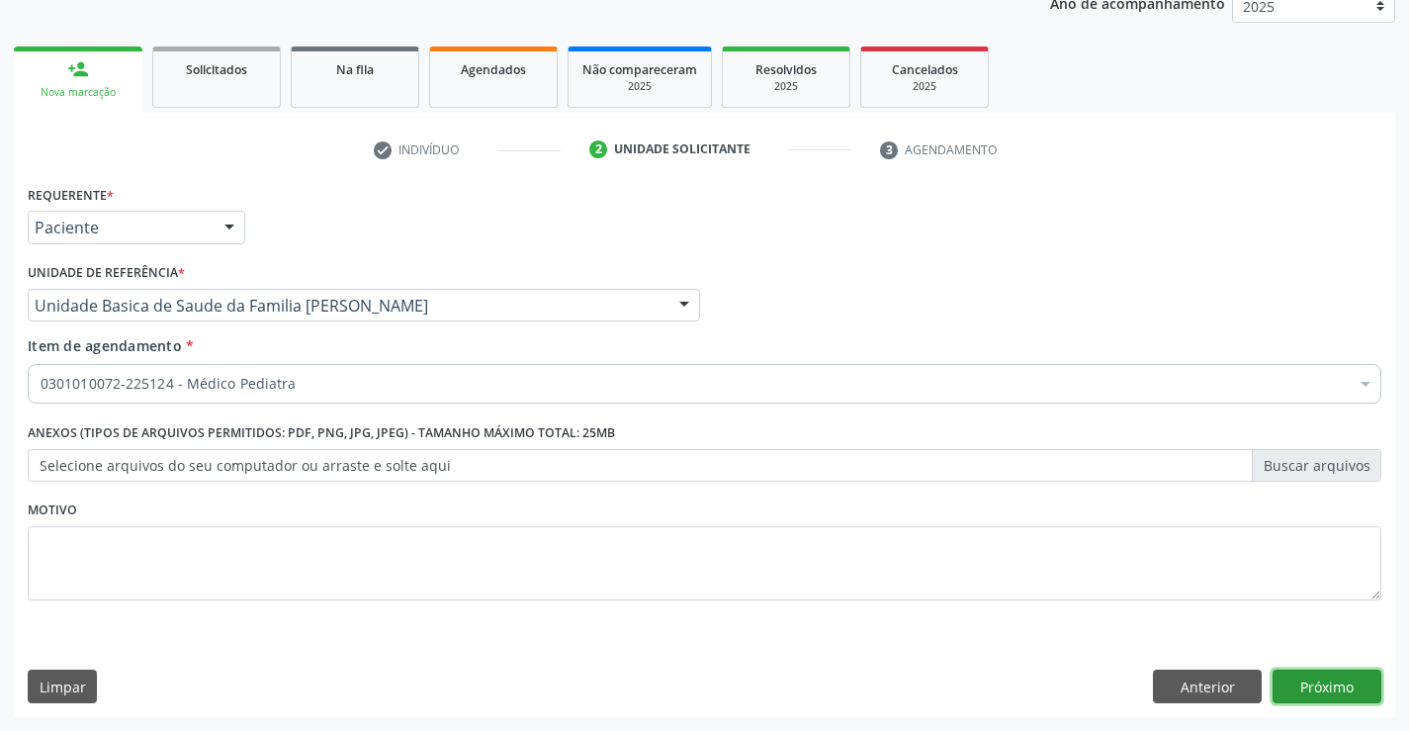
click at [1335, 691] on button "Próximo" at bounding box center [1327, 686] width 109 height 34
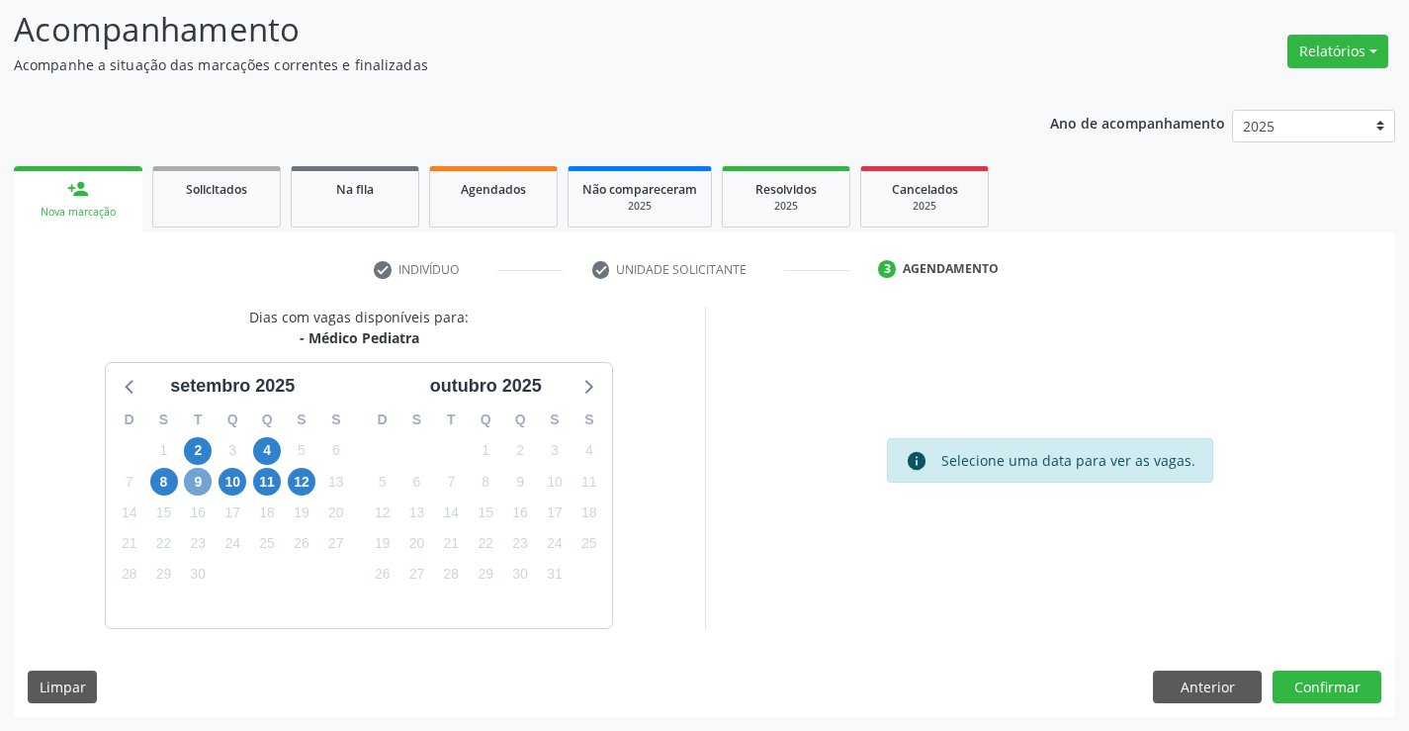
click at [206, 487] on span "9" at bounding box center [198, 482] width 28 height 28
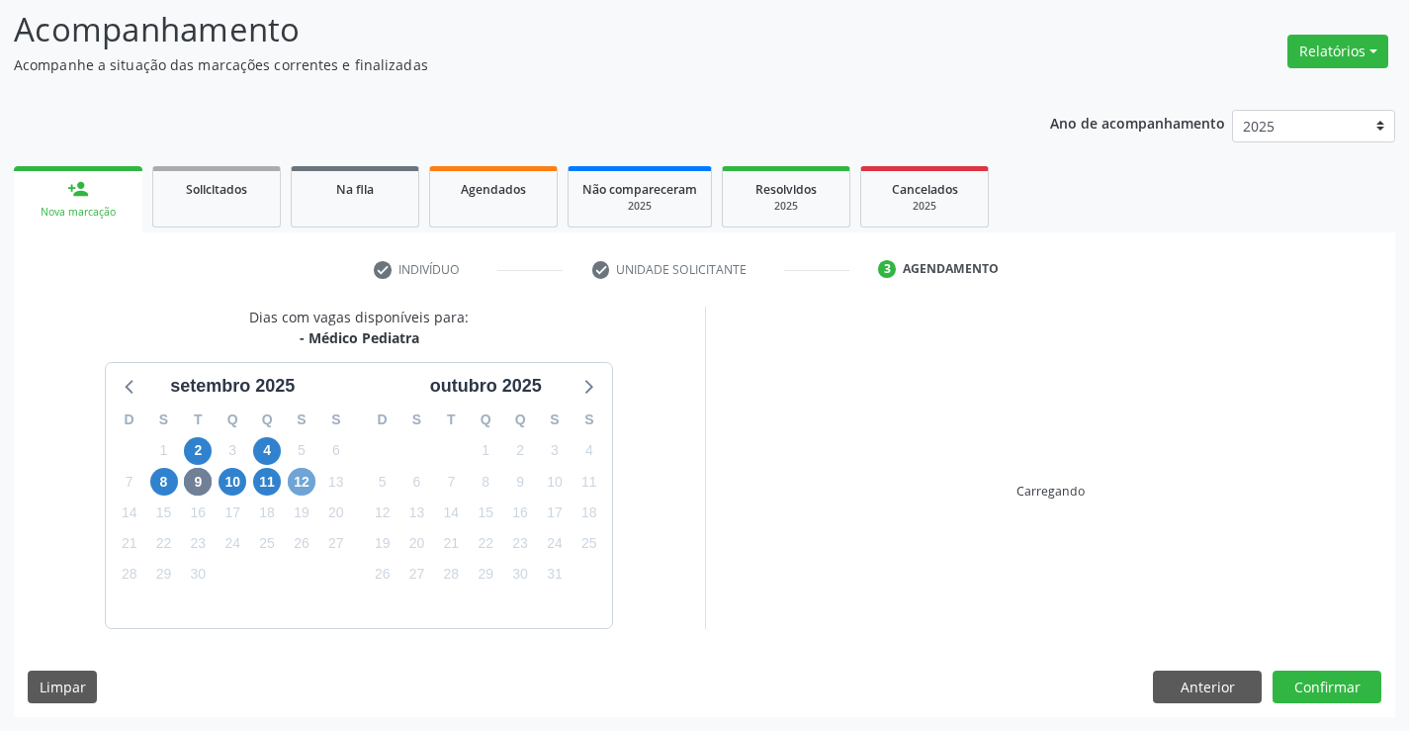
click at [309, 479] on span "12" at bounding box center [302, 482] width 28 height 28
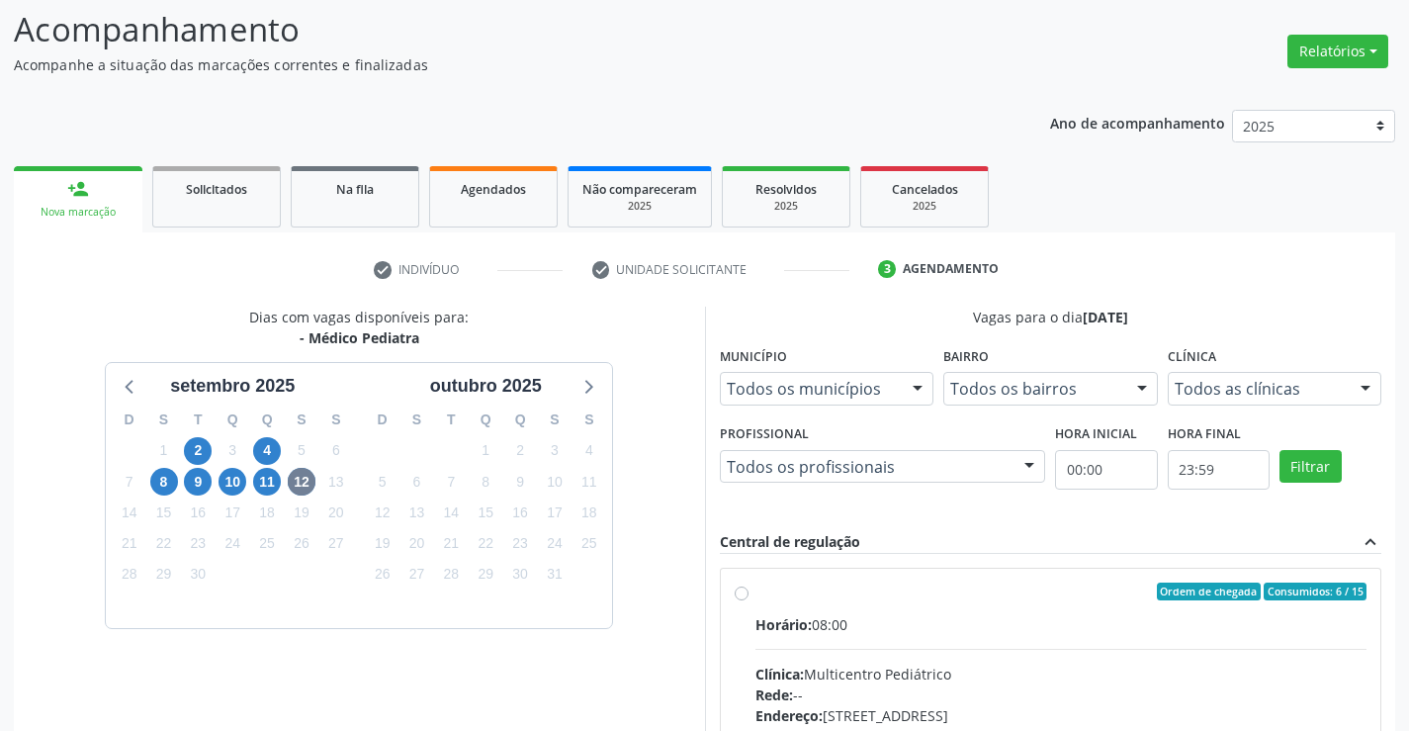
click at [749, 600] on input "Ordem de chegada Consumidos: 6 / 15 Horário: 08:00 Clínica: Multicentro Pediátr…" at bounding box center [742, 591] width 14 height 18
radio input "false"
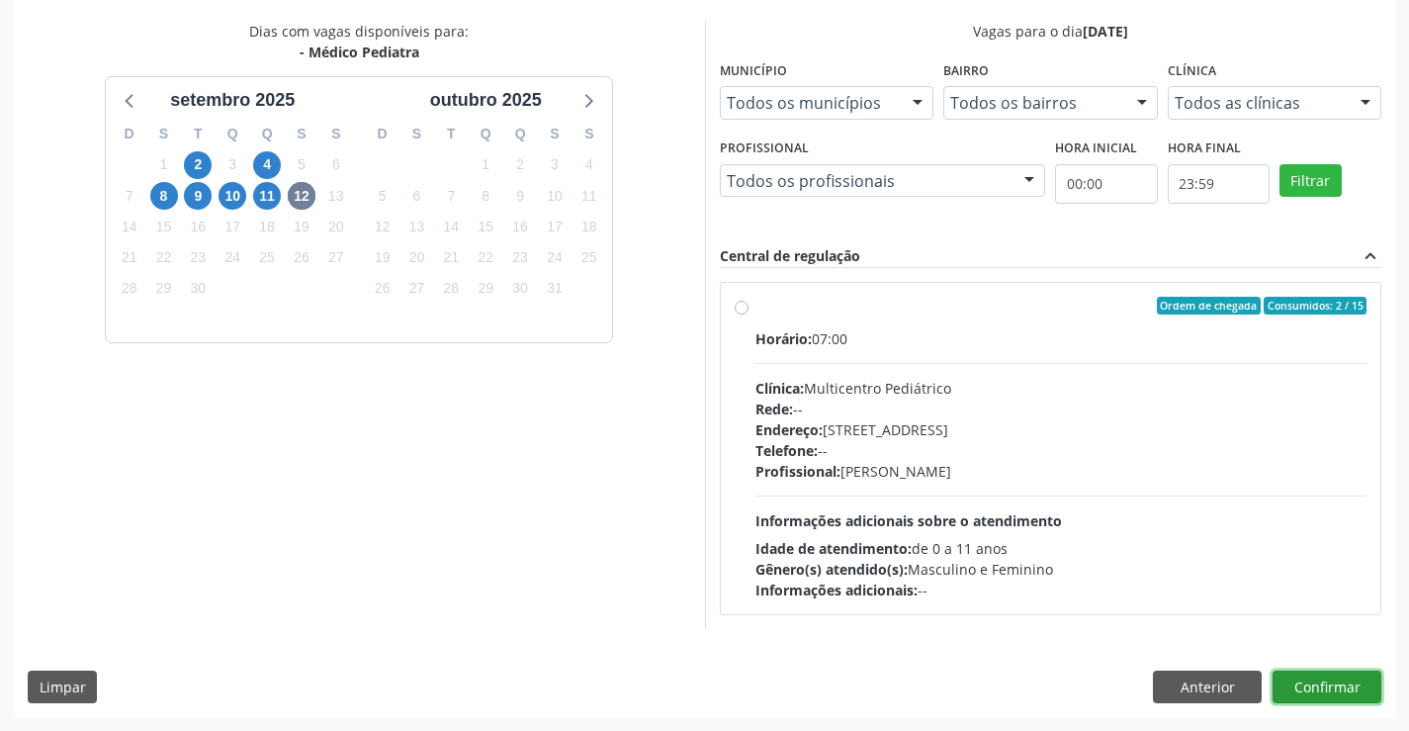
click at [1311, 673] on button "Confirmar" at bounding box center [1327, 687] width 109 height 34
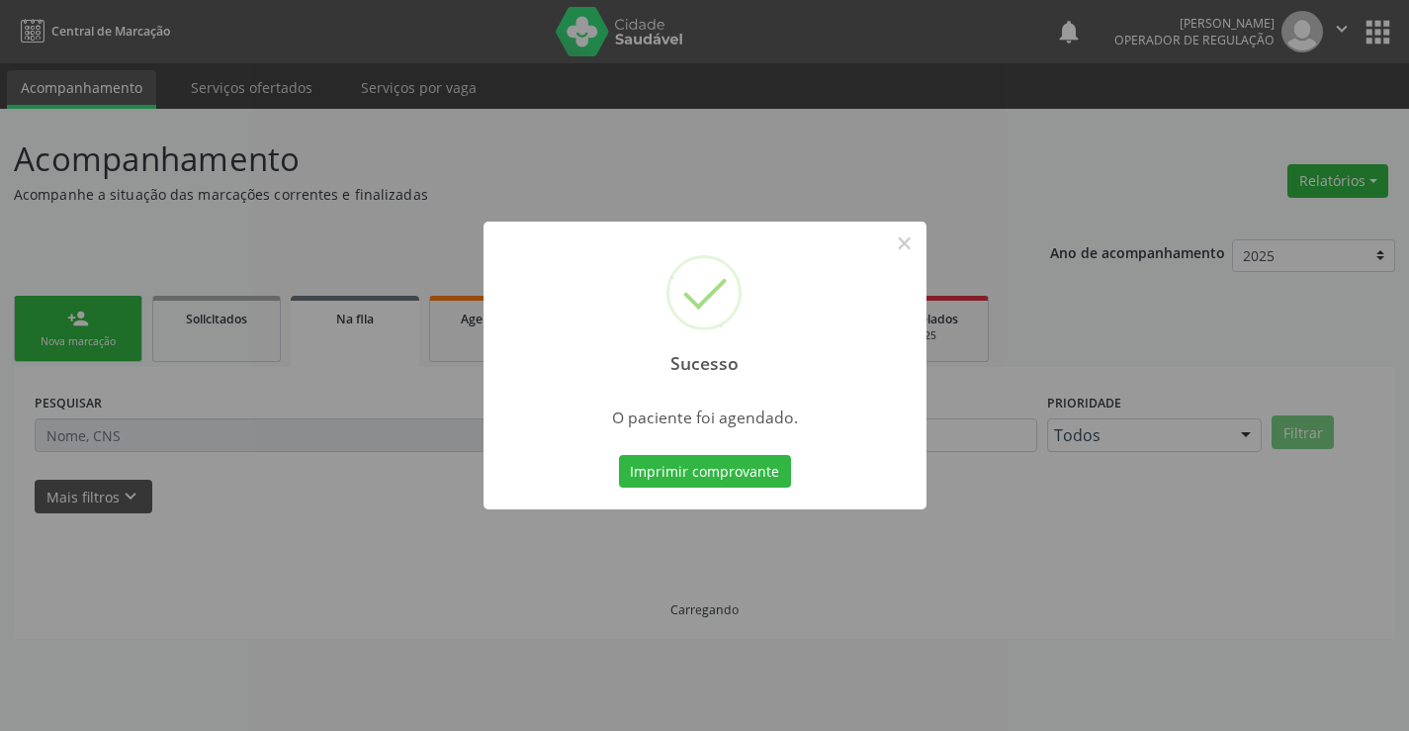
scroll to position [0, 0]
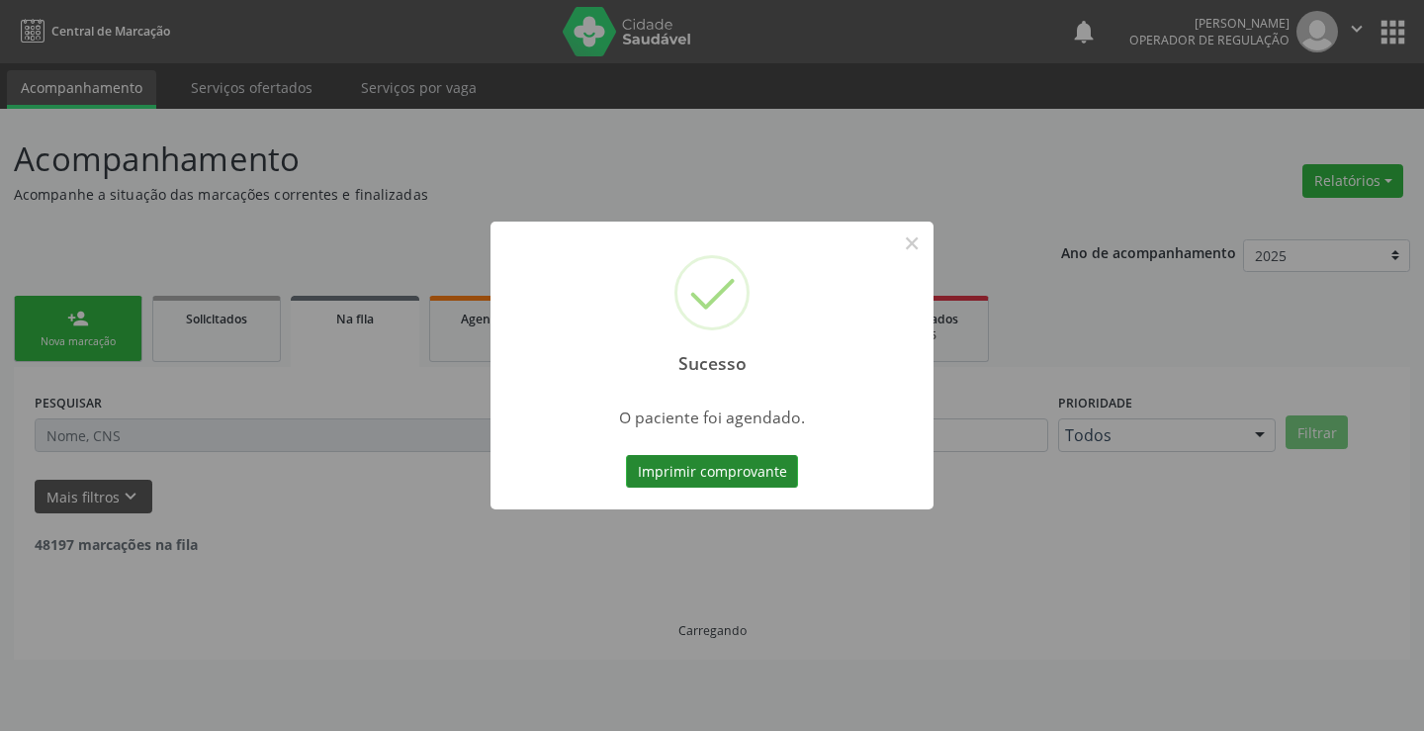
click at [675, 468] on button "Imprimir comprovante" at bounding box center [712, 472] width 172 height 34
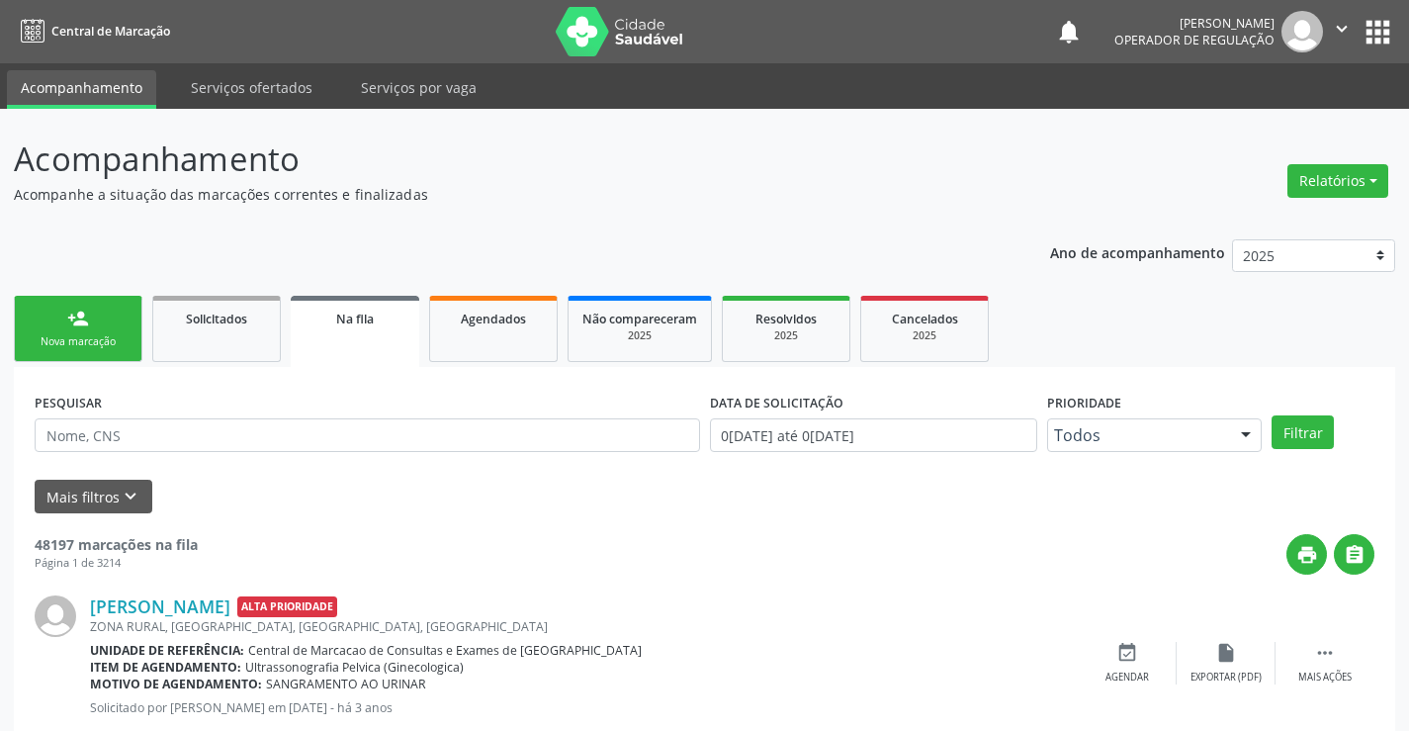
click at [84, 348] on div "Nova marcação" at bounding box center [78, 341] width 99 height 15
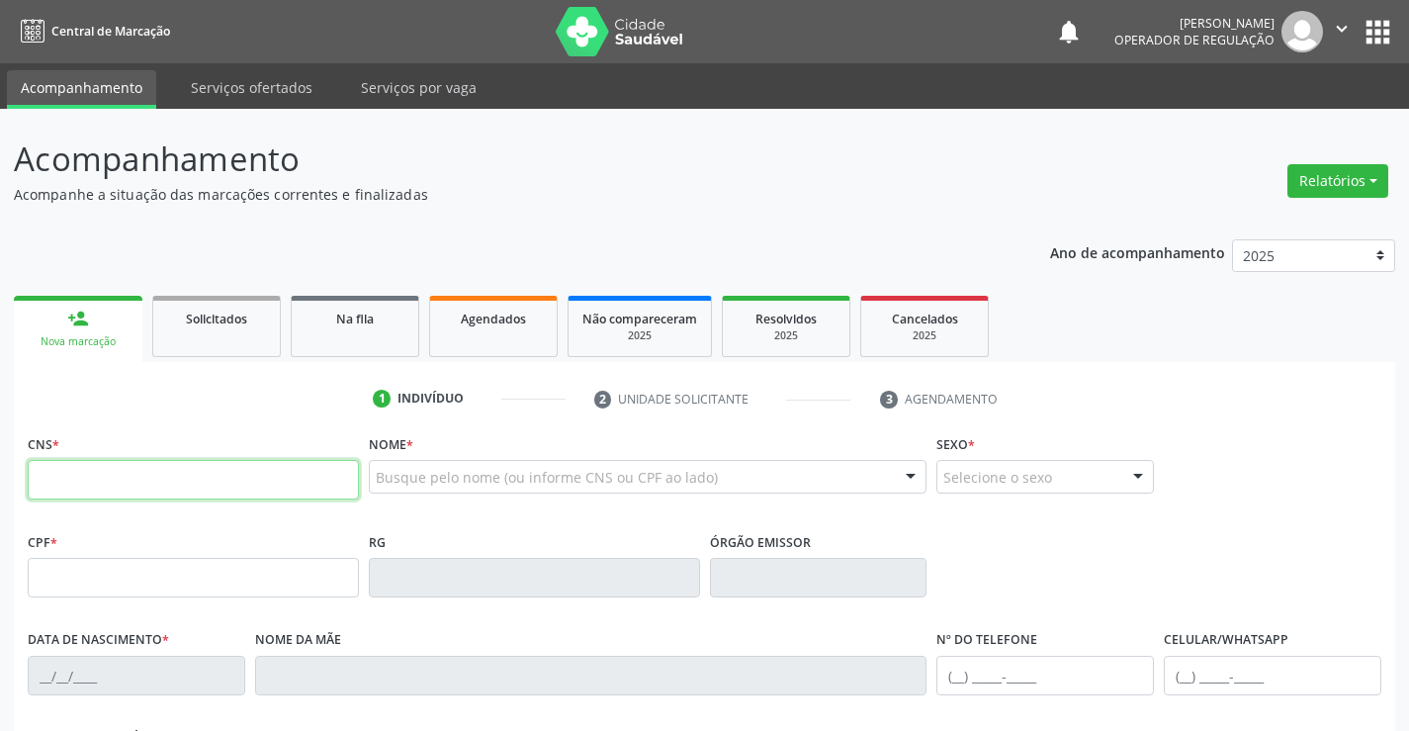
drag, startPoint x: 84, startPoint y: 348, endPoint x: 88, endPoint y: 476, distance: 127.6
click at [88, 476] on input "text" at bounding box center [193, 480] width 331 height 40
type input "704 8020 3658 8646"
type input "0149335784"
type input "03/04/1950"
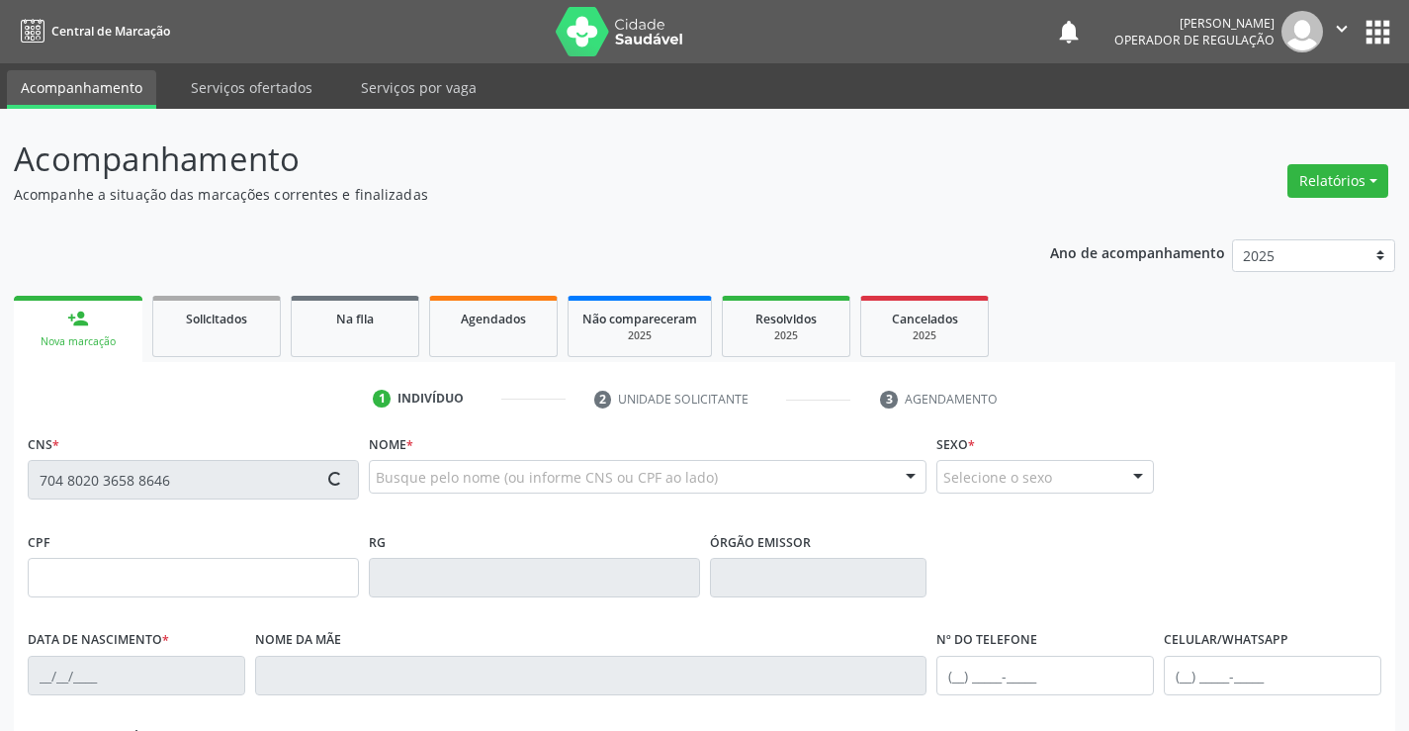
type input "(74) 99147-1212"
type input "109.098.345-04"
type input "s/n"
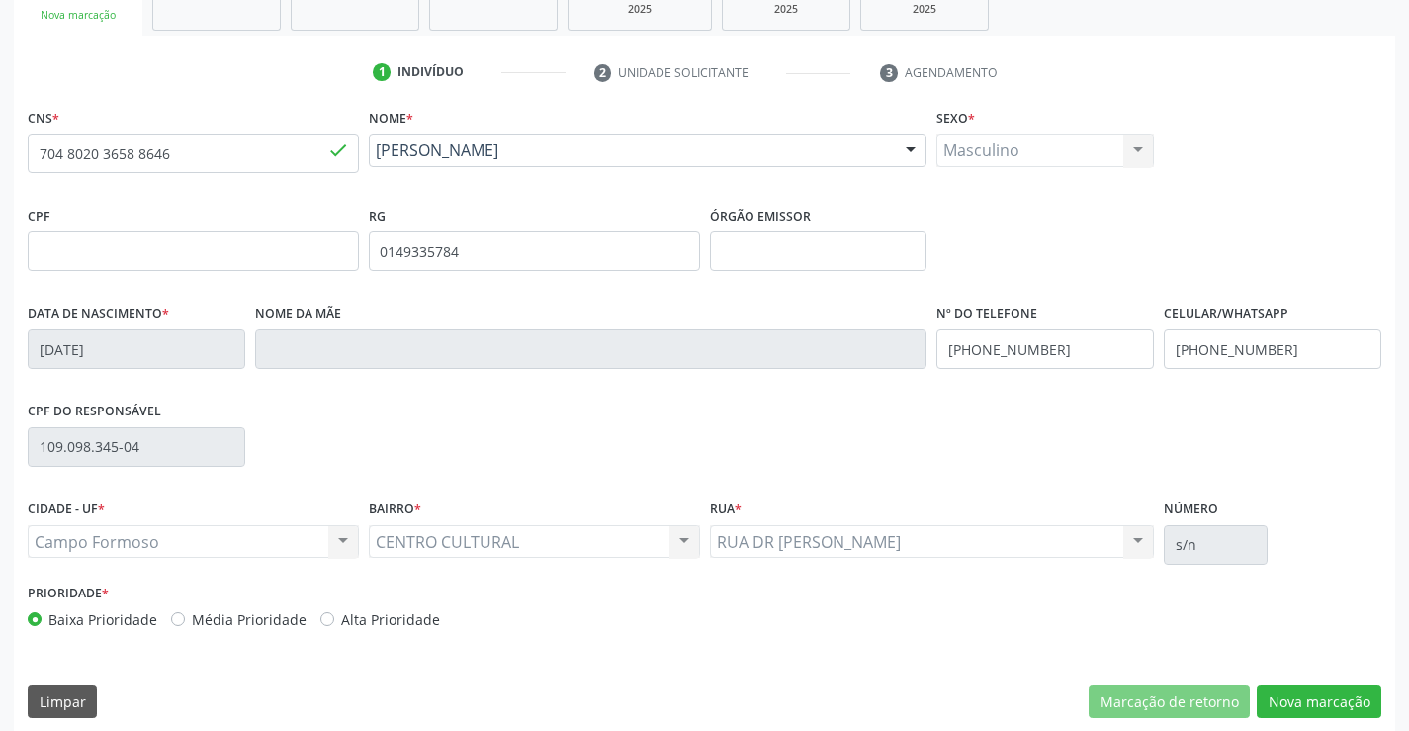
scroll to position [341, 0]
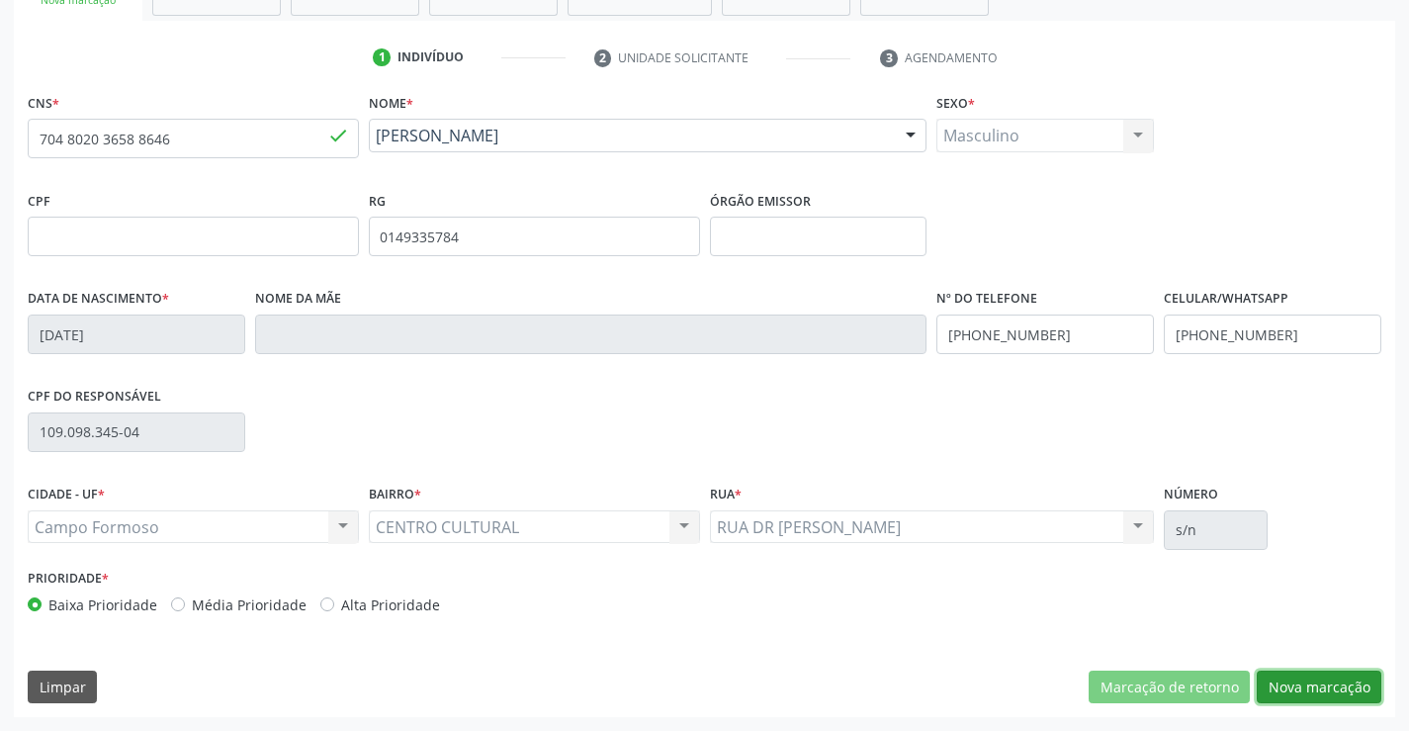
click at [1308, 679] on button "Nova marcação" at bounding box center [1319, 687] width 125 height 34
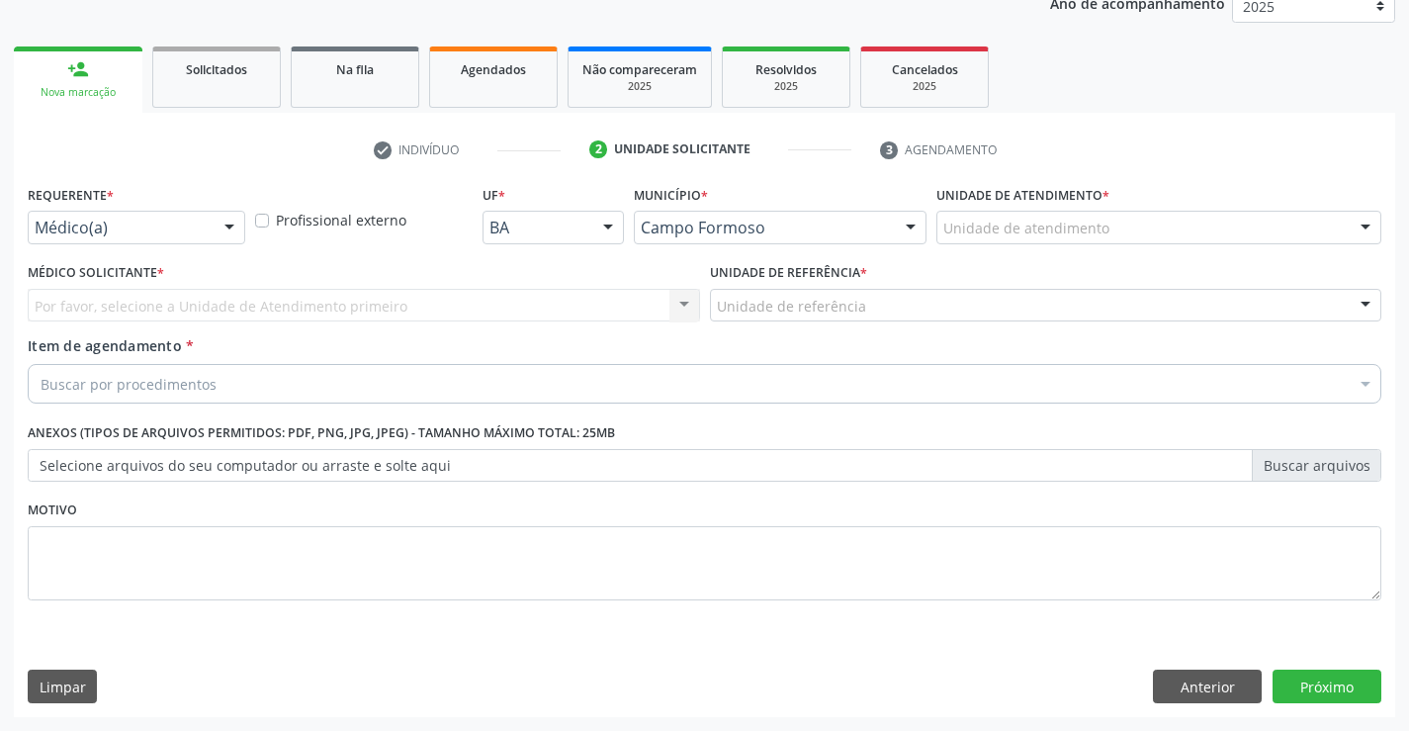
scroll to position [249, 0]
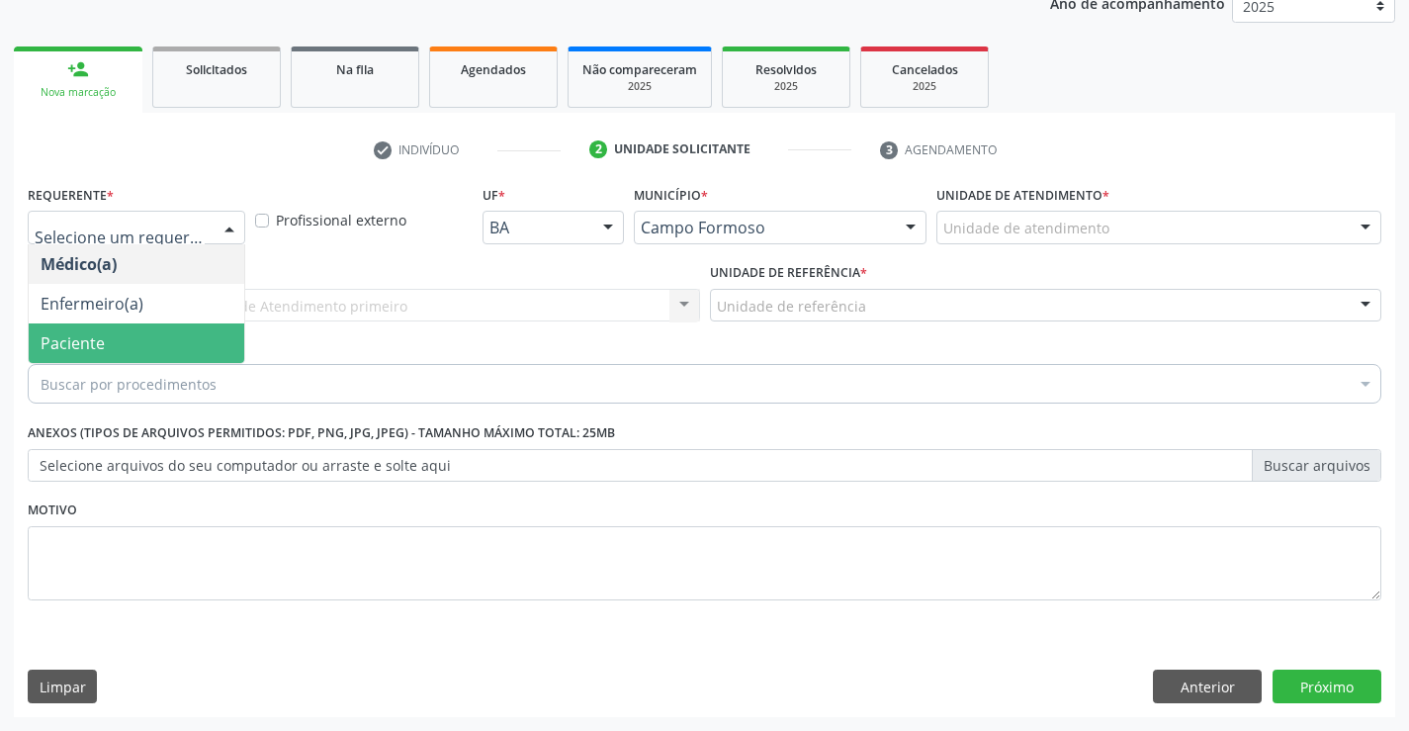
click at [67, 340] on span "Paciente" at bounding box center [73, 343] width 64 height 22
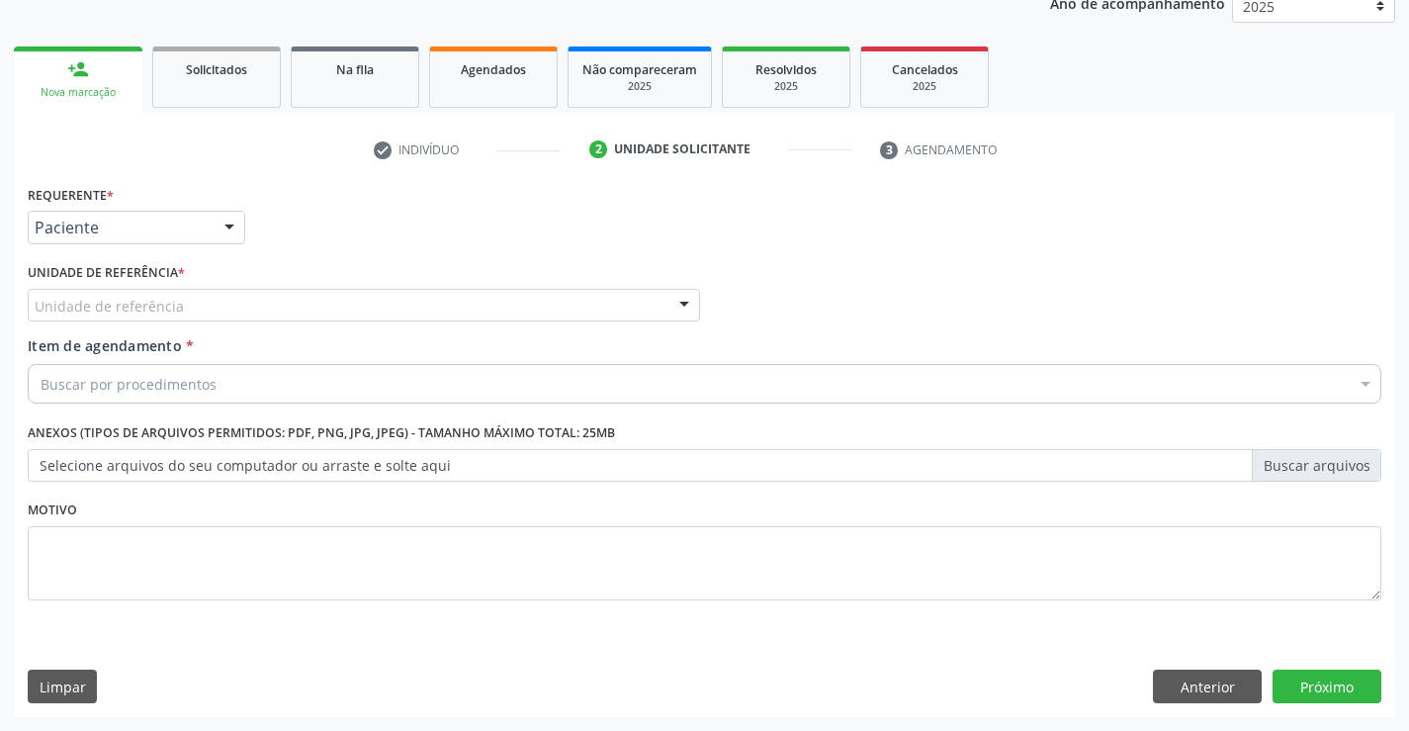
drag, startPoint x: 133, startPoint y: 309, endPoint x: 118, endPoint y: 355, distance: 48.2
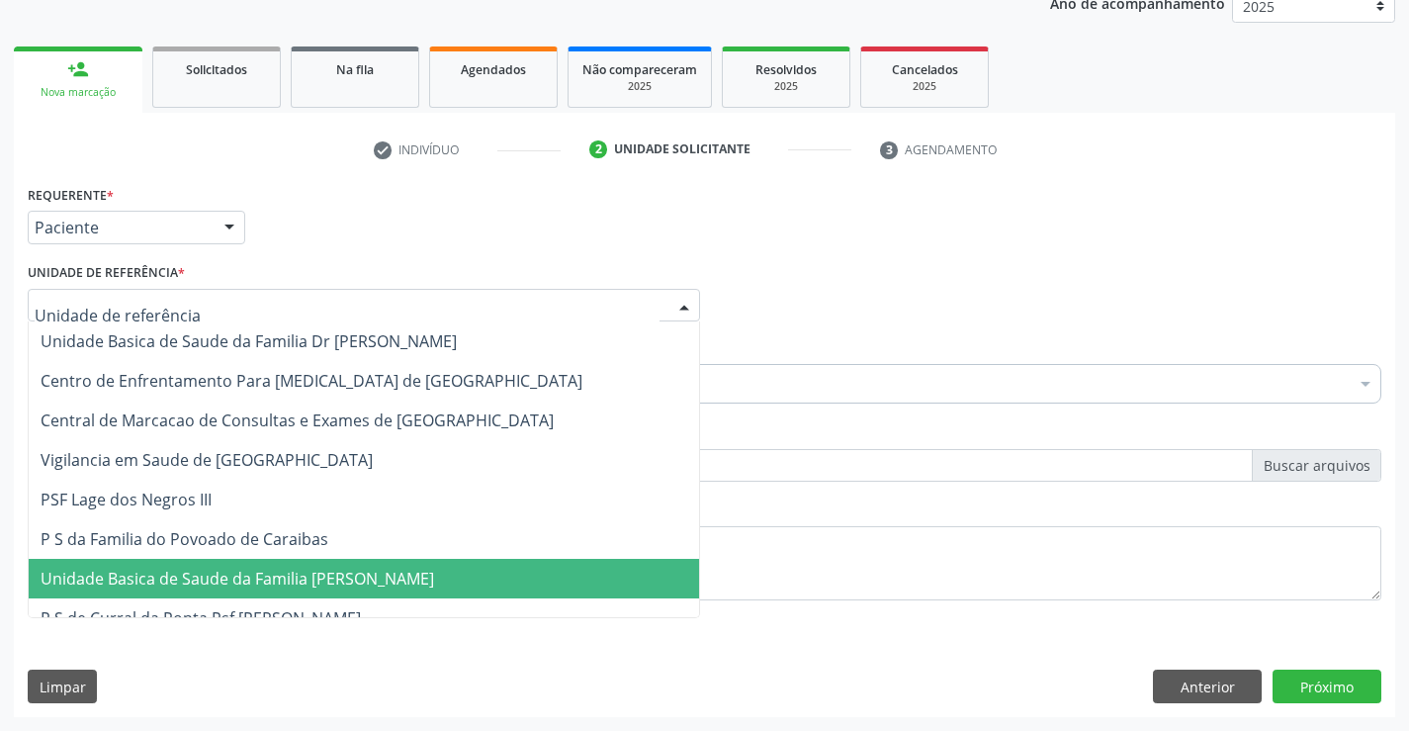
click at [158, 577] on span "Unidade Basica de Saude da Familia [PERSON_NAME]" at bounding box center [238, 579] width 394 height 22
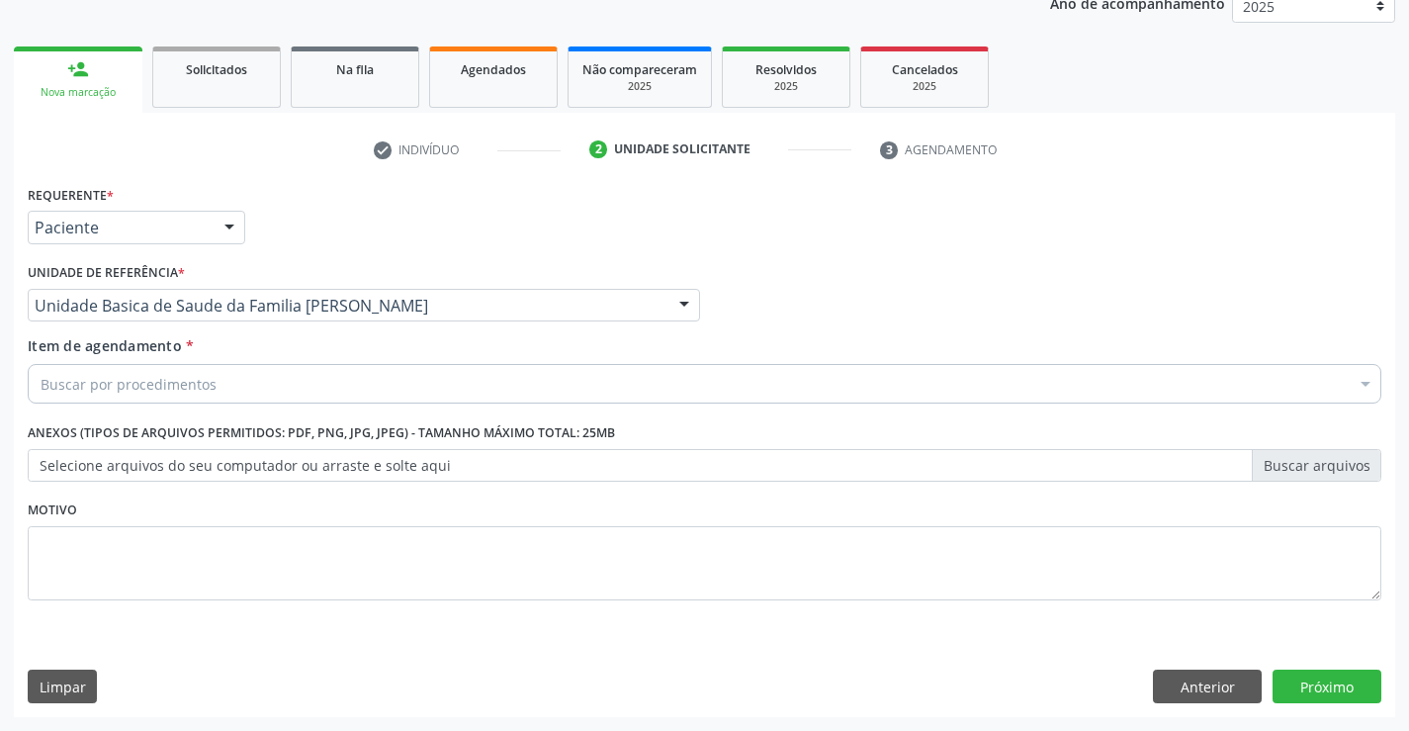
click at [135, 397] on div "Buscar por procedimentos" at bounding box center [705, 384] width 1354 height 40
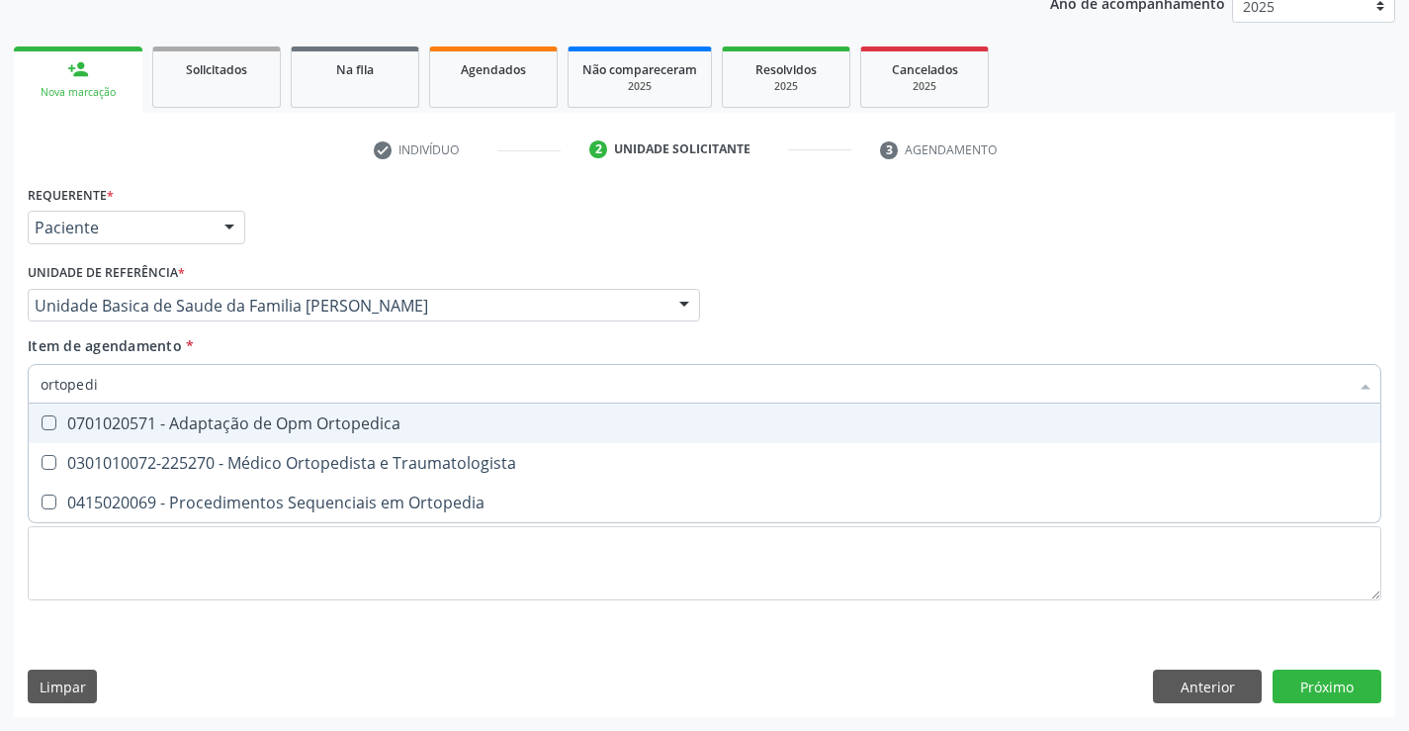
type input "ortopedis"
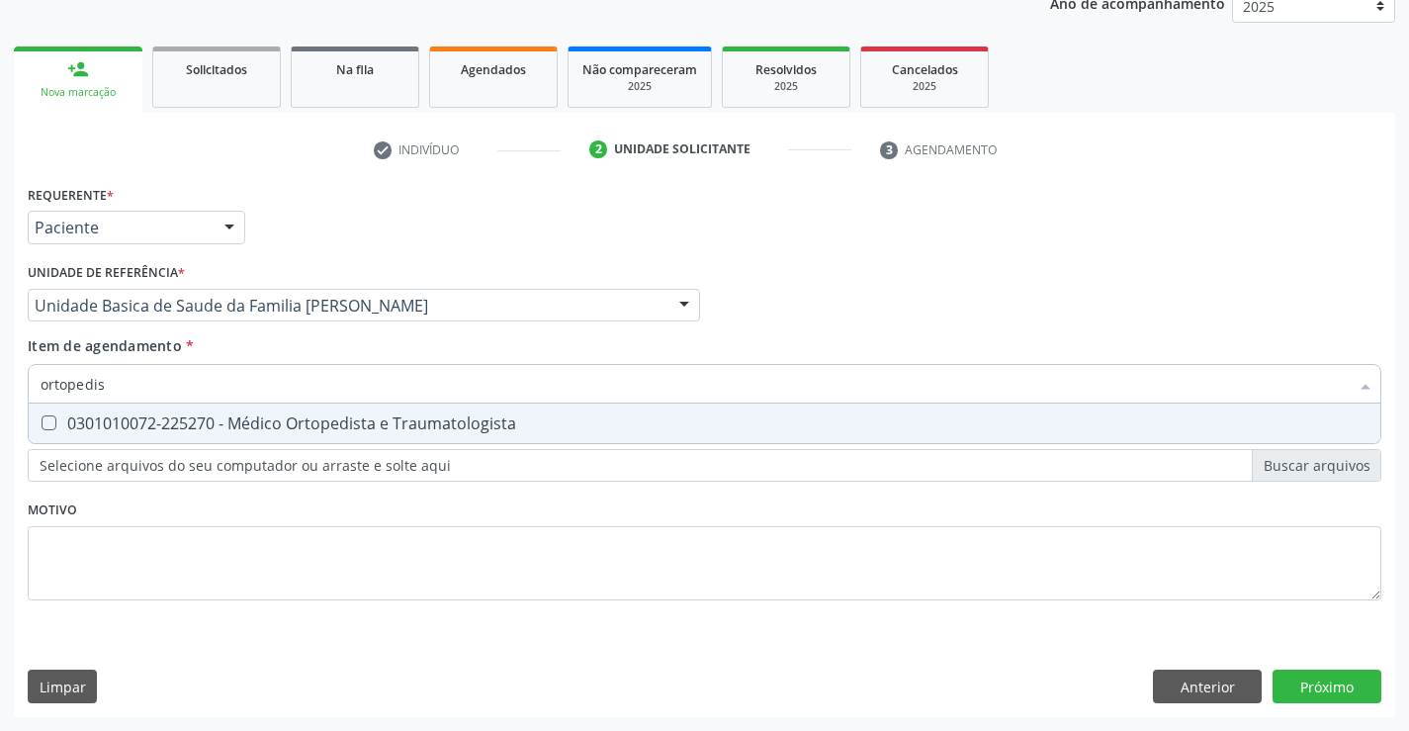
click at [169, 422] on div "0301010072-225270 - Médico Ortopedista e Traumatologista" at bounding box center [705, 423] width 1328 height 16
checkbox Traumatologista "true"
click at [1315, 682] on div "Requerente * Paciente Médico(a) Enfermeiro(a) Paciente Nenhum resultado encontr…" at bounding box center [704, 448] width 1381 height 537
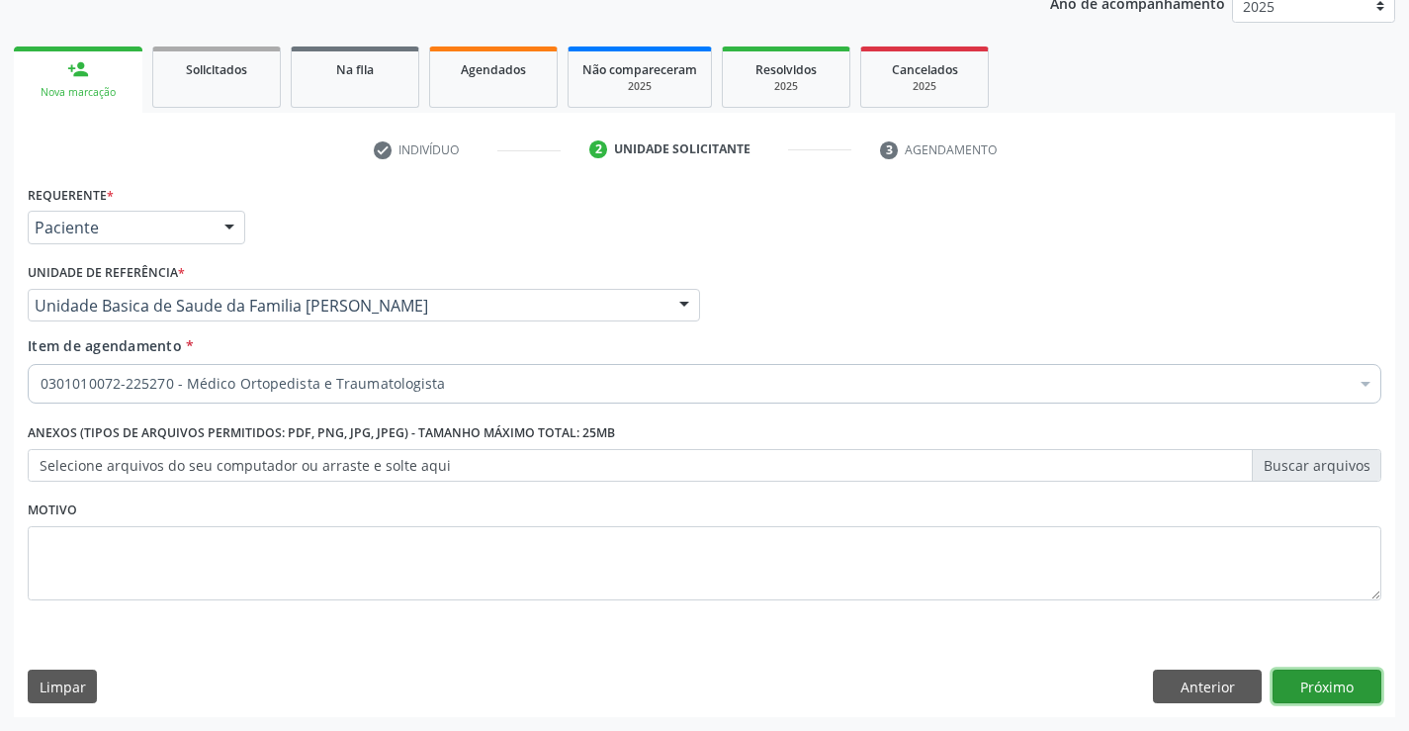
click at [1318, 682] on button "Próximo" at bounding box center [1327, 686] width 109 height 34
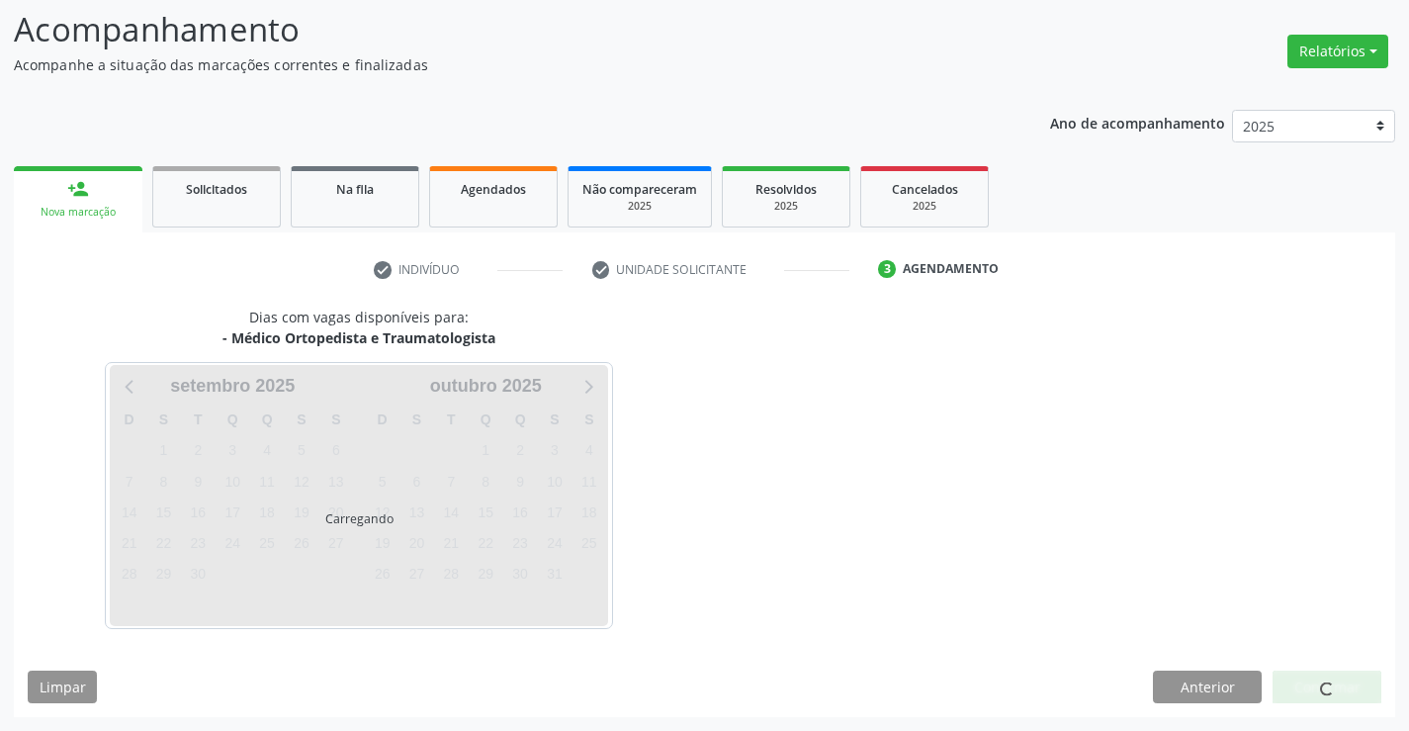
scroll to position [130, 0]
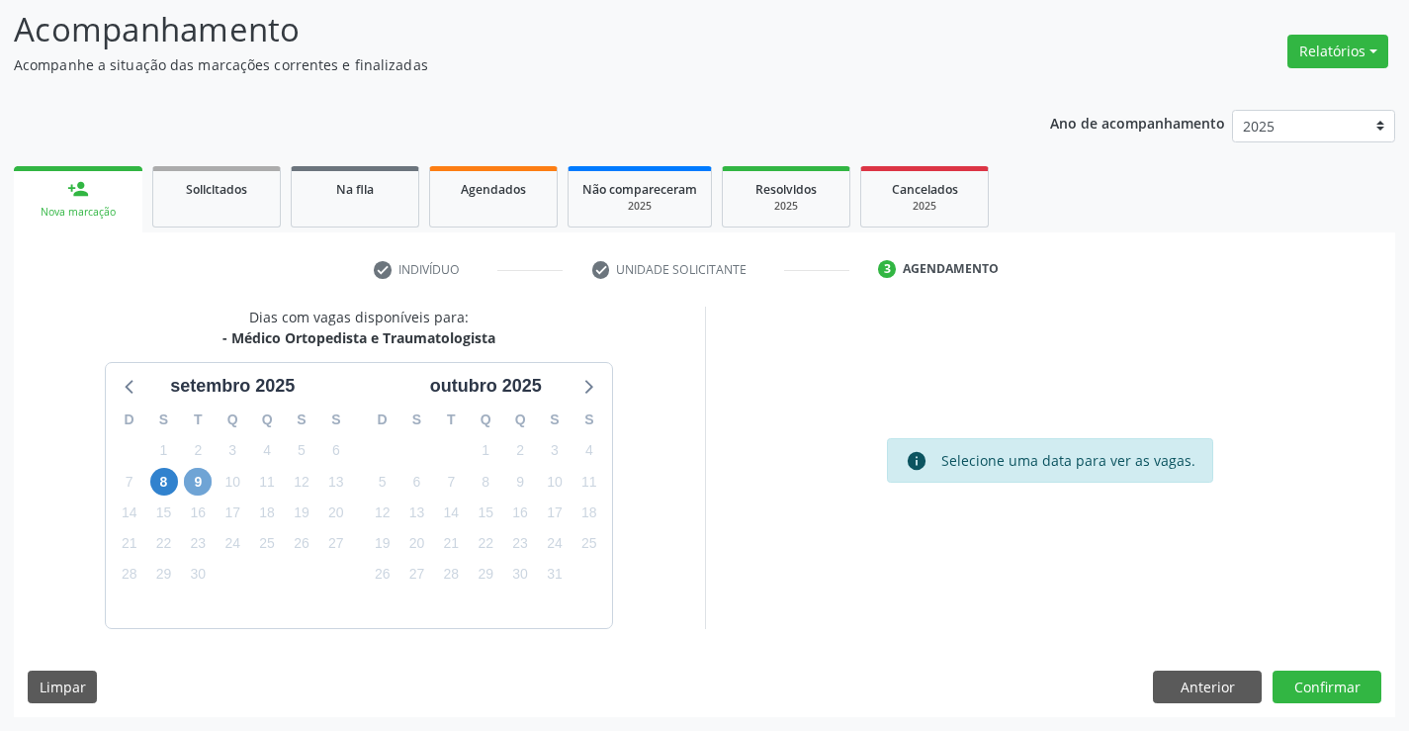
click at [201, 480] on span "9" at bounding box center [198, 482] width 28 height 28
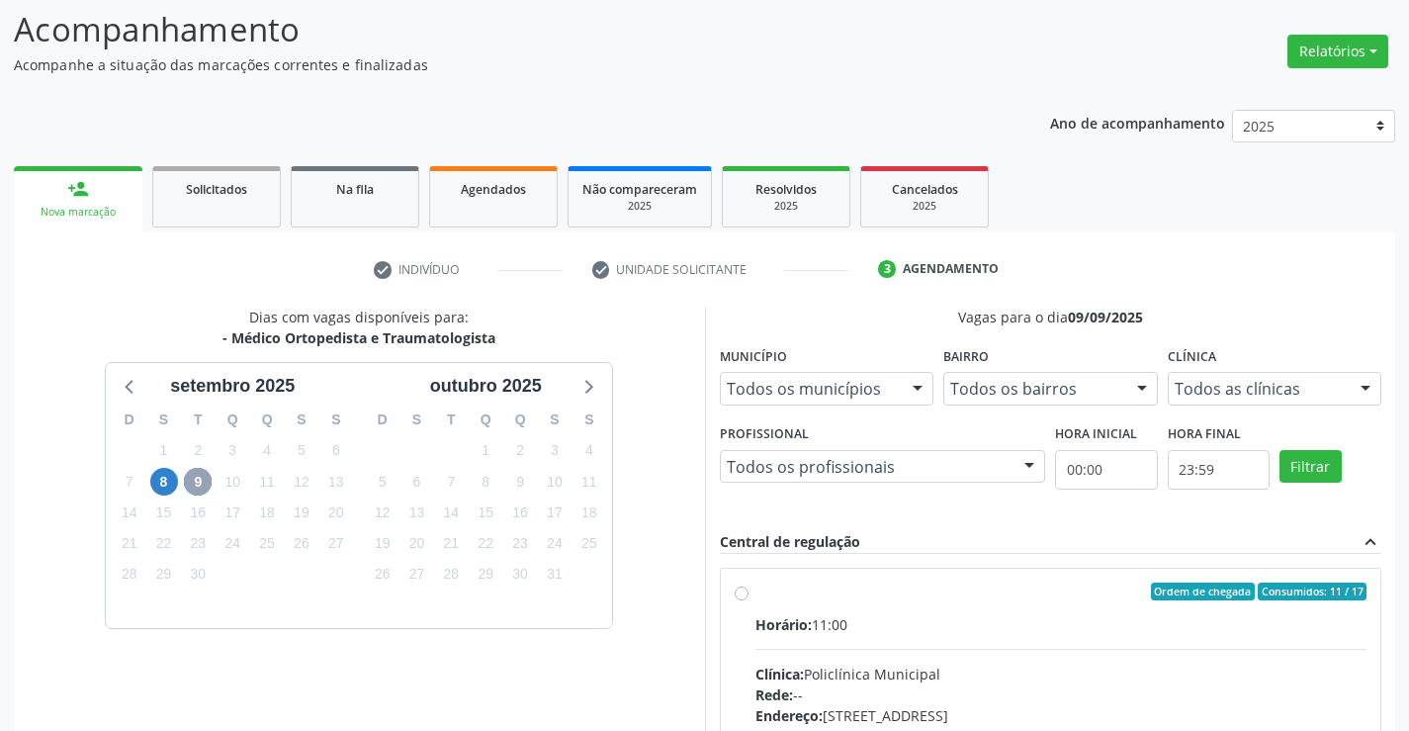
scroll to position [228, 0]
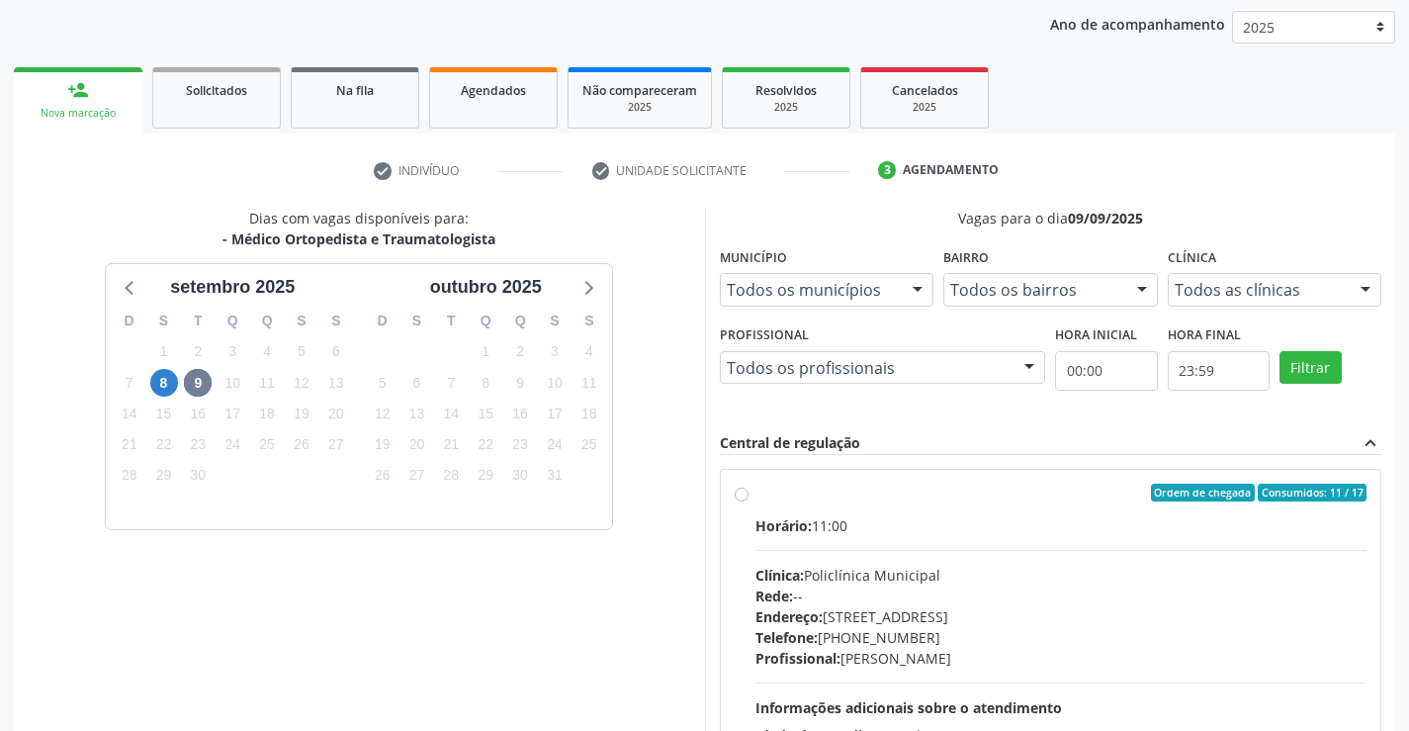
click at [952, 570] on div "Clínica: Policlínica Municipal" at bounding box center [1061, 575] width 612 height 21
click at [749, 501] on input "Ordem de chegada Consumidos: 11 / 17 Horário: 11:00 Clínica: Policlínica Munici…" at bounding box center [742, 493] width 14 height 18
radio input "true"
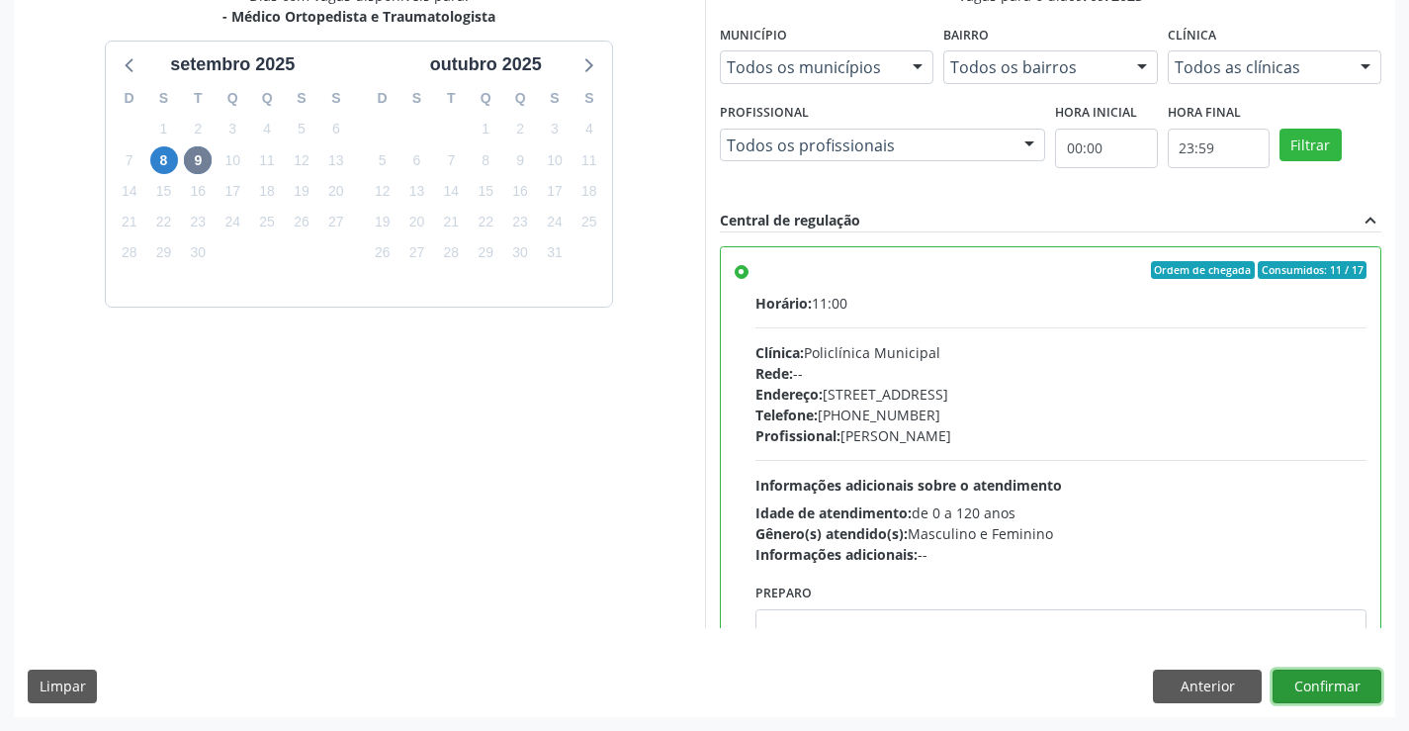
click at [1320, 675] on button "Confirmar" at bounding box center [1327, 686] width 109 height 34
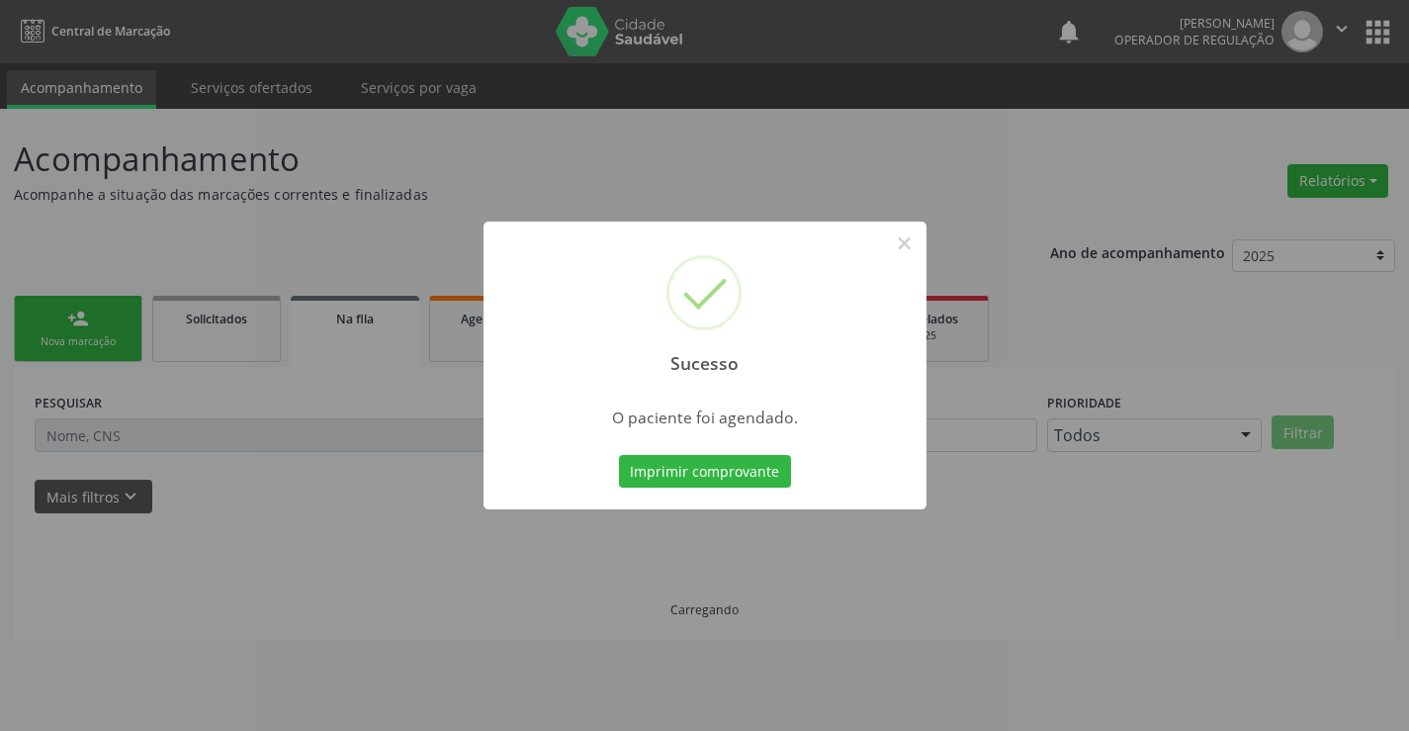
scroll to position [0, 0]
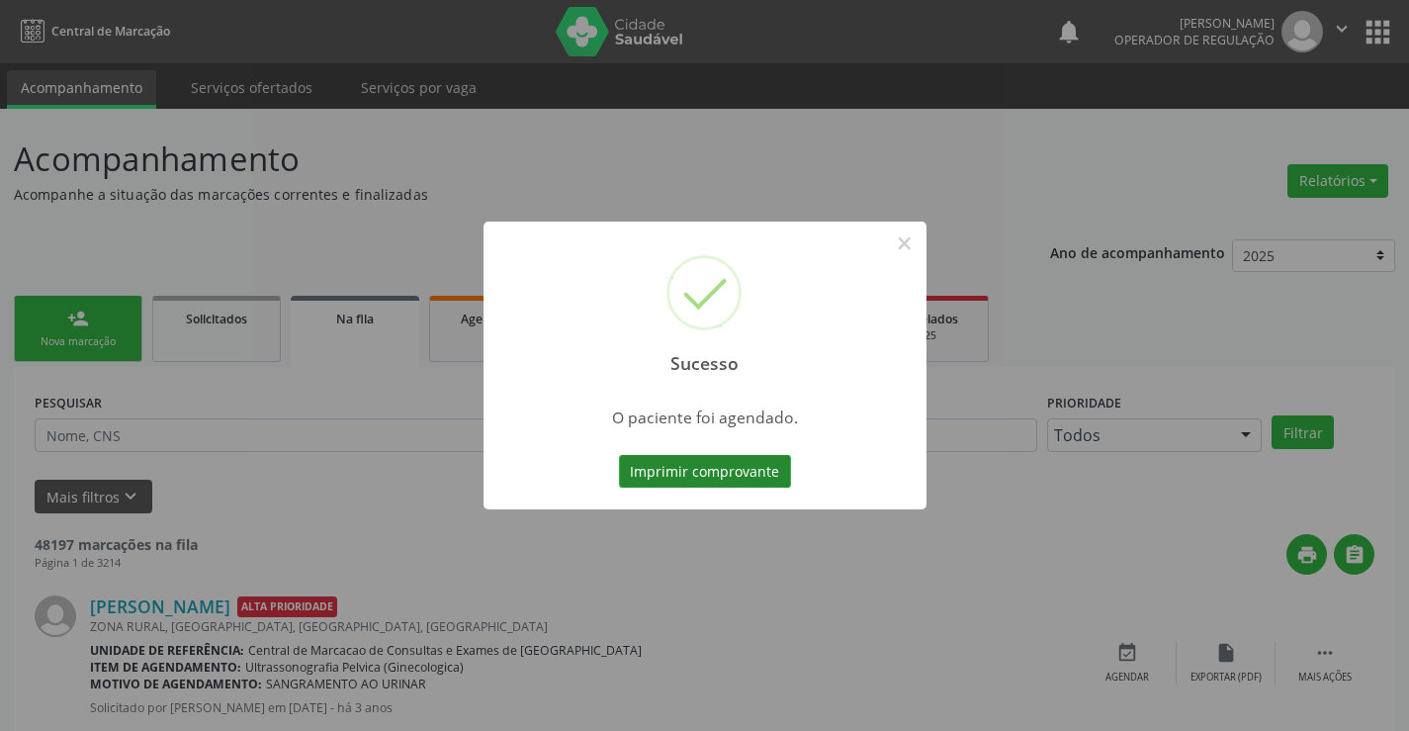
click at [726, 461] on button "Imprimir comprovante" at bounding box center [705, 472] width 172 height 34
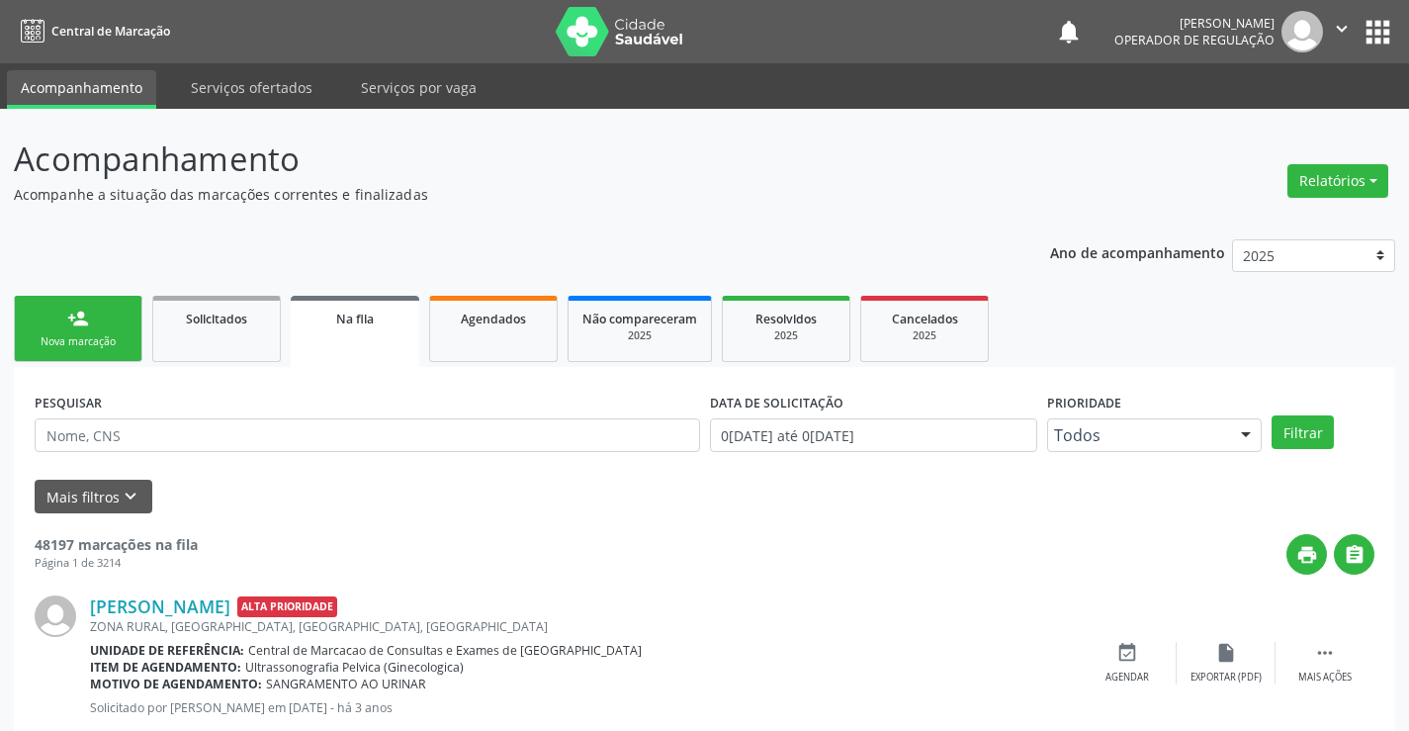
click at [62, 325] on link "person_add Nova marcação" at bounding box center [78, 329] width 129 height 66
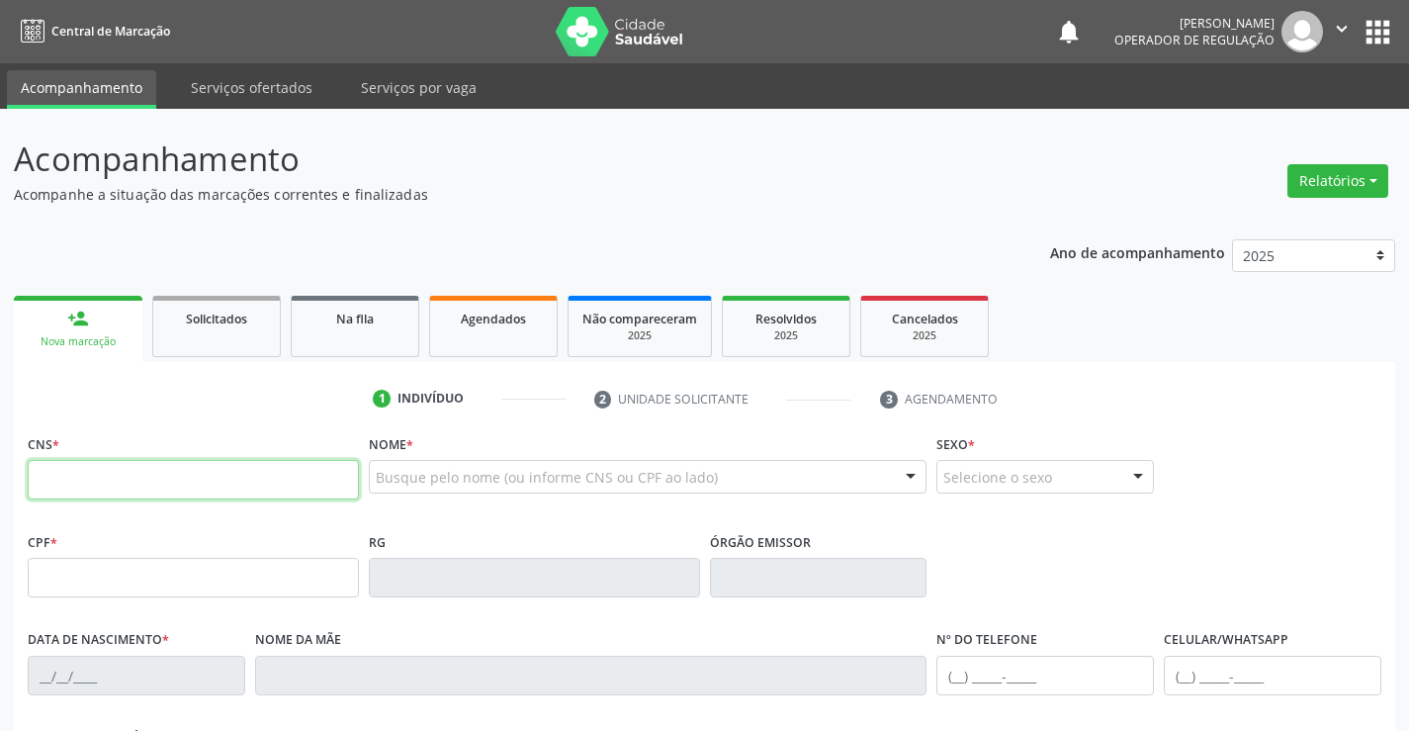
drag, startPoint x: 62, startPoint y: 325, endPoint x: 123, endPoint y: 482, distance: 167.5
click at [123, 482] on input "text" at bounding box center [193, 480] width 331 height 40
type input "704 8010 1600 6446"
type input "006676"
type input "15/11/2023"
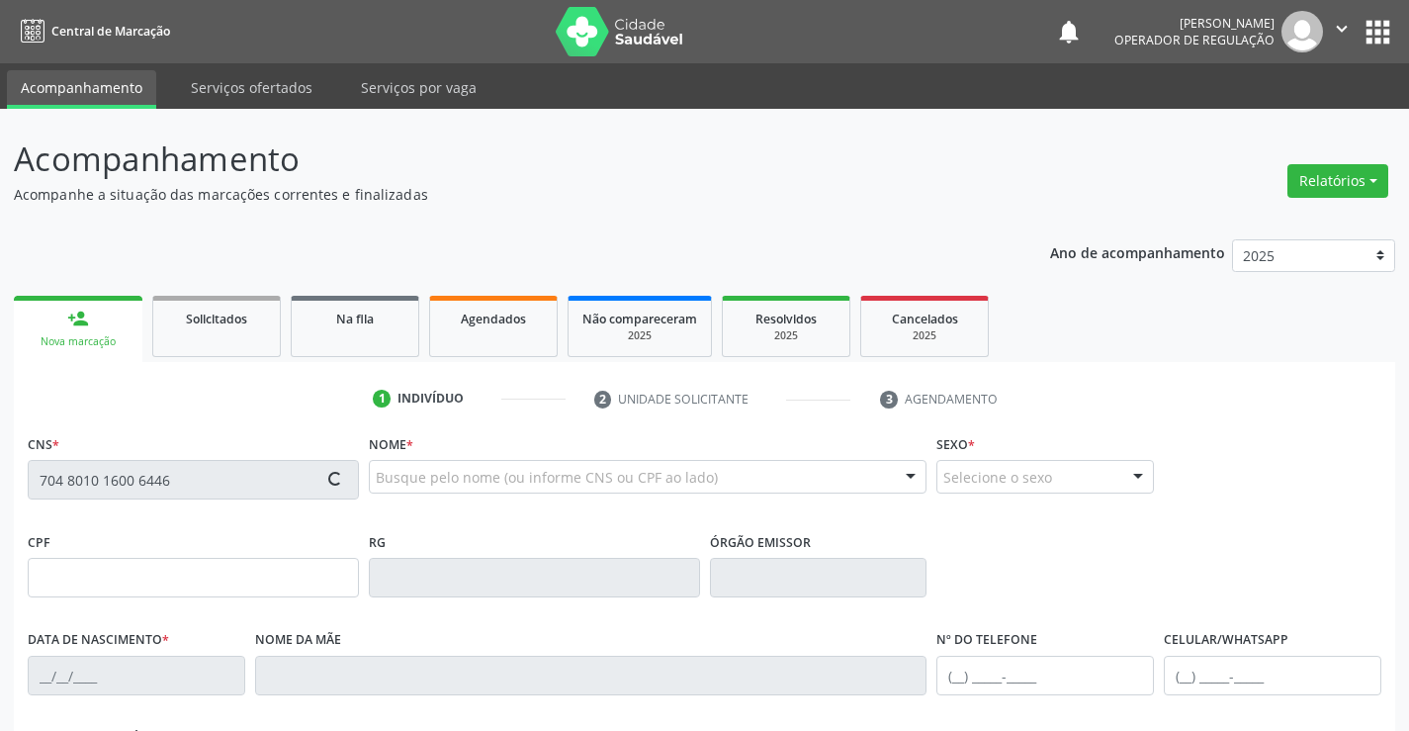
type input "Daiane Lene de França"
type input "(74) 99936-8692"
type input "013.285.575-53"
type input "S/N"
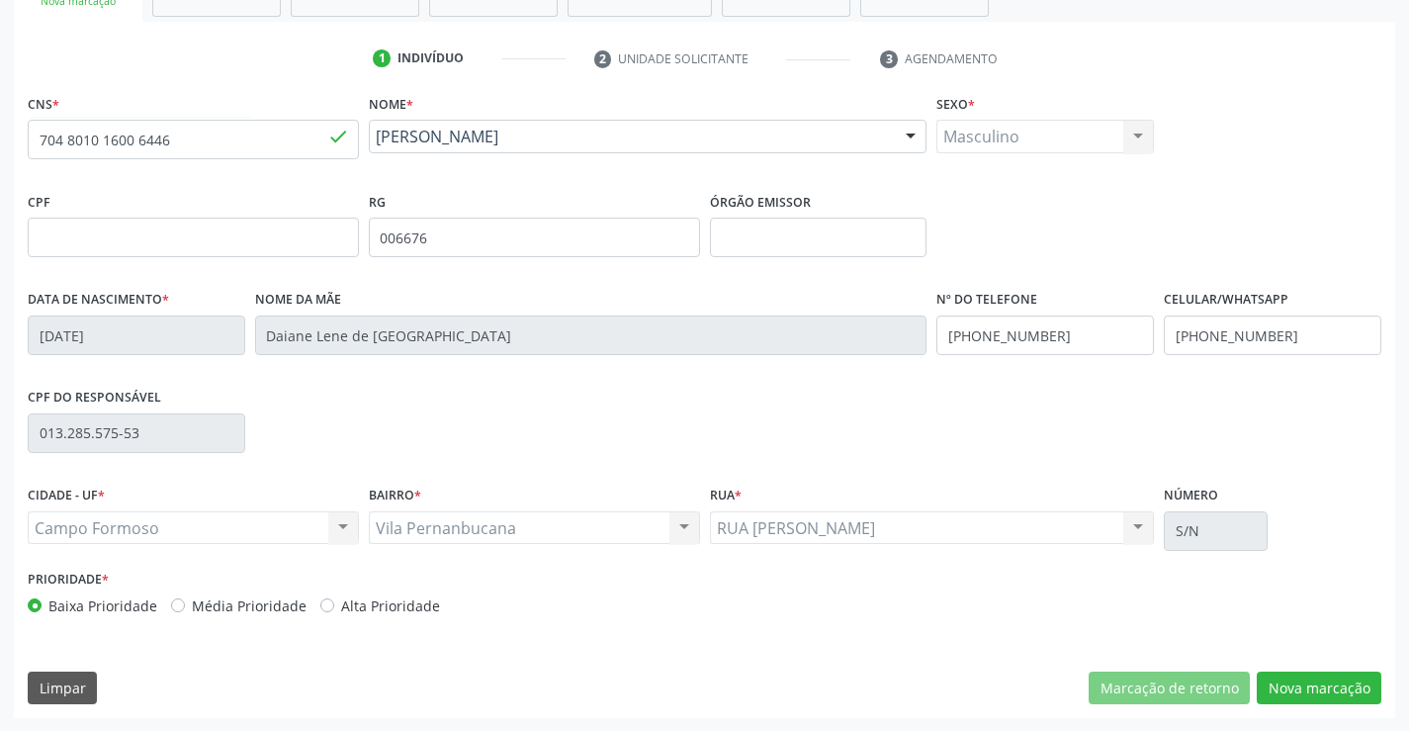
scroll to position [341, 0]
click at [1339, 691] on button "Nova marcação" at bounding box center [1319, 687] width 125 height 34
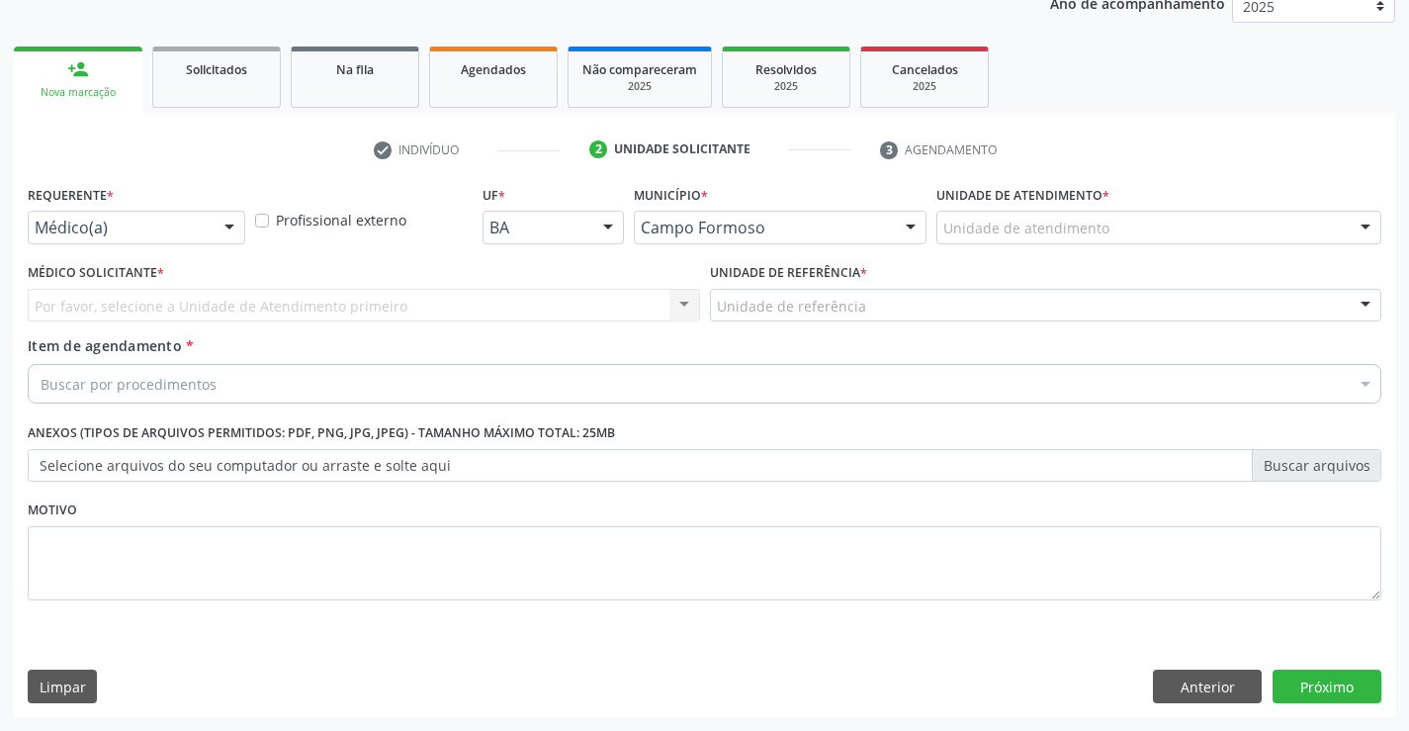
scroll to position [249, 0]
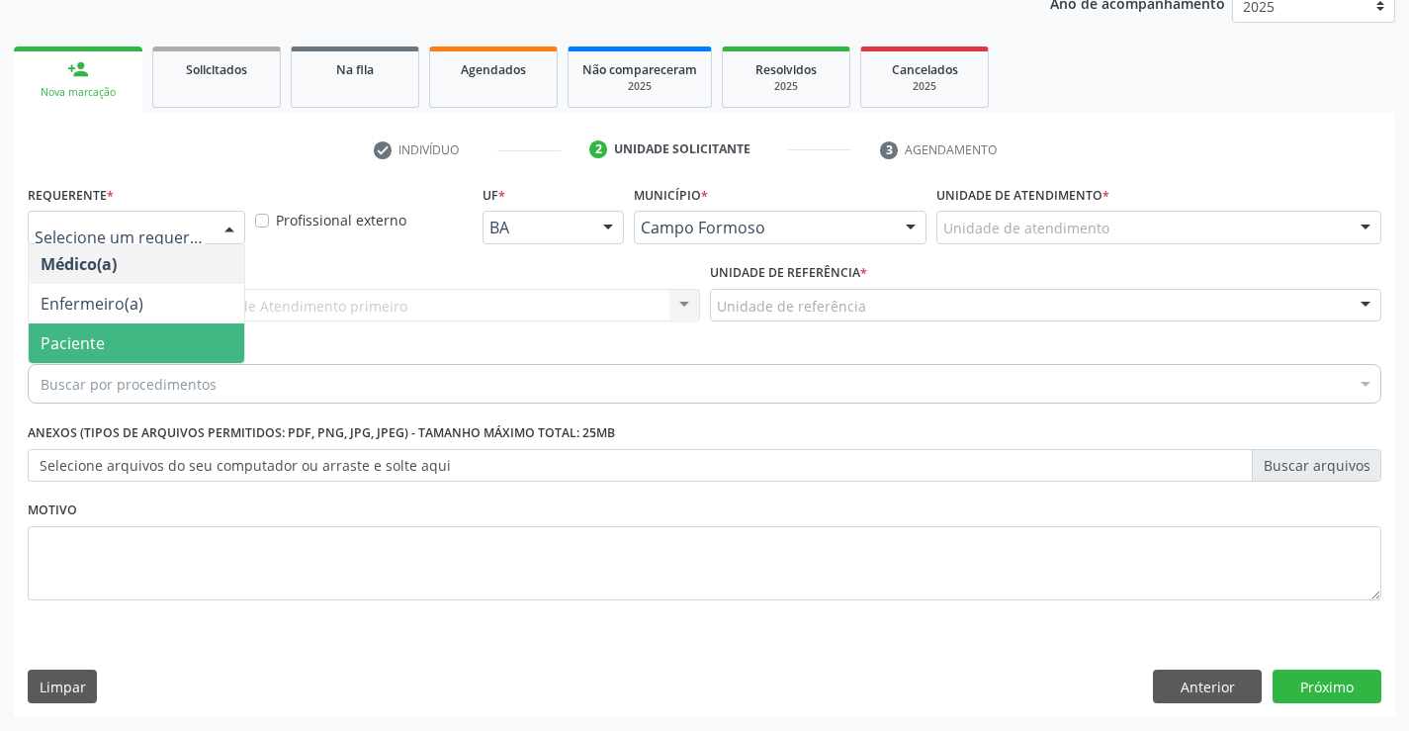
click at [100, 334] on span "Paciente" at bounding box center [73, 343] width 64 height 22
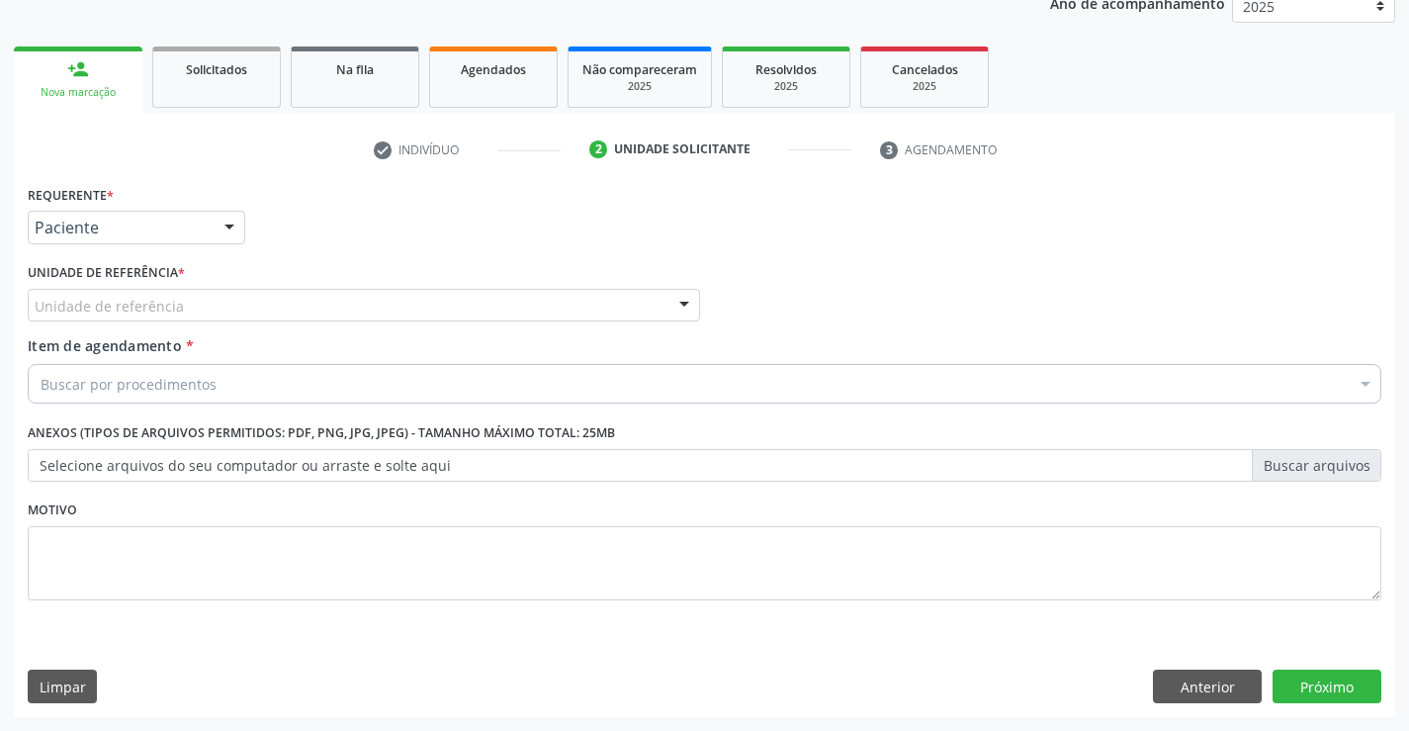
click at [256, 290] on div "Unidade de referência" at bounding box center [364, 306] width 672 height 34
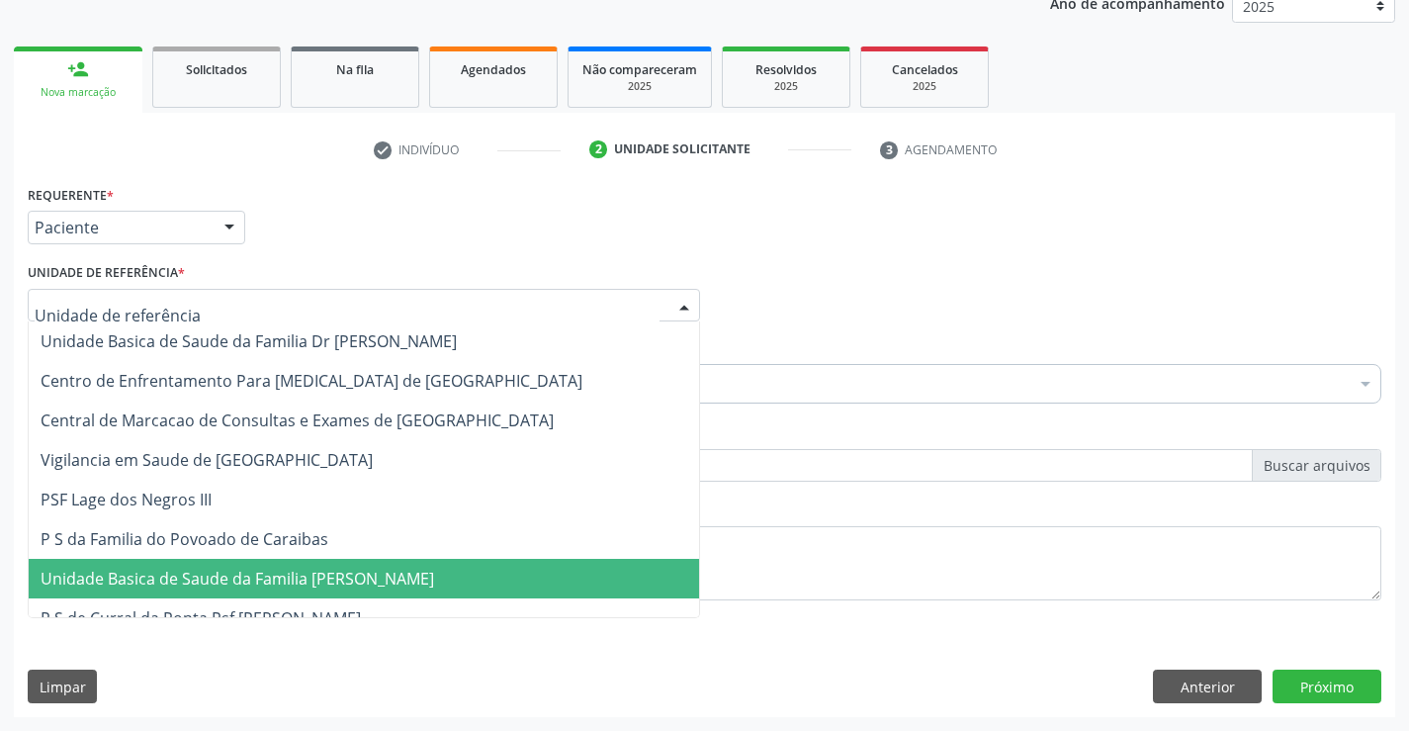
click at [314, 575] on span "Unidade Basica de Saude da Familia [PERSON_NAME]" at bounding box center [238, 579] width 394 height 22
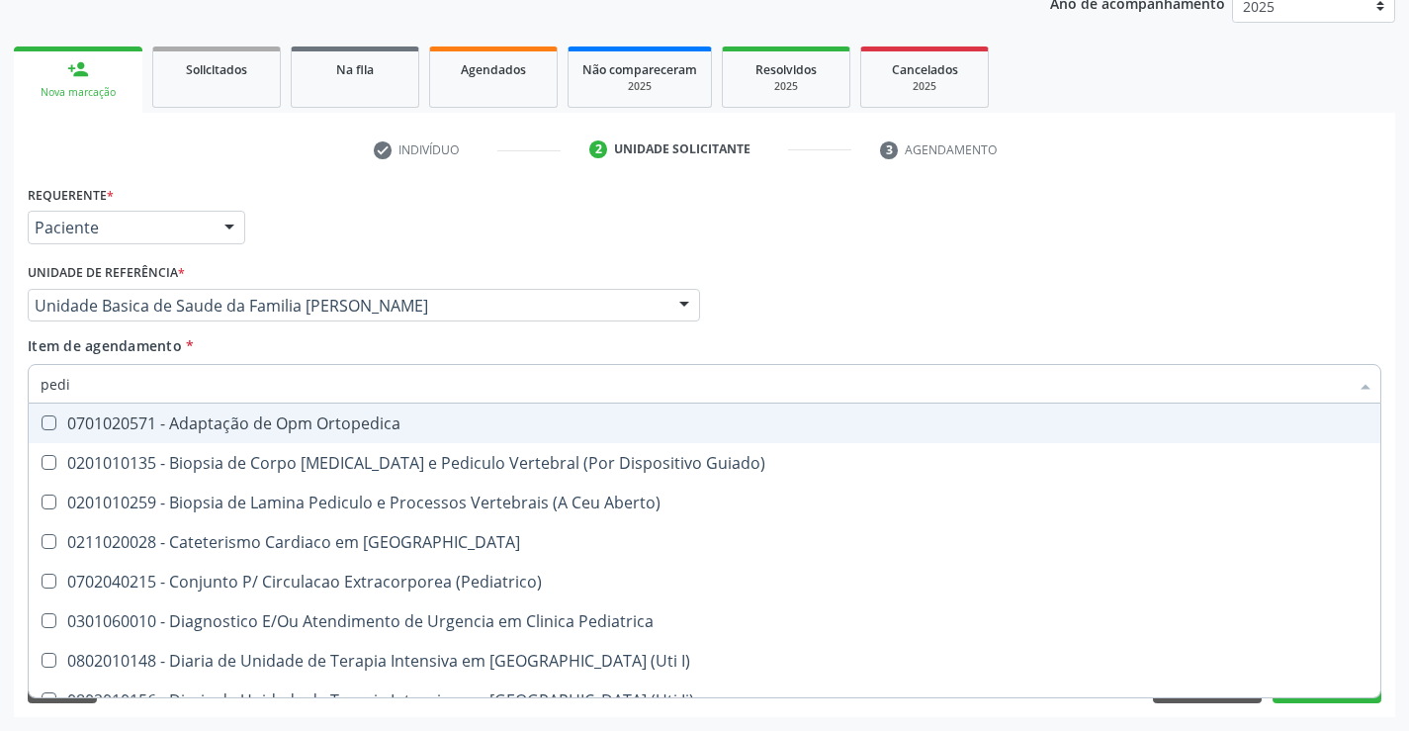
type input "pedia"
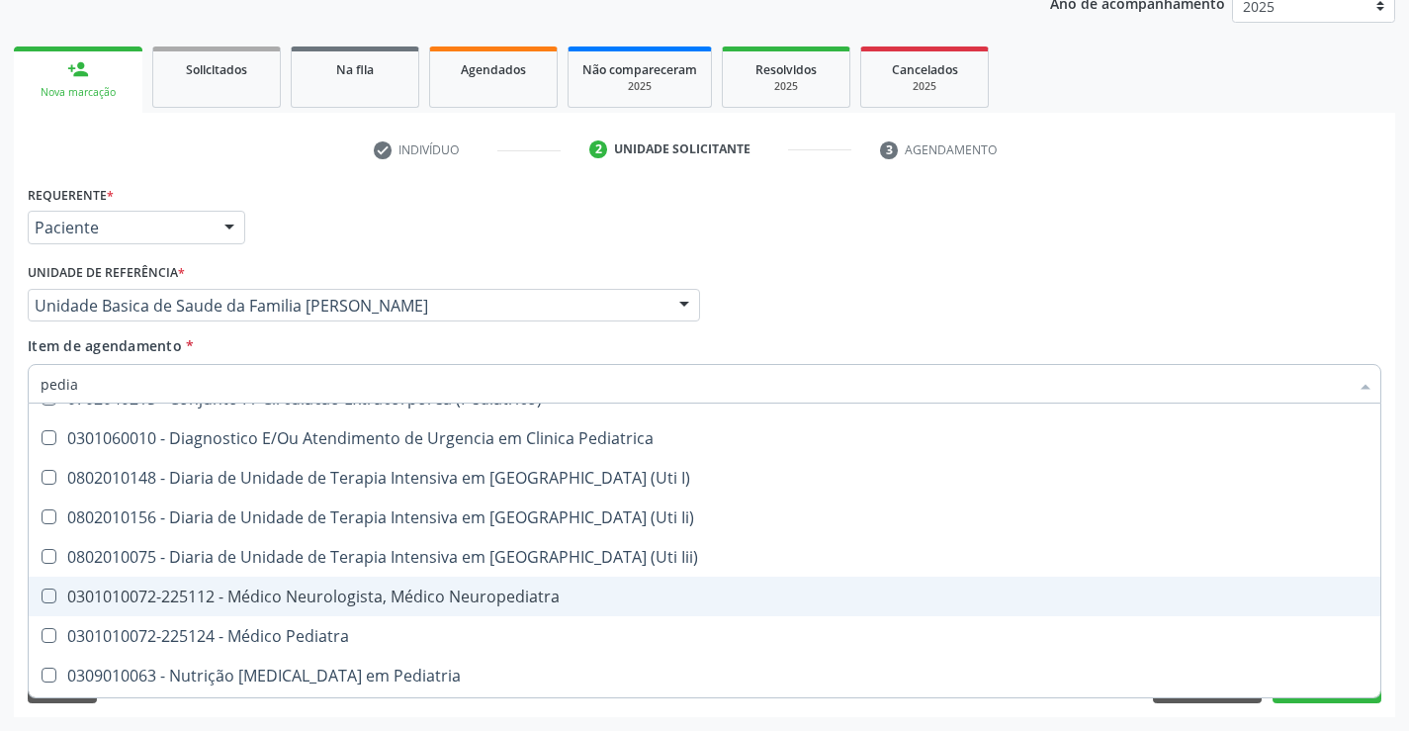
scroll to position [99, 0]
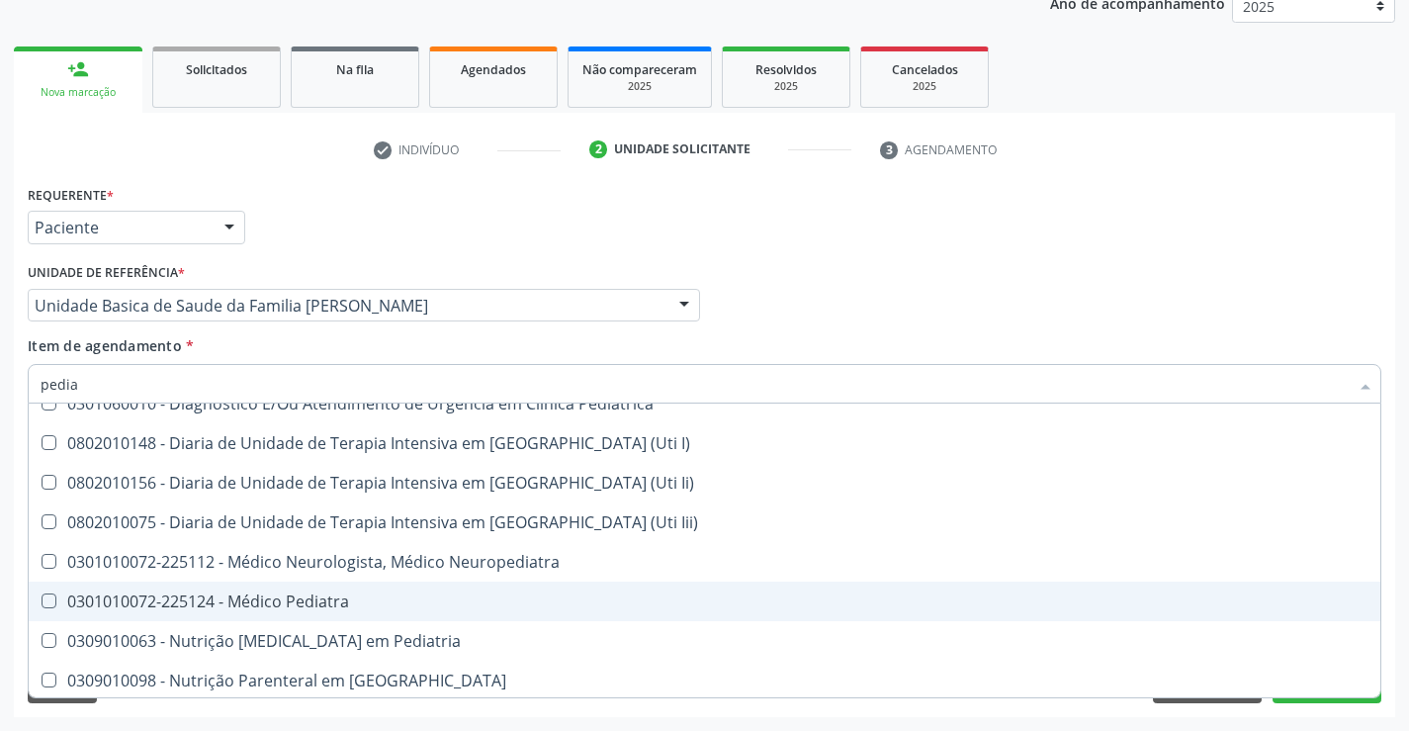
drag, startPoint x: 334, startPoint y: 592, endPoint x: 310, endPoint y: 591, distance: 23.8
click at [334, 593] on div "0301010072-225124 - Médico Pediatra" at bounding box center [705, 601] width 1328 height 16
checkbox Pediatra "true"
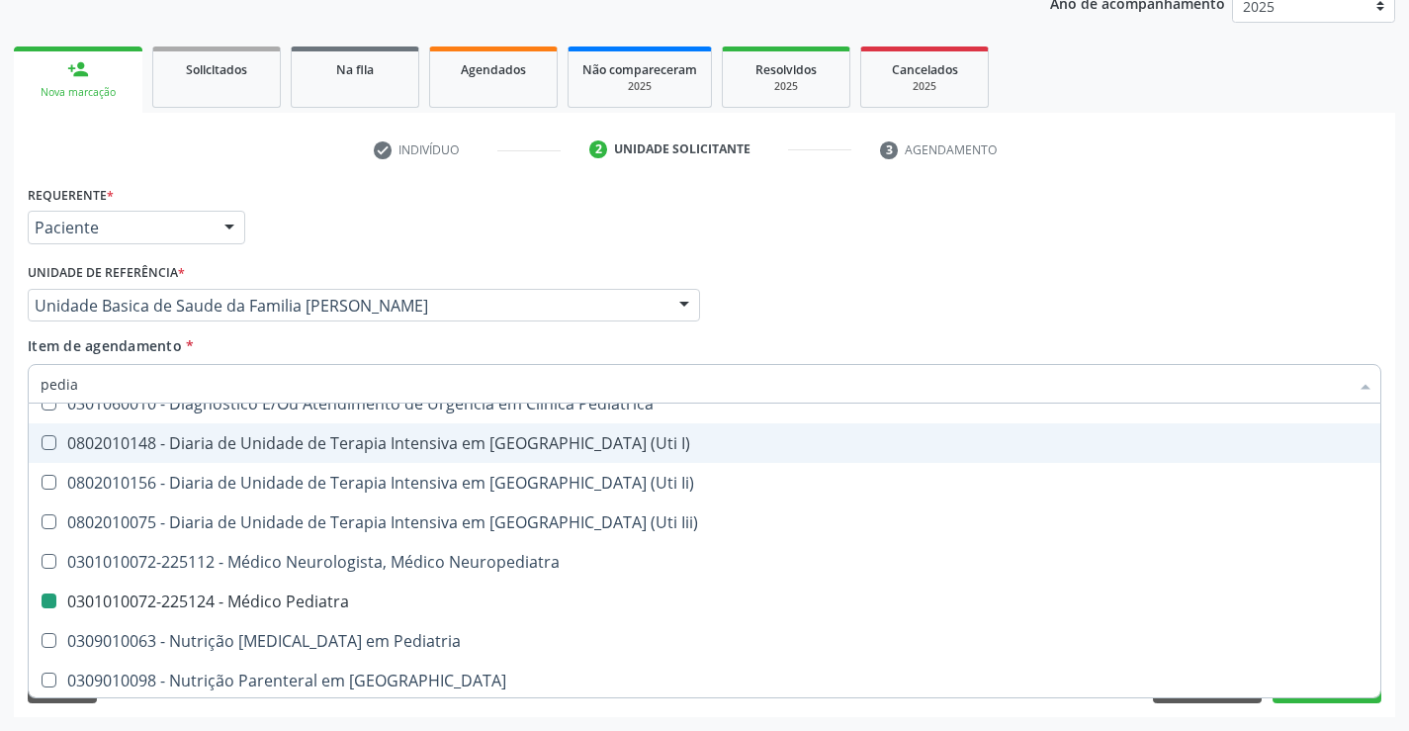
click at [838, 235] on div "Requerente * Paciente Médico(a) Enfermeiro(a) Paciente Nenhum resultado encontr…" at bounding box center [705, 218] width 1364 height 77
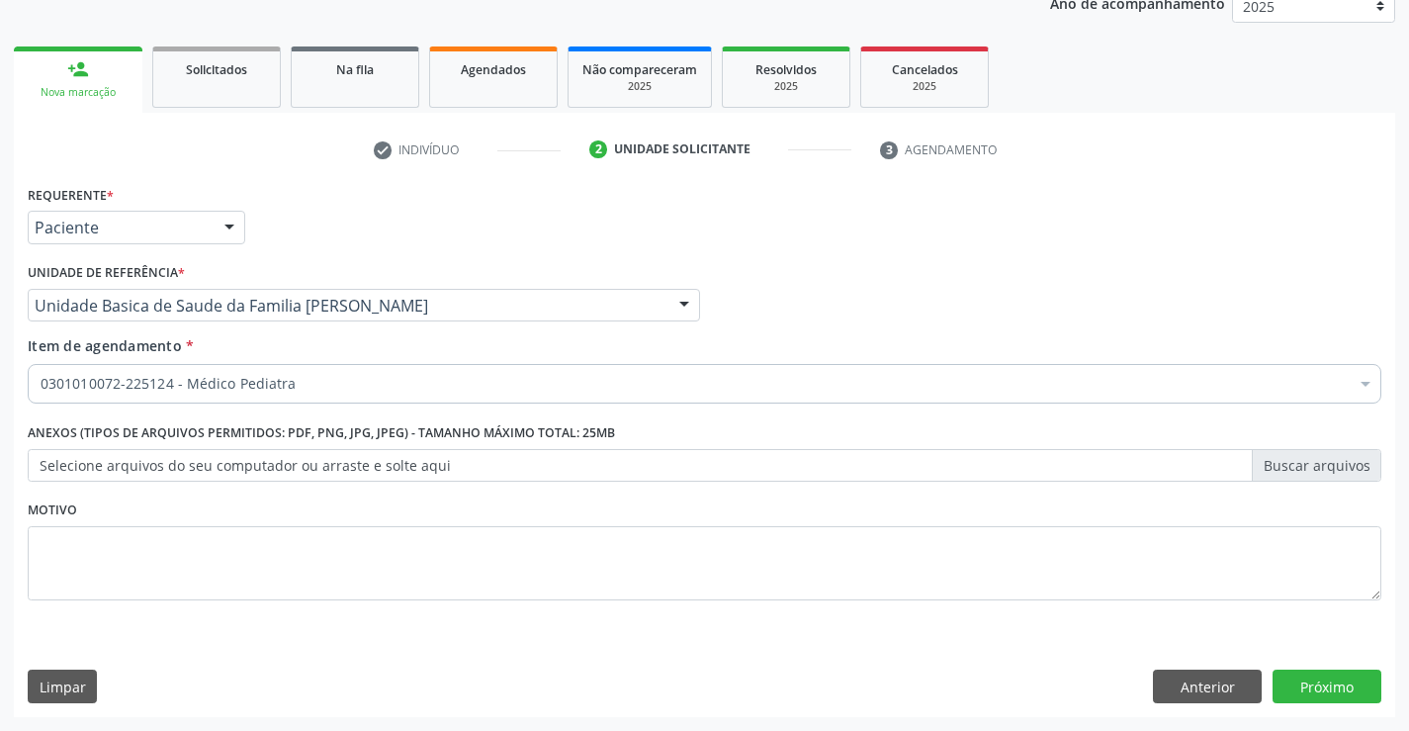
scroll to position [0, 0]
click at [1338, 681] on button "Próximo" at bounding box center [1327, 686] width 109 height 34
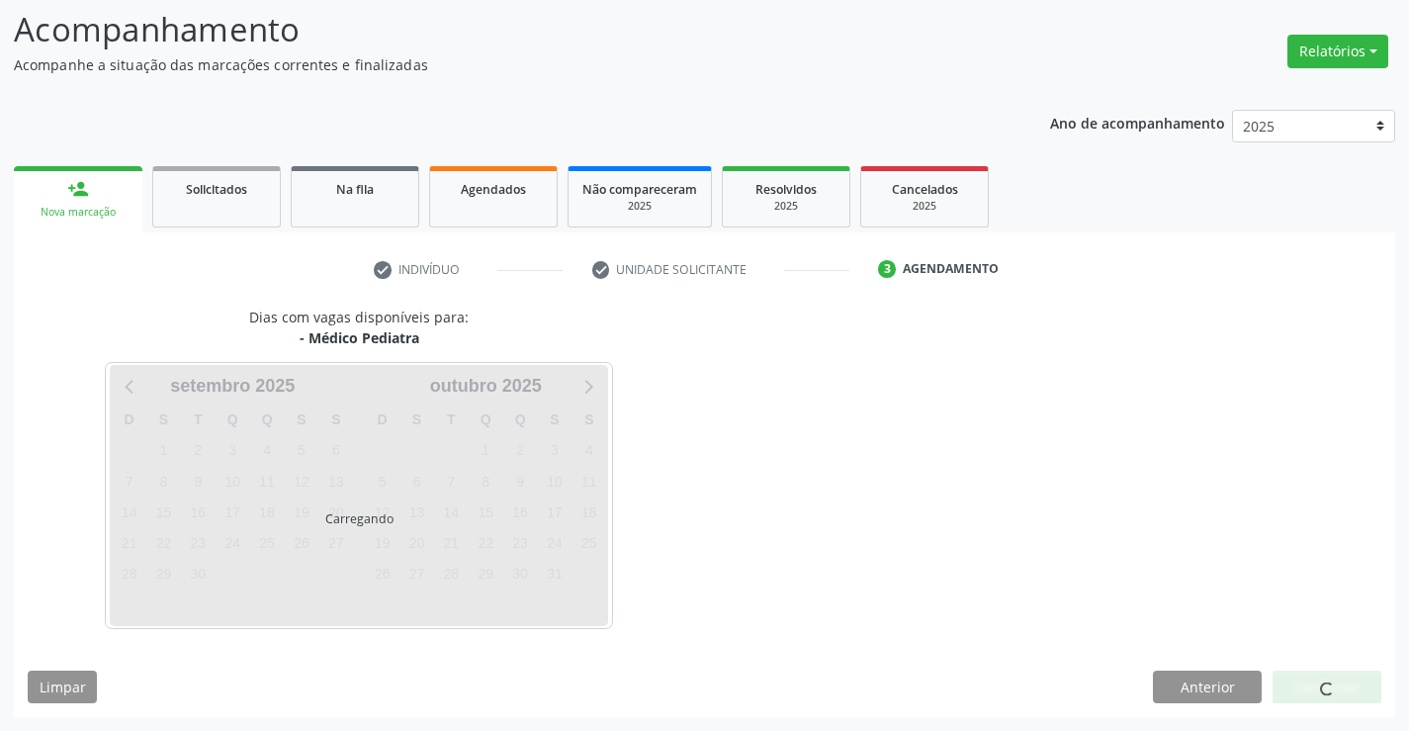
scroll to position [130, 0]
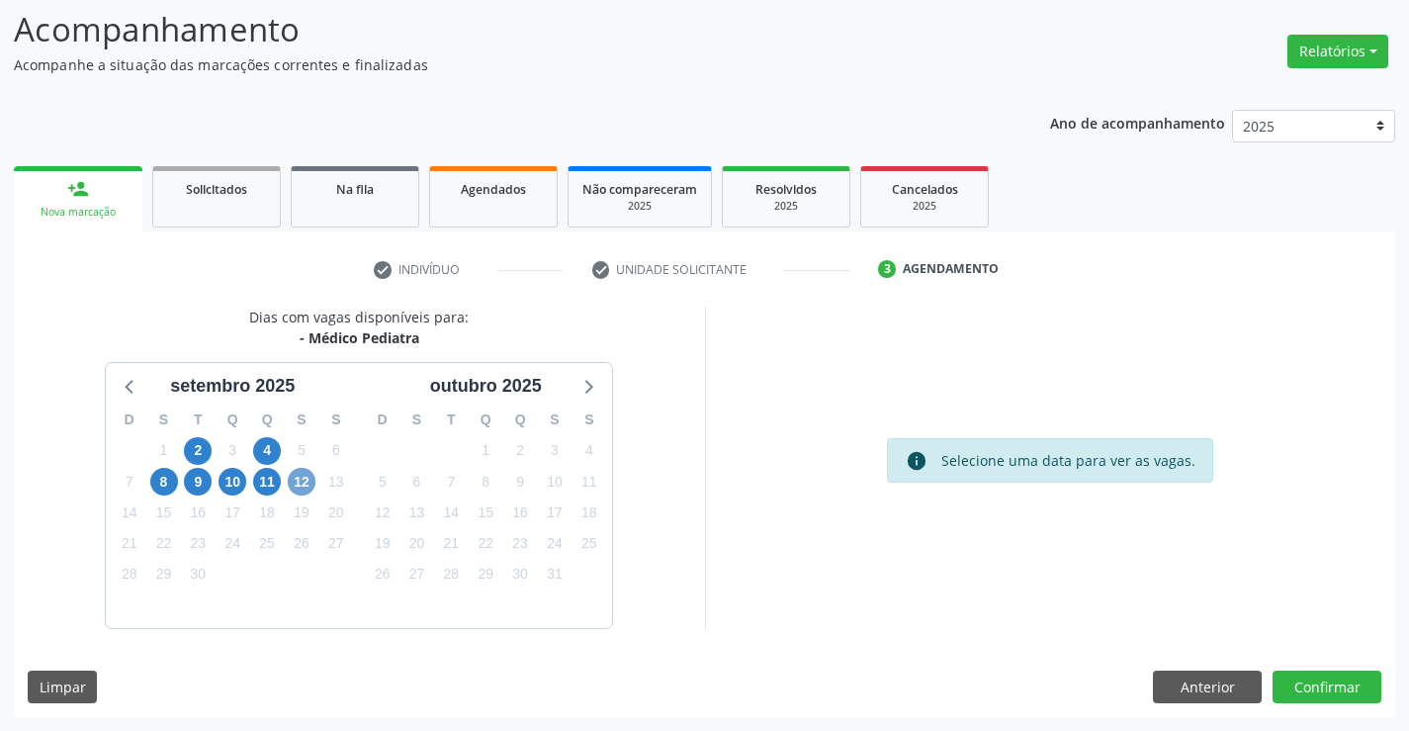
click at [302, 482] on span "12" at bounding box center [302, 482] width 28 height 28
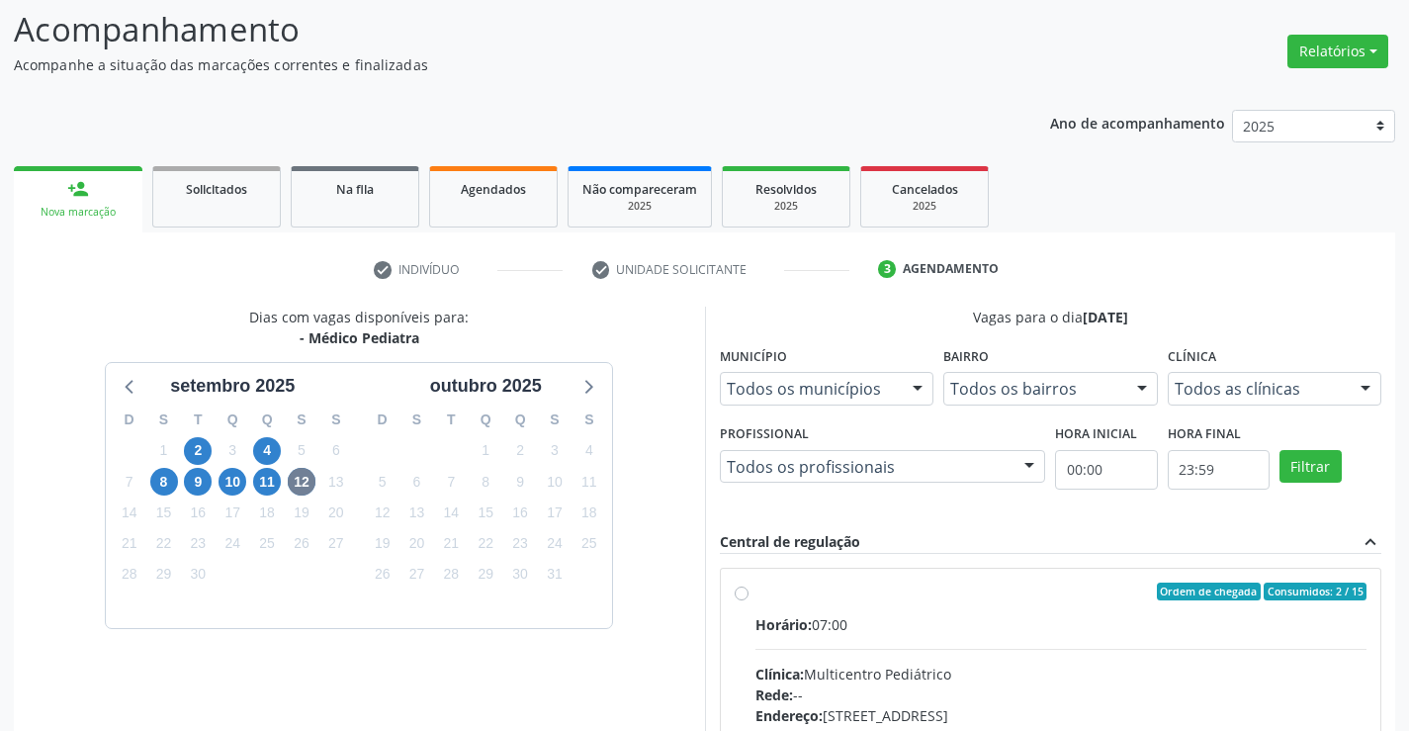
click at [749, 600] on input "Ordem de chegada Consumidos: 2 / 15 Horário: 07:00 Clínica: Multicentro Pediátr…" at bounding box center [742, 591] width 14 height 18
radio input "true"
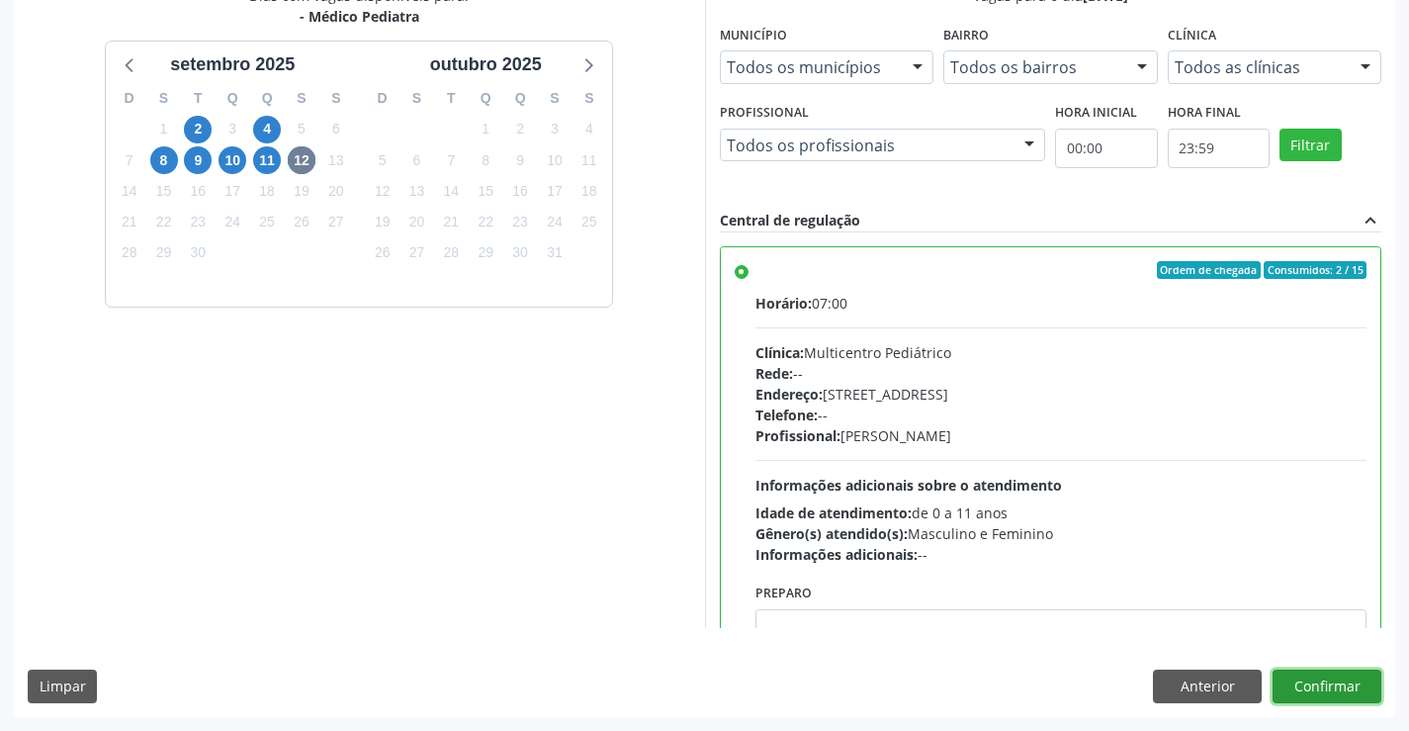
click at [1347, 669] on button "Confirmar" at bounding box center [1327, 686] width 109 height 34
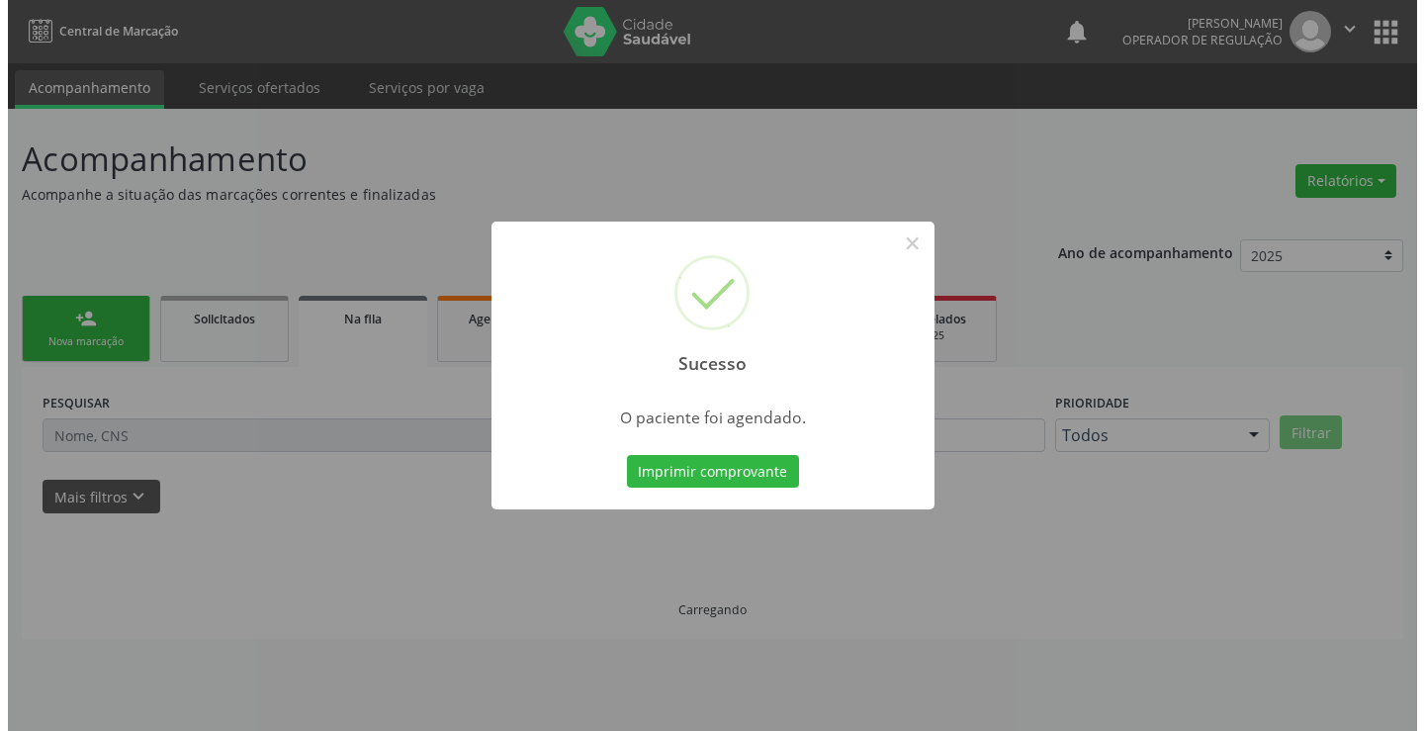
scroll to position [0, 0]
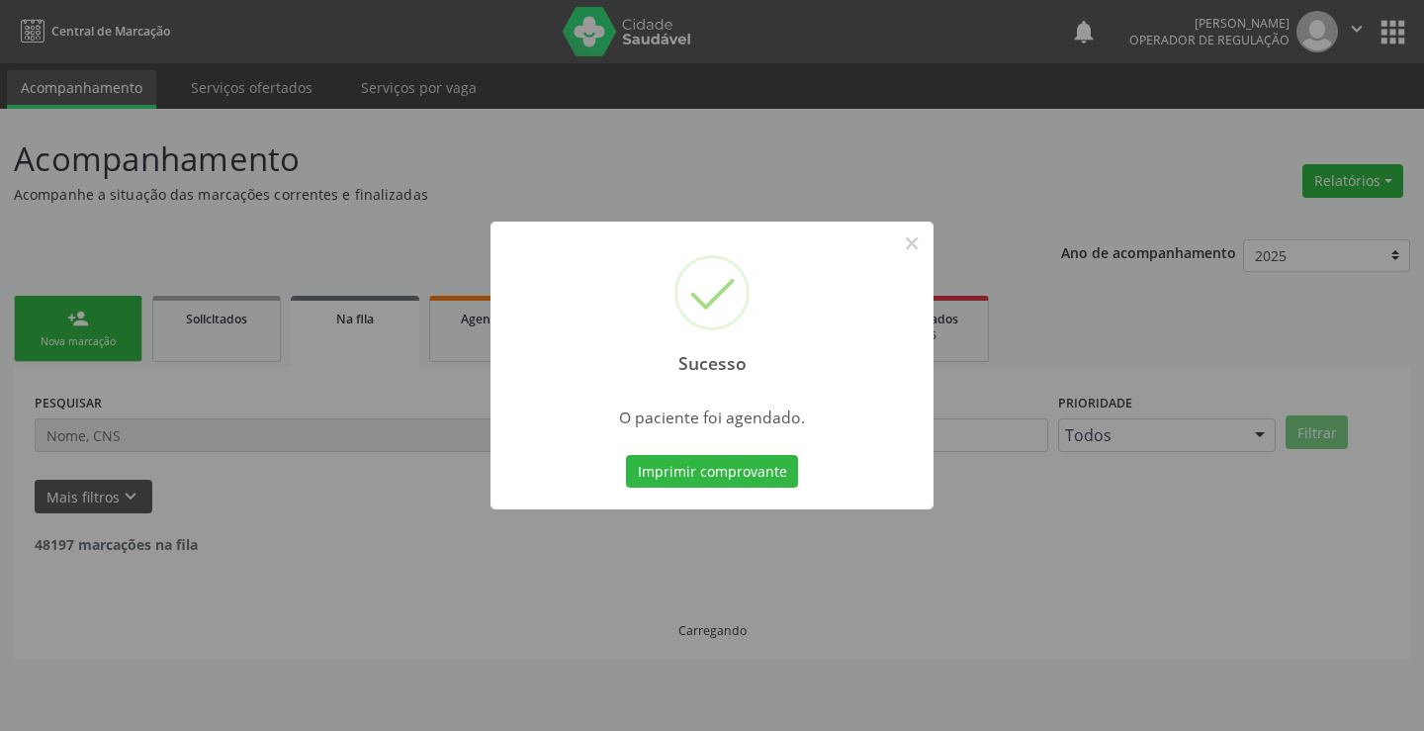
drag, startPoint x: 748, startPoint y: 484, endPoint x: 805, endPoint y: 539, distance: 79.7
click at [753, 493] on div "Sucesso × O paciente foi agendado. Imprimir comprovante Cancel" at bounding box center [711, 365] width 443 height 289
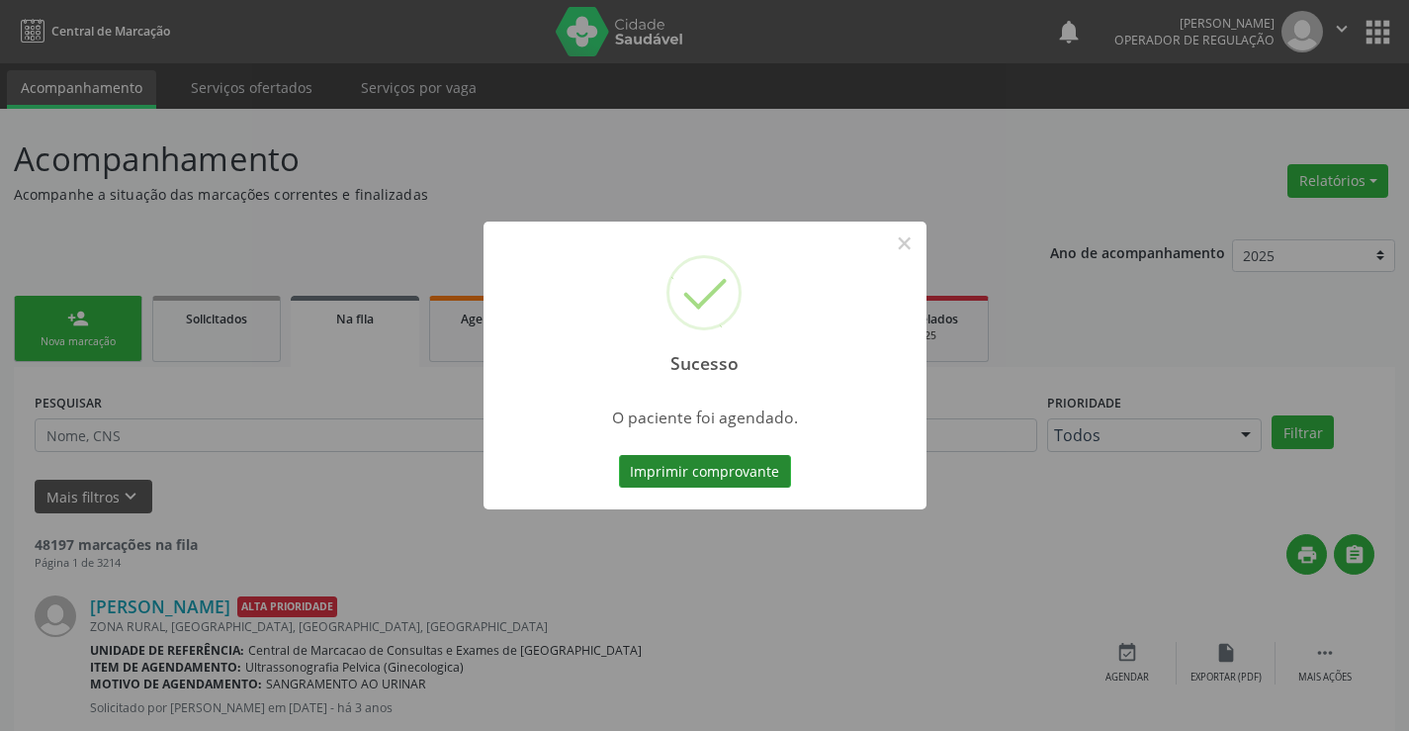
click at [744, 467] on button "Imprimir comprovante" at bounding box center [705, 472] width 172 height 34
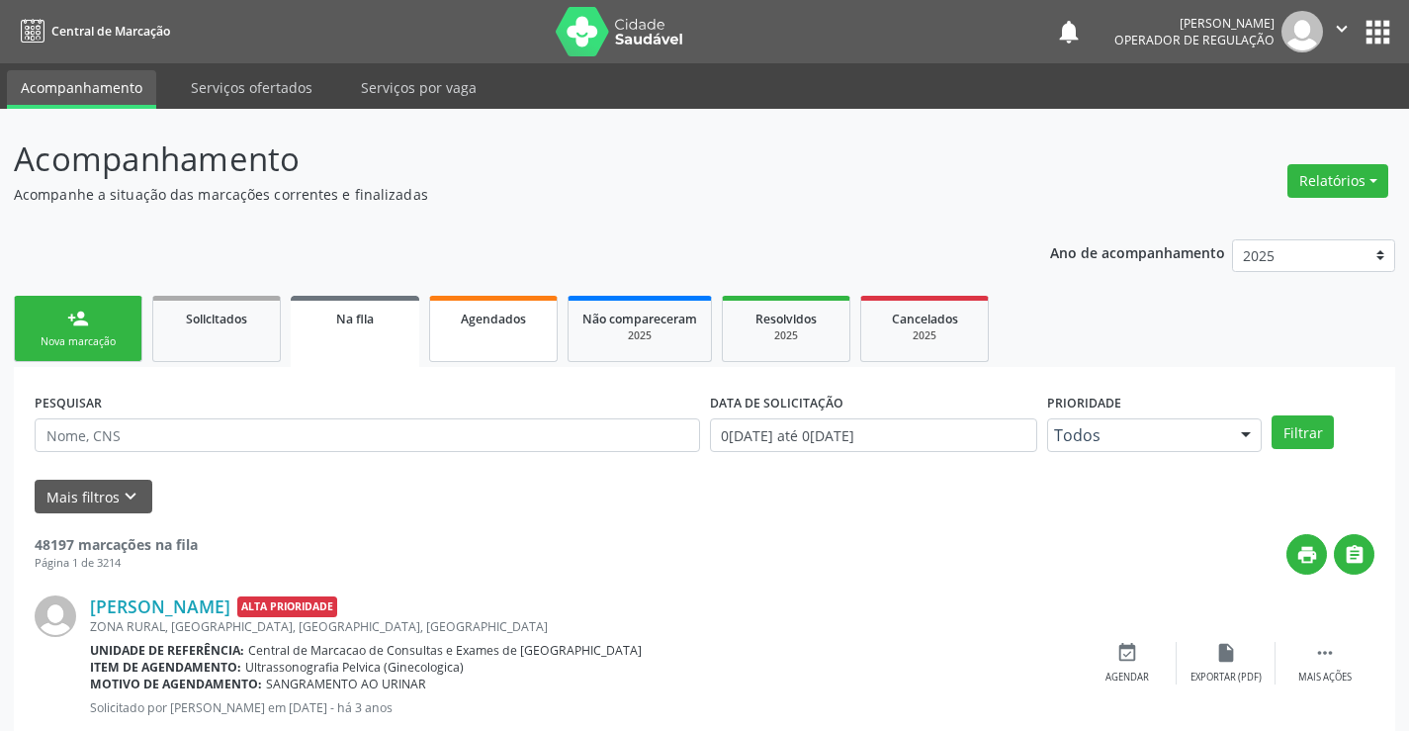
click at [455, 320] on div "Agendados" at bounding box center [493, 318] width 99 height 21
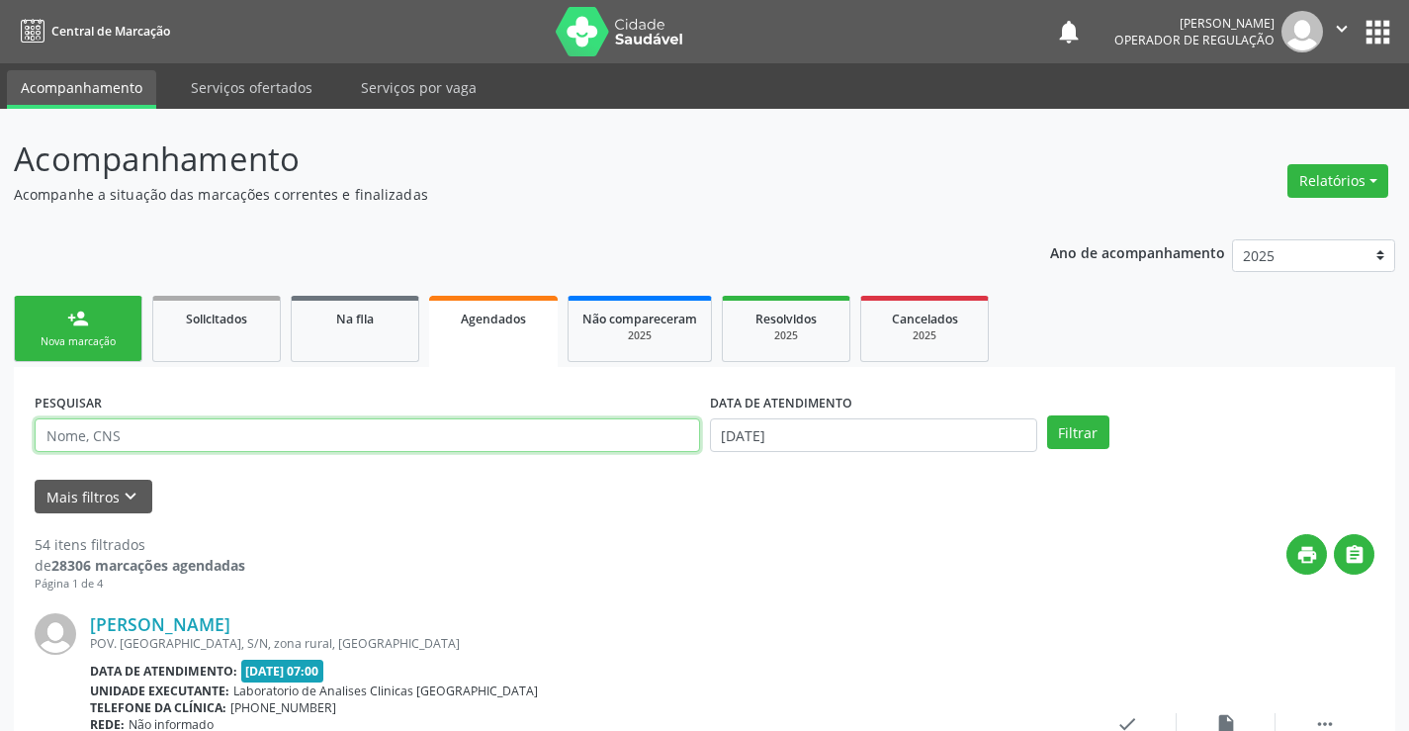
click at [137, 430] on input "text" at bounding box center [367, 435] width 665 height 34
click at [1047, 415] on button "Filtrar" at bounding box center [1078, 432] width 62 height 34
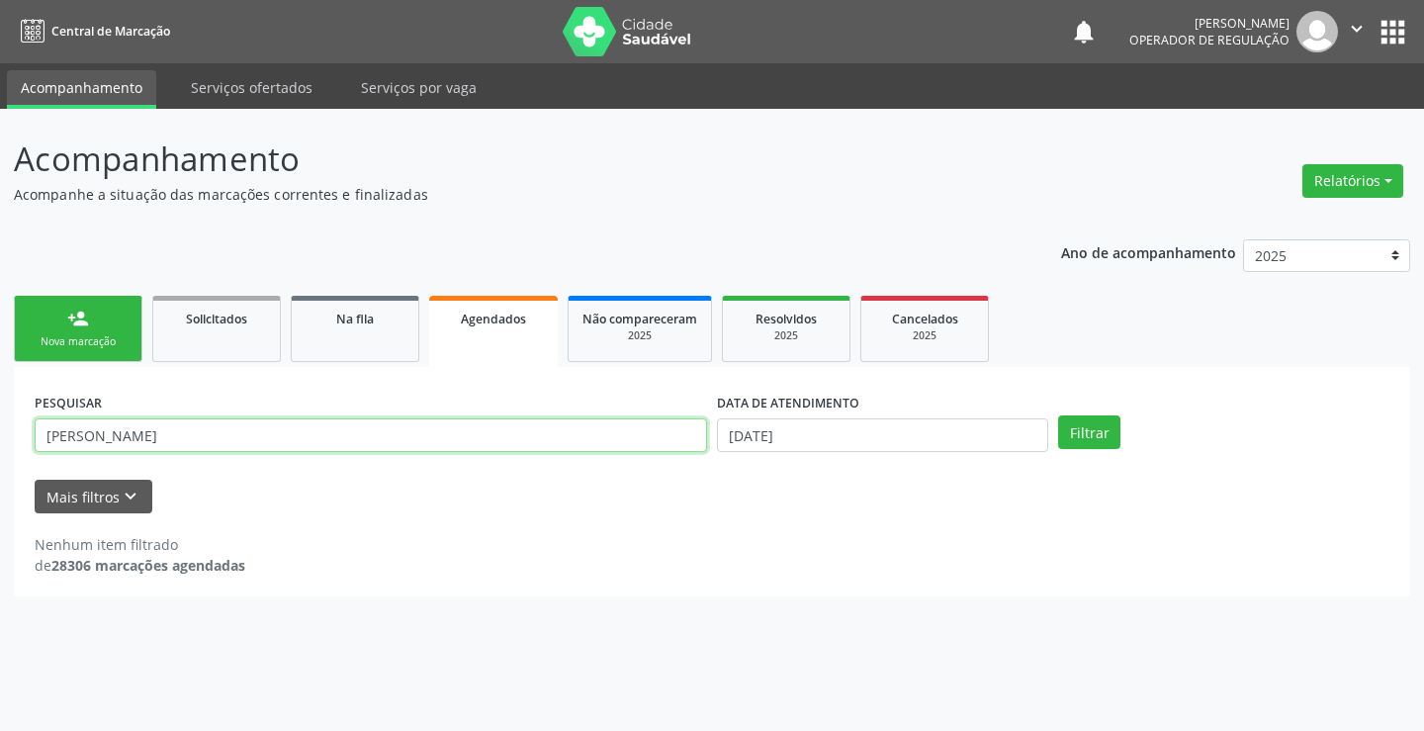
click at [206, 436] on input "[PERSON_NAME]" at bounding box center [371, 435] width 672 height 34
type input "[PERSON_NAME]"
click at [1058, 415] on button "Filtrar" at bounding box center [1089, 432] width 62 height 34
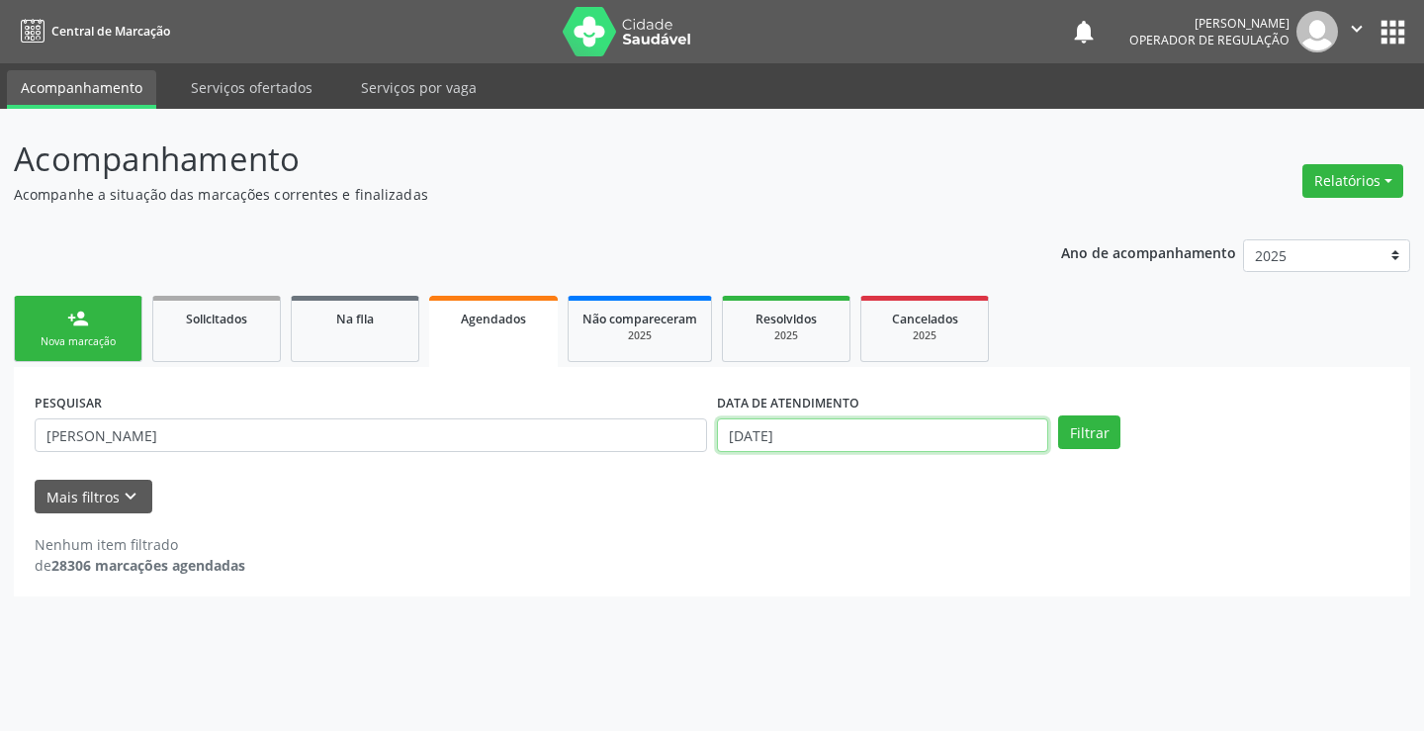
click at [839, 429] on input "[DATE]" at bounding box center [882, 435] width 331 height 34
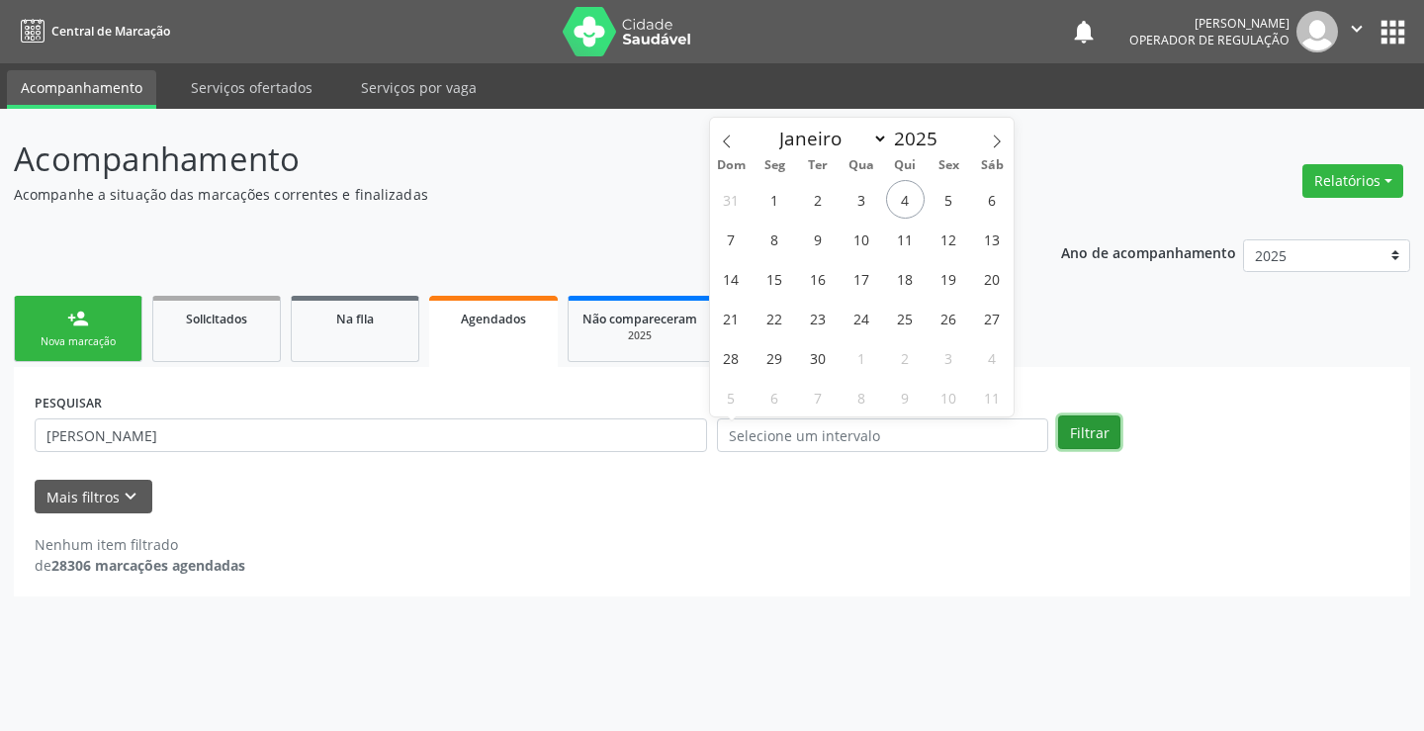
click at [1084, 433] on button "Filtrar" at bounding box center [1089, 432] width 62 height 34
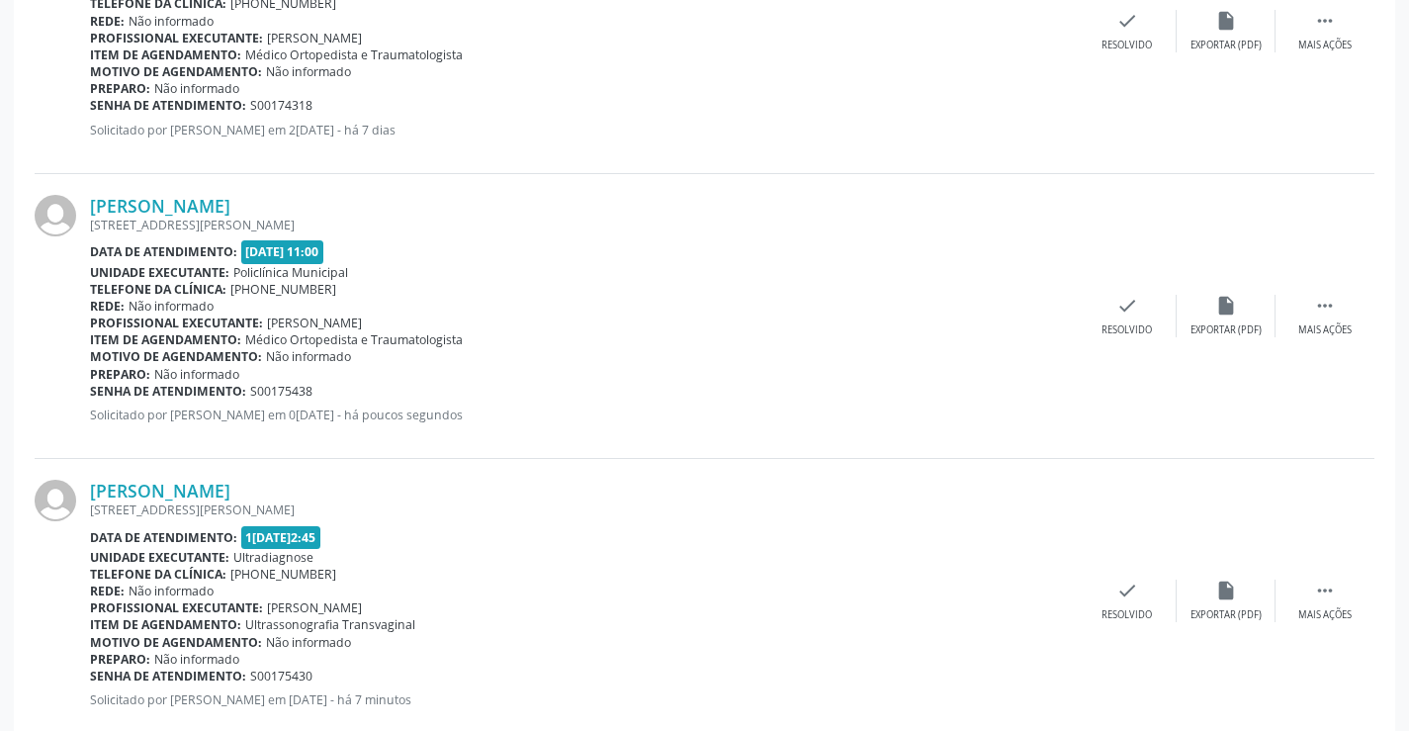
scroll to position [1052, 0]
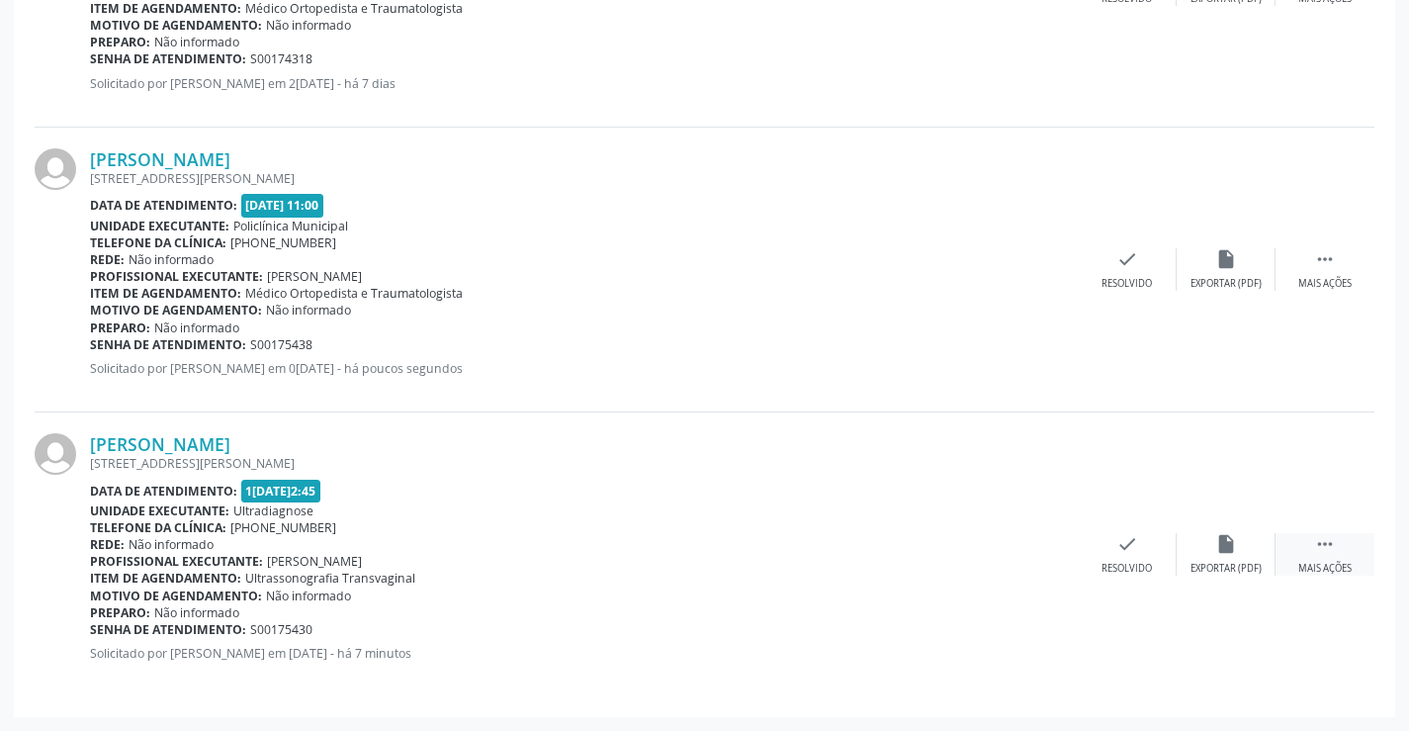
drag, startPoint x: 1316, startPoint y: 560, endPoint x: 1277, endPoint y: 552, distance: 40.3
click at [1316, 559] on div " Mais ações" at bounding box center [1325, 554] width 99 height 43
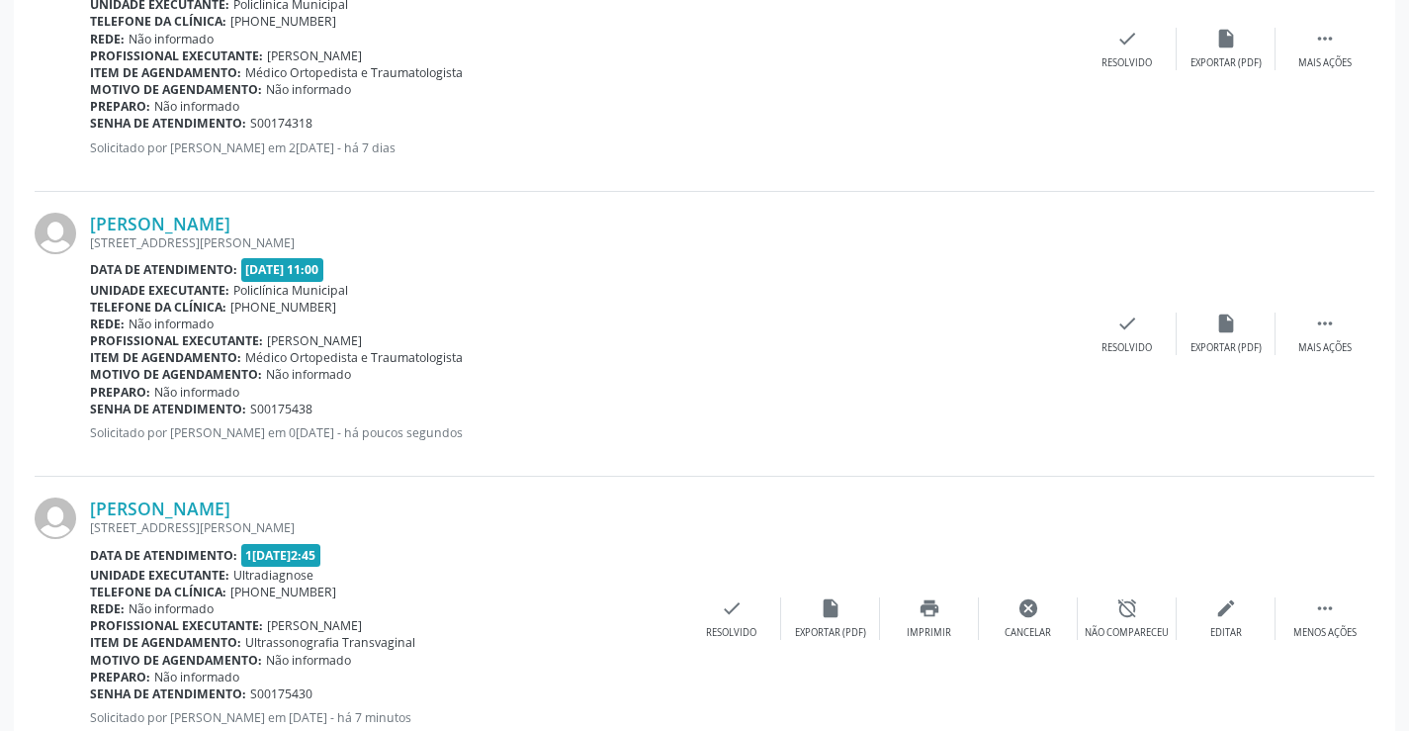
scroll to position [953, 0]
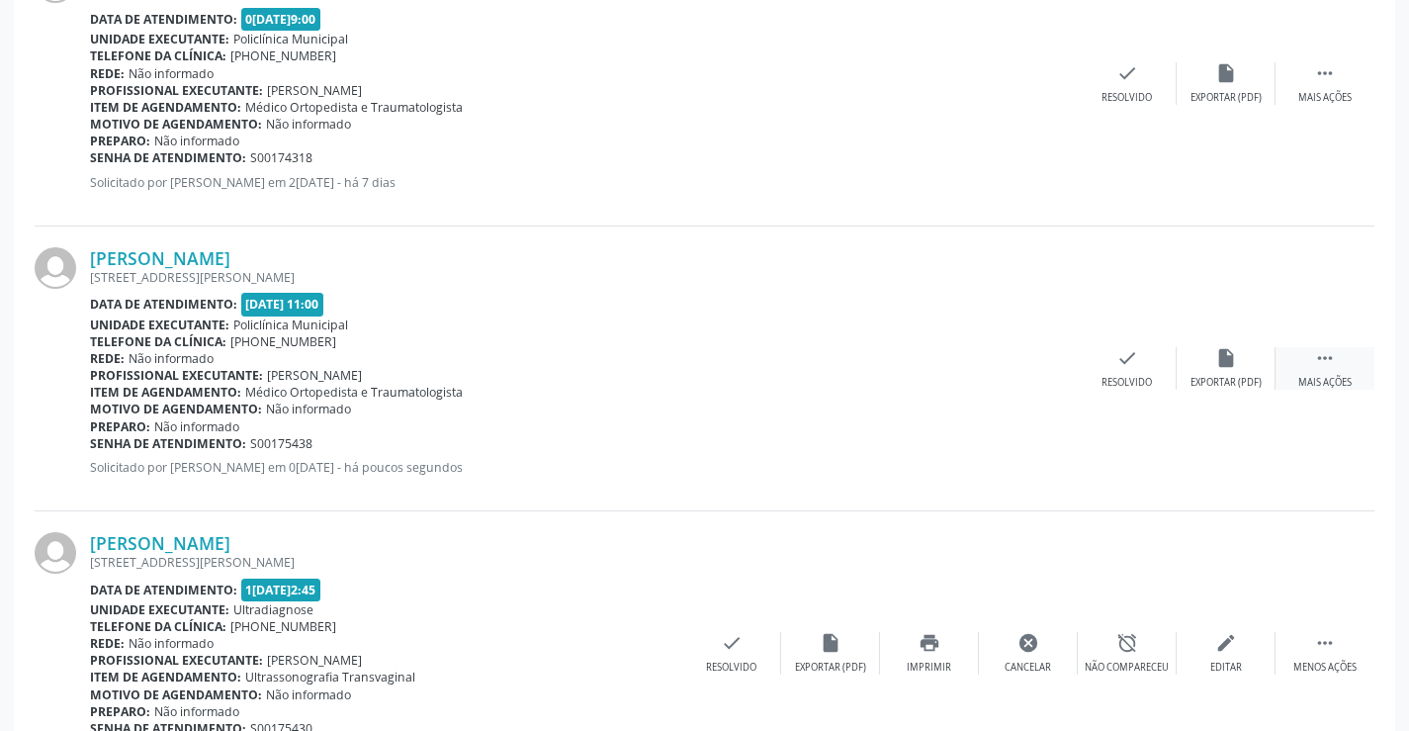
click at [1324, 378] on div "Mais ações" at bounding box center [1324, 383] width 53 height 14
click at [928, 362] on icon "print" at bounding box center [930, 358] width 22 height 22
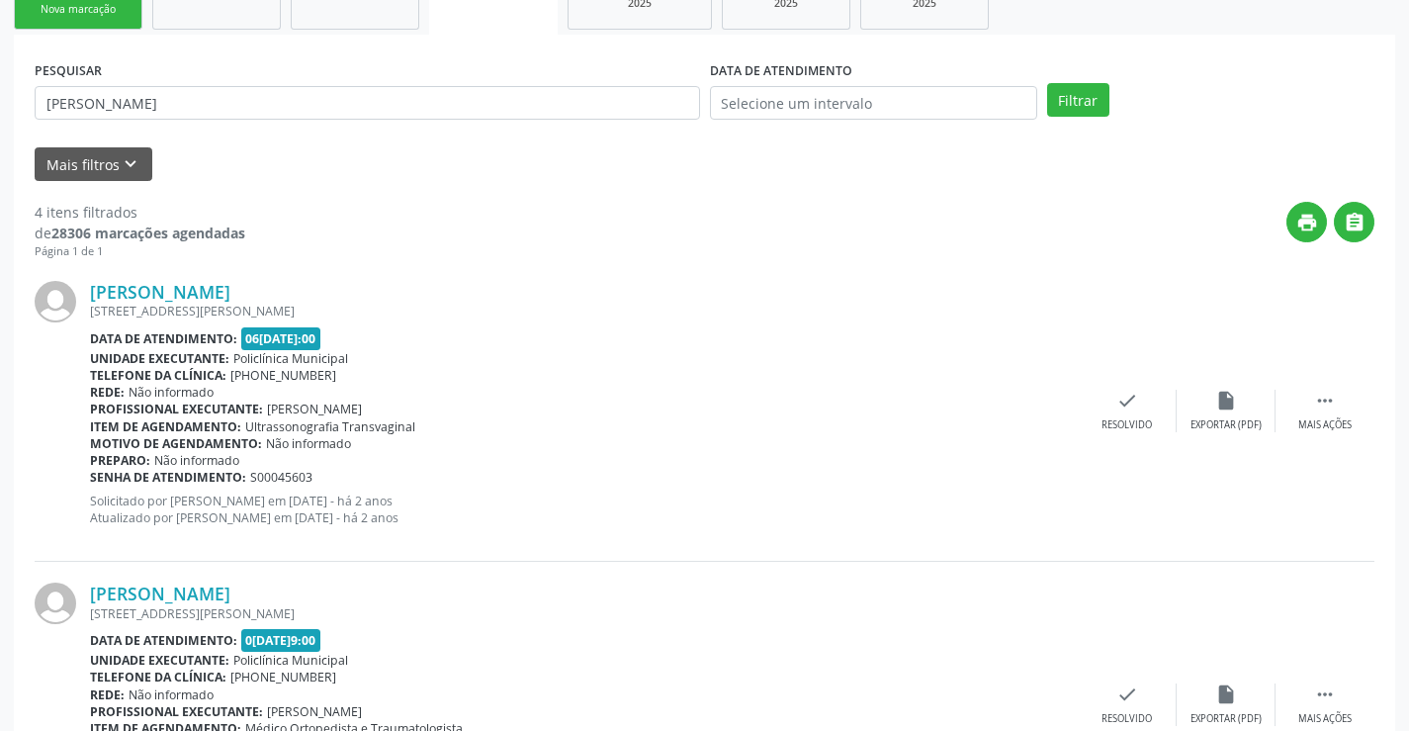
scroll to position [0, 0]
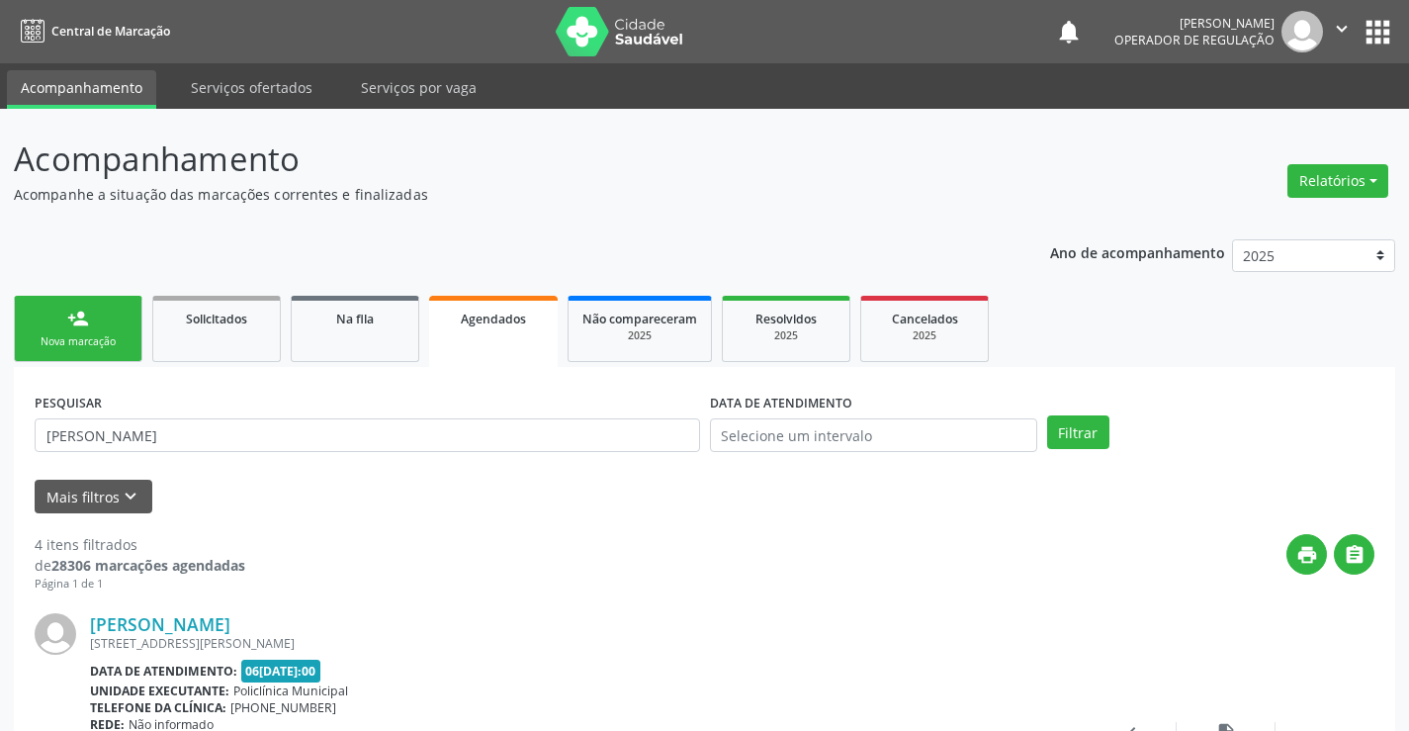
click at [66, 350] on link "person_add Nova marcação" at bounding box center [78, 329] width 129 height 66
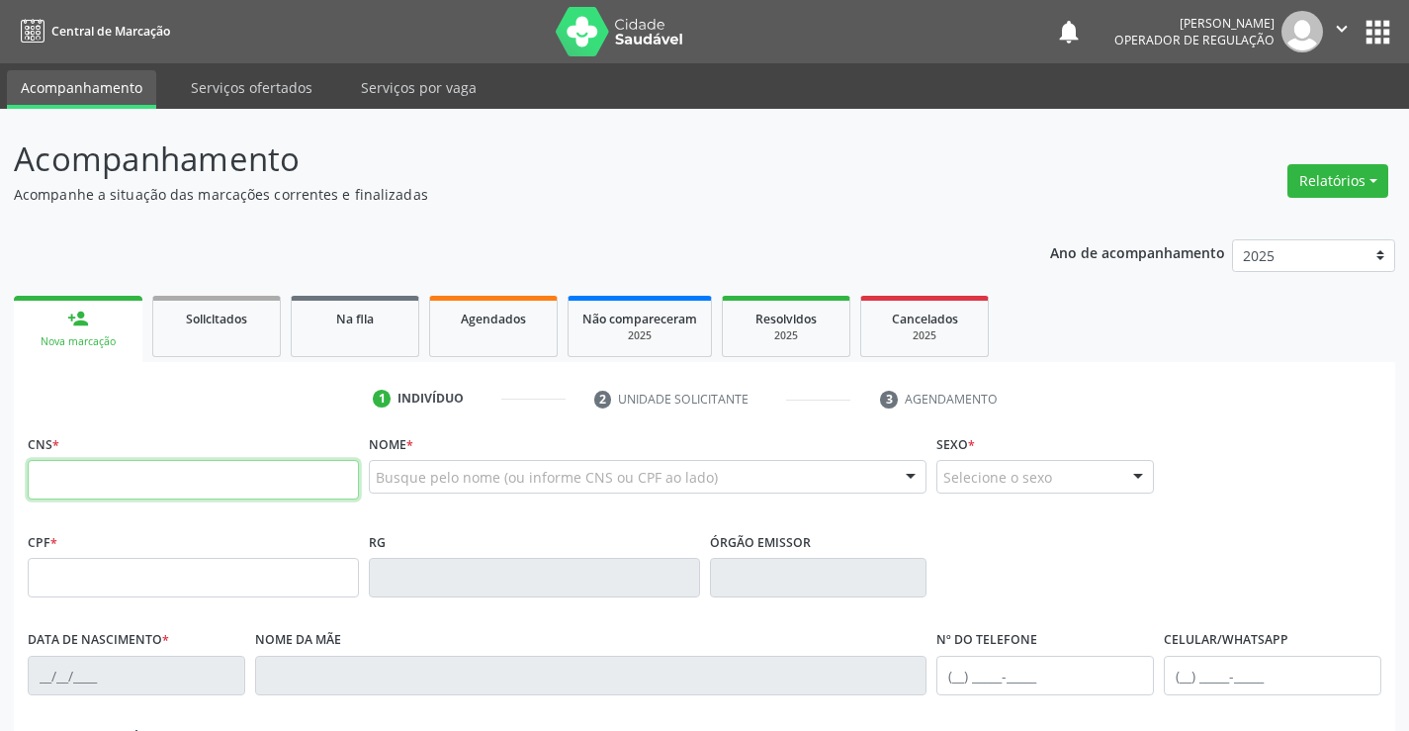
click at [100, 485] on input "text" at bounding box center [193, 480] width 331 height 40
type input "706 9031 9298 7532"
type input "20/10/2021"
type input "126.305.625-30"
type input "S/N"
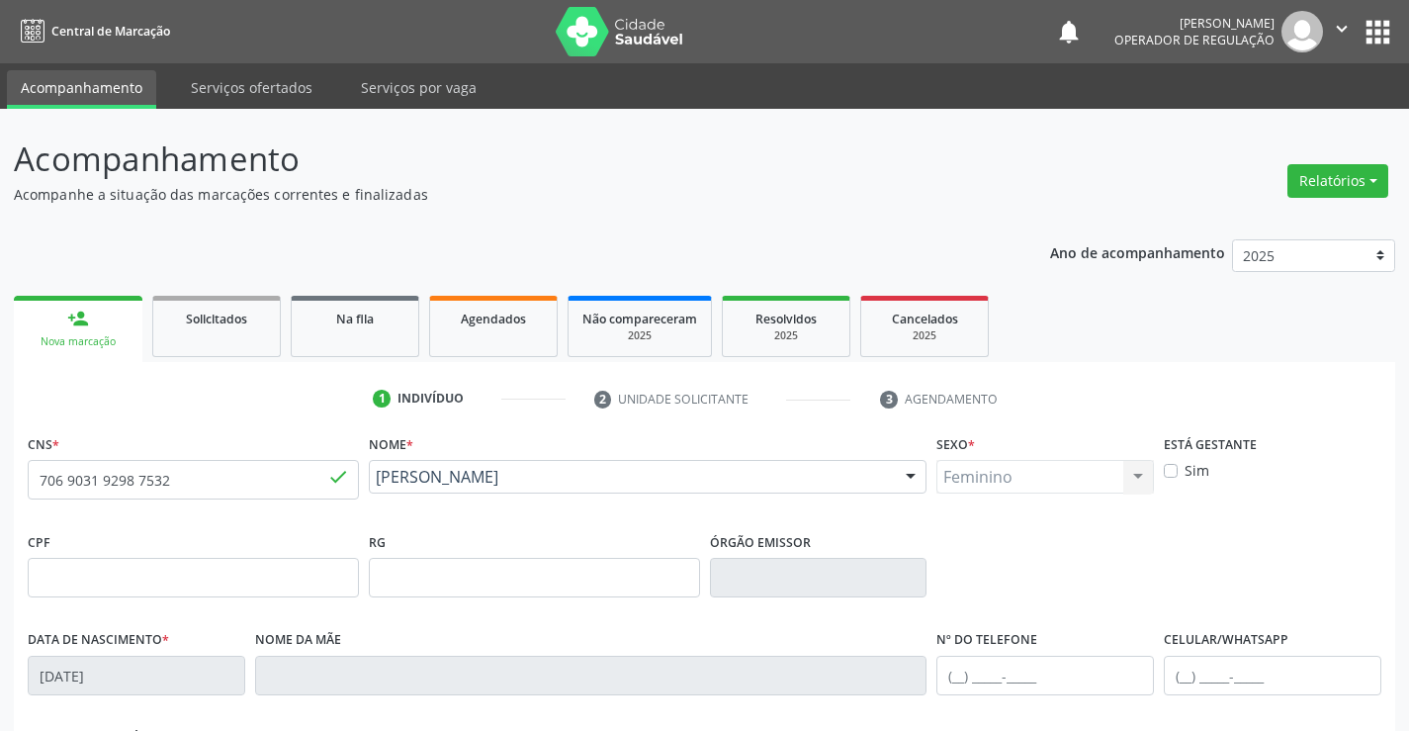
scroll to position [341, 0]
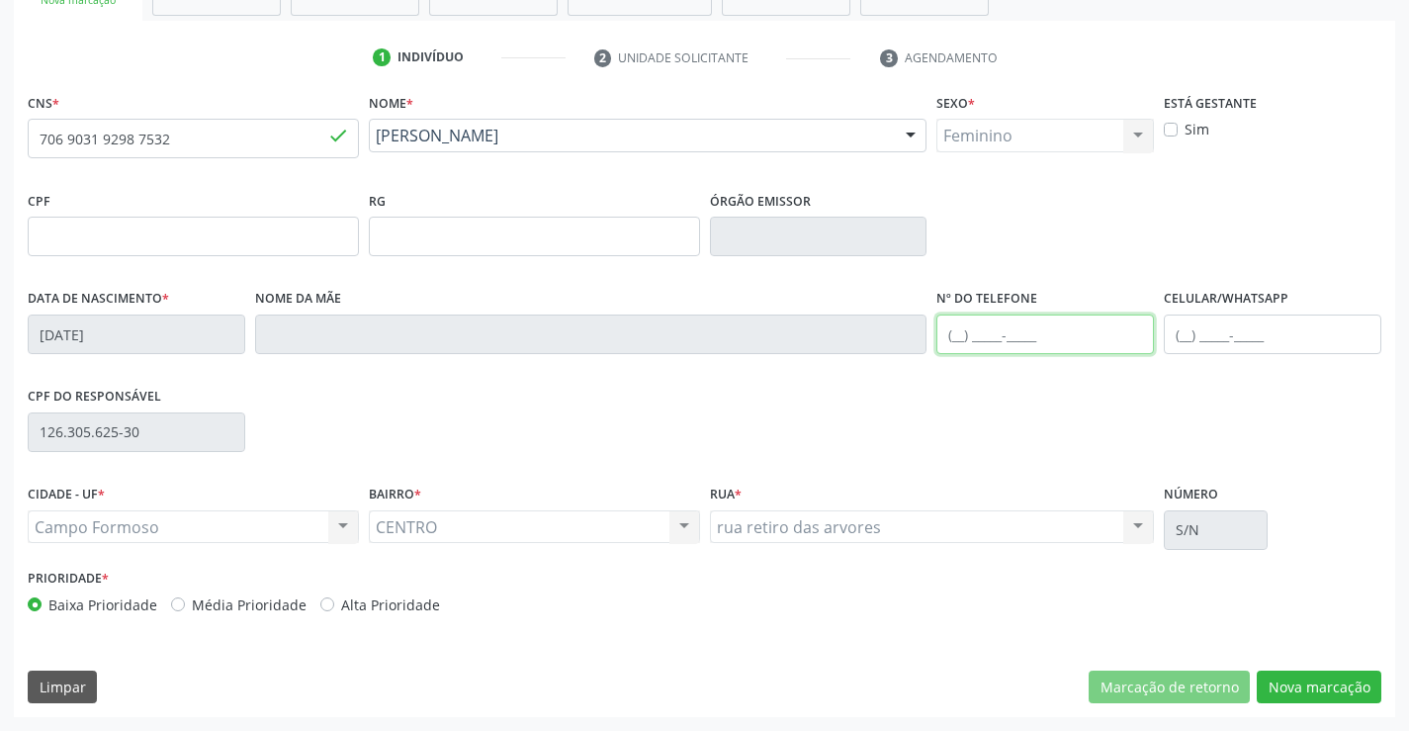
click at [996, 330] on input "text" at bounding box center [1045, 334] width 218 height 40
type input "(74) 99195-9704"
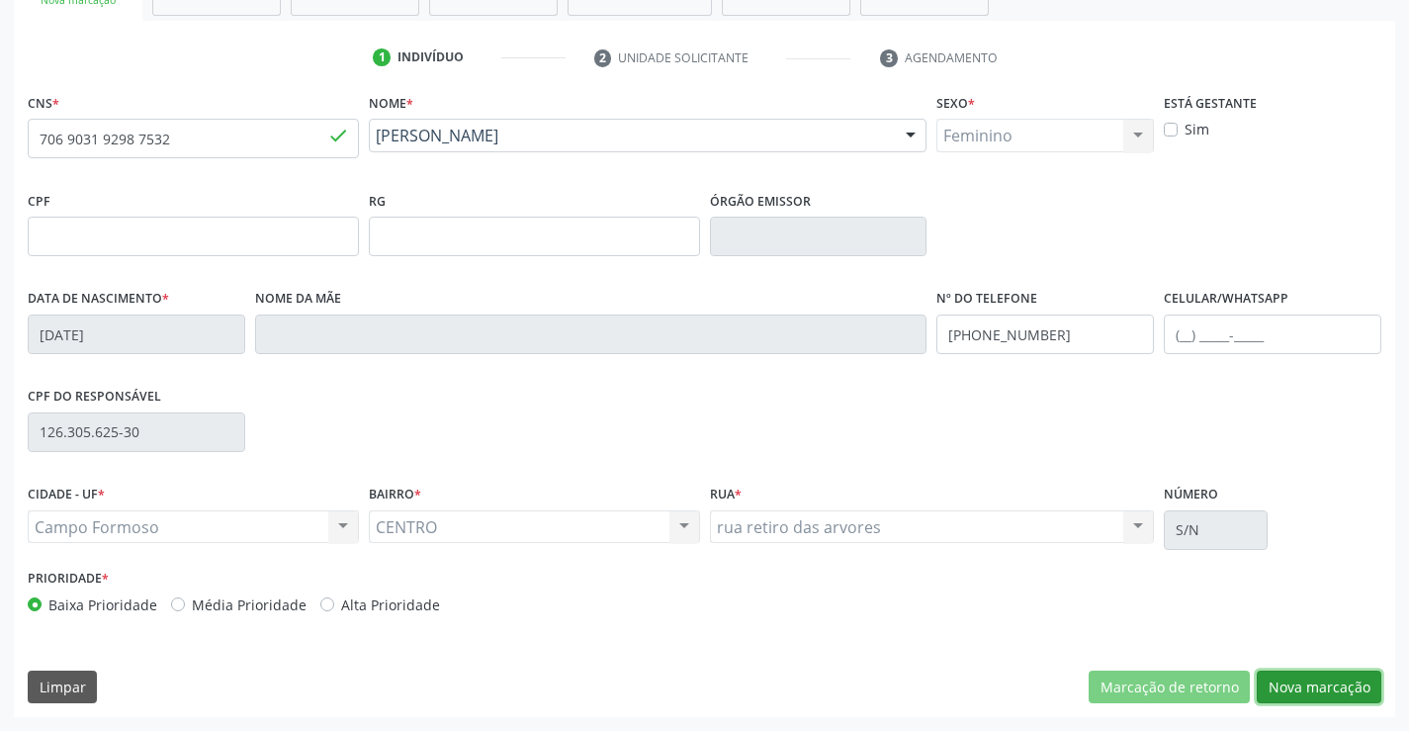
click at [1309, 682] on button "Nova marcação" at bounding box center [1319, 687] width 125 height 34
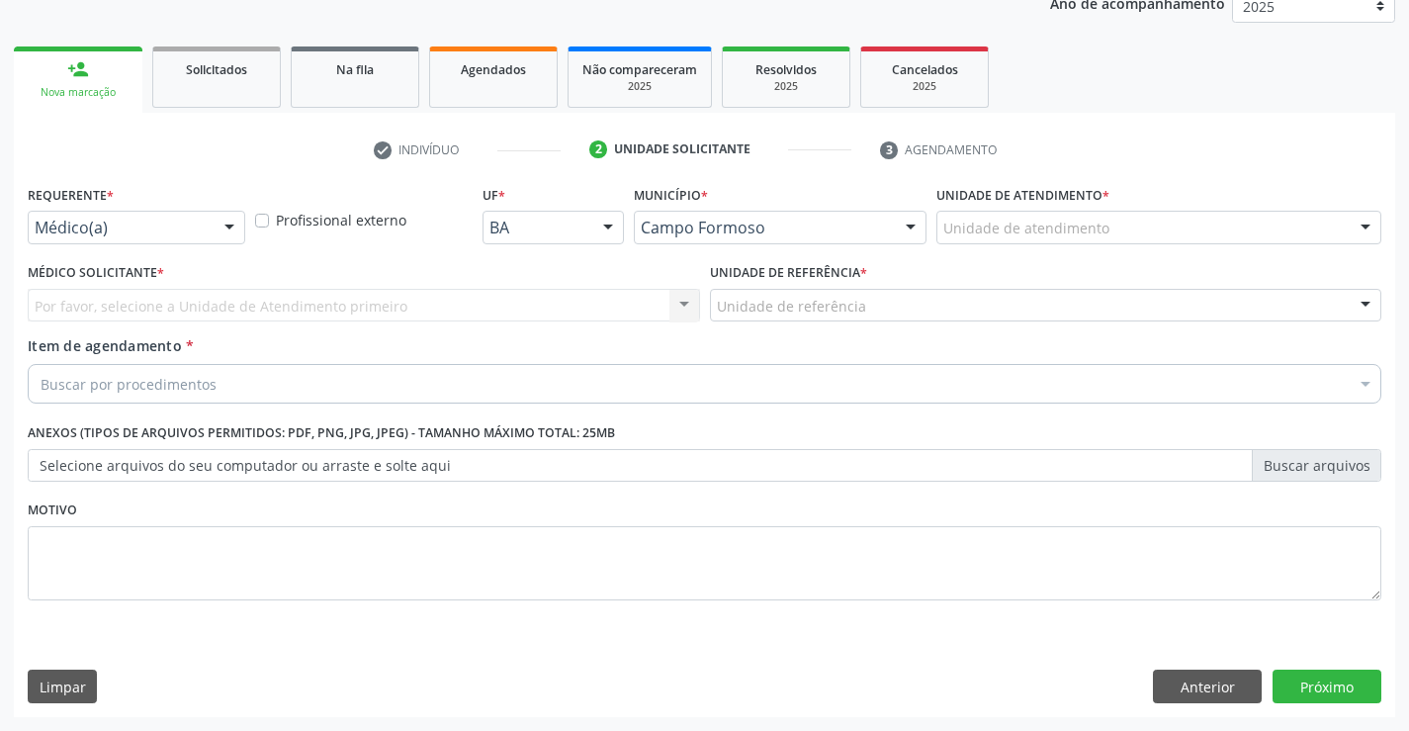
scroll to position [249, 0]
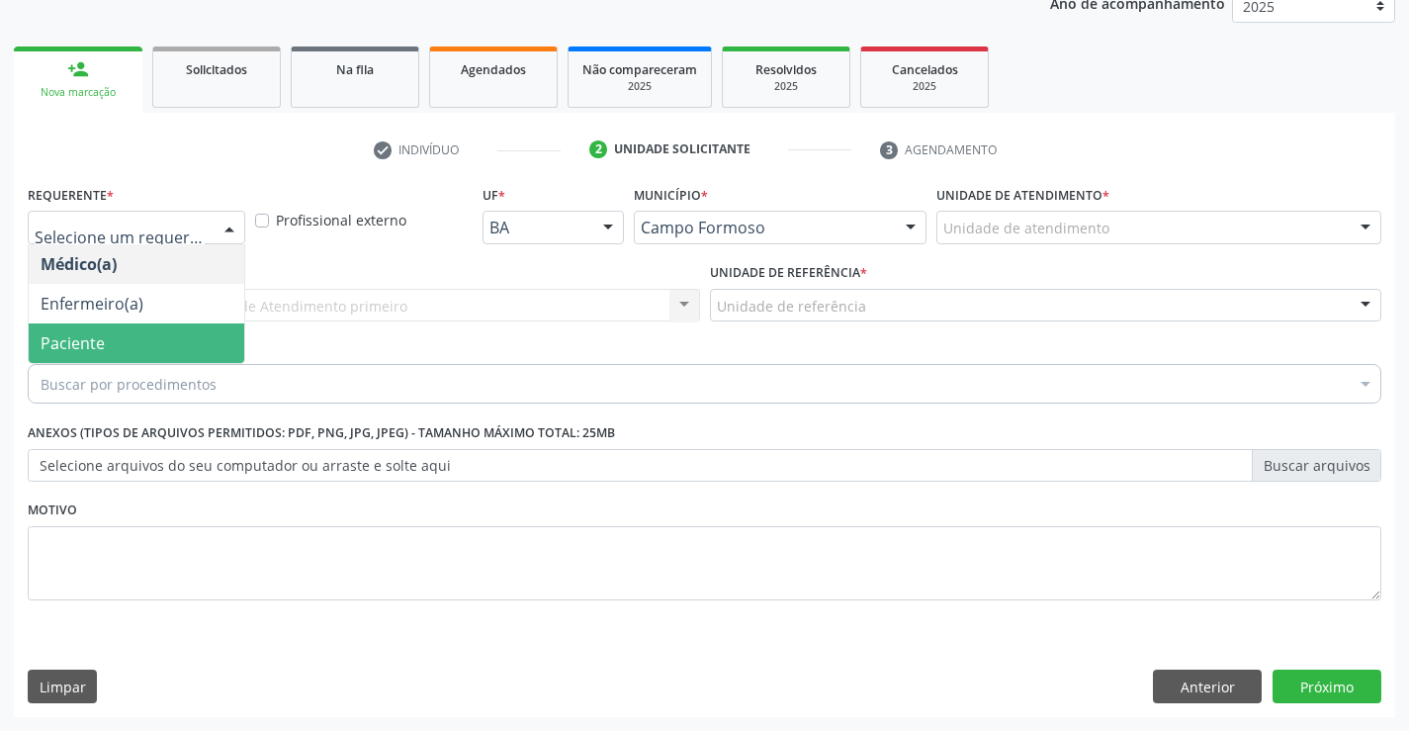
click at [114, 338] on span "Paciente" at bounding box center [137, 343] width 216 height 40
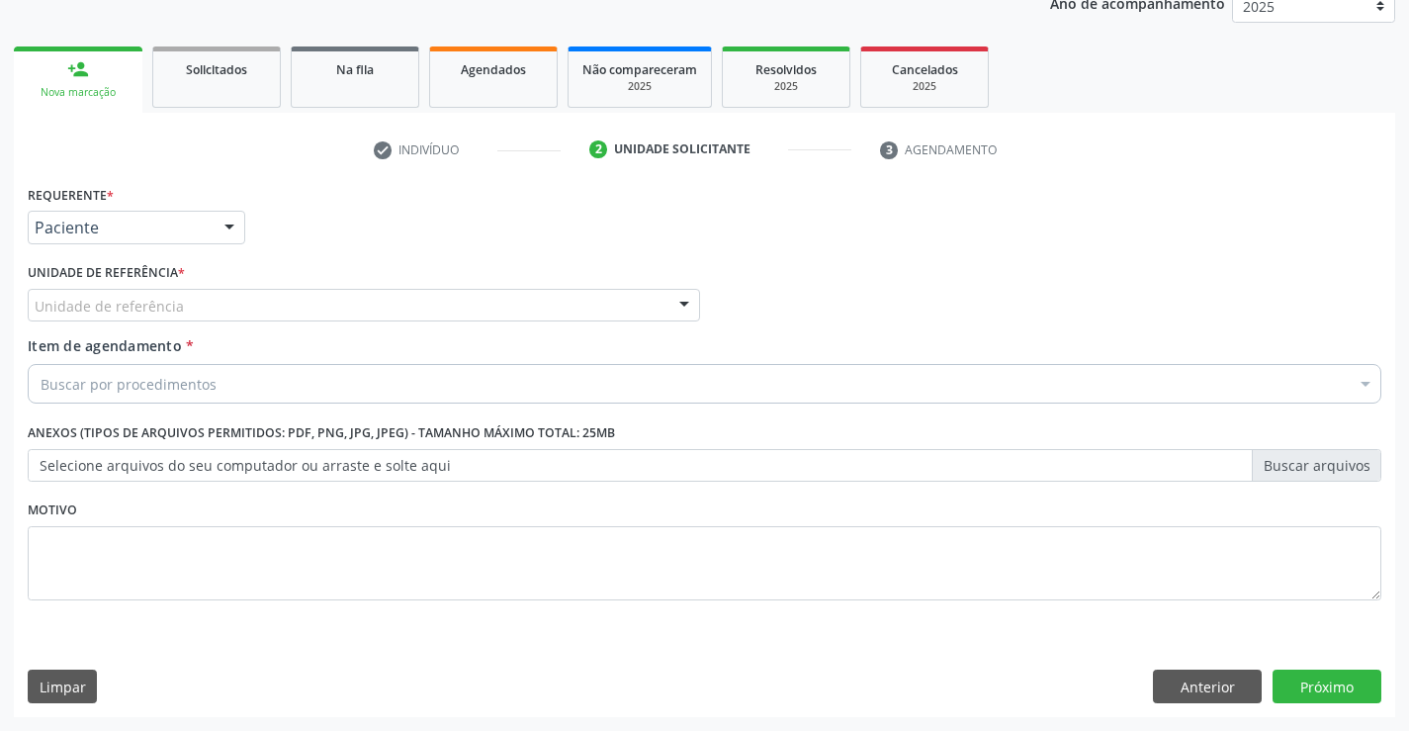
click at [244, 314] on div "Unidade de referência" at bounding box center [364, 306] width 672 height 34
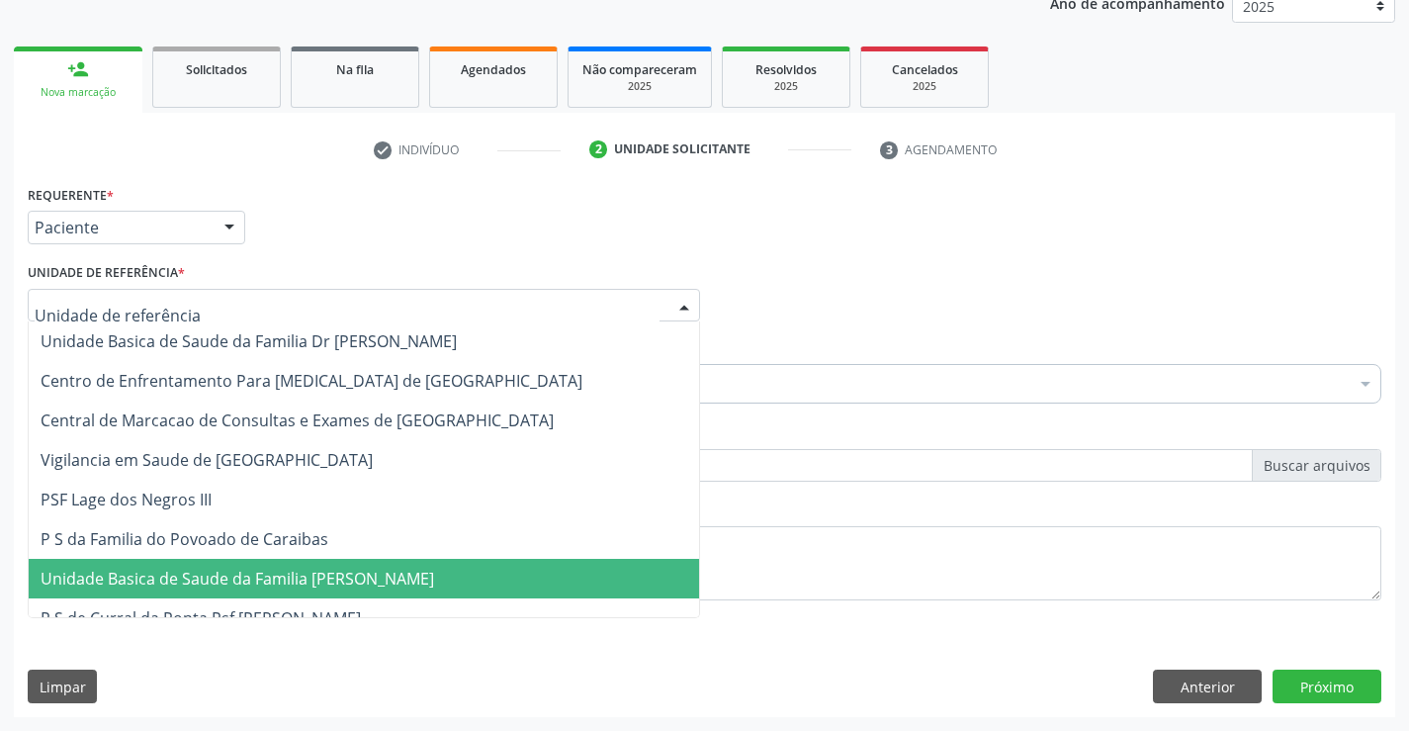
click at [266, 581] on span "Unidade Basica de Saude da Familia [PERSON_NAME]" at bounding box center [238, 579] width 394 height 22
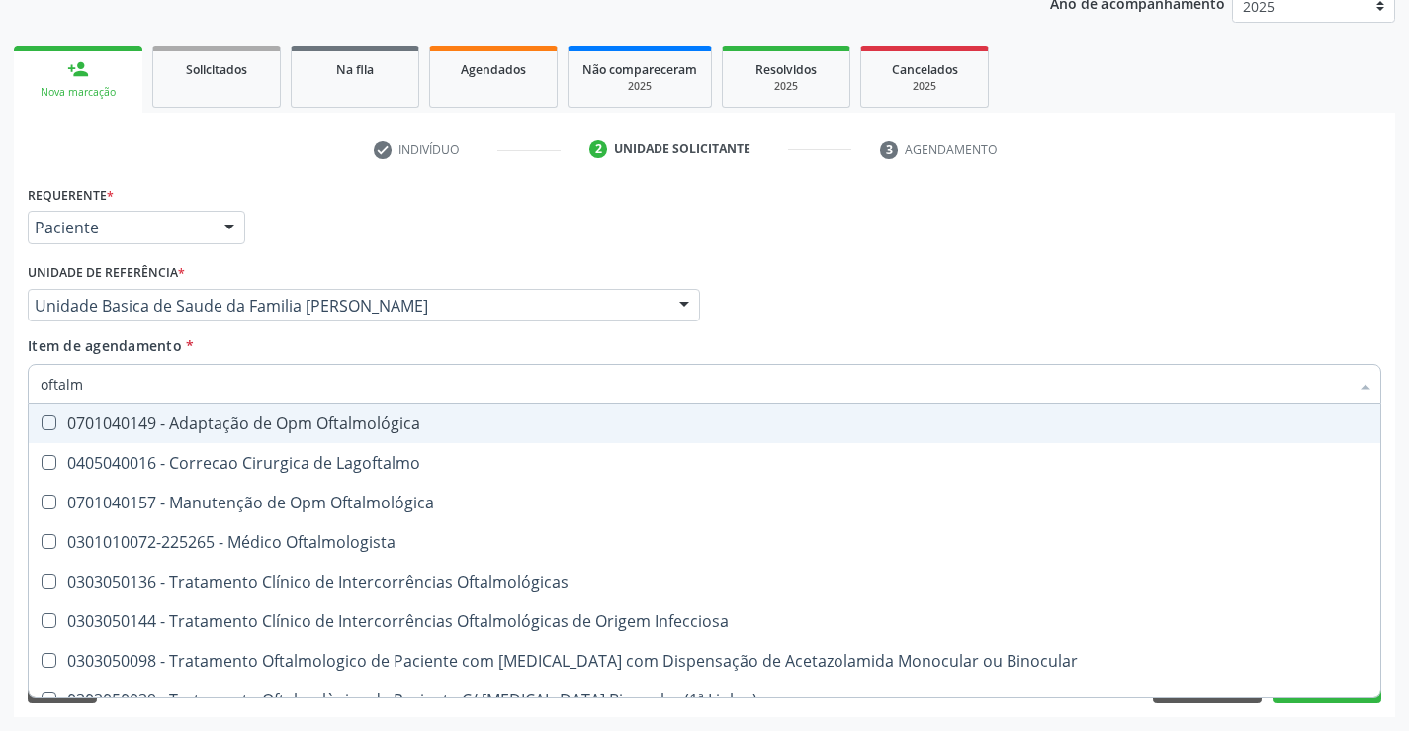
type input "oftalmo"
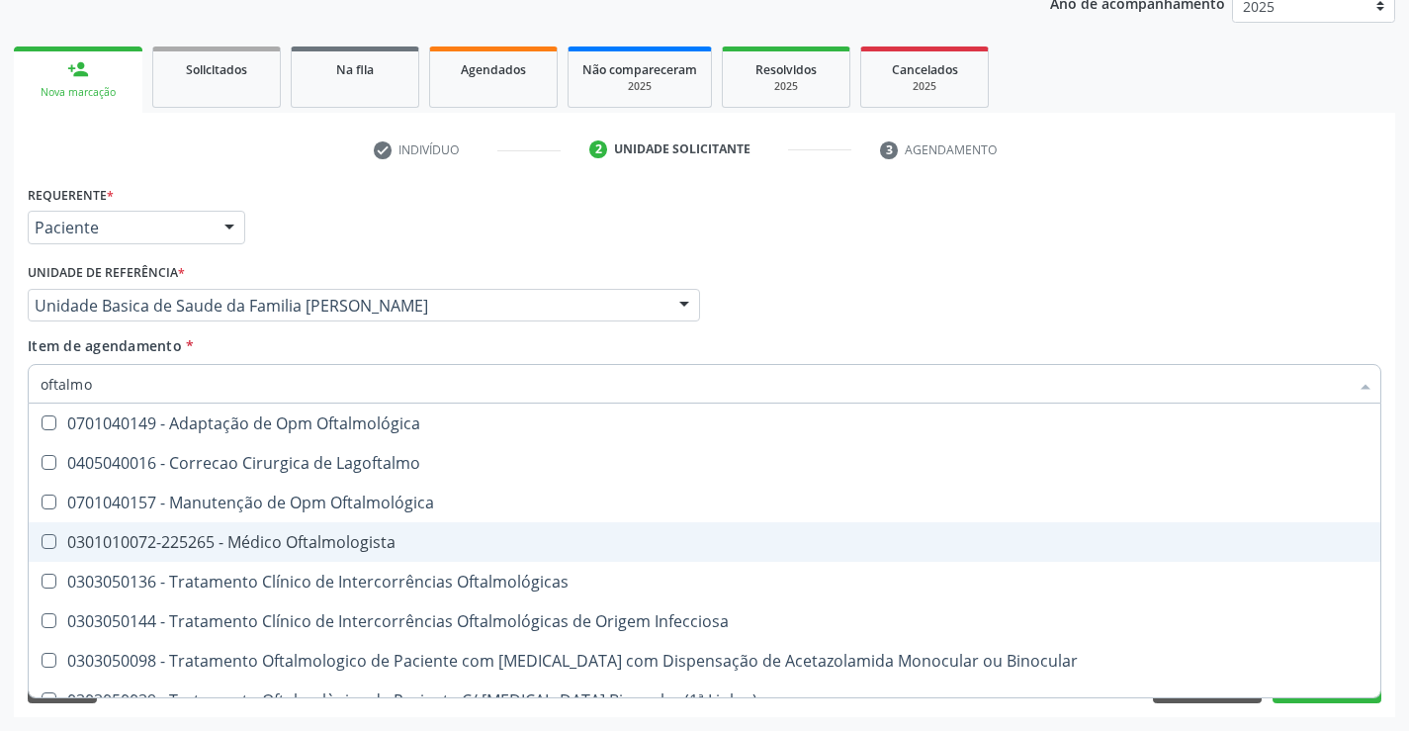
drag, startPoint x: 226, startPoint y: 546, endPoint x: 181, endPoint y: 471, distance: 87.8
click at [225, 547] on div "0301010072-225265 - Médico Oftalmologista" at bounding box center [705, 542] width 1328 height 16
checkbox Oftalmologista "true"
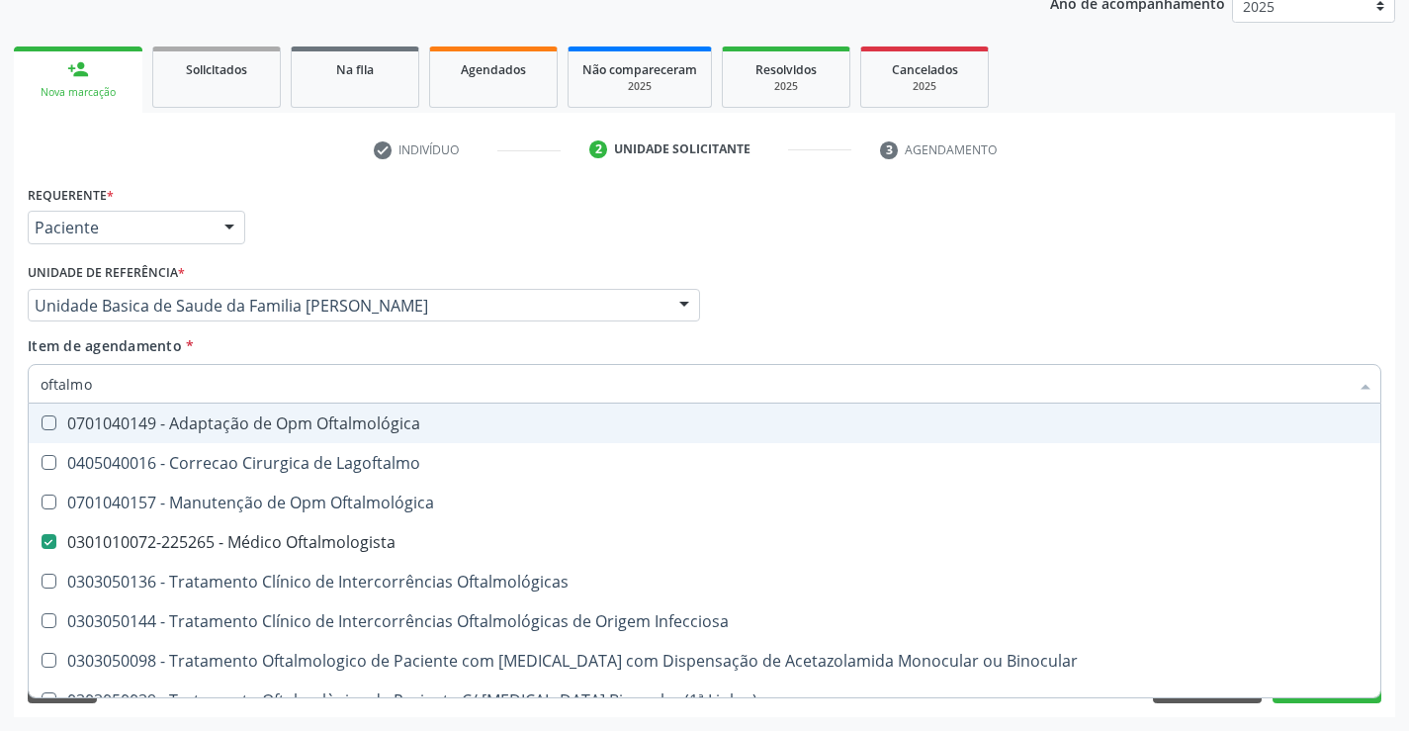
type input "oftalmo"
drag, startPoint x: 290, startPoint y: 203, endPoint x: 207, endPoint y: 334, distance: 155.5
click at [288, 203] on div "Requerente * Paciente Médico(a) Enfermeiro(a) Paciente Nenhum resultado encontr…" at bounding box center [705, 218] width 1364 height 77
checkbox Lagoftalmo "true"
checkbox Oftalmologista "false"
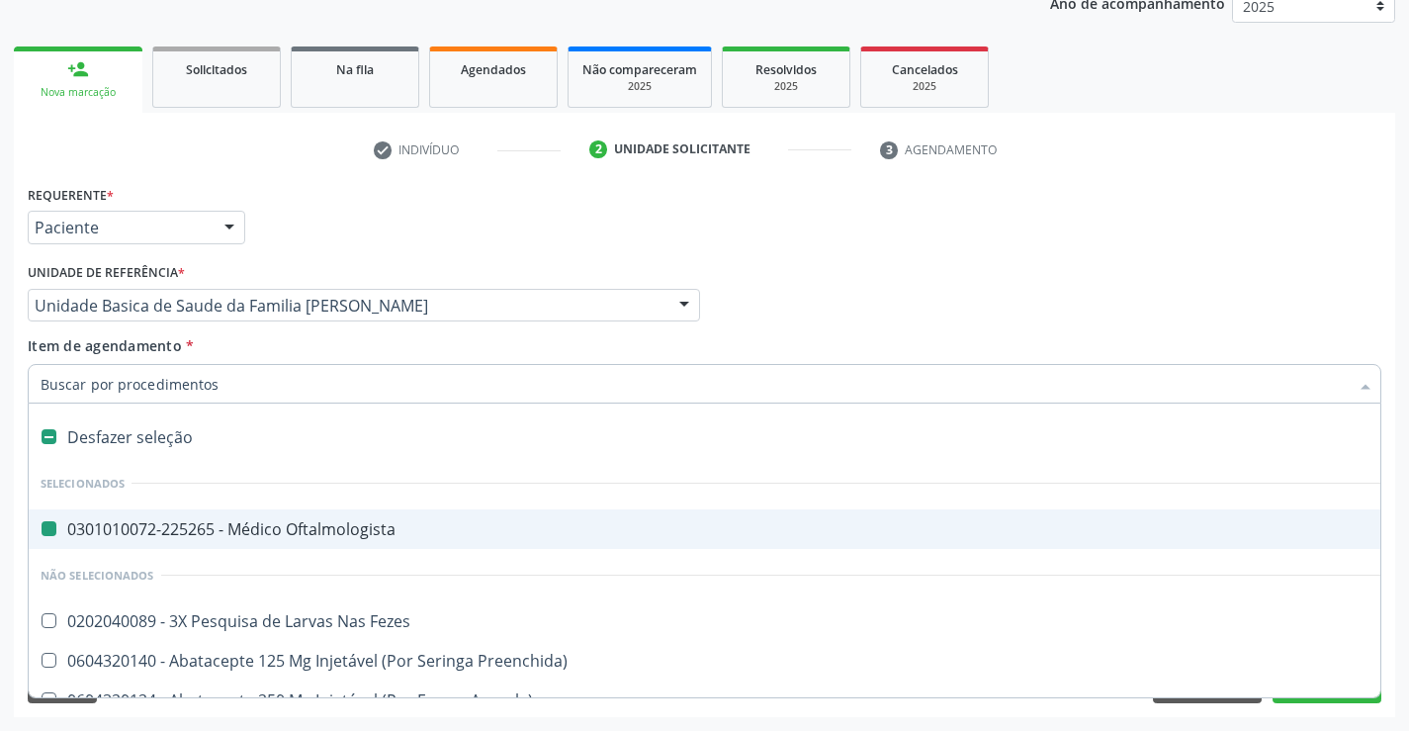
type input "e"
checkbox Oftalmologista "false"
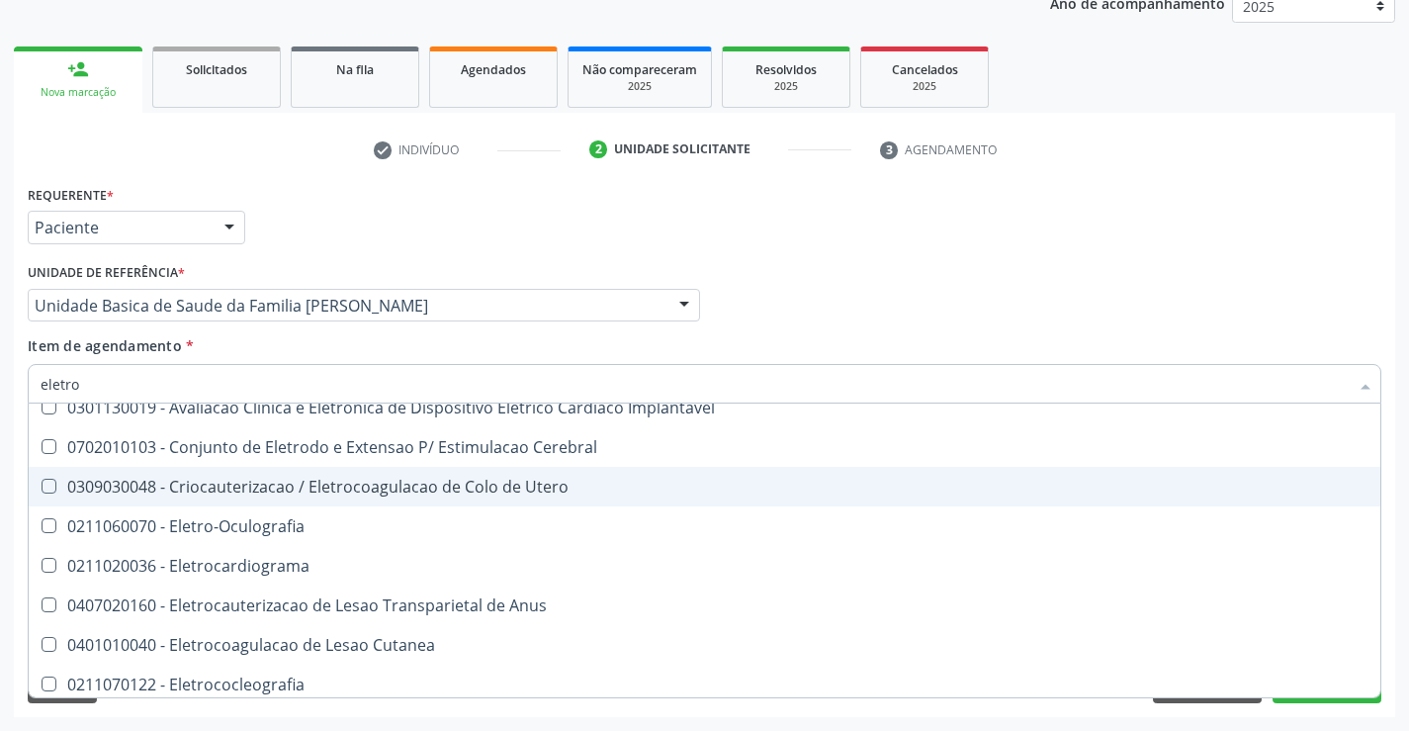
scroll to position [99, 0]
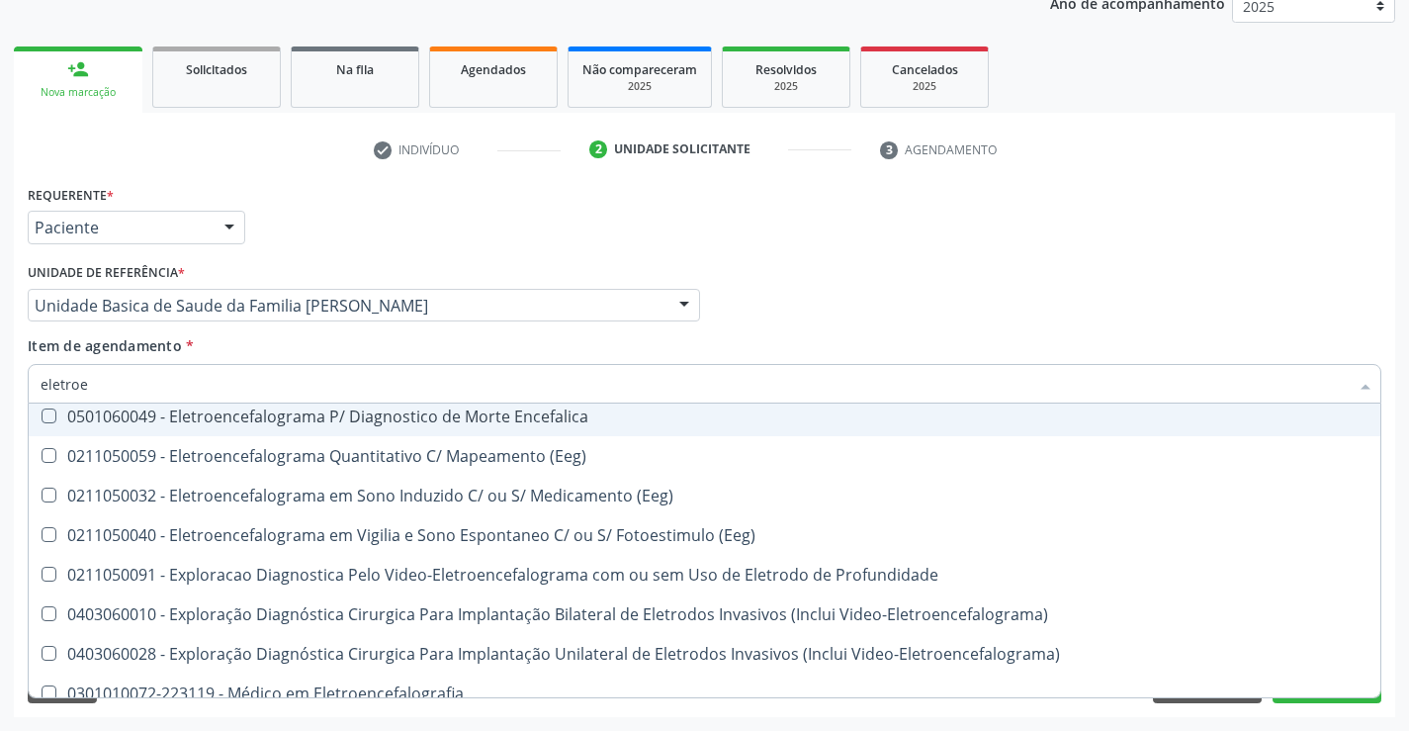
type input "eletroen"
click at [366, 416] on div "0501060049 - Eletroencefalograma P/ Diagnostico de Morte Encefalica" at bounding box center [705, 416] width 1328 height 16
checkbox Encefalica "true"
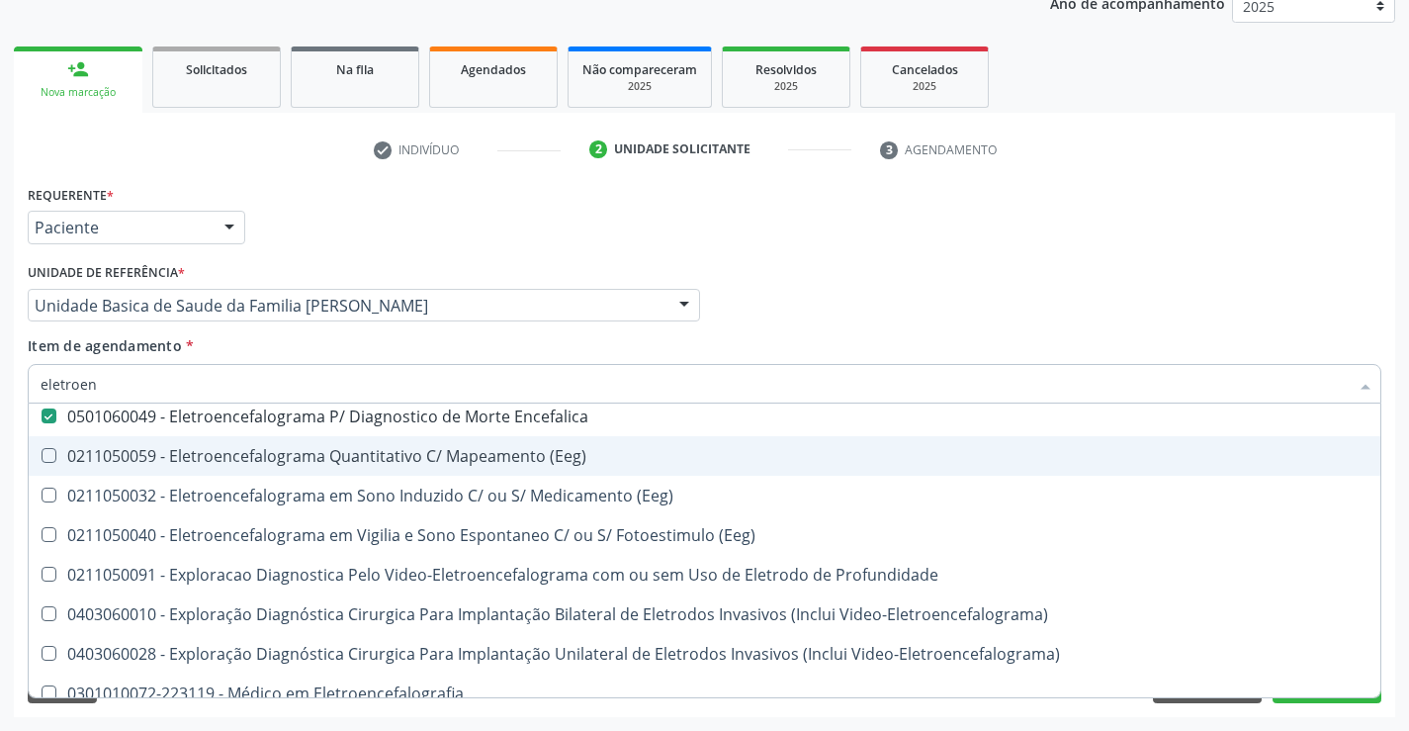
click at [493, 459] on div "0211050059 - Eletroencefalograma Quantitativo C/ Mapeamento (Eeg)" at bounding box center [705, 456] width 1328 height 16
checkbox \(Eeg\) "true"
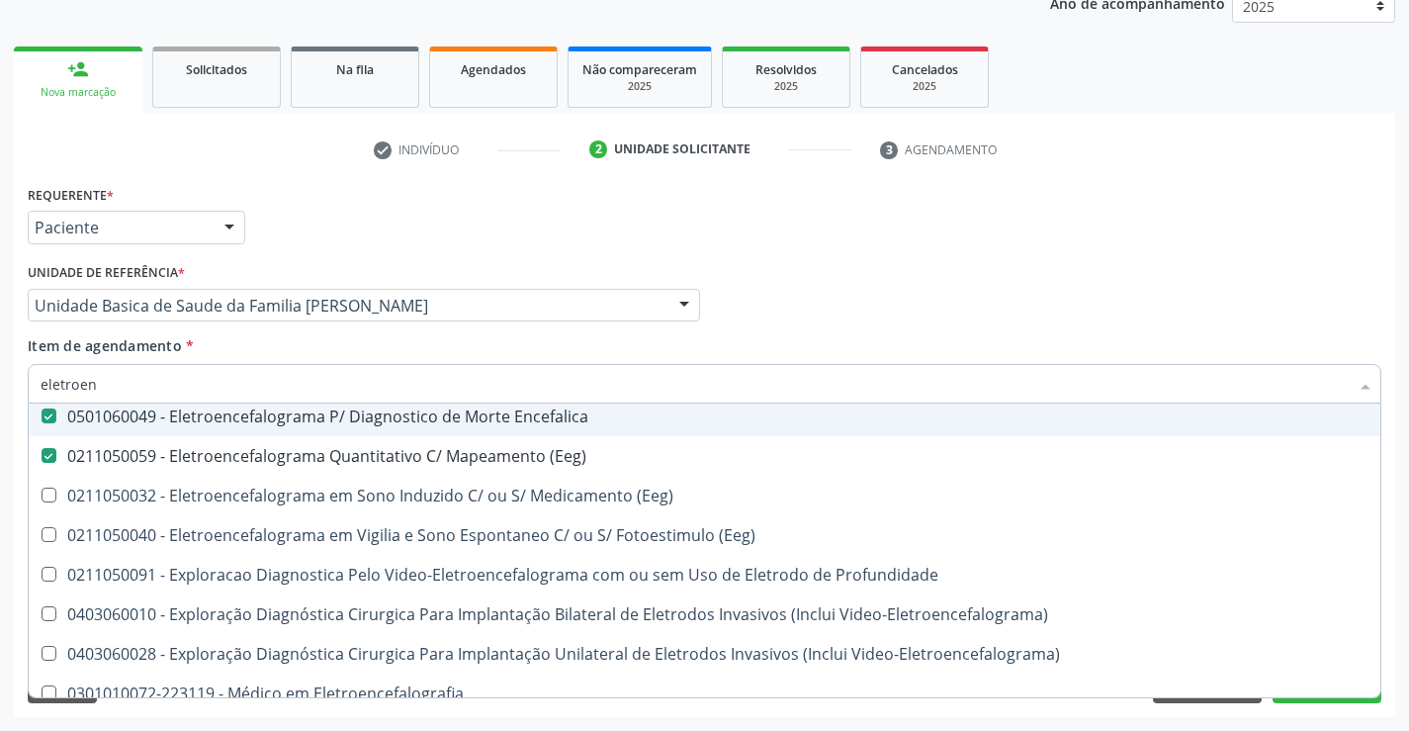
click at [1219, 306] on div "Médico Solicitante Por favor, selecione a Unidade de Atendimento primeiro Nenhu…" at bounding box center [705, 296] width 1364 height 77
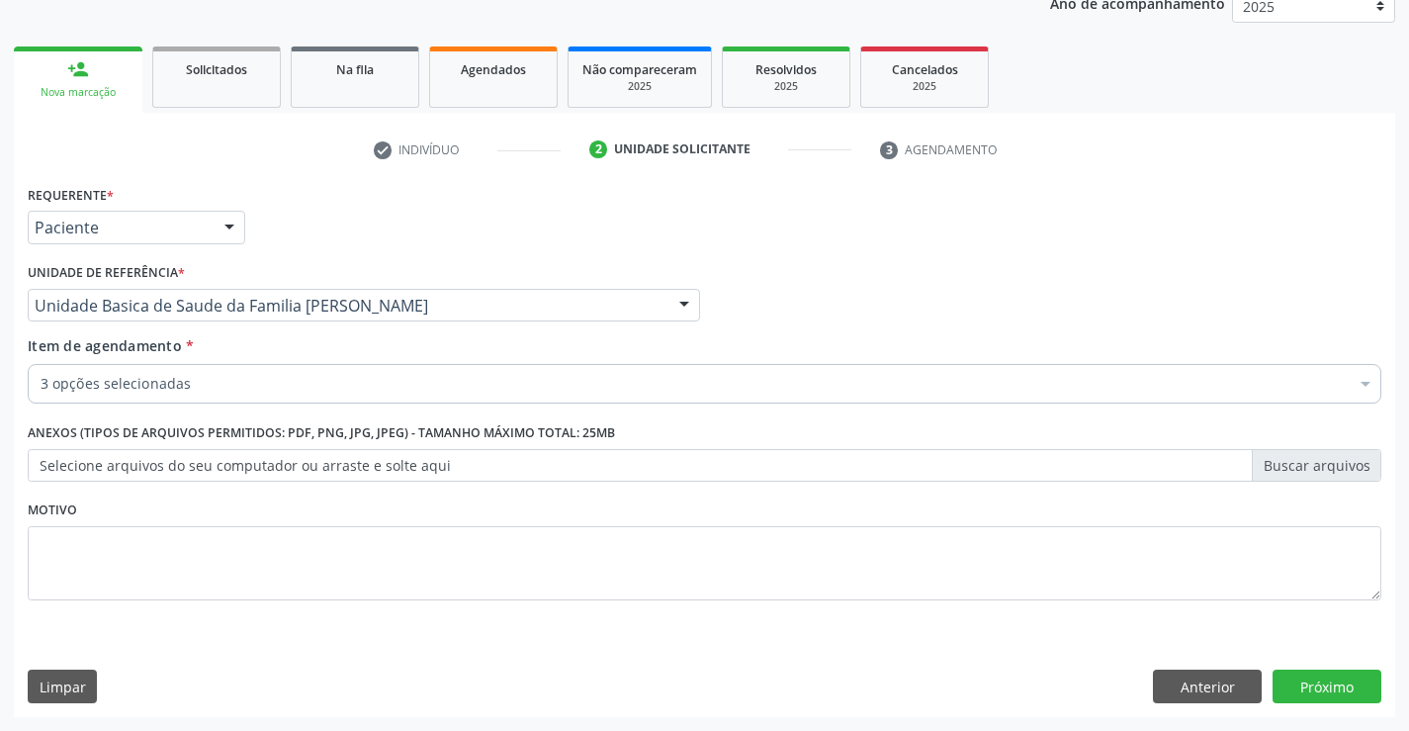
scroll to position [0, 0]
click at [1310, 692] on button "Próximo" at bounding box center [1327, 686] width 109 height 34
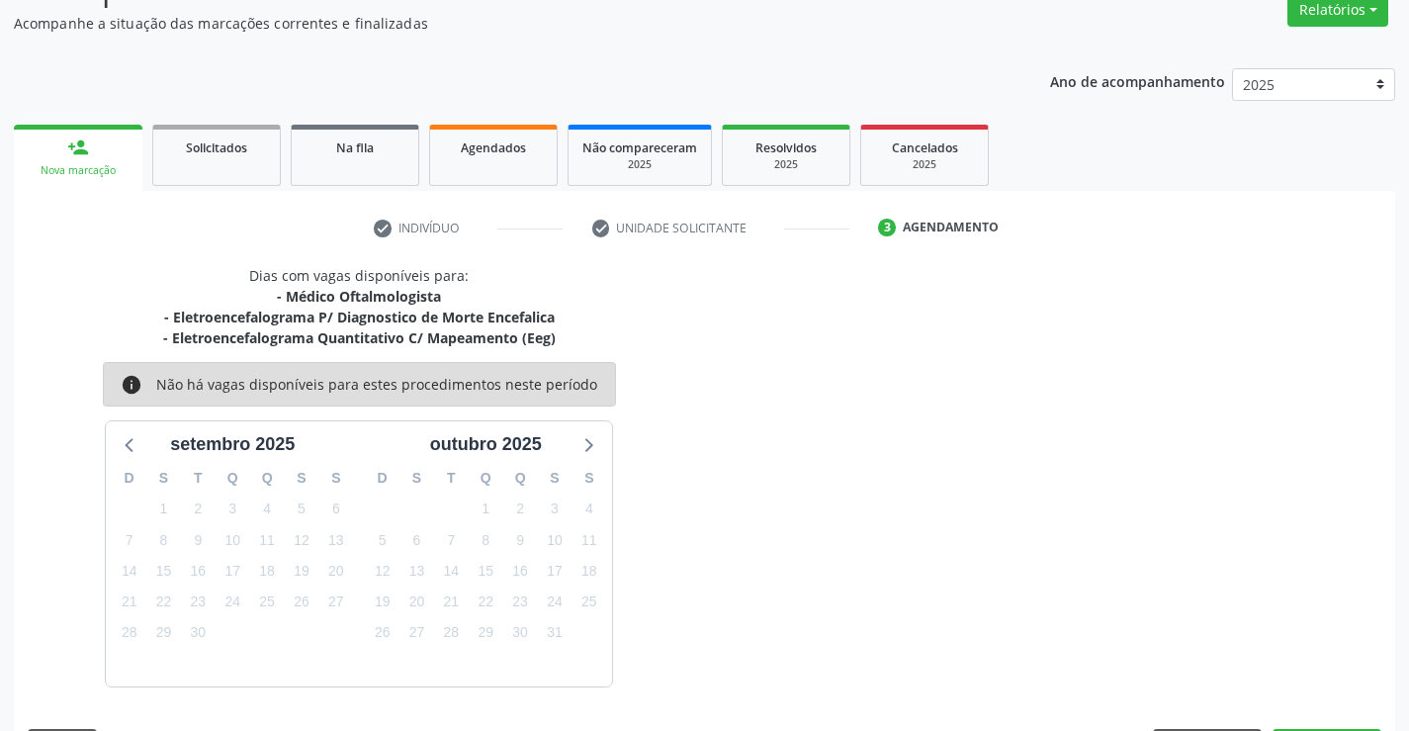
scroll to position [229, 0]
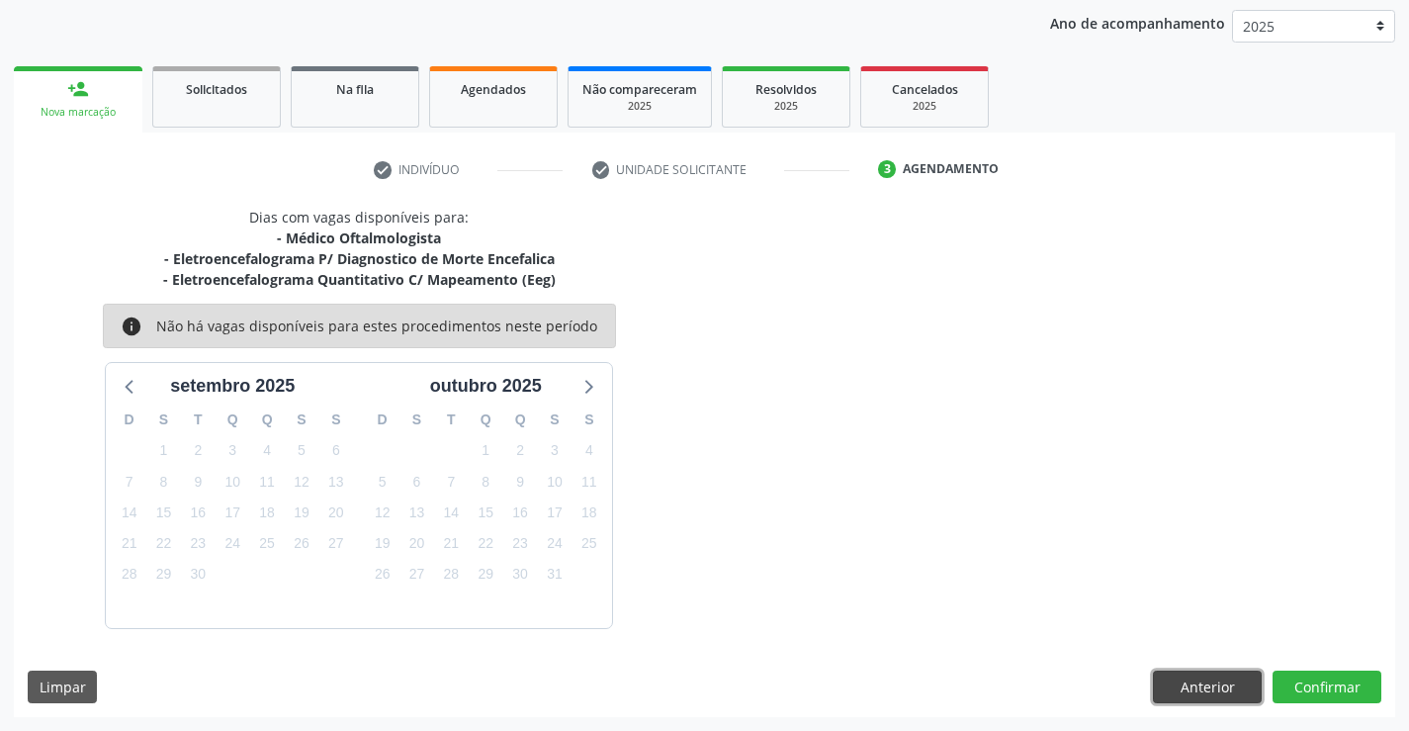
click at [1190, 679] on button "Anterior" at bounding box center [1207, 687] width 109 height 34
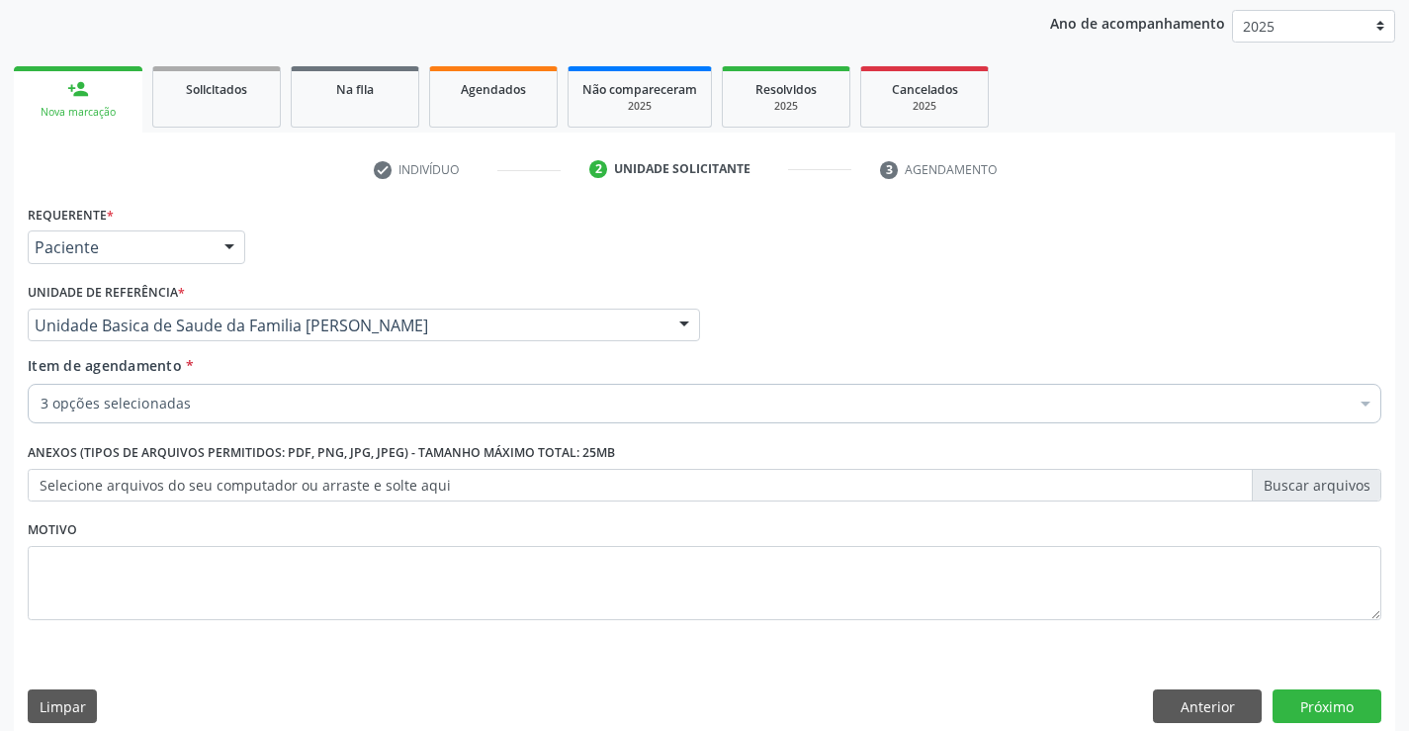
click at [364, 478] on label "Selecione arquivos do seu computador ou arraste e solte aqui" at bounding box center [705, 486] width 1354 height 34
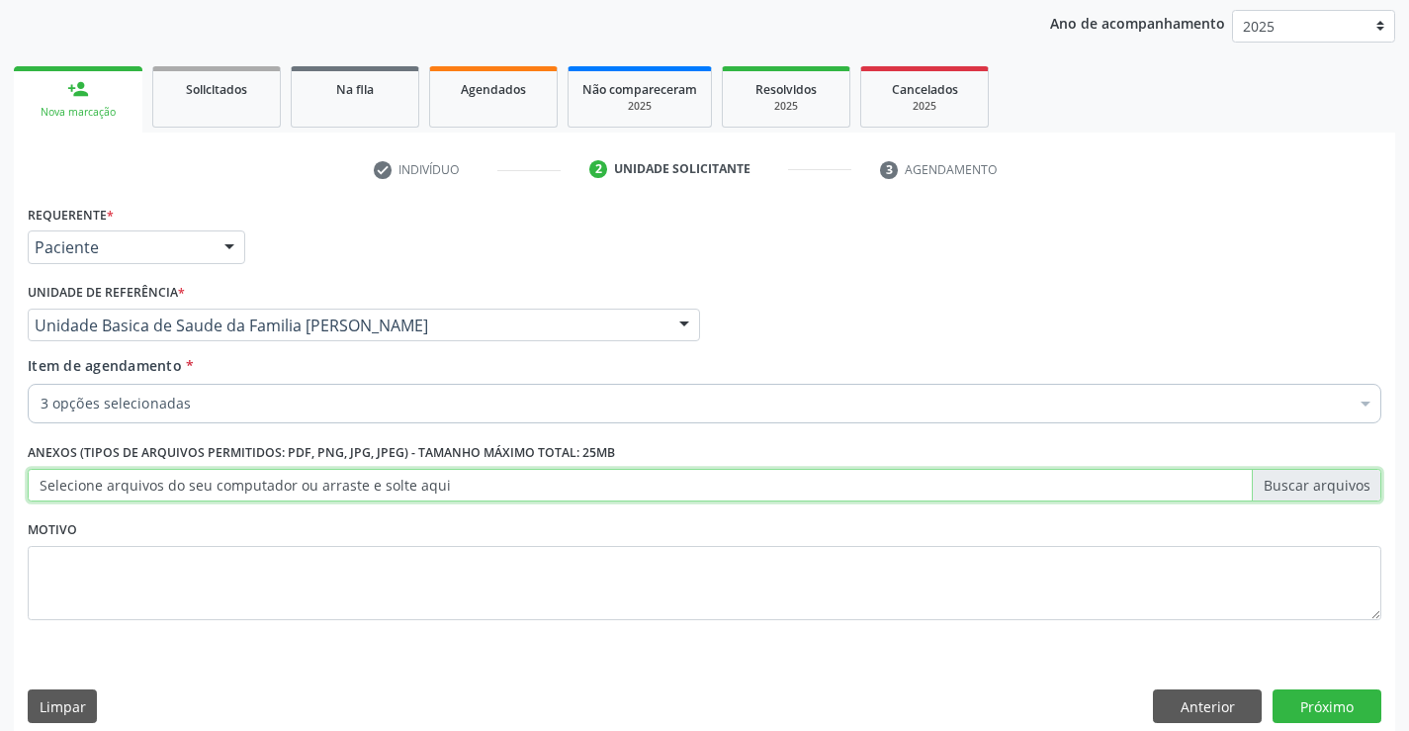
click at [364, 478] on input "Selecione arquivos do seu computador ou arraste e solte aqui" at bounding box center [705, 486] width 1354 height 34
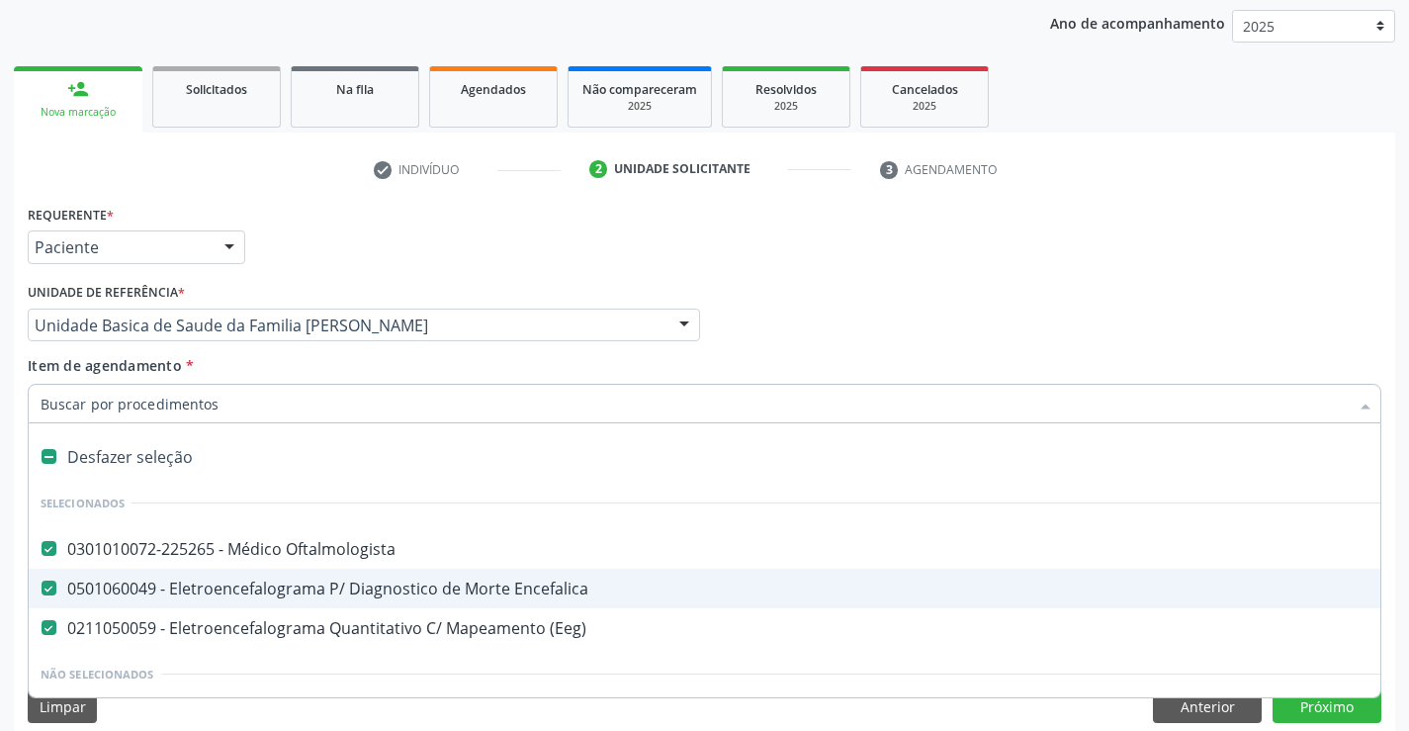
drag, startPoint x: 523, startPoint y: 597, endPoint x: 513, endPoint y: 596, distance: 9.9
click at [518, 596] on div "0501060049 - Eletroencefalograma P/ Diagnostico de Morte Encefalica" at bounding box center [811, 588] width 1540 height 16
checkbox Encefalica "false"
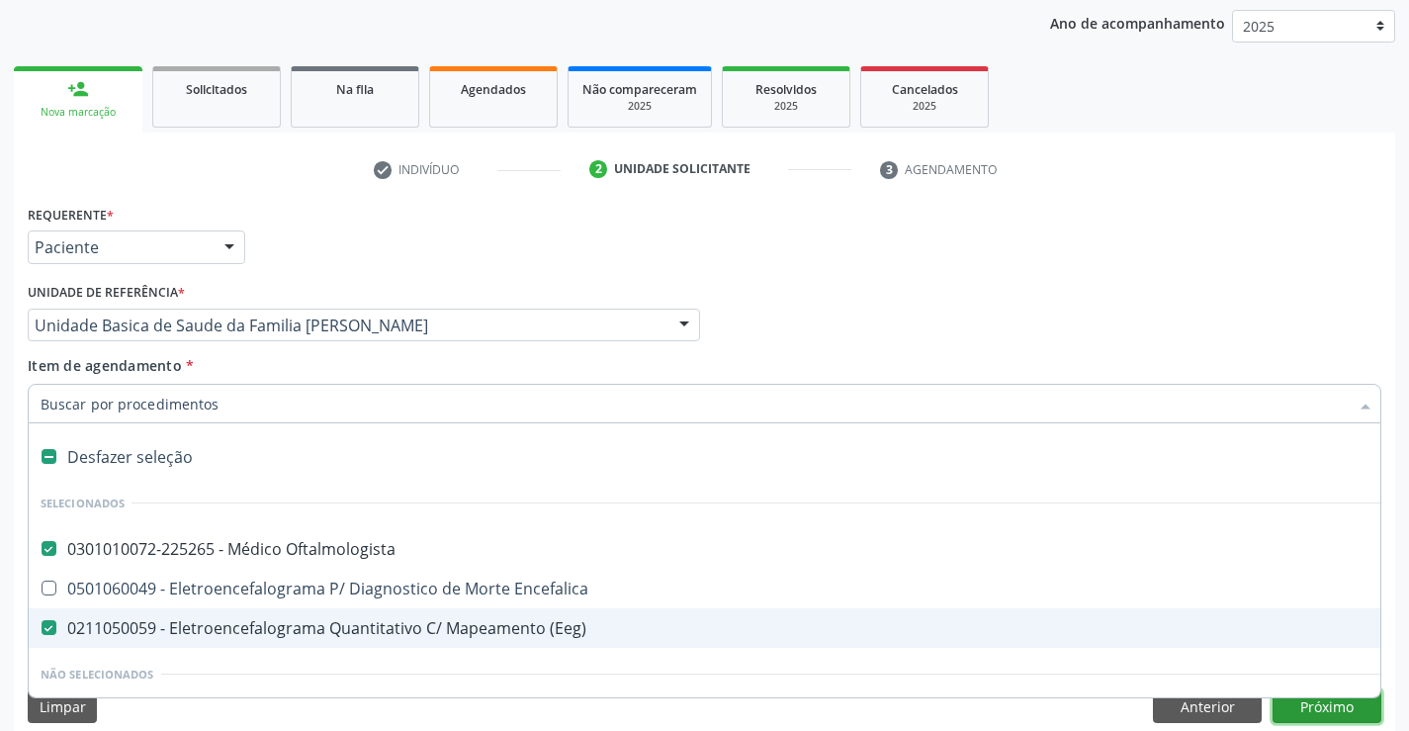
click at [1330, 708] on button "Próximo" at bounding box center [1327, 706] width 109 height 34
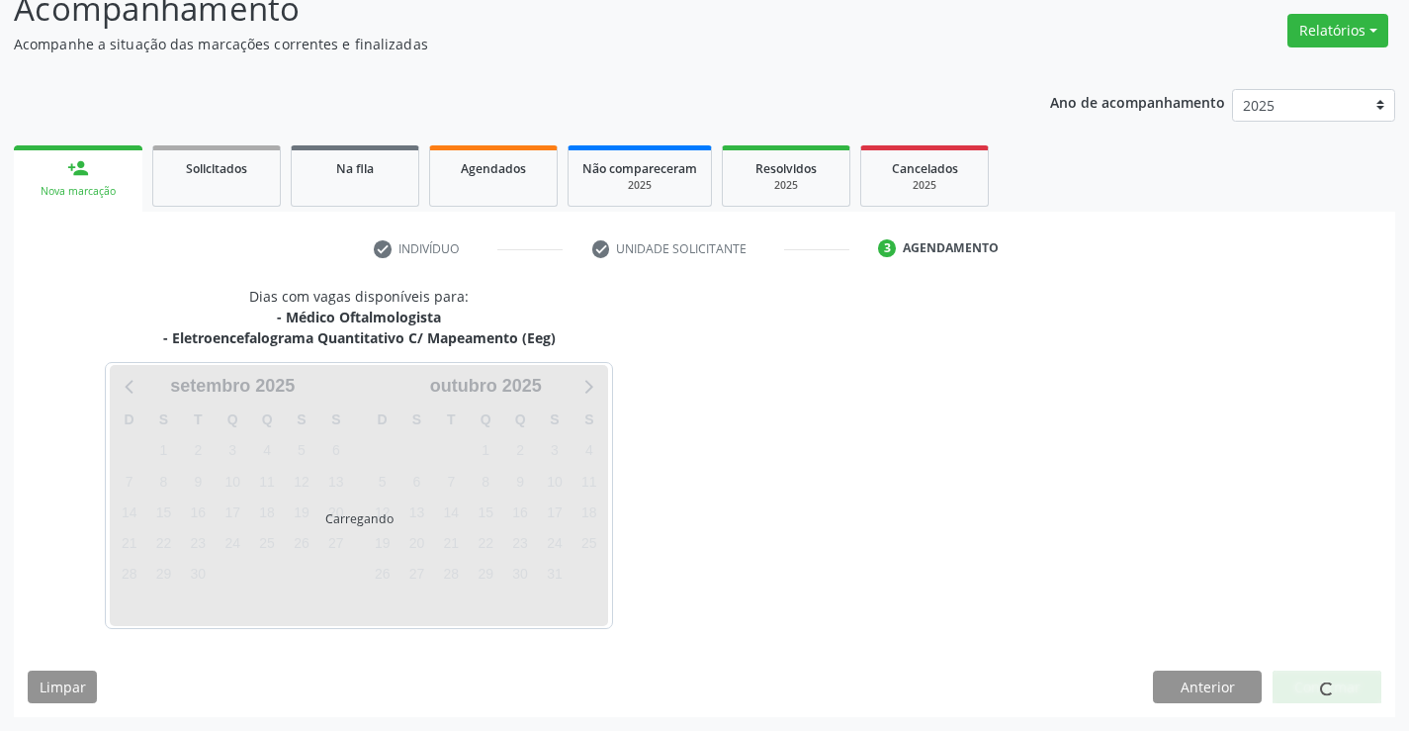
scroll to position [209, 0]
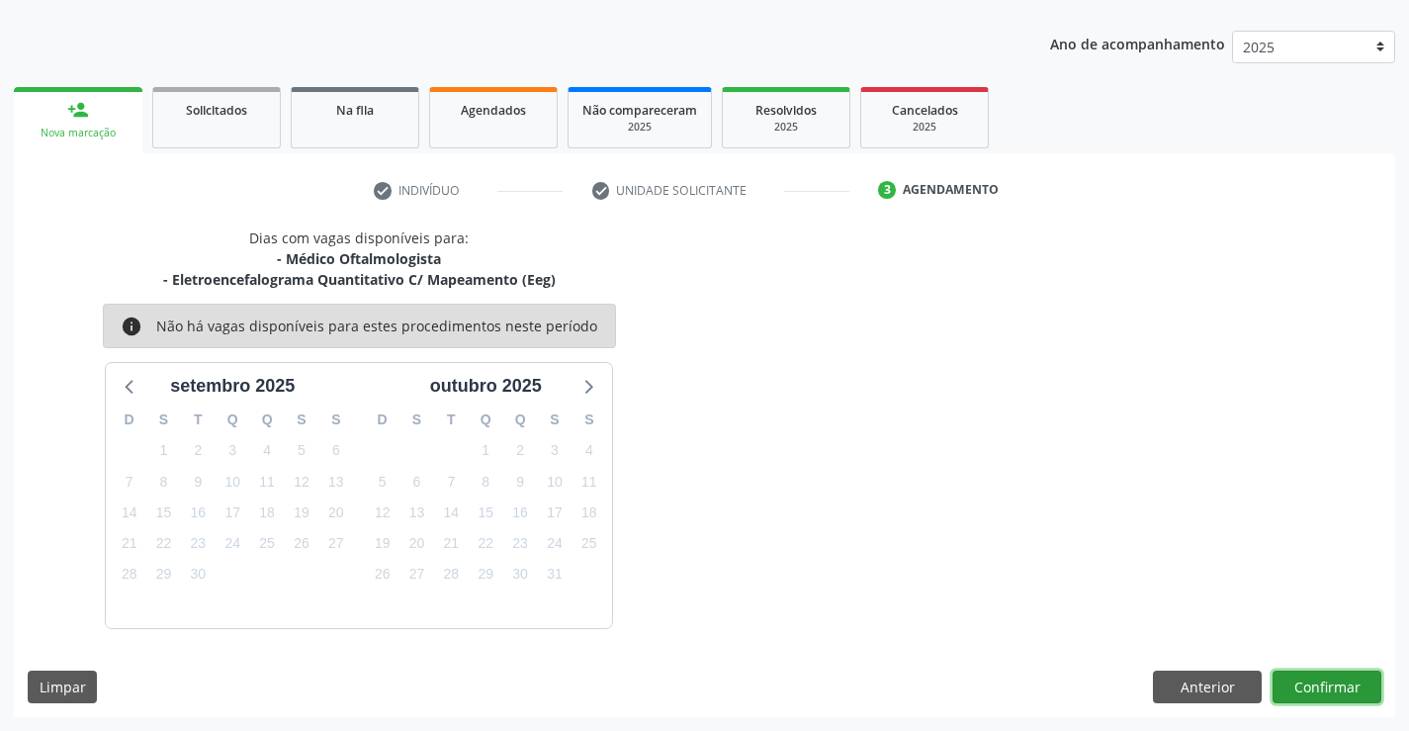
click at [1291, 680] on button "Confirmar" at bounding box center [1327, 687] width 109 height 34
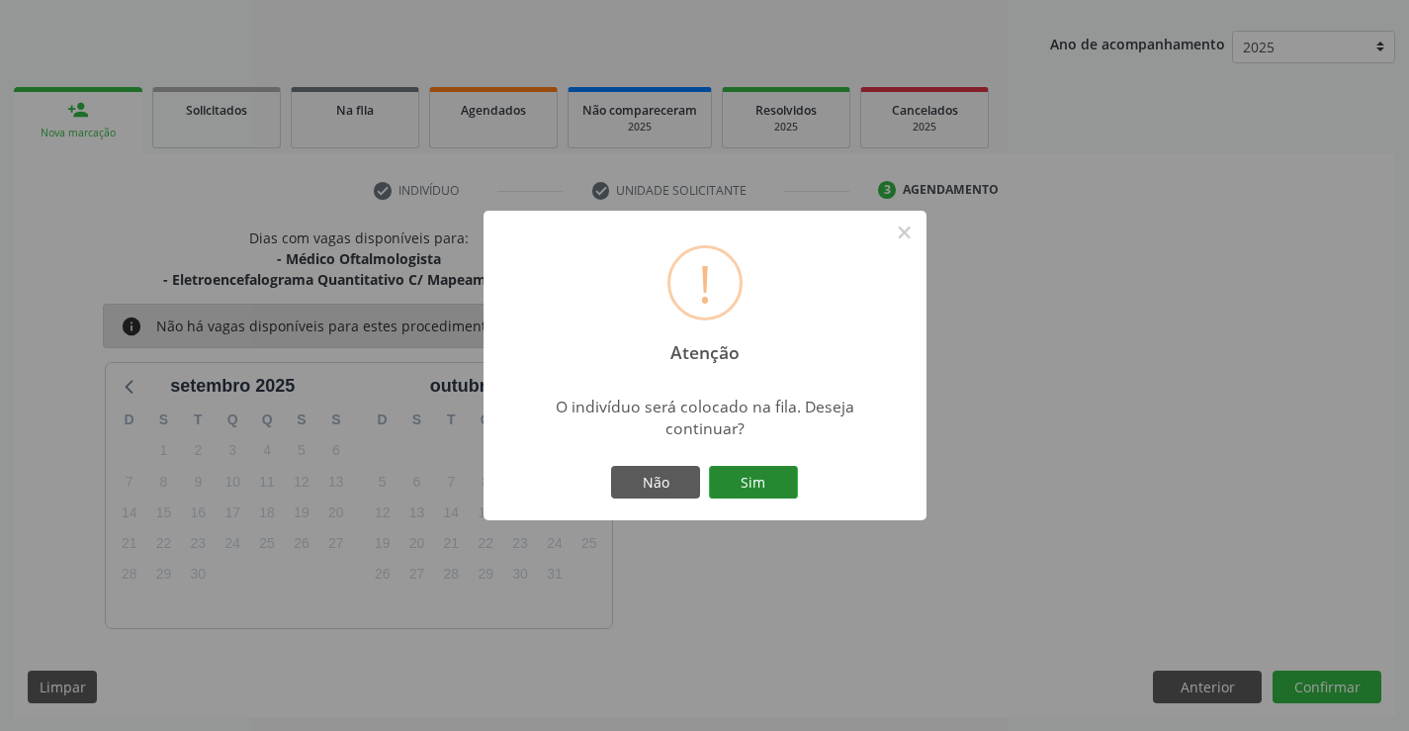
click at [726, 488] on button "Sim" at bounding box center [753, 483] width 89 height 34
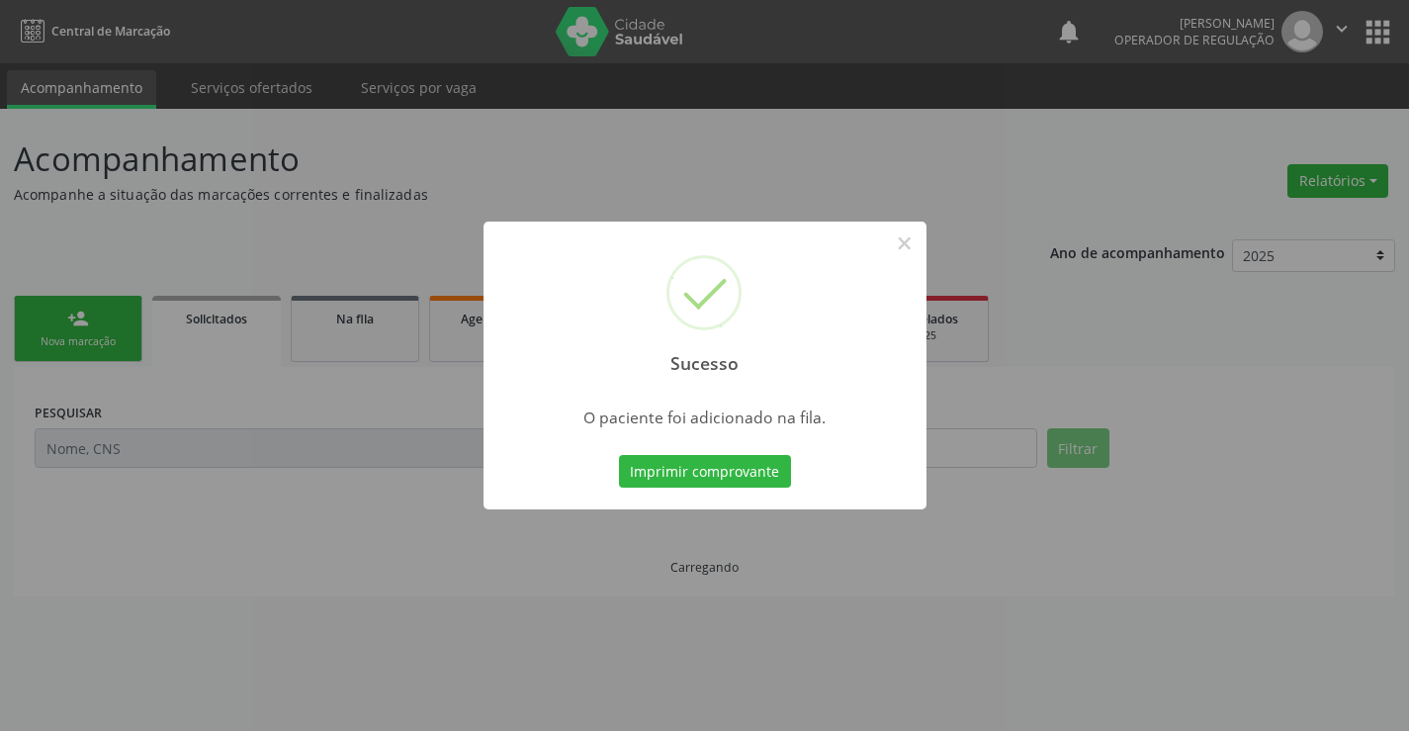
scroll to position [0, 0]
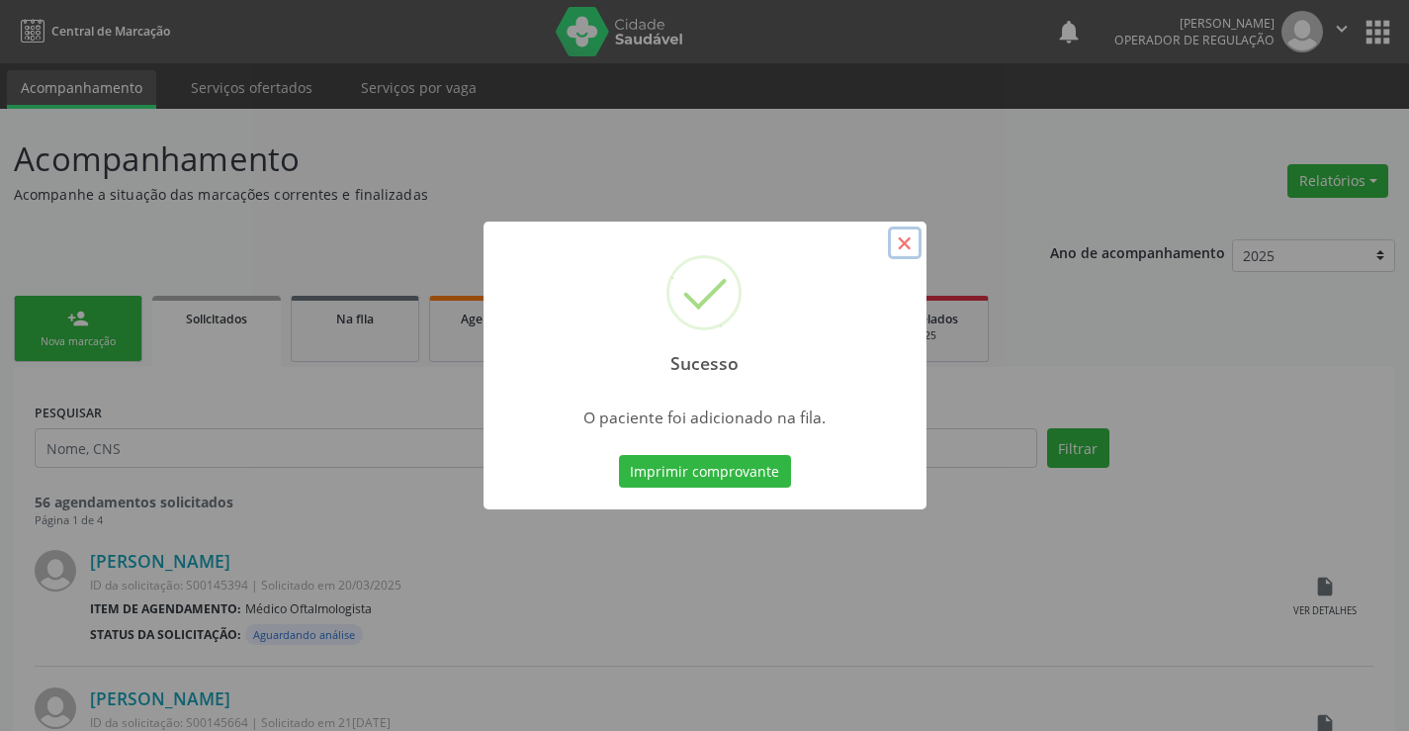
click at [910, 243] on button "×" at bounding box center [905, 243] width 34 height 34
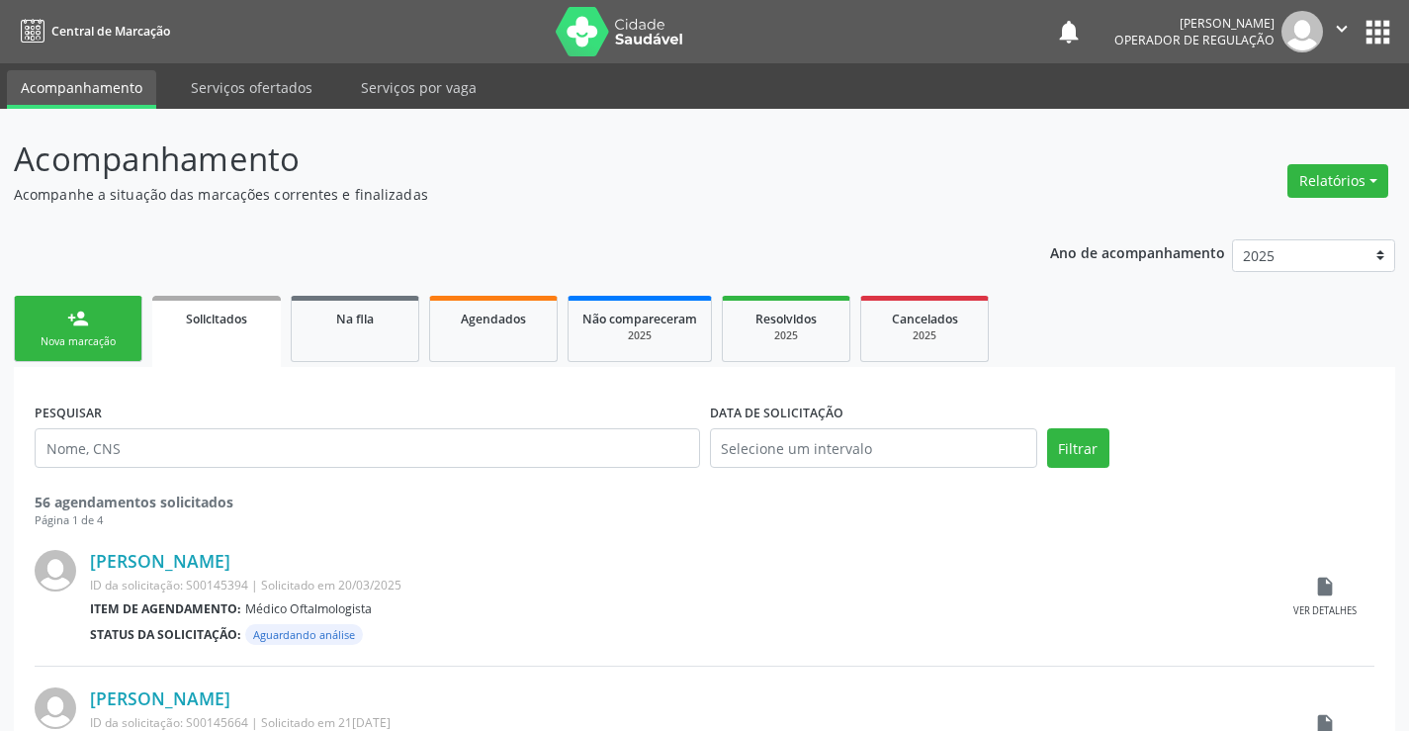
drag, startPoint x: 107, startPoint y: 362, endPoint x: 98, endPoint y: 319, distance: 43.4
click at [105, 360] on link "person_add Nova marcação" at bounding box center [78, 329] width 129 height 66
click at [98, 319] on link "person_add Nova marcação" at bounding box center [78, 329] width 129 height 66
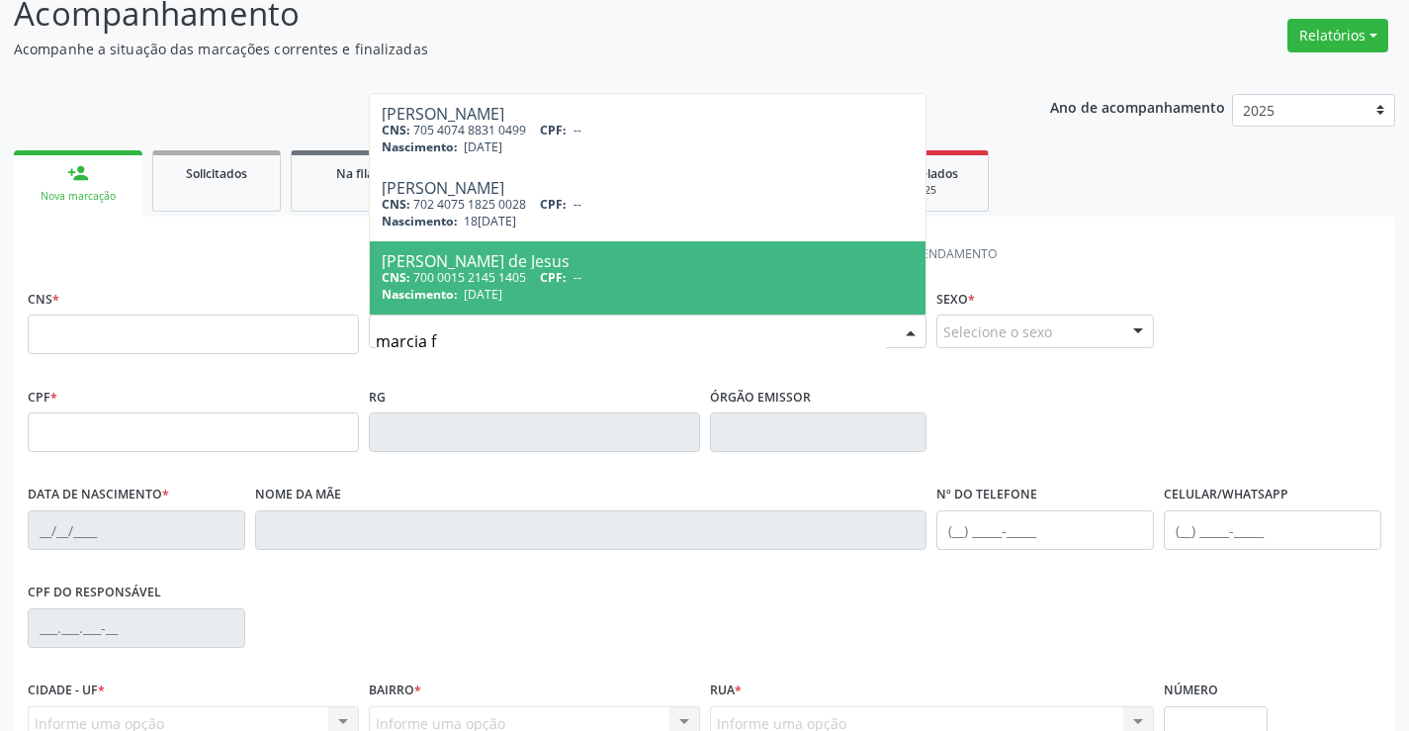
scroll to position [198, 0]
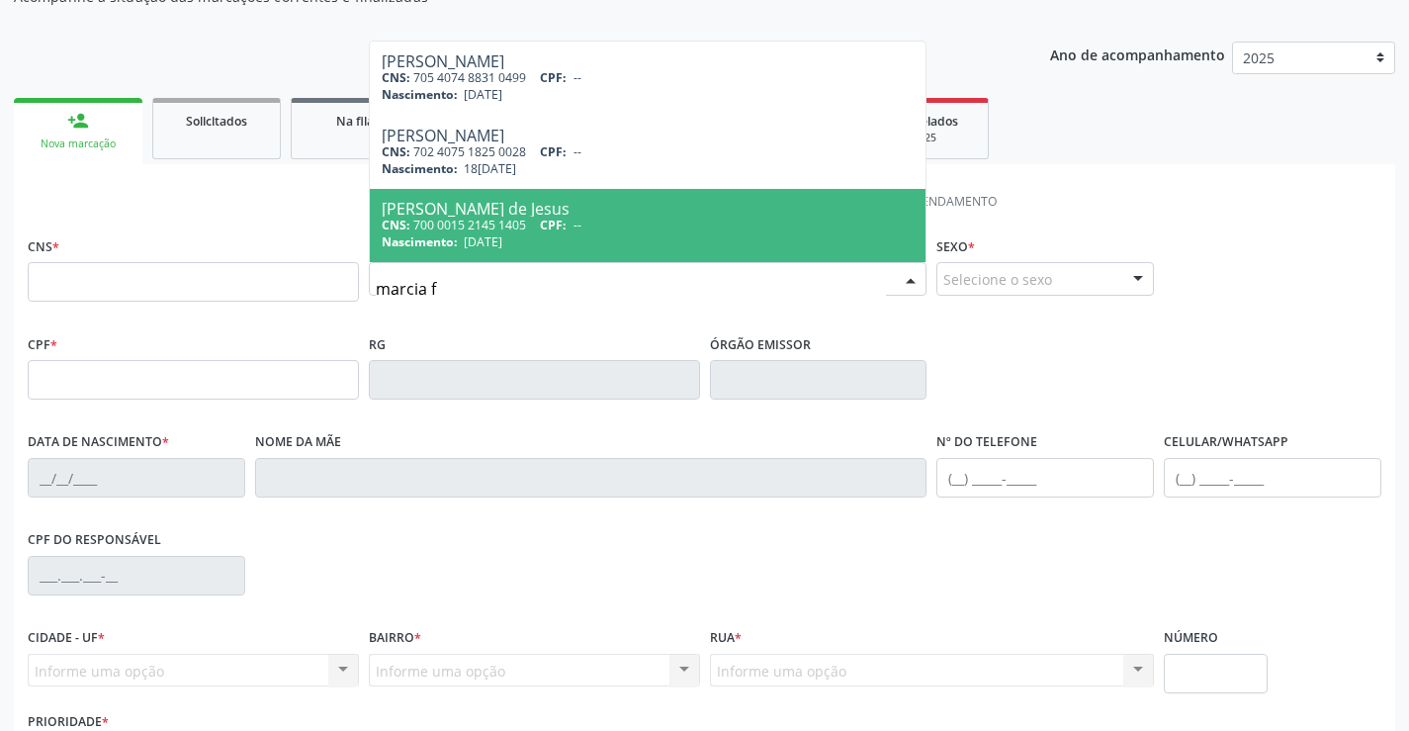
click at [330, 35] on div "Ano de acompanhamento 2025 2024 2023 person_add Nova marcação Solicitados Na fi…" at bounding box center [704, 445] width 1381 height 834
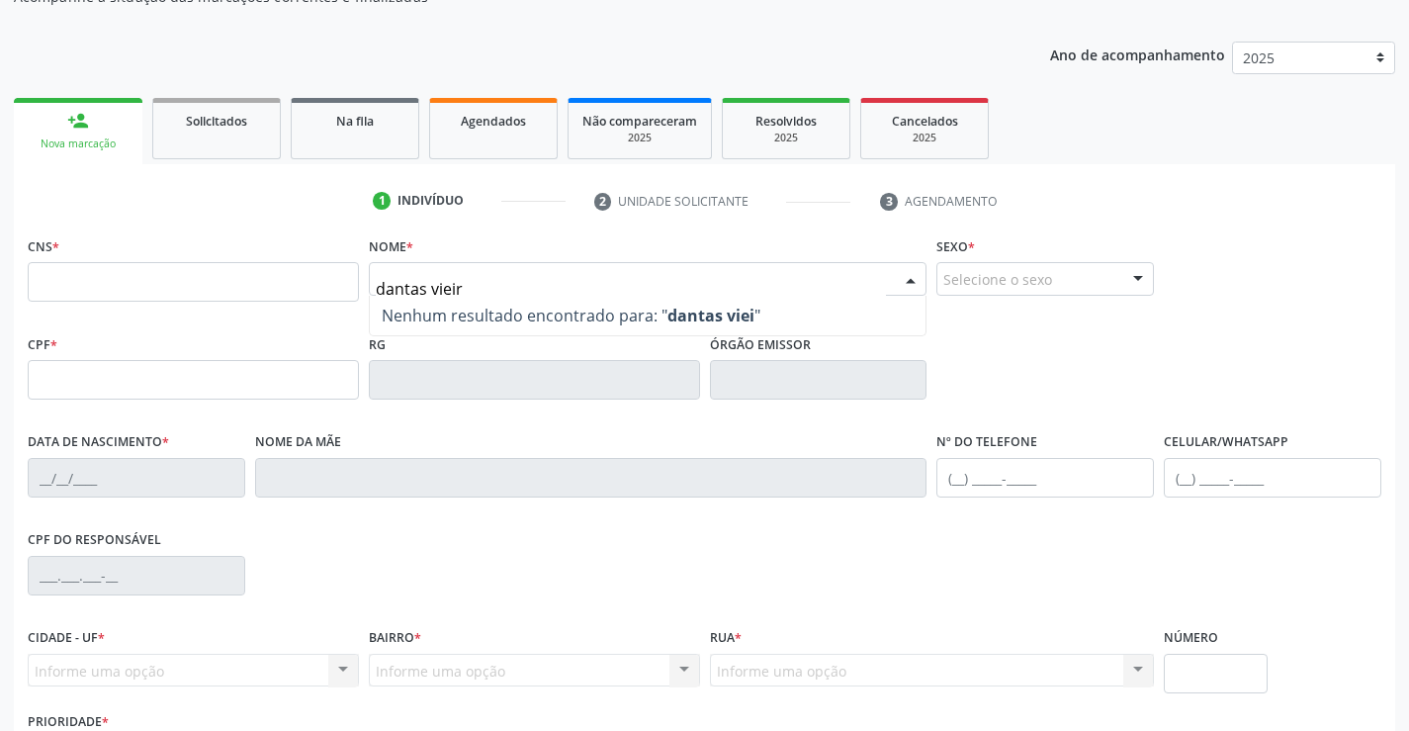
type input "dantas vieira"
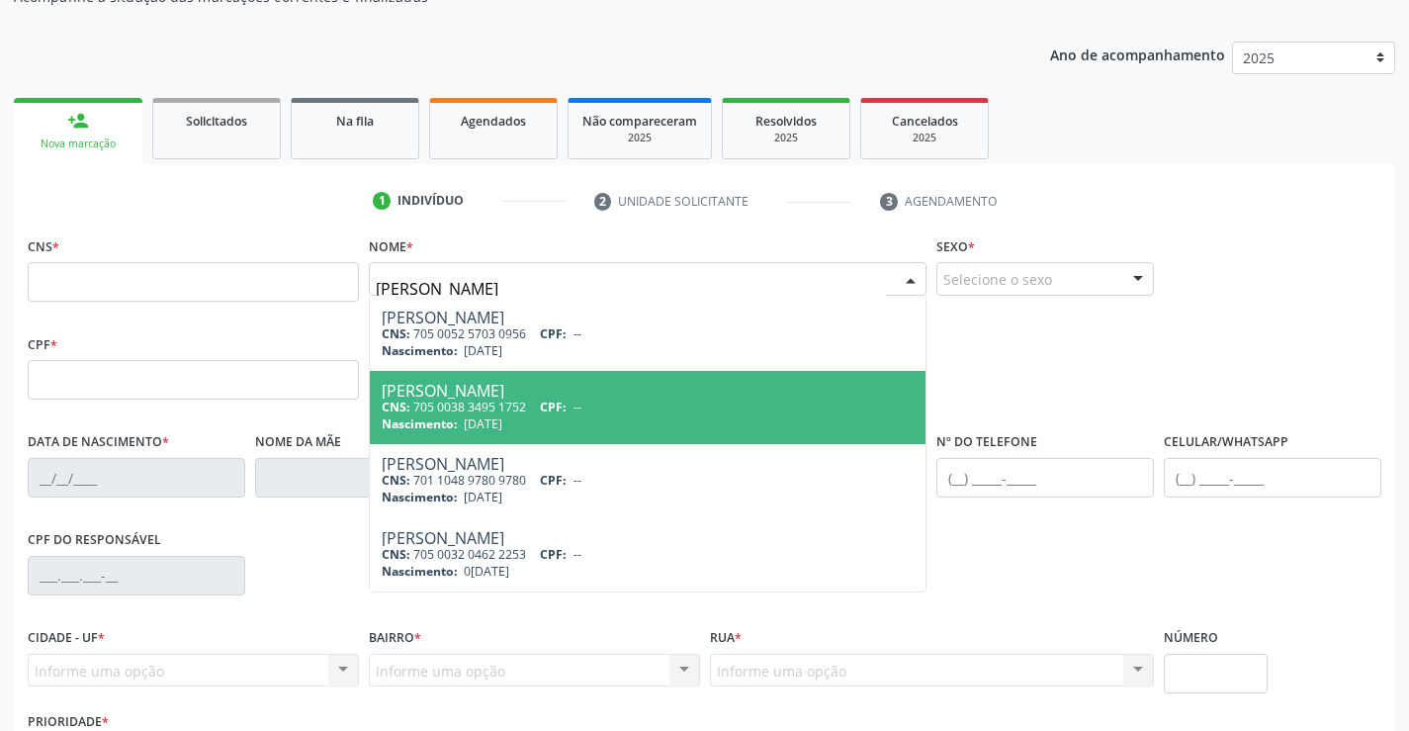
scroll to position [0, 0]
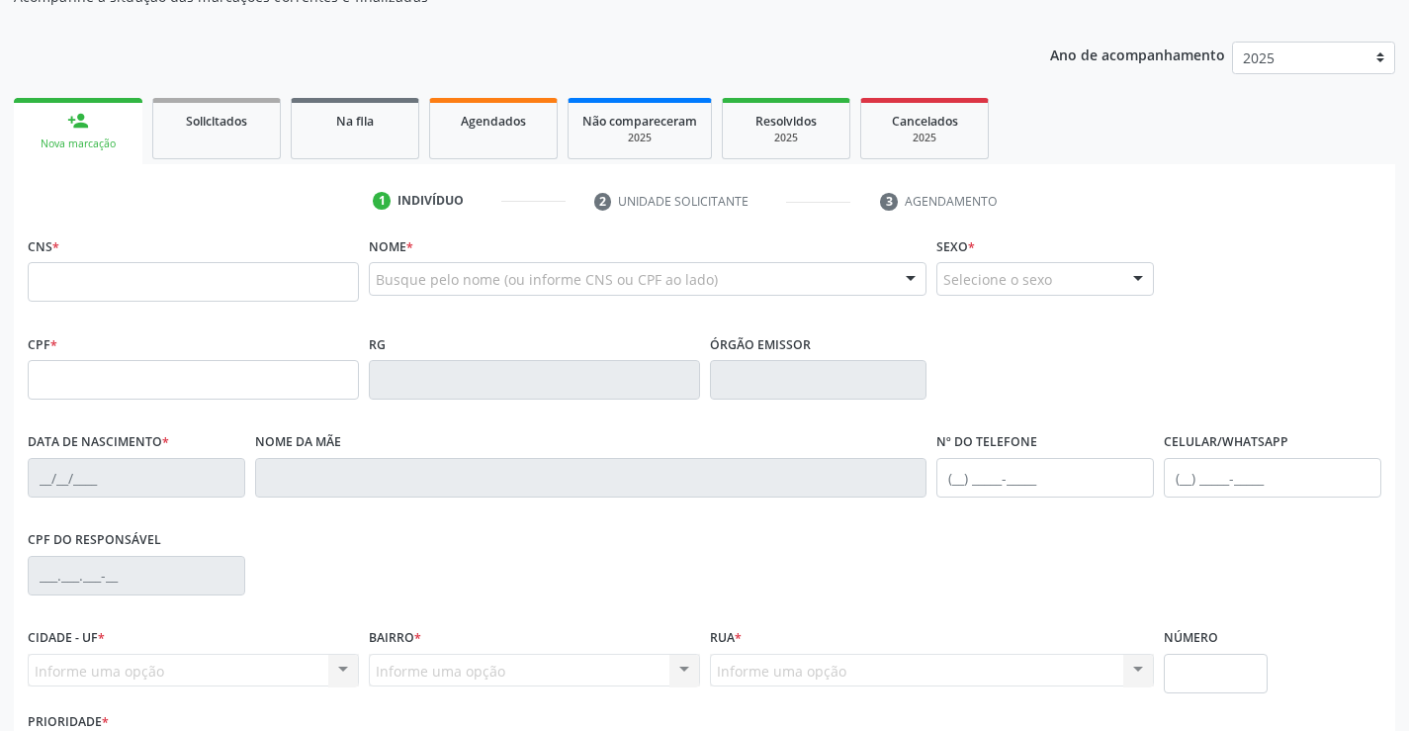
click at [498, 226] on div "1 Indivíduo 2 Unidade solicitante 3 Agendamento CNS * Nome * Busque pelo nome (…" at bounding box center [704, 522] width 1381 height 675
click at [210, 286] on input "text" at bounding box center [193, 282] width 331 height 40
type input "702 4025 1661 3722"
type input "072.692.865-82"
type input "2099907919"
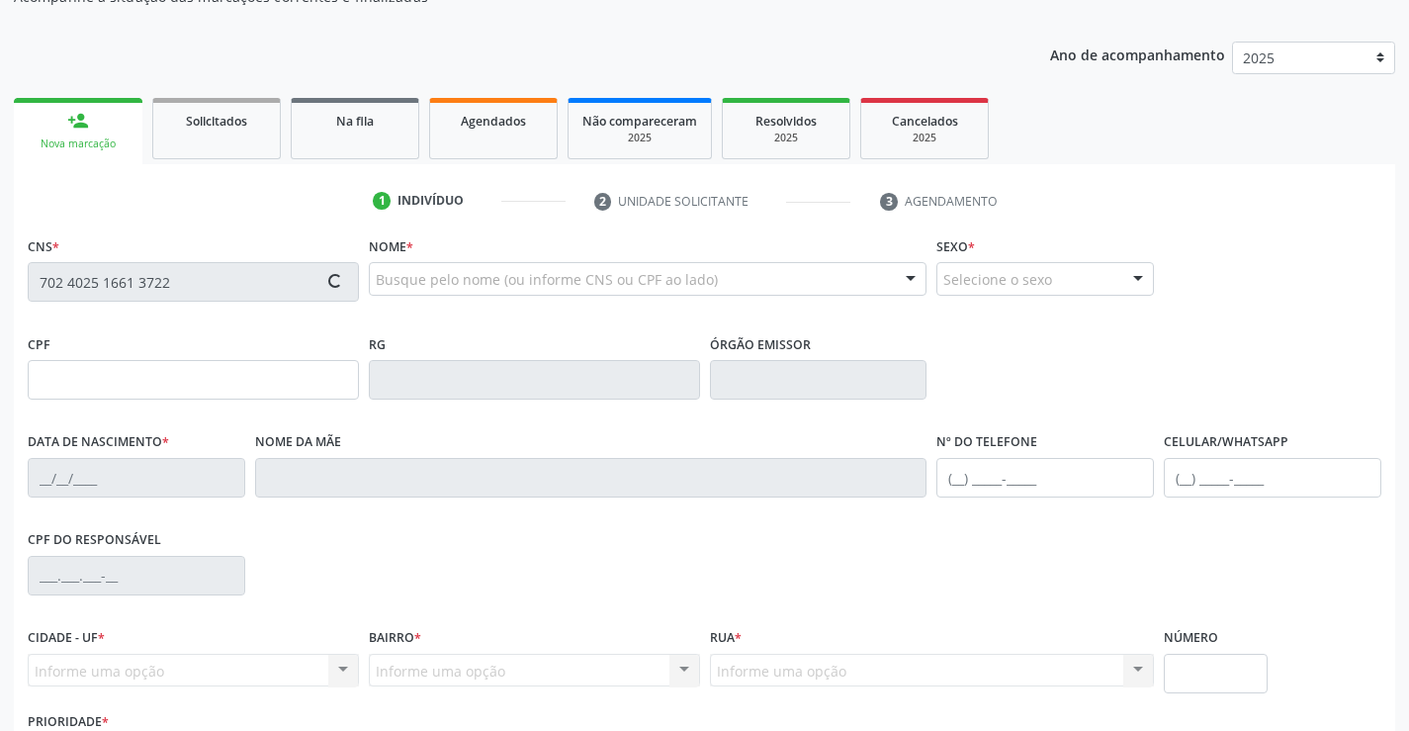
type input "SSPBA"
type input "12/11/1997"
type input "Maria Jose Dantas dos Santos Vieira"
type input "(74) 98821-1433"
type input "S/N"
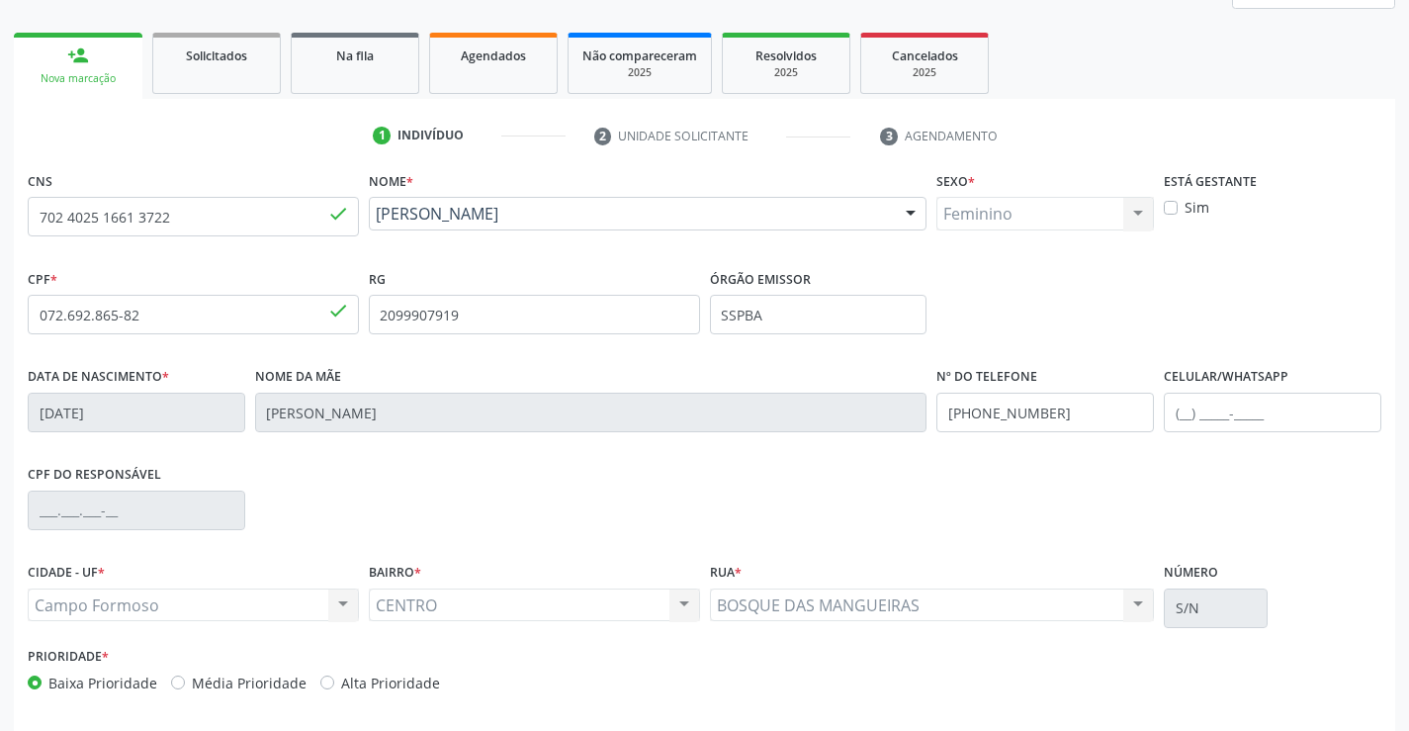
scroll to position [341, 0]
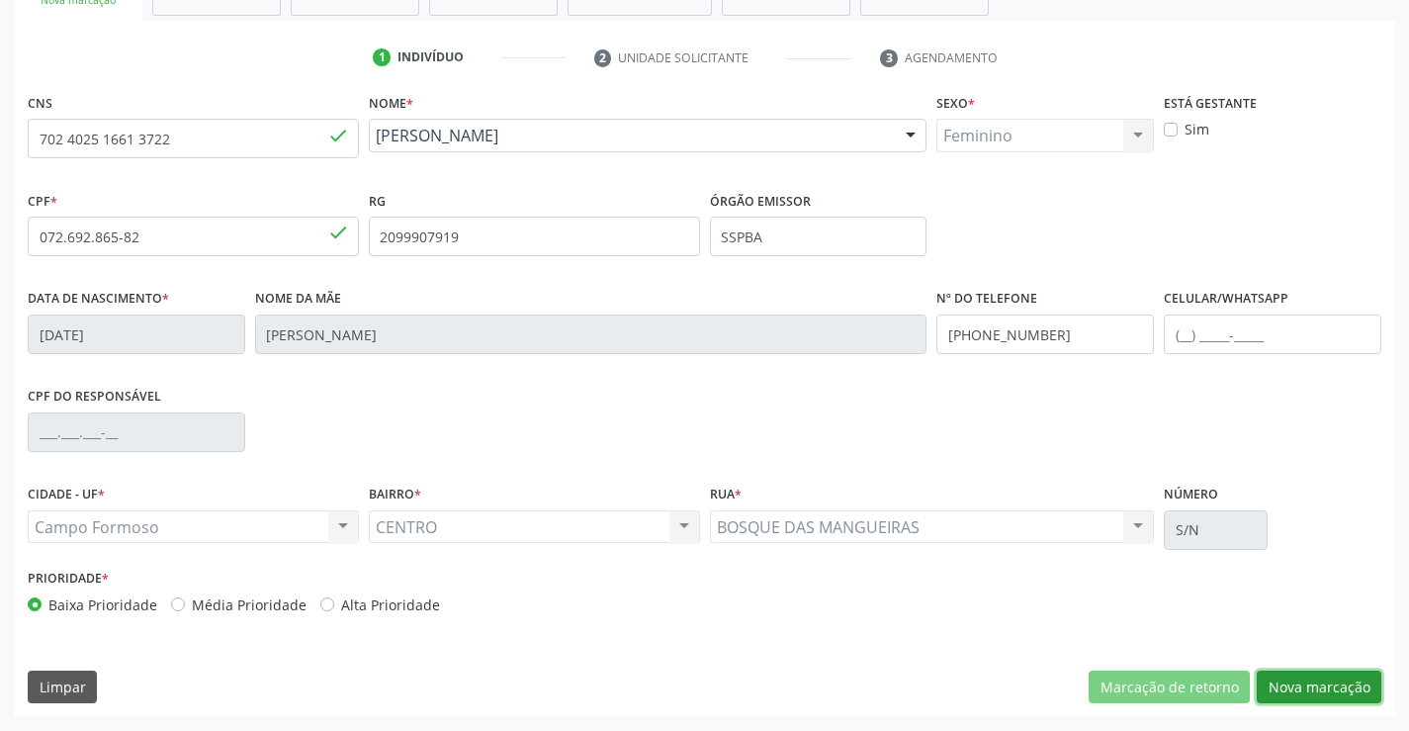
click at [1338, 688] on button "Nova marcação" at bounding box center [1319, 687] width 125 height 34
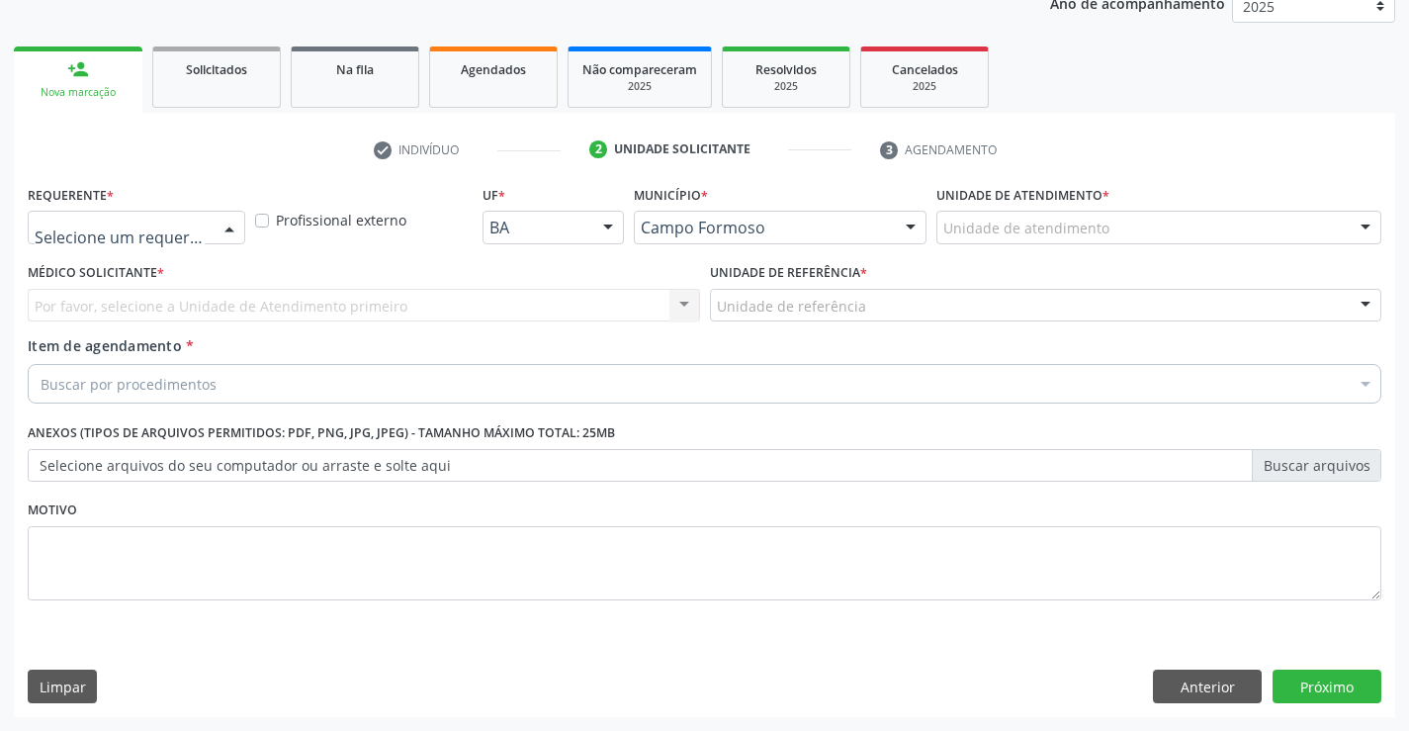
click at [160, 242] on div at bounding box center [137, 228] width 218 height 34
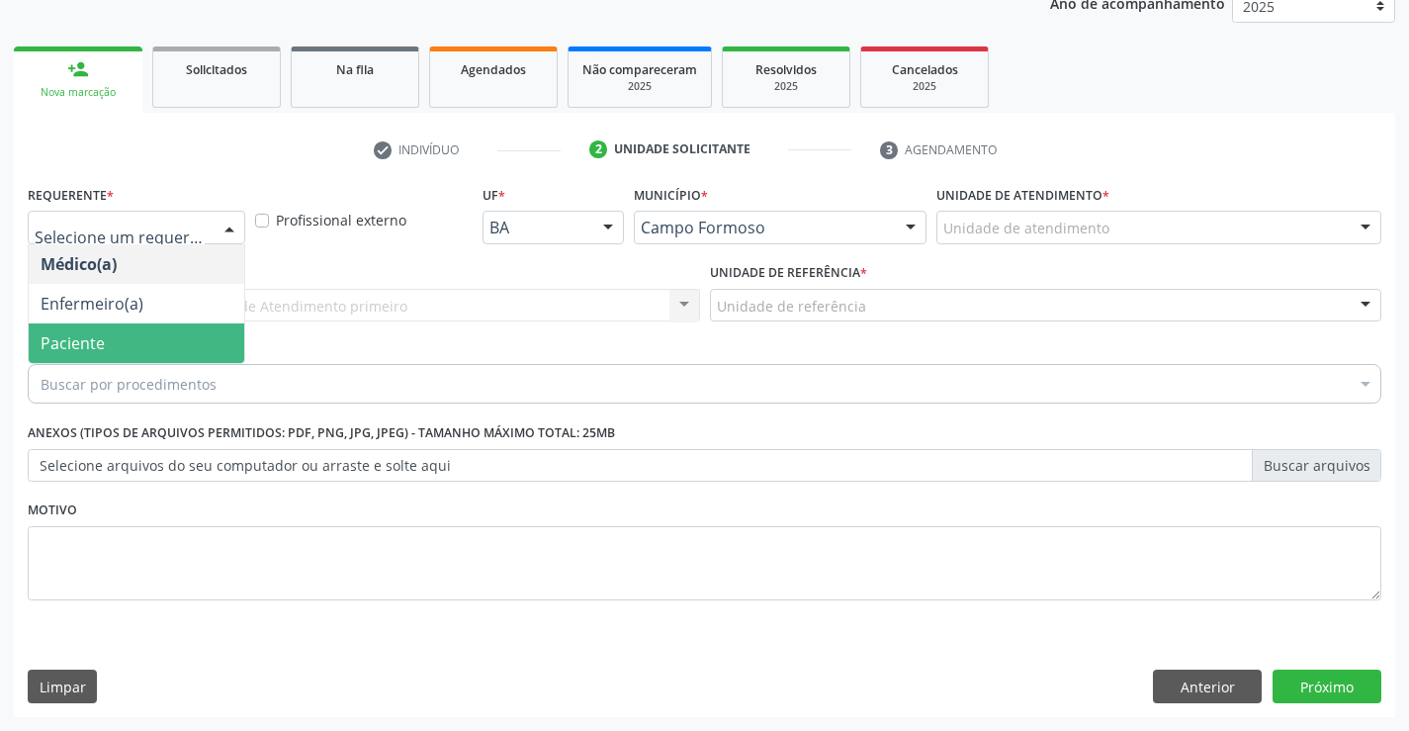
click at [80, 326] on span "Paciente" at bounding box center [137, 343] width 216 height 40
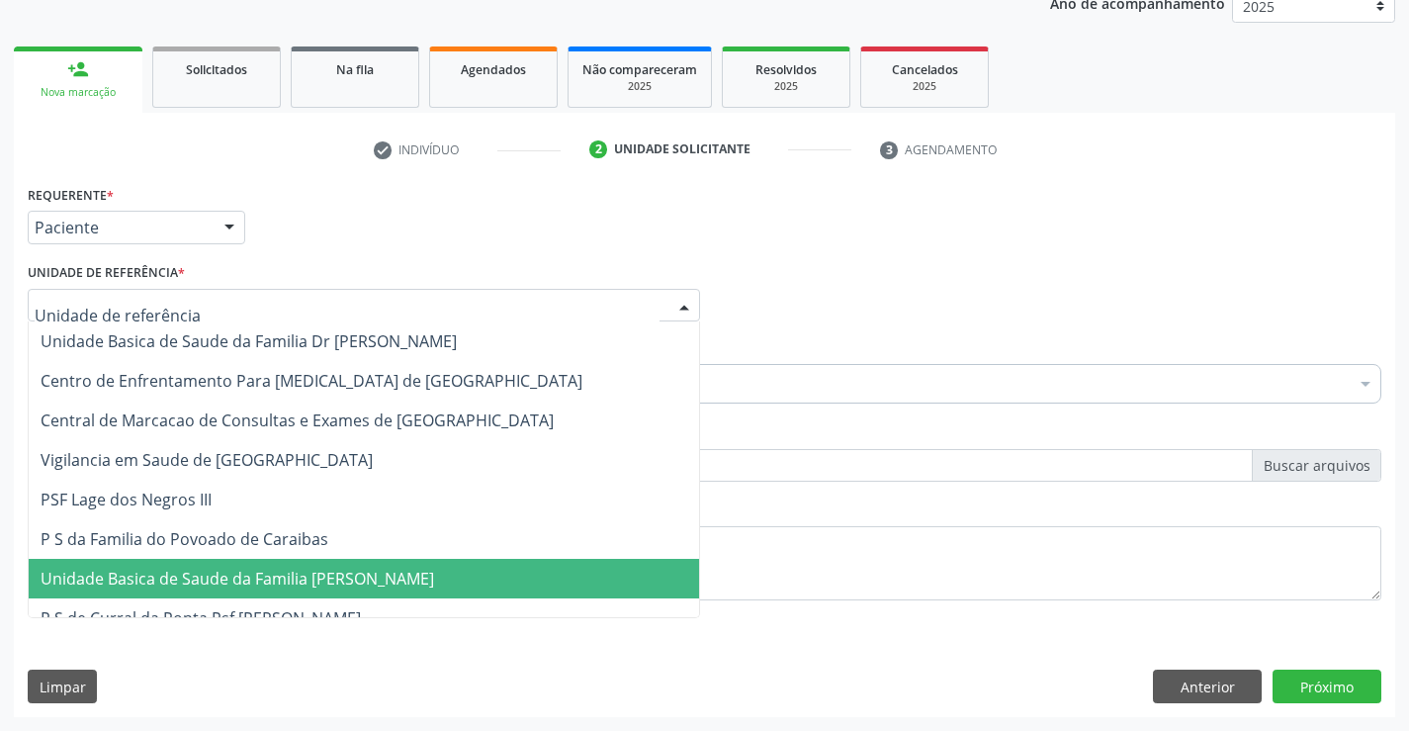
drag, startPoint x: 346, startPoint y: 590, endPoint x: 101, endPoint y: 430, distance: 292.9
click at [346, 591] on span "Unidade Basica de Saude da Familia [PERSON_NAME]" at bounding box center [364, 579] width 670 height 40
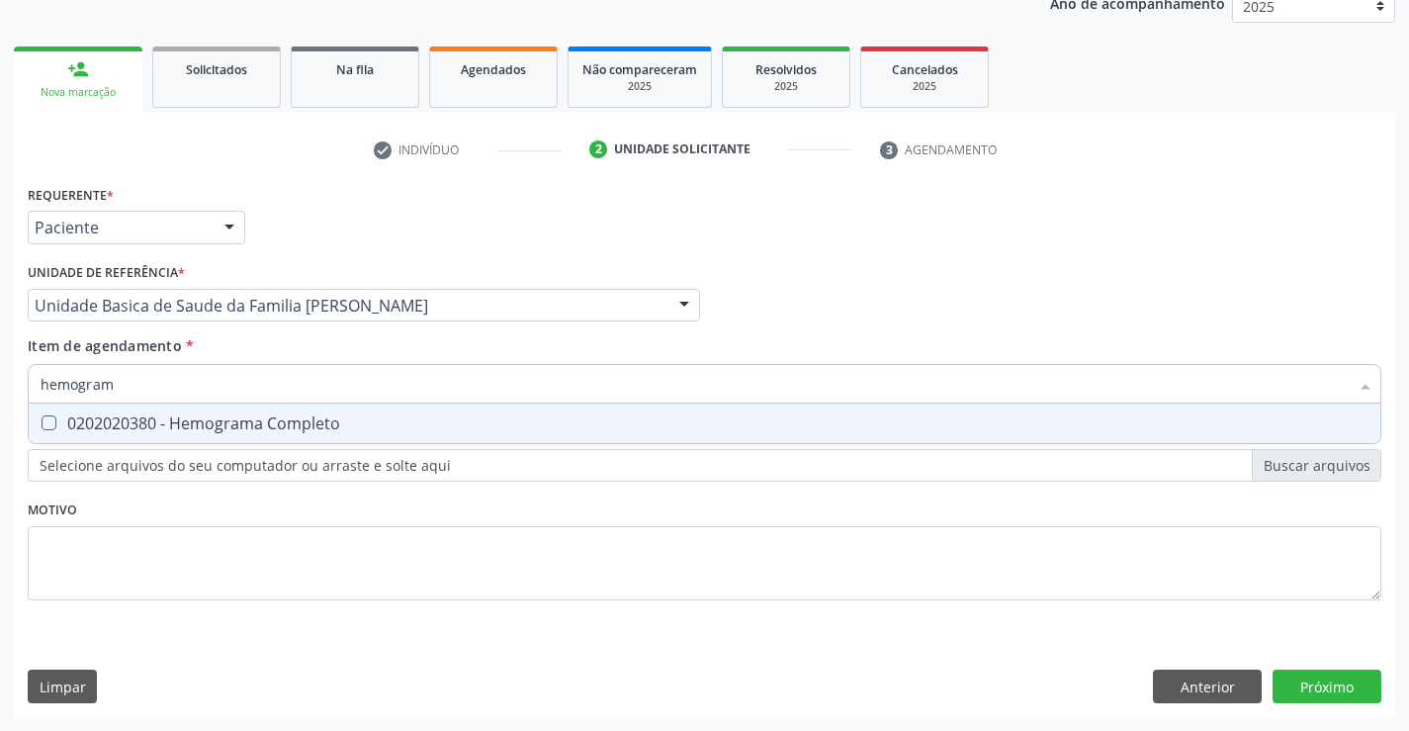
type input "hemograma"
click at [165, 436] on span "0202020380 - Hemograma Completo" at bounding box center [705, 423] width 1352 height 40
checkbox Completo "true"
type input "hemograma"
click at [138, 506] on div "Requerente * Paciente Médico(a) Enfermeiro(a) Paciente Nenhum resultado encontr…" at bounding box center [705, 404] width 1354 height 448
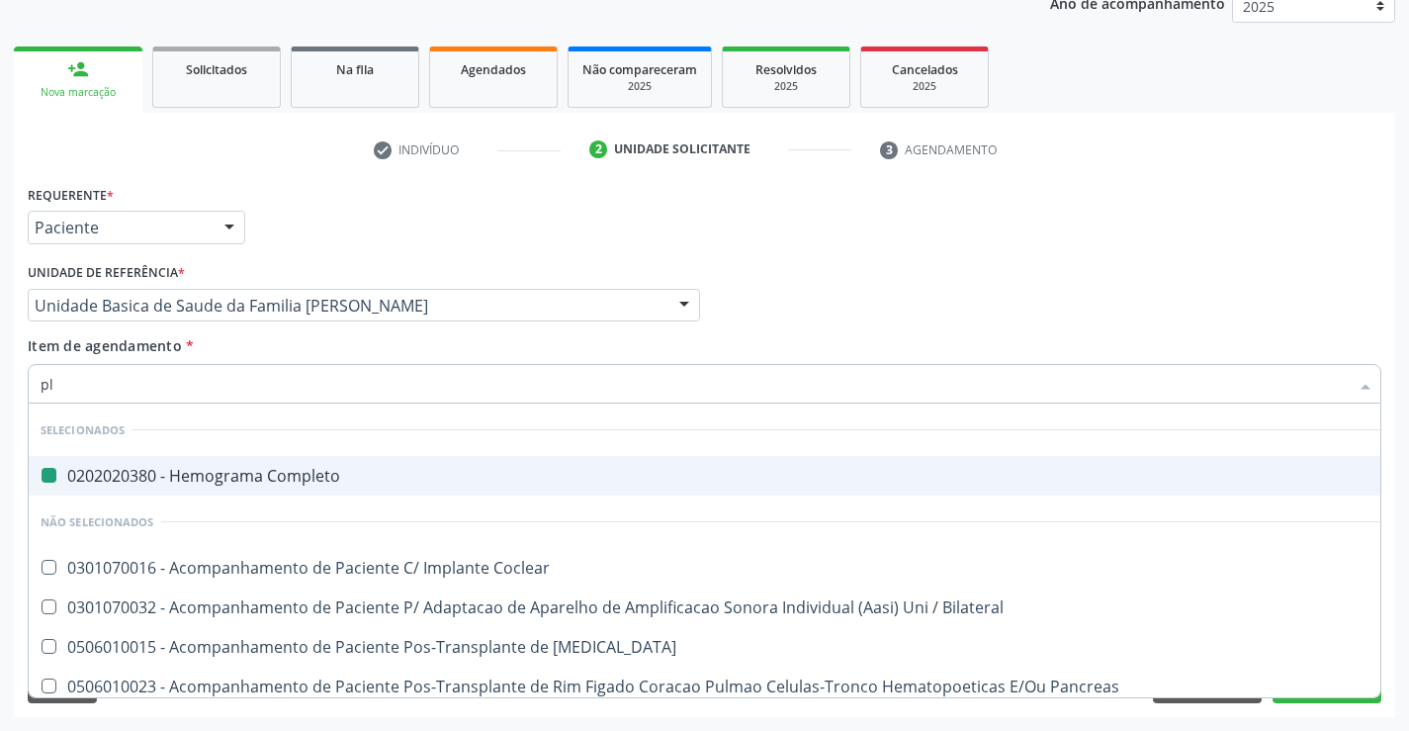
type input "pla"
checkbox Completo "false"
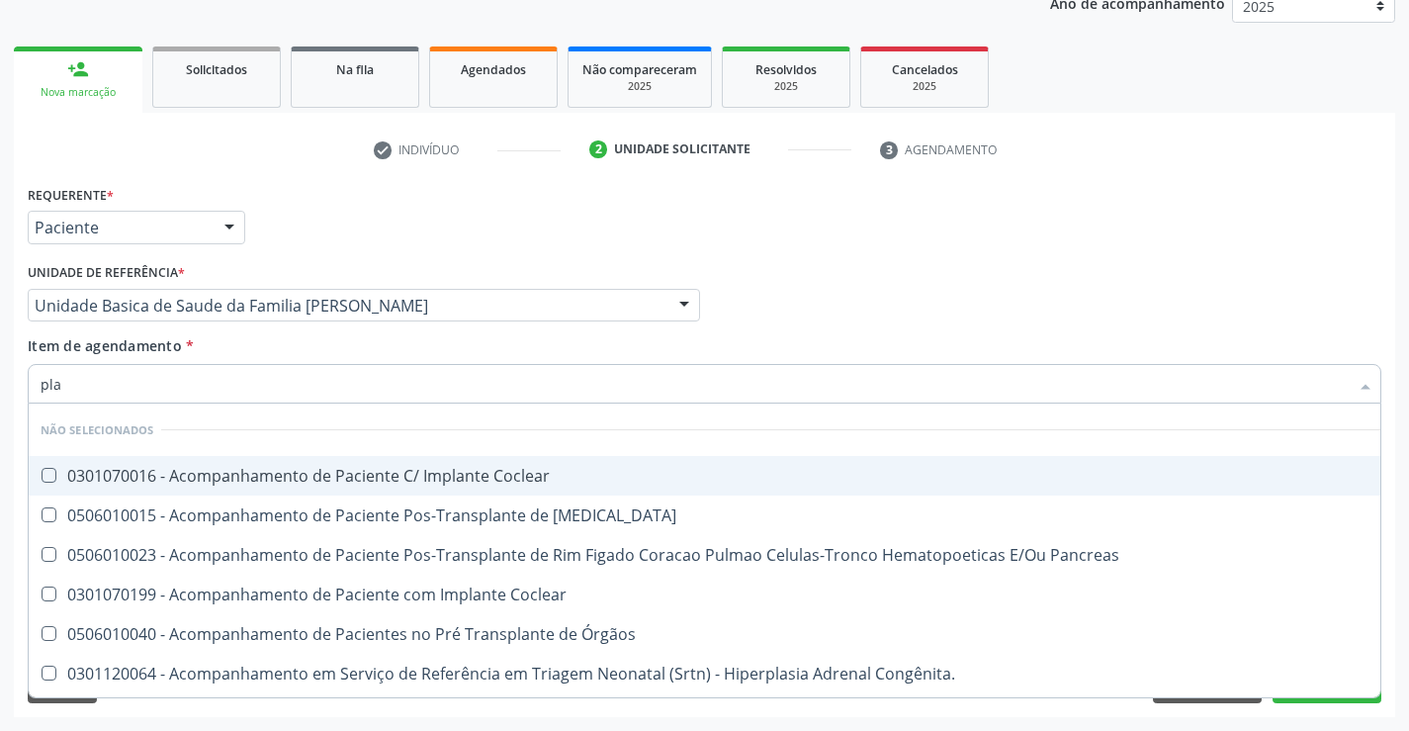
type input "plaq"
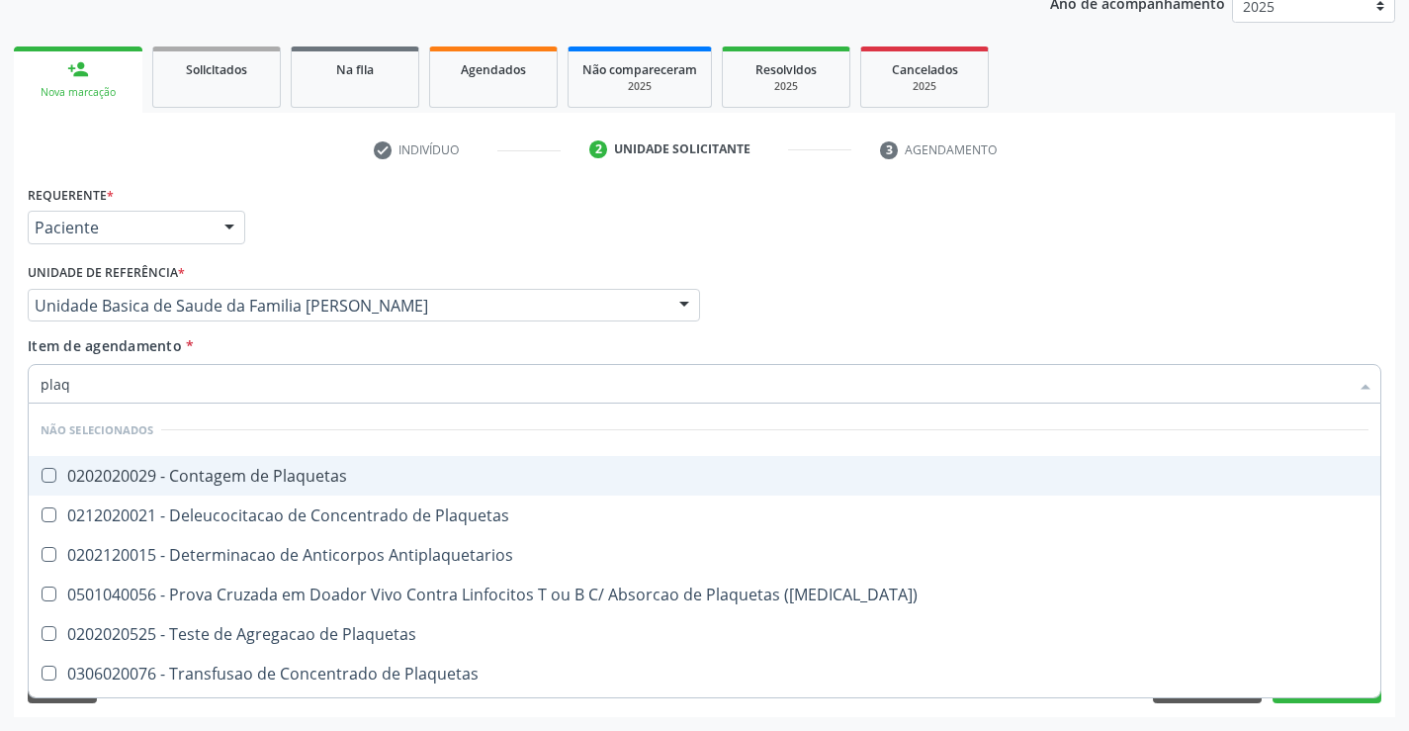
click at [180, 478] on div "0202020029 - Contagem de Plaquetas" at bounding box center [705, 476] width 1328 height 16
checkbox Plaquetas "true"
type input "plaq"
click at [307, 256] on div "Requerente * Paciente Médico(a) Enfermeiro(a) Paciente Nenhum resultado encontr…" at bounding box center [705, 218] width 1364 height 77
checkbox Plaquetas "true"
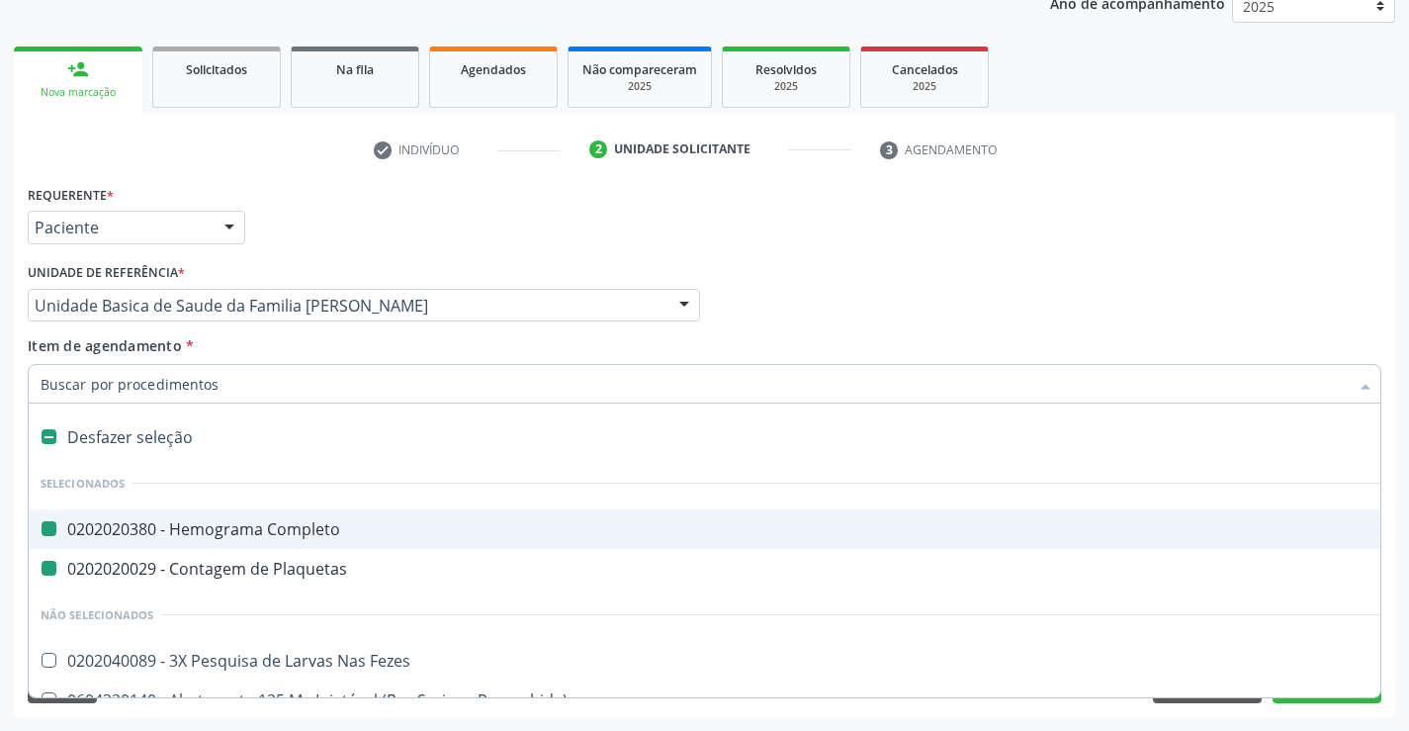
type input "f"
checkbox Completo "false"
checkbox Plaquetas "false"
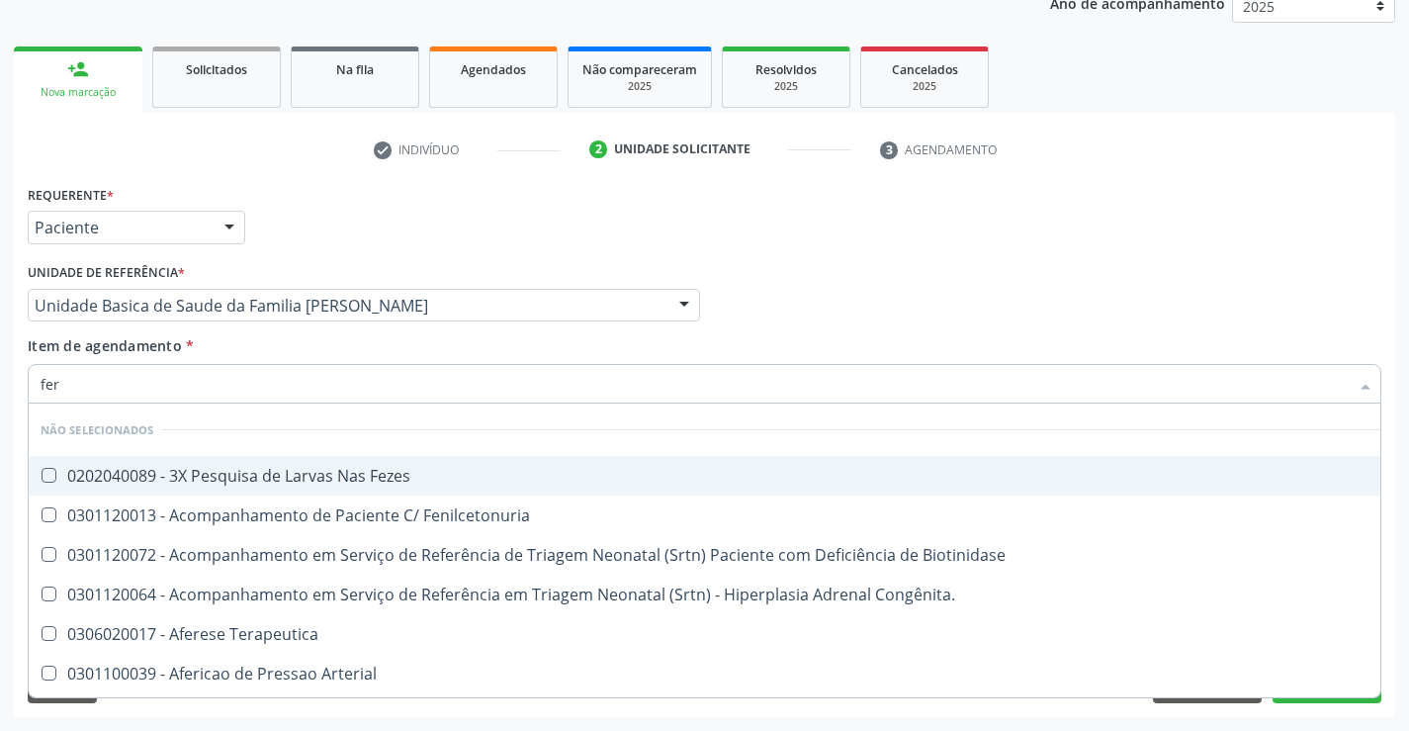
type input "ferr"
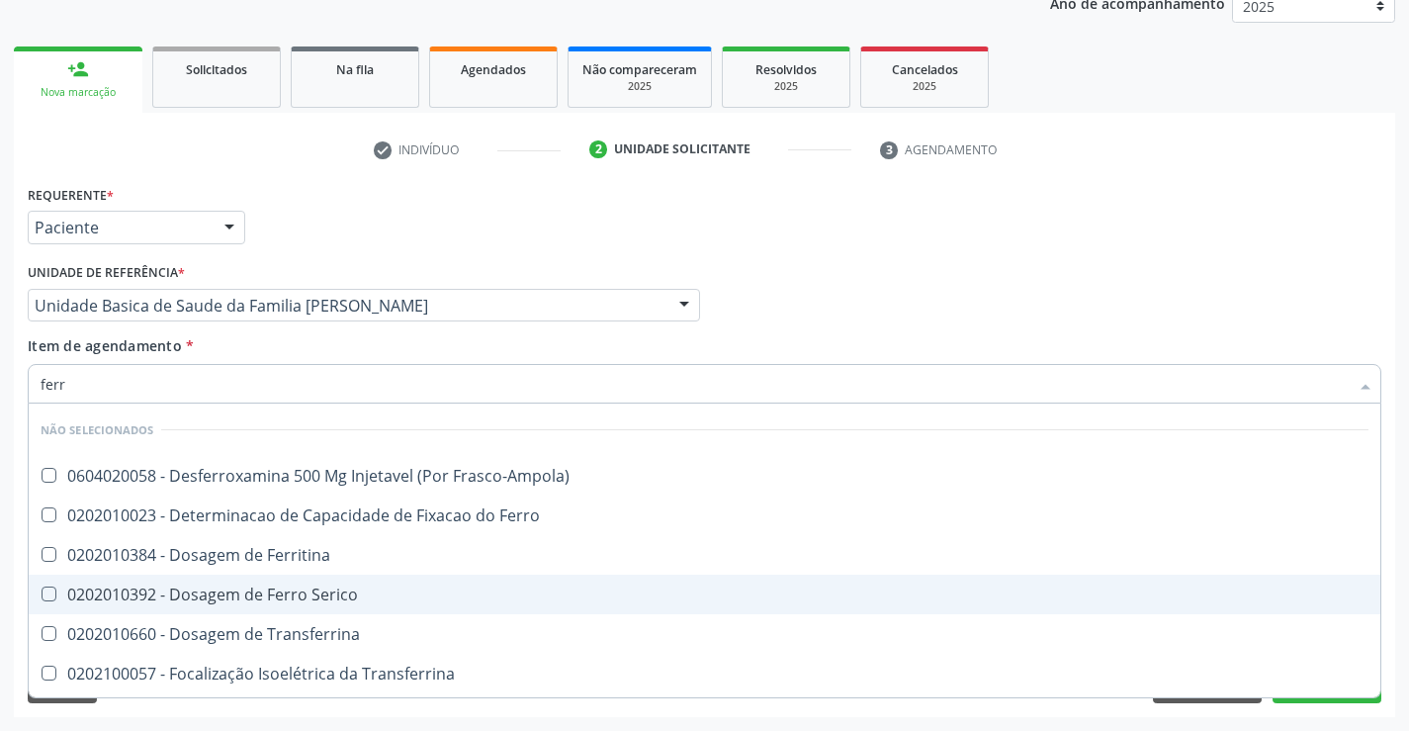
click at [229, 590] on div "0202010392 - Dosagem de Ferro Serico" at bounding box center [705, 594] width 1328 height 16
checkbox Serico "true"
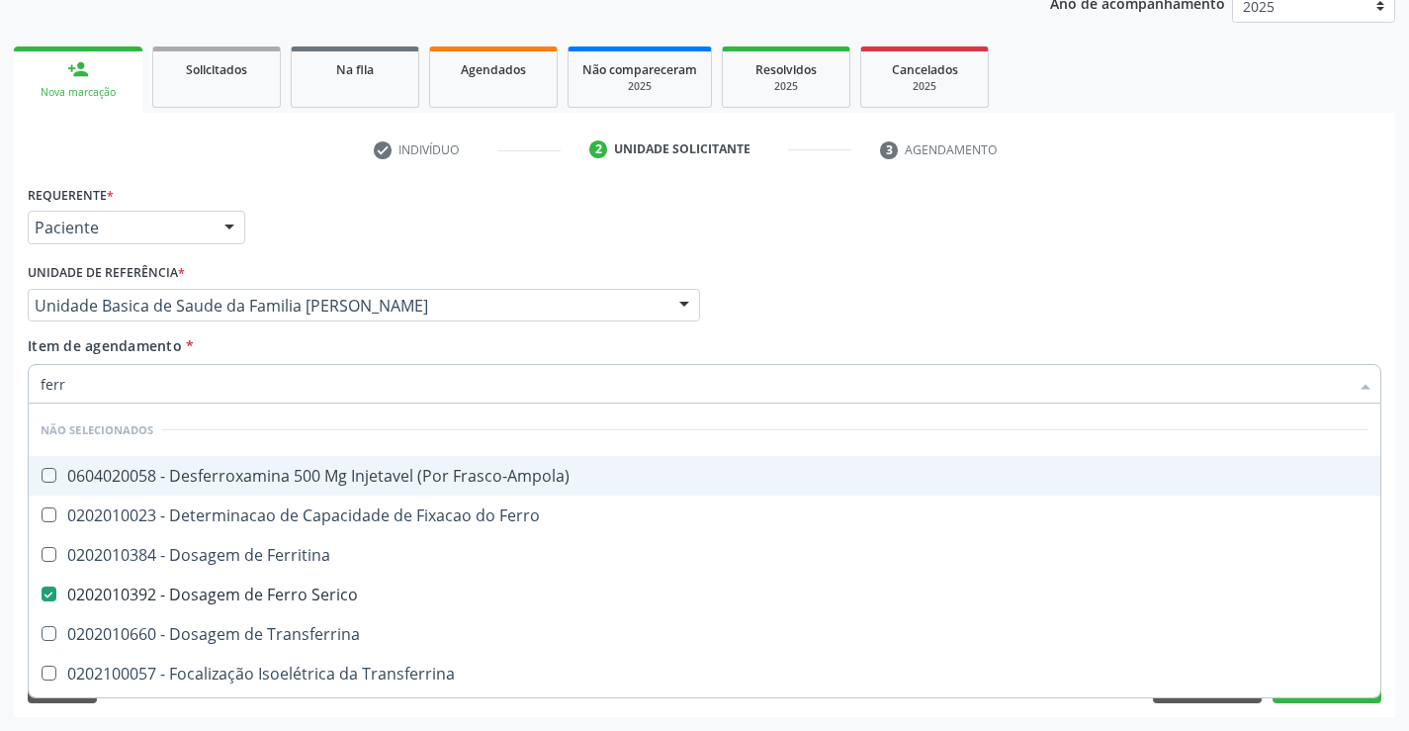
click at [317, 225] on div "Requerente * Paciente Médico(a) Enfermeiro(a) Paciente Nenhum resultado encontr…" at bounding box center [705, 218] width 1364 height 77
checkbox Frasco-Ampola\) "true"
checkbox Ferro "true"
checkbox Ferritina "true"
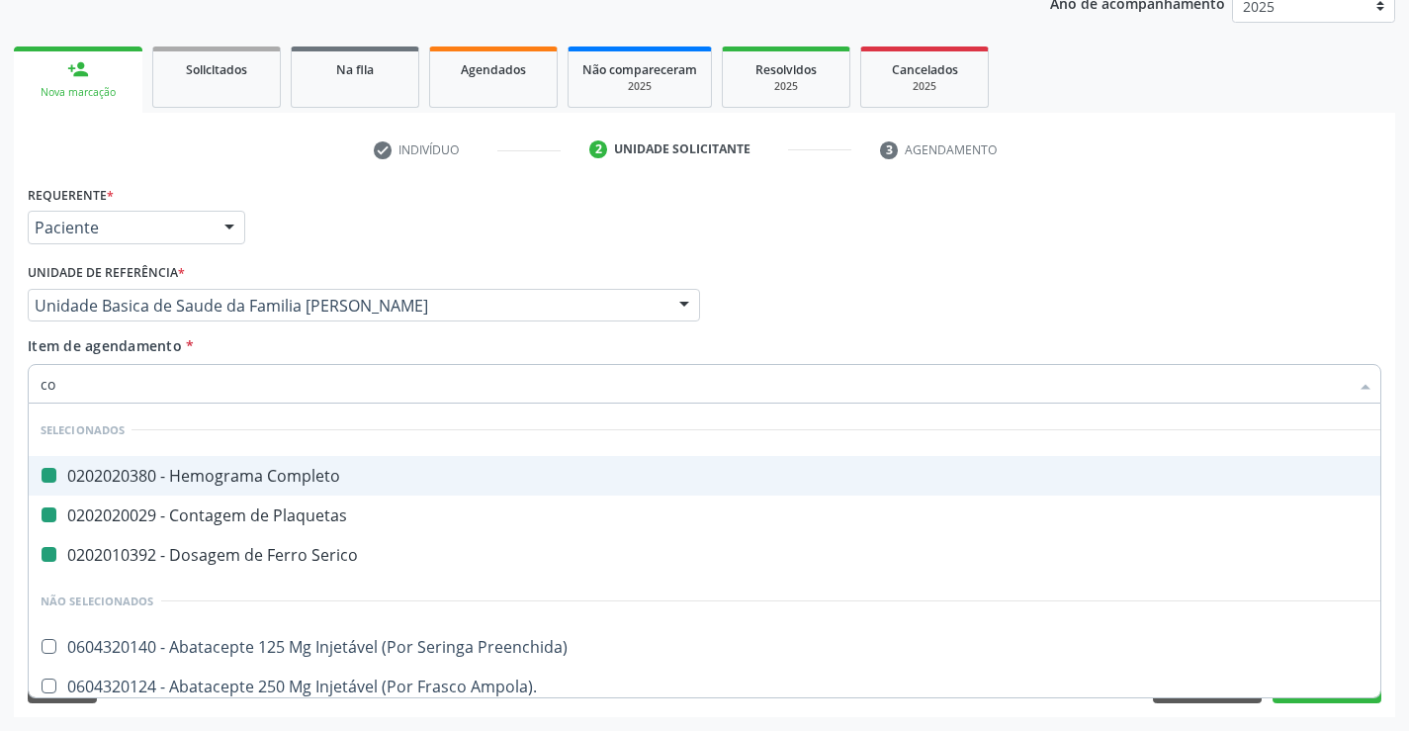
type input "col"
checkbox Completo "false"
checkbox Plaquetas "false"
checkbox Serico "false"
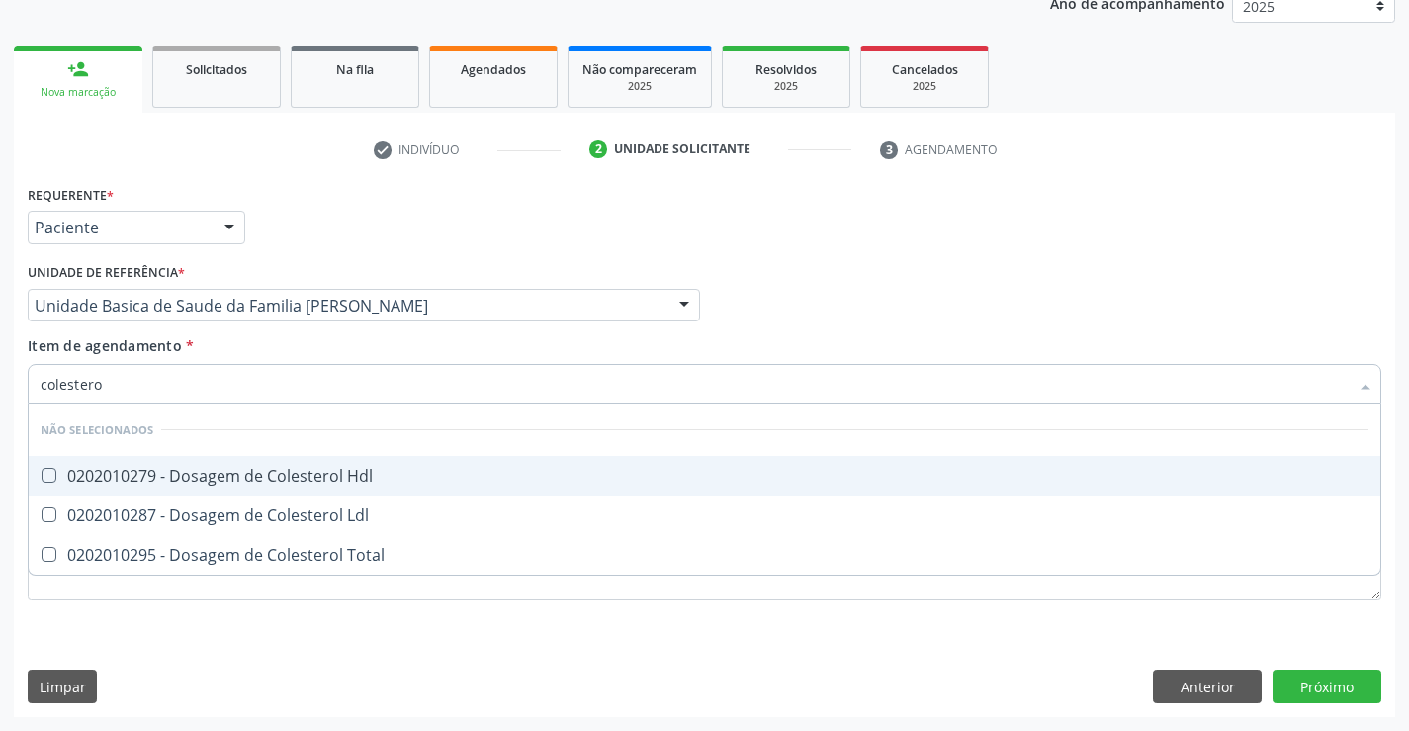
type input "colesterol"
click at [177, 476] on div "0202010279 - Dosagem de Colesterol Hdl" at bounding box center [705, 476] width 1328 height 16
checkbox Hdl "true"
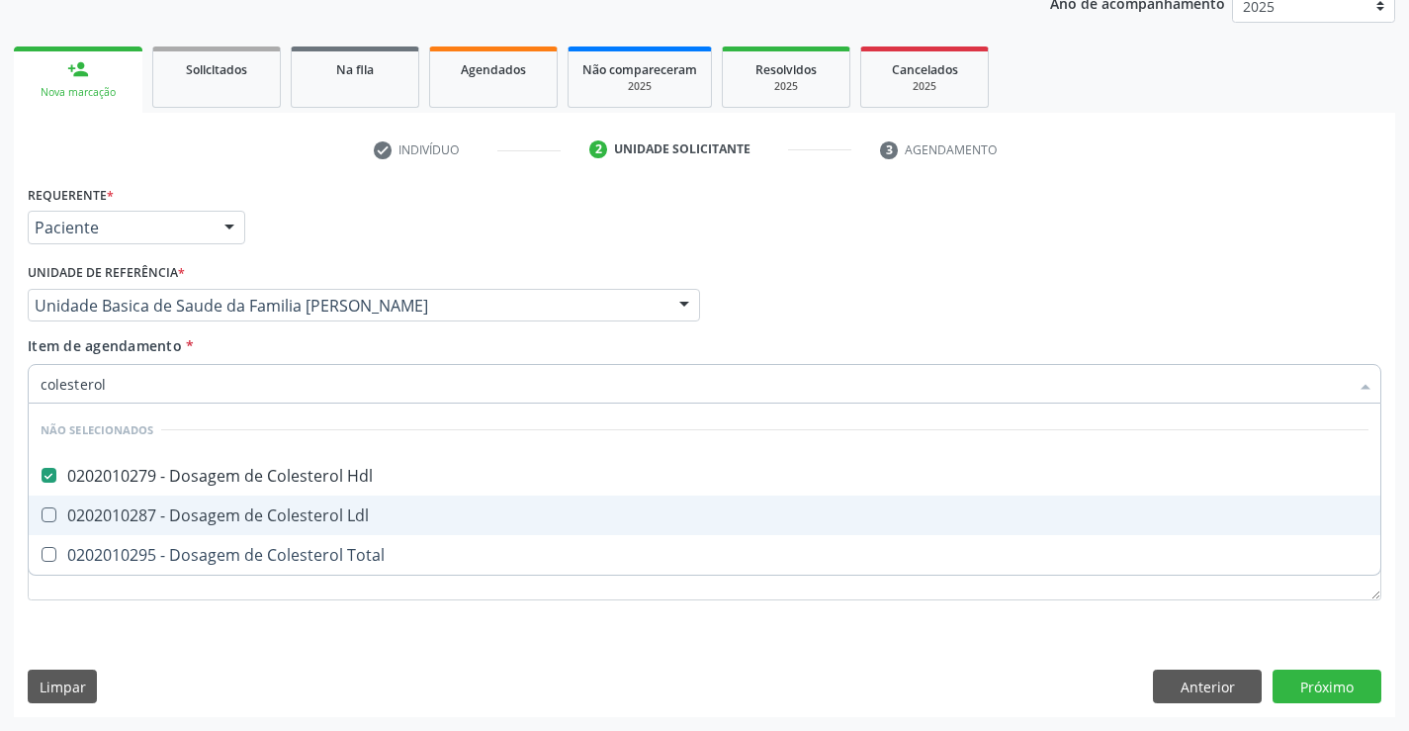
drag, startPoint x: 168, startPoint y: 512, endPoint x: 153, endPoint y: 571, distance: 60.2
click at [168, 514] on div "0202010287 - Dosagem de Colesterol Ldl" at bounding box center [705, 515] width 1328 height 16
checkbox Ldl "true"
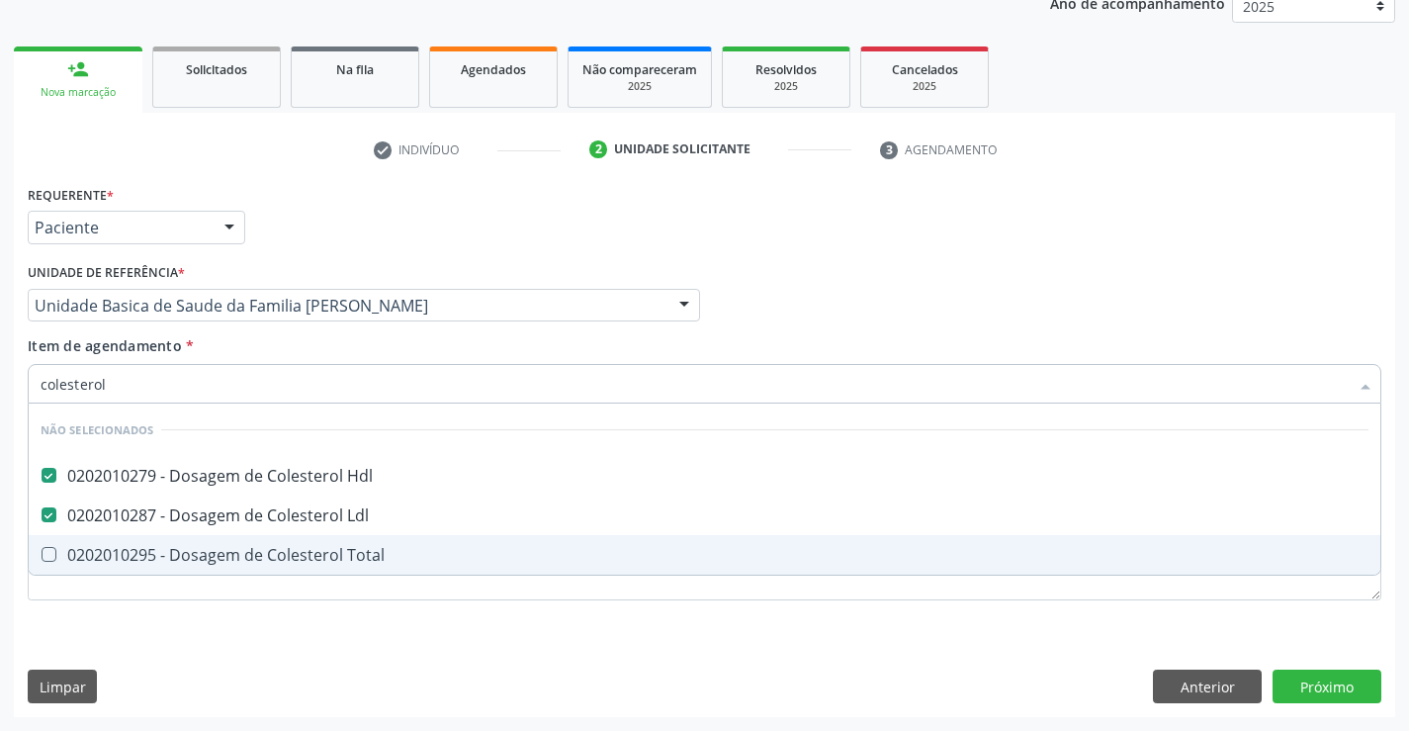
click at [153, 571] on span "0202010295 - Dosagem de Colesterol Total" at bounding box center [705, 555] width 1352 height 40
checkbox Total "true"
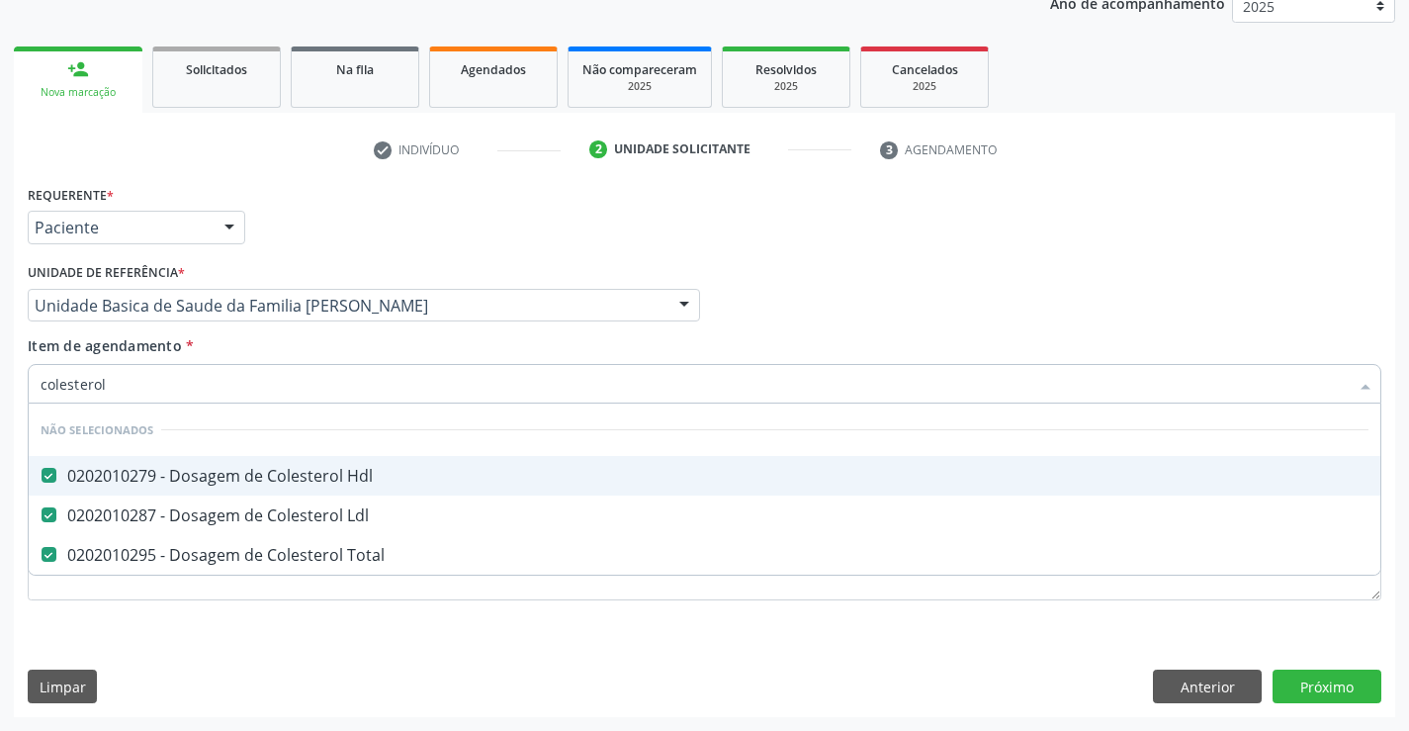
click at [281, 202] on div "Requerente * Paciente Médico(a) Enfermeiro(a) Paciente Nenhum resultado encontr…" at bounding box center [705, 218] width 1364 height 77
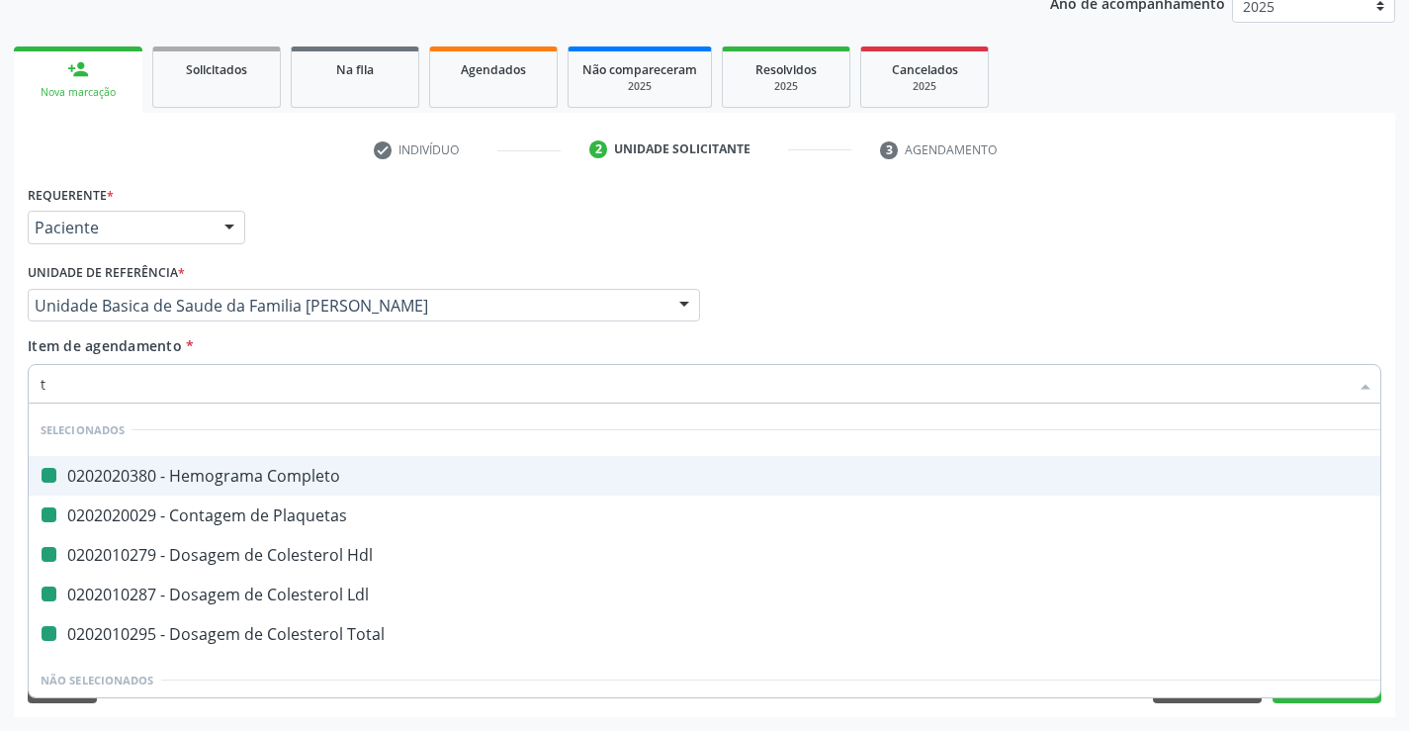
type input "tr"
checkbox Completo "false"
checkbox Plaquetas "false"
checkbox Hdl "false"
checkbox Ldl "false"
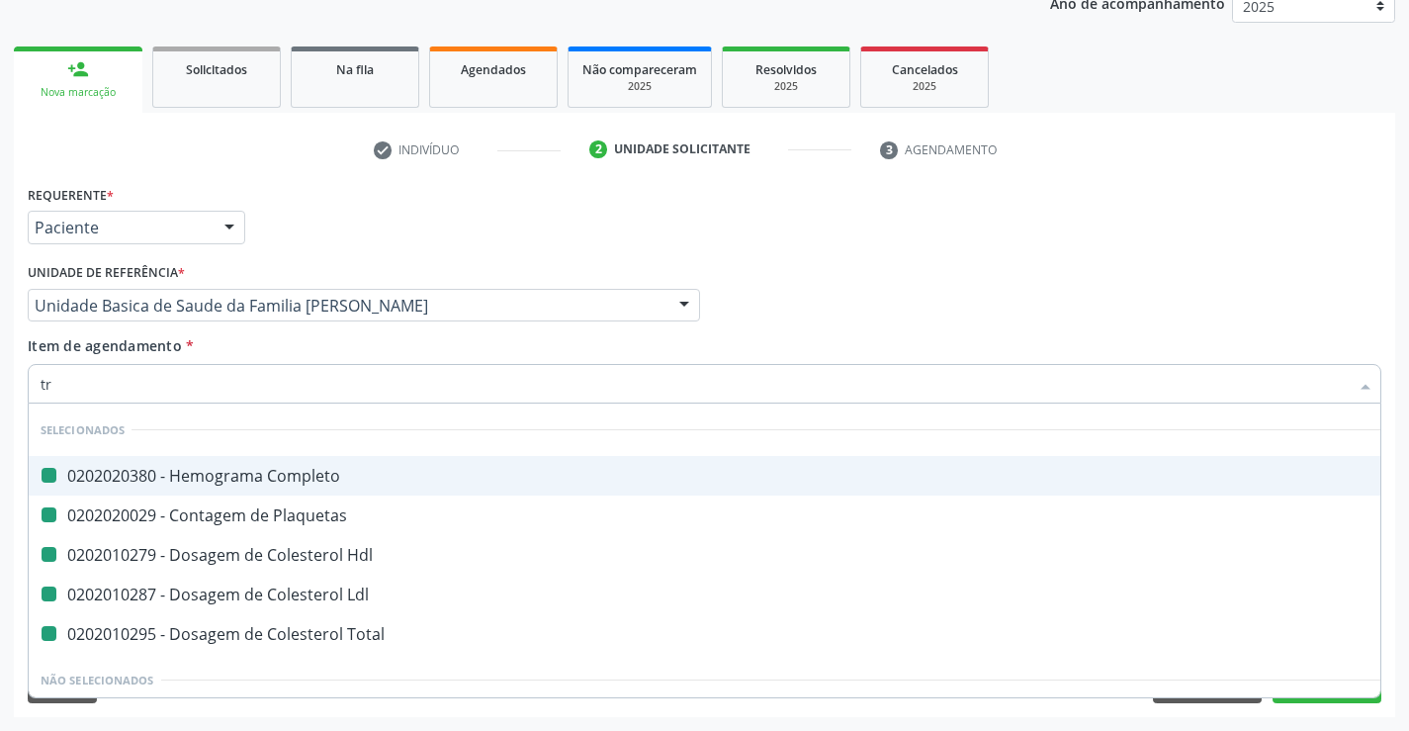
checkbox Total "false"
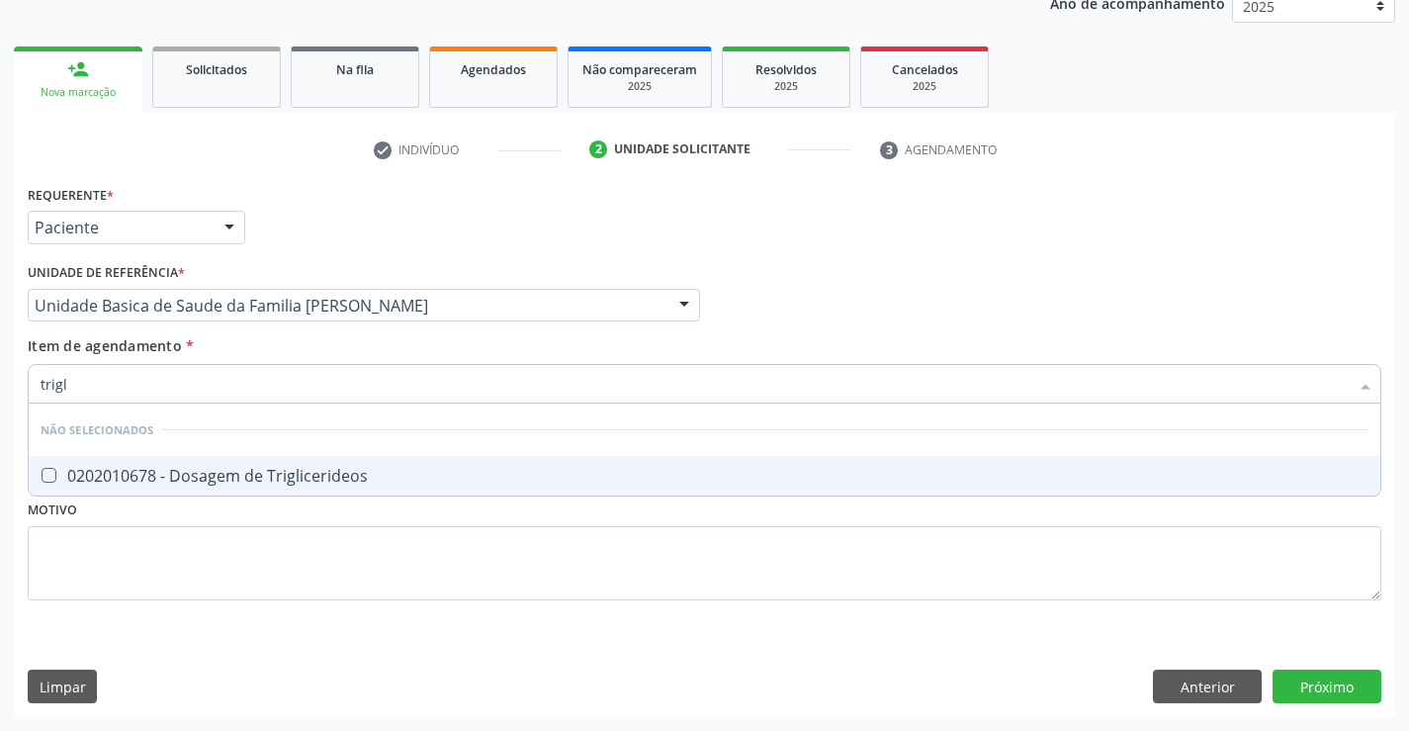
type input "trigli"
click at [181, 473] on div "0202010678 - Dosagem de Triglicerideos" at bounding box center [705, 476] width 1328 height 16
checkbox Triglicerideos "true"
click at [353, 219] on div "Requerente * Paciente Médico(a) Enfermeiro(a) Paciente Nenhum resultado encontr…" at bounding box center [705, 218] width 1364 height 77
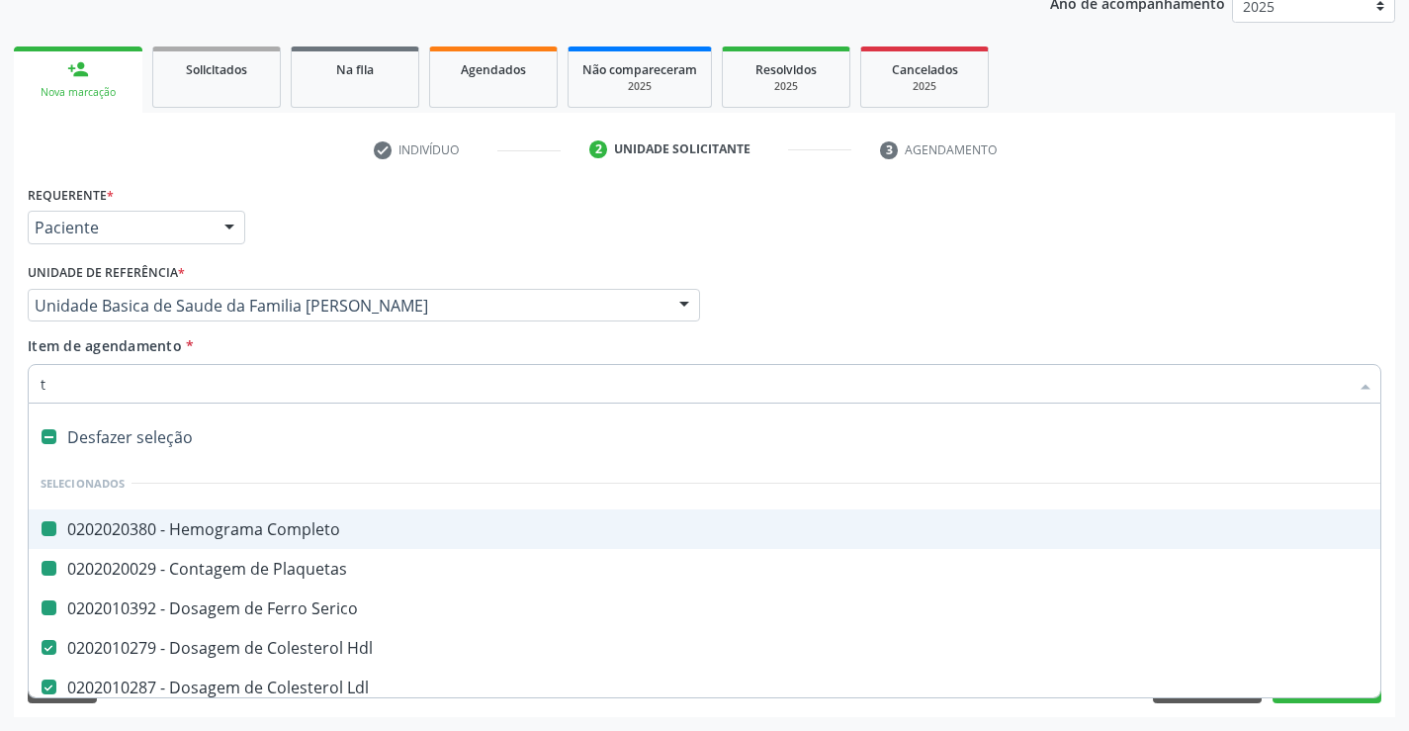
type input "tg"
checkbox Completo "false"
checkbox Plaquetas "false"
checkbox Serico "false"
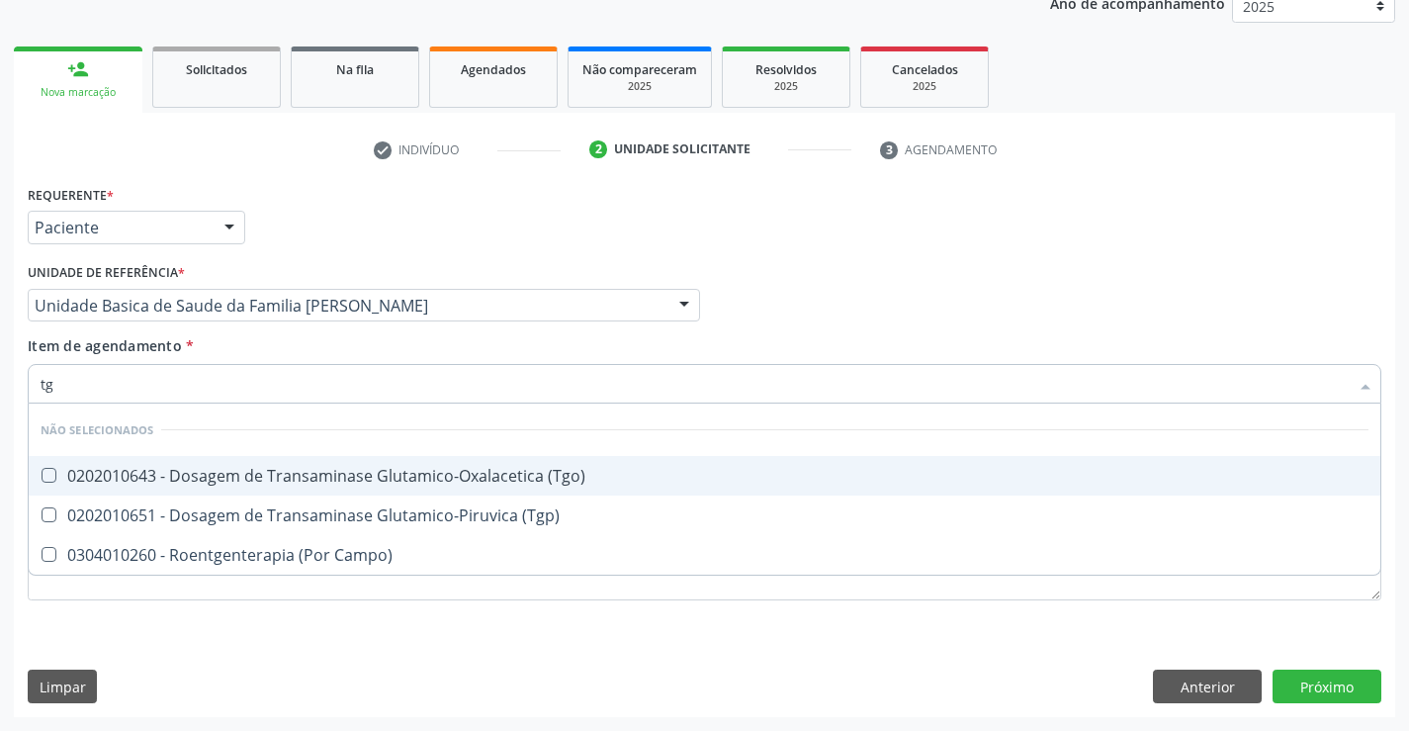
drag, startPoint x: 483, startPoint y: 476, endPoint x: 472, endPoint y: 500, distance: 27.0
click at [483, 476] on div "0202010643 - Dosagem de Transaminase Glutamico-Oxalacetica (Tgo)" at bounding box center [705, 476] width 1328 height 16
checkbox \(Tgo\) "true"
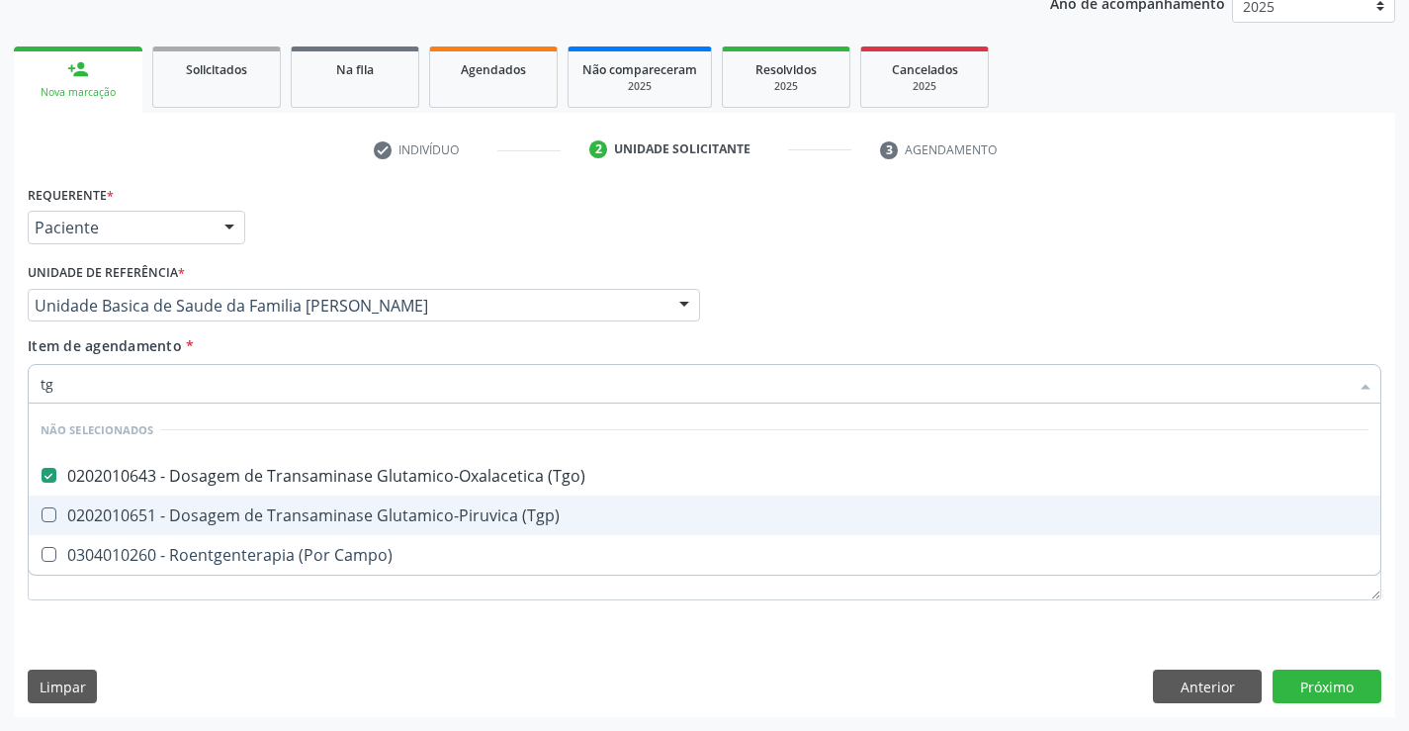
click at [468, 517] on div "0202010651 - Dosagem de Transaminase Glutamico-Piruvica (Tgp)" at bounding box center [705, 515] width 1328 height 16
checkbox \(Tgp\) "true"
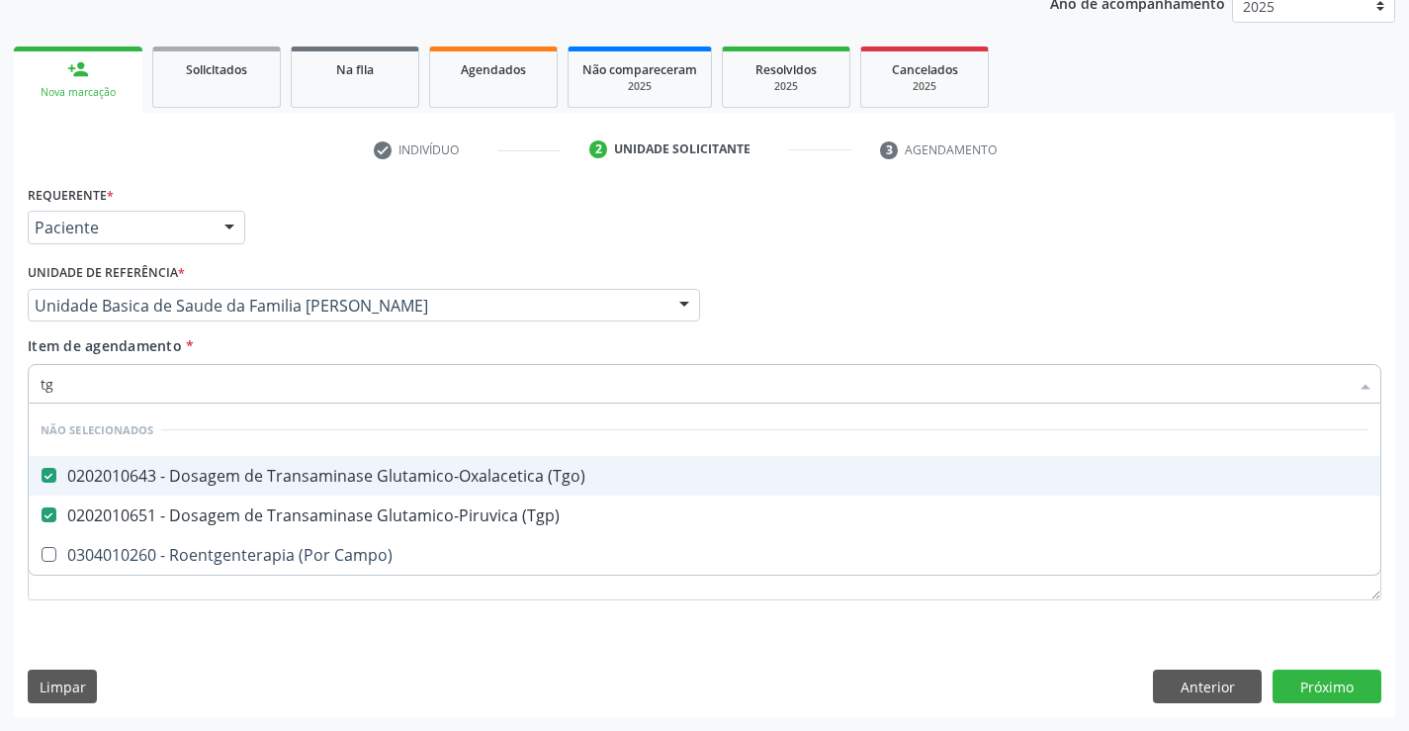
click at [509, 244] on div "Requerente * Paciente Médico(a) Enfermeiro(a) Paciente Nenhum resultado encontr…" at bounding box center [705, 218] width 1364 height 77
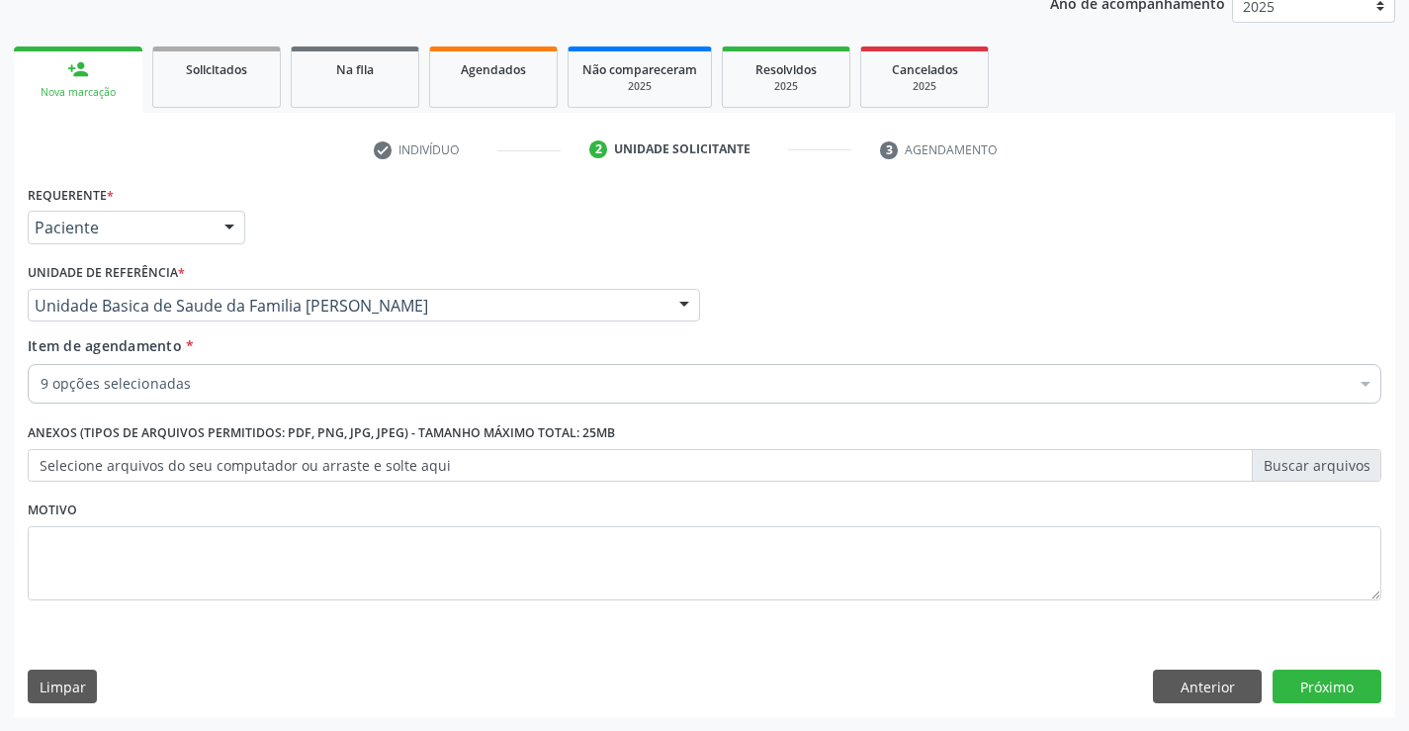
checkbox Serico "true"
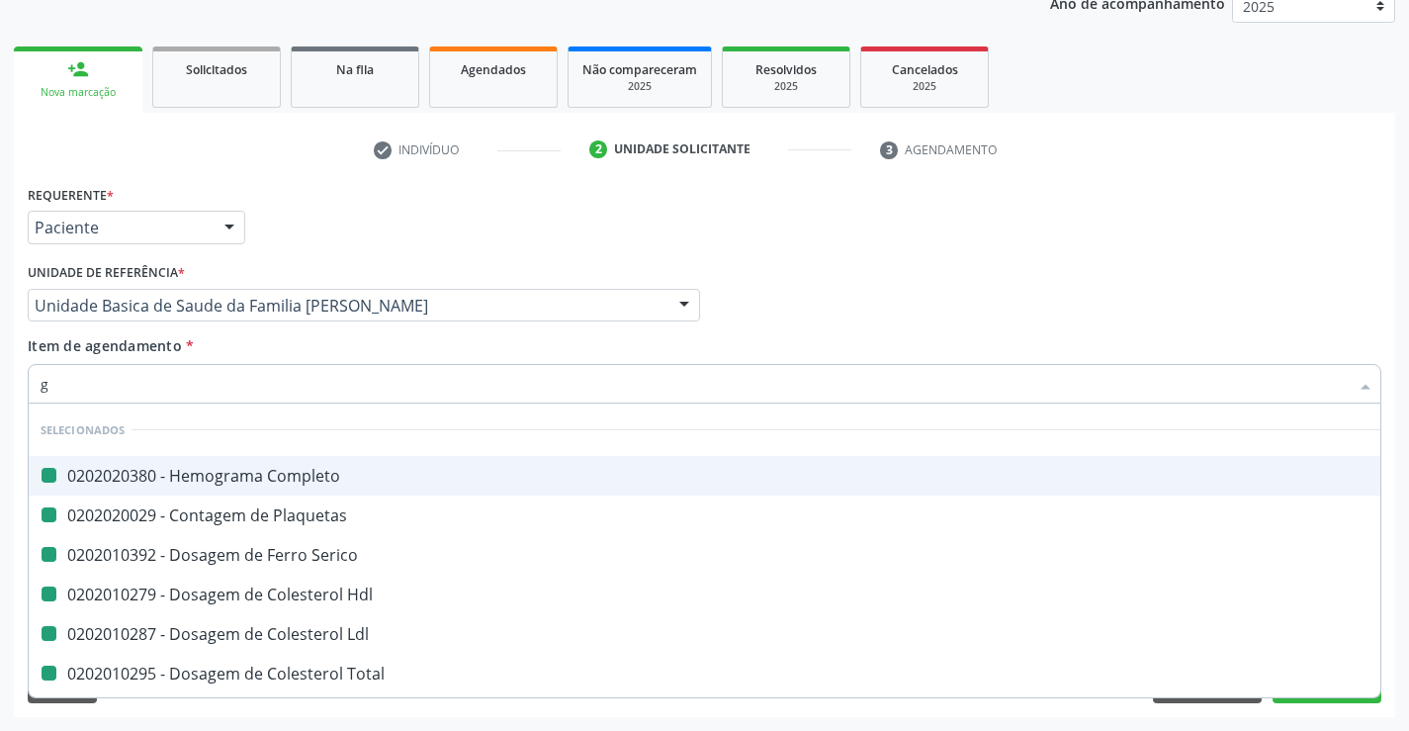
type input "ga"
checkbox Completo "false"
checkbox Plaquetas "false"
checkbox Serico "false"
checkbox Hdl "false"
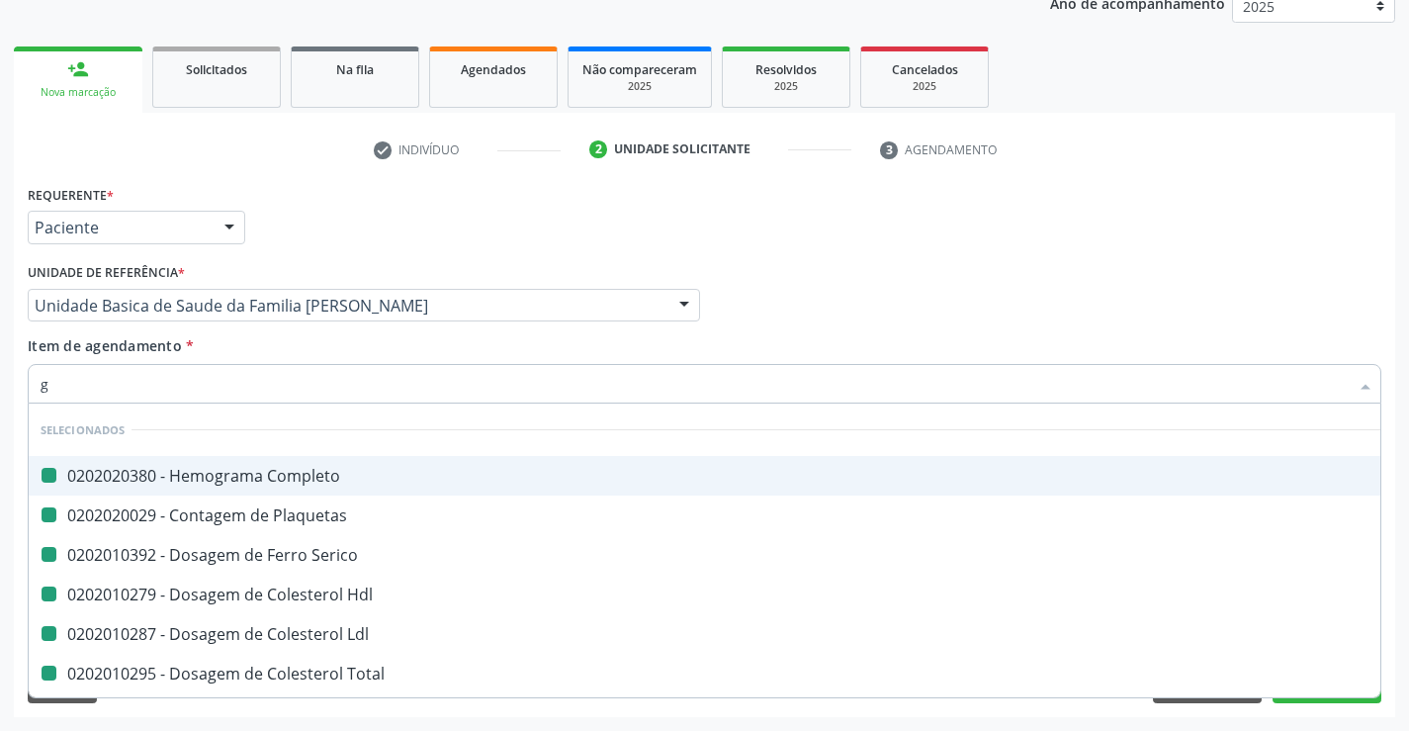
checkbox Ldl "false"
checkbox Total "false"
checkbox Triglicerideos "false"
checkbox \(Tgo\) "false"
checkbox \(Tgp\) "false"
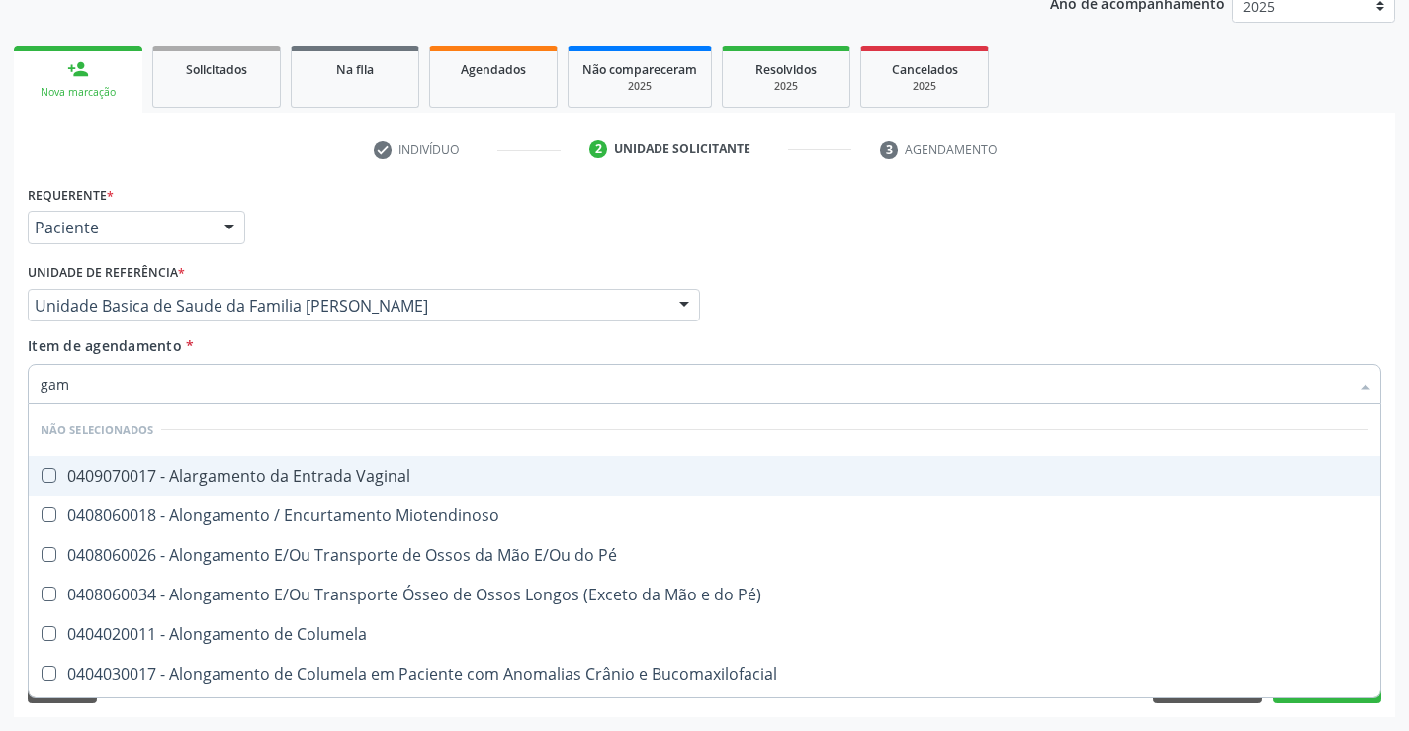
type input "gama"
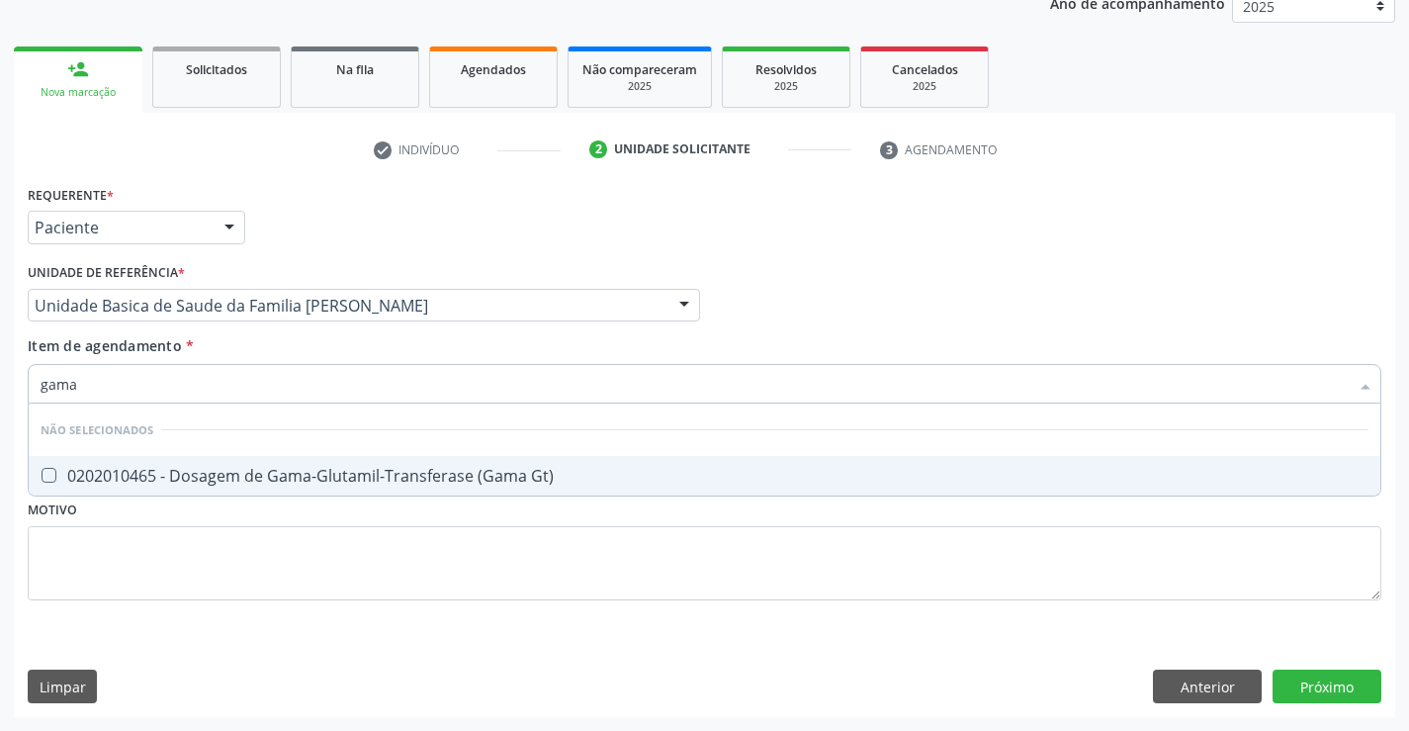
click at [132, 468] on div "0202010465 - Dosagem de Gama-Glutamil-Transferase (Gama Gt)" at bounding box center [705, 476] width 1328 height 16
checkbox Gt\) "true"
click at [276, 233] on div "Requerente * Paciente Médico(a) Enfermeiro(a) Paciente Nenhum resultado encontr…" at bounding box center [705, 218] width 1364 height 77
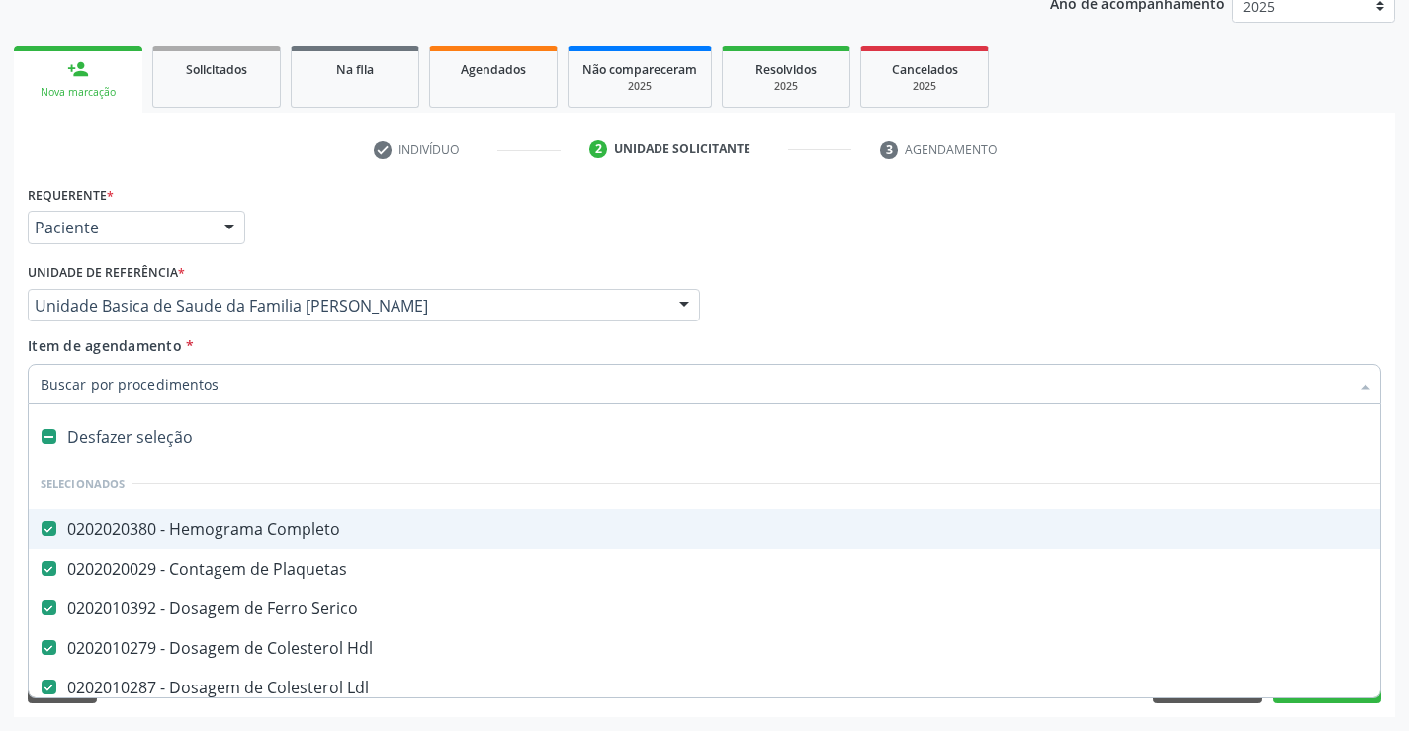
type input "u"
checkbox Total "false"
checkbox Triglicerideos "false"
checkbox \(Tgo\) "false"
checkbox \(Tgp\) "false"
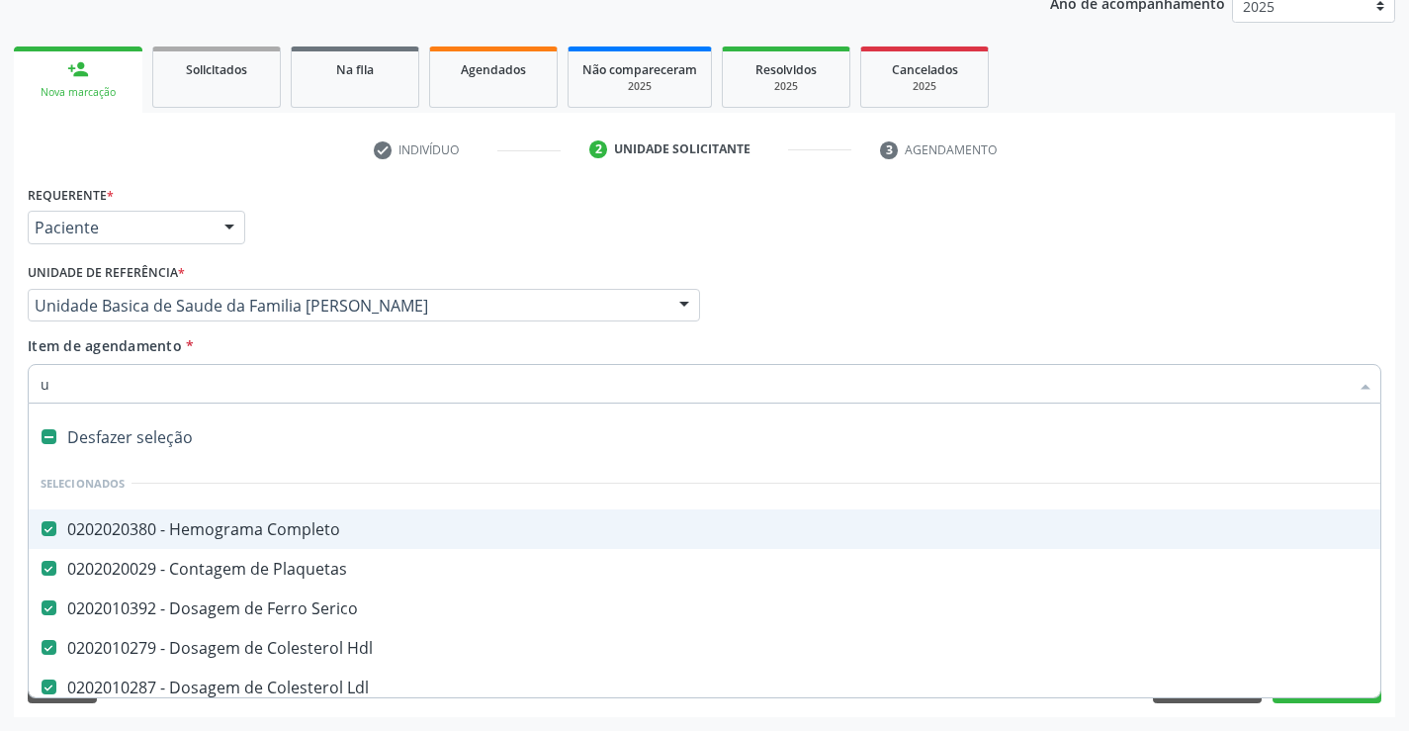
checkbox Gt\) "false"
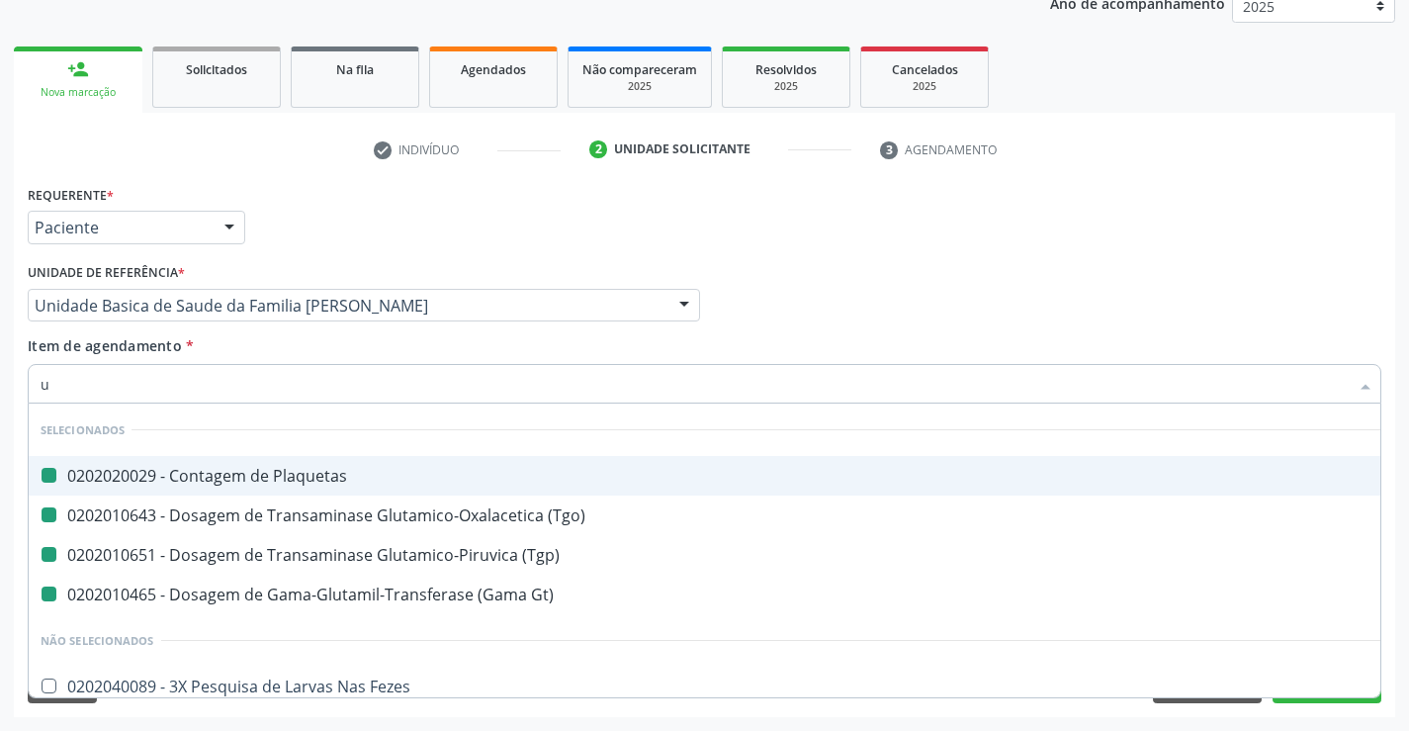
type input "ur"
checkbox Plaquetas "false"
checkbox \(Tgo\) "false"
checkbox \(Tgp\) "false"
checkbox Gt\) "false"
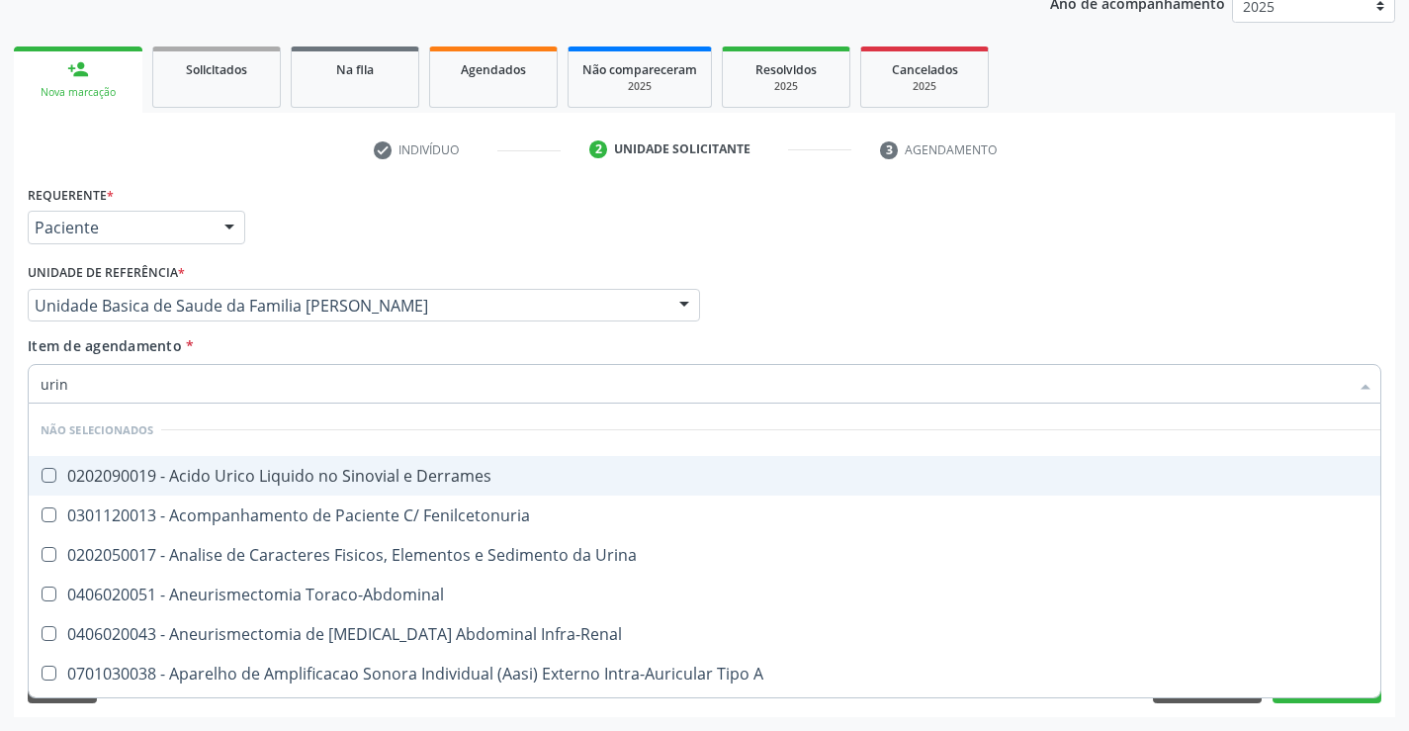
type input "urina"
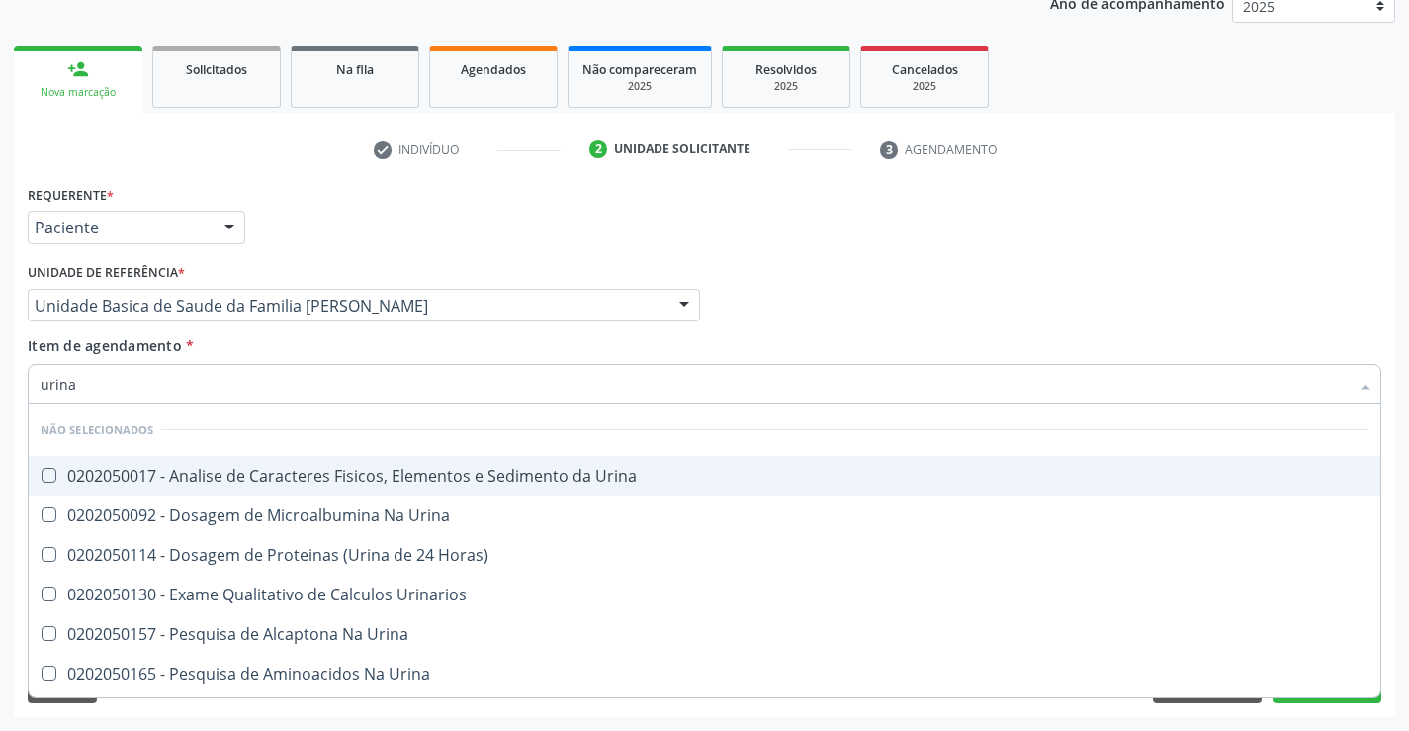
click at [306, 475] on div "0202050017 - Analise de Caracteres Fisicos, Elementos e Sedimento da Urina" at bounding box center [705, 476] width 1328 height 16
checkbox Urina "true"
click at [384, 263] on div "Unidade de referência * Unidade Basica de Saude da Familia Maninho Ferreira Uni…" at bounding box center [364, 289] width 672 height 63
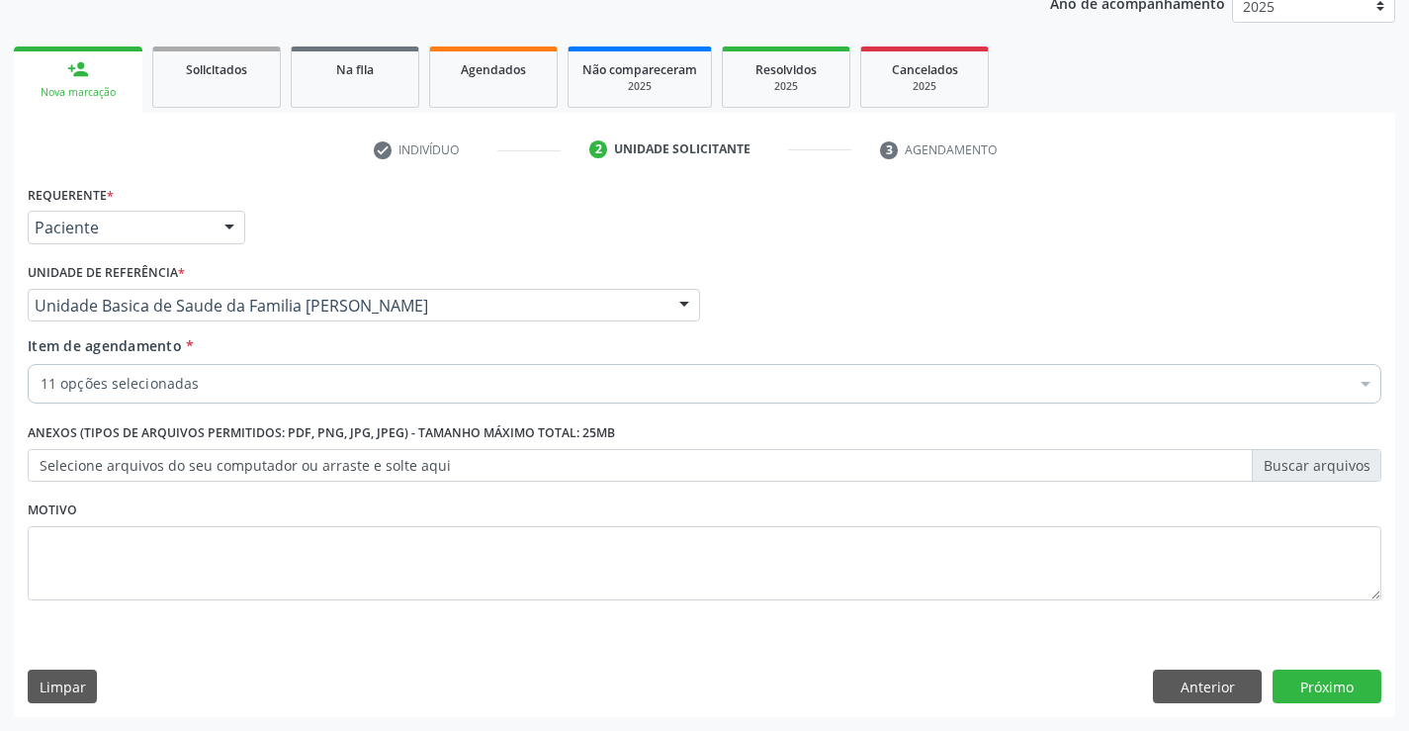
checkbox Plaquetas "true"
checkbox Serico "true"
checkbox Hdl "true"
checkbox Total "true"
checkbox Triglicerideos "true"
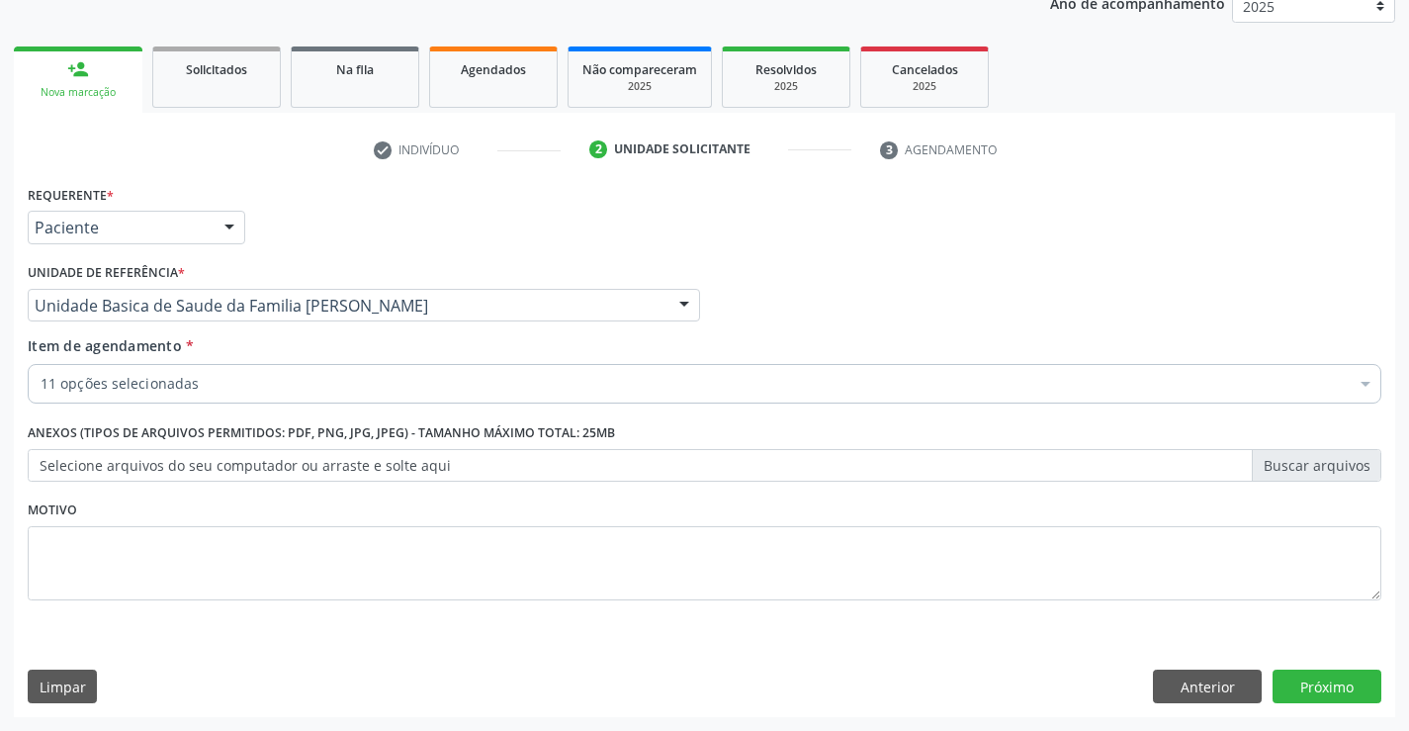
checkbox \(Tgo\) "true"
checkbox \(Tgp\) "true"
checkbox Gt\) "true"
checkbox Urina "true"
checkbox Ldl "true"
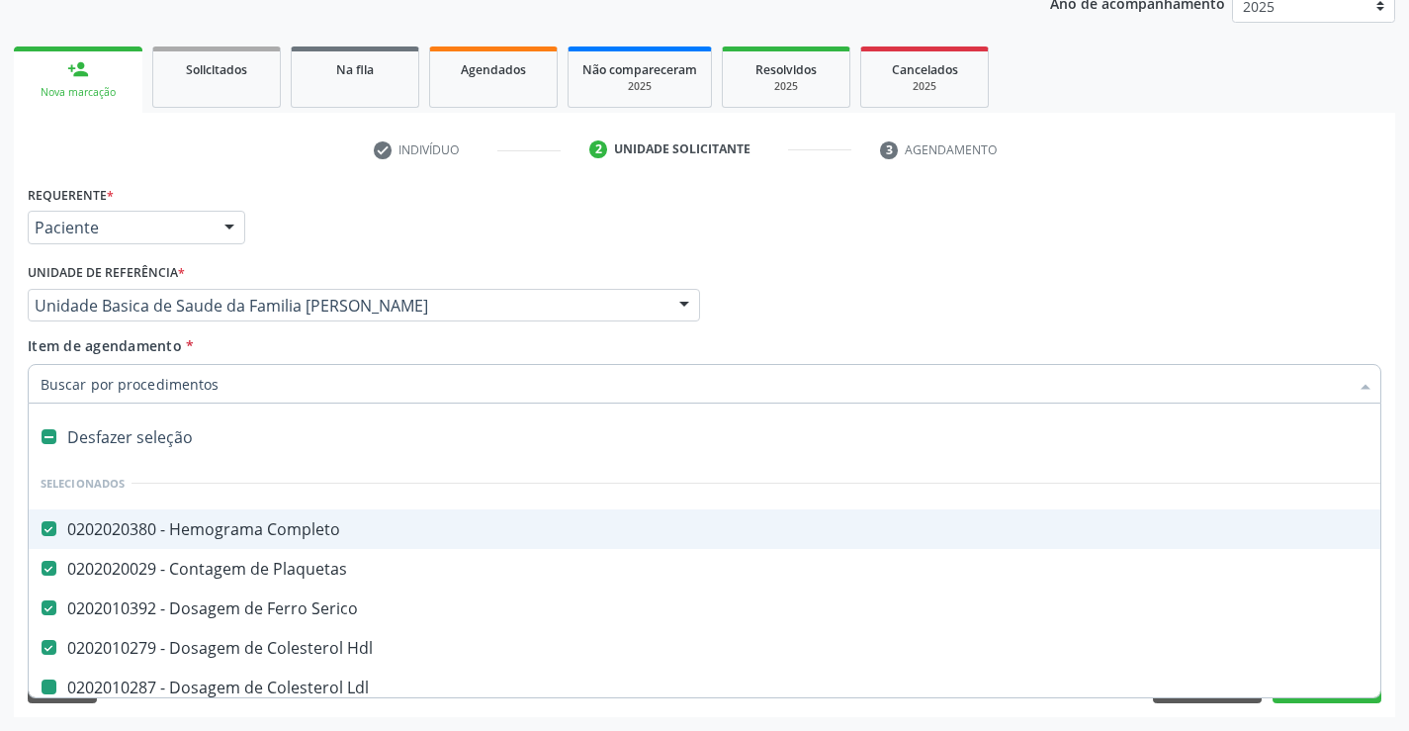
type input "f"
checkbox Total "false"
checkbox Triglicerideos "false"
checkbox \(Tgo\) "false"
checkbox \(Tgp\) "false"
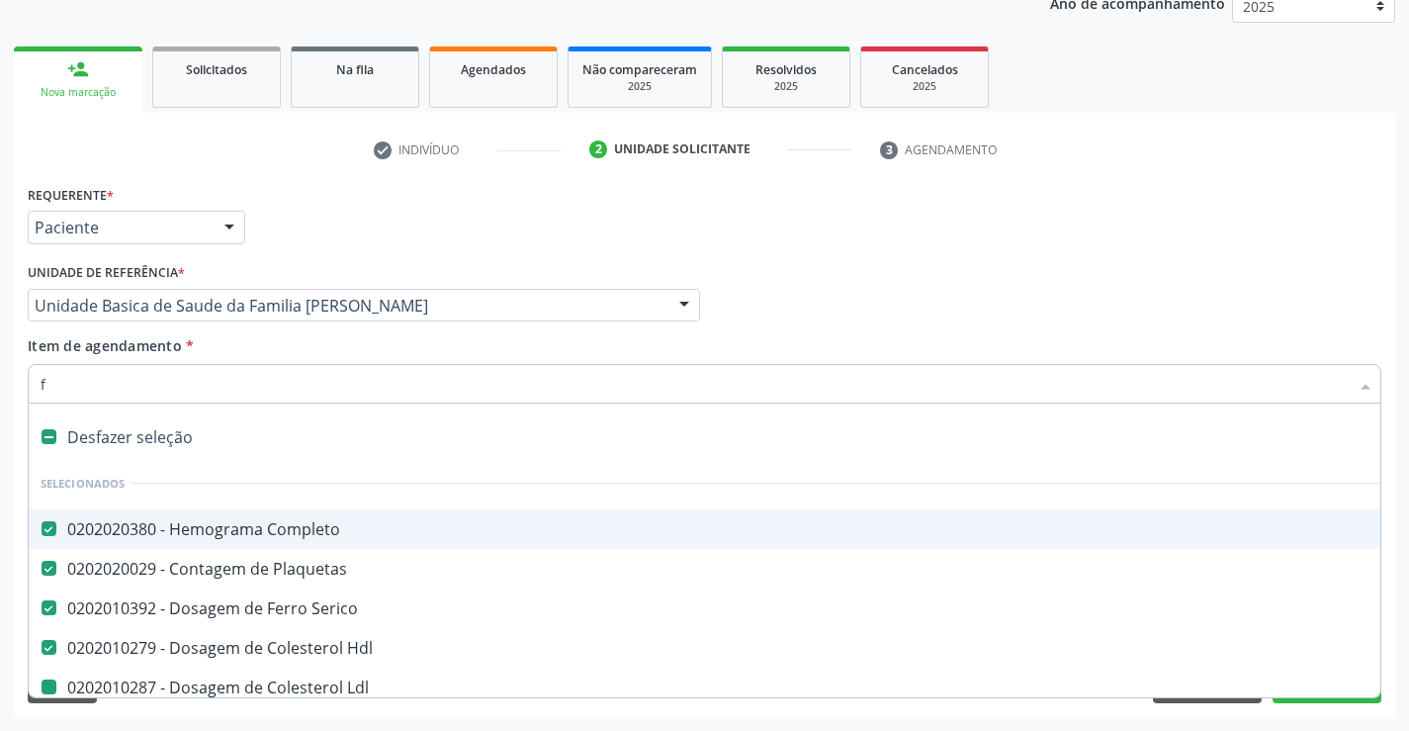
checkbox Gt\) "false"
checkbox Urina "false"
checkbox Ldl "false"
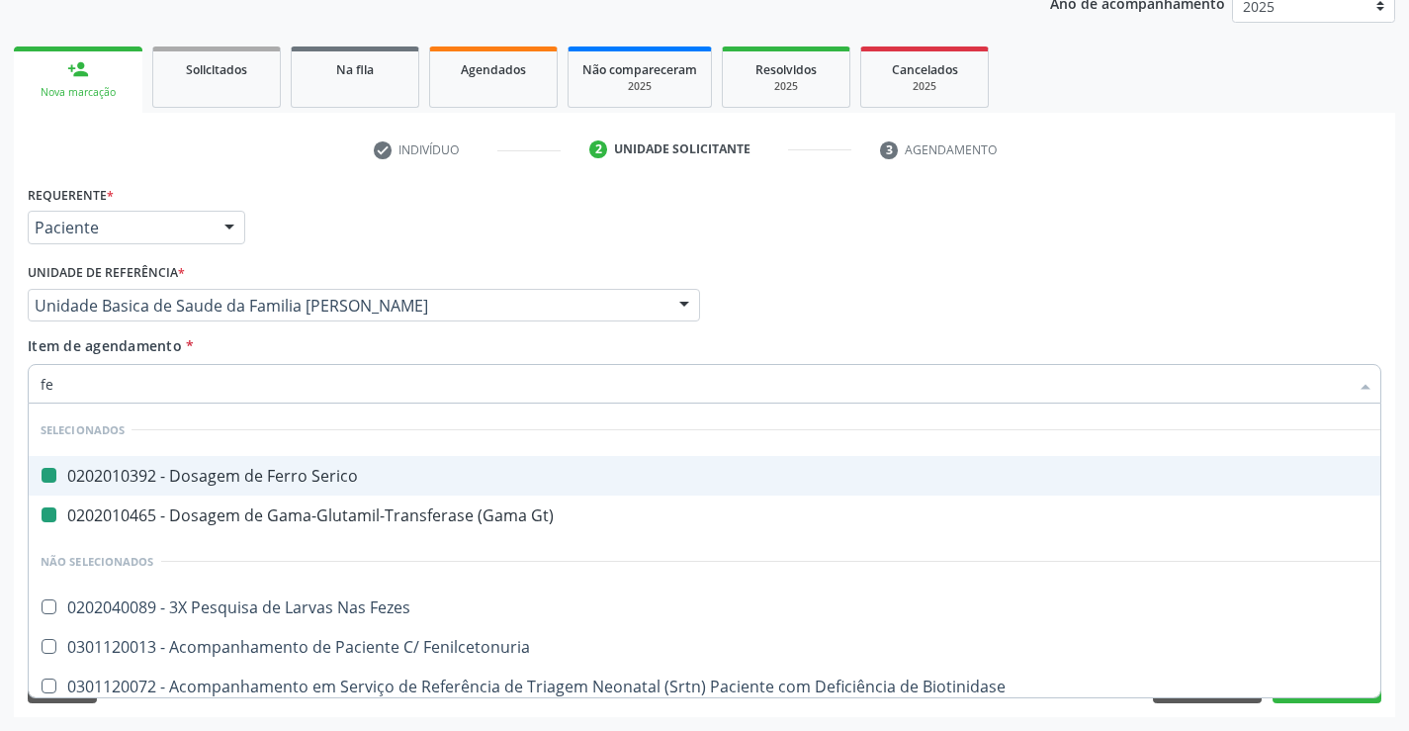
type input "fez"
checkbox Serico "false"
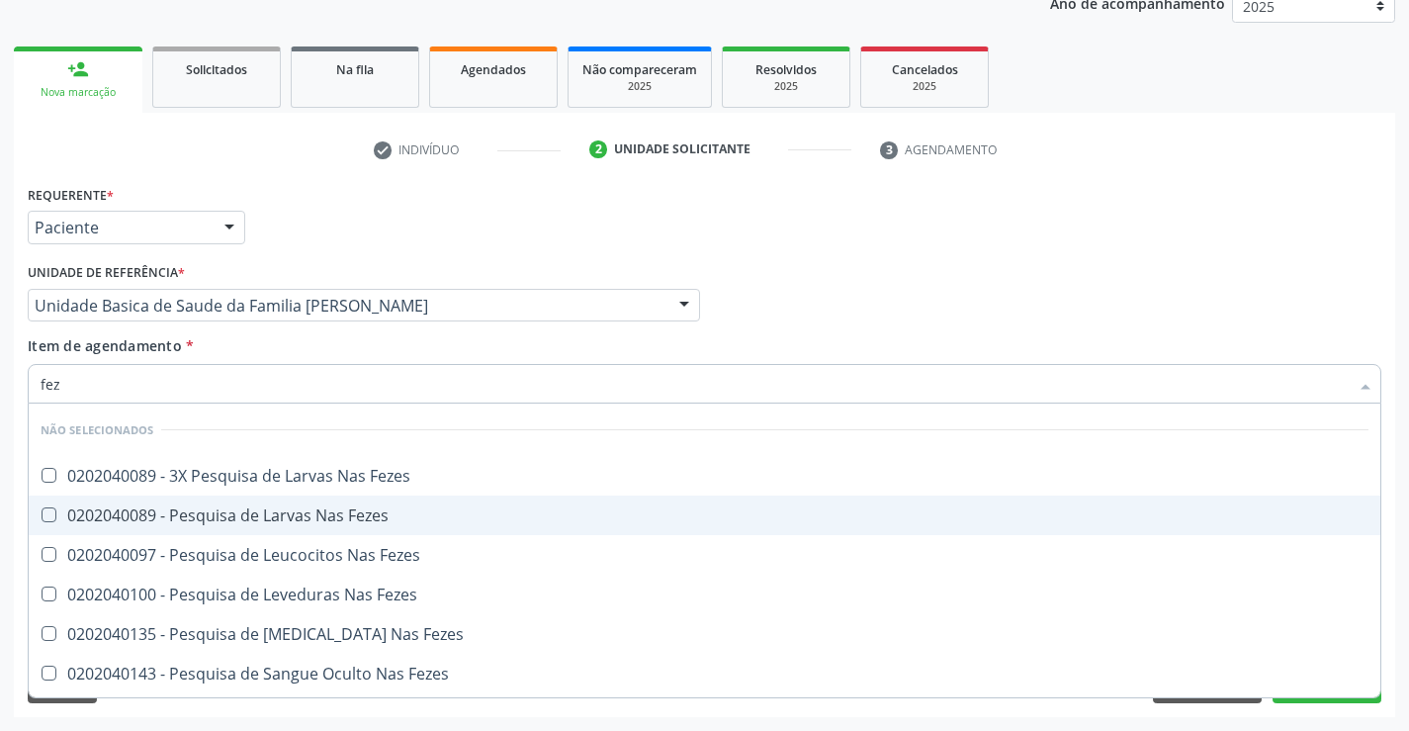
click at [231, 510] on div "0202040089 - Pesquisa de Larvas Nas Fezes" at bounding box center [705, 515] width 1328 height 16
checkbox Fezes "true"
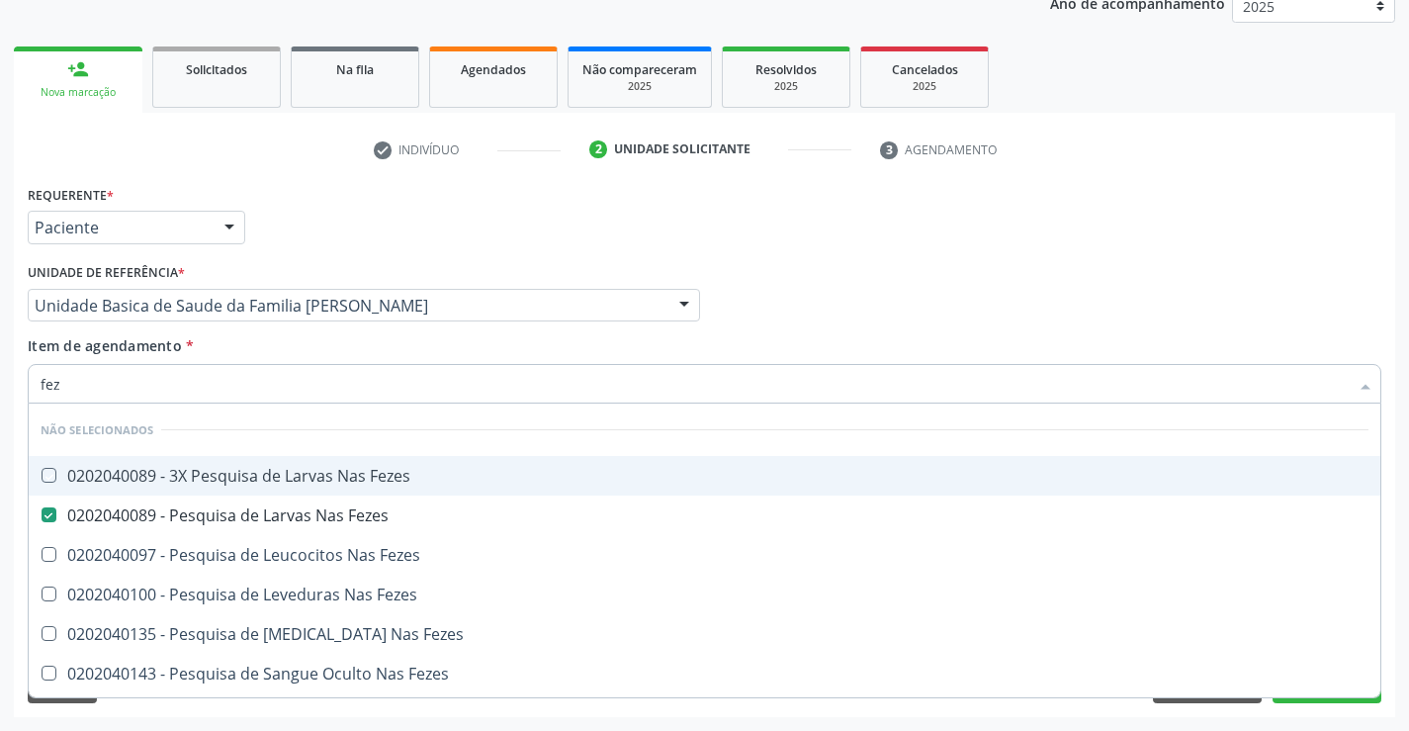
click at [360, 230] on div "Requerente * Paciente Médico(a) Enfermeiro(a) Paciente Nenhum resultado encontr…" at bounding box center [705, 218] width 1364 height 77
checkbox Fezes "true"
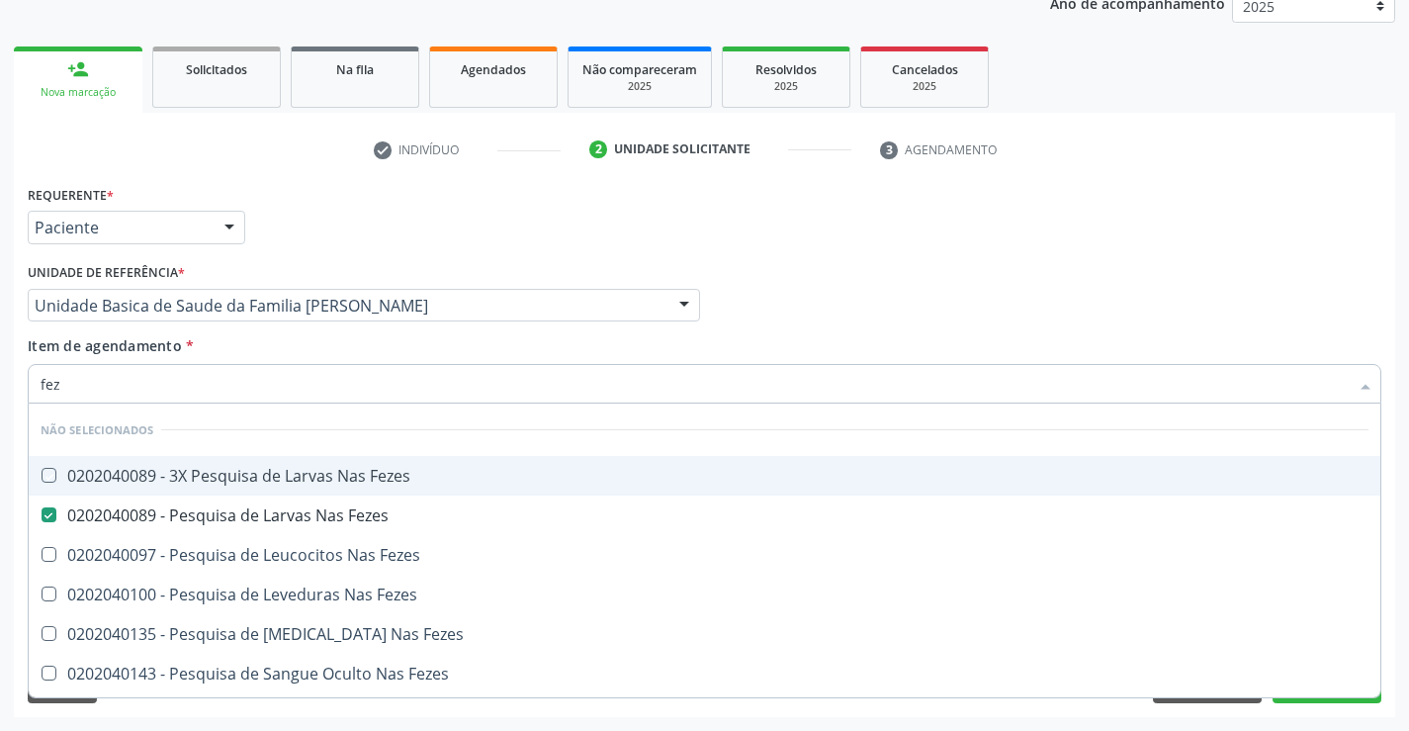
checkbox Fezes "true"
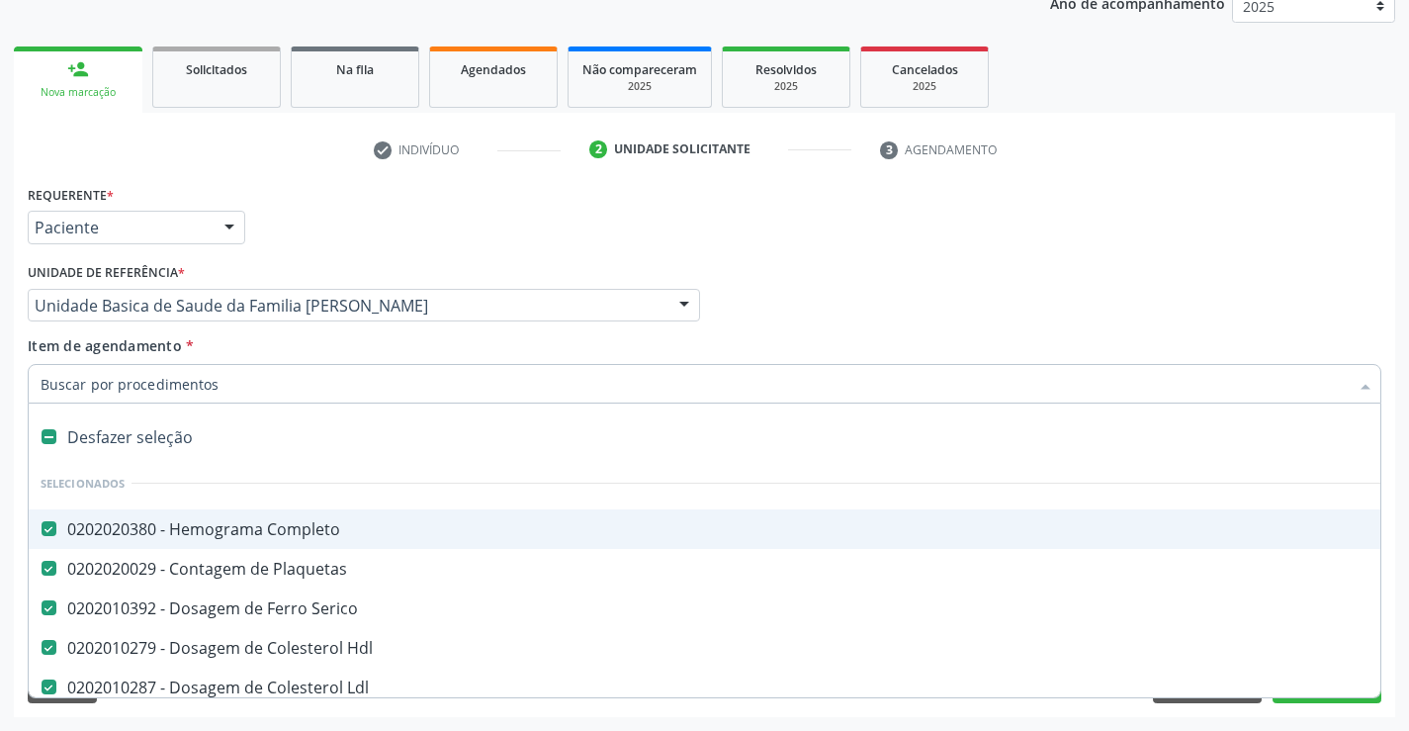
type input "g"
checkbox Fezes "false"
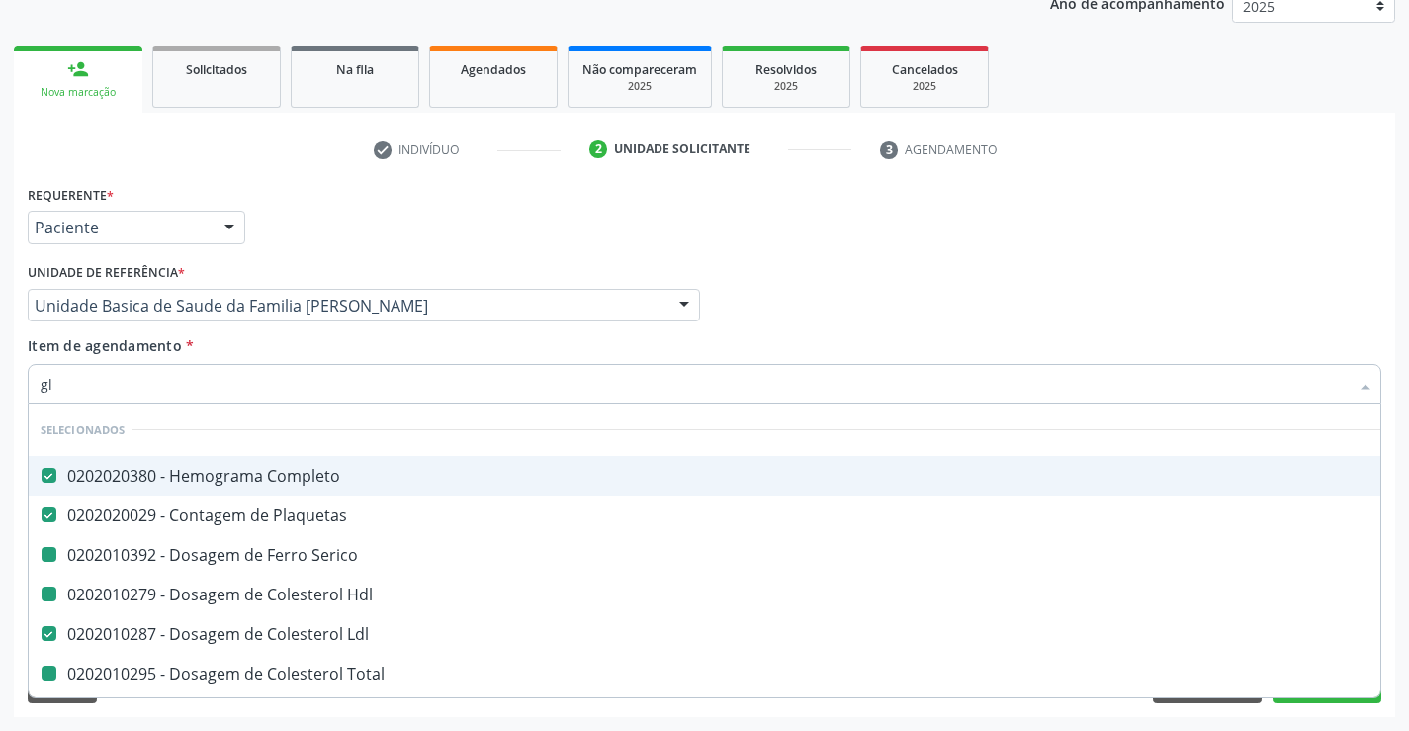
type input "gli"
checkbox Total "false"
checkbox Triglicerideos "false"
checkbox \(Tgo\) "false"
checkbox \(Tgp\) "false"
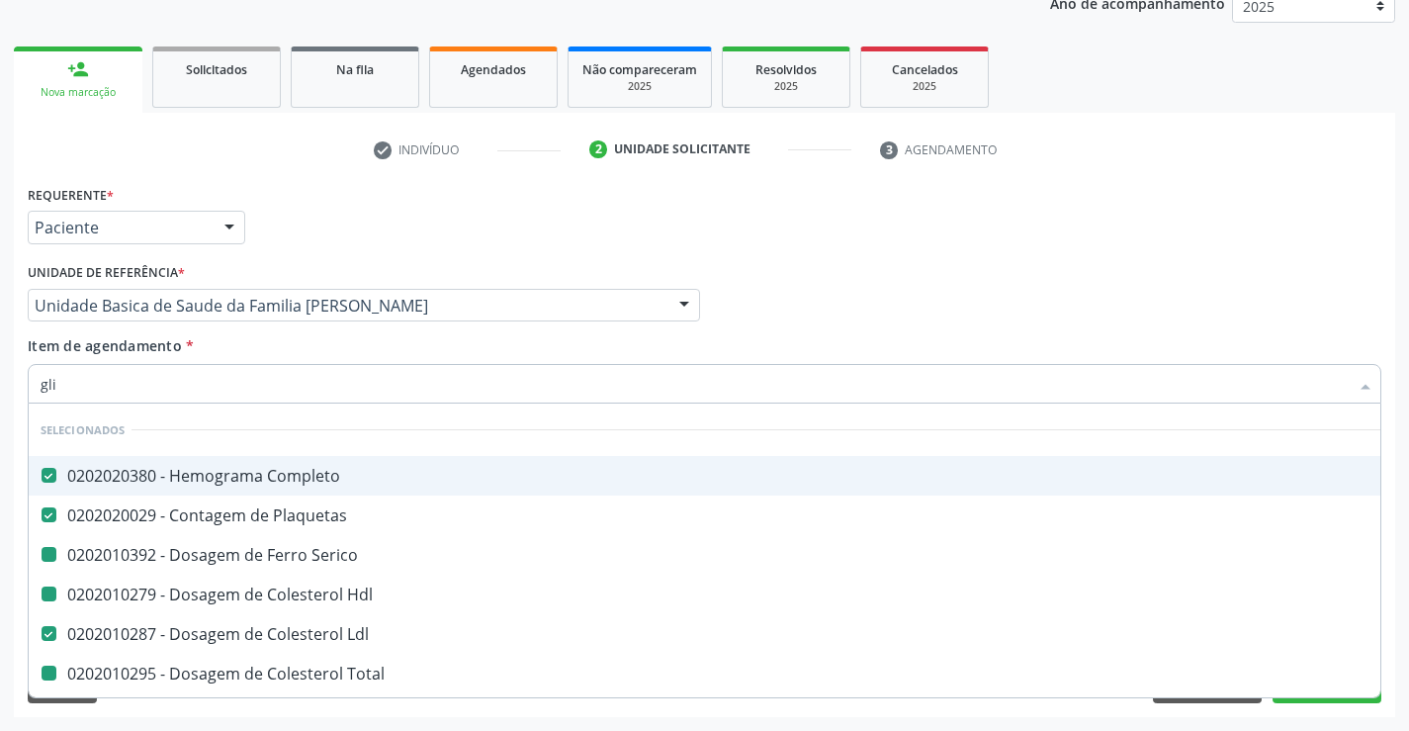
checkbox Hdl "false"
checkbox Serico "false"
checkbox Gt\) "false"
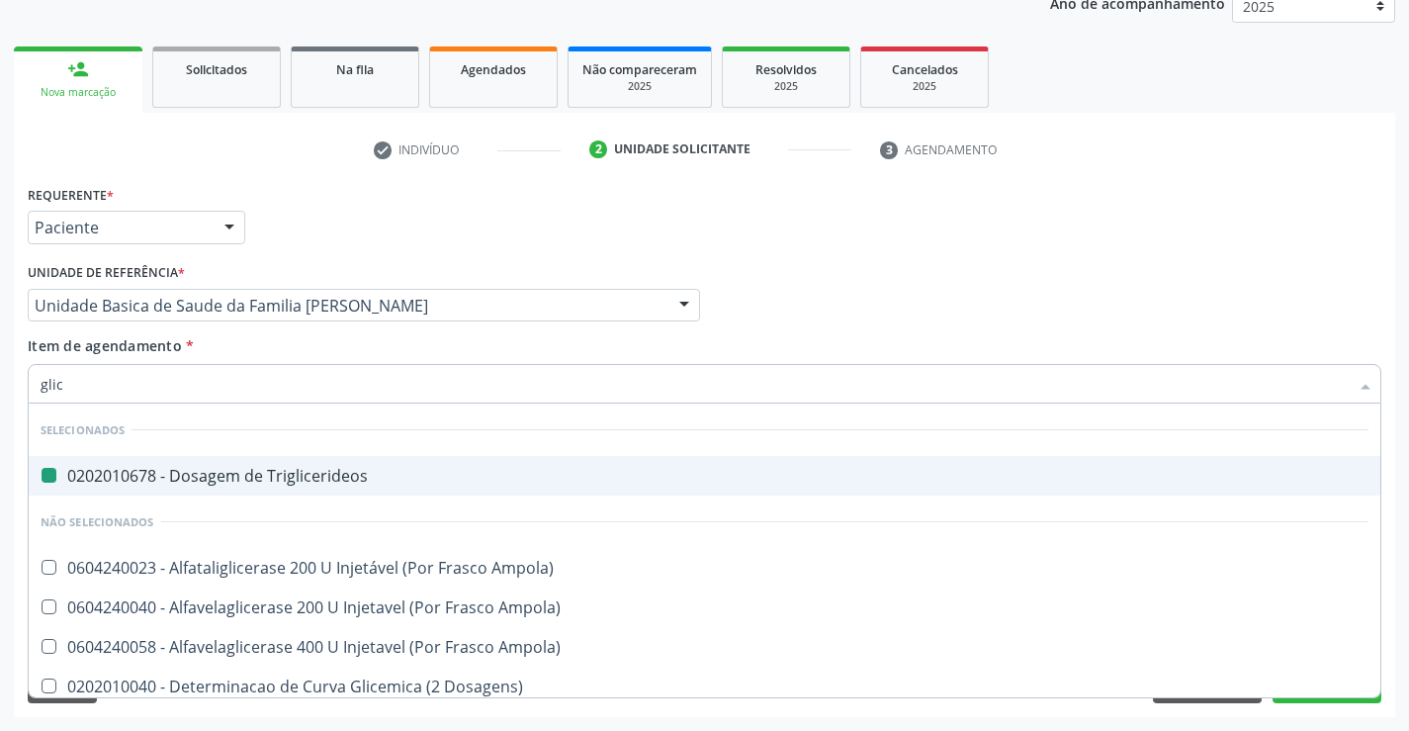
type input "glico"
checkbox Triglicerideos "false"
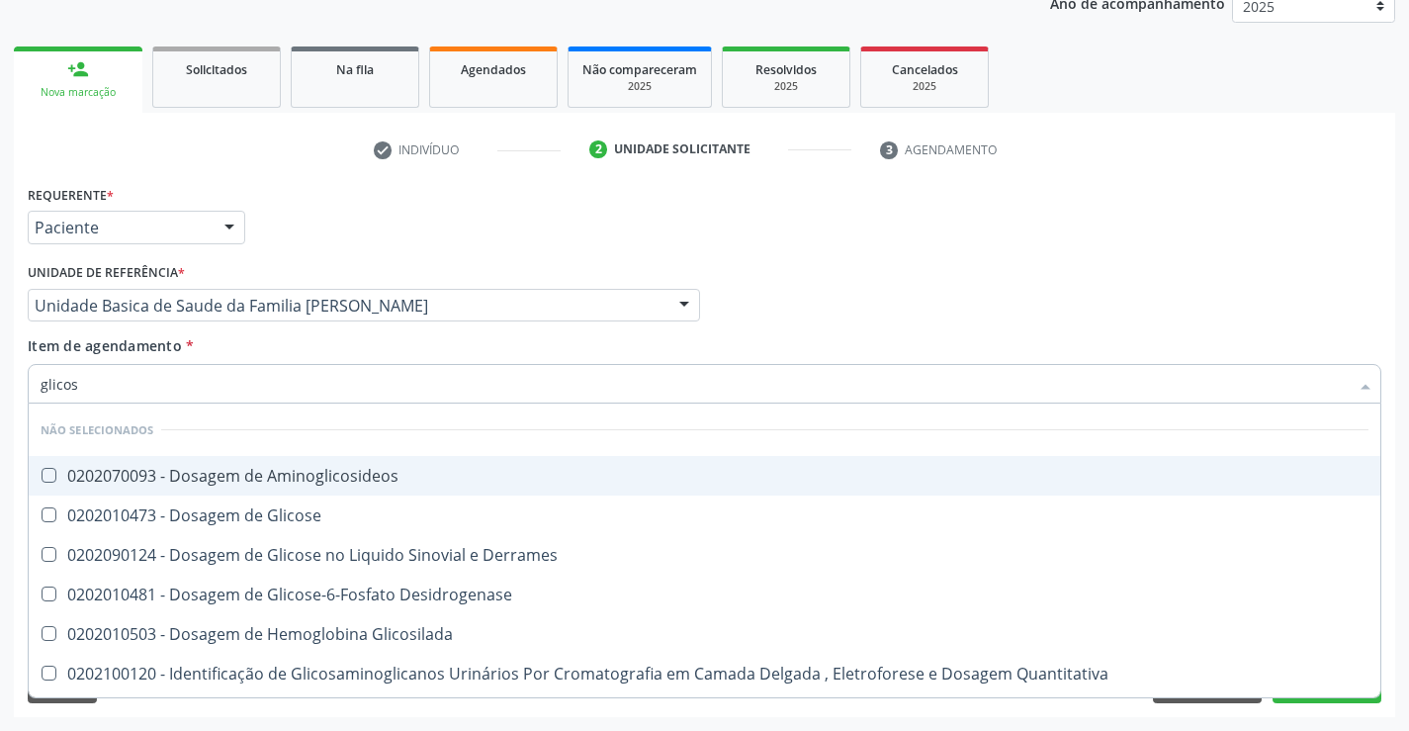
type input "glicose"
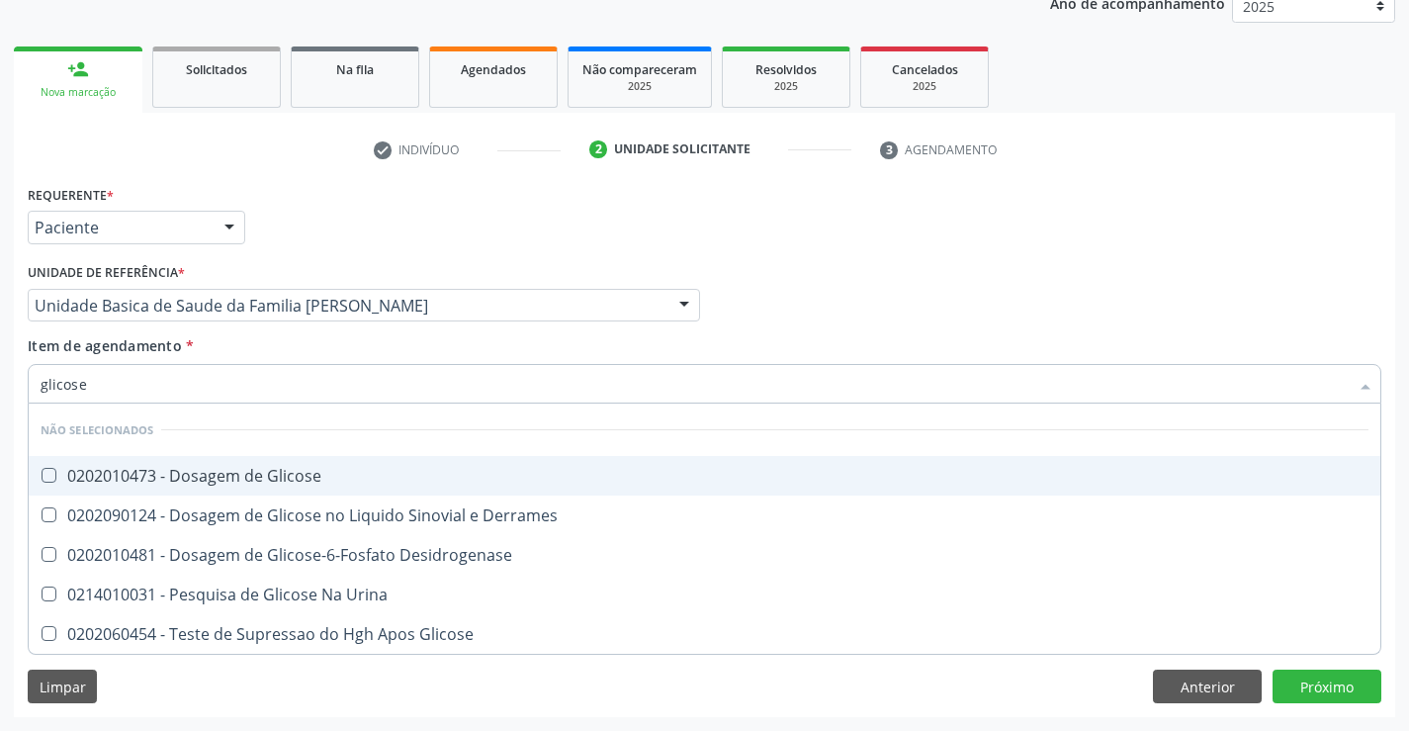
drag, startPoint x: 213, startPoint y: 473, endPoint x: 9, endPoint y: 441, distance: 206.1
click at [206, 479] on div "0202010473 - Dosagem de Glicose" at bounding box center [705, 476] width 1328 height 16
checkbox Glicose "true"
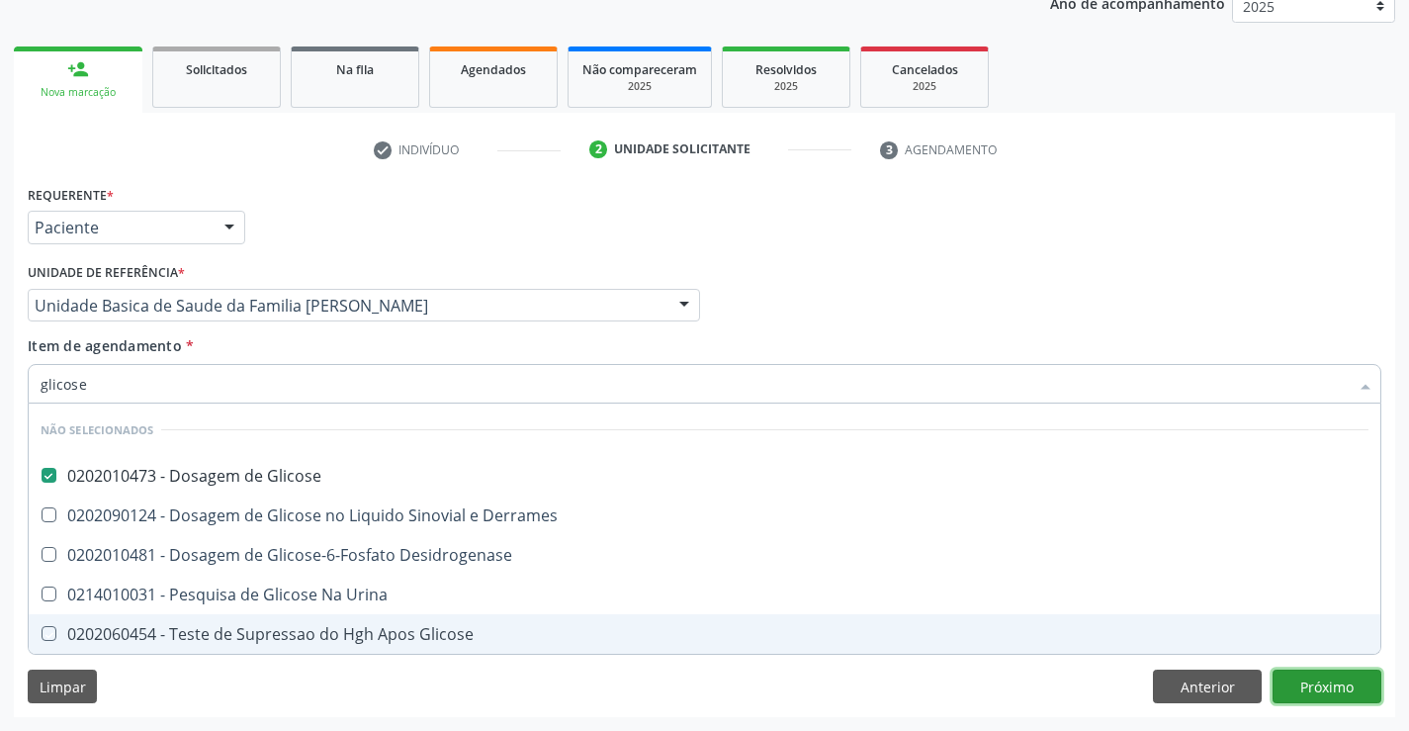
click at [1346, 684] on div "Requerente * Paciente Médico(a) Enfermeiro(a) Paciente Nenhum resultado encontr…" at bounding box center [704, 448] width 1381 height 537
checkbox Urina "true"
checkbox Desidrogenase "true"
checkbox Glicose "true"
checkbox Derrames "true"
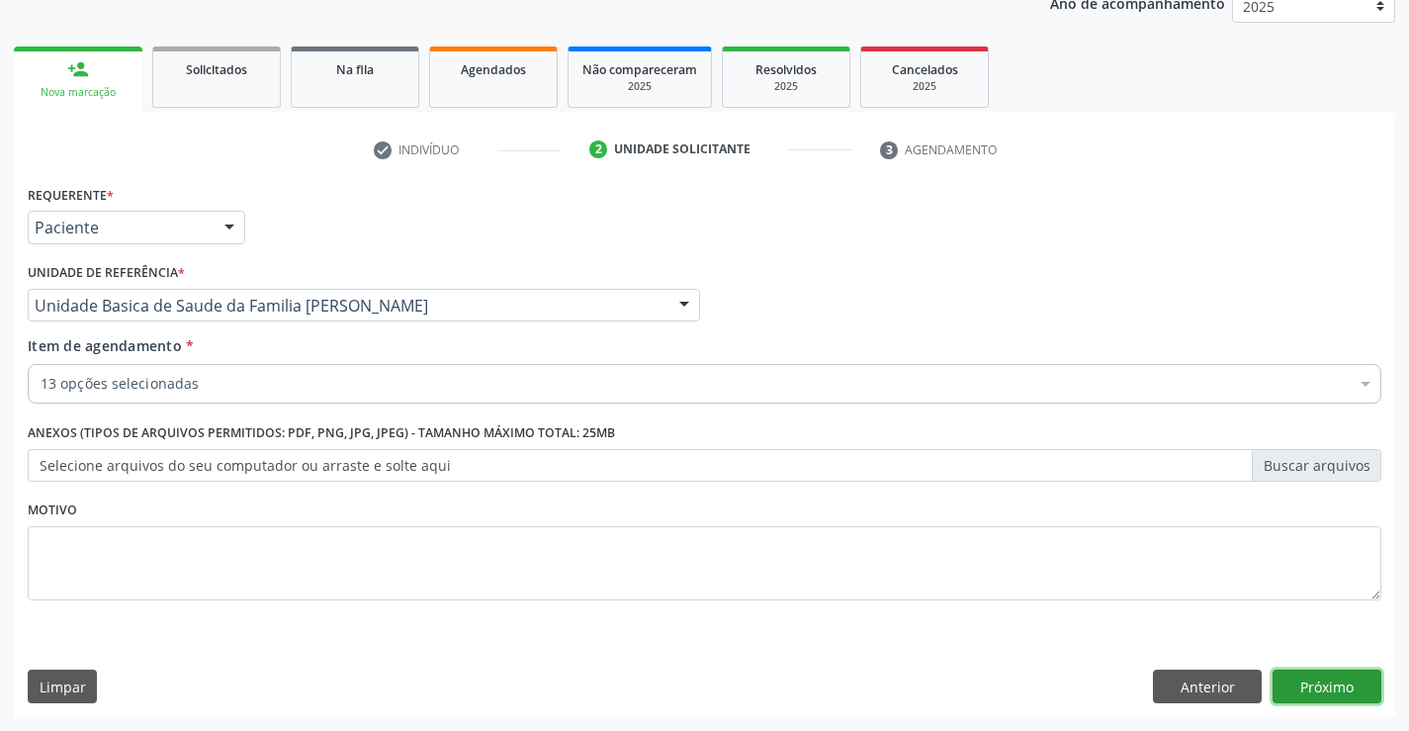
click at [1315, 686] on button "Próximo" at bounding box center [1327, 686] width 109 height 34
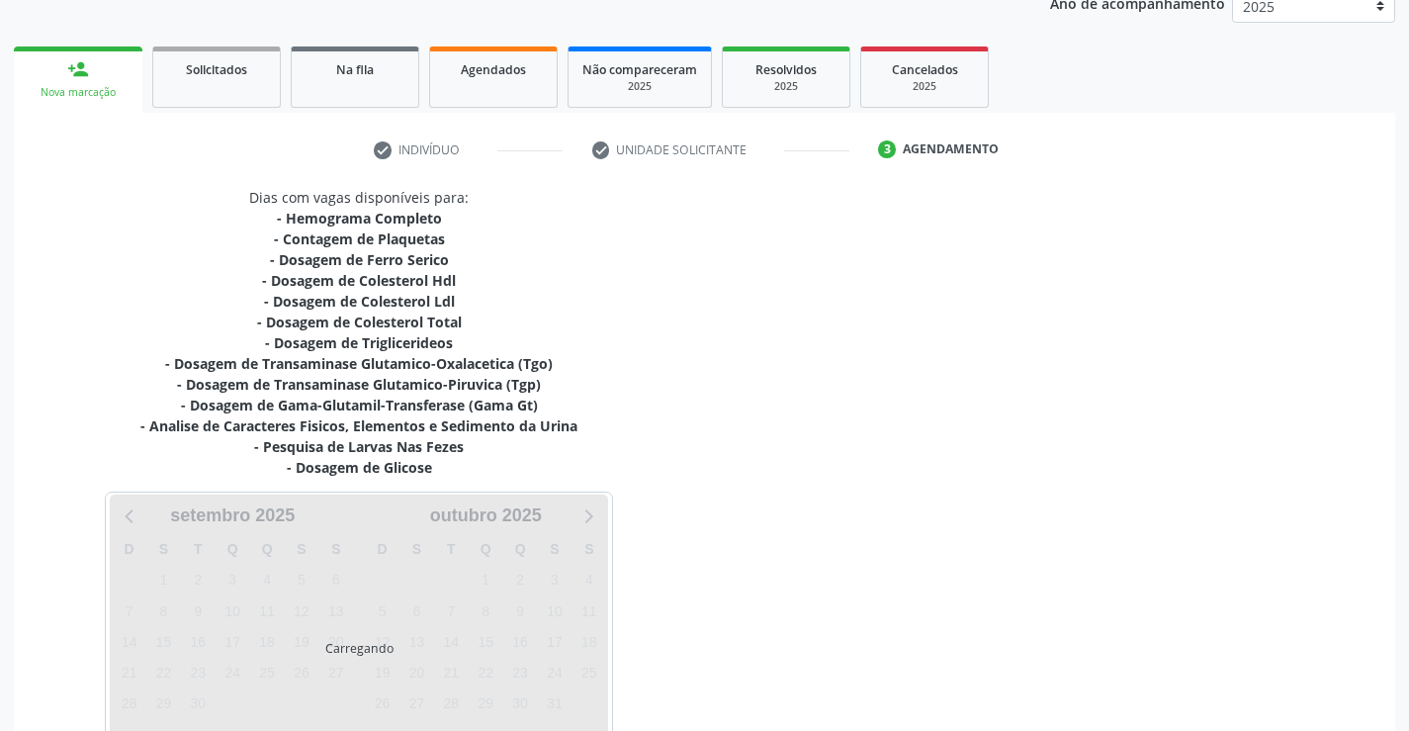
scroll to position [379, 0]
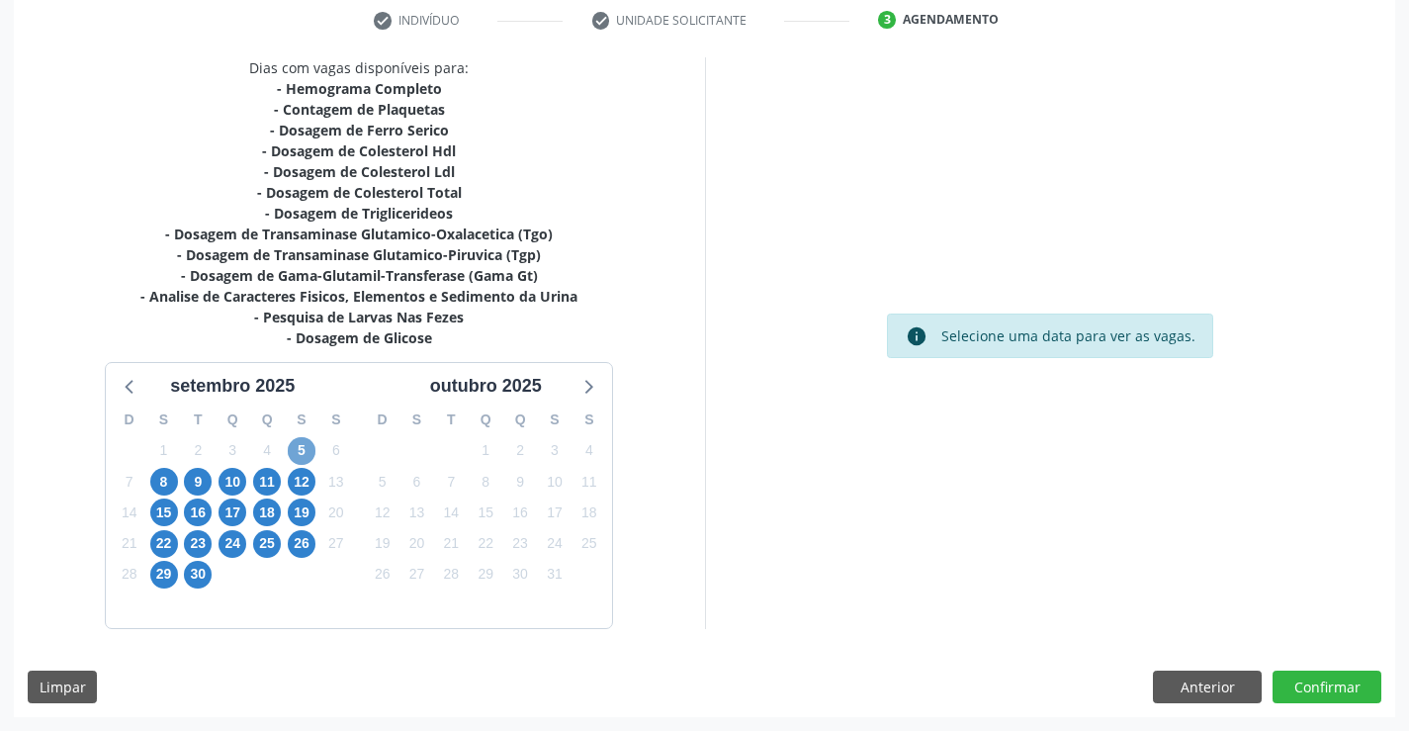
click at [300, 445] on span "5" at bounding box center [302, 451] width 28 height 28
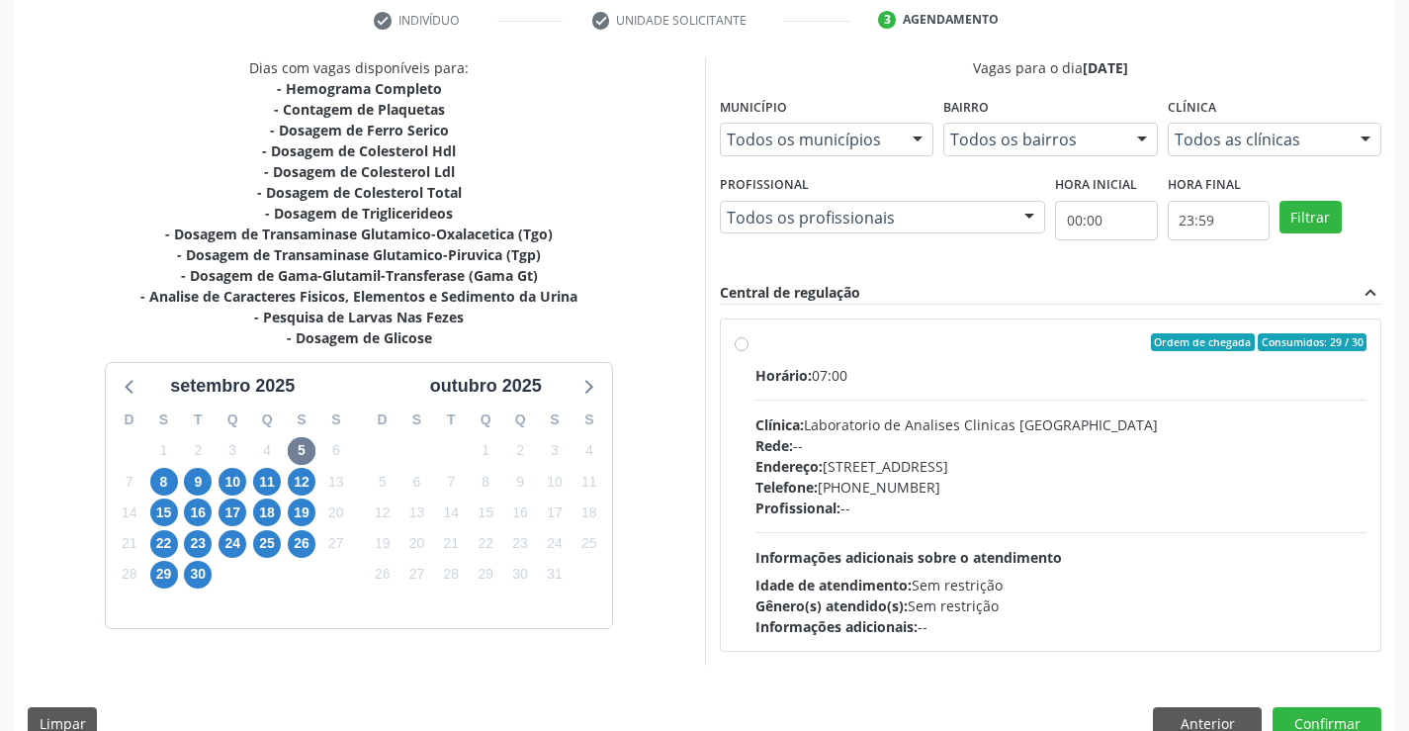
click at [913, 522] on div "Horário: 07:00 Clínica: Laboratorio de Analises Clinicas Sao Francisco Rede: --…" at bounding box center [1061, 501] width 612 height 272
click at [749, 351] on input "Ordem de chegada Consumidos: 29 / 30 Horário: 07:00 Clínica: Laboratorio de Ana…" at bounding box center [742, 342] width 14 height 18
radio input "true"
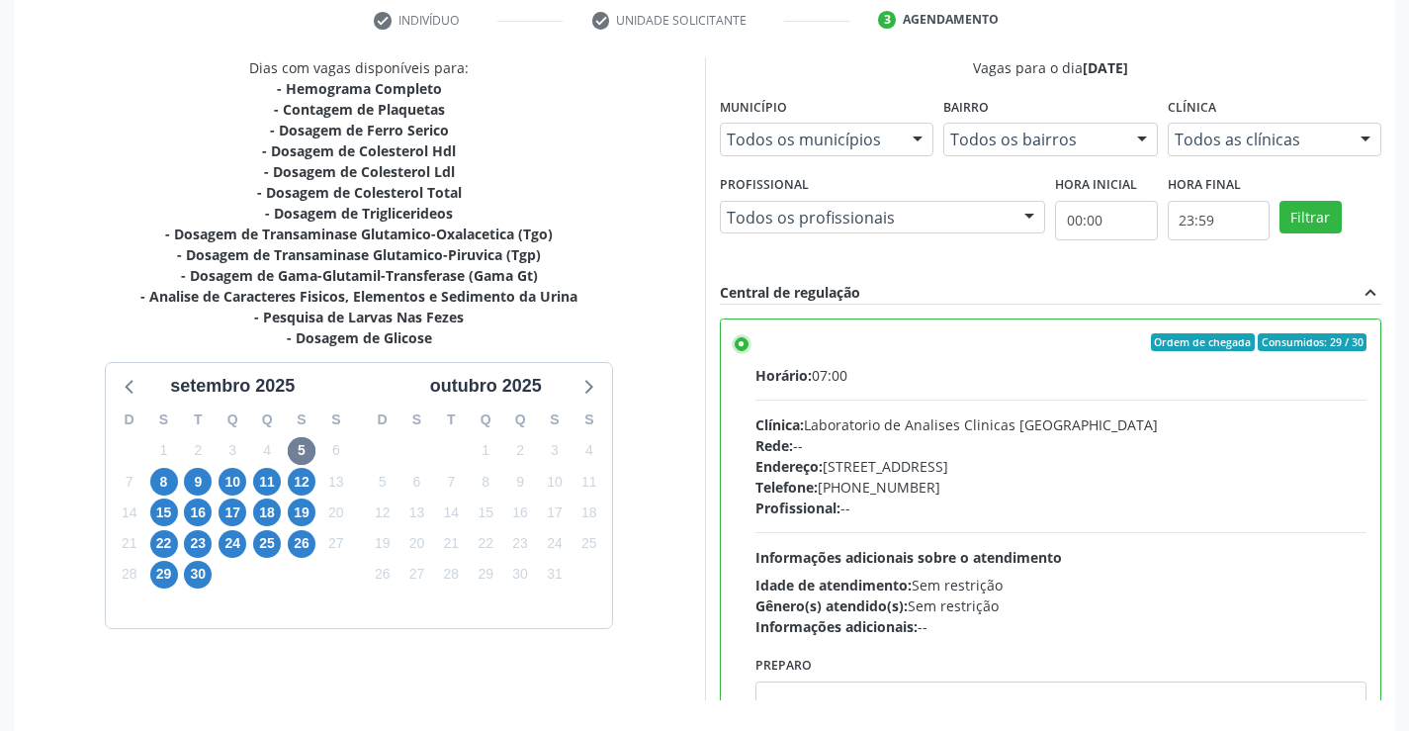
scroll to position [451, 0]
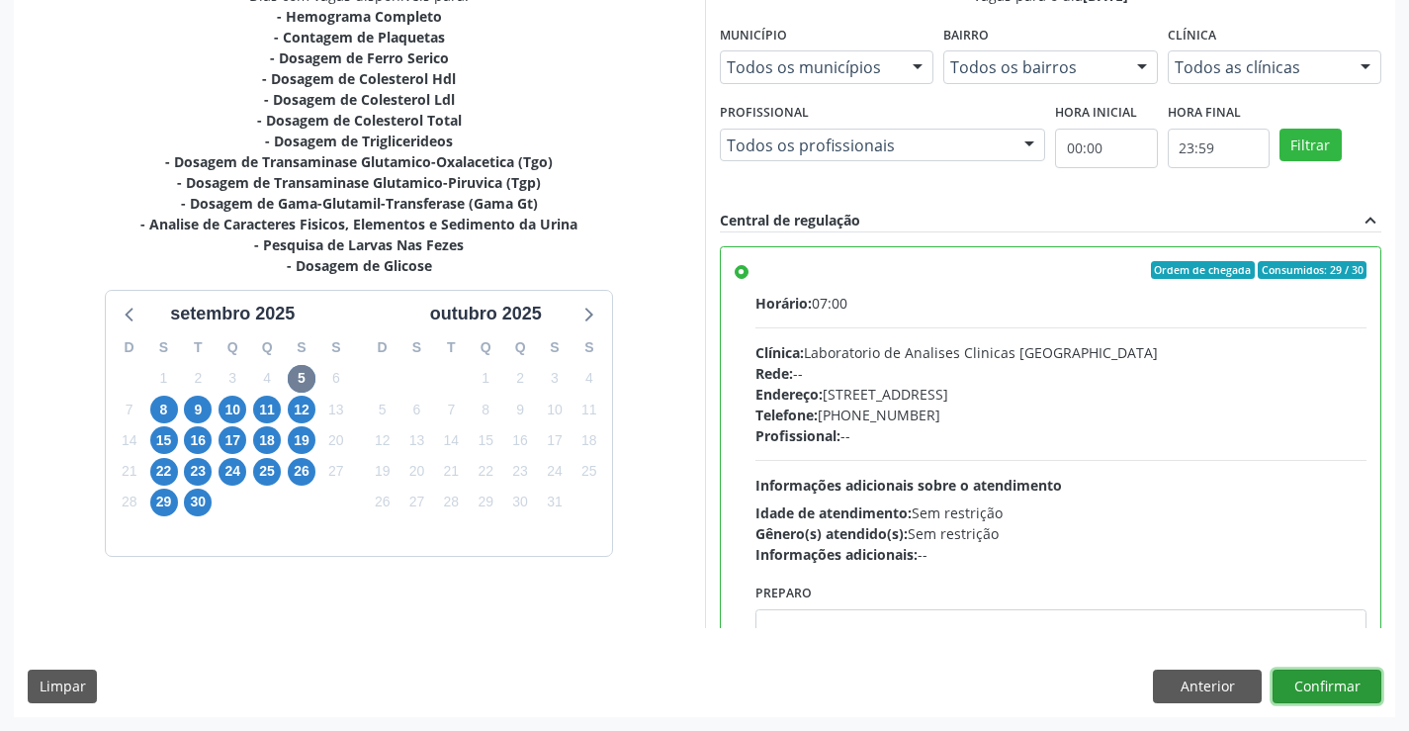
click at [1317, 681] on button "Confirmar" at bounding box center [1327, 686] width 109 height 34
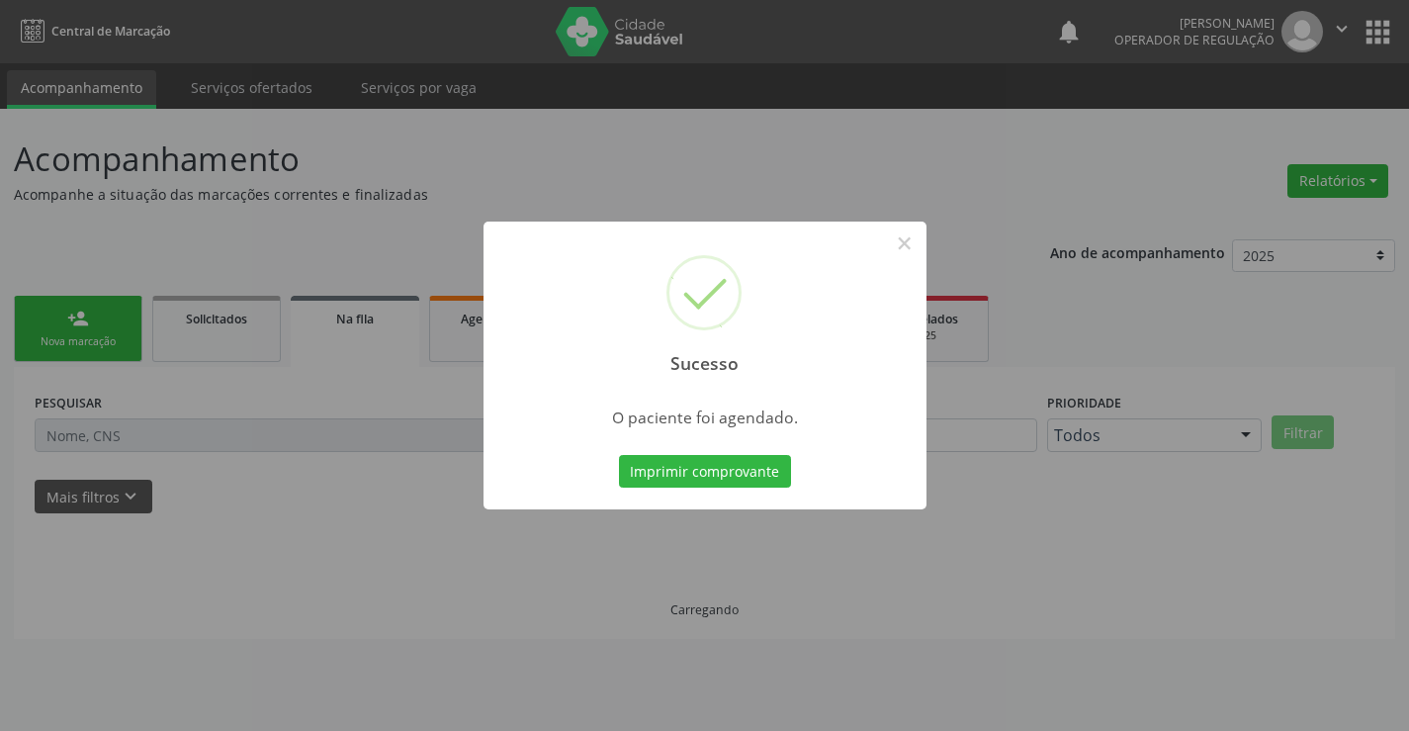
scroll to position [0, 0]
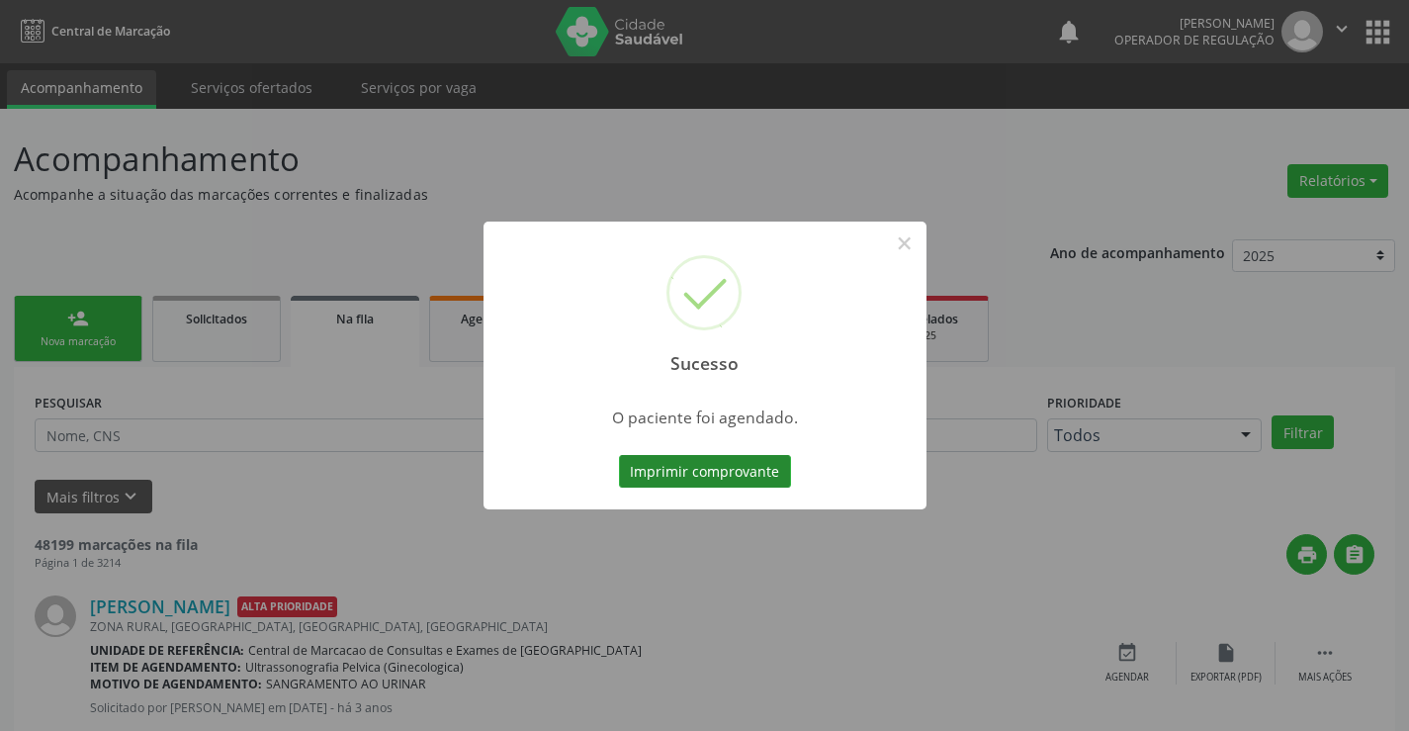
click at [750, 468] on button "Imprimir comprovante" at bounding box center [705, 472] width 172 height 34
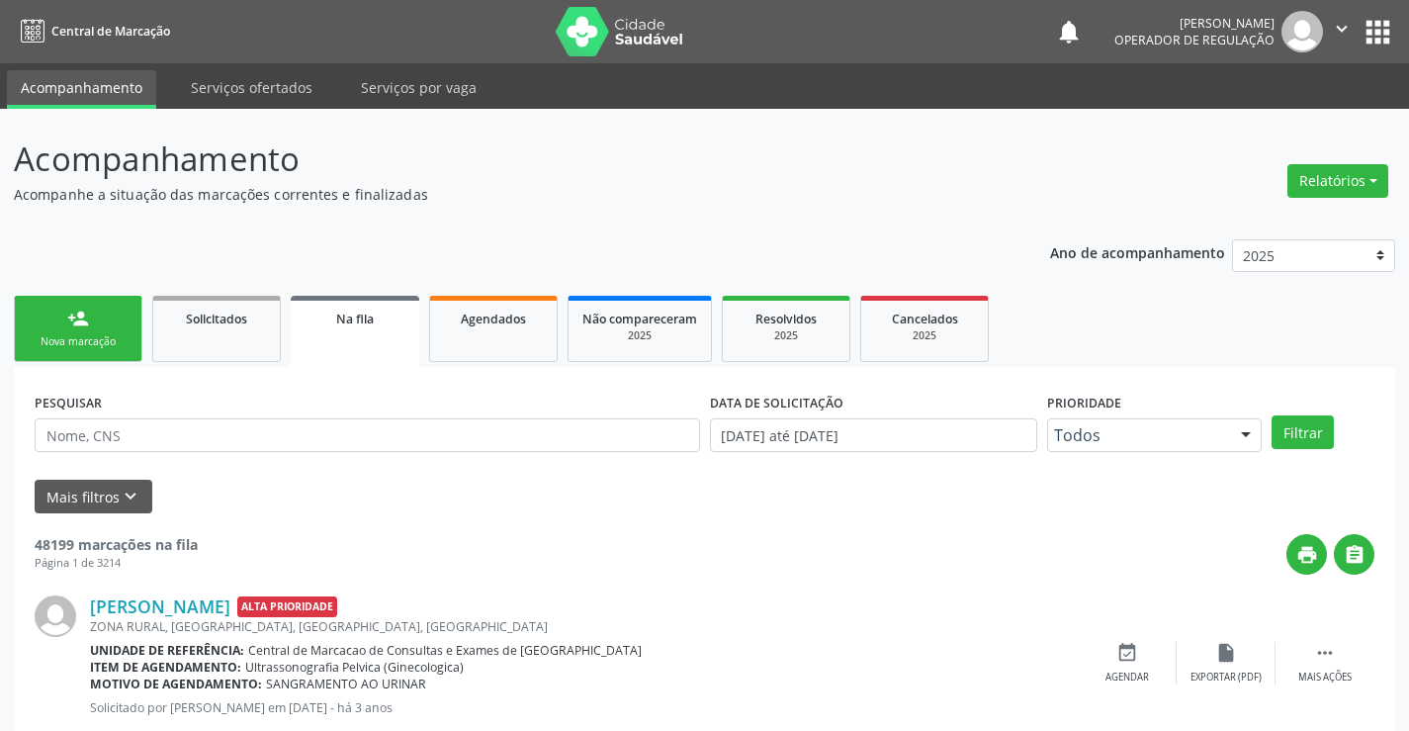
click at [69, 343] on div "Nova marcação" at bounding box center [78, 341] width 99 height 15
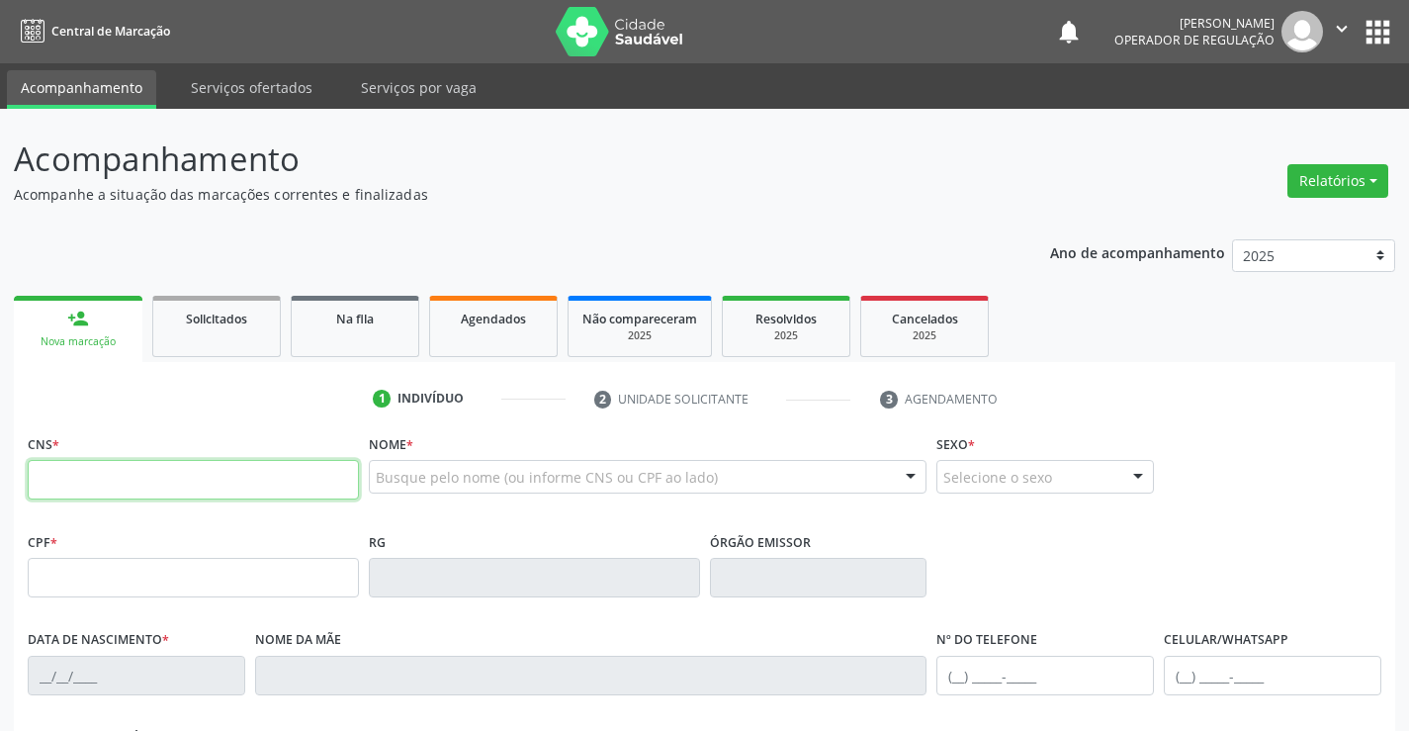
click at [102, 477] on input "text" at bounding box center [193, 480] width 331 height 40
type input "702 0037 6852 9690"
type input "089.734.945-89"
type input "007539461"
type input "[DATE]"
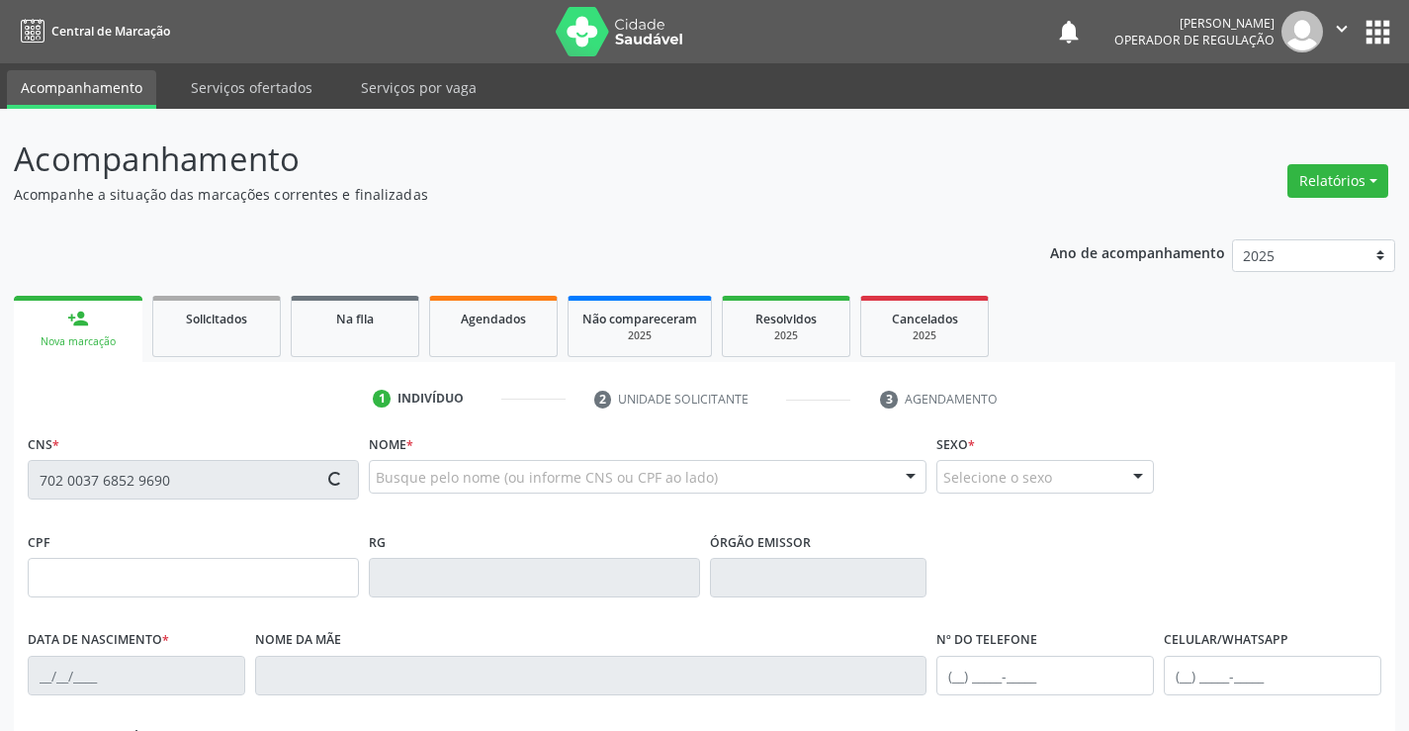
type input "[PHONE_NUMBER]"
type input "S/N"
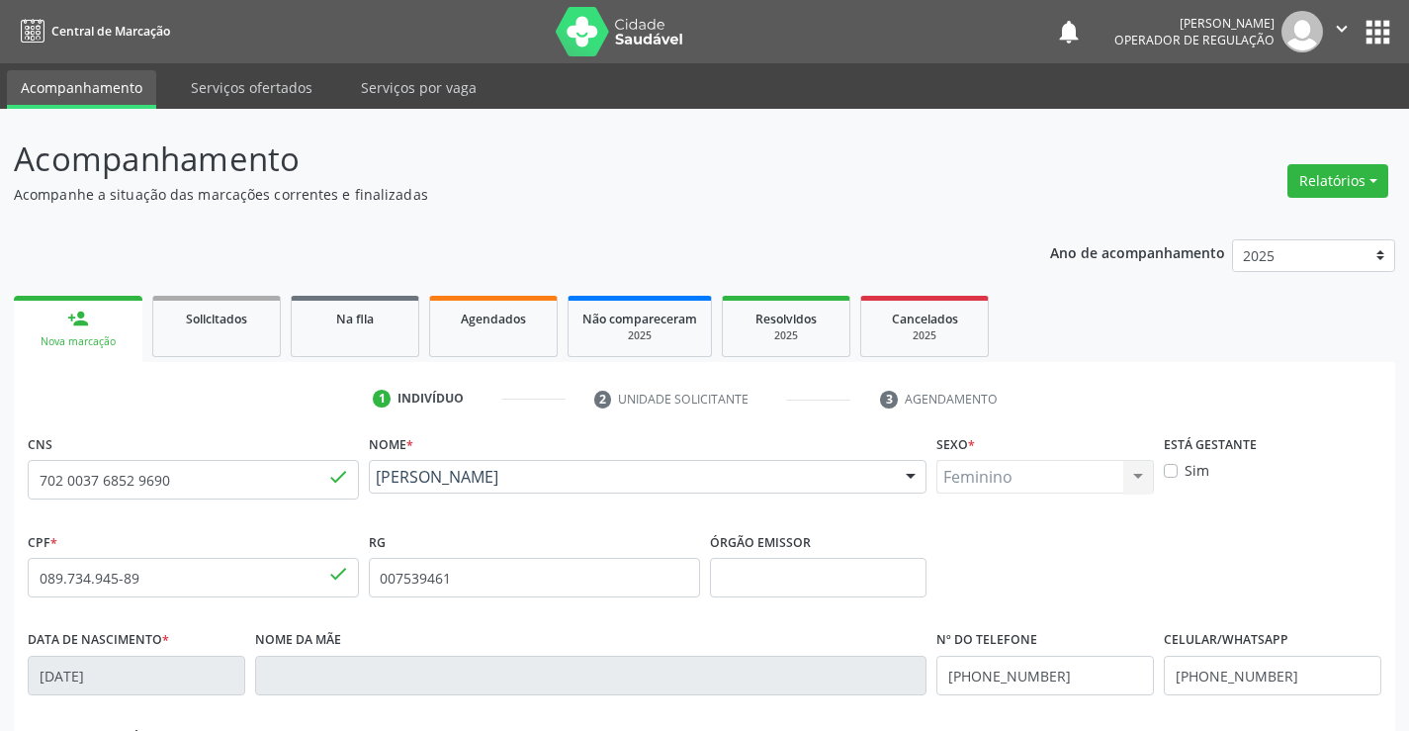
scroll to position [341, 0]
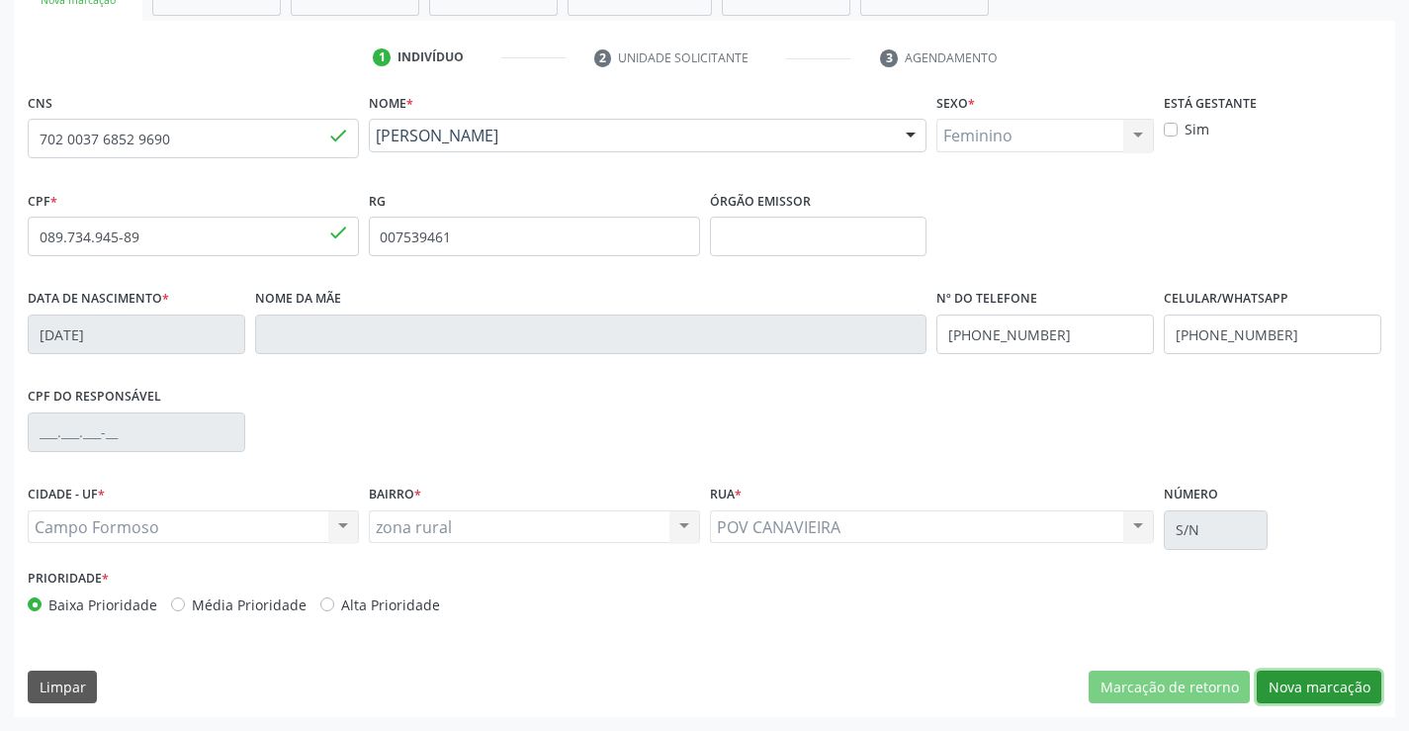
click at [1333, 696] on button "Nova marcação" at bounding box center [1319, 687] width 125 height 34
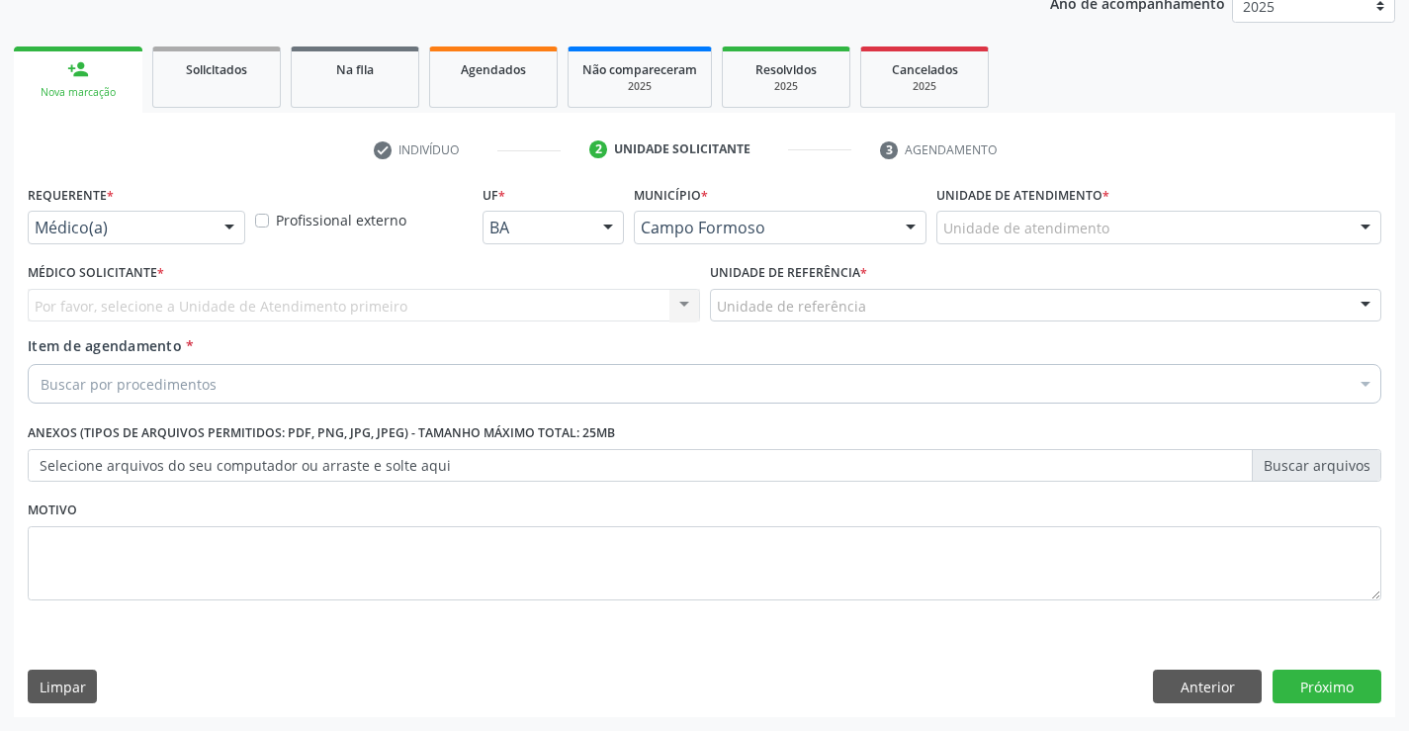
scroll to position [249, 0]
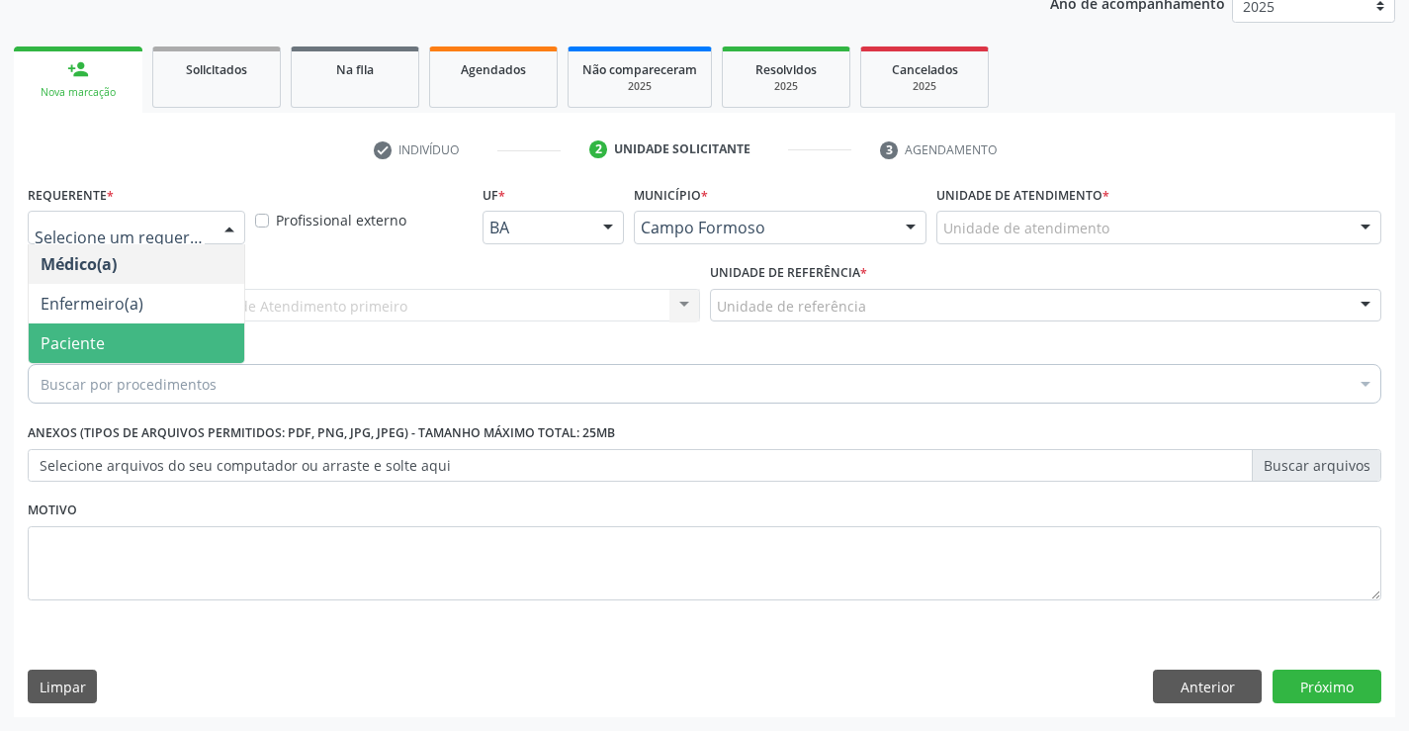
click at [86, 345] on span "Paciente" at bounding box center [73, 343] width 64 height 22
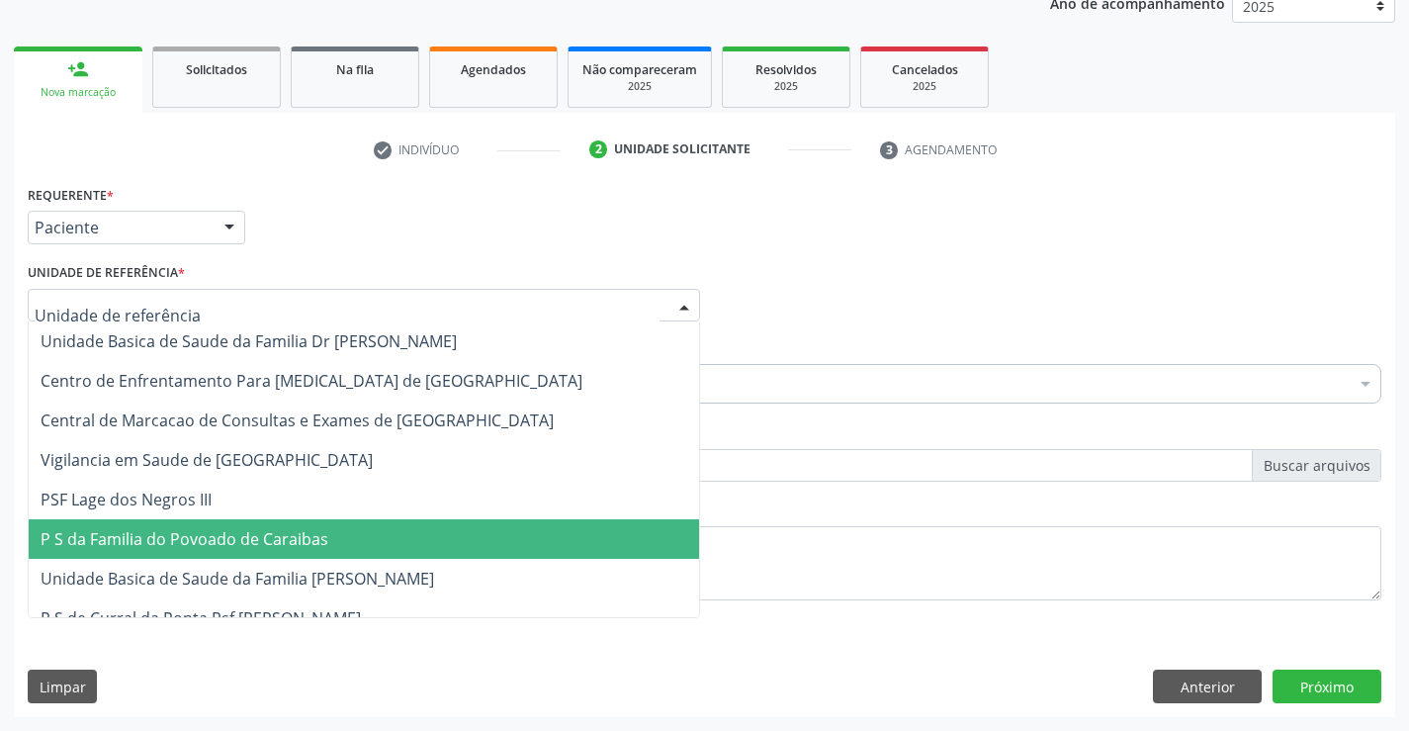
click at [247, 547] on span "P S da Familia do Povoado de Caraibas" at bounding box center [185, 539] width 288 height 22
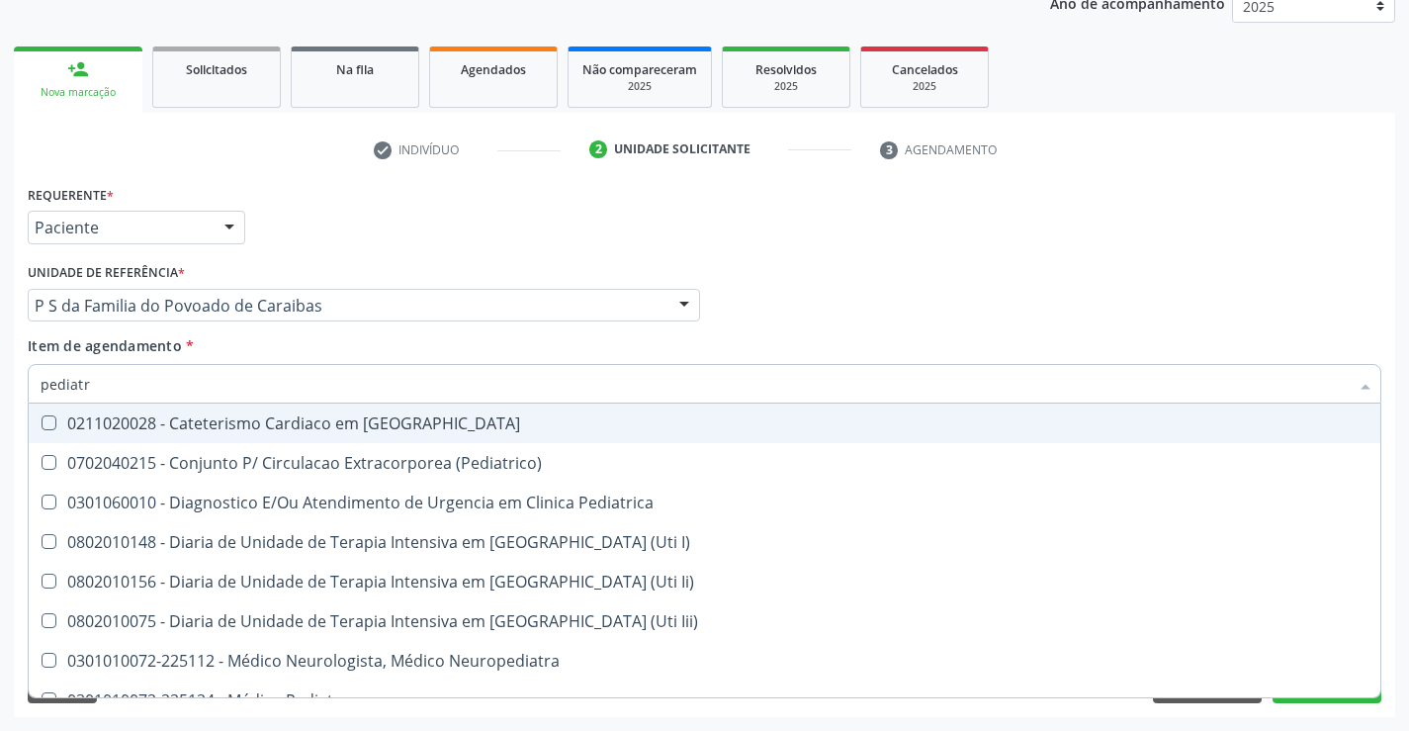
type input "pediatra"
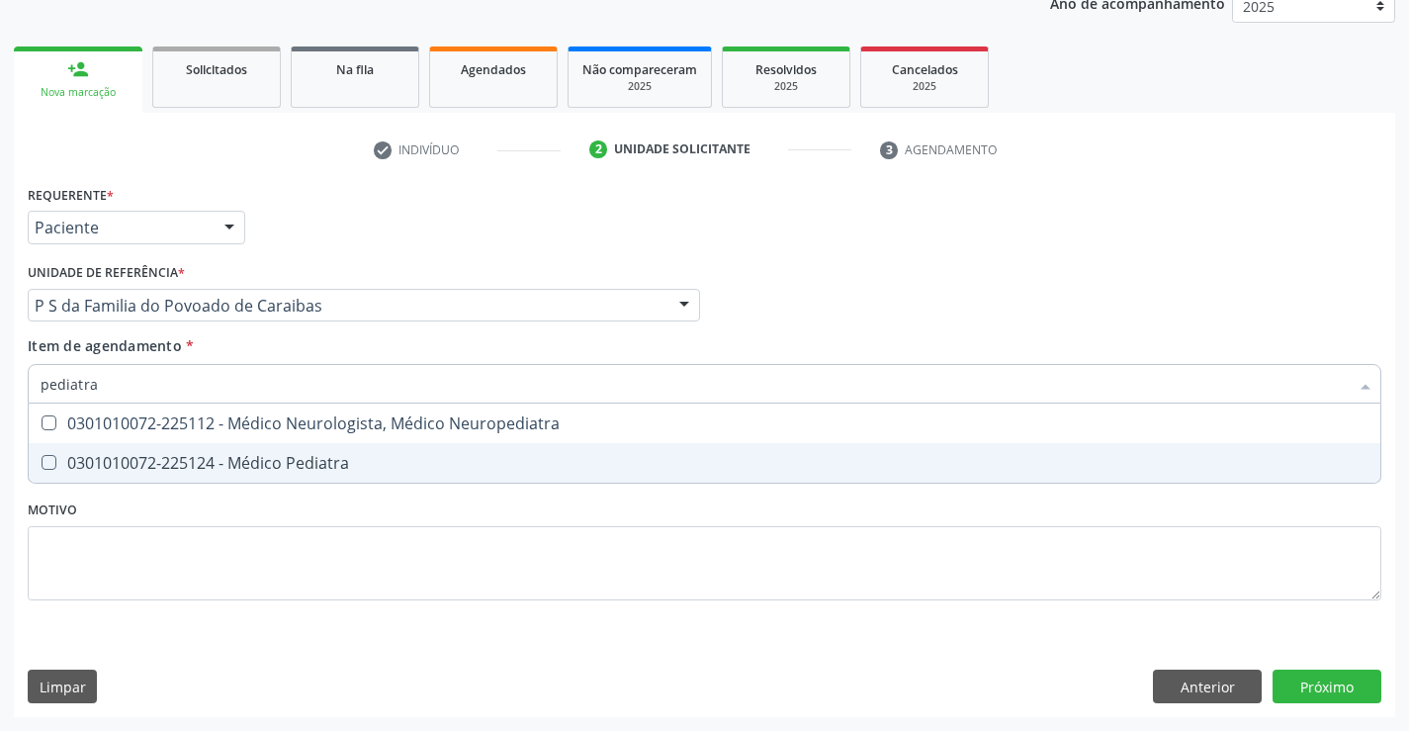
click at [226, 466] on div "0301010072-225124 - Médico Pediatra" at bounding box center [705, 463] width 1328 height 16
checkbox Pediatra "true"
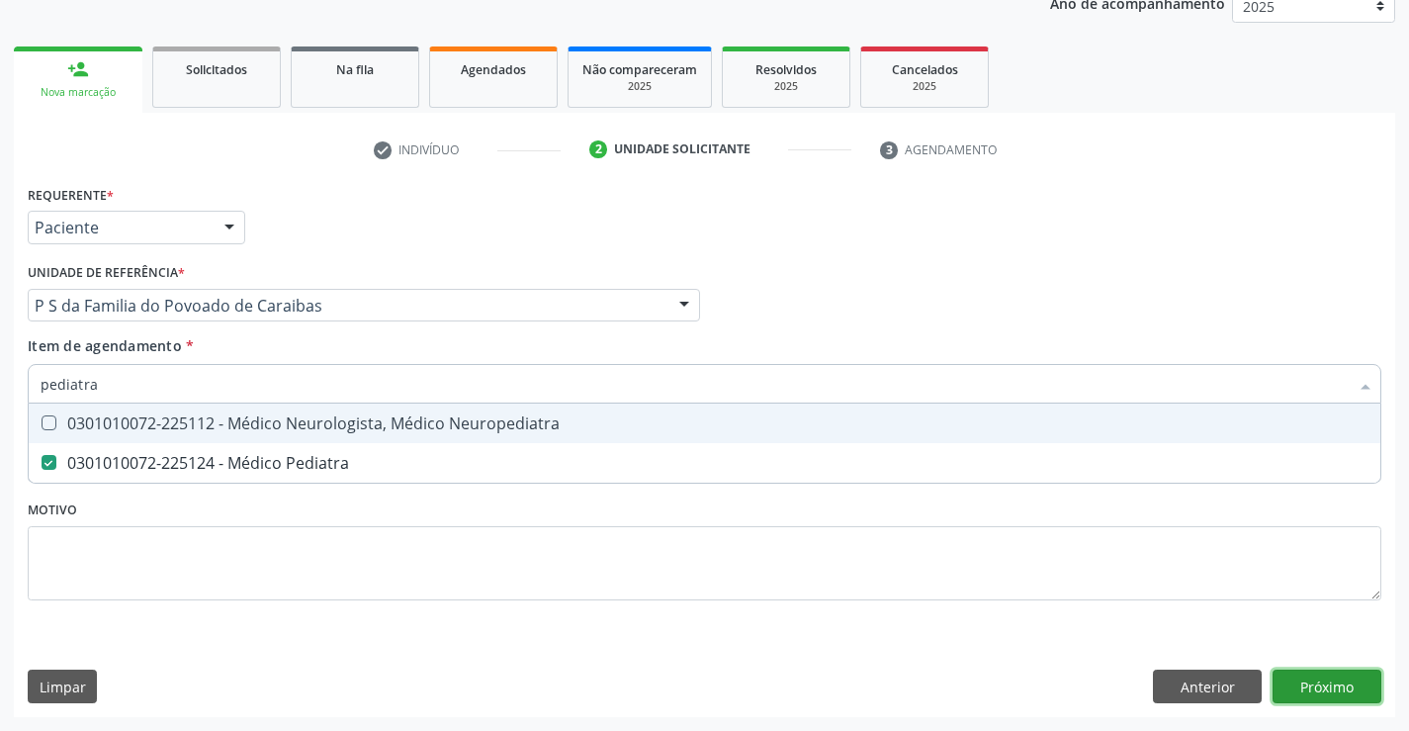
click at [1309, 683] on div "Requerente * Paciente Médico(a) Enfermeiro(a) Paciente Nenhum resultado encontr…" at bounding box center [704, 448] width 1381 height 537
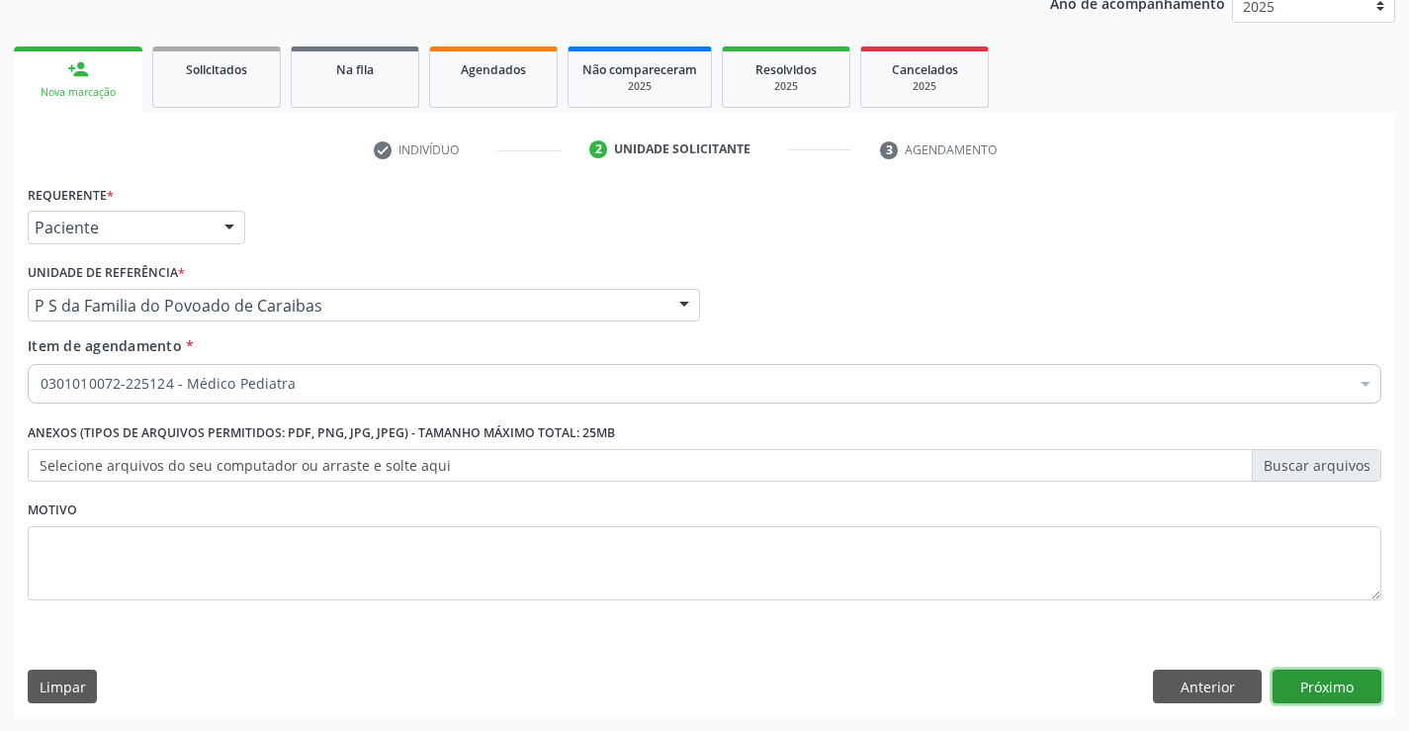
click at [1360, 700] on button "Próximo" at bounding box center [1327, 686] width 109 height 34
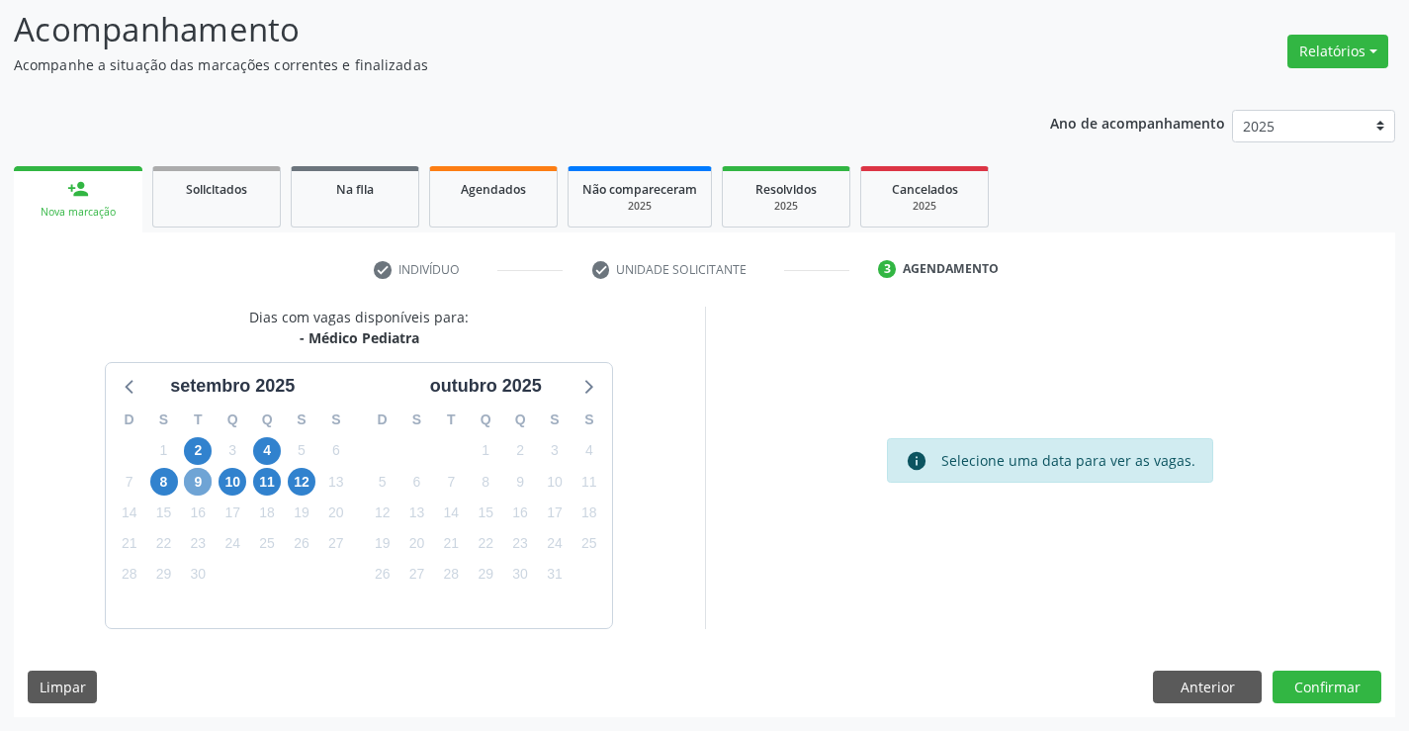
click at [199, 481] on span "9" at bounding box center [198, 482] width 28 height 28
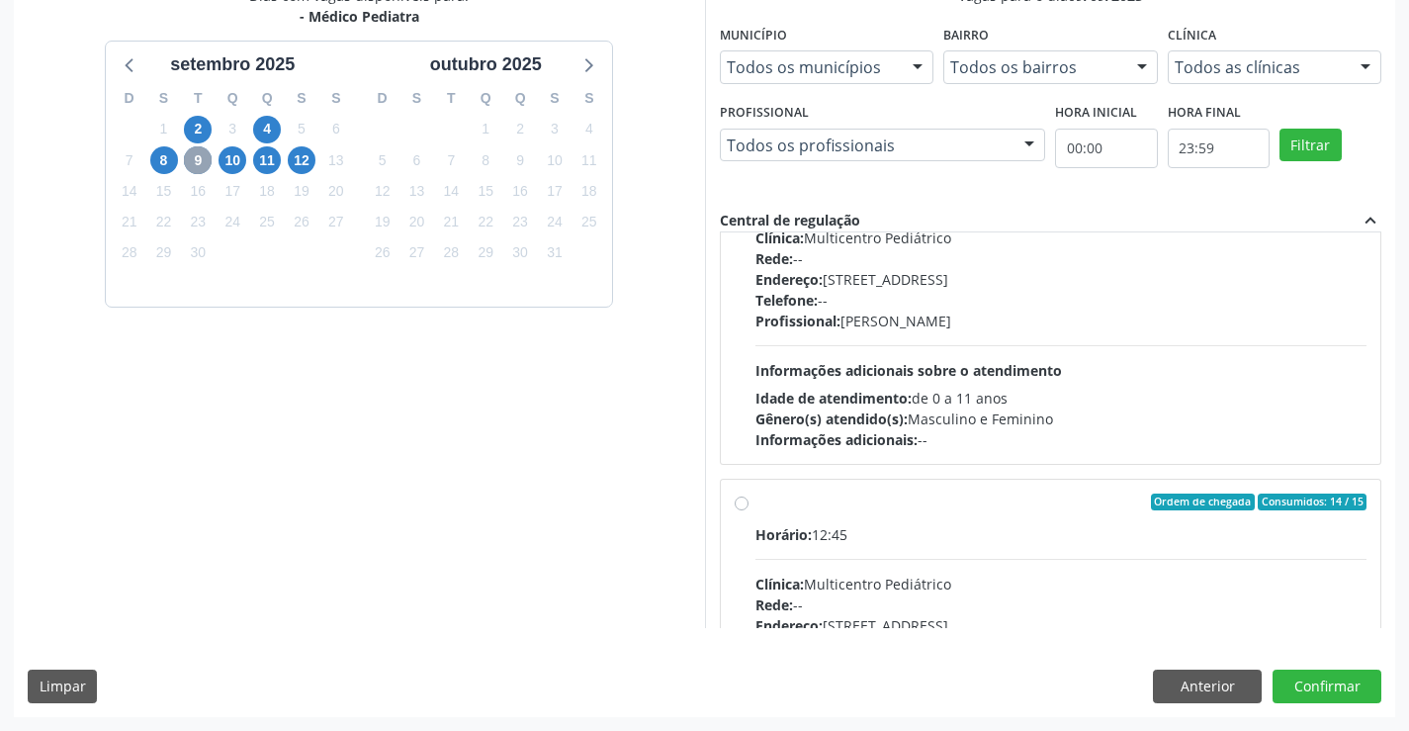
scroll to position [297, 0]
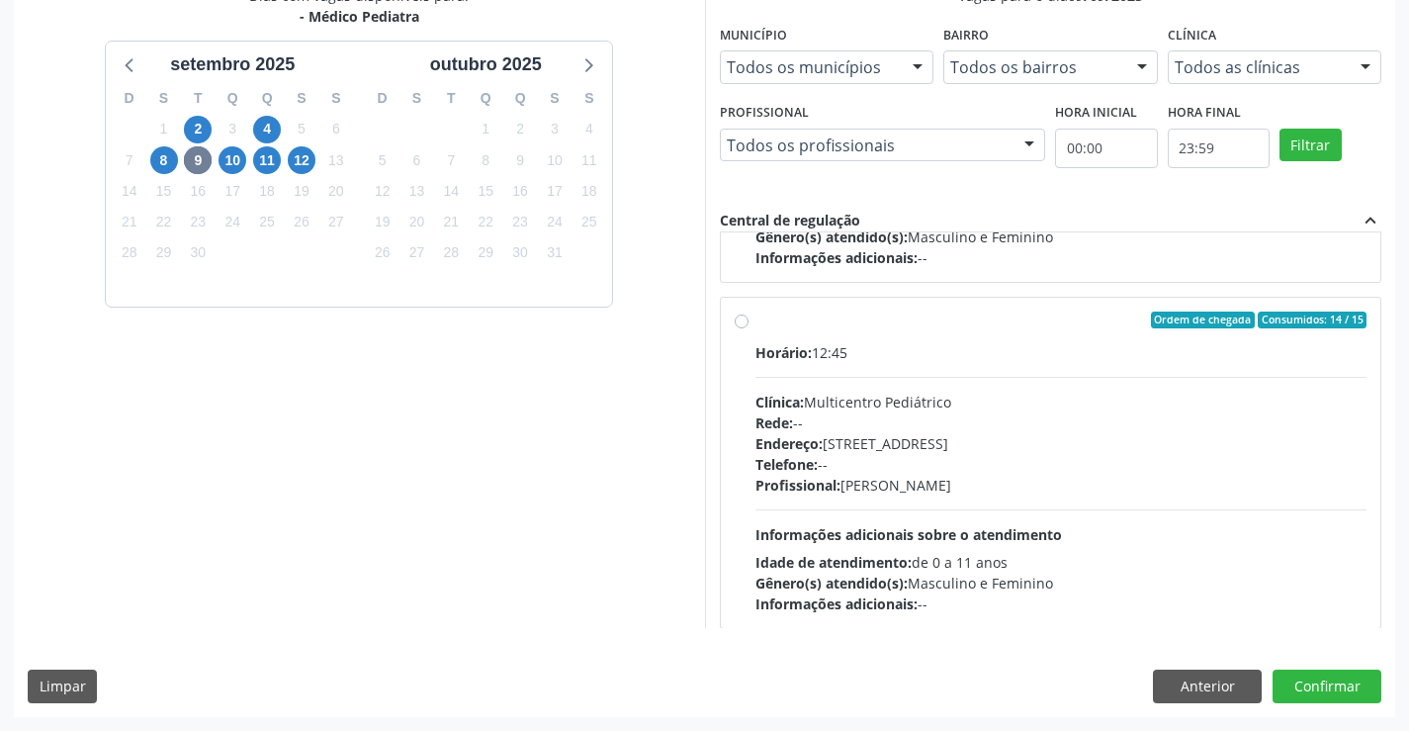
click at [881, 527] on span "Informações adicionais sobre o atendimento" at bounding box center [908, 534] width 307 height 19
click at [749, 329] on input "Ordem de chegada Consumidos: 14 / 15 Horário: 12:45 Clínica: Multicentro Pediát…" at bounding box center [742, 320] width 14 height 18
radio input "true"
click at [1337, 687] on button "Confirmar" at bounding box center [1327, 686] width 109 height 34
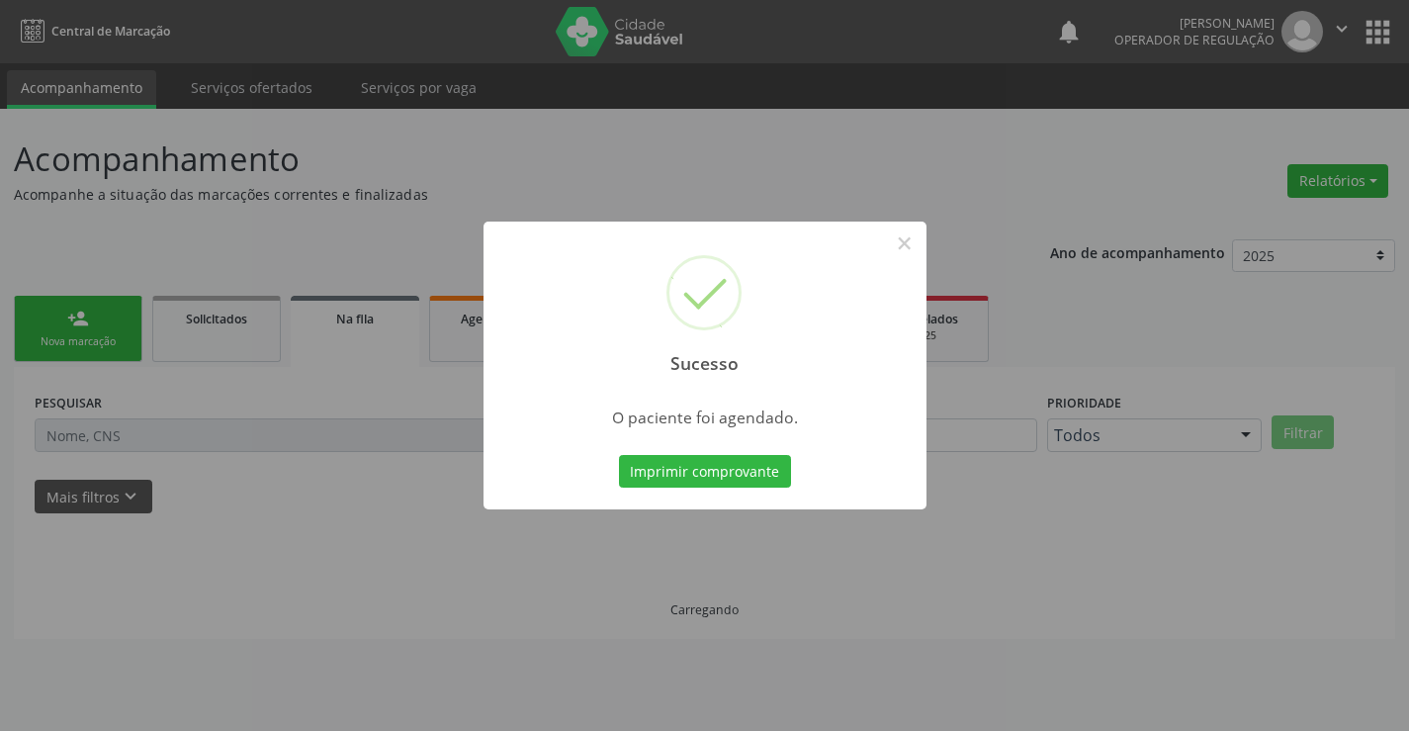
scroll to position [0, 0]
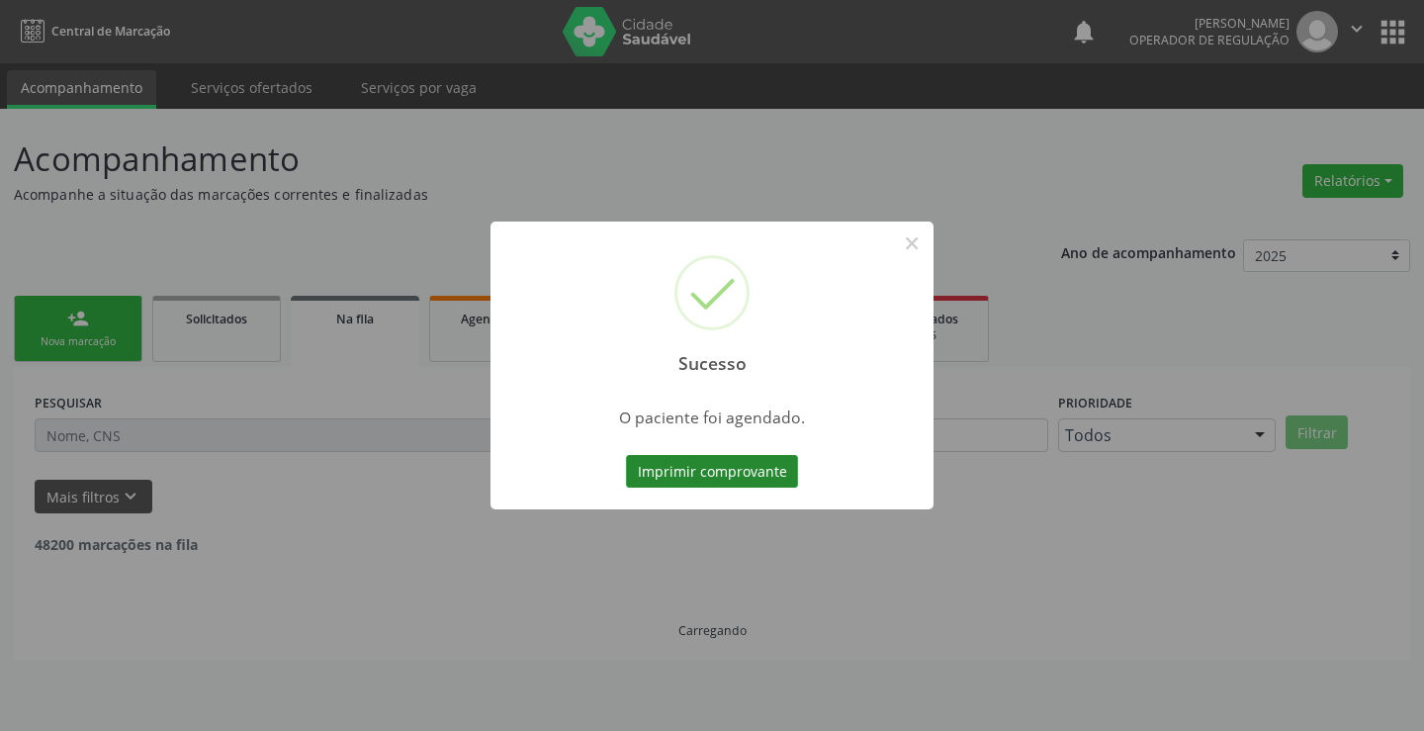
click at [744, 471] on button "Imprimir comprovante" at bounding box center [712, 472] width 172 height 34
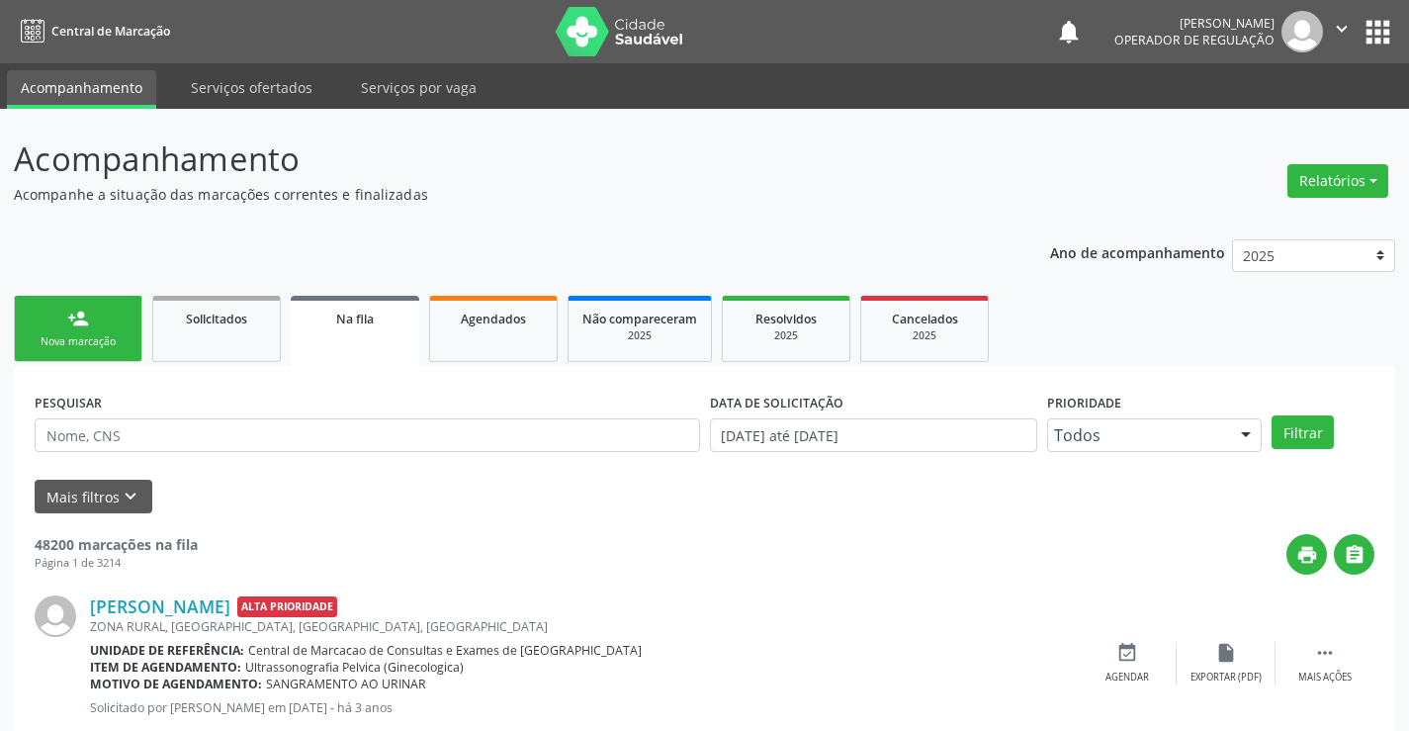
click at [86, 323] on div "person_add" at bounding box center [78, 319] width 22 height 22
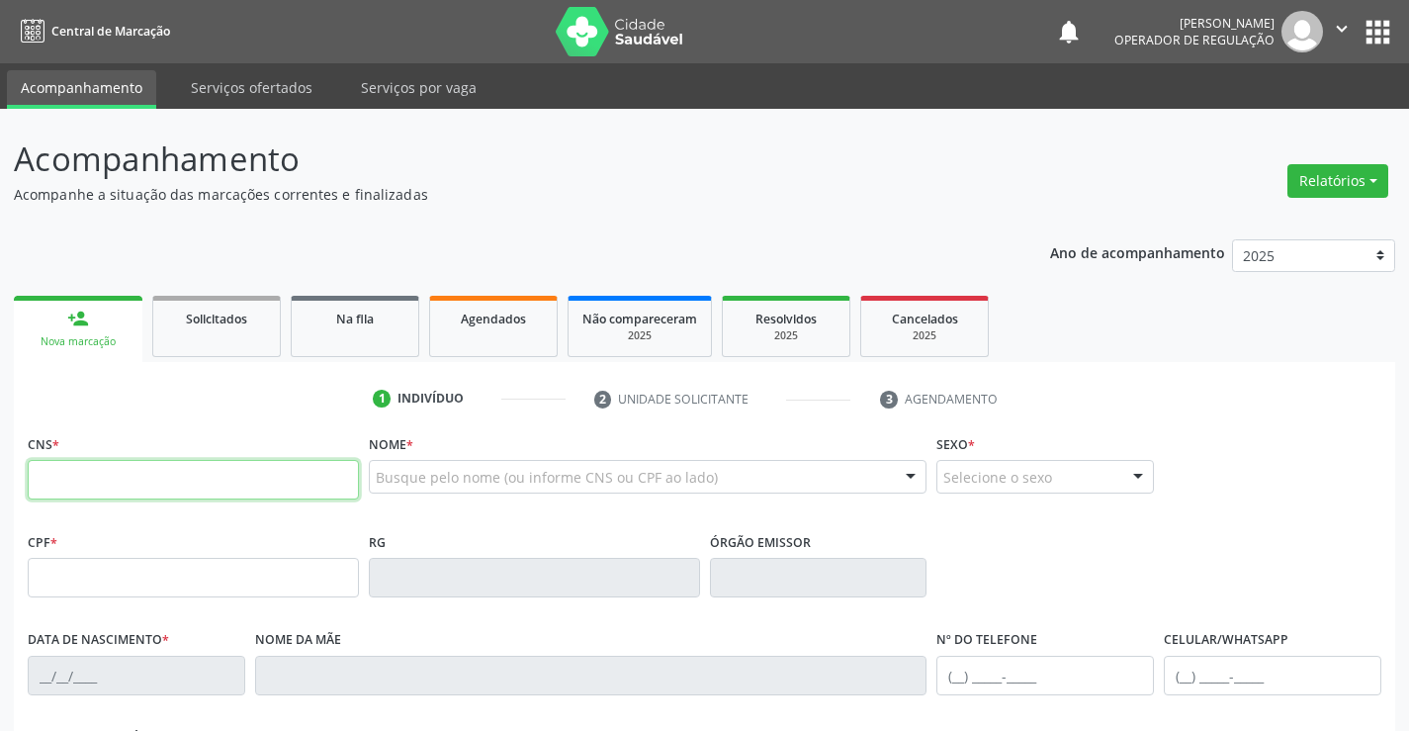
click at [80, 487] on input "text" at bounding box center [193, 480] width 331 height 40
click at [80, 487] on input "708" at bounding box center [193, 480] width 331 height 40
type input "708 0023 5601 4624"
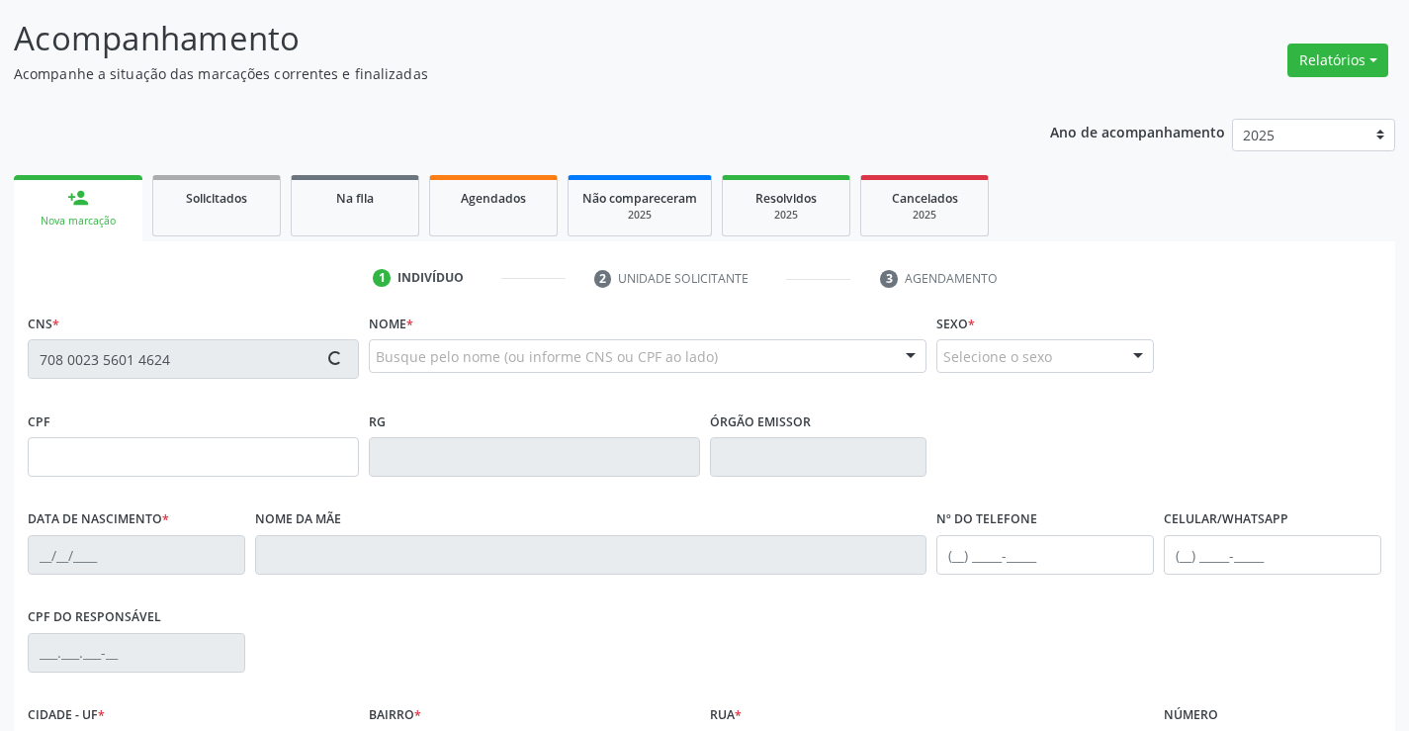
scroll to position [341, 0]
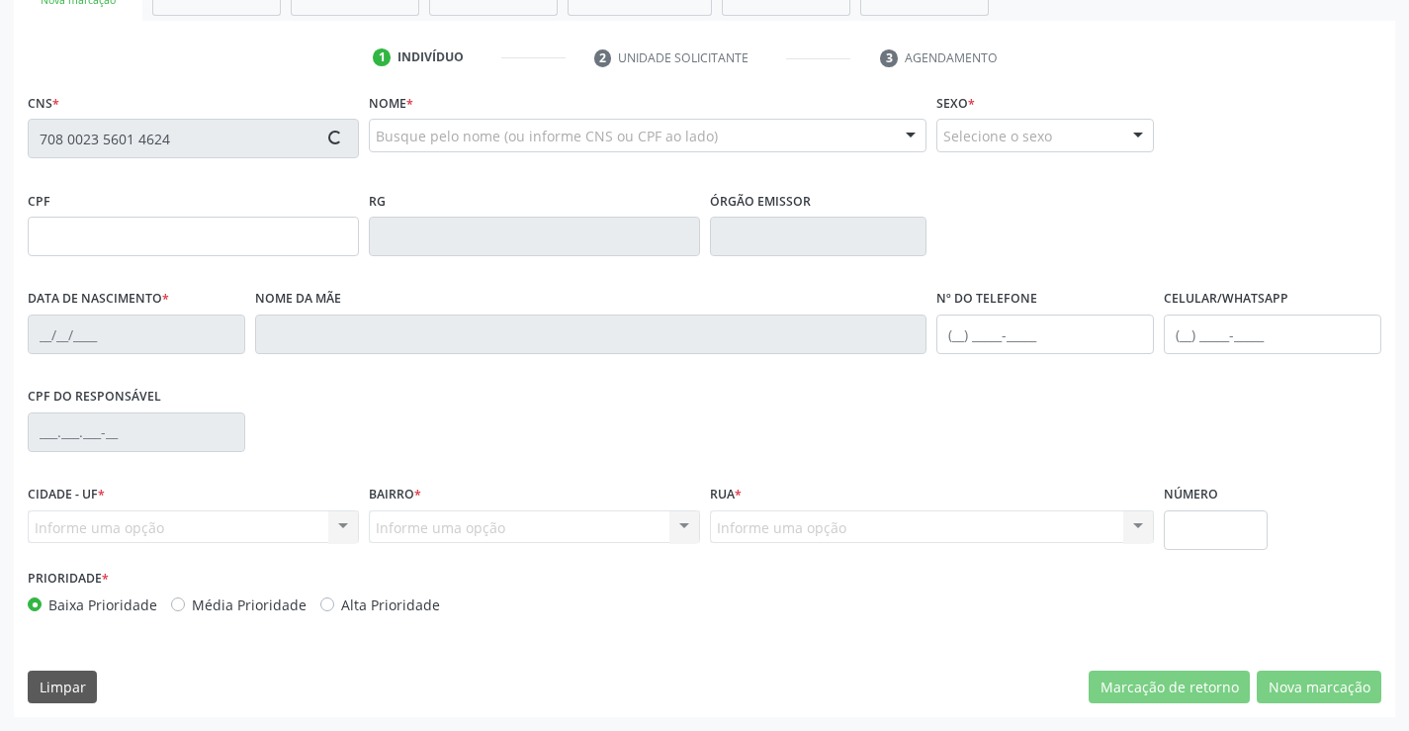
type input "0817391924"
type input "[DATE]"
type input "[PHONE_NUMBER]"
type input "004.303.335-01"
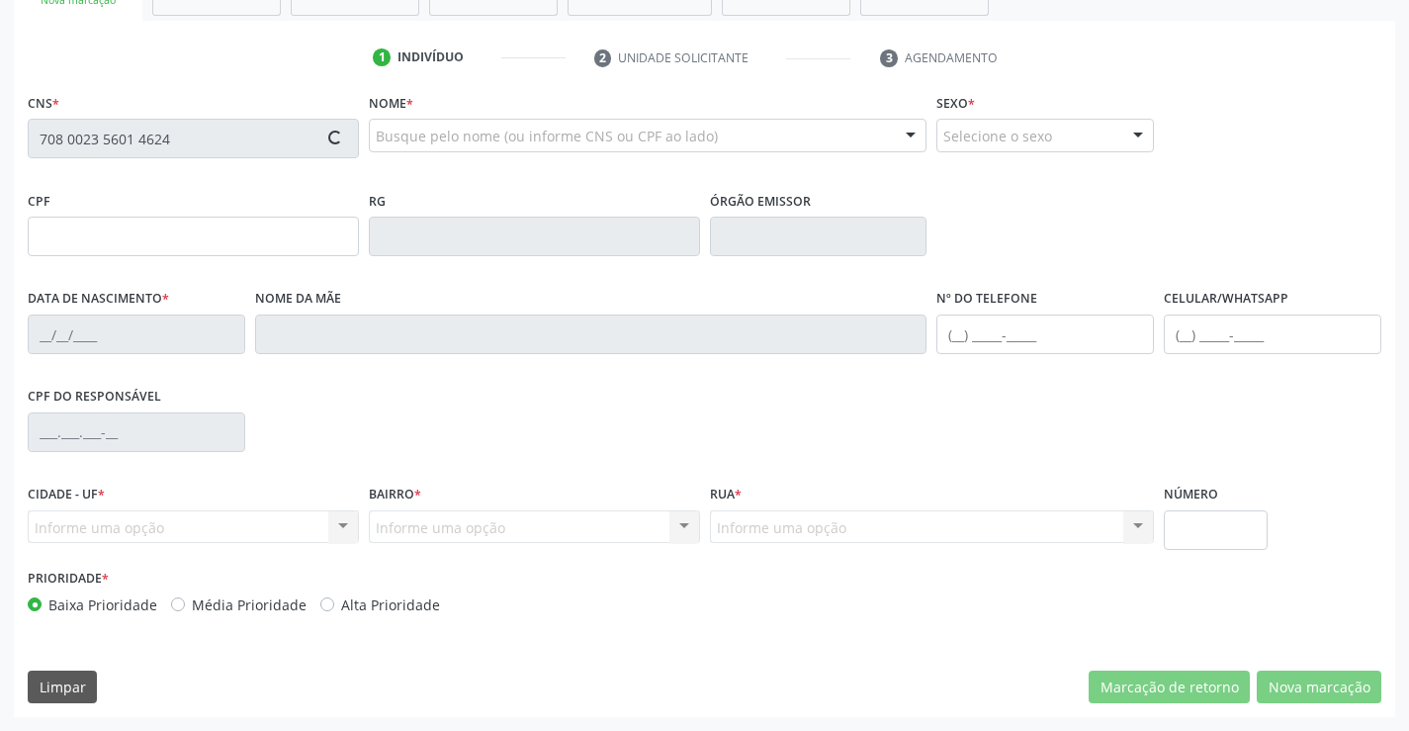
type input "45"
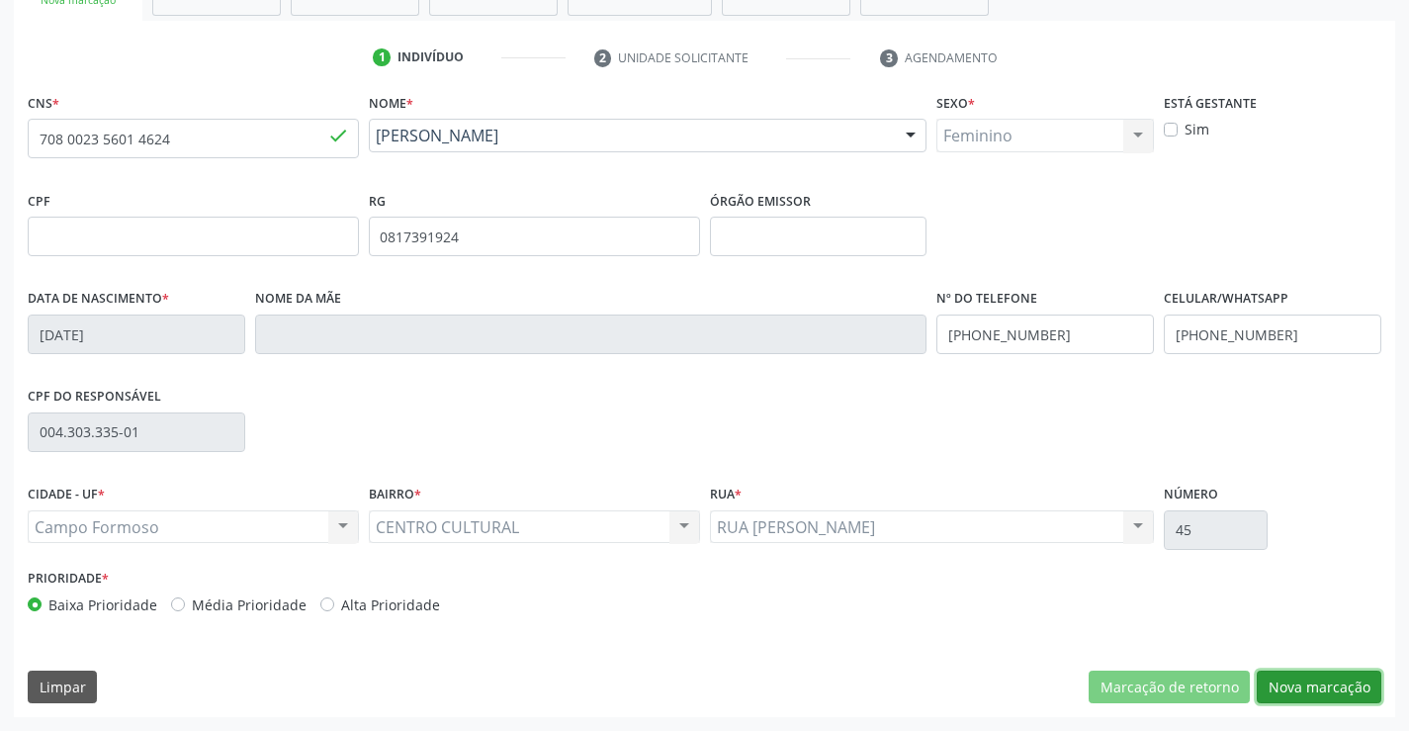
click at [1316, 686] on button "Nova marcação" at bounding box center [1319, 687] width 125 height 34
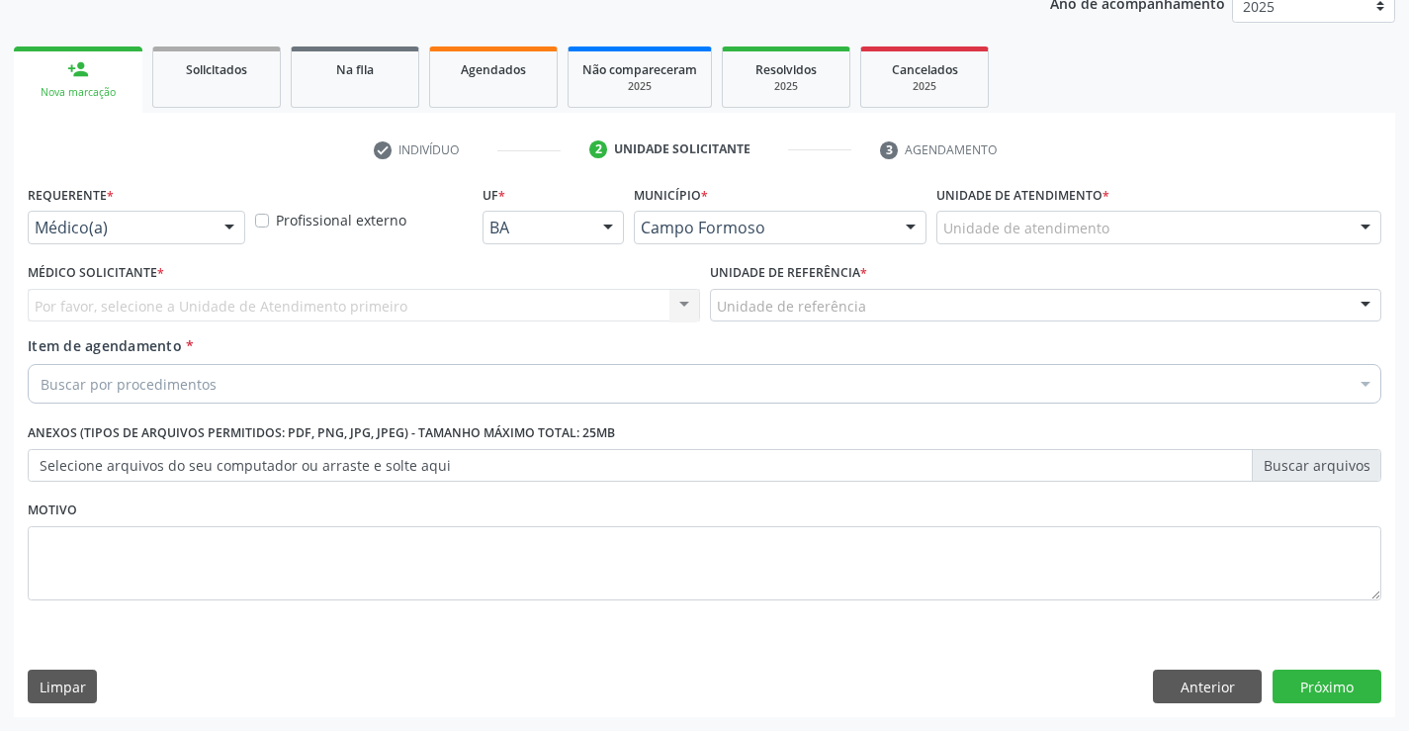
scroll to position [249, 0]
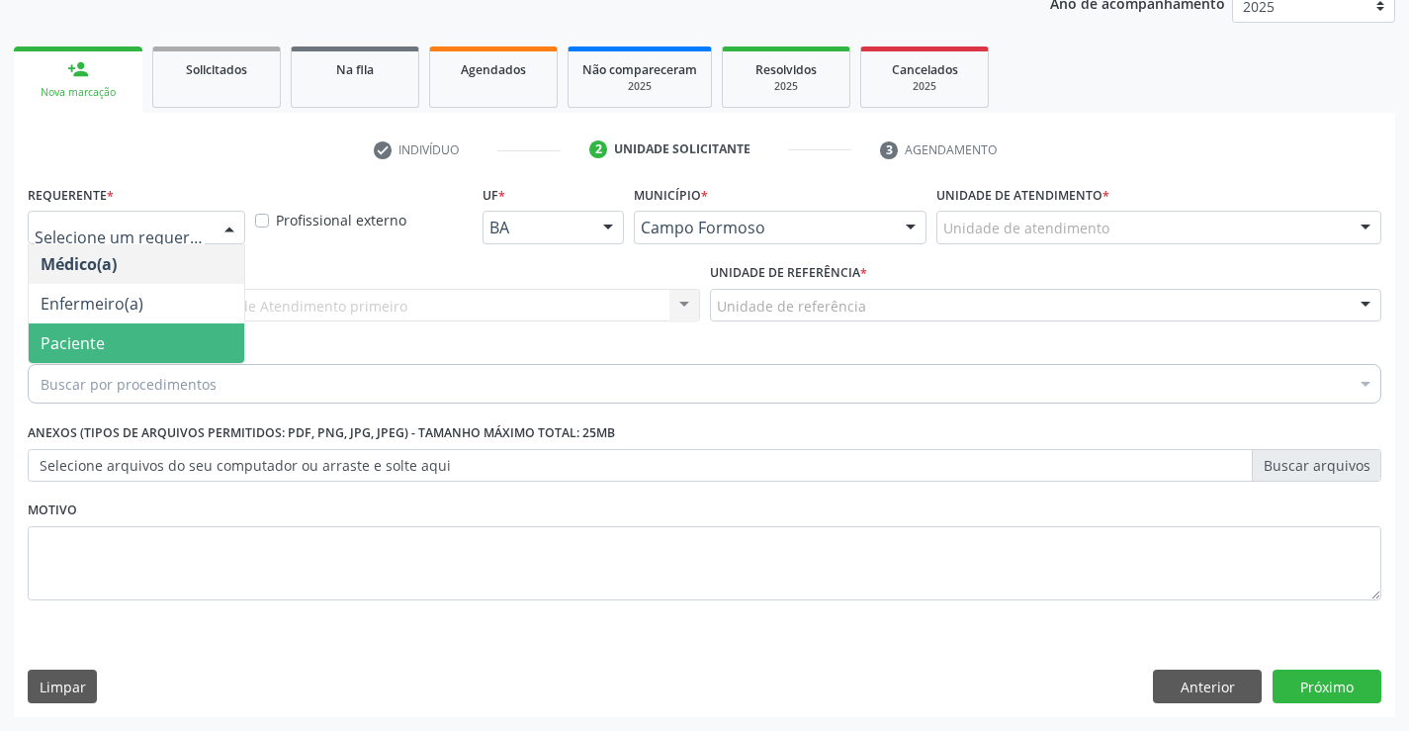
click at [111, 350] on span "Paciente" at bounding box center [137, 343] width 216 height 40
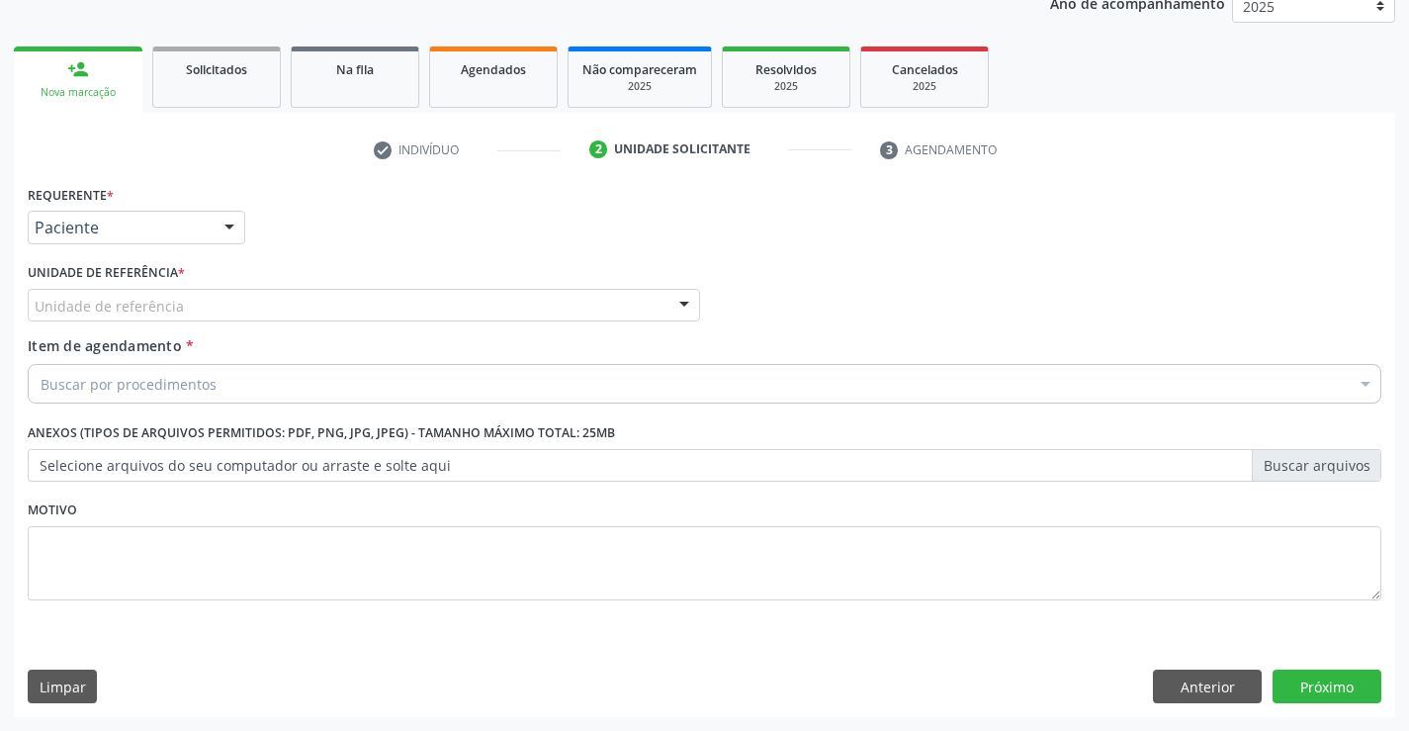
click at [235, 311] on div "Unidade de referência" at bounding box center [364, 306] width 672 height 34
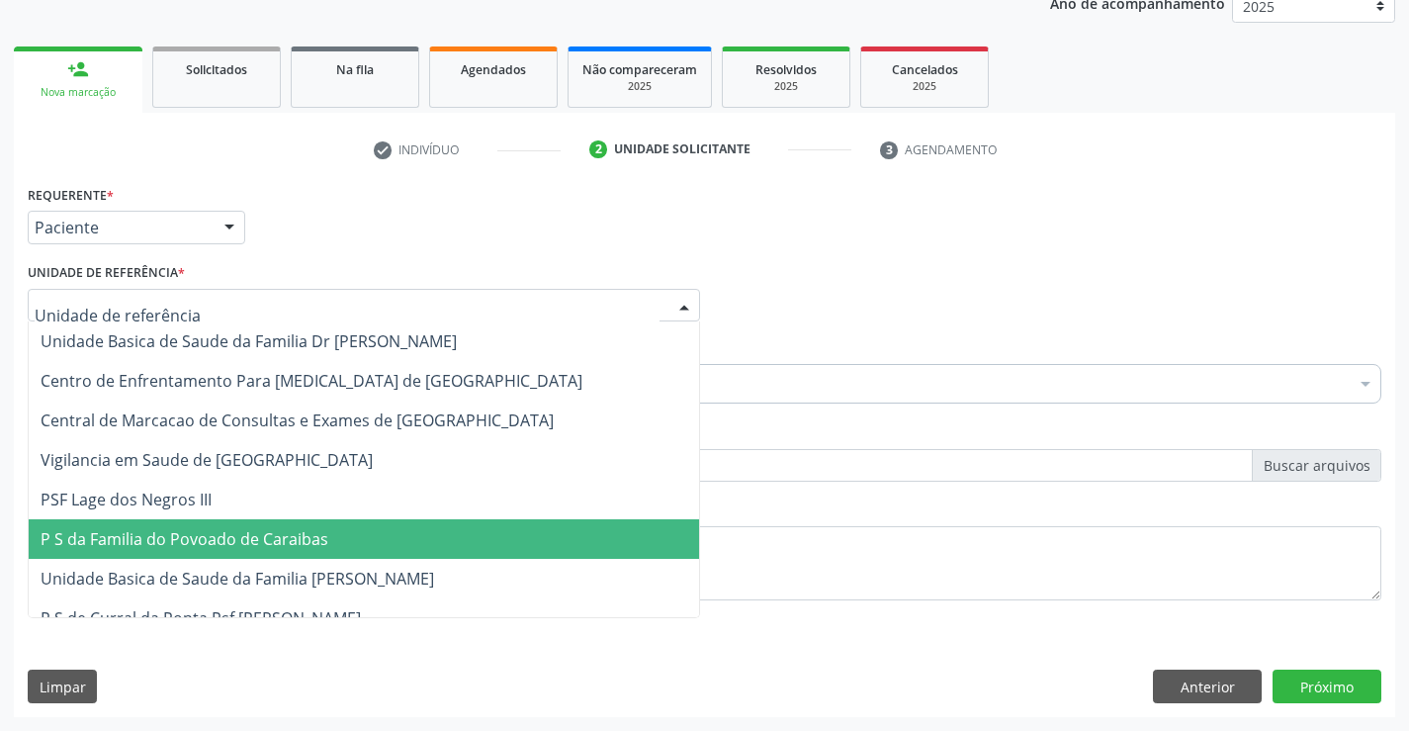
click at [281, 539] on span "P S da Familia do Povoado de Caraibas" at bounding box center [185, 539] width 288 height 22
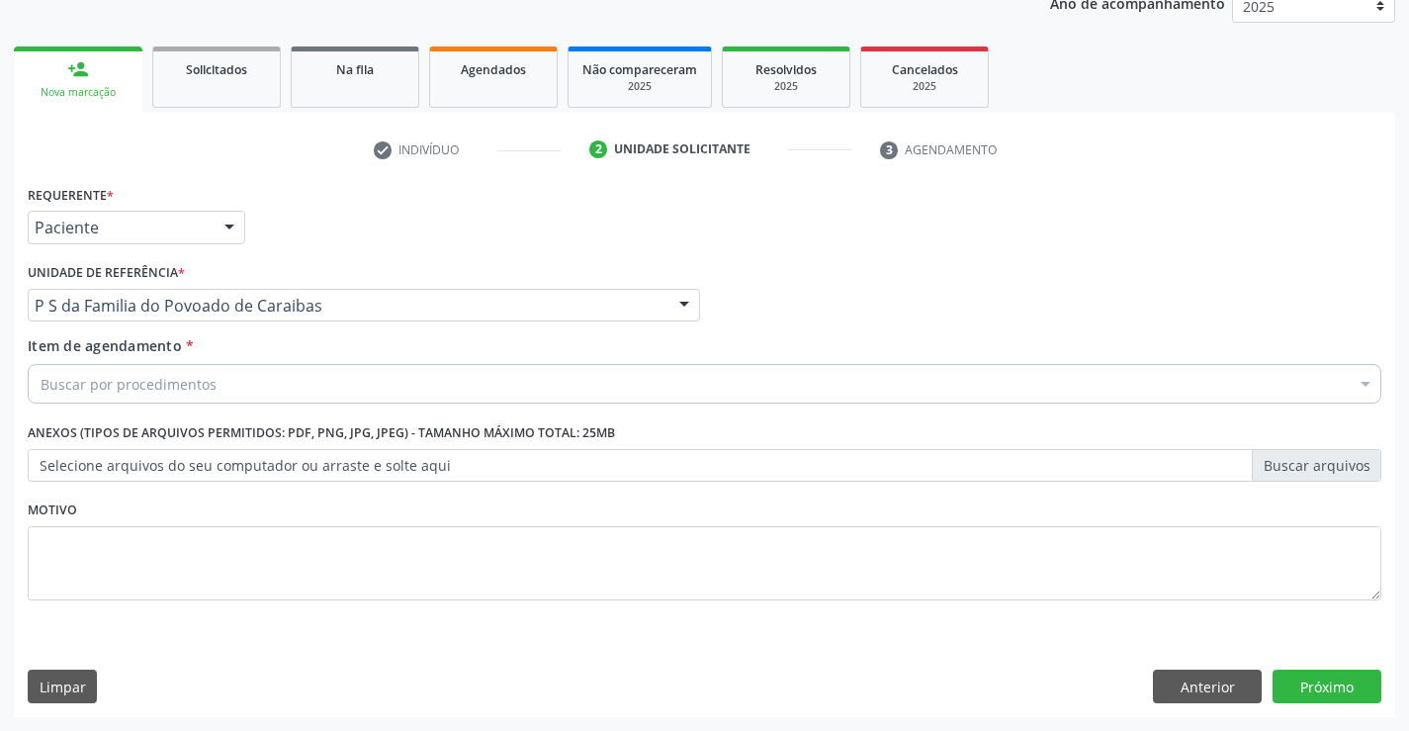
click at [233, 383] on div "Buscar por procedimentos" at bounding box center [705, 384] width 1354 height 40
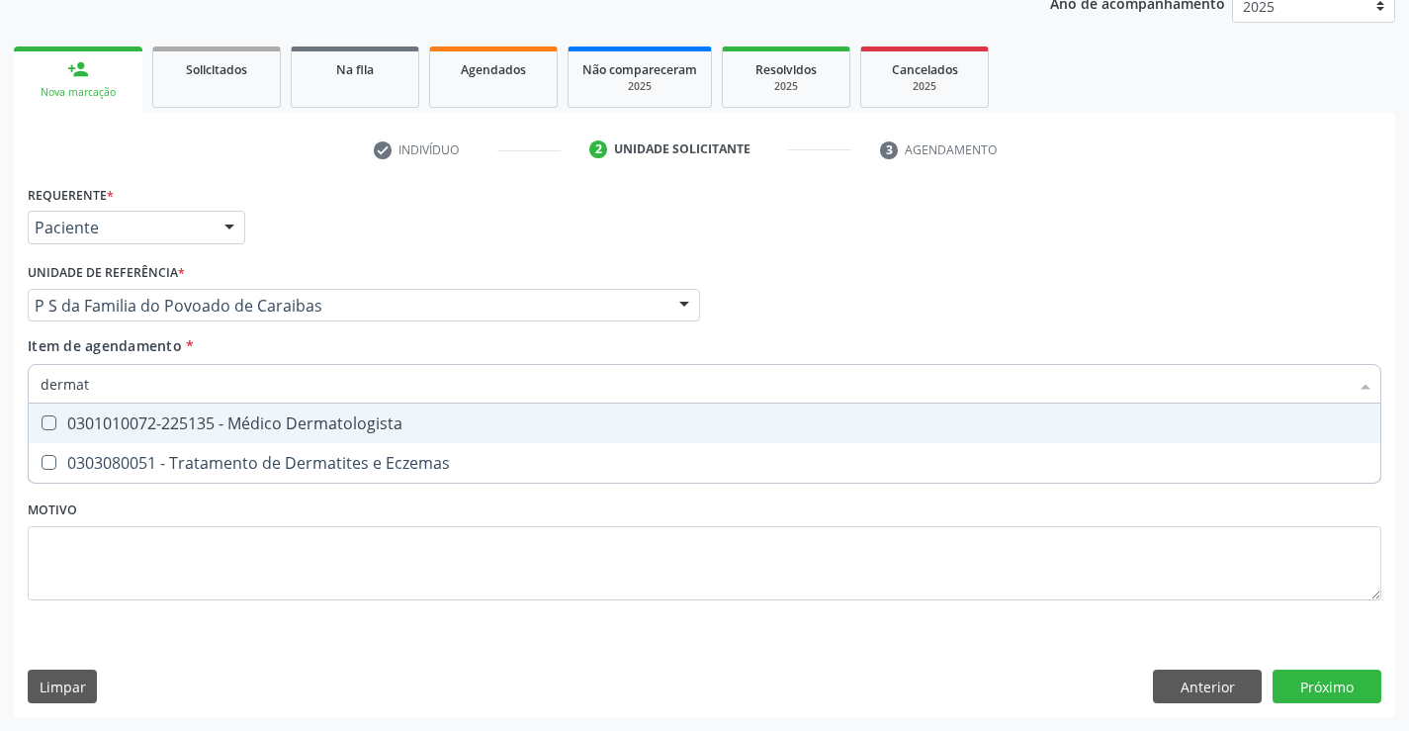
type input "dermato"
click at [272, 426] on div "0301010072-225135 - Médico Dermatologista" at bounding box center [705, 423] width 1328 height 16
checkbox Dermatologista "true"
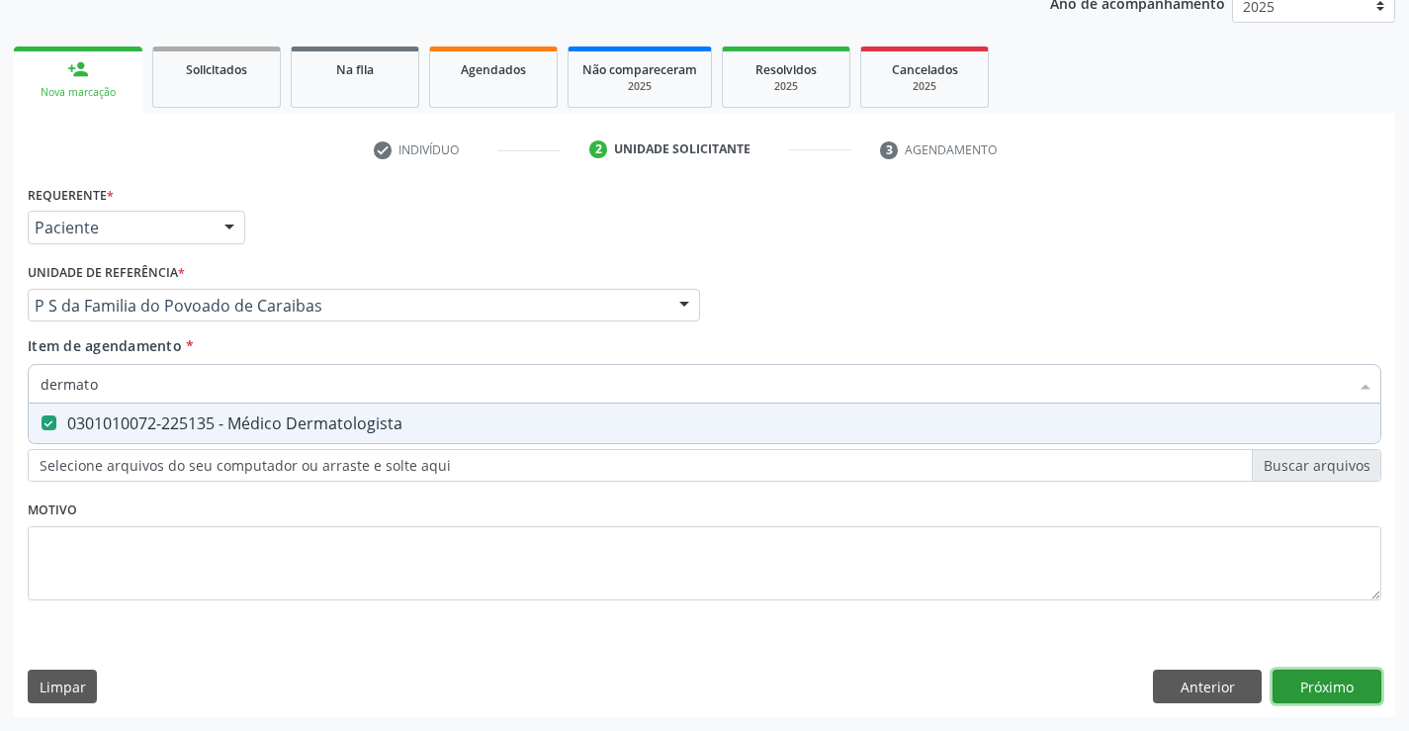
click at [1327, 683] on div "Requerente * Paciente Médico(a) Enfermeiro(a) Paciente Nenhum resultado encontr…" at bounding box center [704, 448] width 1381 height 537
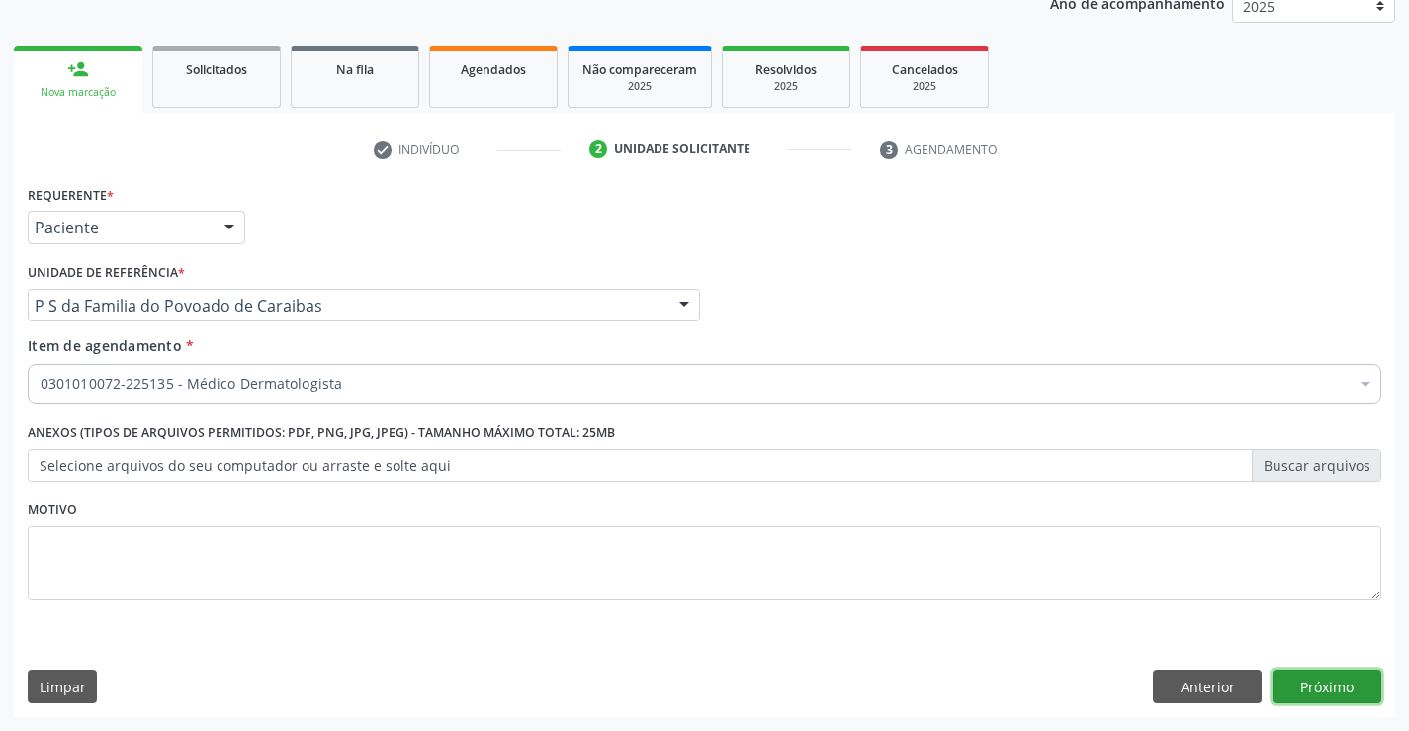
click at [1318, 684] on button "Próximo" at bounding box center [1327, 686] width 109 height 34
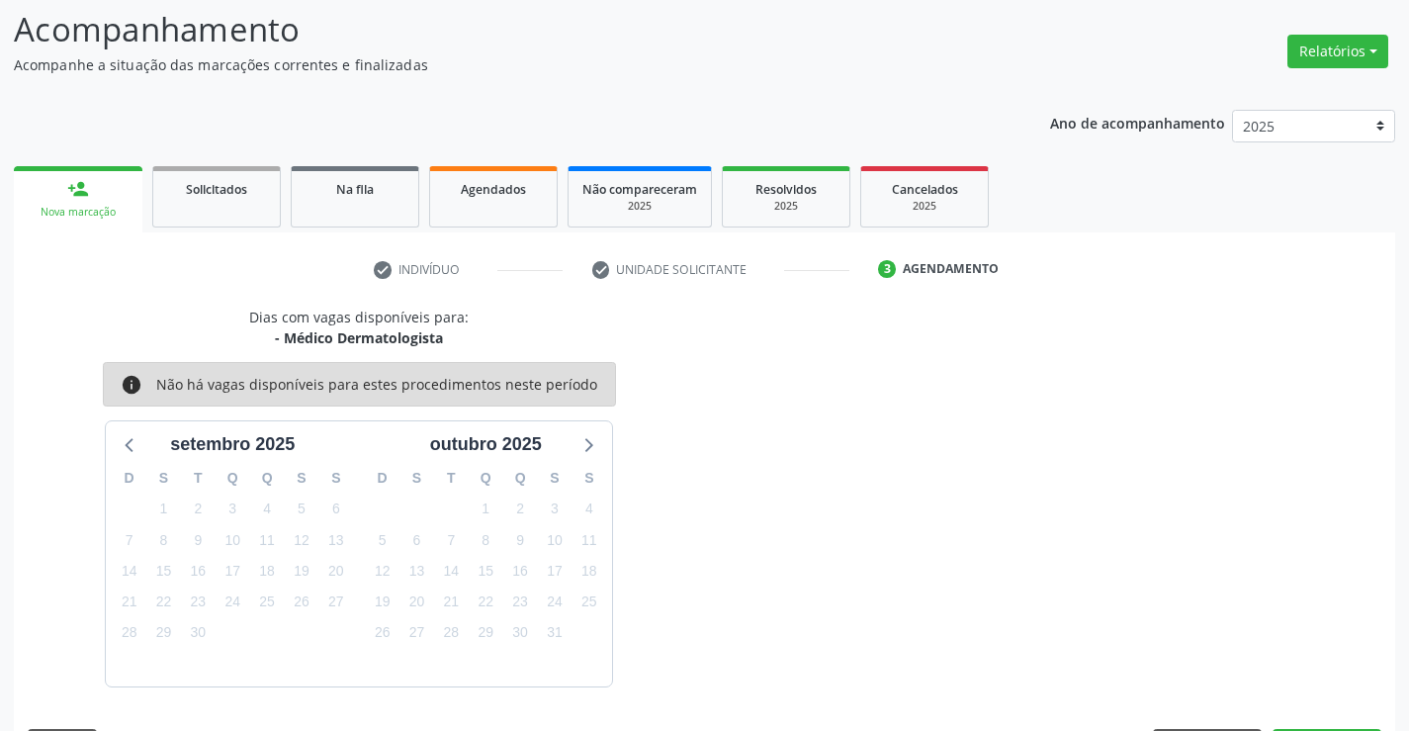
scroll to position [188, 0]
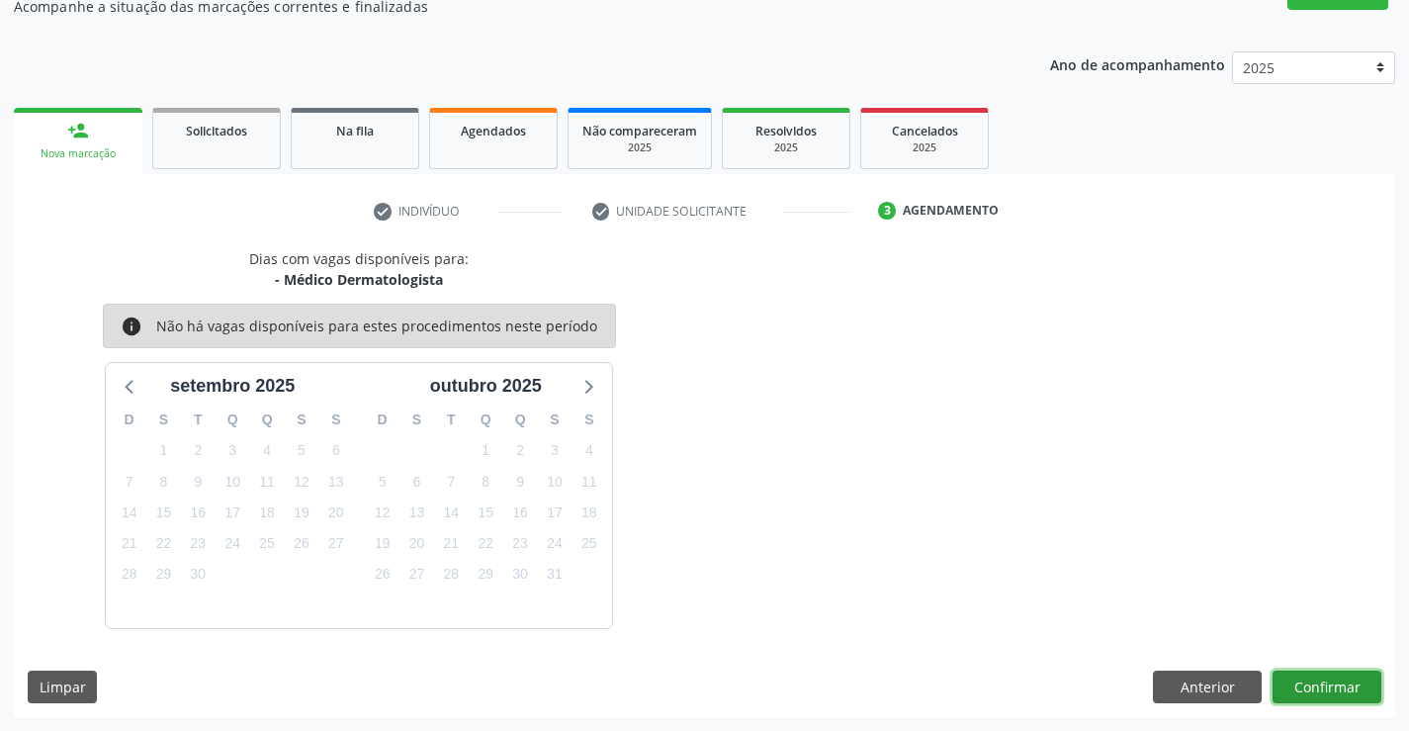
click at [1304, 681] on button "Confirmar" at bounding box center [1327, 687] width 109 height 34
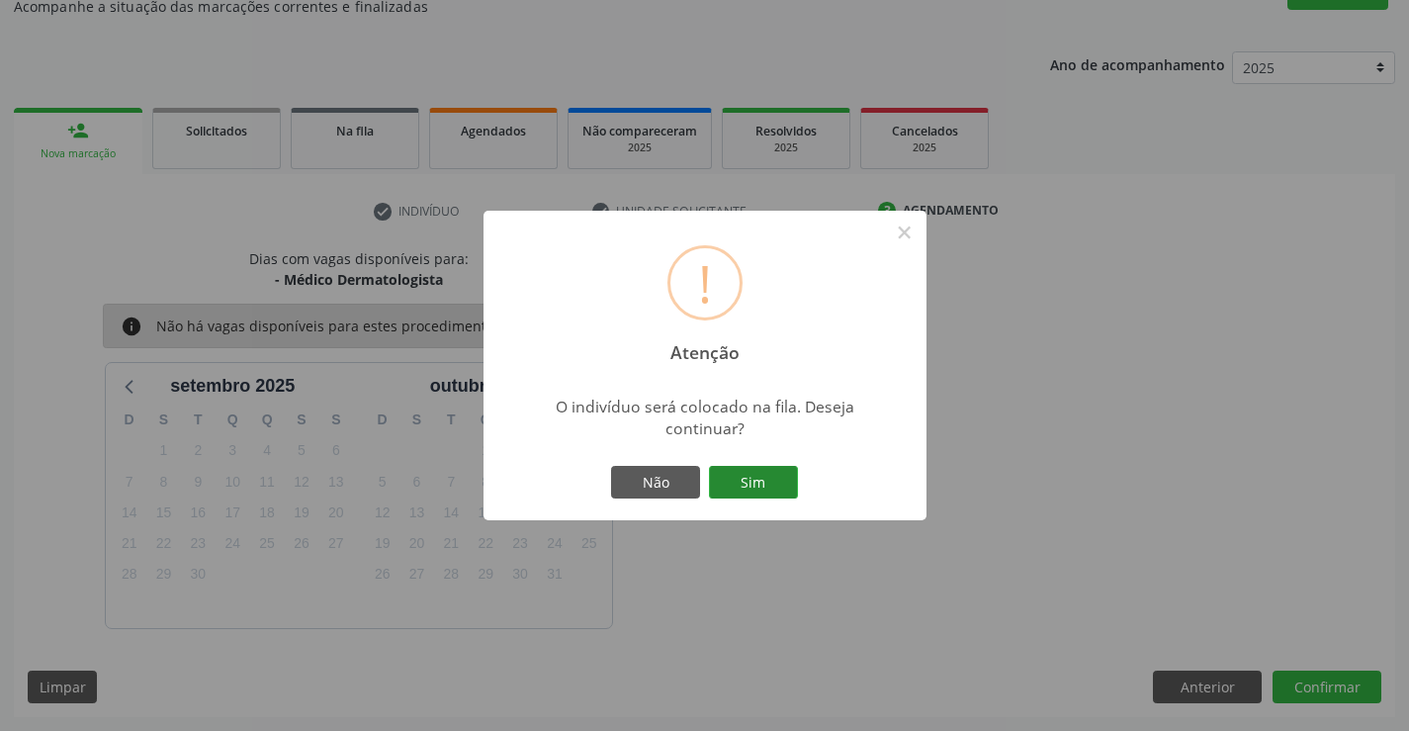
drag, startPoint x: 770, startPoint y: 485, endPoint x: 755, endPoint y: 533, distance: 49.7
click at [770, 486] on button "Sim" at bounding box center [753, 483] width 89 height 34
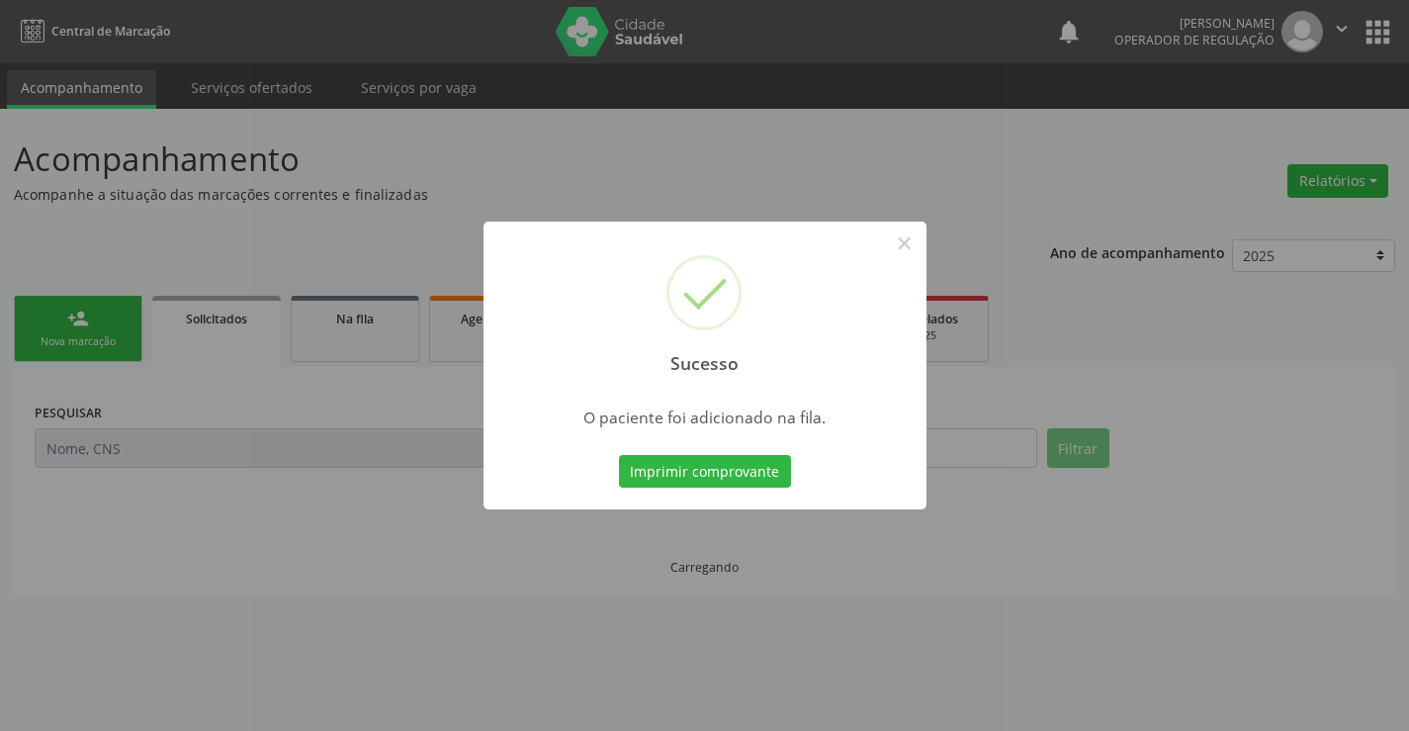
scroll to position [0, 0]
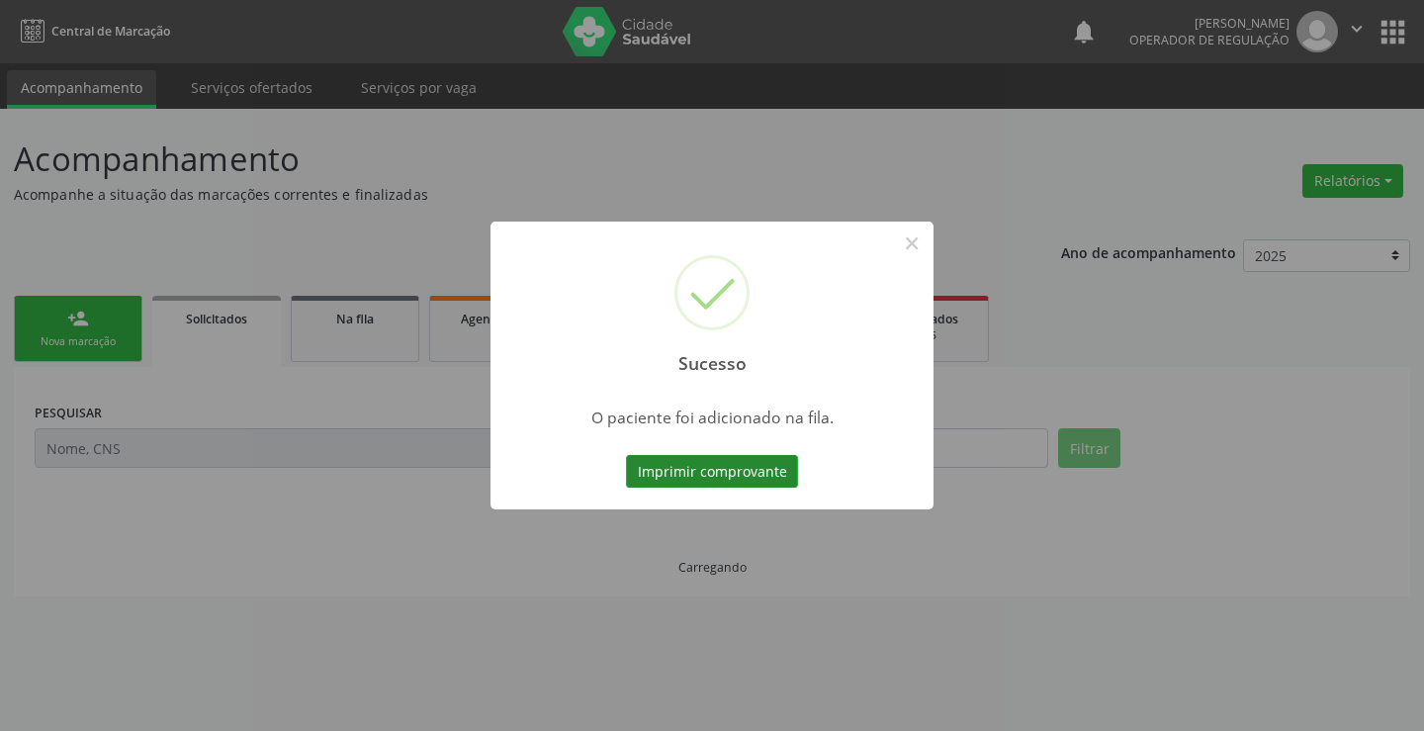
click at [722, 480] on button "Imprimir comprovante" at bounding box center [712, 472] width 172 height 34
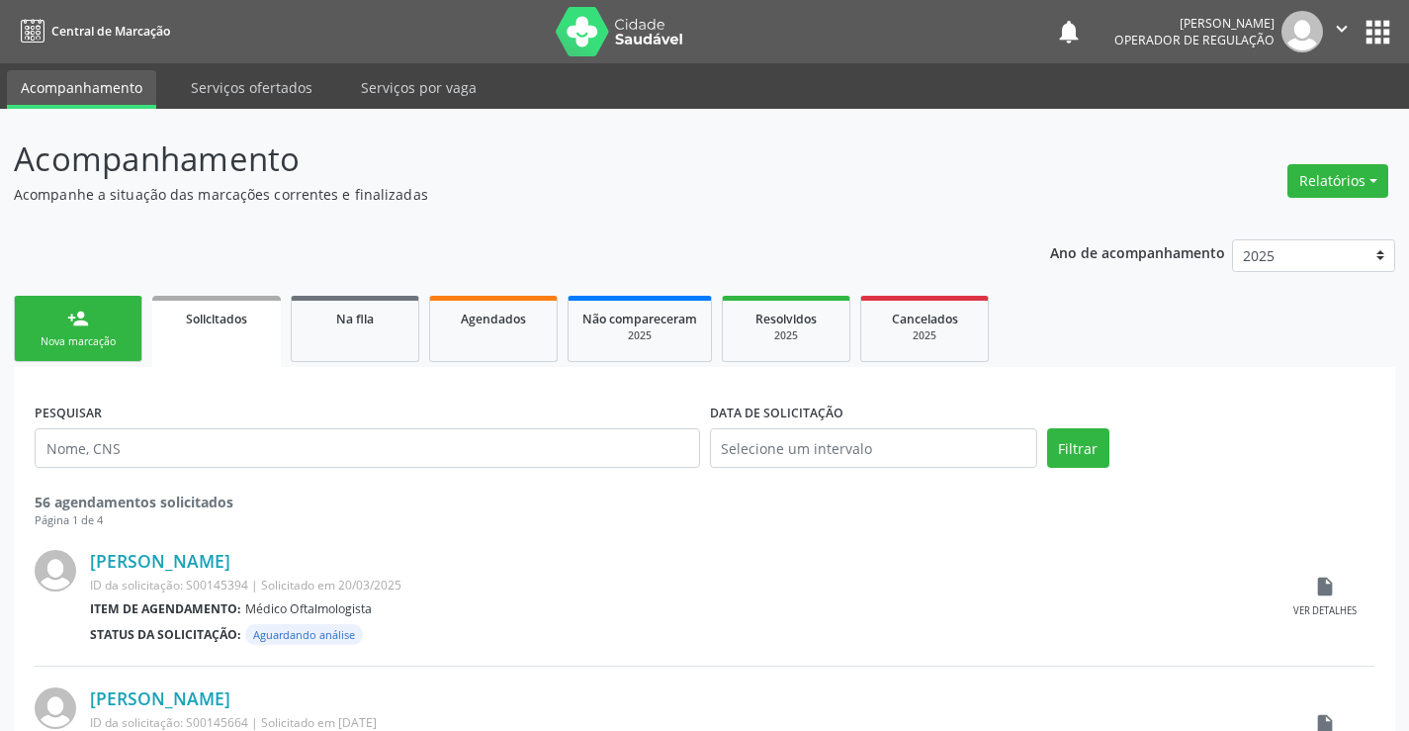
click at [79, 333] on link "person_add Nova marcação" at bounding box center [78, 329] width 129 height 66
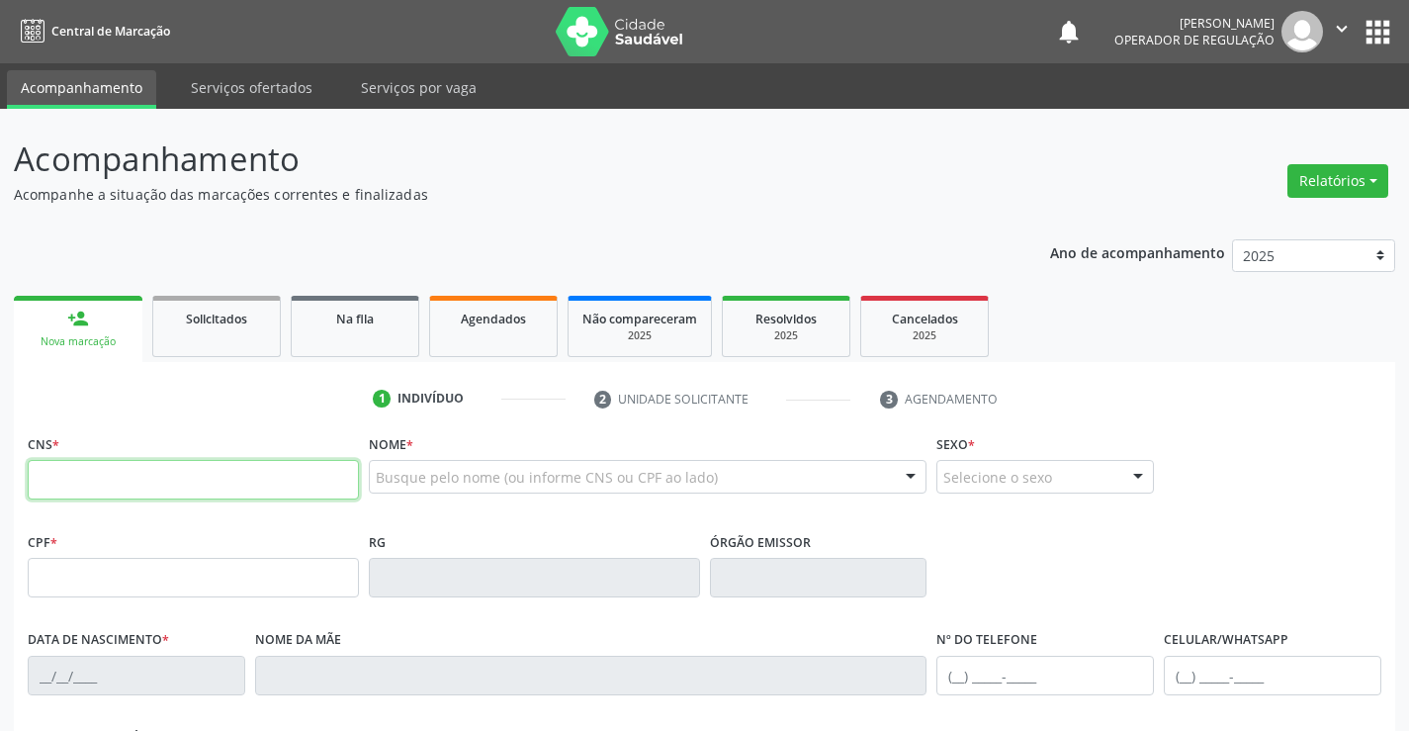
click at [108, 486] on input "text" at bounding box center [193, 480] width 331 height 40
type input "704 5043 9394 7013"
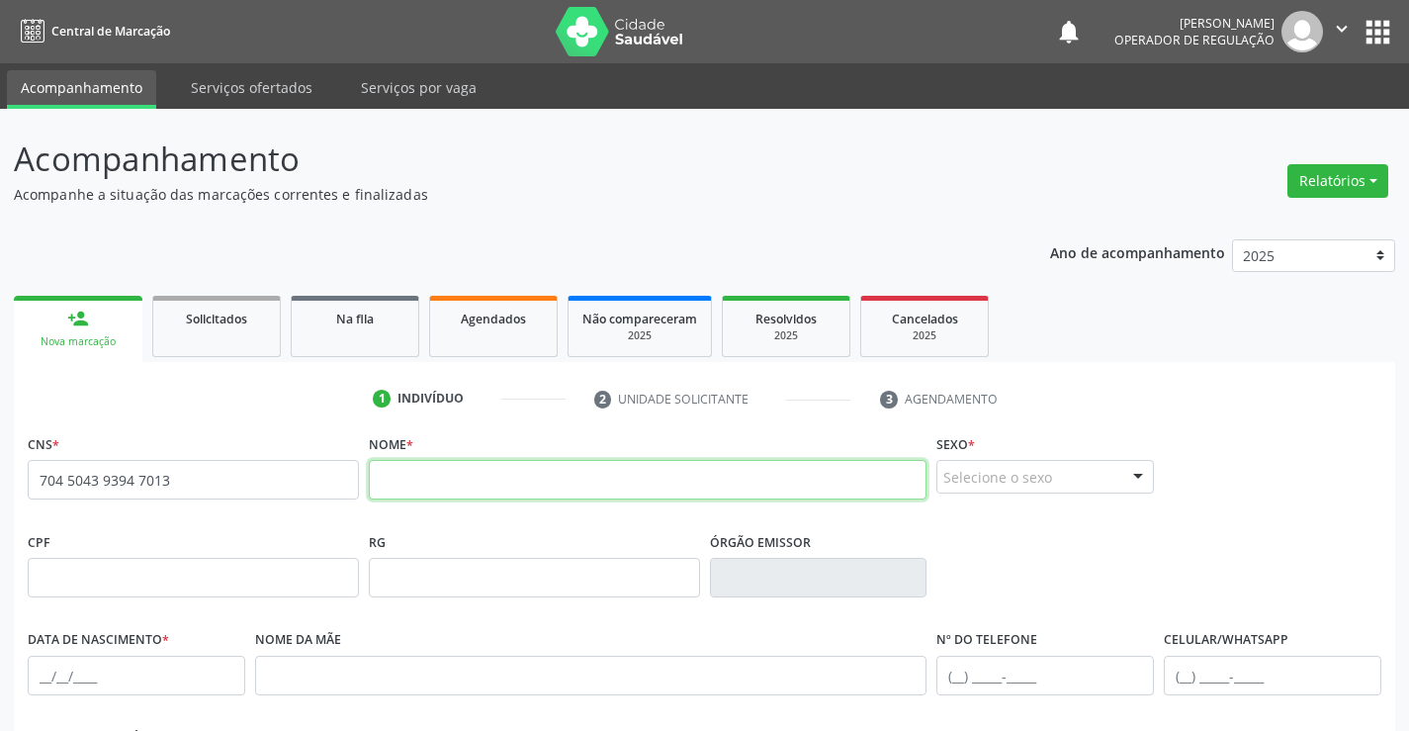
click at [556, 480] on input "text" at bounding box center [648, 480] width 559 height 40
type input "l"
type input "[PERSON_NAME] DE JESUS"
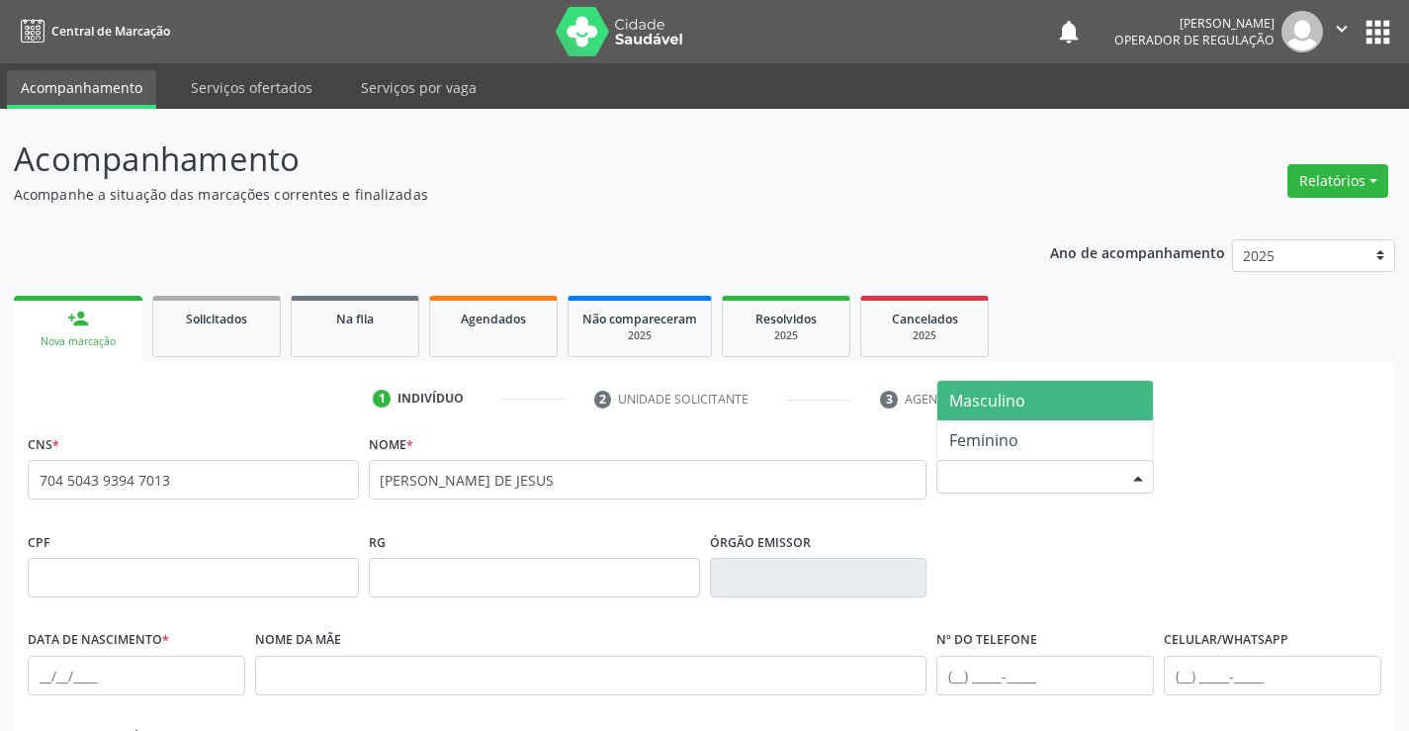
click at [1029, 473] on div "Selecione o sexo" at bounding box center [1045, 477] width 218 height 34
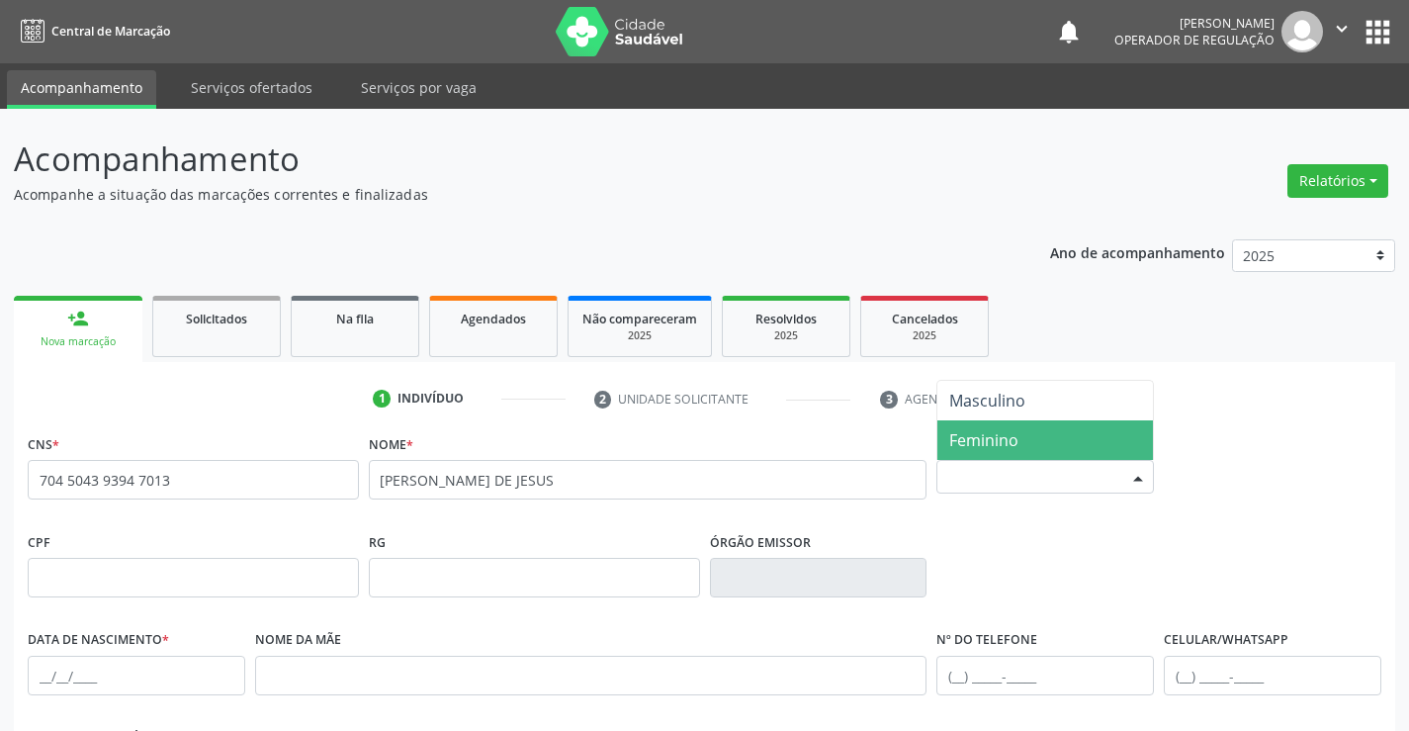
click at [1021, 442] on span "Feminino" at bounding box center [1045, 440] width 216 height 40
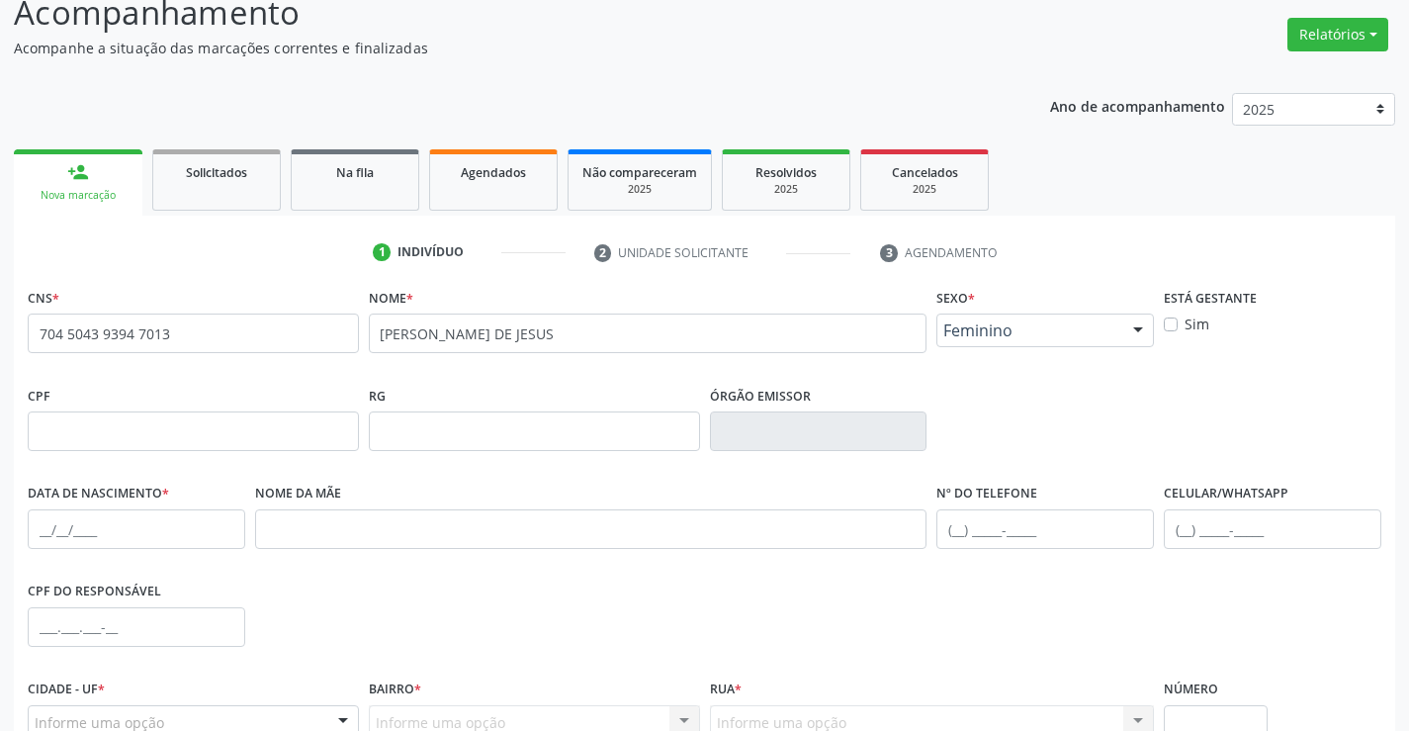
scroll to position [198, 0]
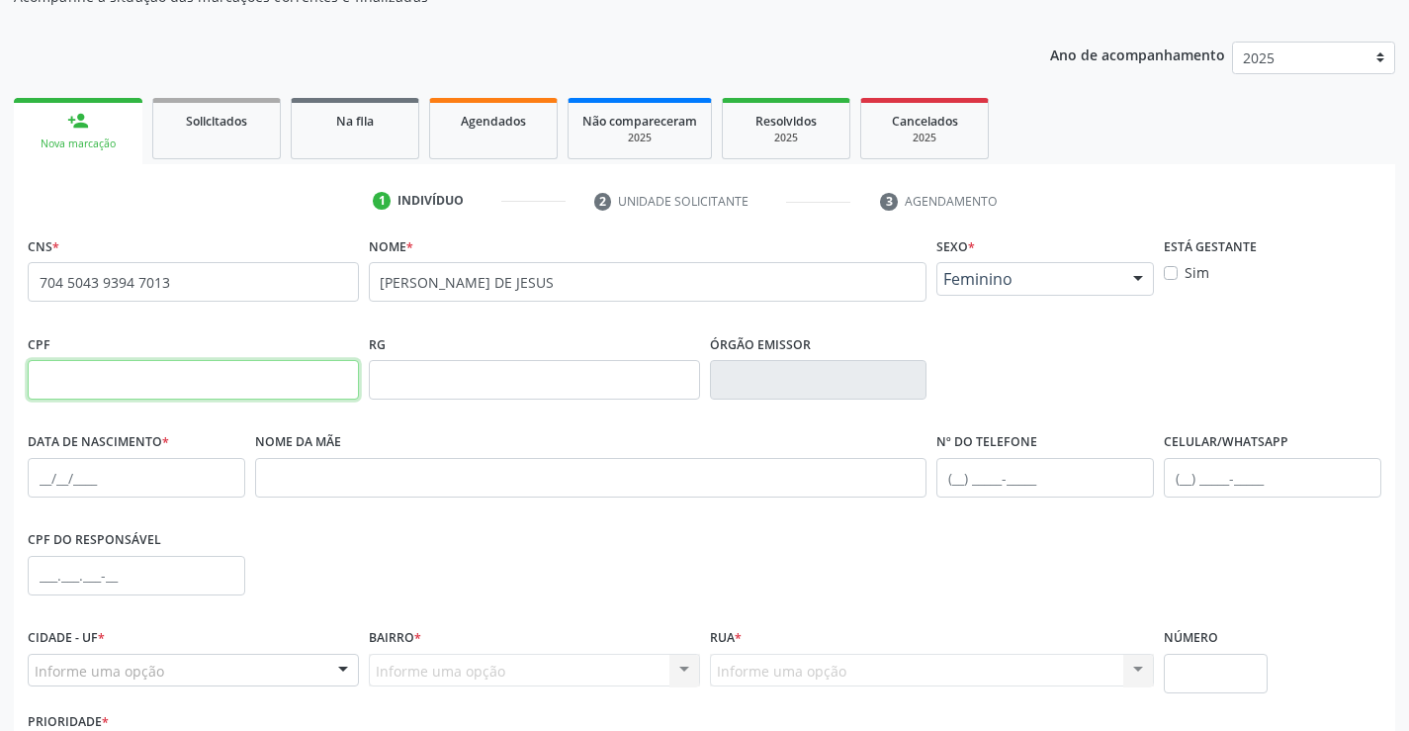
click at [117, 384] on input "text" at bounding box center [193, 380] width 331 height 40
click at [64, 476] on input "text" at bounding box center [137, 478] width 218 height 40
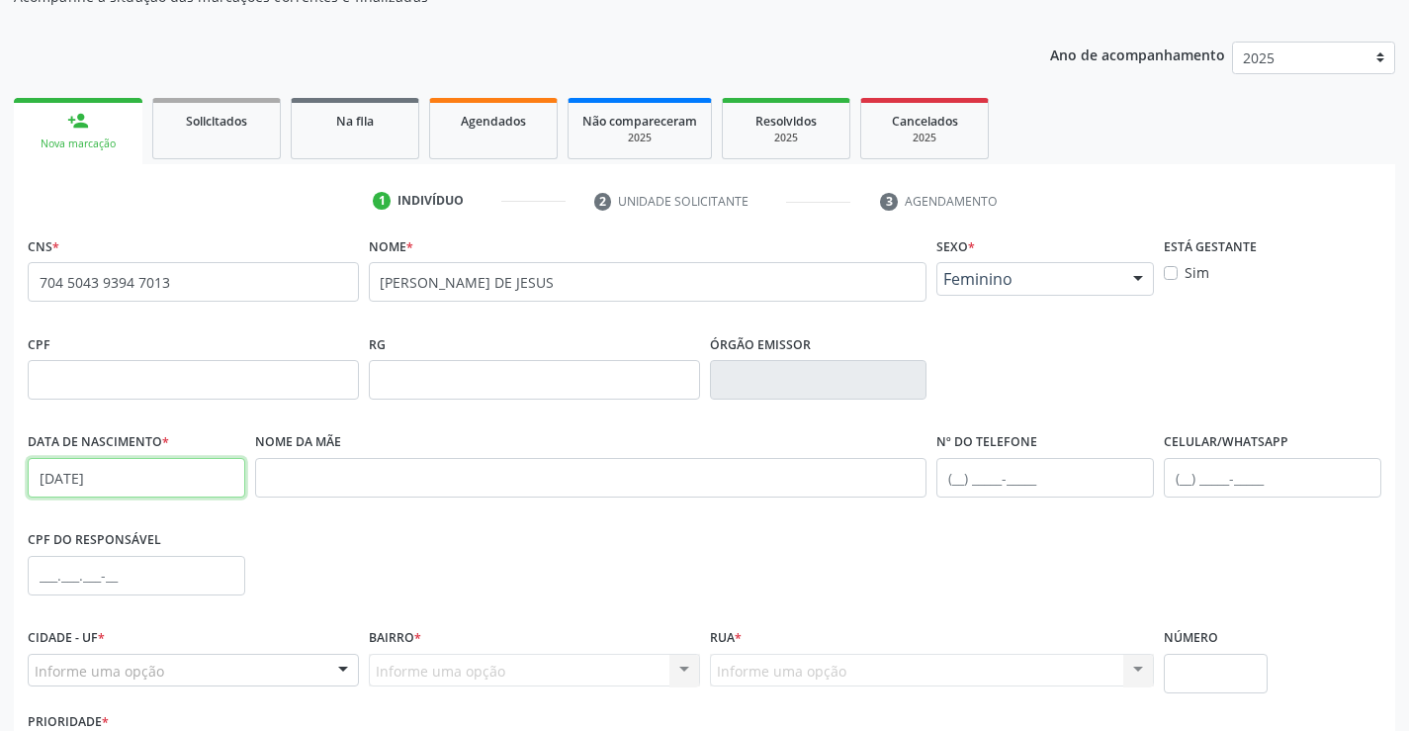
type input "[DATE]"
click at [1012, 466] on input "text" at bounding box center [1045, 478] width 218 height 40
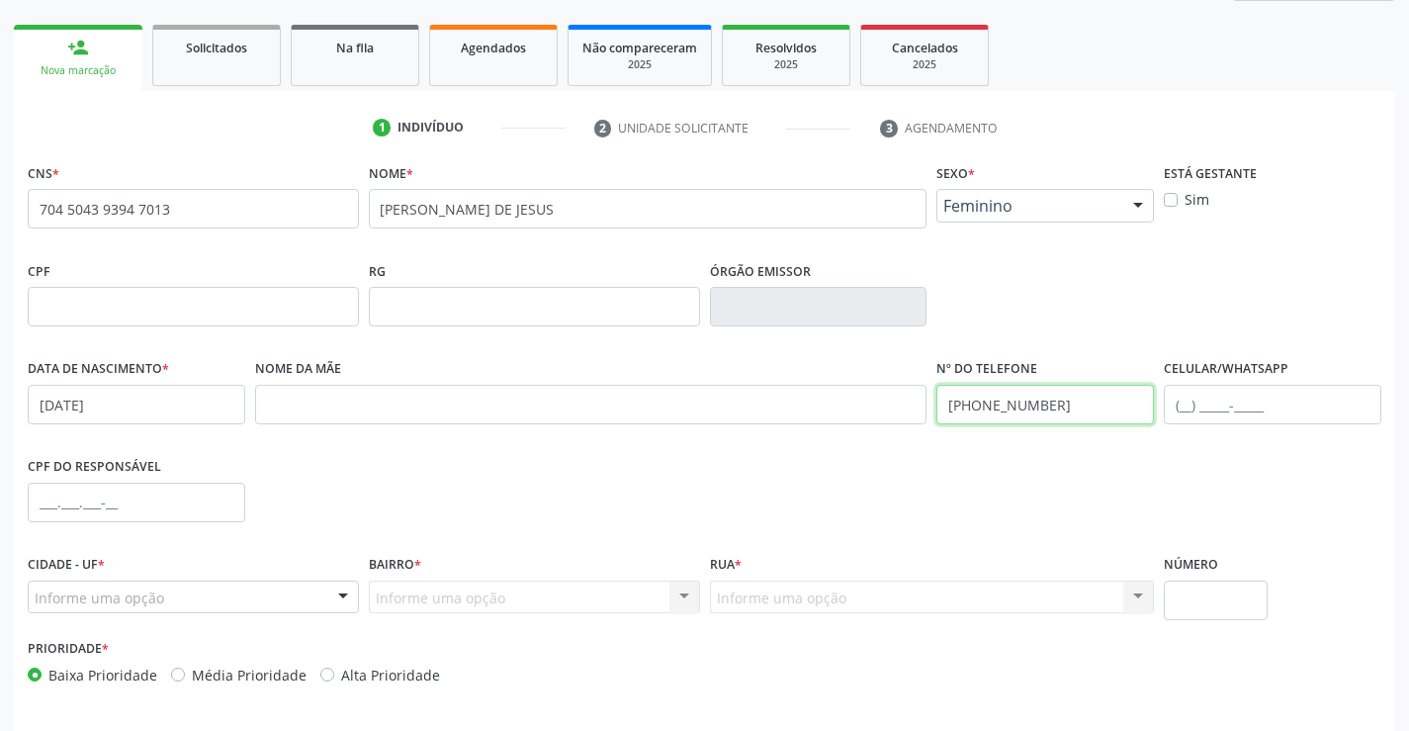
scroll to position [341, 0]
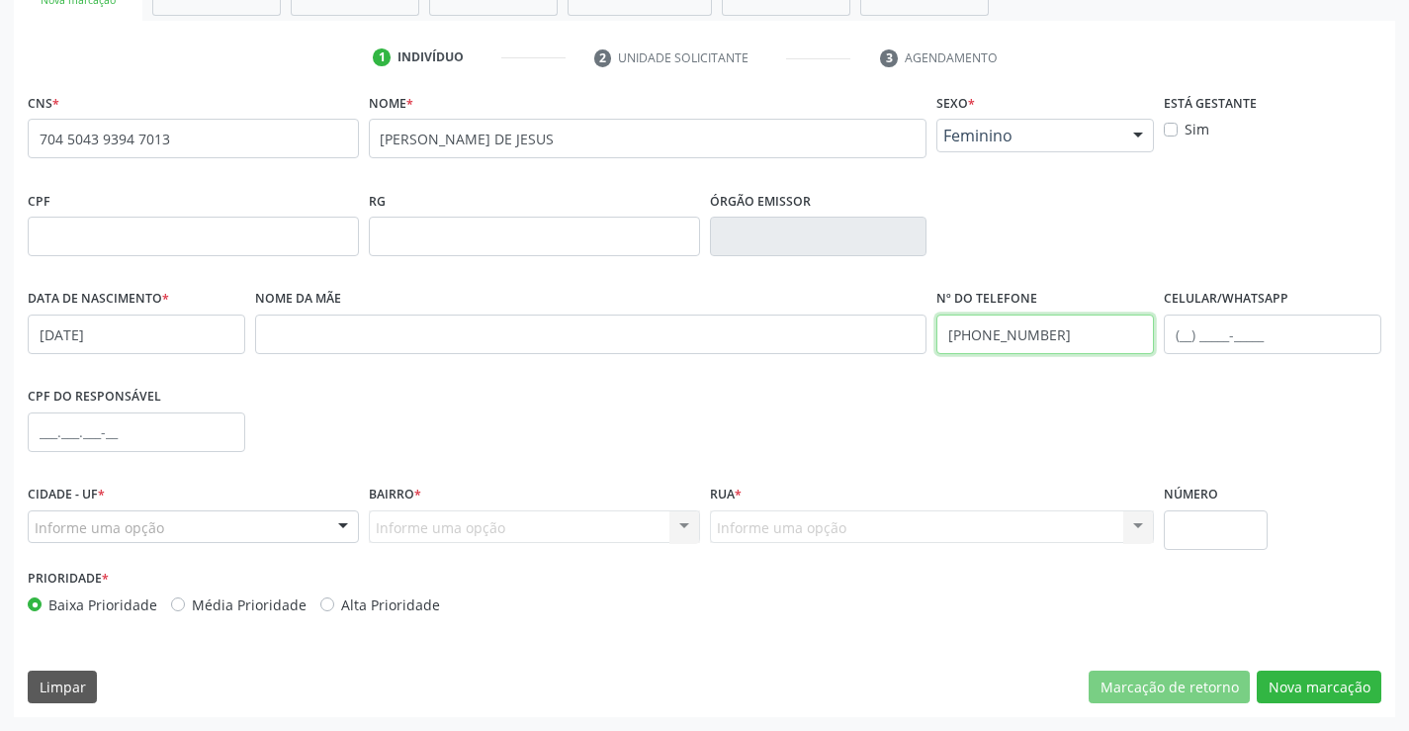
type input "[PHONE_NUMBER]"
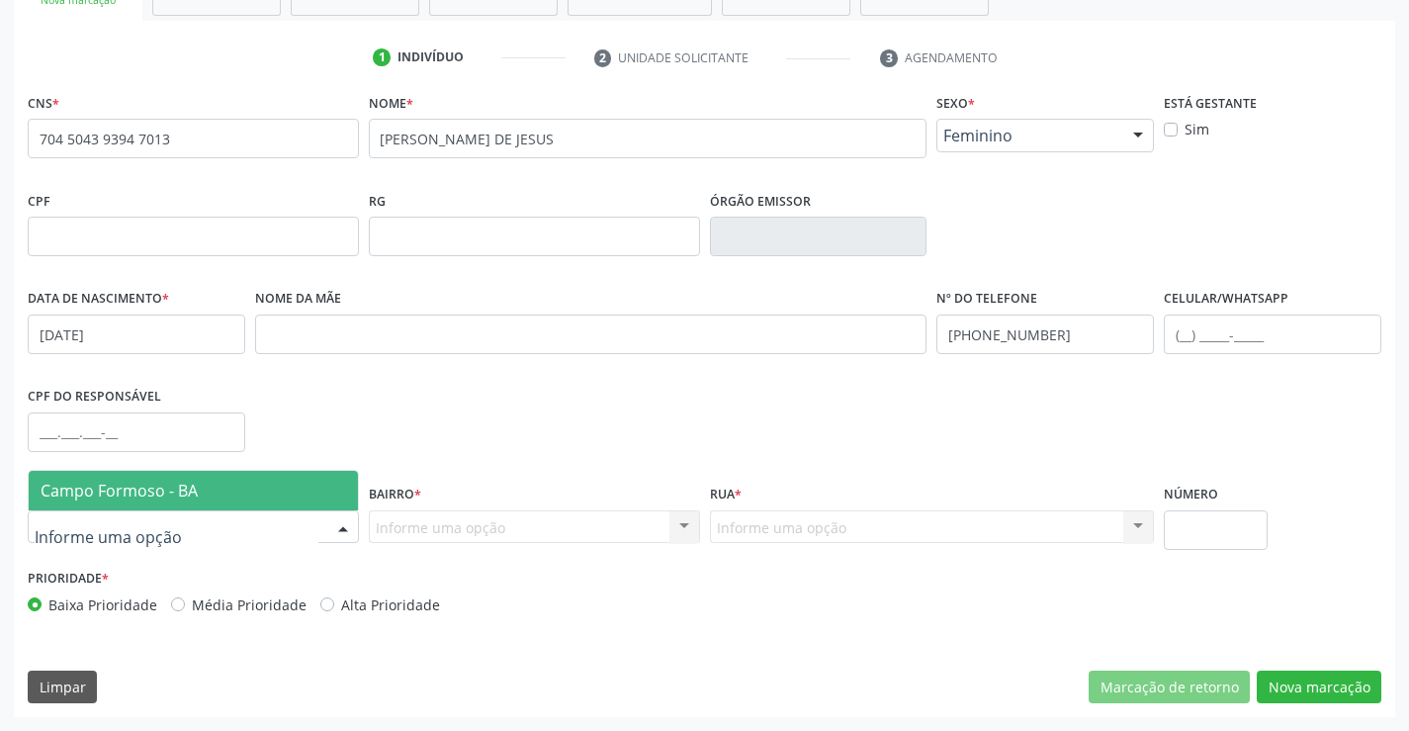
click at [334, 532] on div at bounding box center [343, 528] width 30 height 34
click at [107, 478] on span "Campo Formoso - BA" at bounding box center [193, 491] width 329 height 40
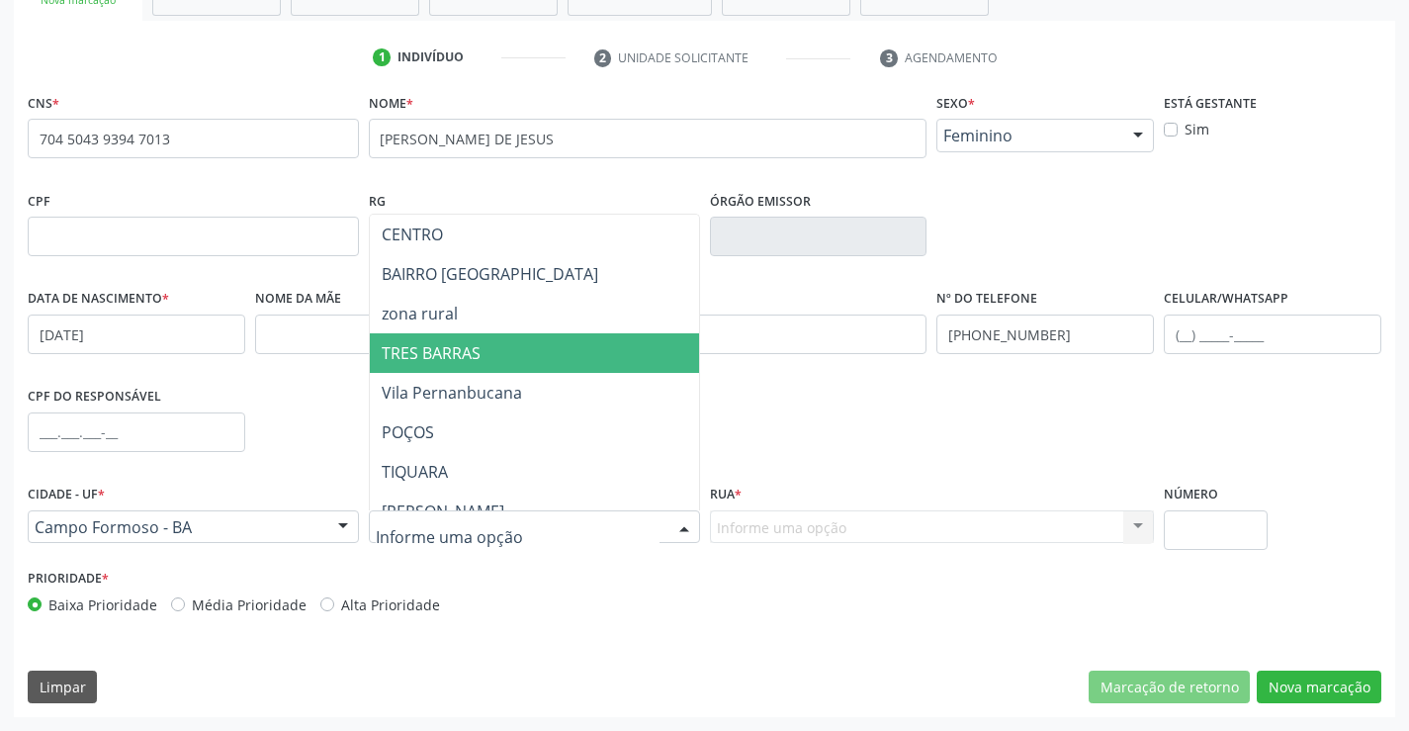
click at [466, 358] on span "TRES BARRAS" at bounding box center [431, 353] width 99 height 22
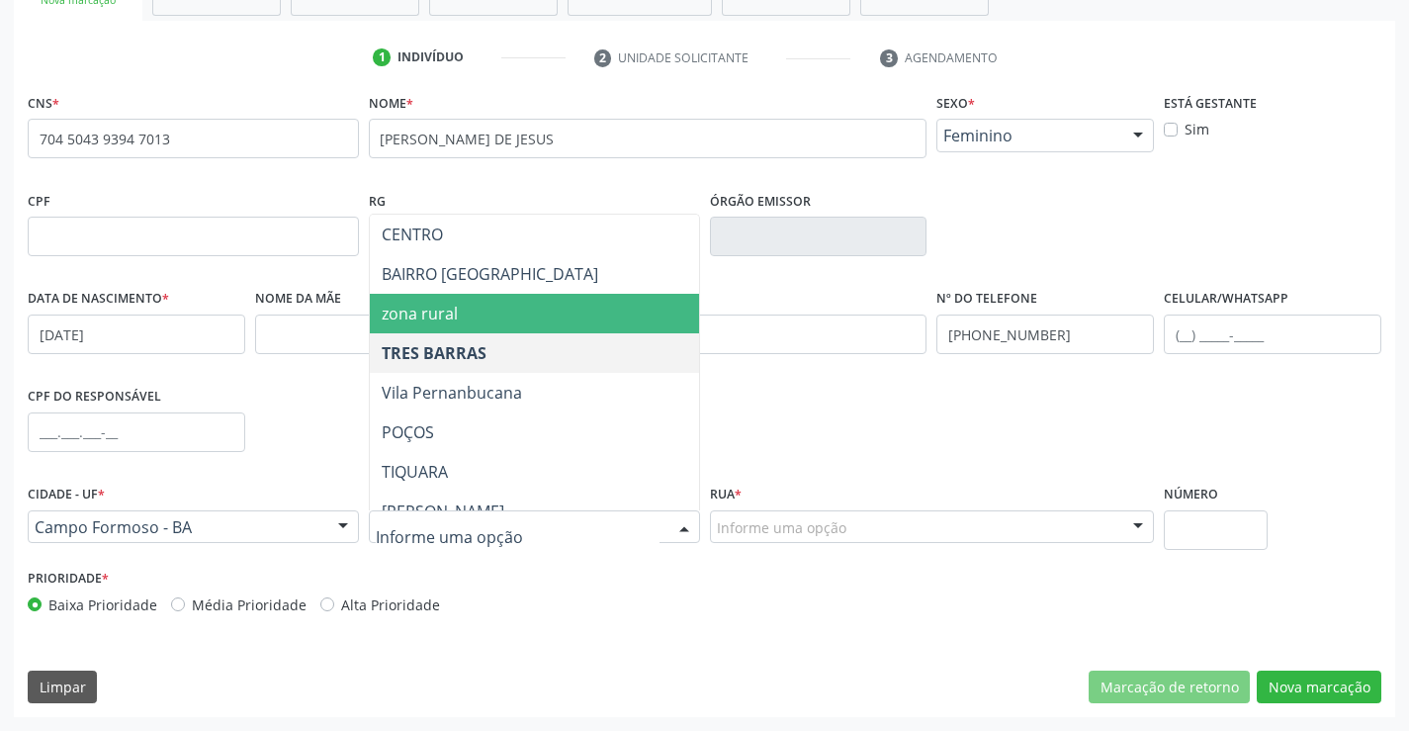
click at [432, 308] on span "zona rural" at bounding box center [420, 314] width 76 height 22
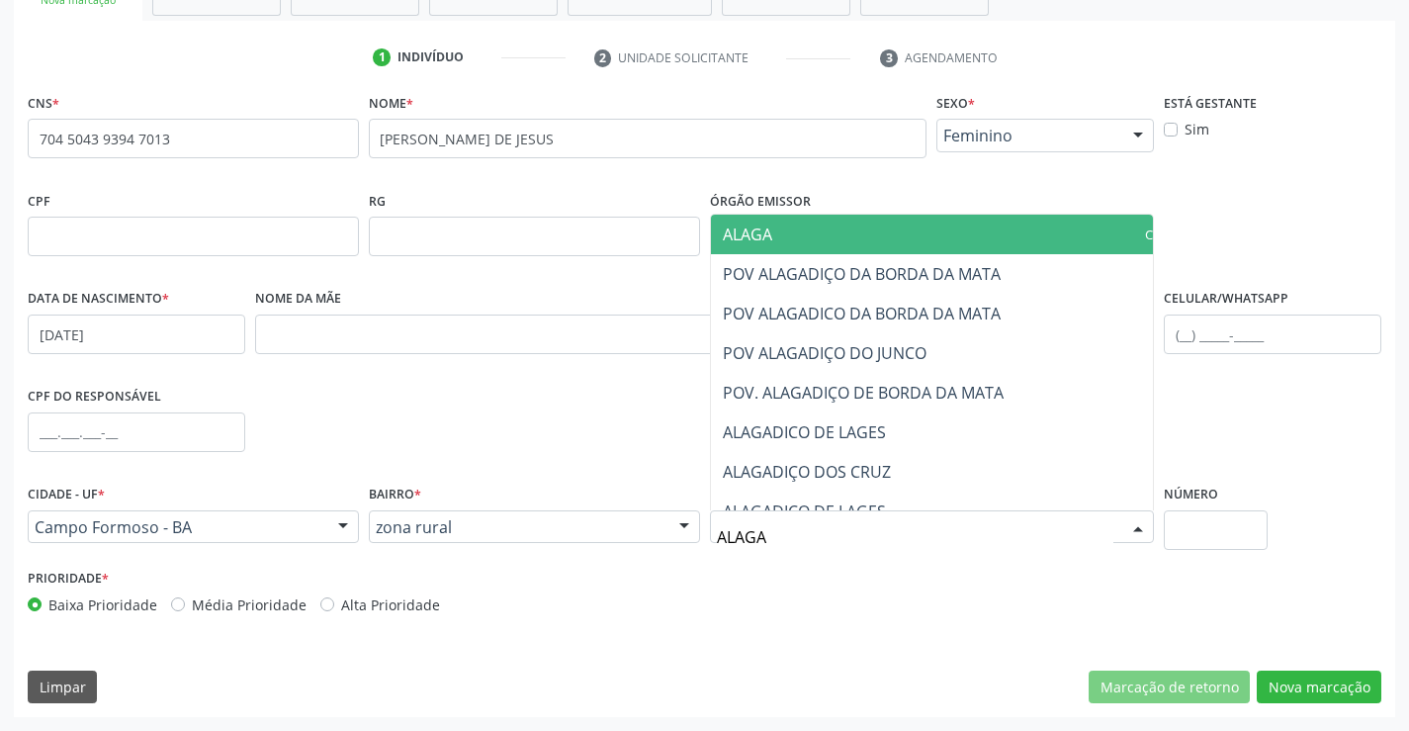
type input "ALAGAD"
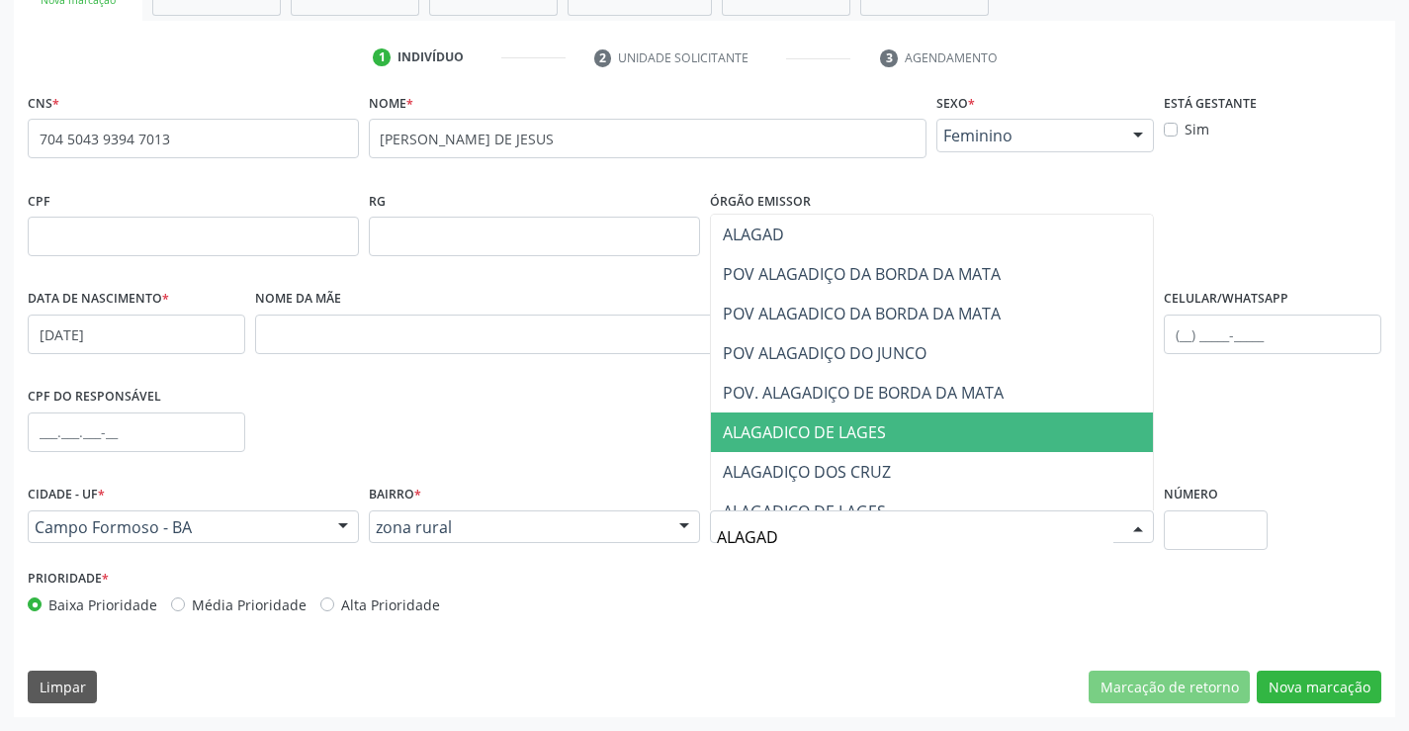
click at [875, 423] on span "ALAGADICO DE LAGES" at bounding box center [804, 432] width 163 height 22
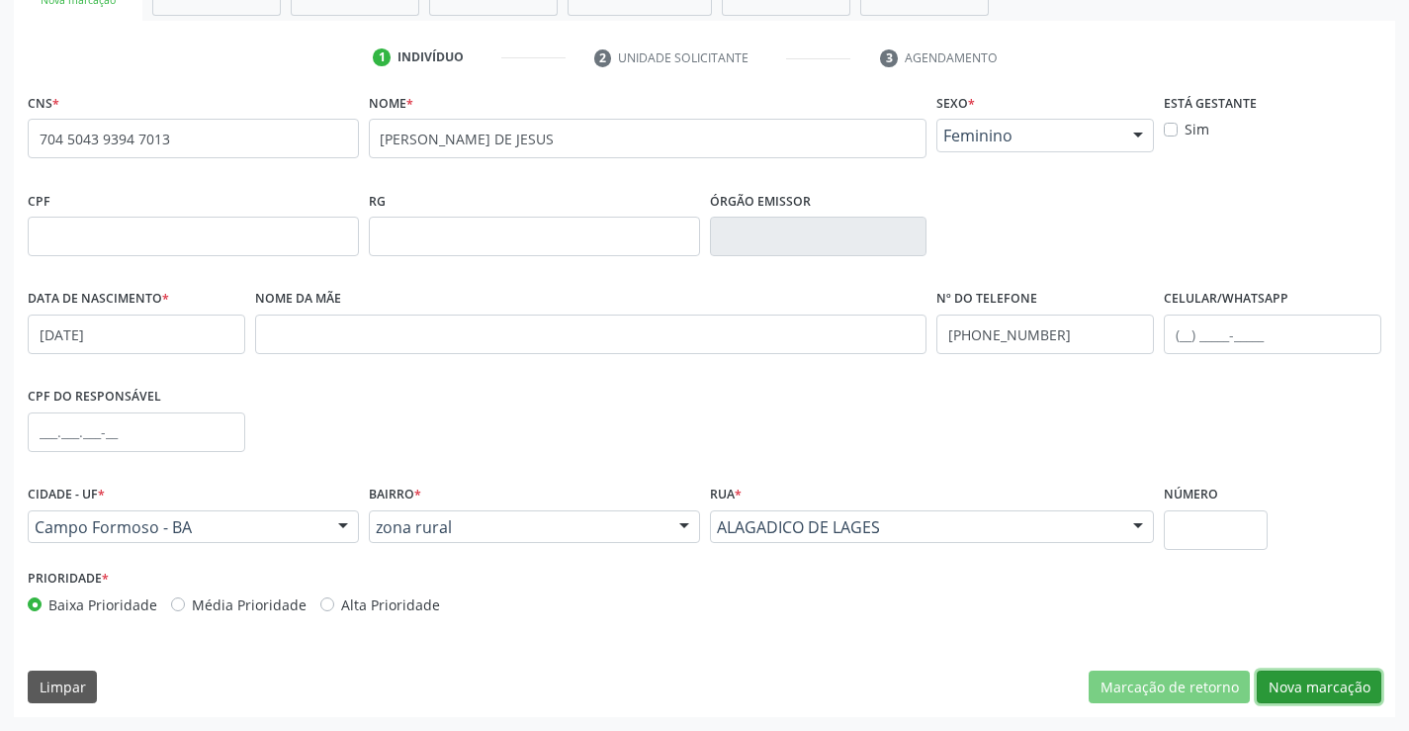
click at [1307, 682] on button "Nova marcação" at bounding box center [1319, 687] width 125 height 34
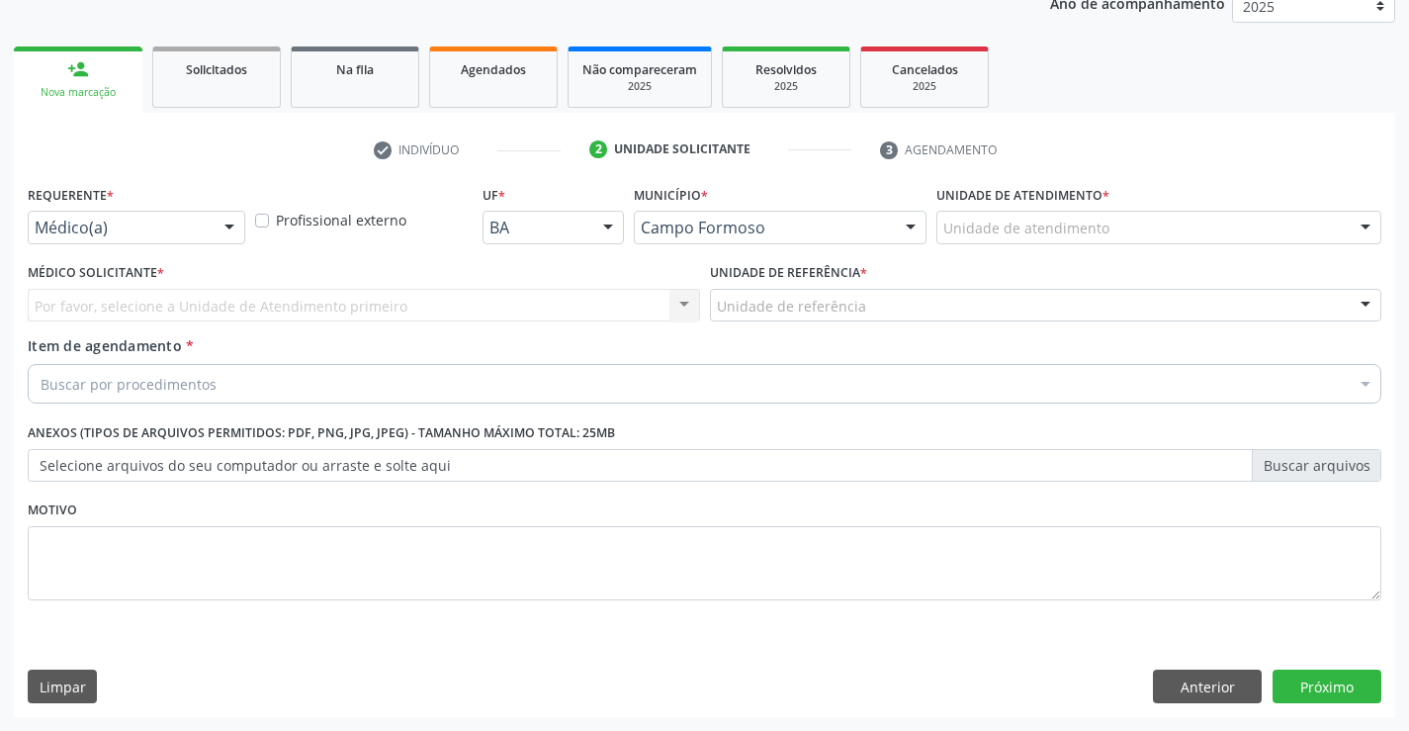
drag, startPoint x: 219, startPoint y: 236, endPoint x: 191, endPoint y: 247, distance: 29.7
click at [216, 240] on div "Médico(a) Médico(a) Enfermeiro(a) Paciente Nenhum resultado encontrado para: " …" at bounding box center [137, 228] width 218 height 34
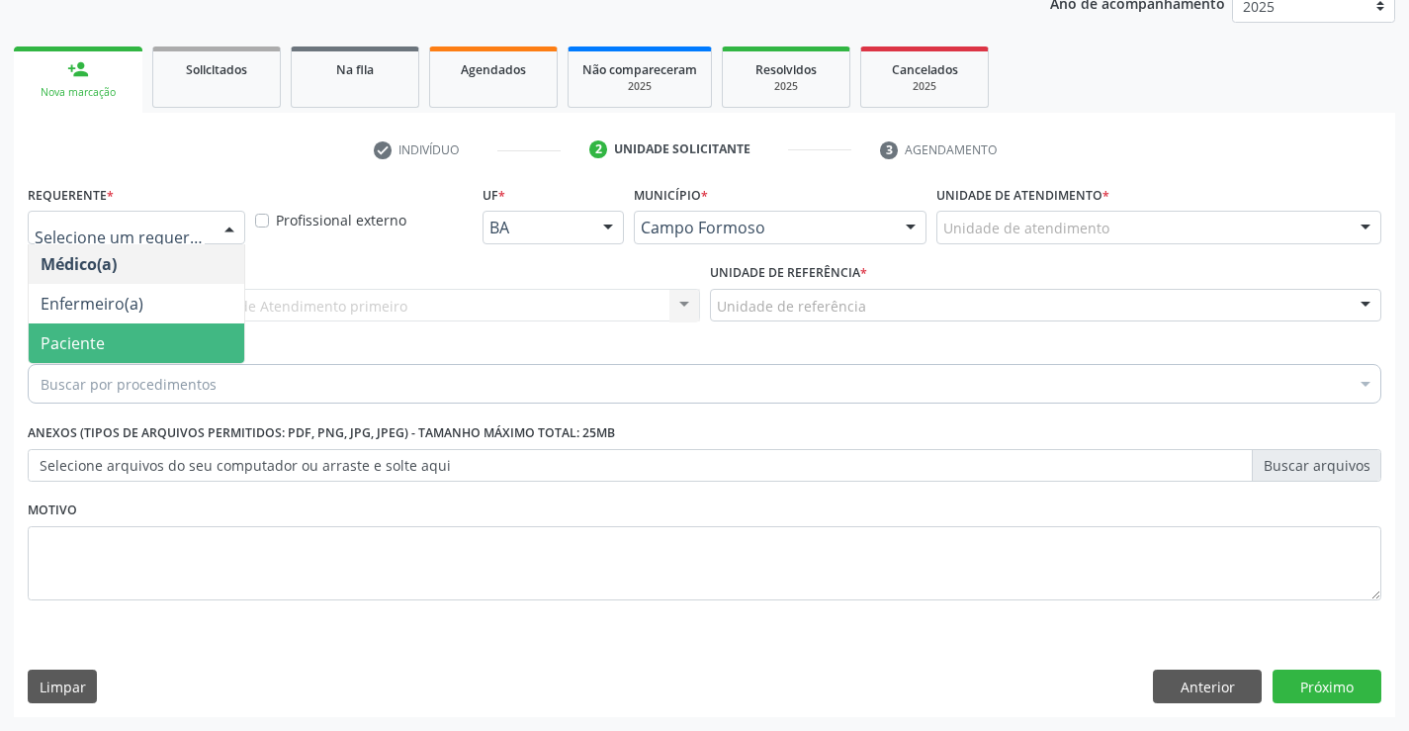
click at [72, 356] on span "Paciente" at bounding box center [137, 343] width 216 height 40
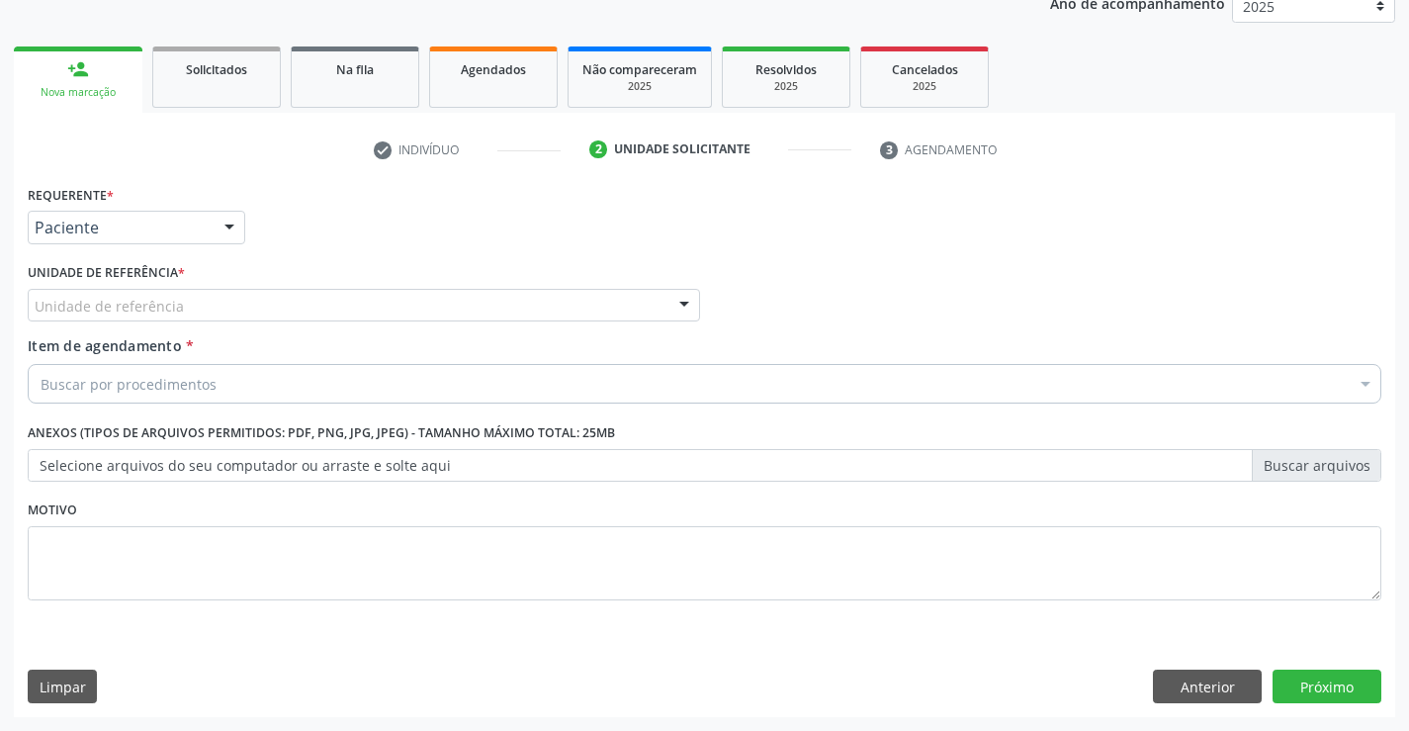
click at [257, 308] on div "Unidade de referência" at bounding box center [364, 306] width 672 height 34
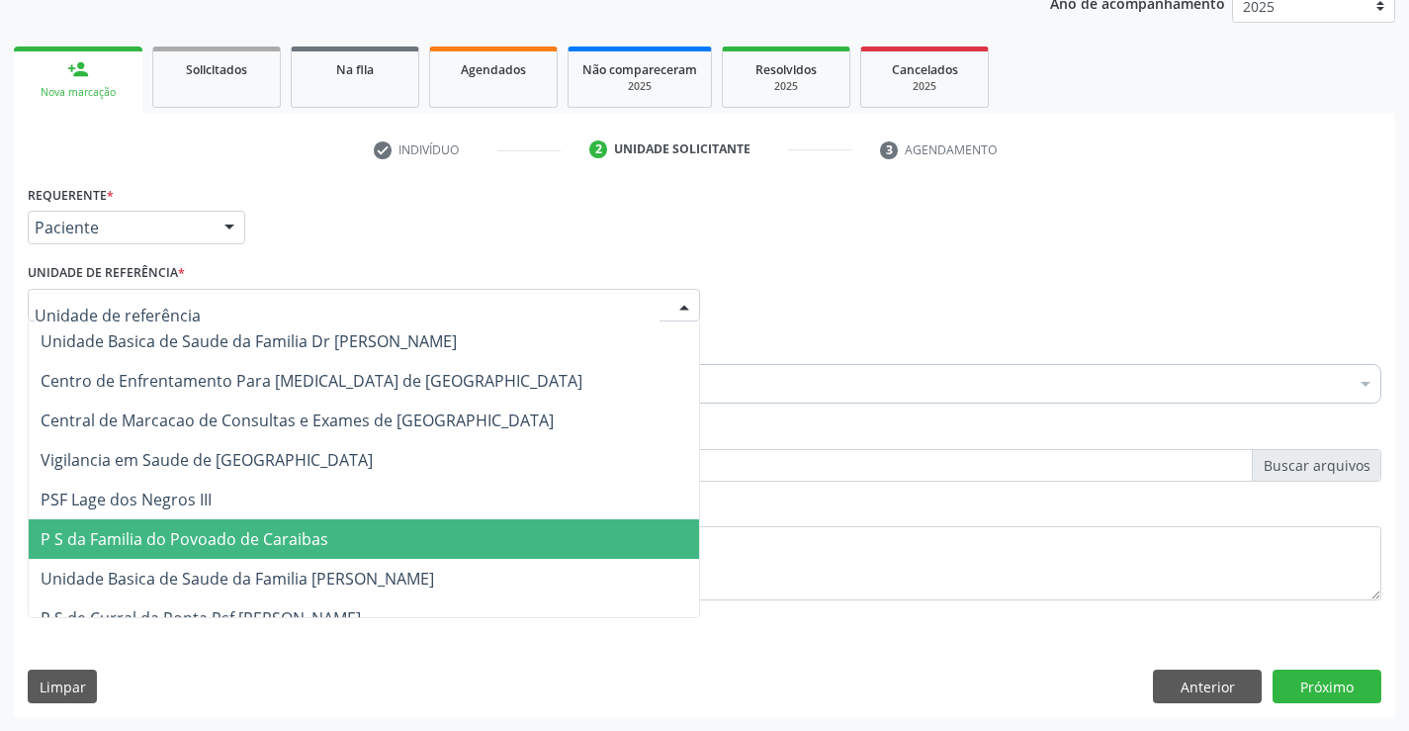
click at [260, 546] on span "P S da Familia do Povoado de Caraibas" at bounding box center [185, 539] width 288 height 22
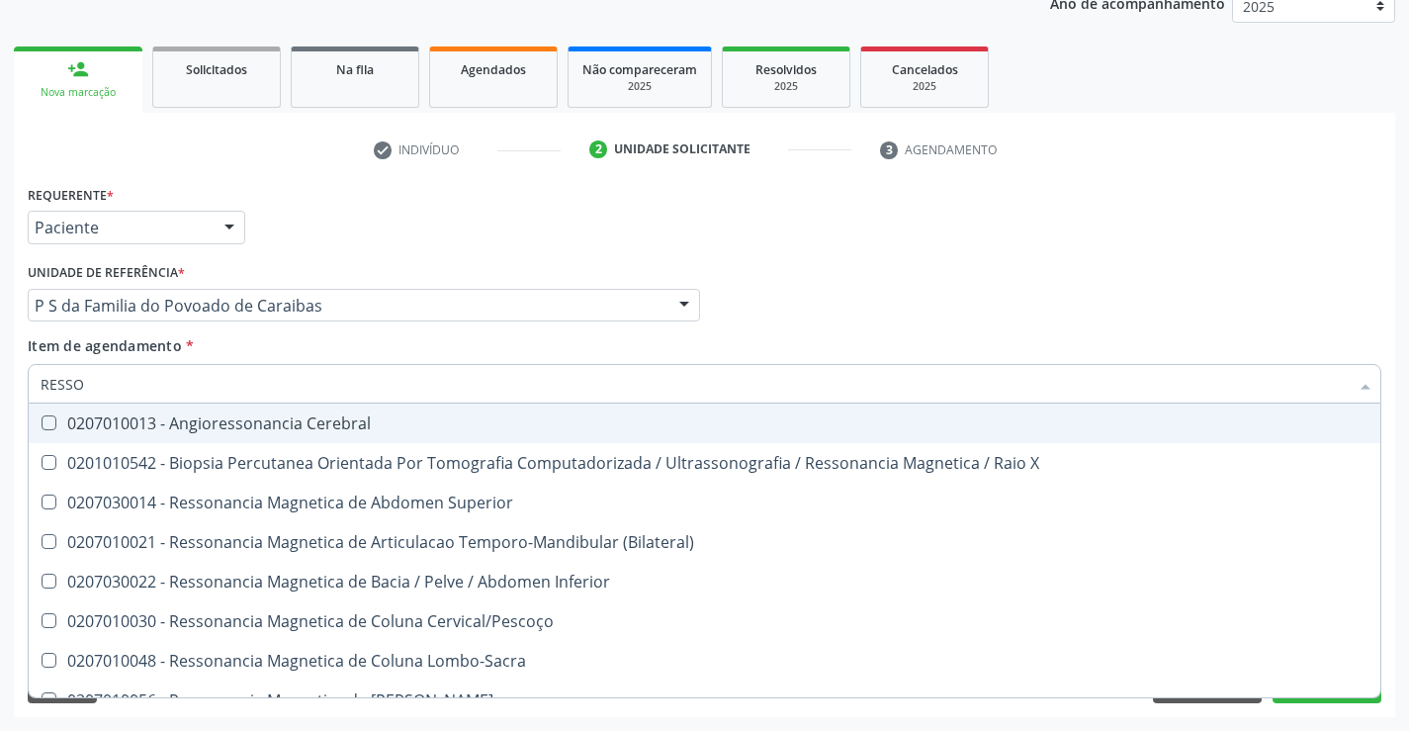
type input "RESSON"
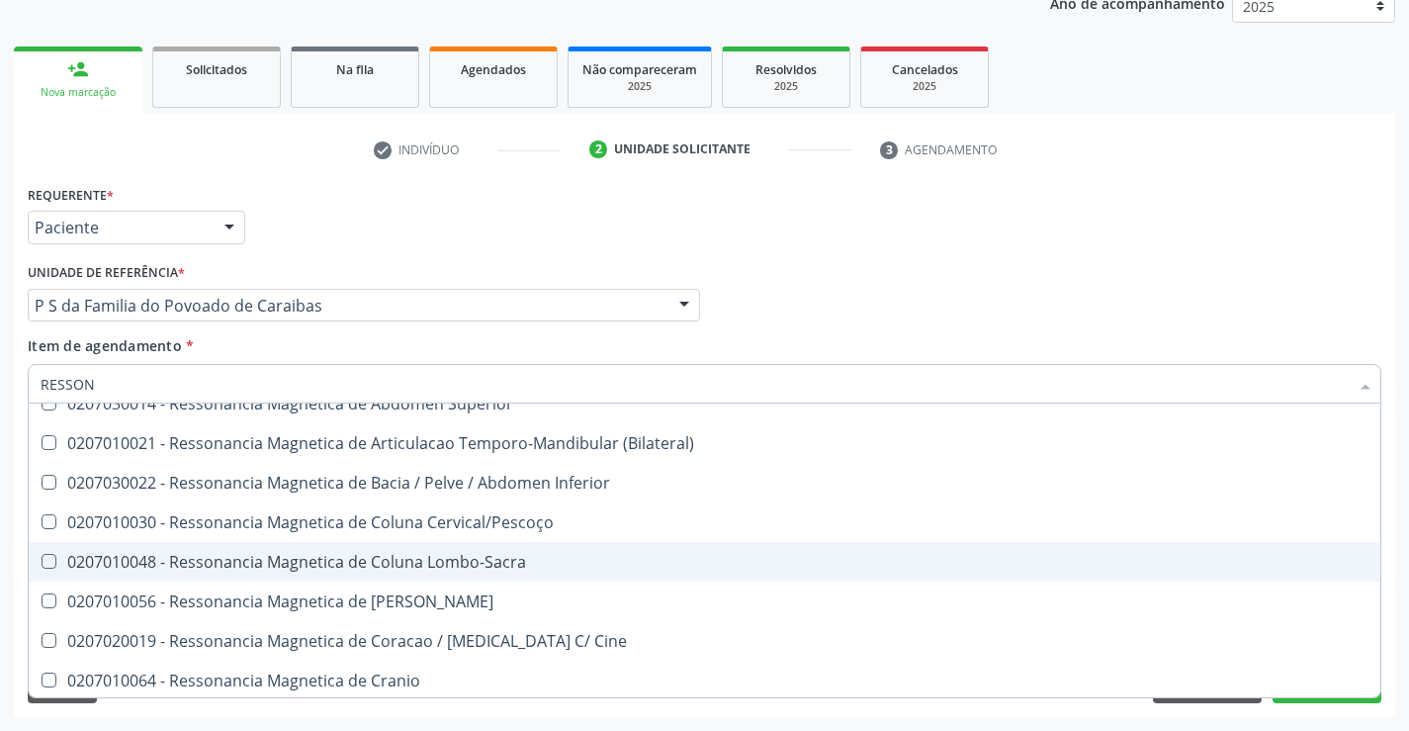
scroll to position [300, 0]
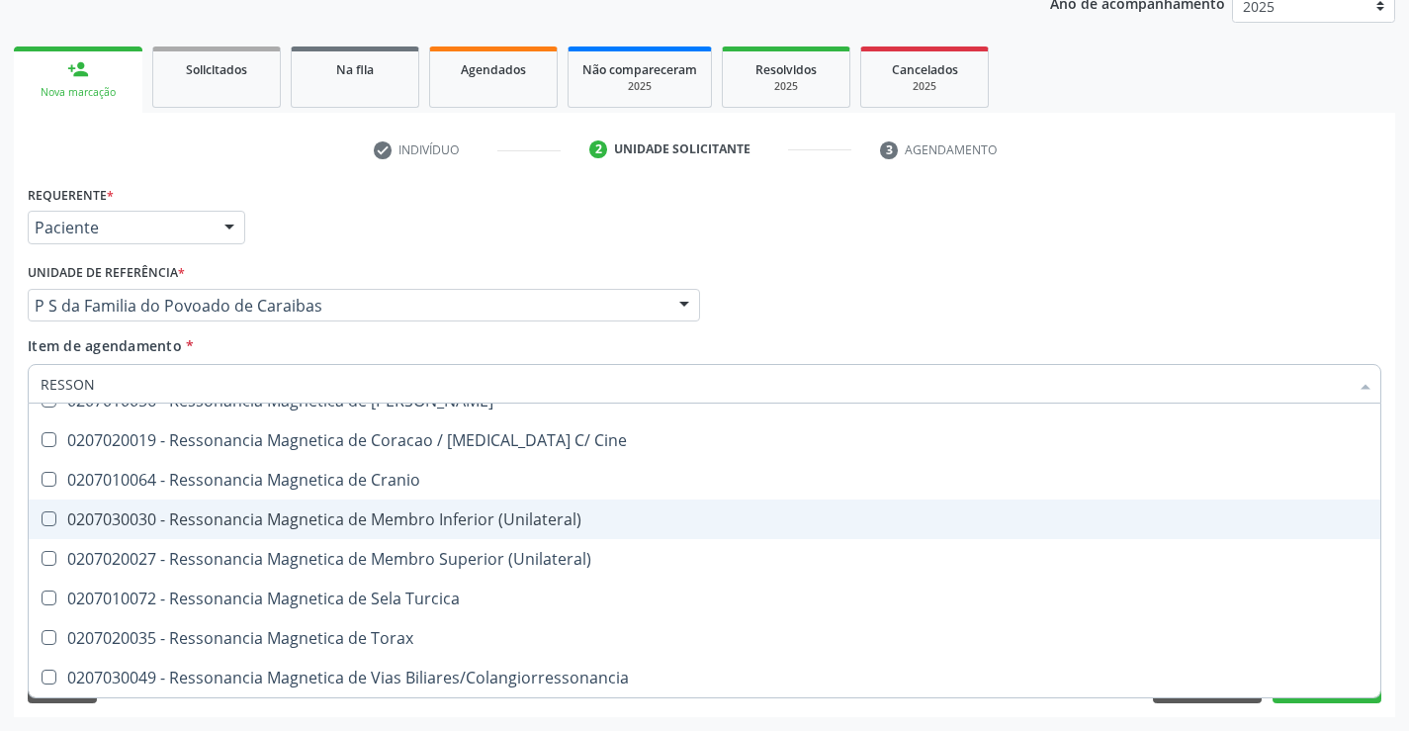
click at [487, 515] on div "0207030030 - Ressonancia Magnetica de Membro Inferior (Unilateral)" at bounding box center [705, 519] width 1328 height 16
checkbox \(Unilateral\) "true"
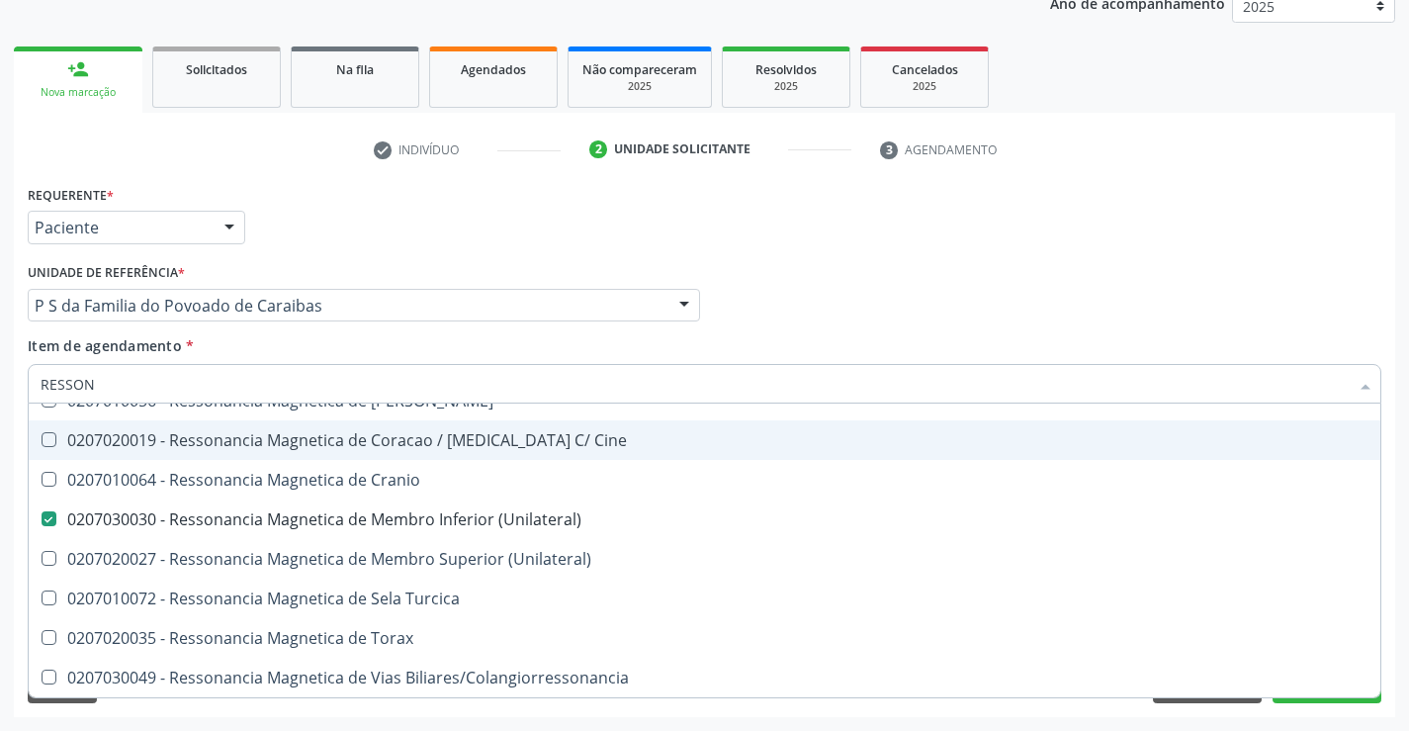
drag, startPoint x: 956, startPoint y: 300, endPoint x: 38, endPoint y: 478, distance: 935.7
click at [946, 305] on div "Médico Solicitante Por favor, selecione a Unidade de Atendimento primeiro Nenhu…" at bounding box center [705, 296] width 1364 height 77
checkbox X "true"
checkbox \(Unilateral\) "false"
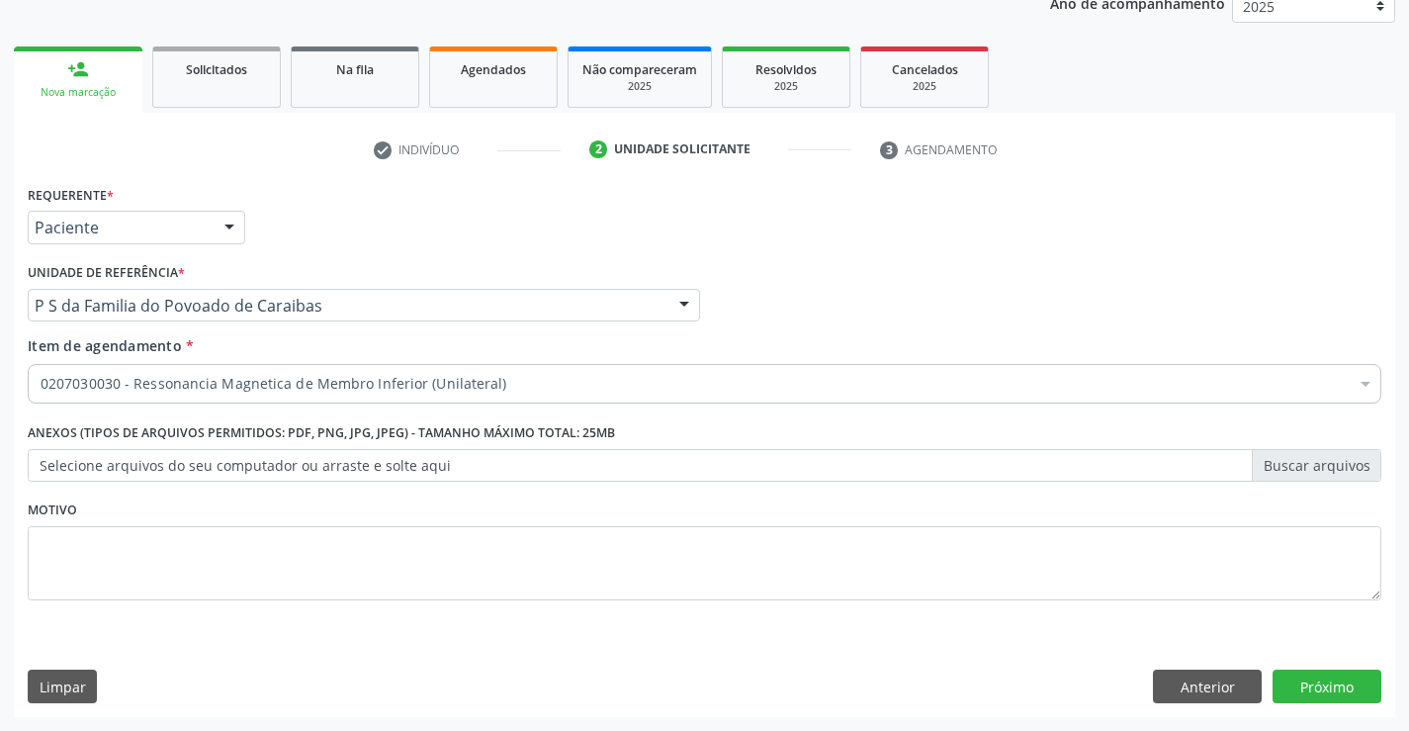
scroll to position [0, 0]
click at [1316, 685] on button "Próximo" at bounding box center [1327, 686] width 109 height 34
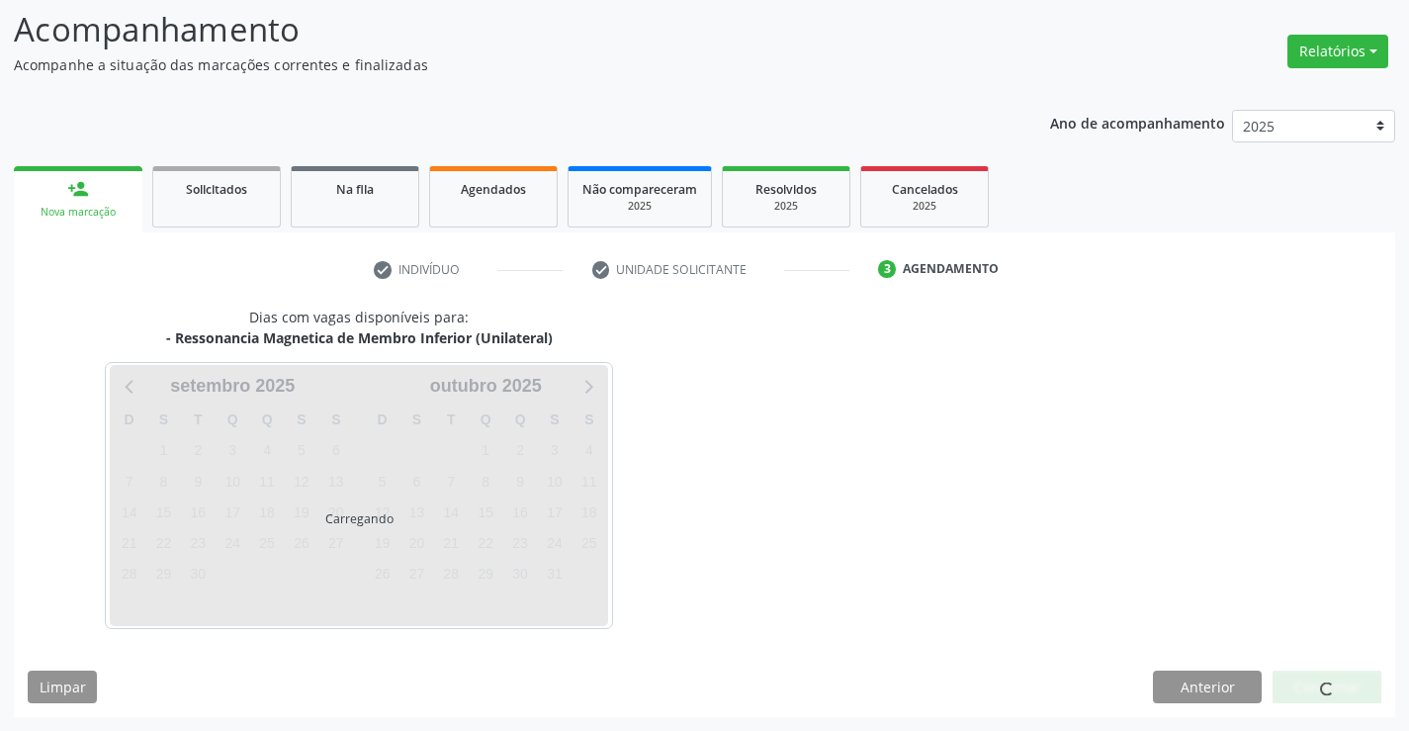
scroll to position [188, 0]
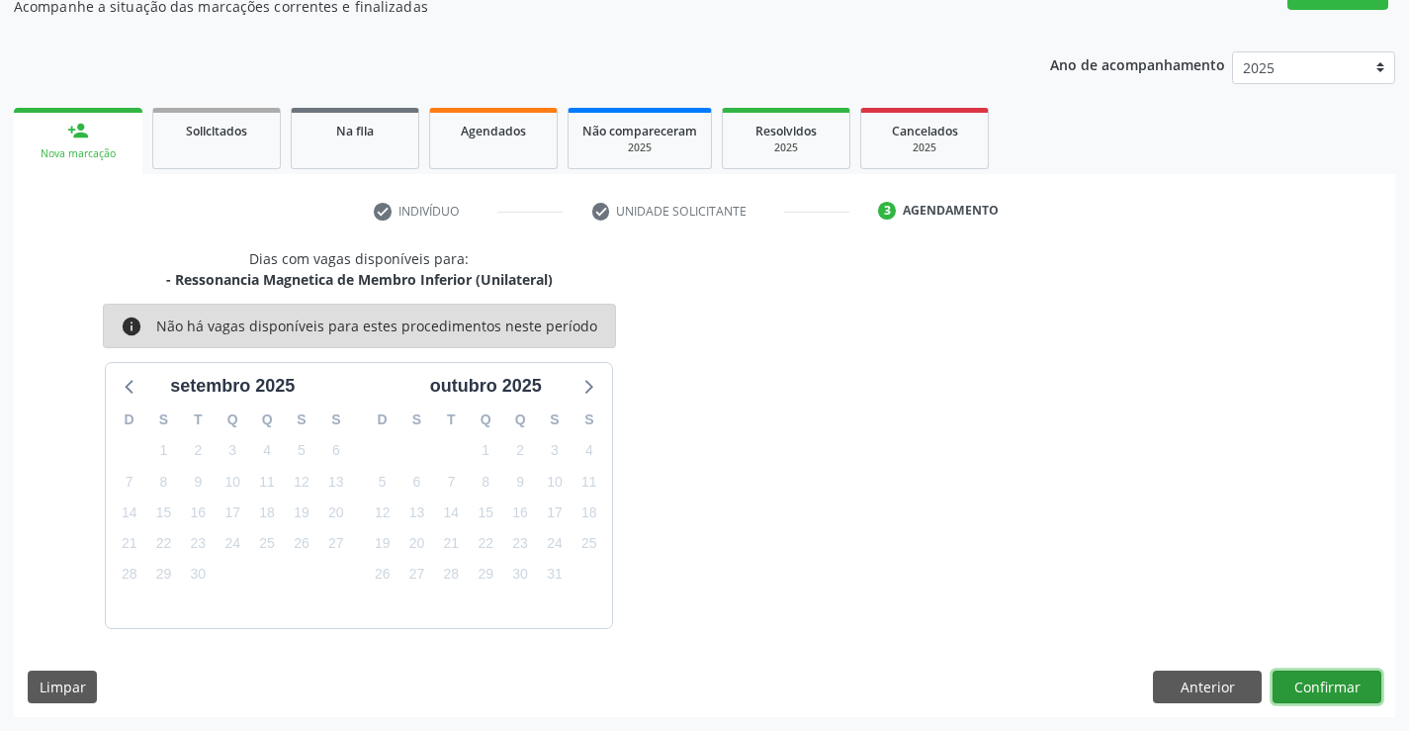
click at [1319, 686] on button "Confirmar" at bounding box center [1327, 687] width 109 height 34
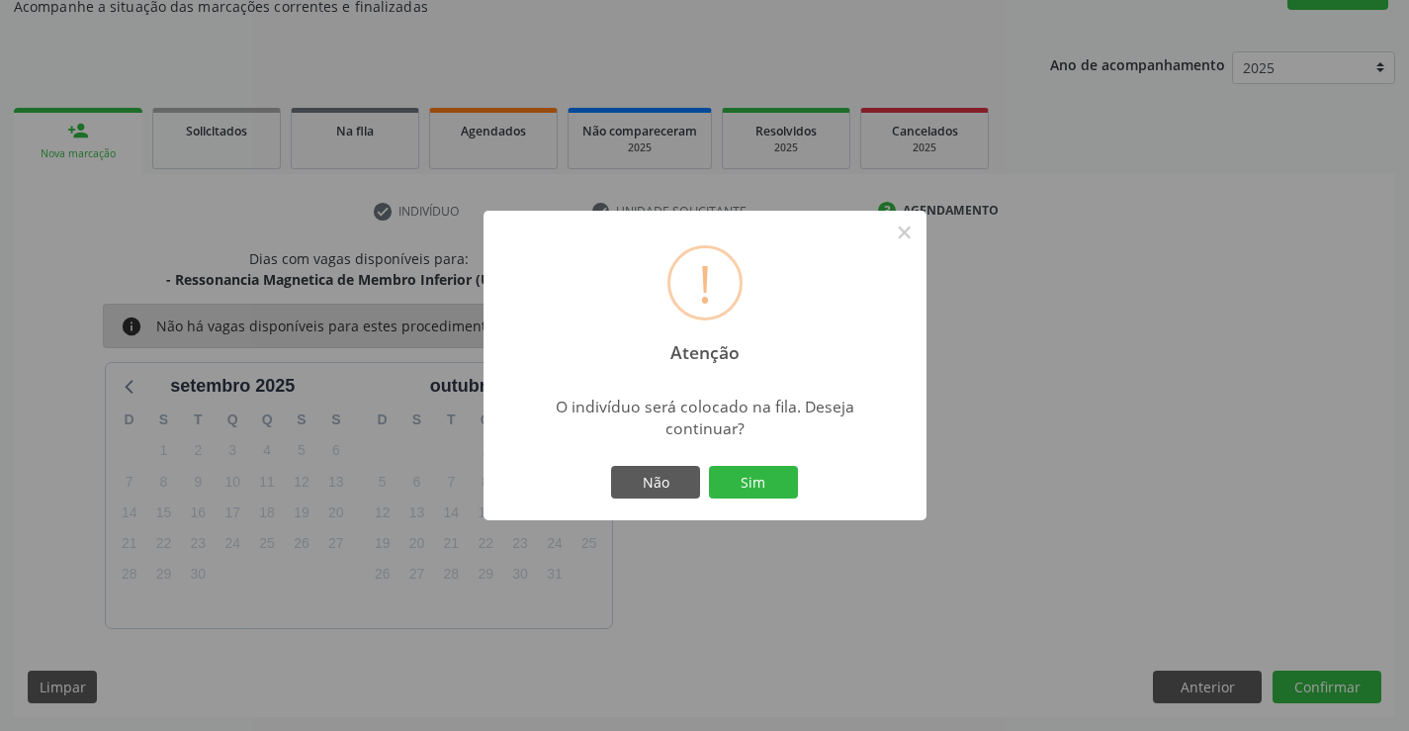
drag, startPoint x: 765, startPoint y: 478, endPoint x: 802, endPoint y: 512, distance: 50.4
click at [764, 478] on button "Sim" at bounding box center [753, 483] width 89 height 34
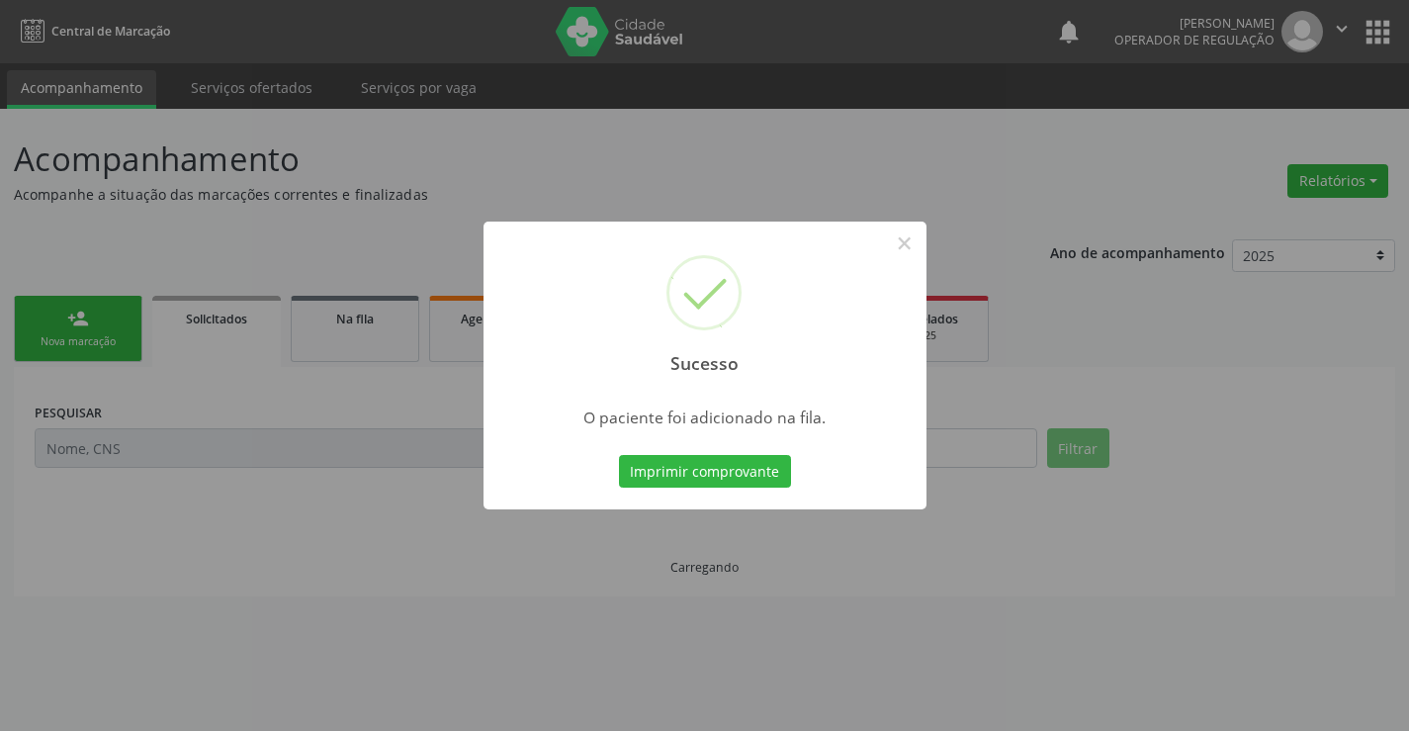
scroll to position [0, 0]
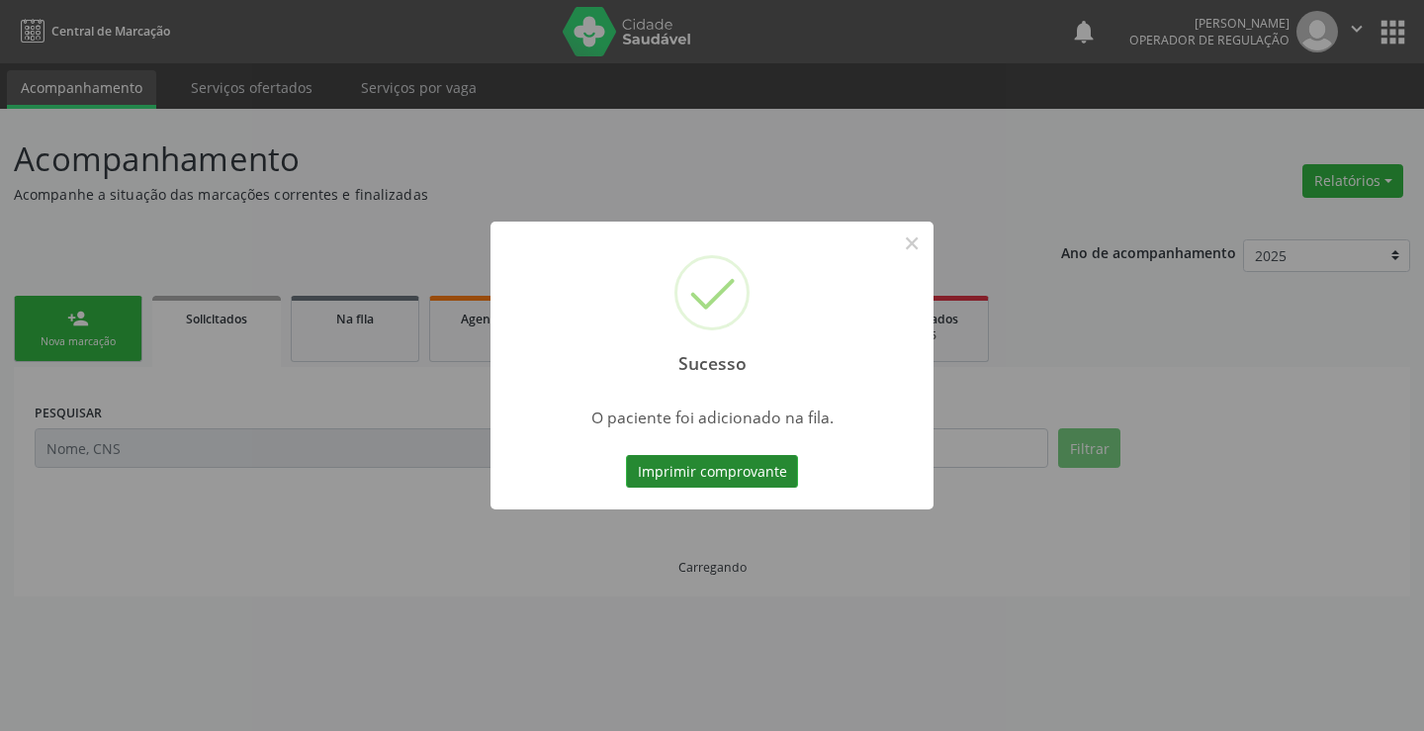
click at [732, 470] on button "Imprimir comprovante" at bounding box center [712, 472] width 172 height 34
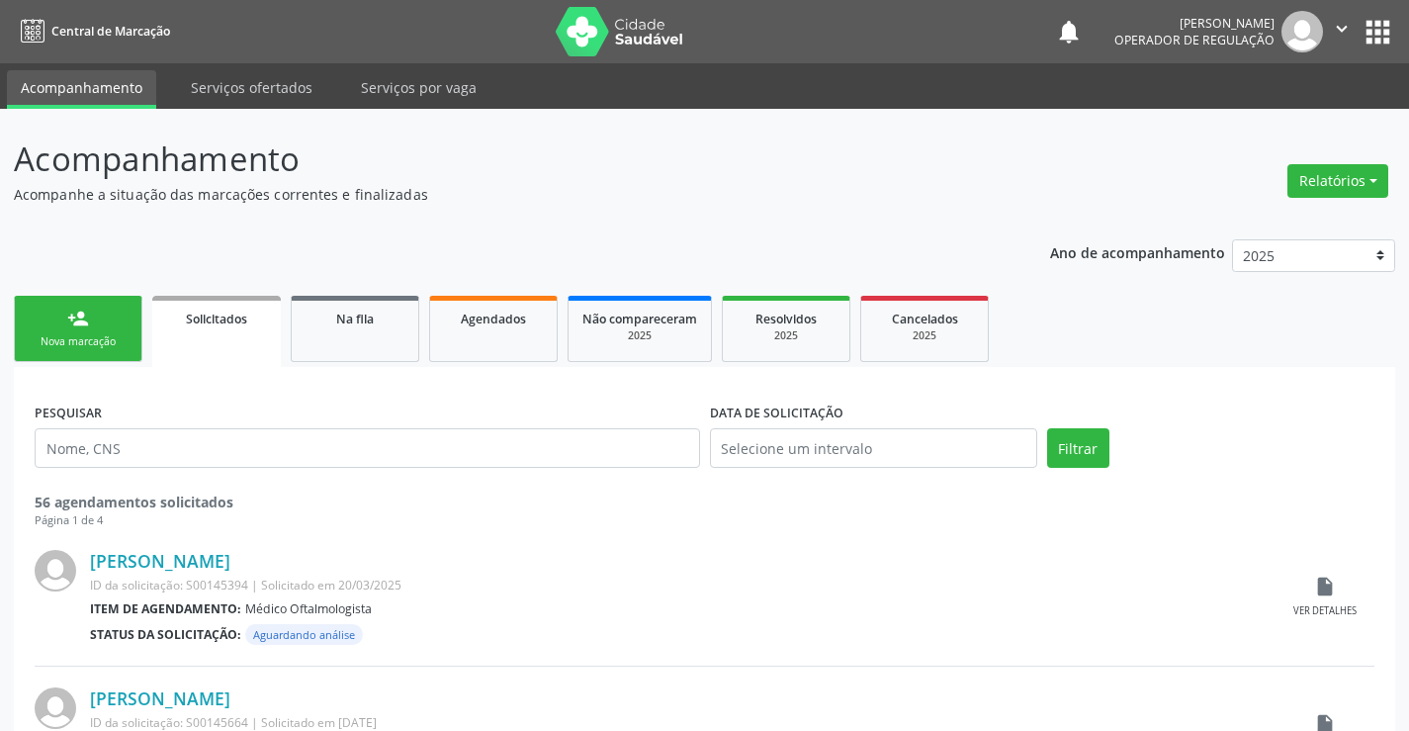
click at [1339, 24] on icon "" at bounding box center [1342, 29] width 22 height 22
click at [1253, 118] on link "Sair" at bounding box center [1291, 121] width 136 height 28
